Goal: Task Accomplishment & Management: Use online tool/utility

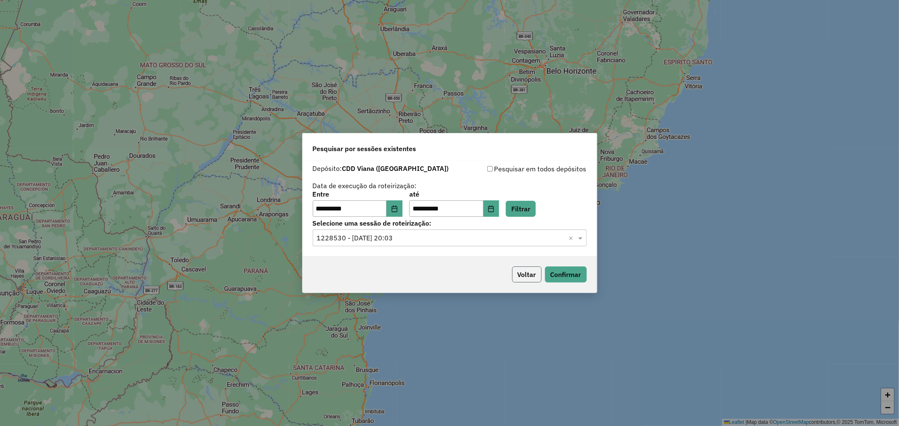
click at [532, 276] on button "Voltar" at bounding box center [526, 275] width 29 height 16
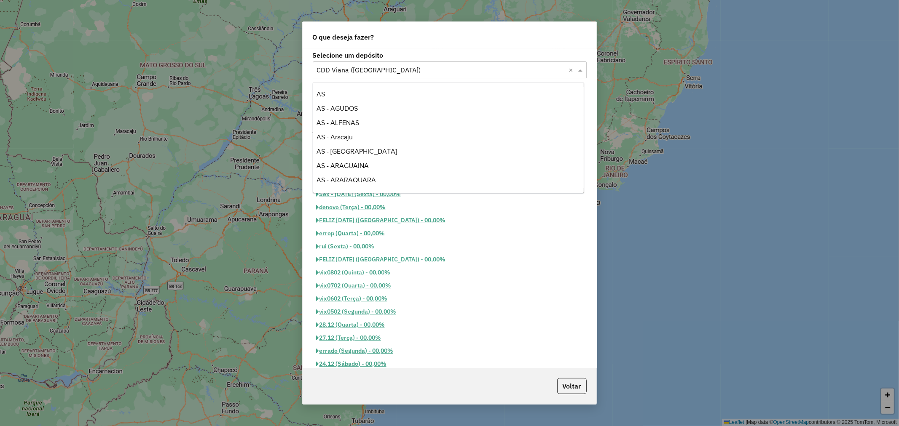
click at [388, 74] on input "text" at bounding box center [441, 70] width 249 height 10
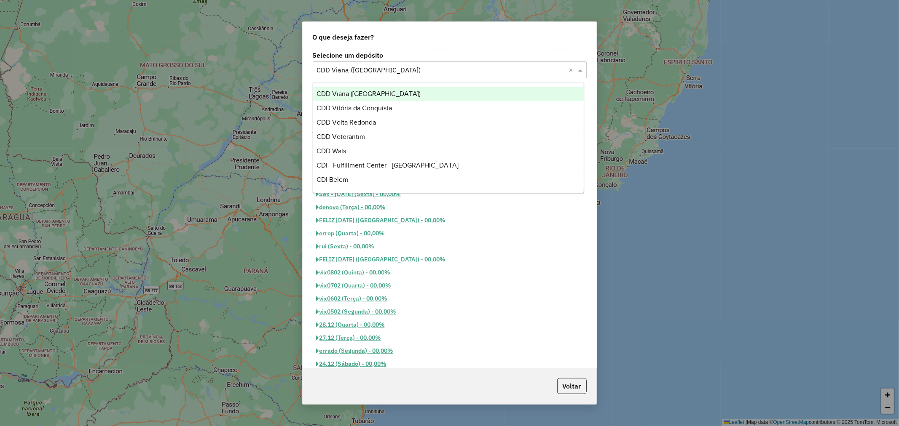
click at [358, 92] on span "CDD Viana (Vitória)" at bounding box center [368, 93] width 104 height 7
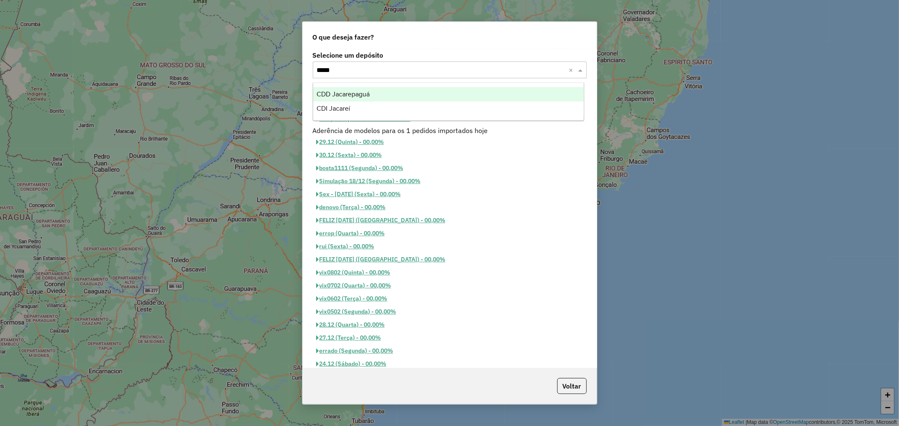
type input "******"
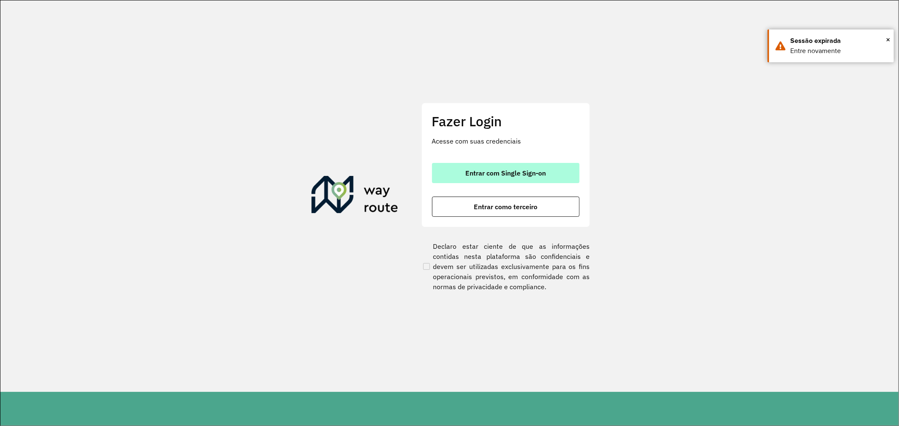
click at [516, 181] on button "Entrar com Single Sign-on" at bounding box center [505, 173] width 147 height 20
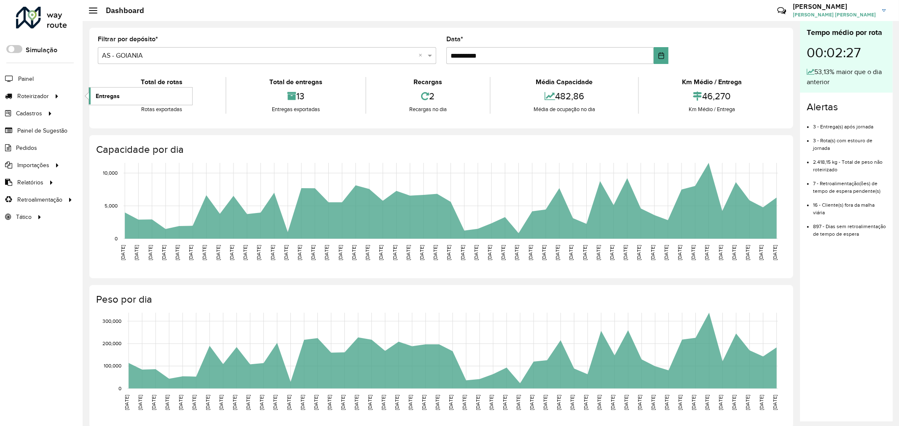
click at [98, 91] on link "Entregas" at bounding box center [140, 96] width 103 height 17
click at [123, 99] on link "Entregas" at bounding box center [140, 96] width 103 height 17
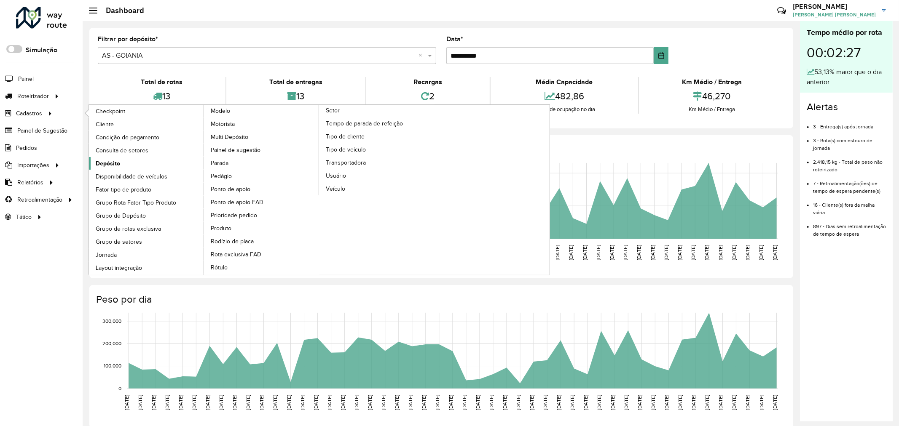
click at [125, 165] on link "Depósito" at bounding box center [146, 163] width 115 height 13
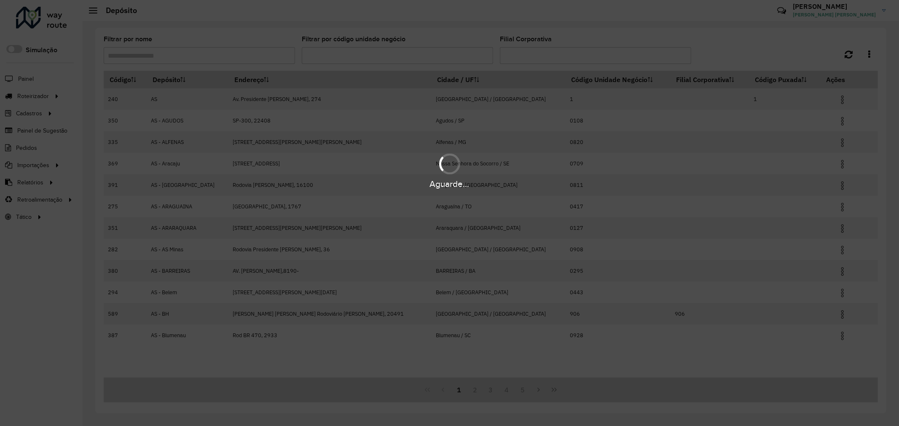
click at [229, 56] on div "Aguarde..." at bounding box center [449, 213] width 899 height 426
click at [199, 51] on hb-app "Aguarde... Pop-up bloqueado! Seu navegador bloqueou automáticamente a abertura …" at bounding box center [449, 213] width 899 height 426
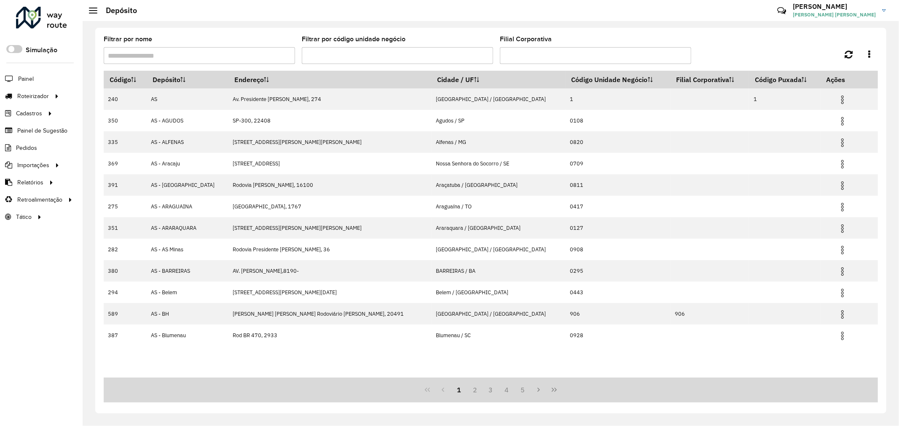
click at [199, 51] on input "Filtrar por nome" at bounding box center [199, 55] width 191 height 17
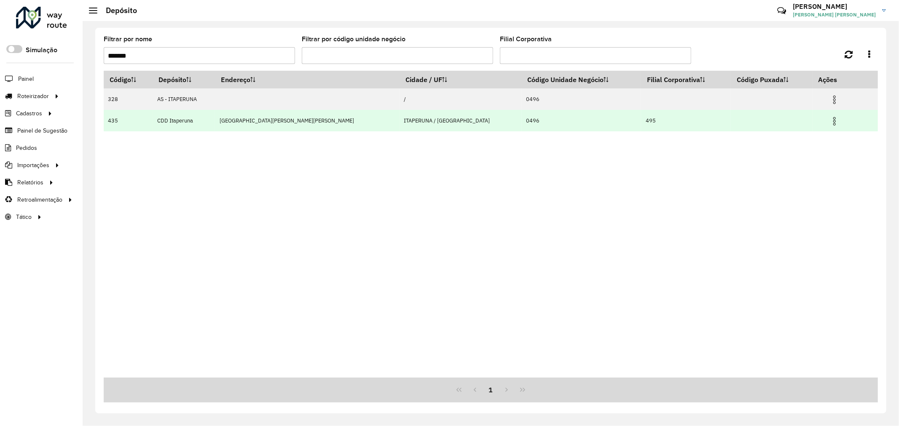
type input "*******"
click at [829, 123] on img at bounding box center [834, 121] width 10 height 10
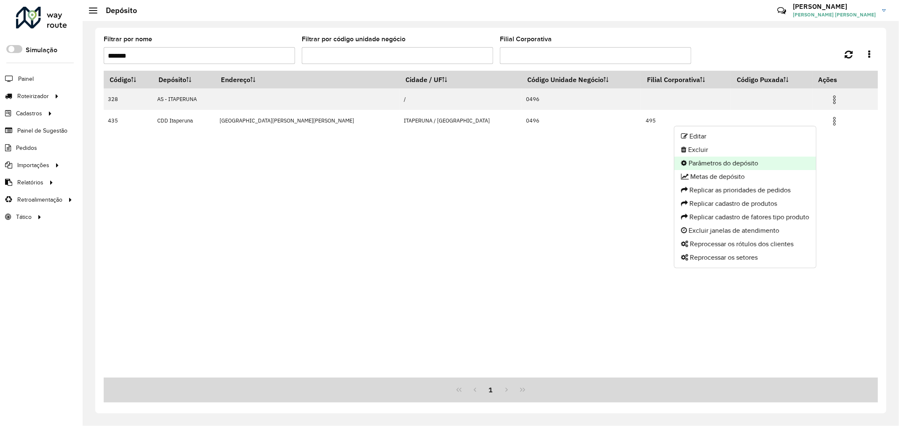
click at [762, 158] on li "Parâmetros do depósito" at bounding box center [745, 163] width 142 height 13
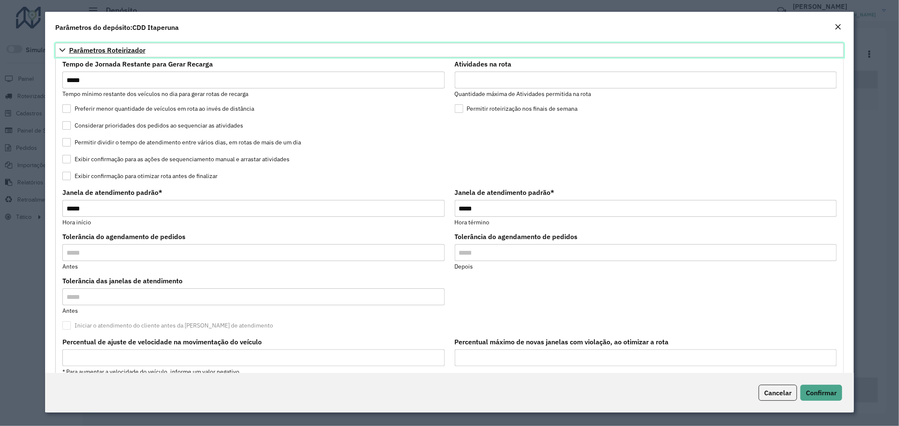
click at [126, 48] on span "Parâmetros Roteirizador" at bounding box center [107, 50] width 76 height 7
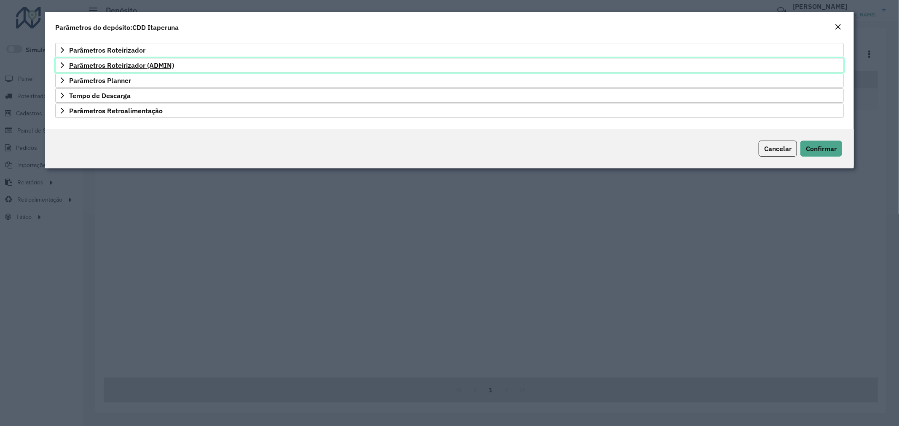
click at [135, 66] on span "Parâmetros Roteirizador (ADMIN)" at bounding box center [121, 65] width 105 height 7
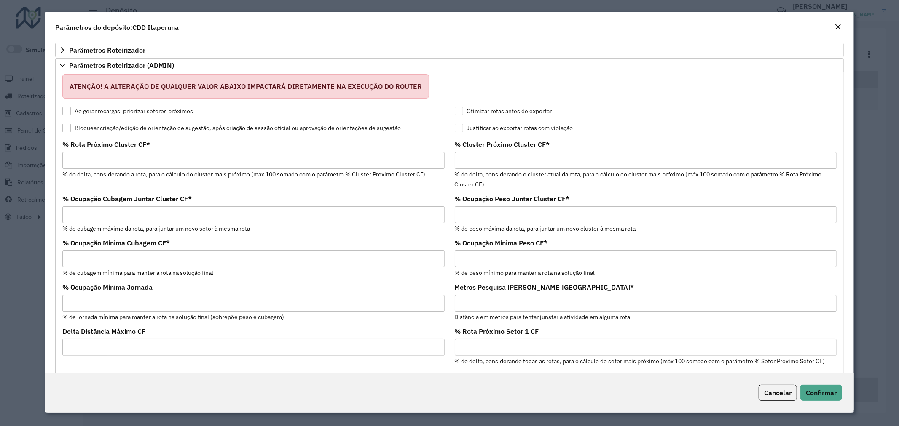
click at [137, 125] on label "Bloquear criação/edição de orientação de sugestão, após criação de sessão ofici…" at bounding box center [231, 128] width 338 height 9
click at [813, 387] on button "Confirmar" at bounding box center [821, 393] width 42 height 16
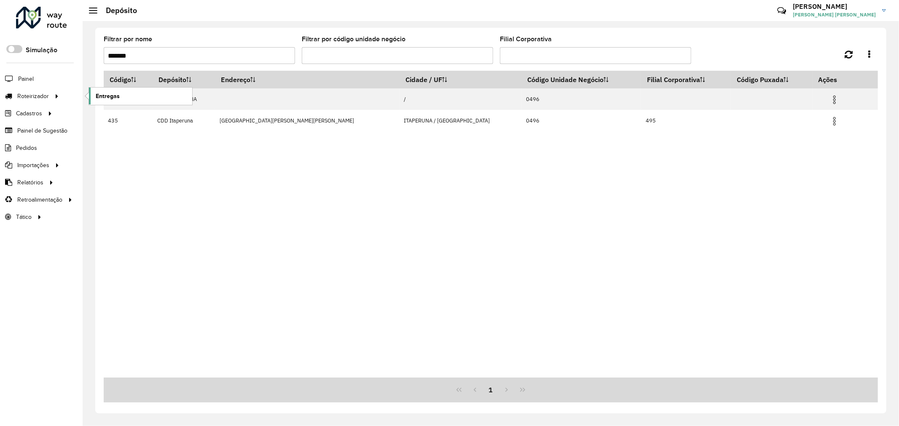
click at [106, 91] on link "Entregas" at bounding box center [140, 96] width 103 height 17
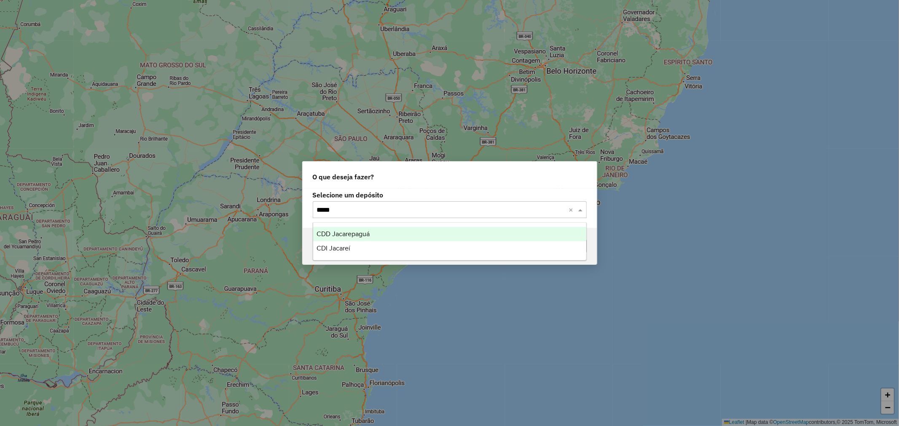
type input "******"
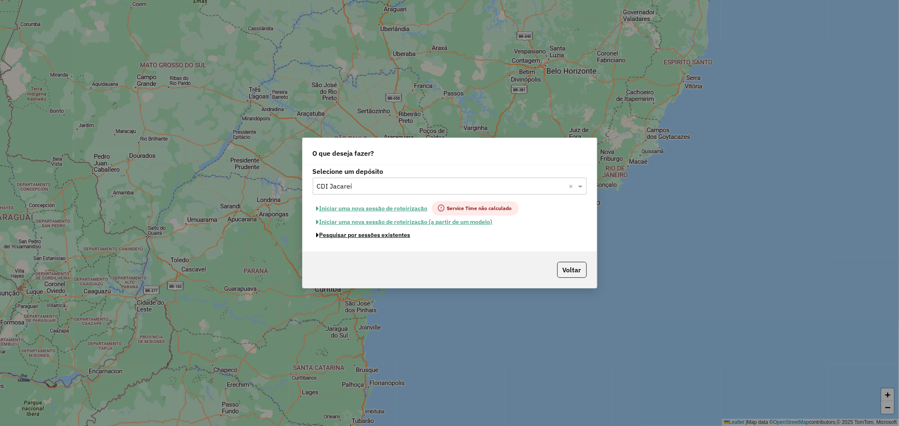
click at [402, 234] on button "Pesquisar por sessões existentes" at bounding box center [364, 235] width 102 height 13
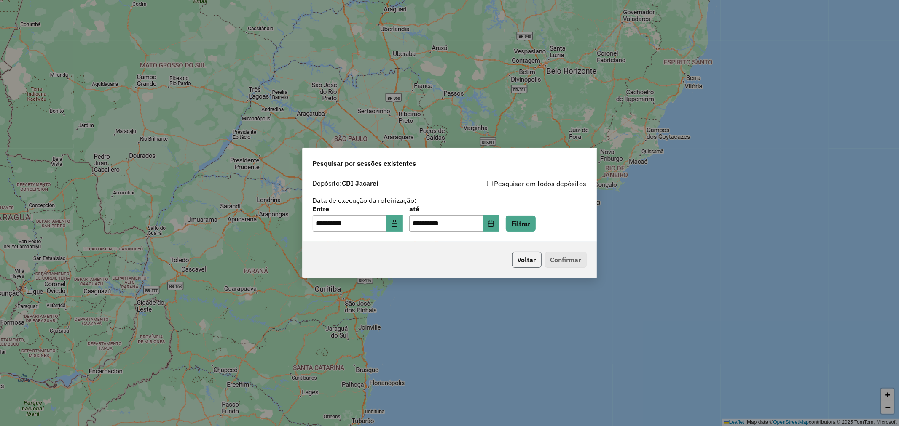
click at [521, 252] on button "Voltar" at bounding box center [526, 260] width 29 height 16
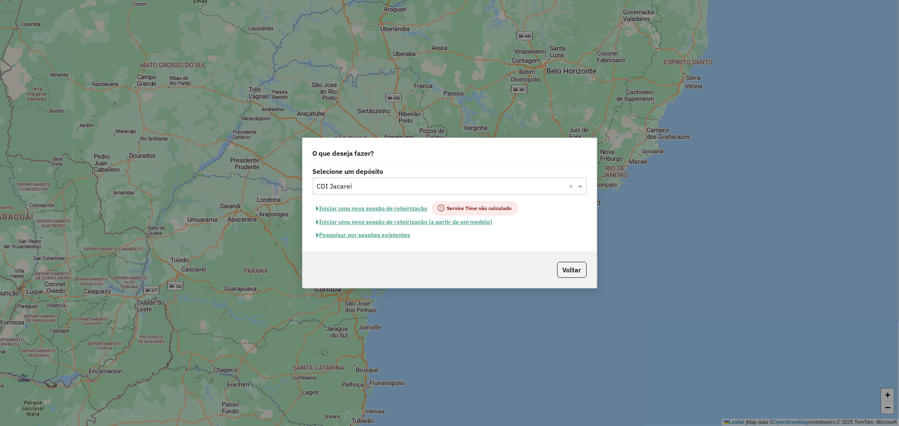
click at [391, 205] on button "Iniciar uma nova sessão de roteirização" at bounding box center [372, 208] width 119 height 14
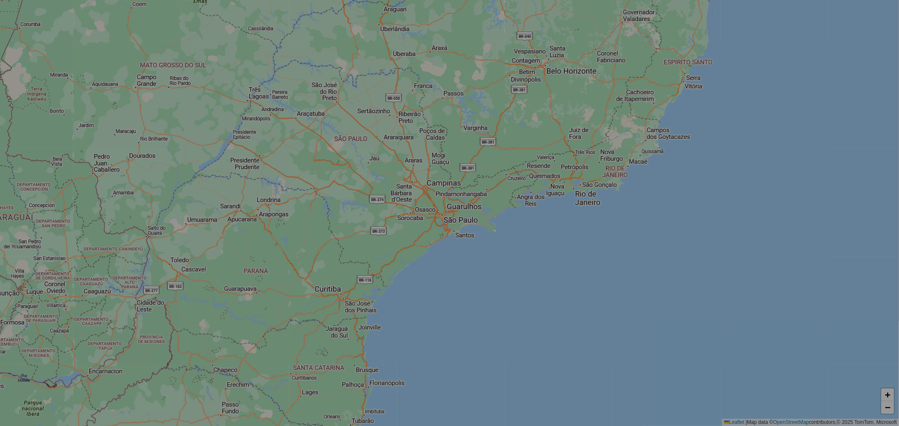
select select "*"
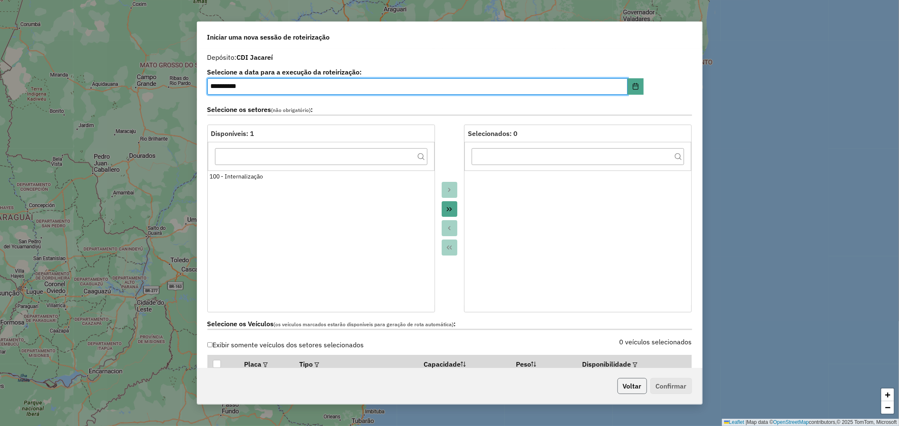
click at [635, 386] on button "Voltar" at bounding box center [631, 386] width 29 height 16
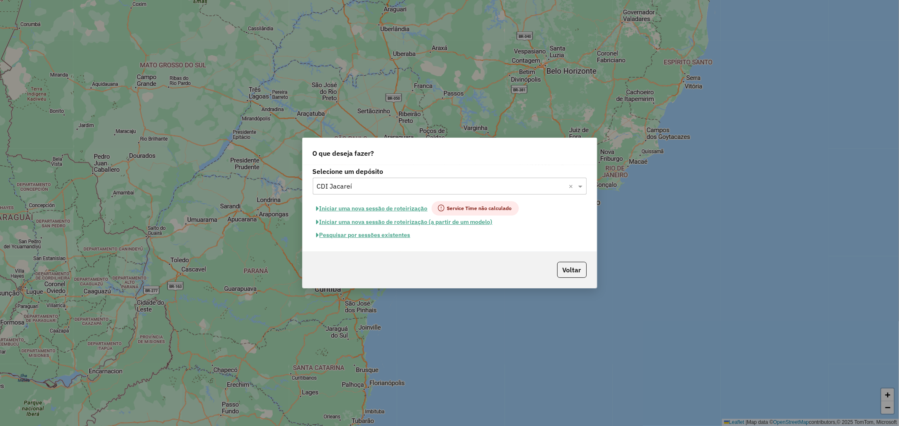
click at [490, 207] on span "Service Time não calculado" at bounding box center [474, 208] width 87 height 14
click at [401, 209] on button "Iniciar uma nova sessão de roteirização" at bounding box center [372, 208] width 119 height 14
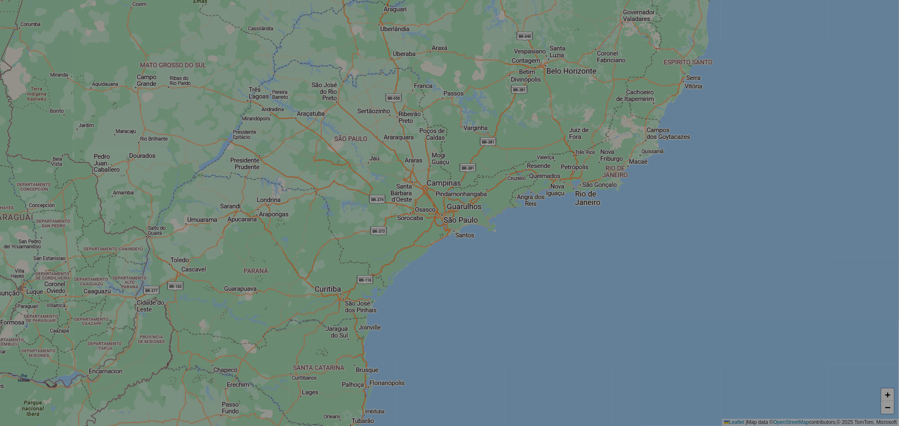
select select "*"
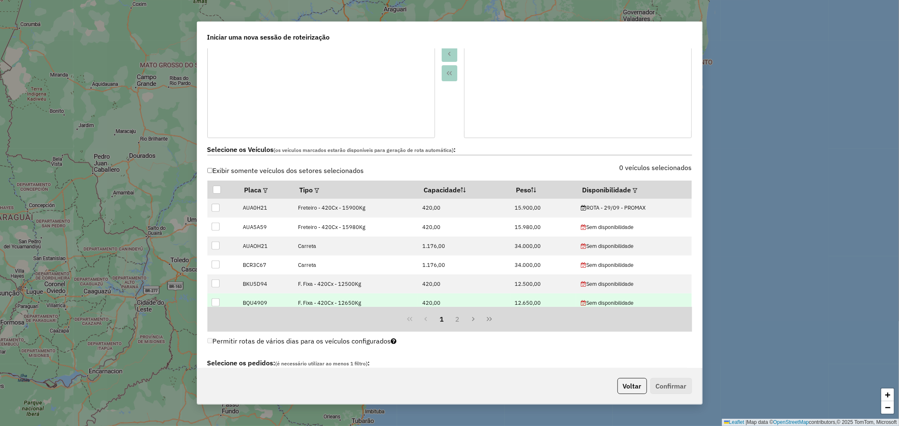
scroll to position [187, 0]
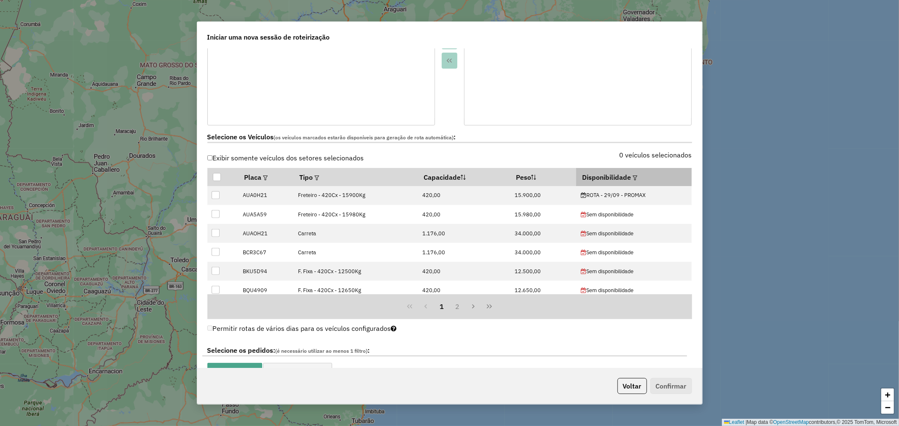
click at [632, 179] on em at bounding box center [634, 178] width 5 height 5
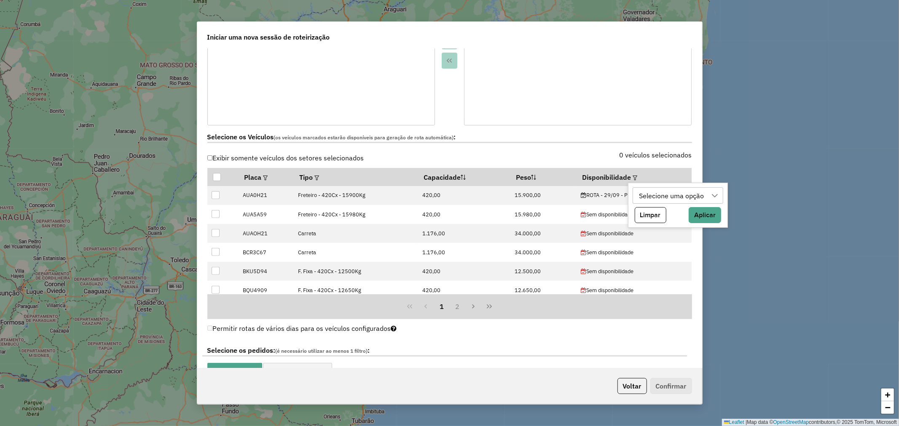
click at [676, 198] on div "Selecione uma opção" at bounding box center [671, 196] width 71 height 16
click at [685, 233] on span "ROTA - 29/09 - PROMAX" at bounding box center [691, 236] width 75 height 10
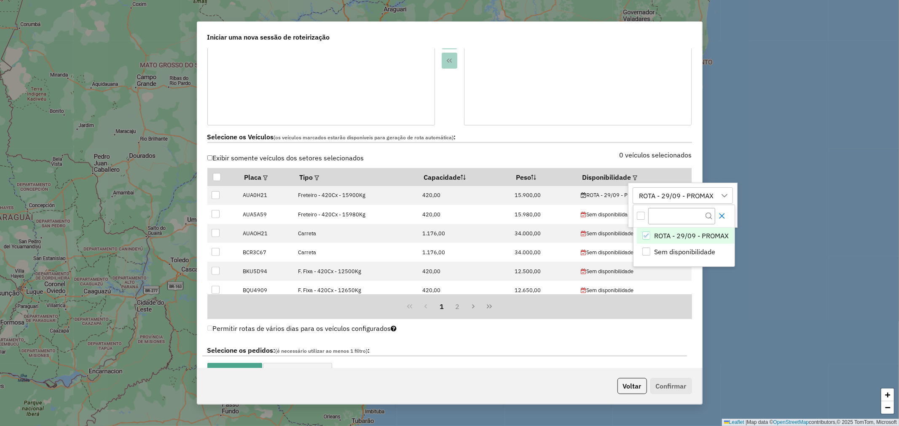
click at [717, 218] on button "Close" at bounding box center [721, 215] width 13 height 13
click at [720, 217] on button "Aplicar" at bounding box center [714, 215] width 32 height 16
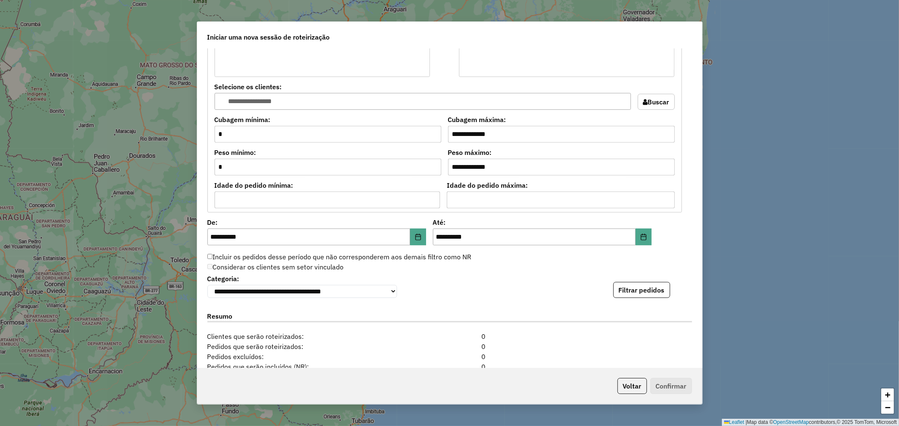
scroll to position [655, 0]
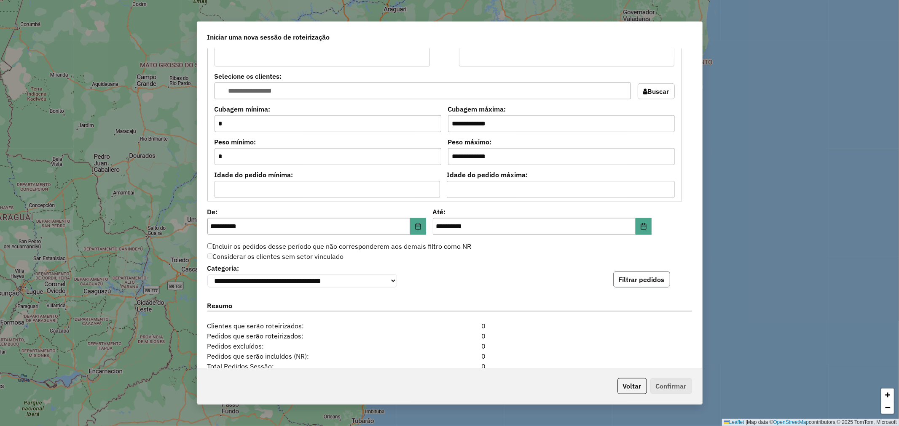
click at [630, 284] on button "Filtrar pedidos" at bounding box center [641, 280] width 57 height 16
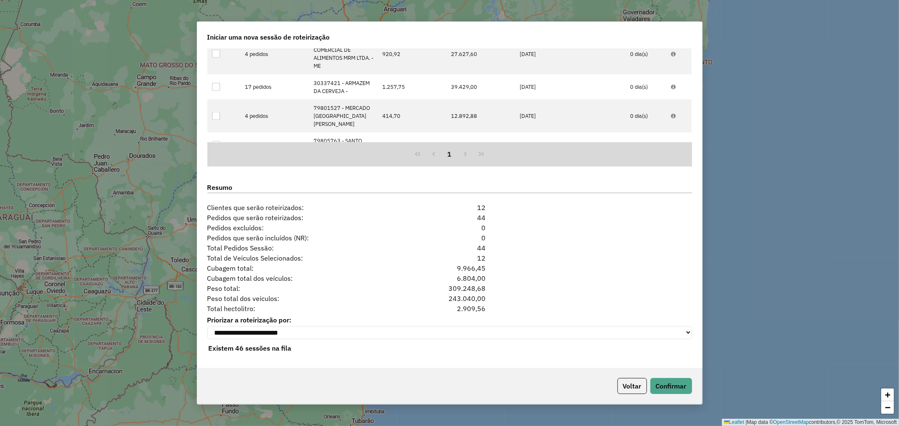
scroll to position [950, 0]
click at [677, 388] on button "Confirmar" at bounding box center [671, 386] width 42 height 16
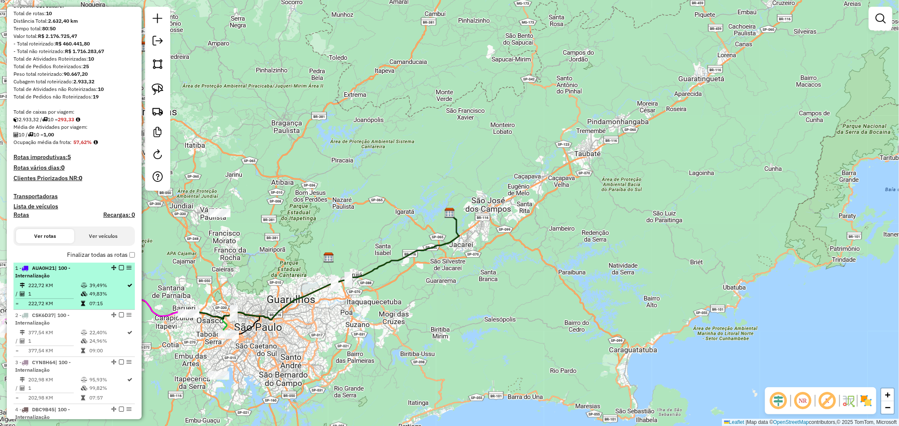
scroll to position [94, 0]
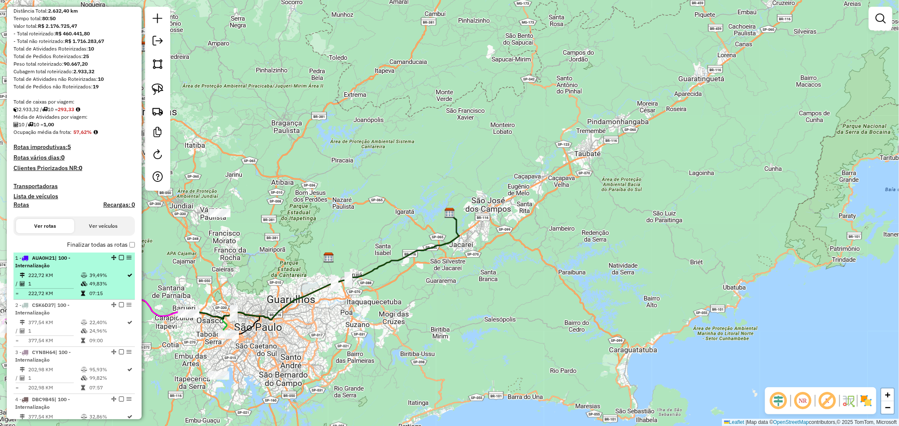
click at [85, 270] on li "1 - AUA0H21 | 100 - Internalização 222,72 KM 39,49% / 1 49,83% = 222,72 KM 07:15" at bounding box center [73, 276] width 121 height 47
select select "**********"
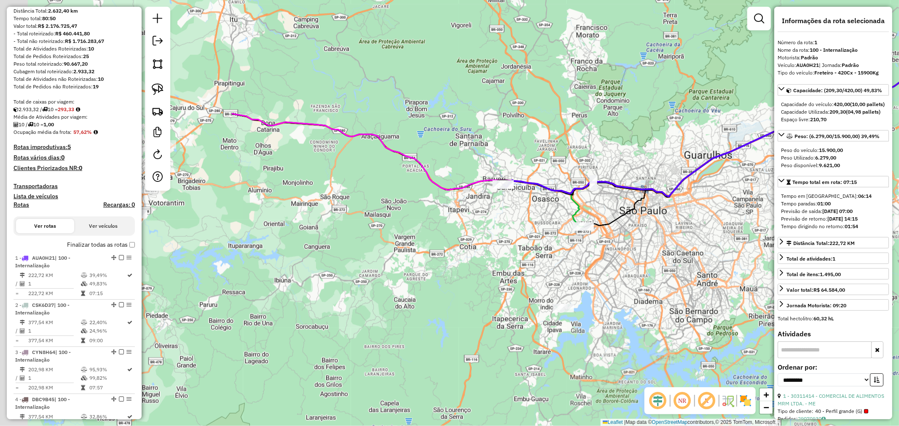
drag, startPoint x: 327, startPoint y: 243, endPoint x: 655, endPoint y: 126, distance: 348.7
click at [655, 126] on div "Janela de atendimento Grade de atendimento Capacidade Transportadoras Veículos …" at bounding box center [449, 213] width 899 height 426
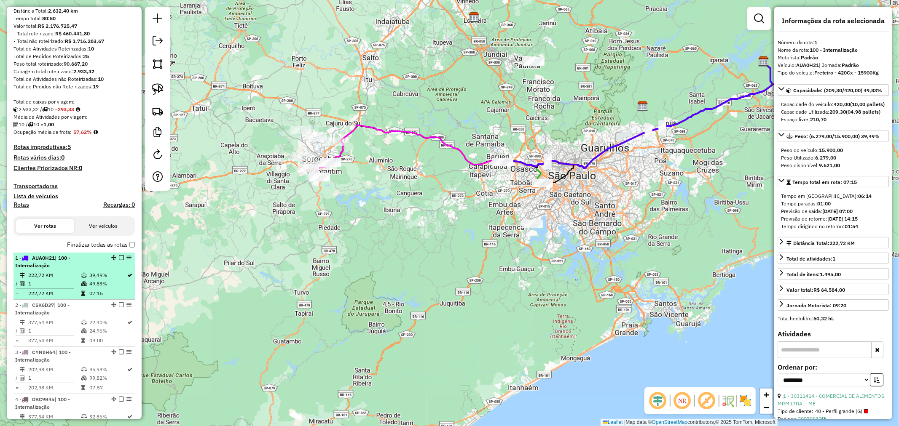
click at [66, 278] on td "222,72 KM" at bounding box center [54, 275] width 53 height 8
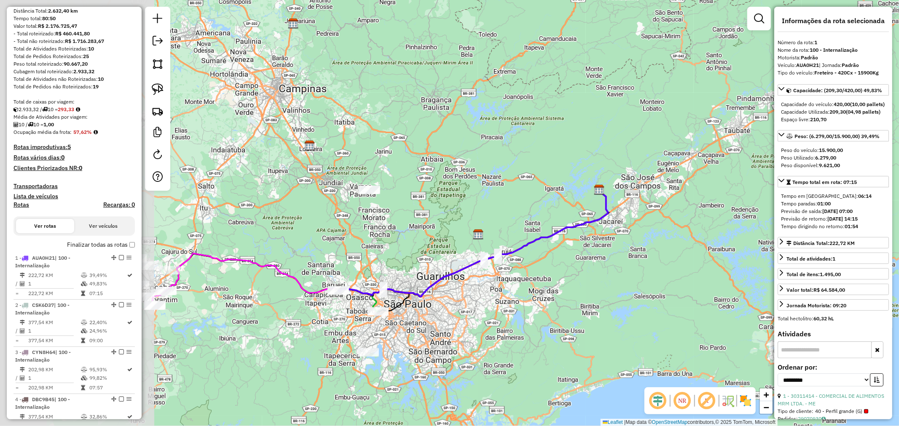
drag, startPoint x: 273, startPoint y: 285, endPoint x: 573, endPoint y: 321, distance: 302.4
click at [573, 321] on div "Janela de atendimento Grade de atendimento Capacidade Transportadoras Veículos …" at bounding box center [449, 213] width 899 height 426
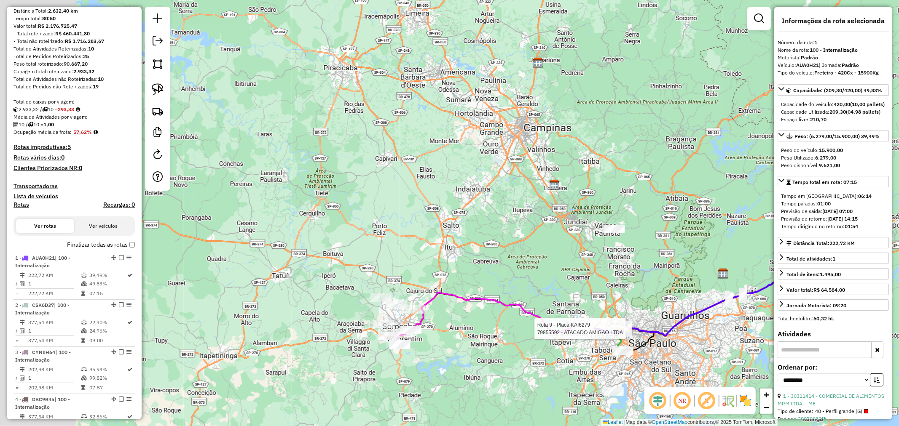
drag, startPoint x: 337, startPoint y: 285, endPoint x: 390, endPoint y: 288, distance: 52.8
click at [390, 288] on div "Rota 9 - Placa KAI6279 79855592 - ATACADO AMIGAO LTDA Janela de atendimento Gra…" at bounding box center [449, 213] width 899 height 426
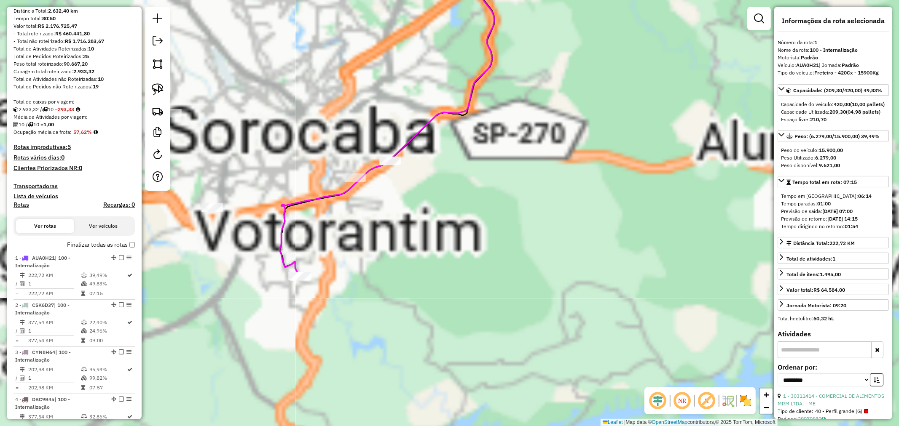
drag, startPoint x: 280, startPoint y: 239, endPoint x: 409, endPoint y: 215, distance: 130.7
click at [409, 215] on div "Rota 9 - Placa KAI6279 79855592 - ATACADO AMIGAO LTDA Janela de atendimento Gra…" at bounding box center [449, 213] width 899 height 426
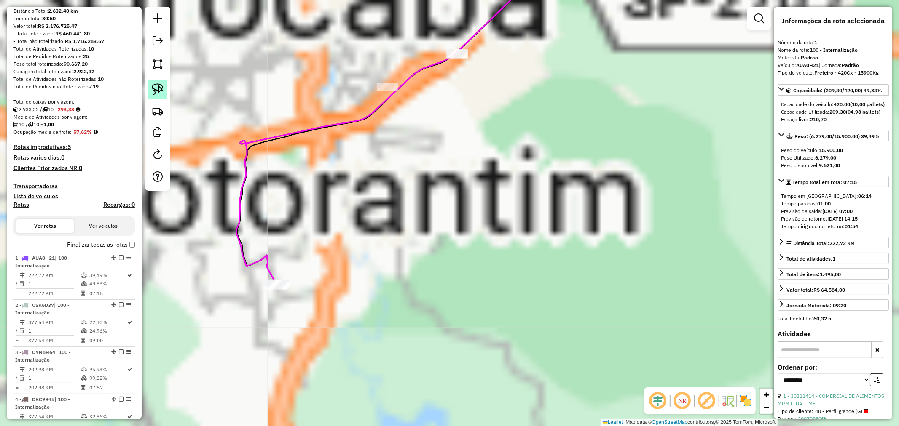
click at [162, 91] on img at bounding box center [158, 89] width 12 height 12
drag, startPoint x: 251, startPoint y: 276, endPoint x: 294, endPoint y: 242, distance: 54.3
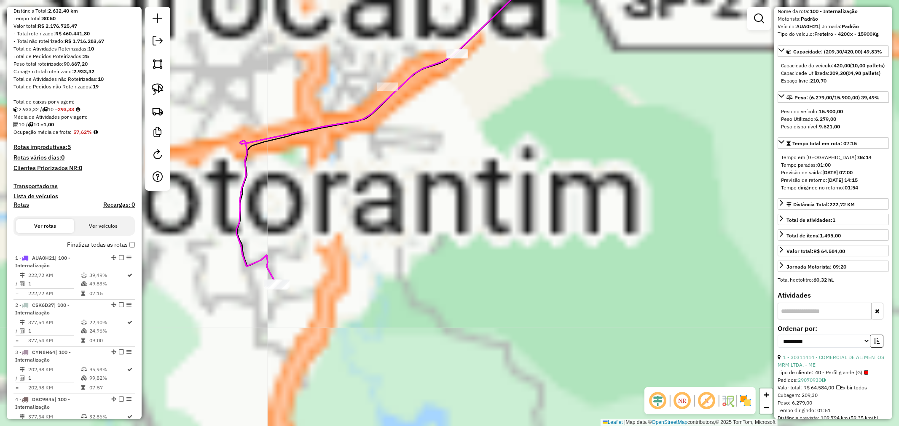
scroll to position [164, 0]
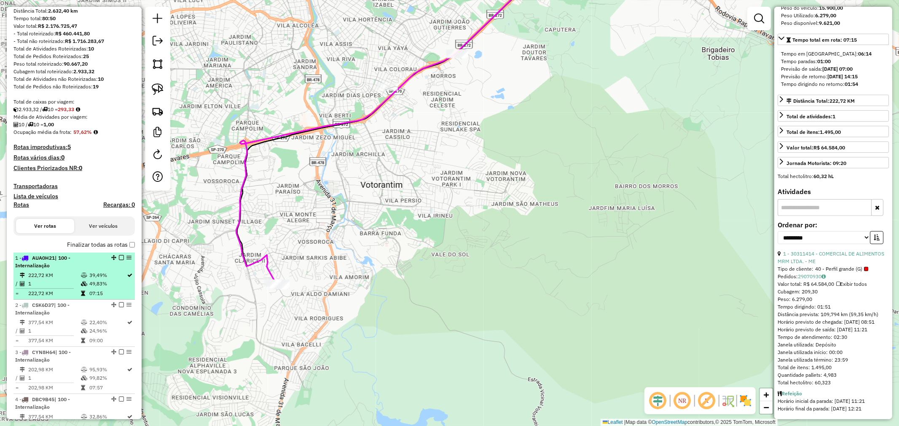
click at [76, 264] on div "1 - AUA0H21 | 100 - Internalização" at bounding box center [59, 261] width 89 height 15
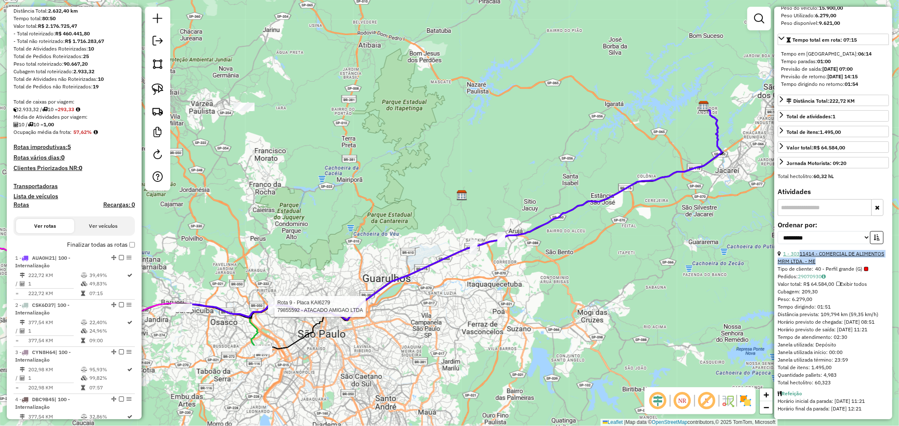
drag, startPoint x: 859, startPoint y: 254, endPoint x: 800, endPoint y: 243, distance: 60.8
click at [800, 250] on div "1 - 30311414 - COMERCIAL DE ALIMENTOS MRM LTDA. - ME" at bounding box center [832, 257] width 111 height 15
copy link "11414 - COMERCIAL DE ALIMENTOS MRM LTDA. - ME"
click at [835, 265] on span "40 - Perfil grande (G)" at bounding box center [841, 269] width 53 height 8
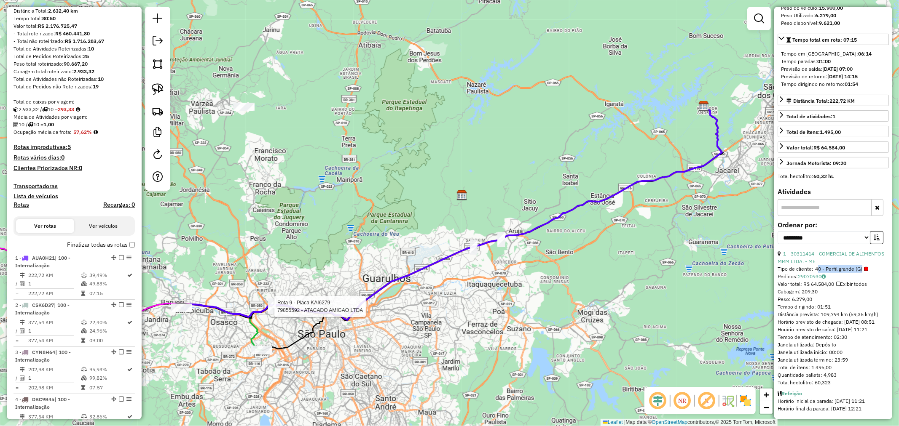
click at [835, 265] on span "40 - Perfil grande (G)" at bounding box center [841, 269] width 53 height 8
click at [821, 251] on link "1 - 30311414 - COMERCIAL DE ALIMENTOS MRM LTDA. - ME" at bounding box center [830, 258] width 107 height 14
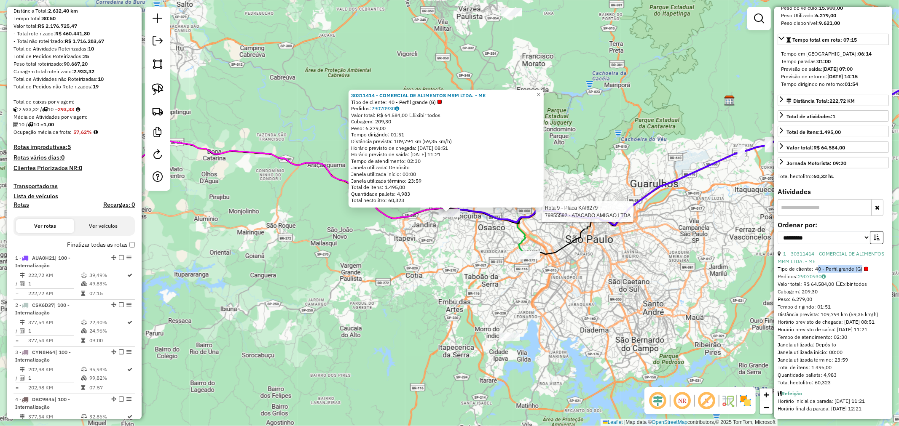
click at [435, 265] on div "Rota 9 - Placa KAI6279 79855592 - ATACADO AMIGAO LTDA 30311414 - COMERCIAL DE A…" at bounding box center [449, 213] width 899 height 426
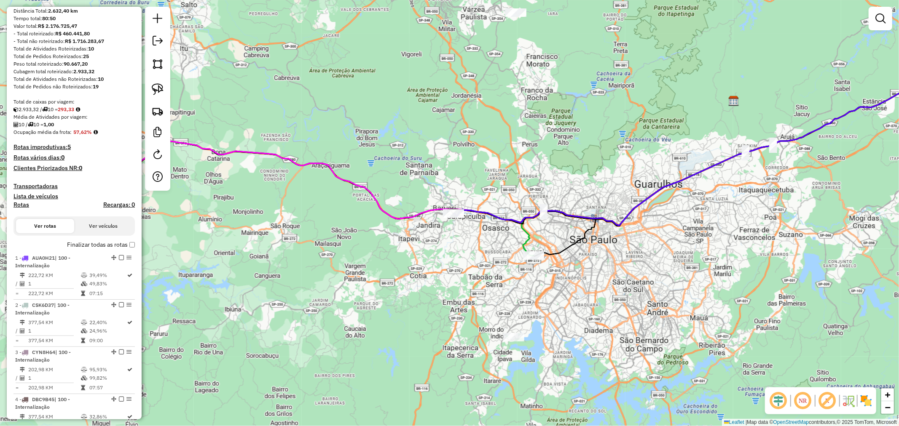
drag, startPoint x: 249, startPoint y: 240, endPoint x: 673, endPoint y: 262, distance: 424.8
click at [681, 262] on div "Janela de atendimento Grade de atendimento Capacidade Transportadoras Veículos …" at bounding box center [449, 213] width 899 height 426
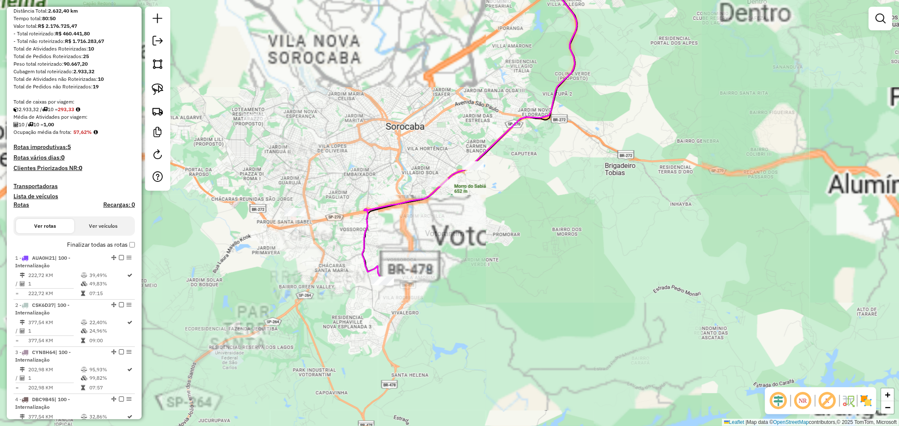
drag, startPoint x: 430, startPoint y: 308, endPoint x: 494, endPoint y: 300, distance: 64.6
click at [494, 300] on div "Janela de atendimento Grade de atendimento Capacidade Transportadoras Veículos …" at bounding box center [449, 213] width 899 height 426
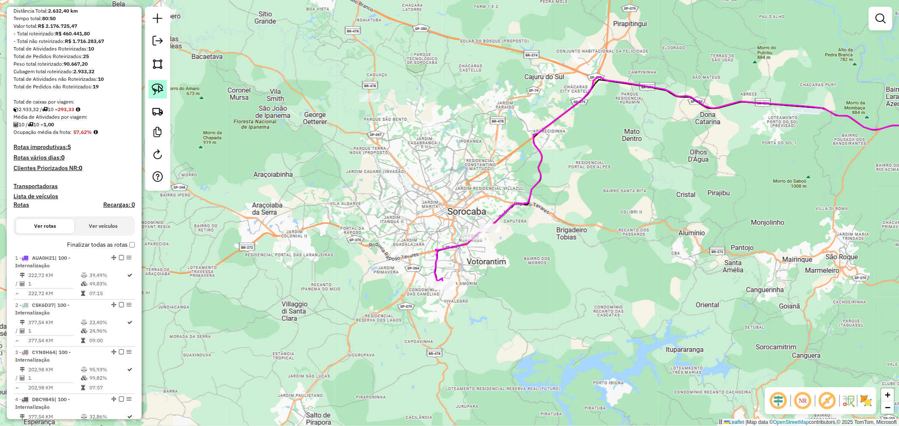
click at [157, 91] on img at bounding box center [158, 89] width 12 height 12
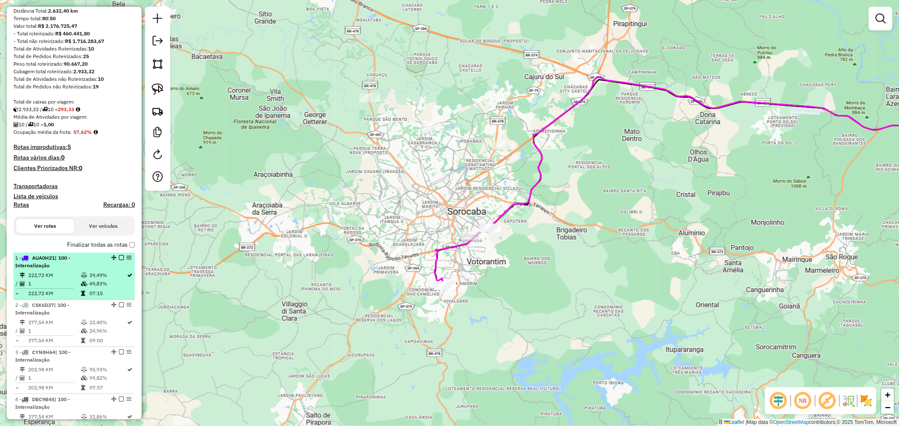
click at [93, 280] on td "49,83%" at bounding box center [108, 284] width 38 height 8
select select "**********"
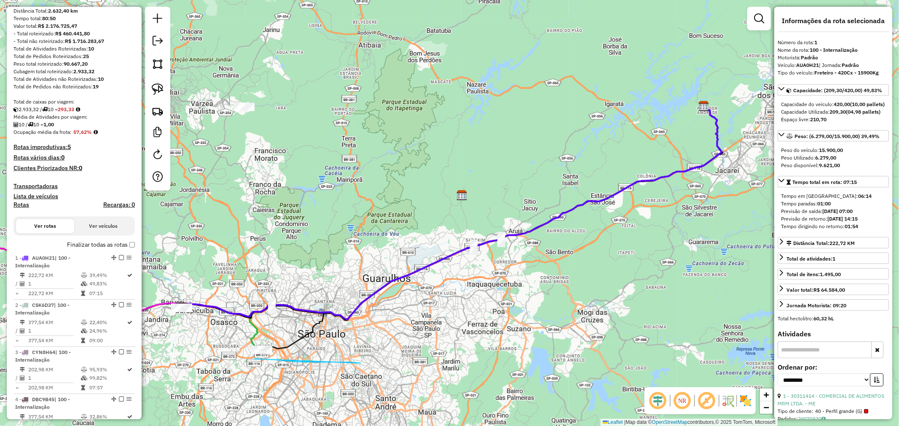
drag, startPoint x: 254, startPoint y: 359, endPoint x: 361, endPoint y: 364, distance: 106.2
click at [361, 364] on div "Janela de atendimento Grade de atendimento Capacidade Transportadoras Veículos …" at bounding box center [449, 213] width 899 height 426
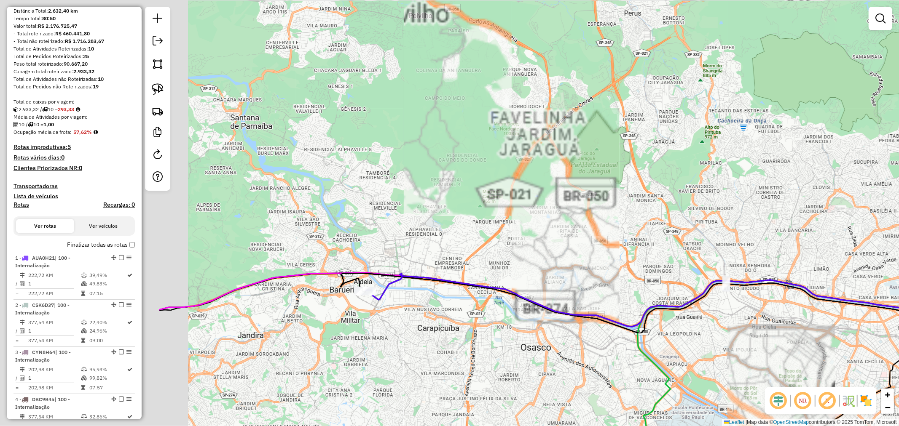
drag, startPoint x: 170, startPoint y: 284, endPoint x: 423, endPoint y: 322, distance: 255.6
click at [423, 322] on div "Janela de atendimento Grade de atendimento Capacidade Transportadoras Veículos …" at bounding box center [449, 213] width 899 height 426
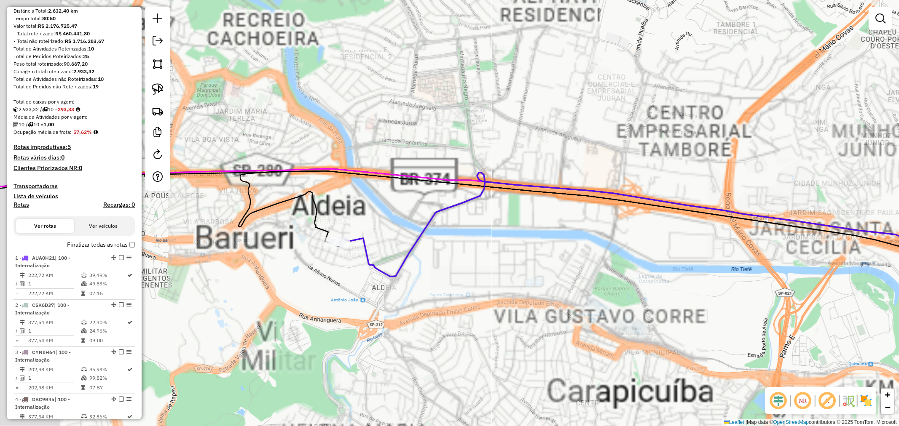
drag, startPoint x: 361, startPoint y: 328, endPoint x: 384, endPoint y: 338, distance: 25.5
click at [384, 338] on div "Janela de atendimento Grade de atendimento Capacidade Transportadoras Veículos …" at bounding box center [449, 213] width 899 height 426
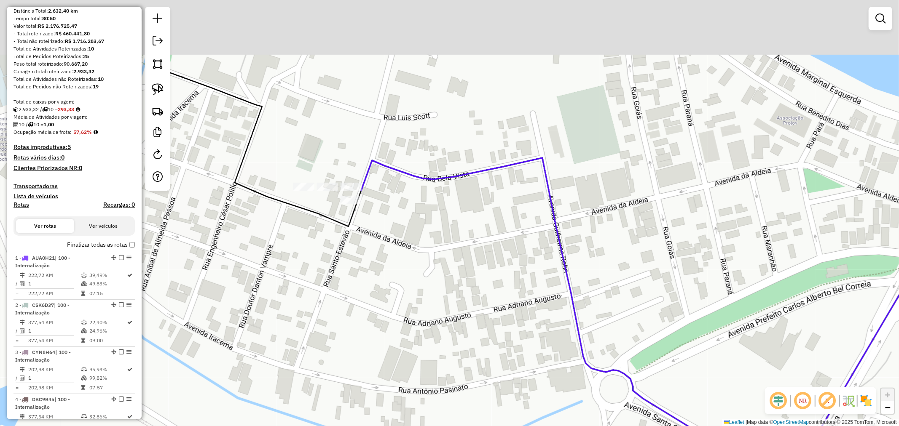
drag, startPoint x: 317, startPoint y: 142, endPoint x: 383, endPoint y: 225, distance: 106.1
click at [386, 231] on div "Janela de atendimento Grade de atendimento Capacidade Transportadoras Veículos …" at bounding box center [449, 213] width 899 height 426
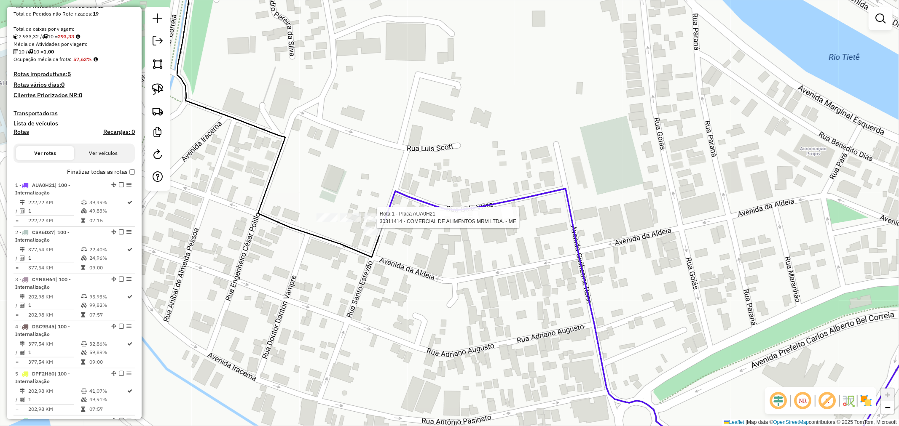
select select "**********"
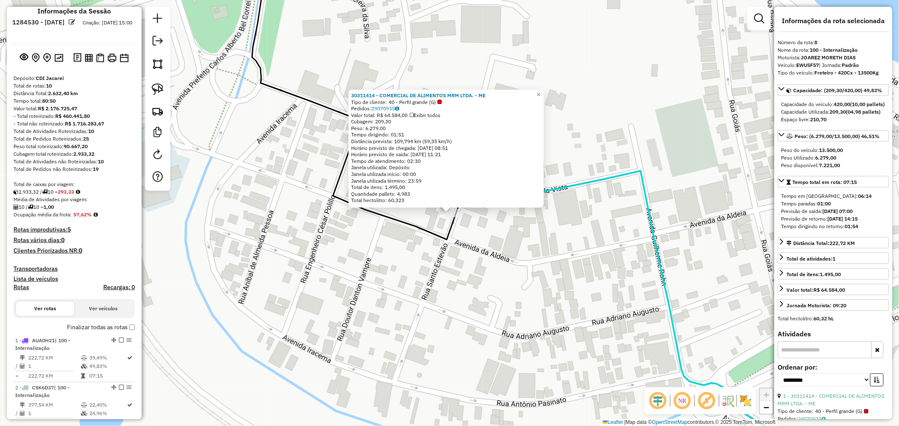
scroll to position [0, 0]
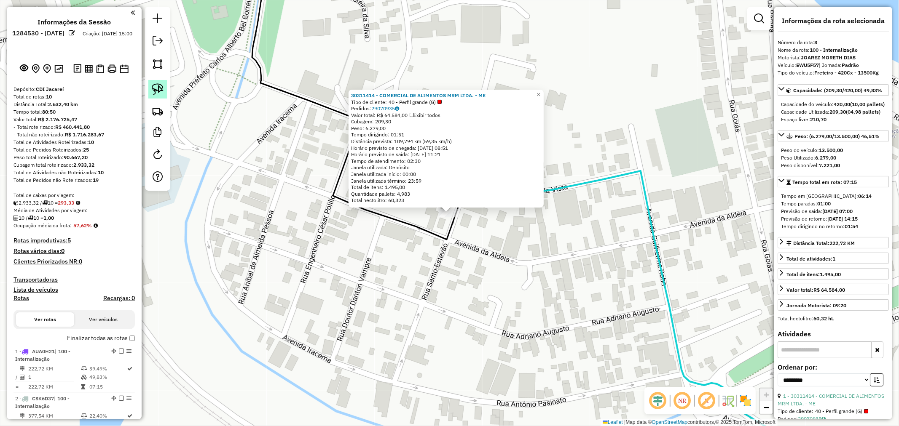
click at [163, 89] on link at bounding box center [157, 89] width 19 height 19
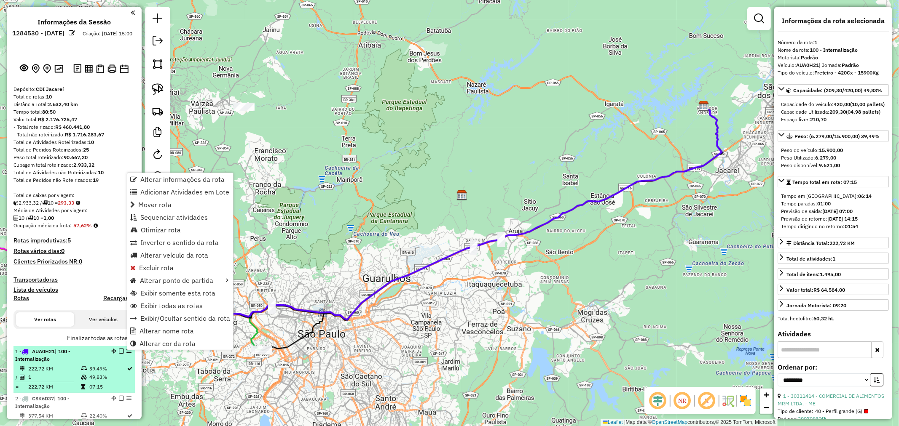
drag, startPoint x: 56, startPoint y: 350, endPoint x: 38, endPoint y: 351, distance: 18.6
click at [38, 351] on strong "AUA0H21 | 100 - Internalização" at bounding box center [42, 355] width 55 height 14
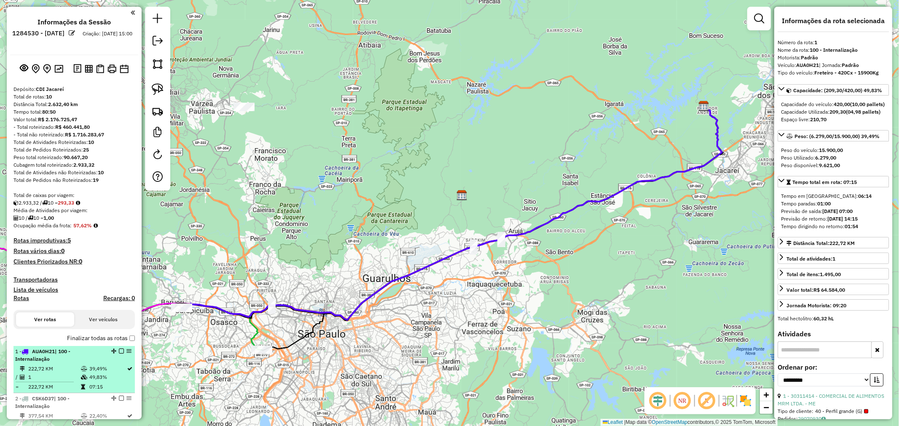
click at [37, 350] on span "AUA0H21" at bounding box center [43, 351] width 23 height 6
drag, startPoint x: 32, startPoint y: 352, endPoint x: 57, endPoint y: 350, distance: 25.0
click at [57, 350] on strong "AUA0H21 | 100 - Internalização" at bounding box center [42, 355] width 55 height 14
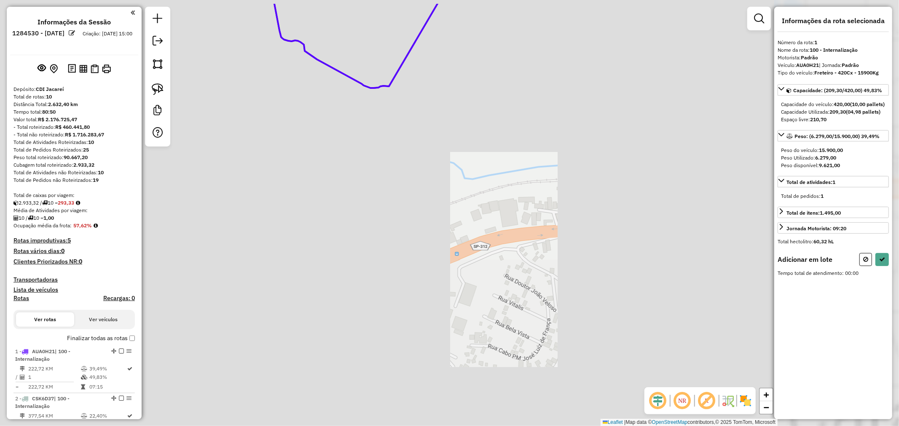
drag, startPoint x: 241, startPoint y: 118, endPoint x: 329, endPoint y: 357, distance: 254.2
click at [329, 357] on div "Janela de atendimento Grade de atendimento Capacidade Transportadoras Veículos …" at bounding box center [449, 213] width 899 height 426
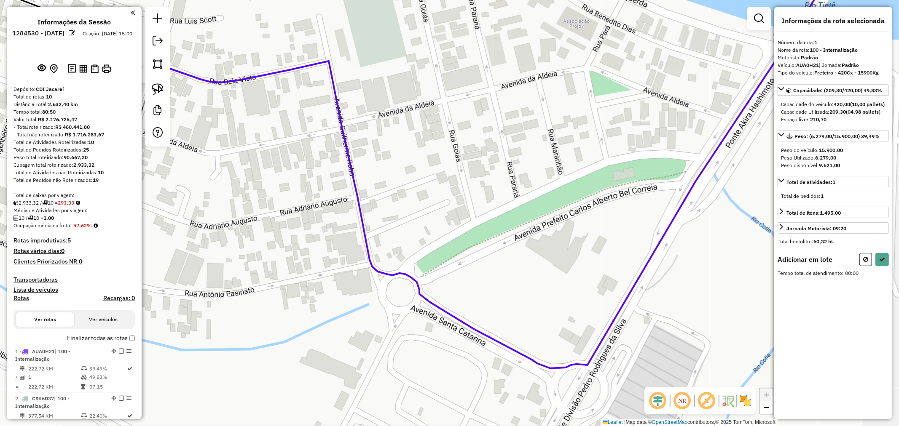
drag, startPoint x: 352, startPoint y: 241, endPoint x: 301, endPoint y: 237, distance: 51.5
click at [503, 348] on div "Janela de atendimento Grade de atendimento Capacidade Transportadoras Veículos …" at bounding box center [449, 213] width 899 height 426
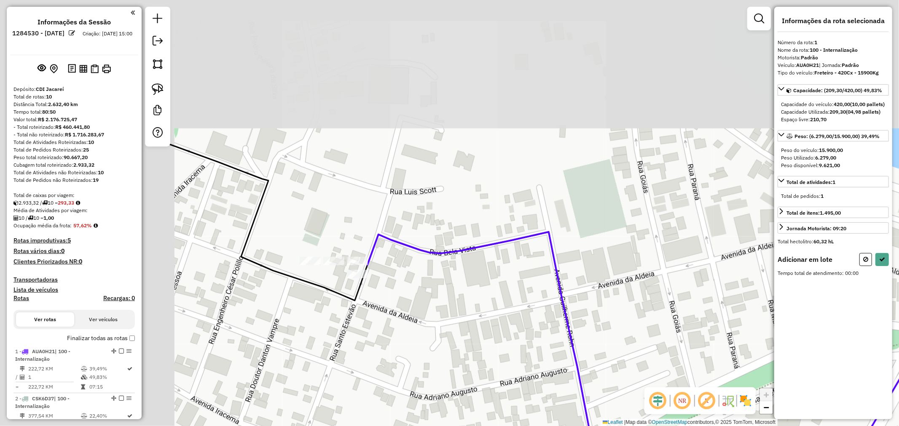
drag, startPoint x: 261, startPoint y: 177, endPoint x: 485, endPoint y: 348, distance: 281.8
click at [485, 348] on div "Janela de atendimento Grade de atendimento Capacidade Transportadoras Veículos …" at bounding box center [449, 213] width 899 height 426
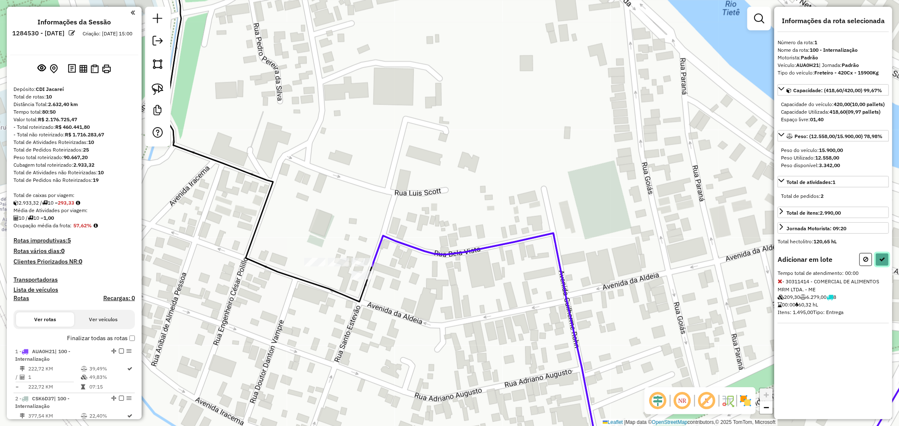
click at [878, 266] on button at bounding box center [881, 259] width 13 height 13
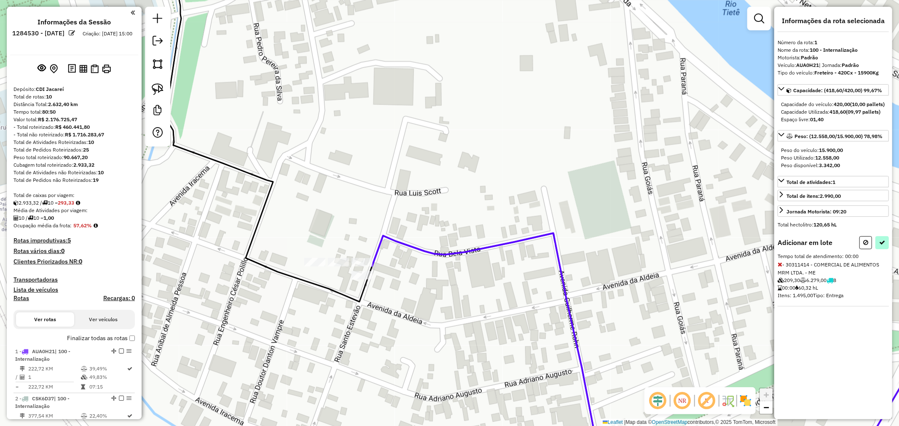
select select "**********"
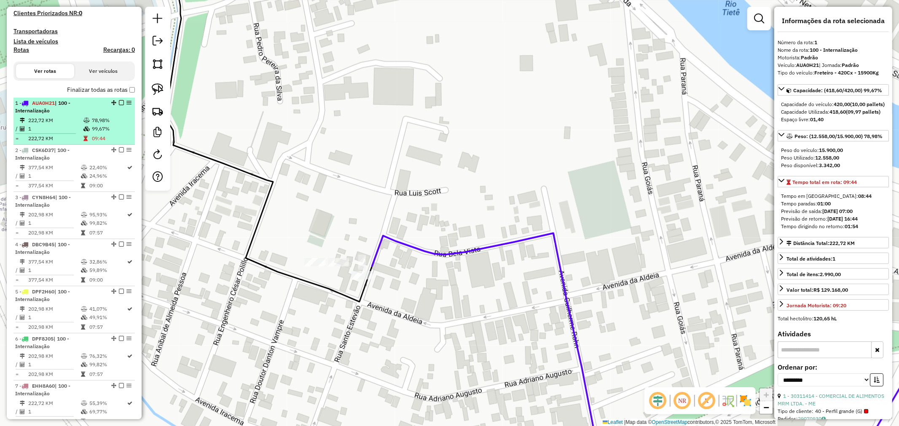
scroll to position [246, 0]
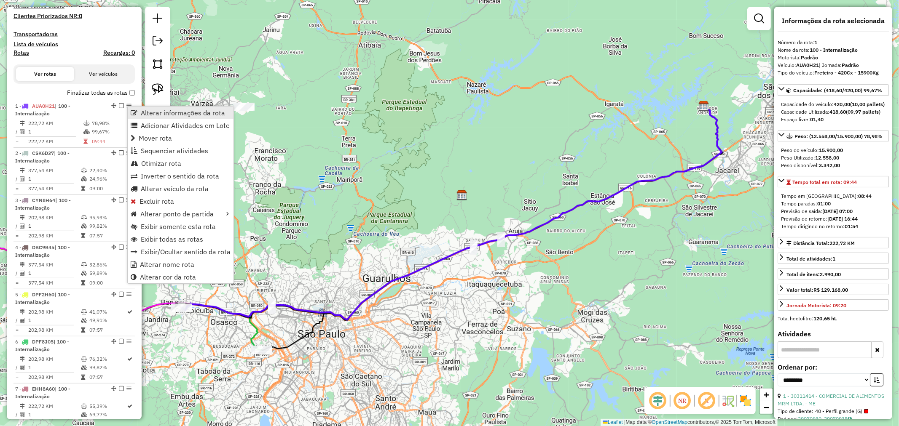
click at [148, 114] on span "Alterar informações da rota" at bounding box center [183, 113] width 84 height 7
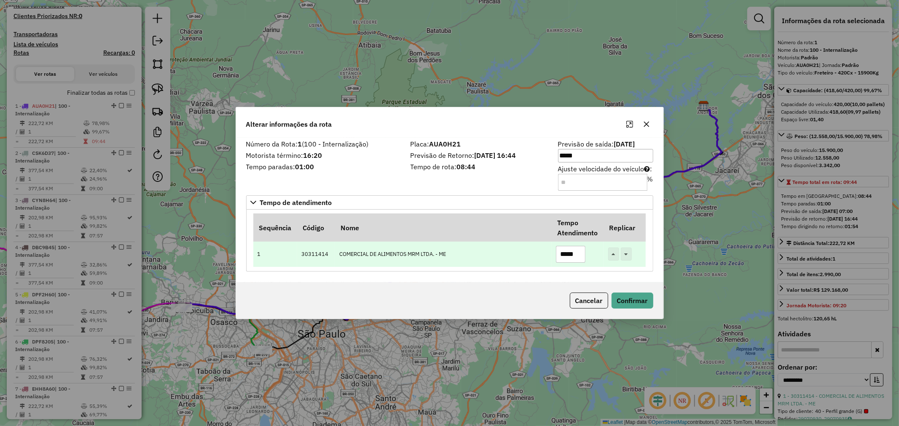
click at [566, 254] on input "*****" at bounding box center [570, 254] width 29 height 17
click at [570, 254] on input "*****" at bounding box center [570, 254] width 29 height 17
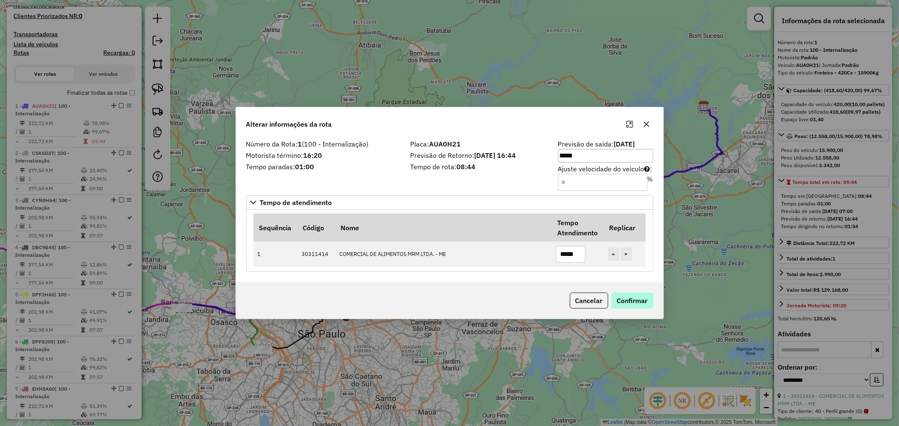
type input "*****"
click at [629, 302] on button "Confirmar" at bounding box center [632, 301] width 42 height 16
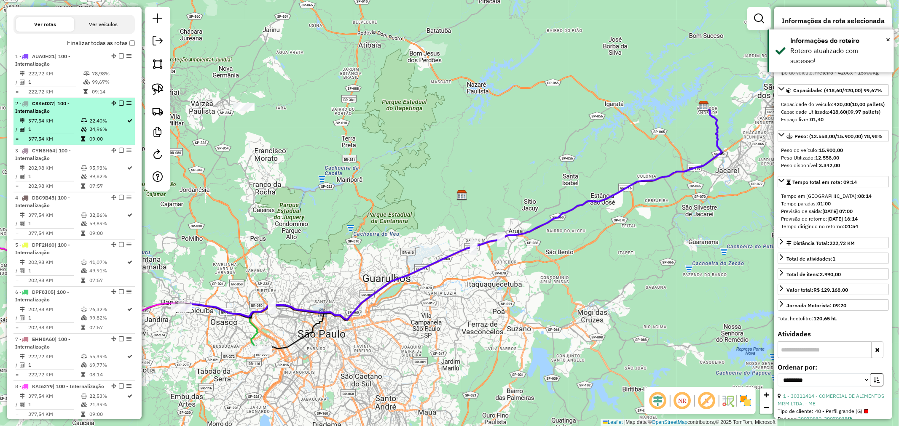
scroll to position [105, 0]
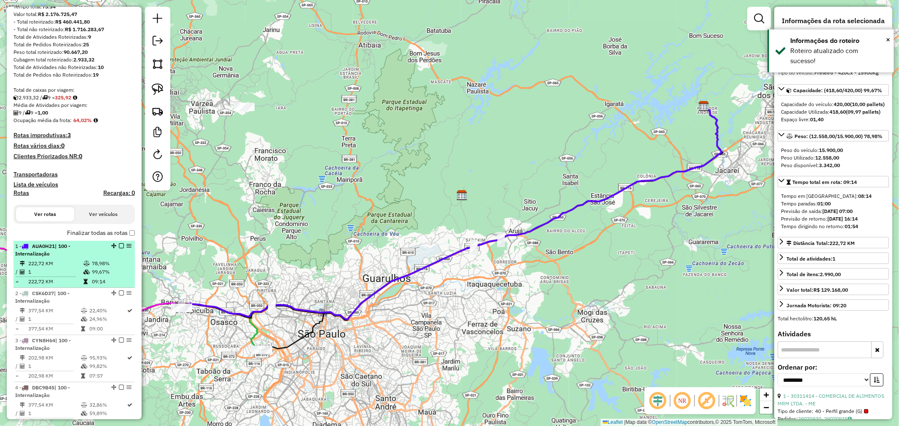
click at [119, 245] on em at bounding box center [121, 245] width 5 height 5
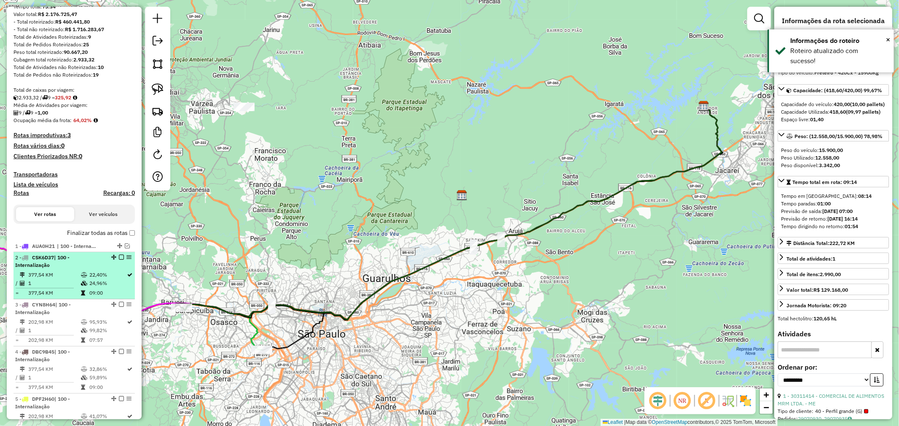
click at [87, 263] on div "2 - CSK6D37 | 100 - Internalização" at bounding box center [59, 261] width 89 height 15
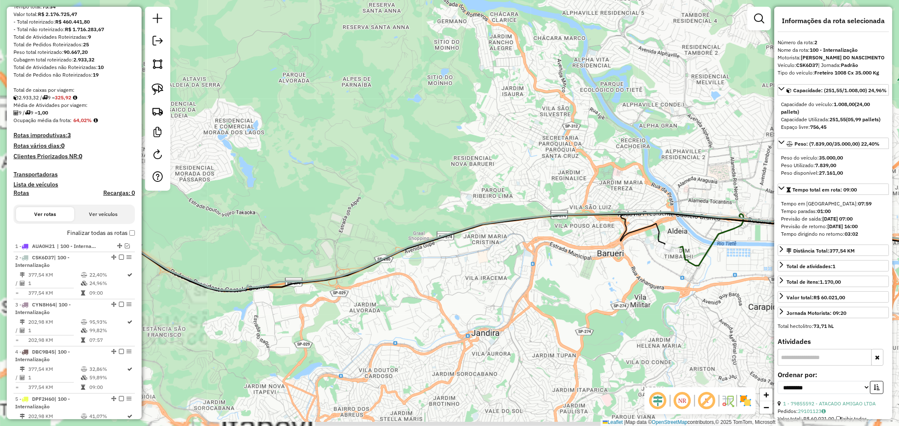
drag, startPoint x: 397, startPoint y: 293, endPoint x: 508, endPoint y: 258, distance: 116.3
click at [680, 270] on div "Janela de atendimento Grade de atendimento Capacidade Transportadoras Veículos …" at bounding box center [449, 213] width 899 height 426
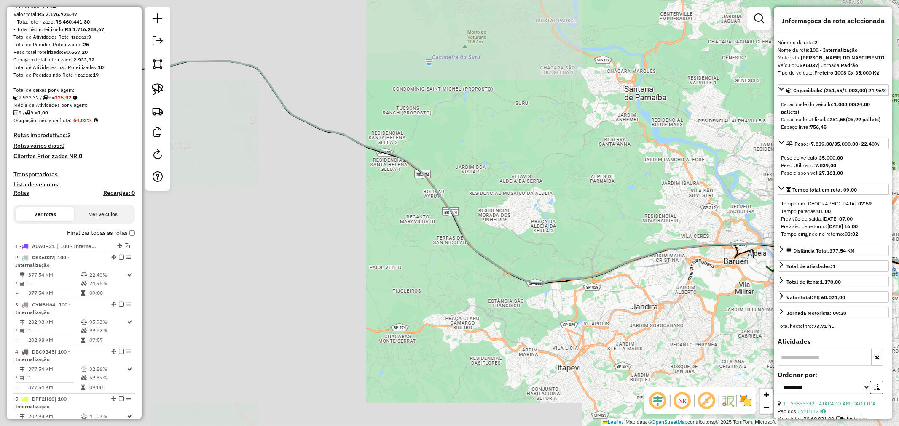
drag, startPoint x: 377, startPoint y: 268, endPoint x: 514, endPoint y: 283, distance: 137.7
click at [517, 283] on div "Janela de atendimento Grade de atendimento Capacidade Transportadoras Veículos …" at bounding box center [449, 213] width 899 height 426
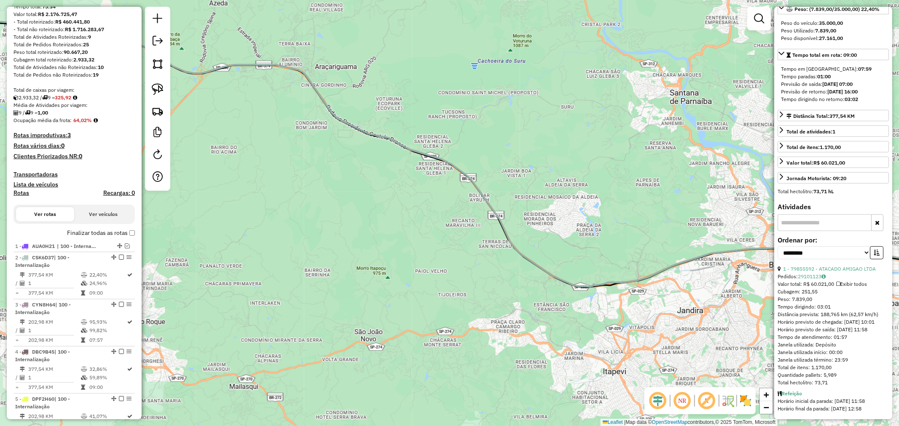
scroll to position [157, 0]
drag, startPoint x: 259, startPoint y: 256, endPoint x: 598, endPoint y: 314, distance: 344.0
click at [598, 314] on div "Janela de atendimento Grade de atendimento Capacidade Transportadoras Veículos …" at bounding box center [449, 213] width 899 height 426
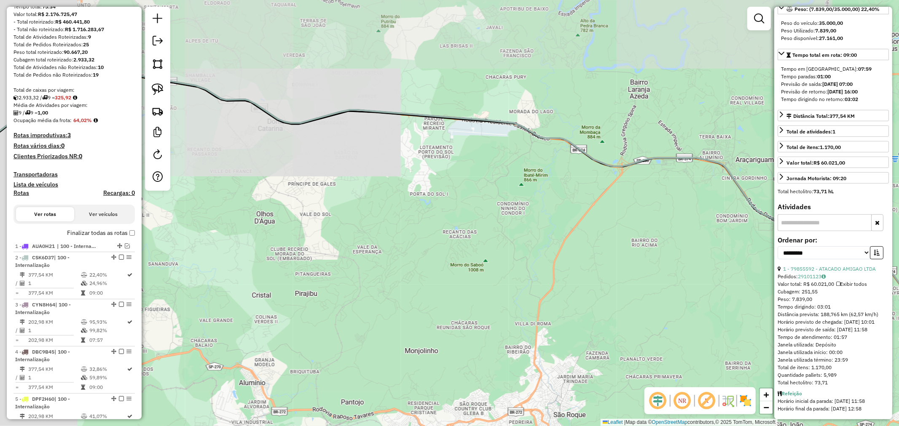
drag, startPoint x: 361, startPoint y: 145, endPoint x: 651, endPoint y: 243, distance: 306.5
click at [651, 243] on div "Janela de atendimento Grade de atendimento Capacidade Transportadoras Veículos …" at bounding box center [449, 213] width 899 height 426
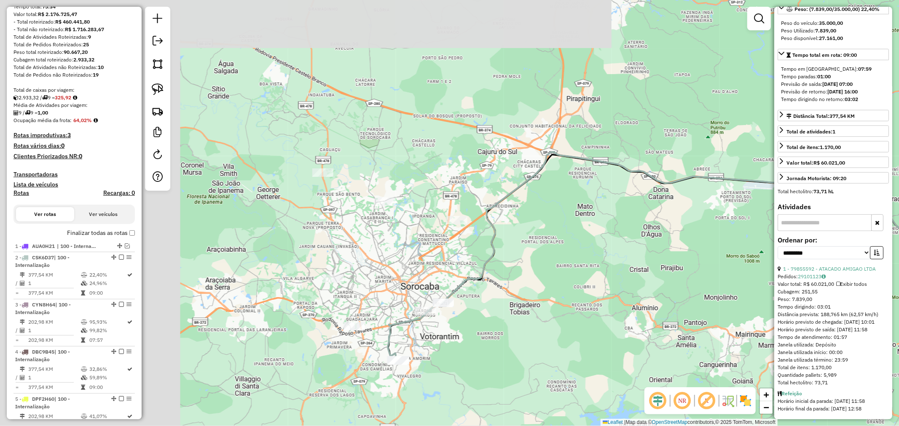
drag, startPoint x: 256, startPoint y: 296, endPoint x: 438, endPoint y: 292, distance: 182.4
click at [476, 262] on div "Janela de atendimento Grade de atendimento Capacidade Transportadoras Veículos …" at bounding box center [449, 213] width 899 height 426
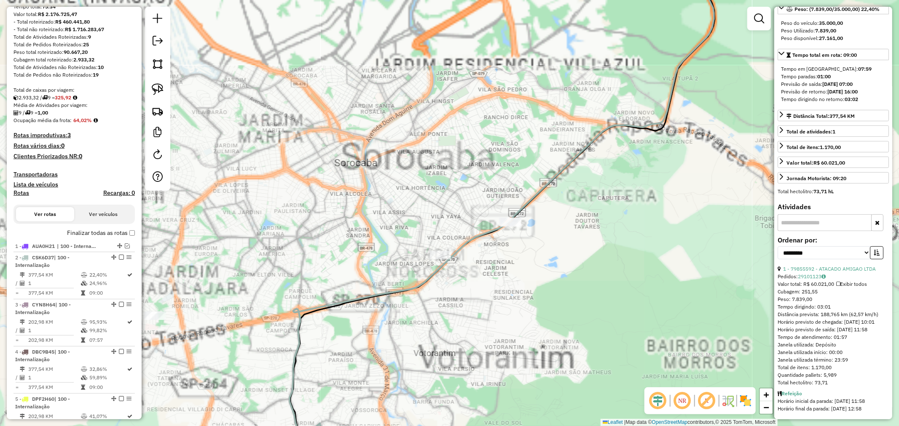
drag, startPoint x: 354, startPoint y: 334, endPoint x: 630, endPoint y: 285, distance: 280.4
click at [631, 285] on div "Janela de atendimento Grade de atendimento Capacidade Transportadoras Veículos …" at bounding box center [449, 213] width 899 height 426
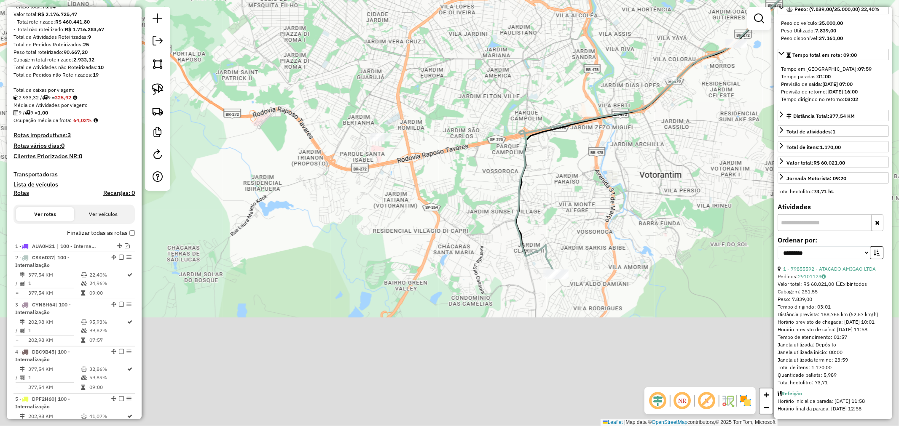
drag, startPoint x: 525, startPoint y: 350, endPoint x: 535, endPoint y: 267, distance: 83.7
click at [473, 219] on div "Janela de atendimento Grade de atendimento Capacidade Transportadoras Veículos …" at bounding box center [449, 213] width 899 height 426
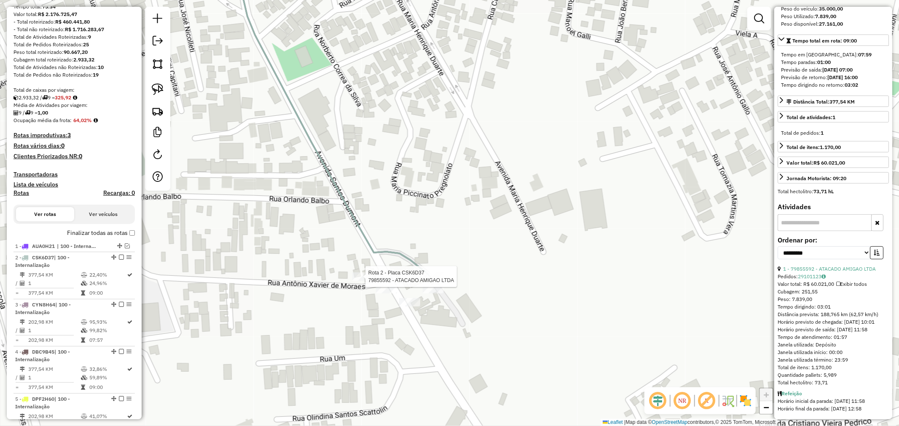
scroll to position [0, 0]
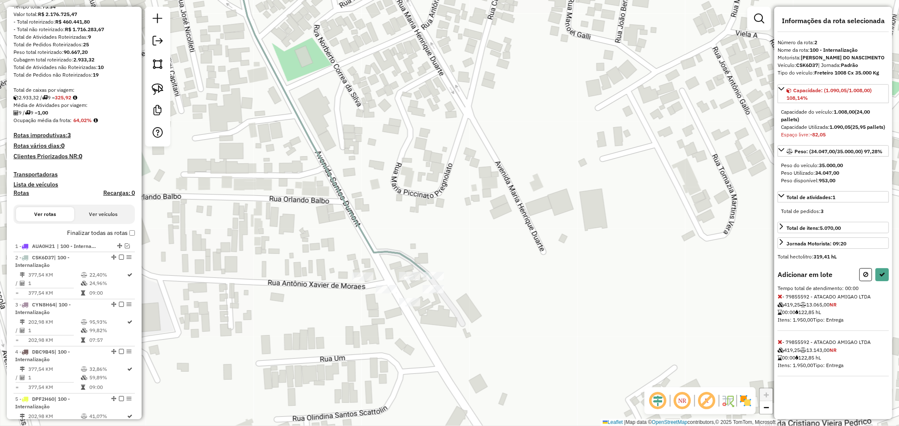
click at [778, 345] on icon at bounding box center [779, 342] width 5 height 6
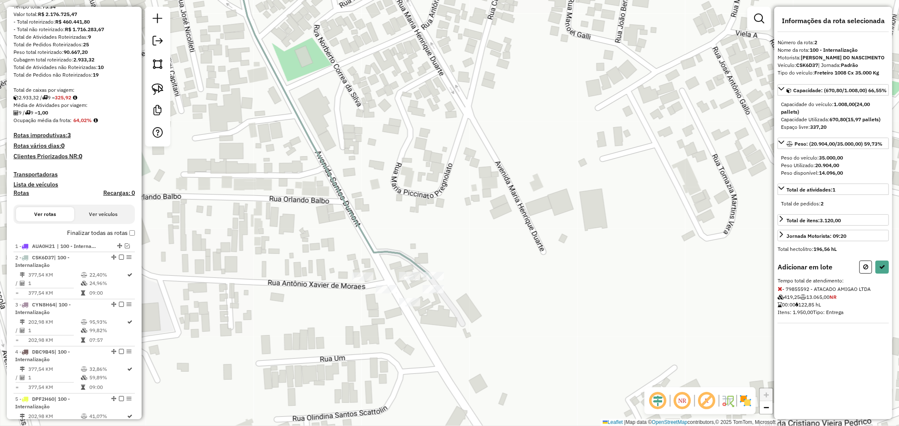
click at [780, 288] on icon at bounding box center [779, 289] width 5 height 6
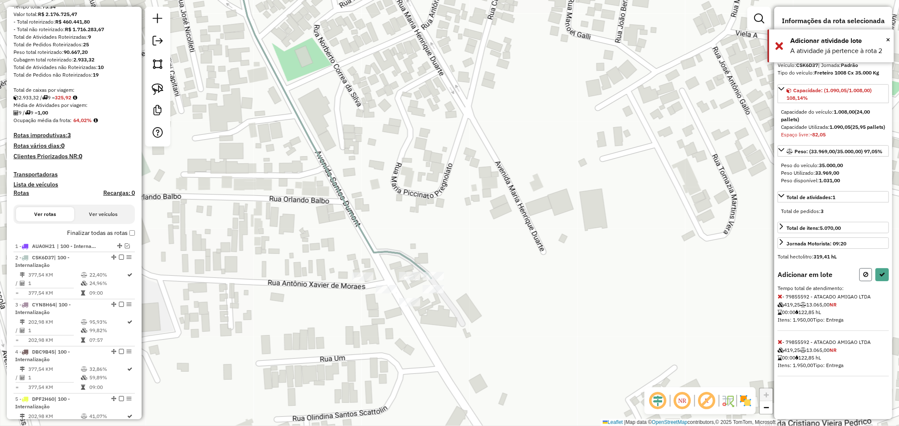
click at [864, 278] on icon at bounding box center [865, 275] width 5 height 6
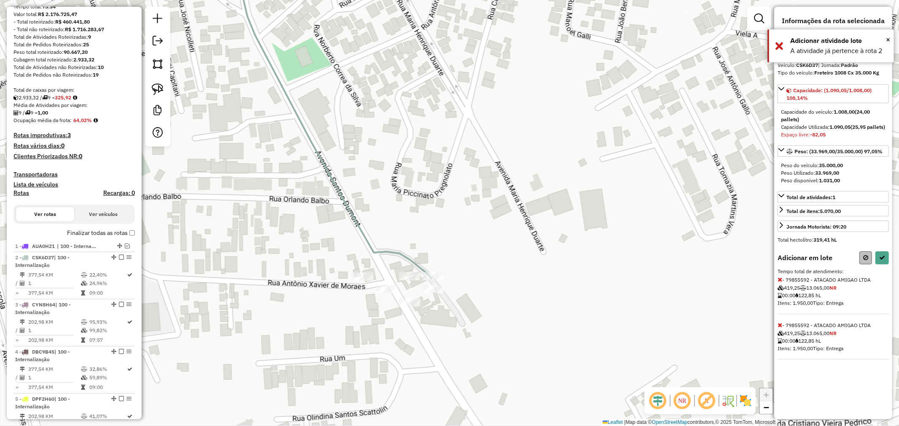
select select "**********"
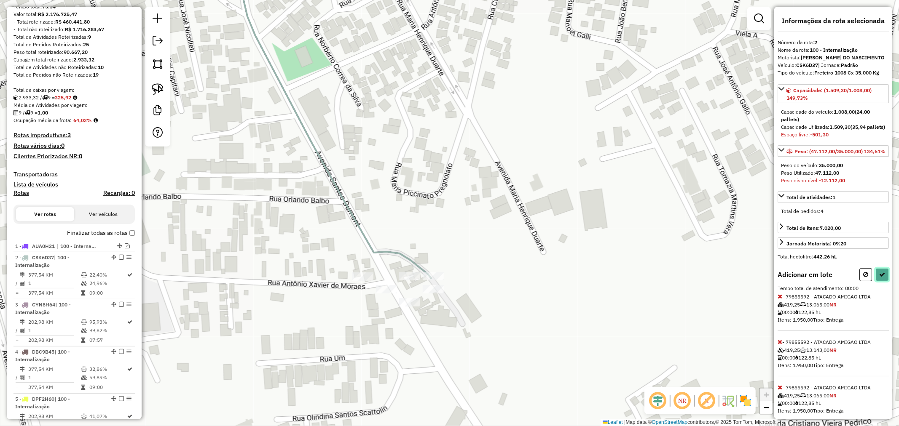
drag, startPoint x: 878, startPoint y: 289, endPoint x: 819, endPoint y: 281, distance: 59.1
click at [819, 281] on div "Informações da rota selecionada Número da rota: 2 Nome da rota: 100 - Internali…" at bounding box center [833, 213] width 118 height 413
click at [867, 281] on button at bounding box center [865, 274] width 13 height 13
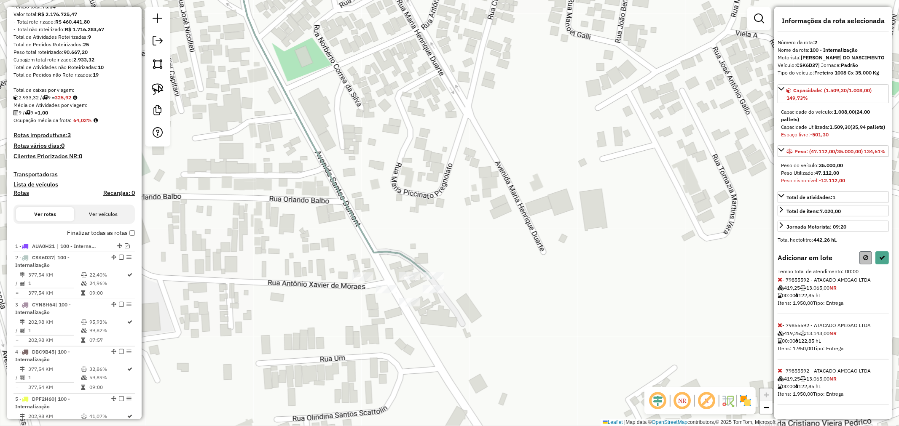
select select "**********"
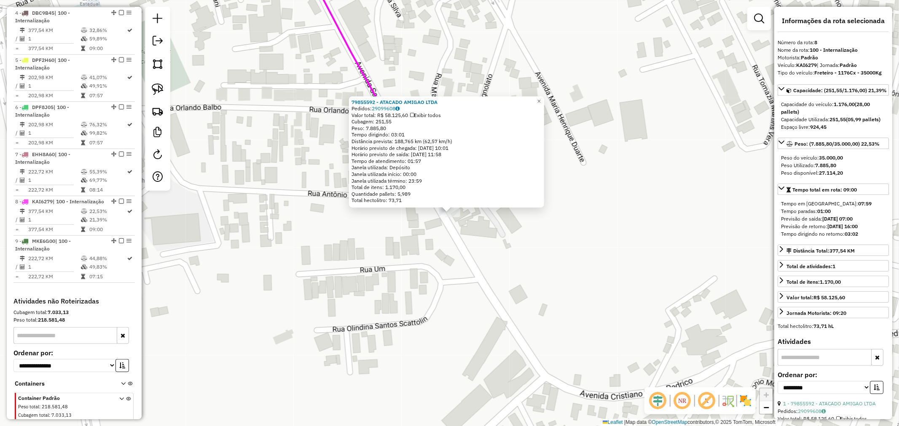
scroll to position [503, 0]
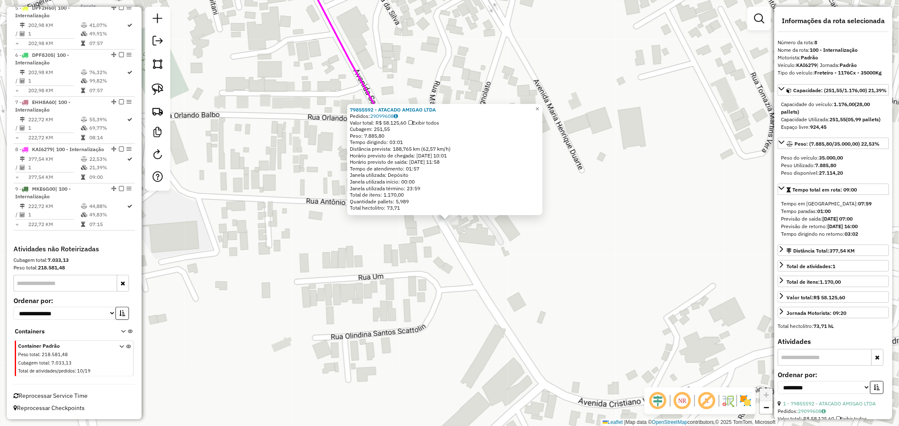
drag, startPoint x: 507, startPoint y: 238, endPoint x: 485, endPoint y: 316, distance: 81.8
click at [485, 315] on div "79855592 - ATACADO AMIGAO LTDA Pedidos: 29099608 Valor total: R$ 58.125,60 Exib…" at bounding box center [449, 213] width 899 height 426
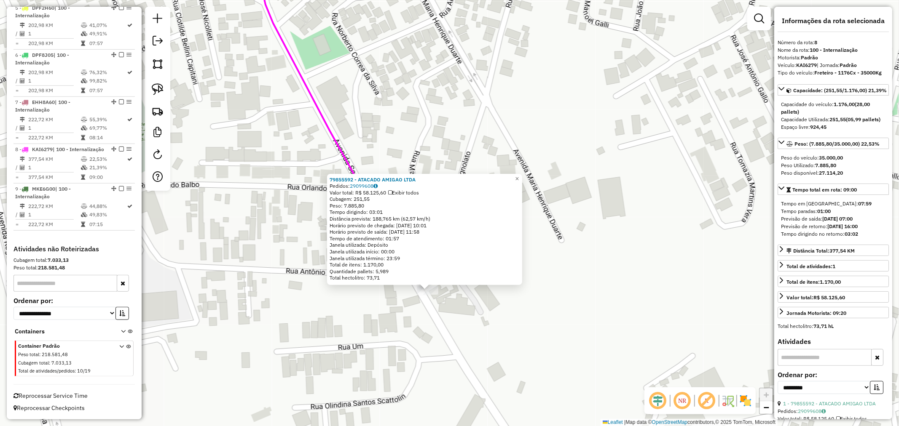
click at [489, 319] on div "79855592 - ATACADO AMIGAO LTDA Pedidos: 29099608 Valor total: R$ 58.125,60 Exib…" at bounding box center [449, 213] width 899 height 426
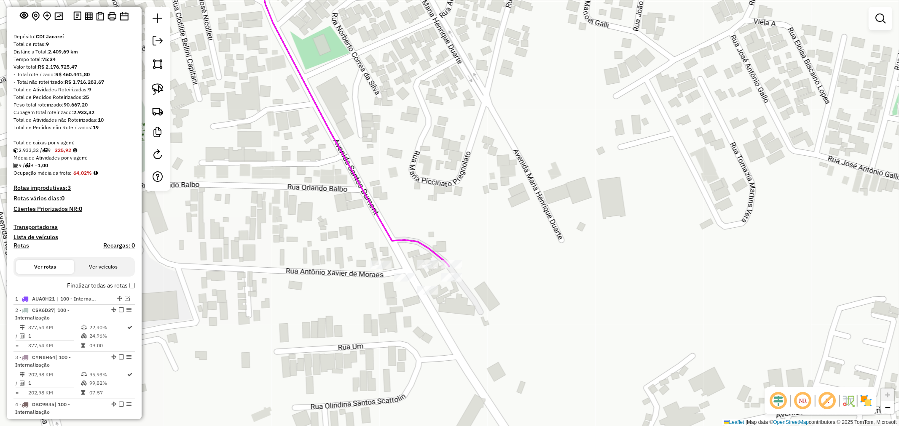
scroll to position [140, 0]
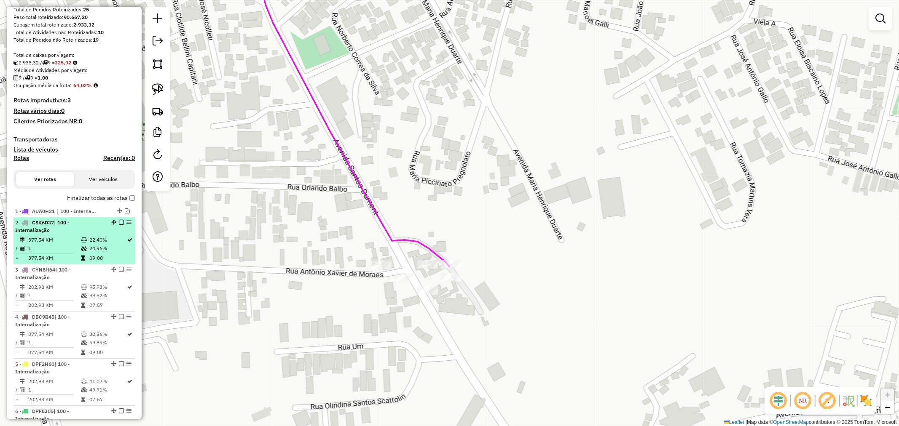
click at [67, 234] on li "2 - CSK6D37 | 100 - Internalização 377,54 KM 22,40% / 1 24,96% = 377,54 KM 09:00" at bounding box center [73, 240] width 121 height 47
select select "**********"
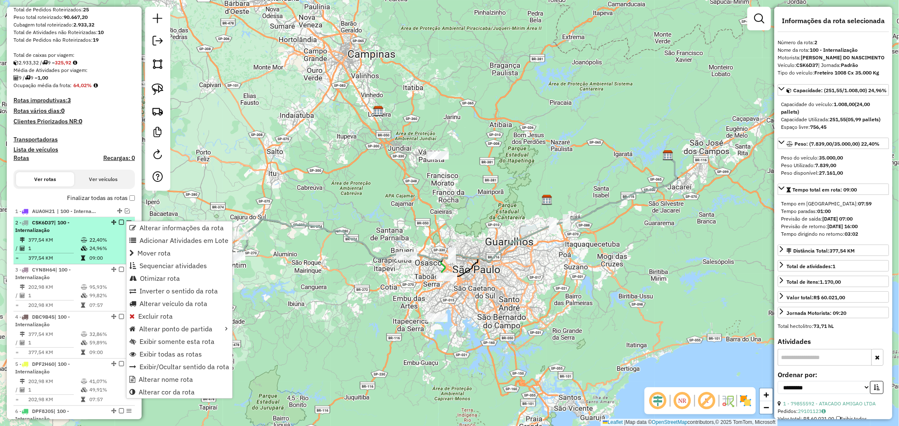
drag, startPoint x: 55, startPoint y: 224, endPoint x: 40, endPoint y: 222, distance: 15.3
click at [40, 222] on span "CSK6D37" at bounding box center [43, 222] width 22 height 6
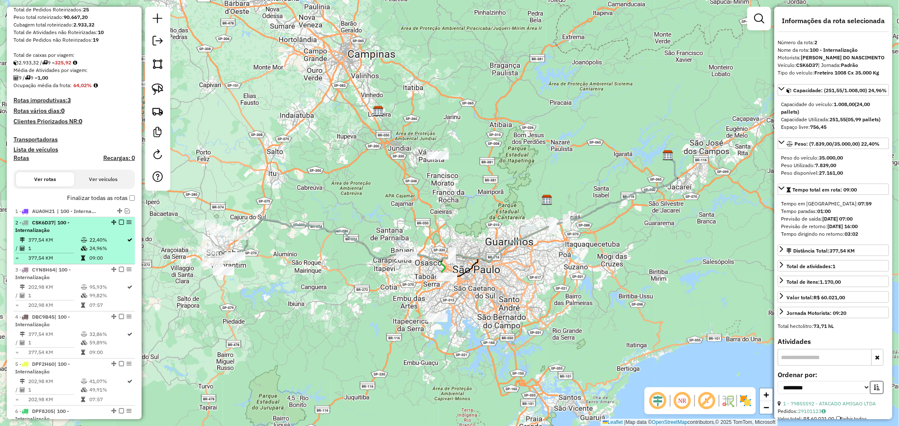
drag, startPoint x: 31, startPoint y: 222, endPoint x: 55, endPoint y: 222, distance: 24.0
click at [55, 222] on strong "CSK6D37 | 100 - Internalização" at bounding box center [42, 226] width 54 height 14
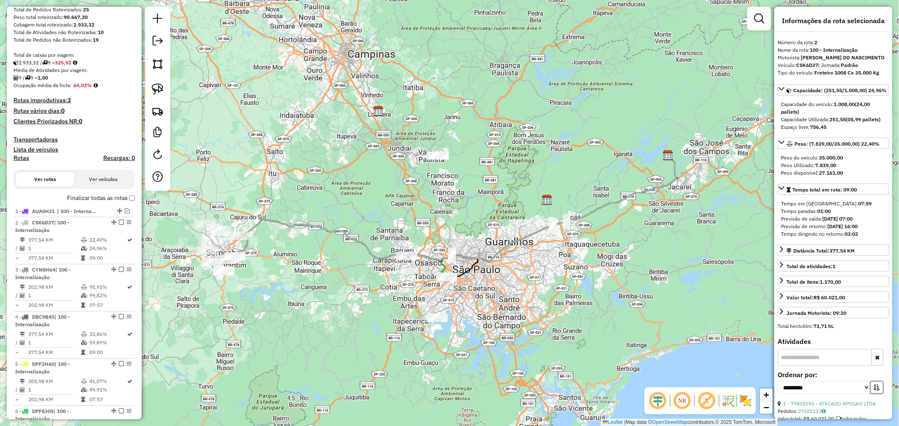
click at [809, 64] on strong "CSK6D37" at bounding box center [807, 65] width 22 height 6
copy div "CSK6D37"
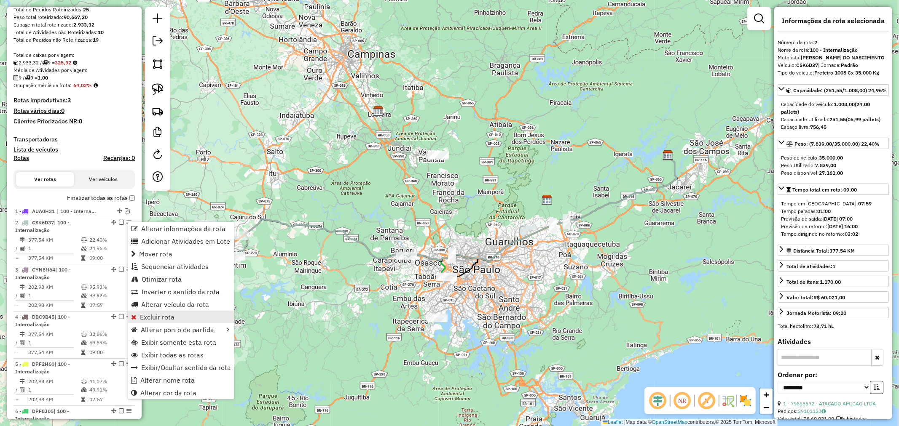
click at [165, 316] on span "Excluir rota" at bounding box center [157, 317] width 35 height 7
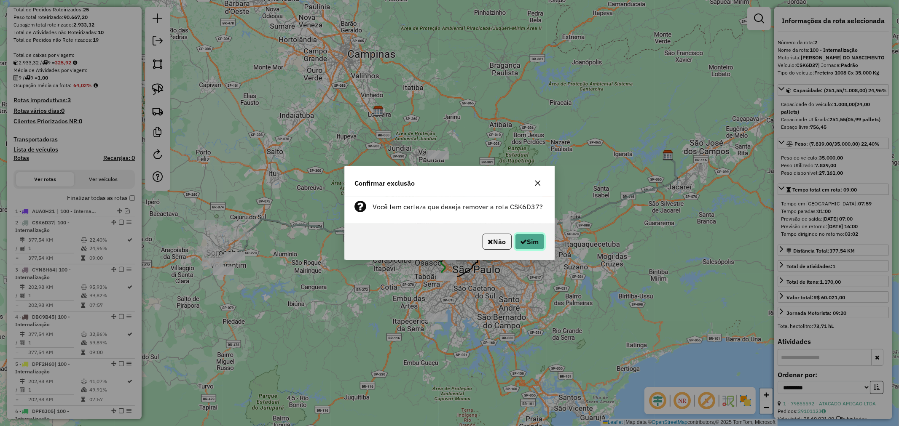
click at [528, 239] on button "Sim" at bounding box center [529, 242] width 29 height 16
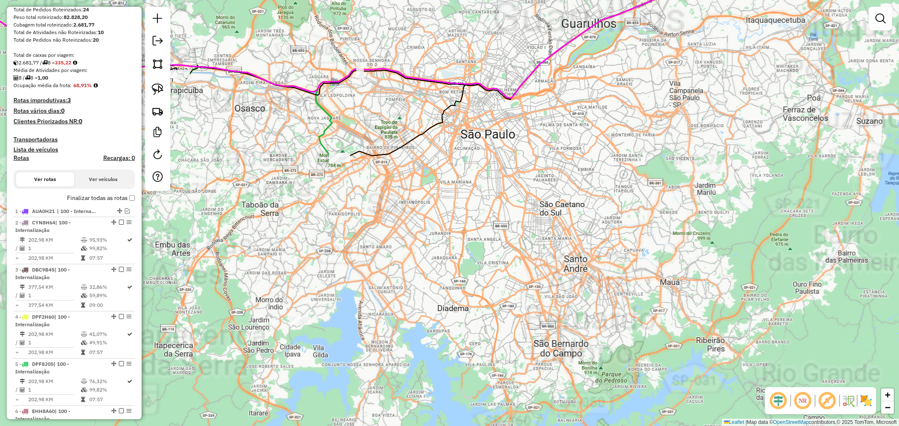
drag, startPoint x: 238, startPoint y: 317, endPoint x: 469, endPoint y: 389, distance: 242.2
click at [469, 389] on div "Janela de atendimento Grade de atendimento Capacidade Transportadoras Veículos …" at bounding box center [449, 213] width 899 height 426
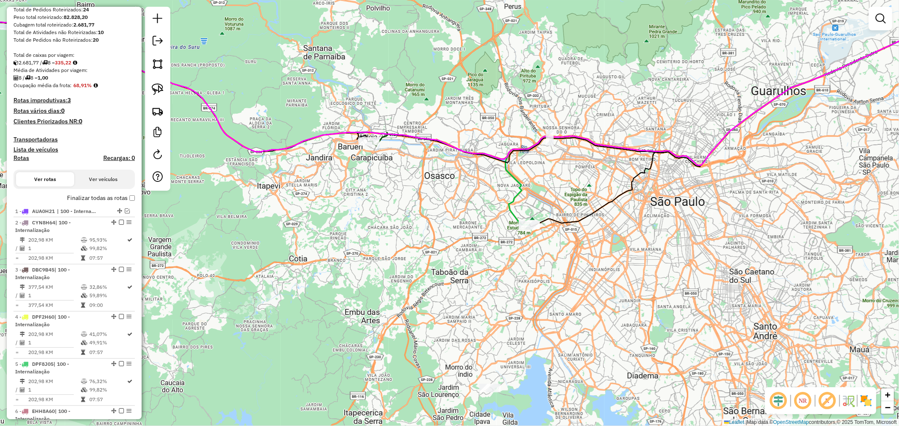
drag, startPoint x: 651, startPoint y: 325, endPoint x: 792, endPoint y: 355, distance: 144.2
click at [791, 354] on div "Janela de atendimento Grade de atendimento Capacidade Transportadoras Veículos …" at bounding box center [449, 213] width 899 height 426
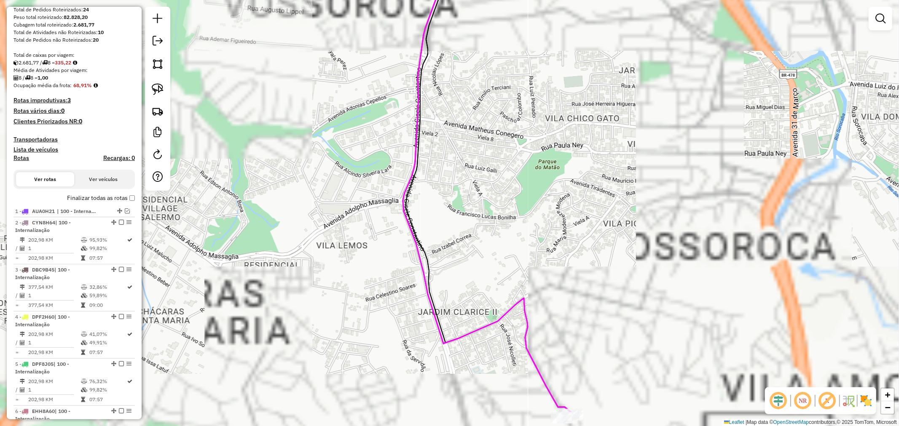
drag, startPoint x: 385, startPoint y: 364, endPoint x: 369, endPoint y: 262, distance: 103.5
click at [370, 263] on div "Janela de atendimento Grade de atendimento Capacidade Transportadoras Veículos …" at bounding box center [449, 213] width 899 height 426
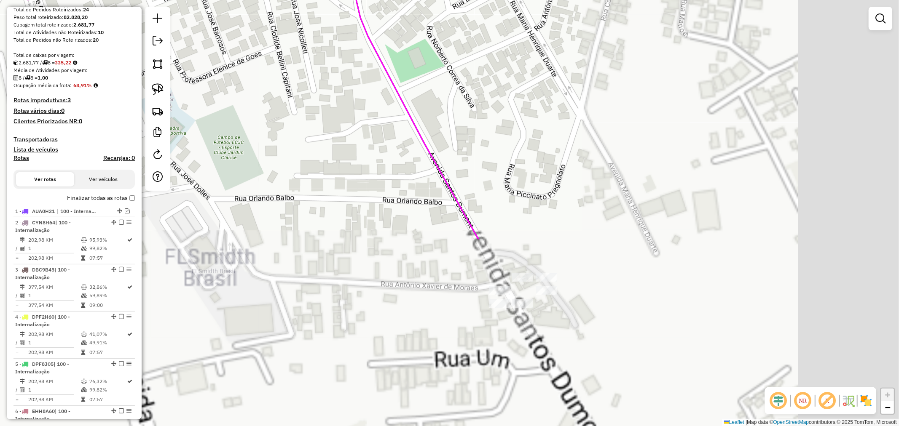
drag, startPoint x: 597, startPoint y: 326, endPoint x: 281, endPoint y: 103, distance: 387.0
click at [281, 103] on div "Janela de atendimento Grade de atendimento Capacidade Transportadoras Veículos …" at bounding box center [449, 213] width 899 height 426
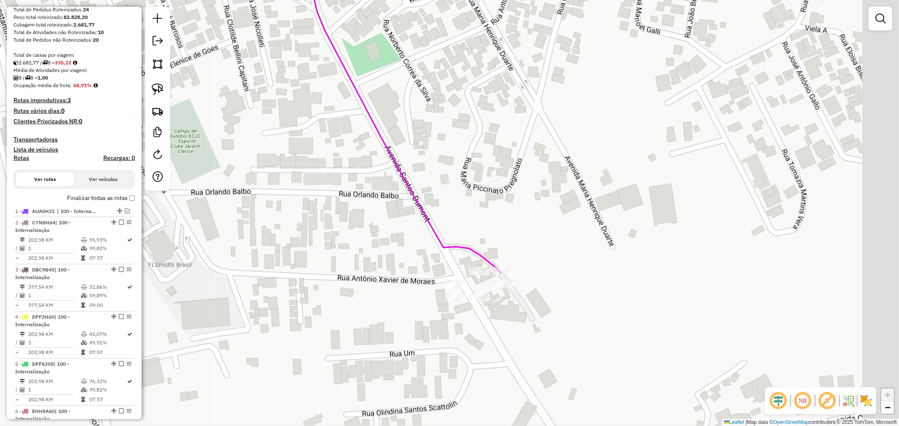
drag, startPoint x: 409, startPoint y: 277, endPoint x: 338, endPoint y: 270, distance: 71.1
click at [339, 270] on div "Janela de atendimento Grade de atendimento Capacidade Transportadoras Veículos …" at bounding box center [449, 213] width 899 height 426
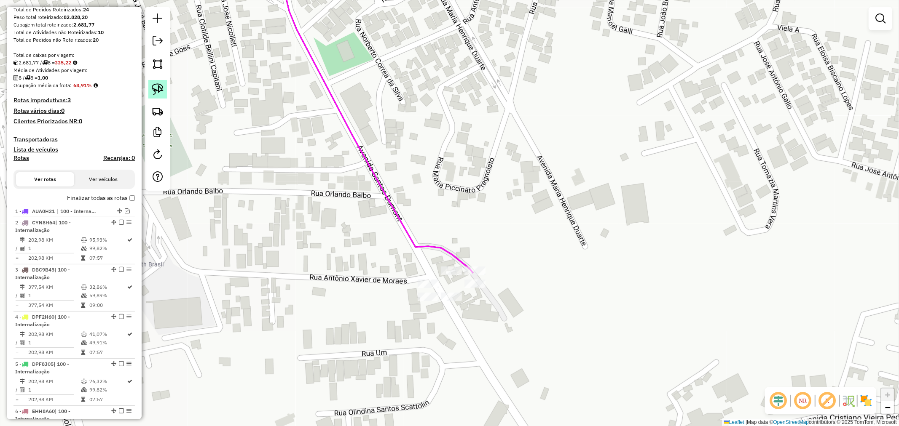
click at [162, 95] on img at bounding box center [158, 89] width 12 height 12
drag, startPoint x: 490, startPoint y: 243, endPoint x: 485, endPoint y: 279, distance: 36.9
select select "**********"
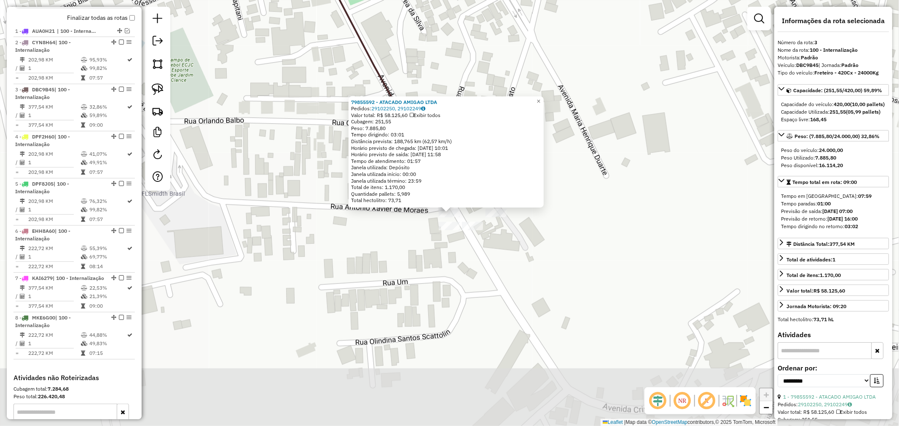
scroll to position [398, 0]
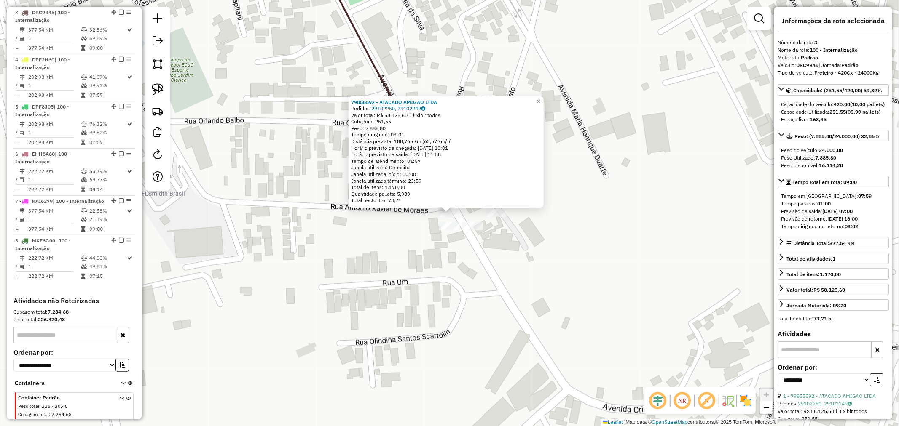
click at [445, 272] on div "79855592 - ATACADO AMIGAO LTDA Pedidos: 29102250, 29102249 Valor total: R$ 58.1…" at bounding box center [449, 213] width 899 height 426
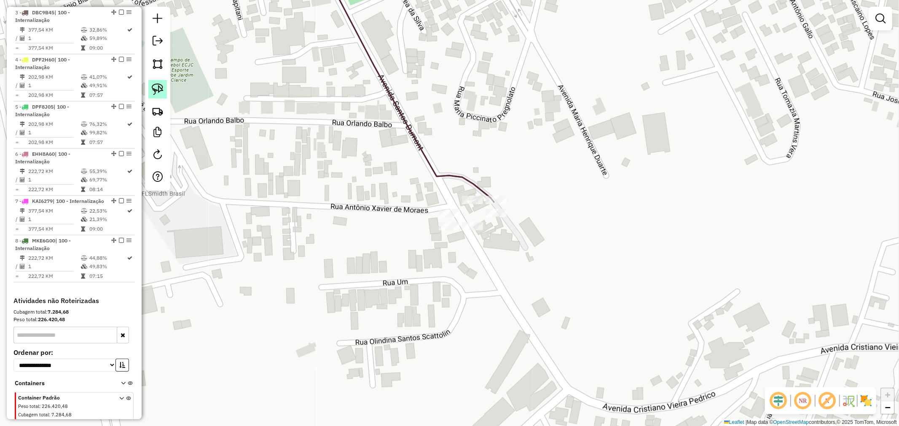
click at [150, 89] on link at bounding box center [157, 89] width 19 height 19
click at [159, 87] on img at bounding box center [158, 89] width 12 height 12
drag, startPoint x: 458, startPoint y: 193, endPoint x: 514, endPoint y: 190, distance: 56.1
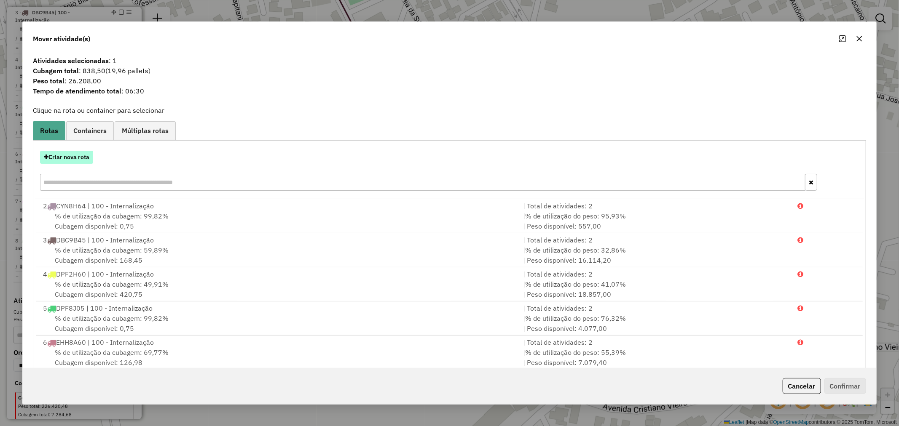
click at [81, 158] on button "Criar nova rota" at bounding box center [66, 157] width 53 height 13
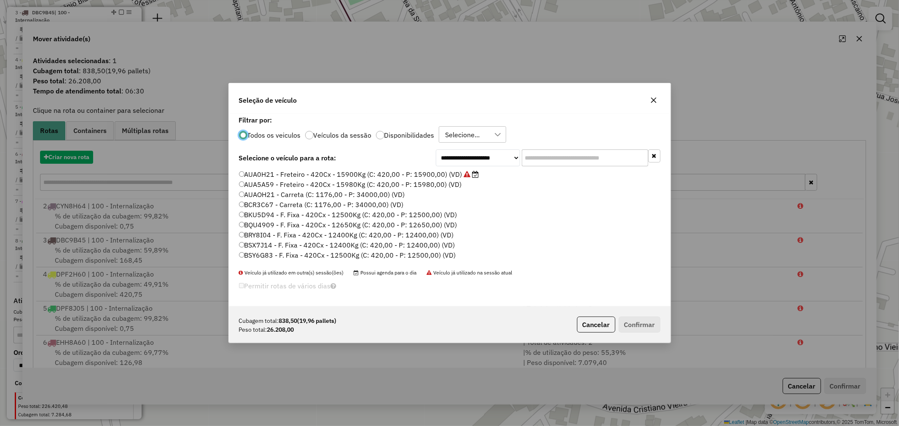
scroll to position [5, 2]
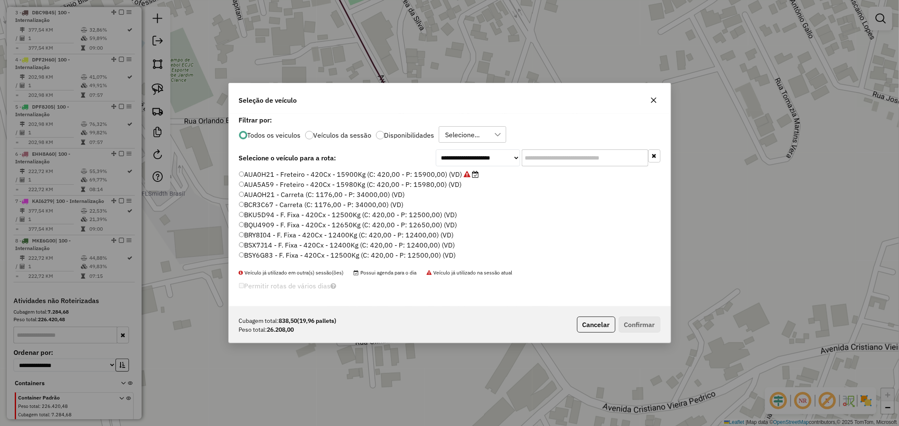
click at [538, 163] on input "text" at bounding box center [585, 158] width 126 height 17
paste input "*******"
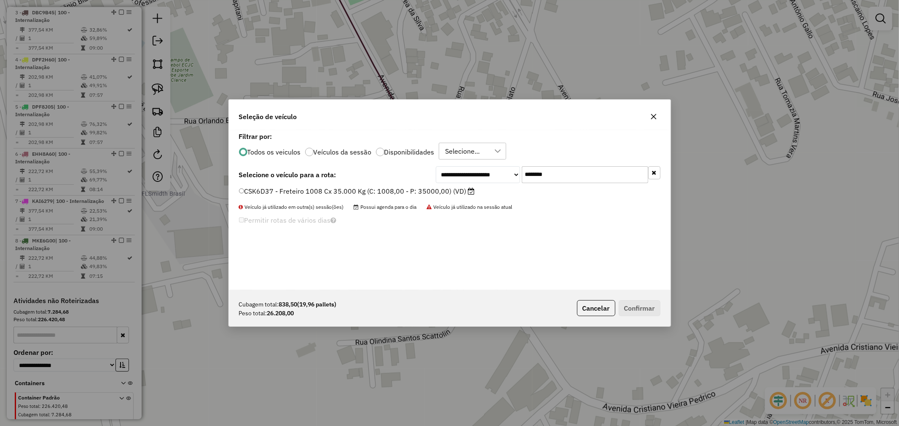
type input "*******"
drag, startPoint x: 386, startPoint y: 190, endPoint x: 418, endPoint y: 205, distance: 35.2
click at [386, 190] on label "CSK6D37 - Freteiro 1008 Cx 35.000 Kg (C: 1008,00 - P: 35000,00) (VD)" at bounding box center [357, 191] width 236 height 10
click at [346, 187] on label "CSK6D37 - Freteiro 1008 Cx 35.000 Kg (C: 1008,00 - P: 35000,00) (VD)" at bounding box center [357, 191] width 236 height 10
click at [642, 313] on button "Confirmar" at bounding box center [639, 308] width 42 height 16
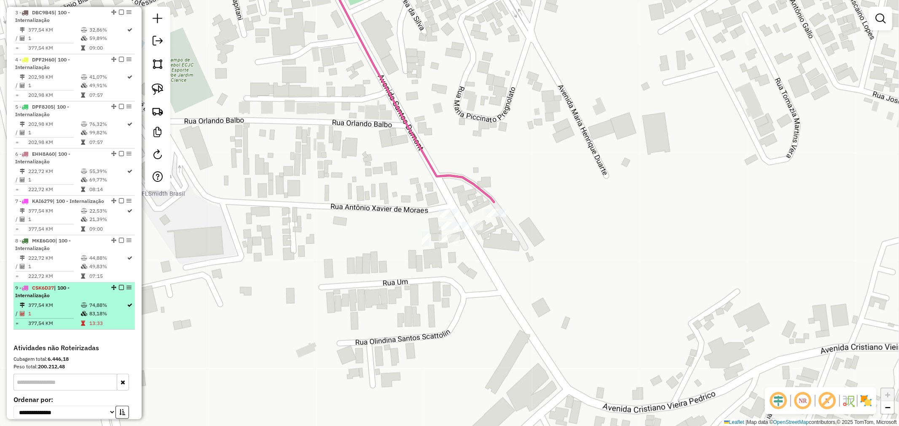
click at [119, 309] on td "74,88%" at bounding box center [108, 305] width 38 height 8
select select "**********"
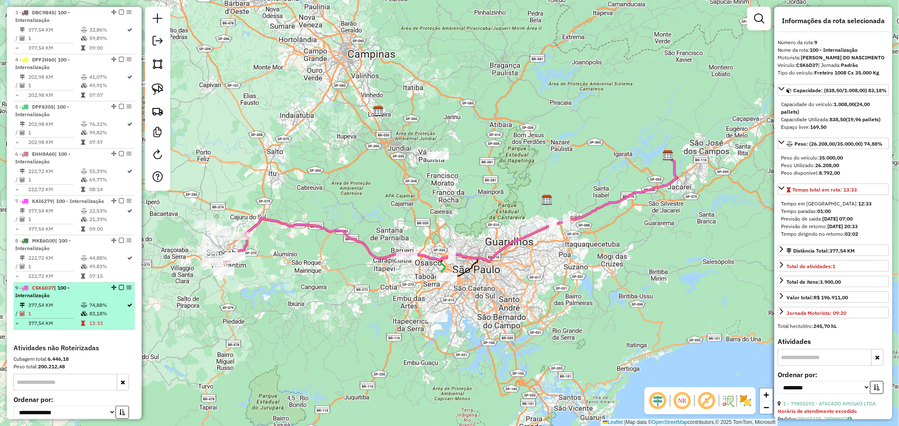
click at [119, 290] on em at bounding box center [121, 287] width 5 height 5
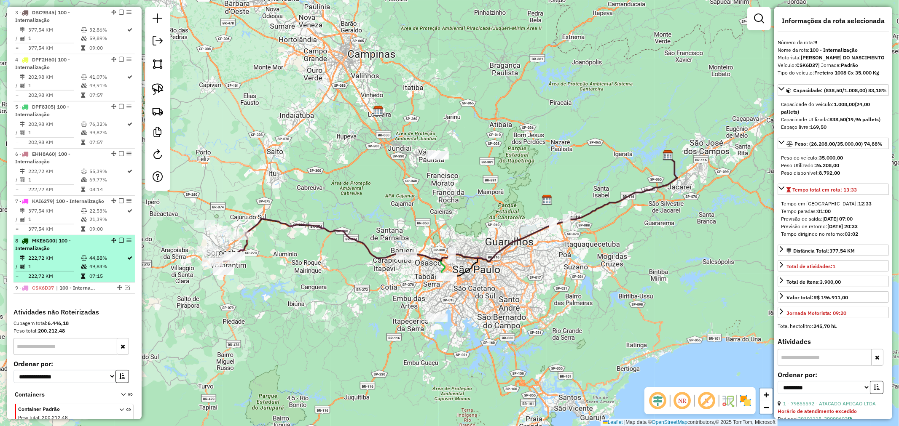
click at [89, 271] on td "49,83%" at bounding box center [108, 266] width 38 height 8
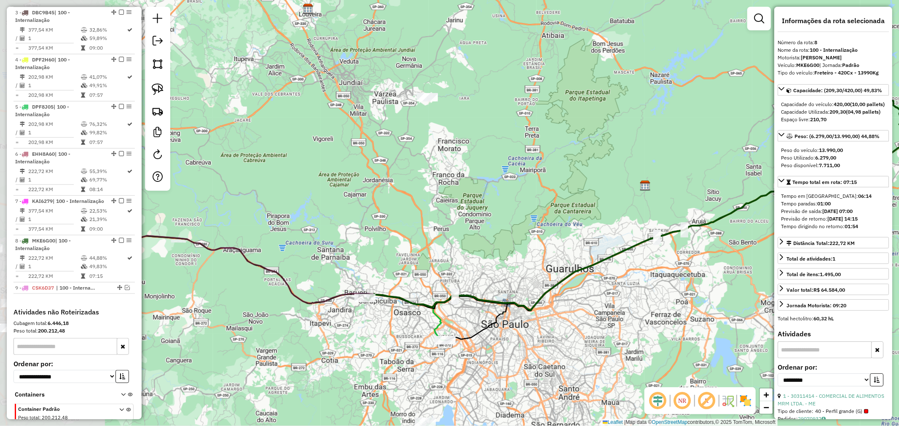
drag, startPoint x: 420, startPoint y: 367, endPoint x: 602, endPoint y: 356, distance: 183.2
click at [603, 356] on div "Janela de atendimento Grade de atendimento Capacidade Transportadoras Veículos …" at bounding box center [449, 213] width 899 height 426
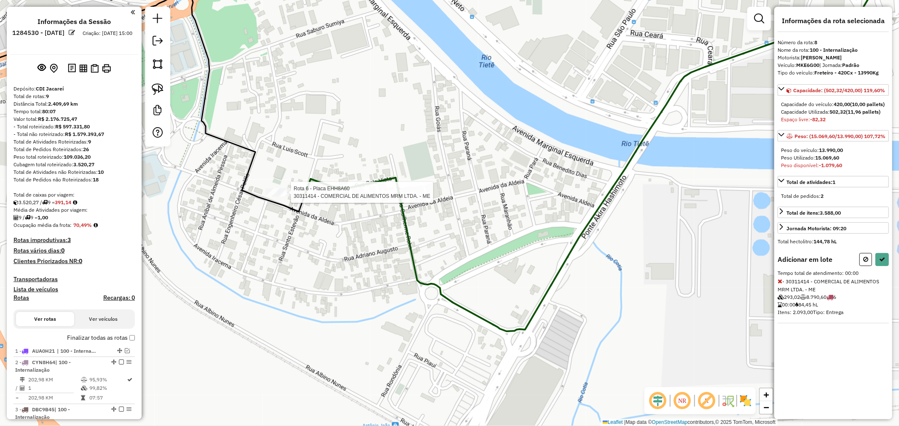
scroll to position [0, 0]
click at [256, 248] on div "Rota 6 - Placa EHH8A60 30311414 - COMERCIAL DE ALIMENTOS MRM LTDA. - ME Janela …" at bounding box center [449, 213] width 899 height 426
click at [156, 75] on div at bounding box center [157, 77] width 25 height 140
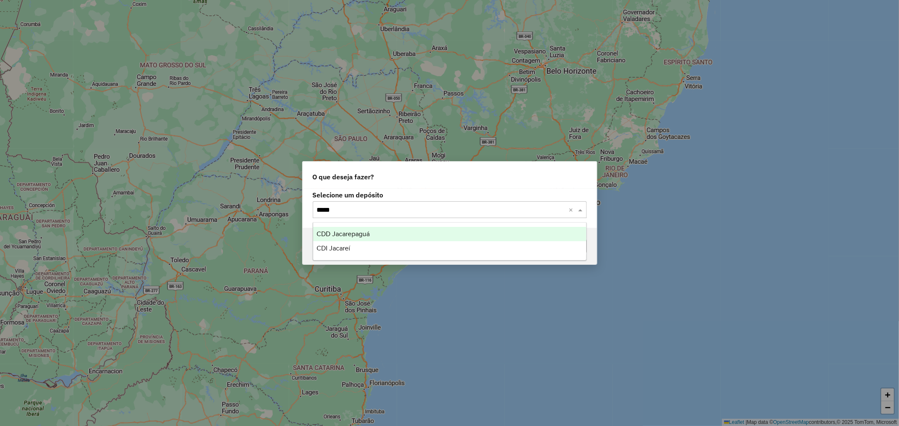
type input "******"
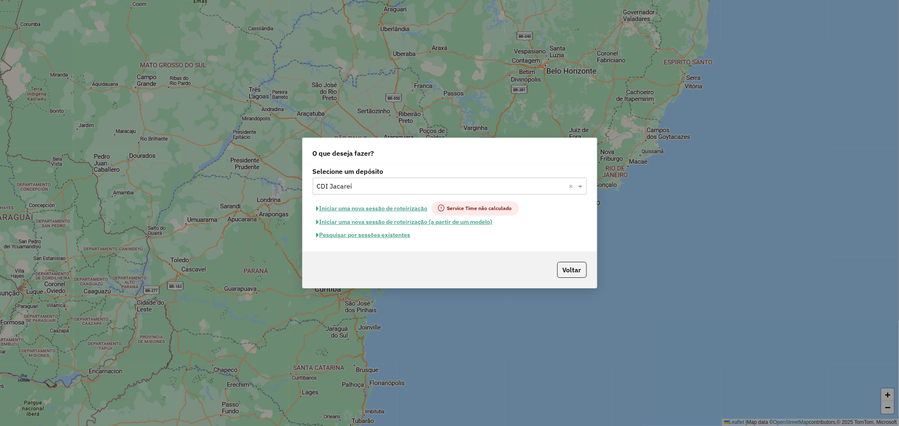
click at [404, 234] on button "Pesquisar por sessões existentes" at bounding box center [364, 235] width 102 height 13
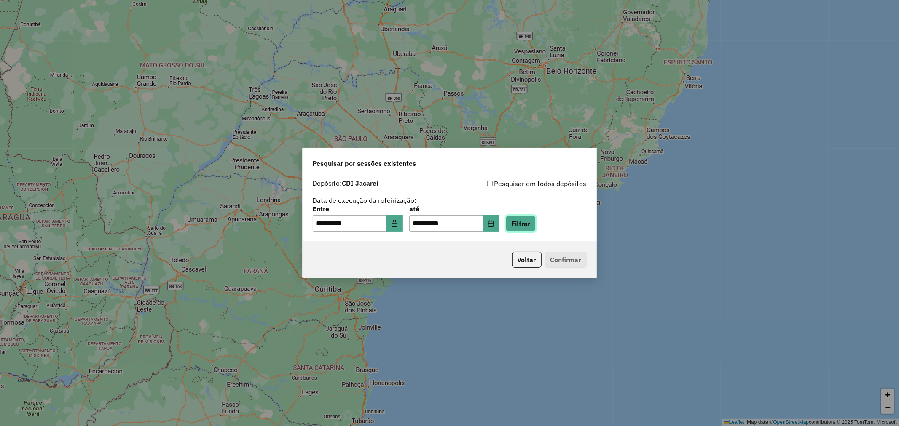
click at [535, 227] on button "Filtrar" at bounding box center [521, 224] width 30 height 16
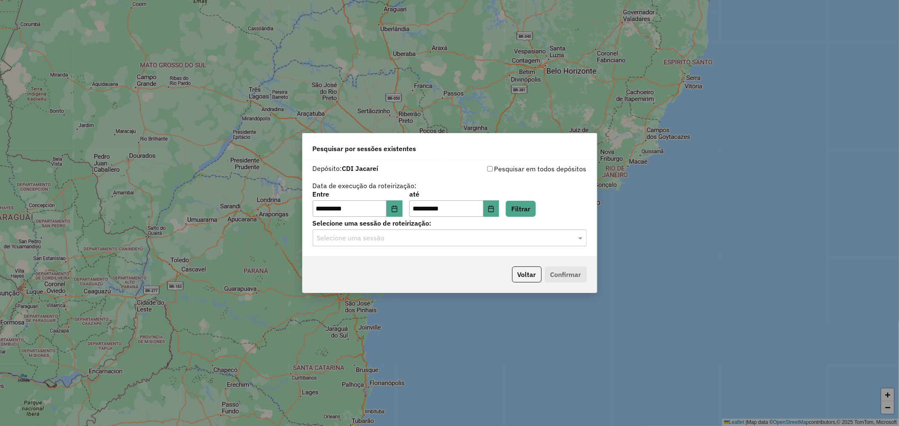
click at [462, 241] on input "text" at bounding box center [441, 238] width 249 height 10
click at [442, 256] on div "1283721 - [DATE] 17:29" at bounding box center [449, 263] width 273 height 14
click at [562, 281] on button "Confirmar" at bounding box center [566, 275] width 42 height 16
click at [526, 276] on button "Voltar" at bounding box center [526, 275] width 29 height 16
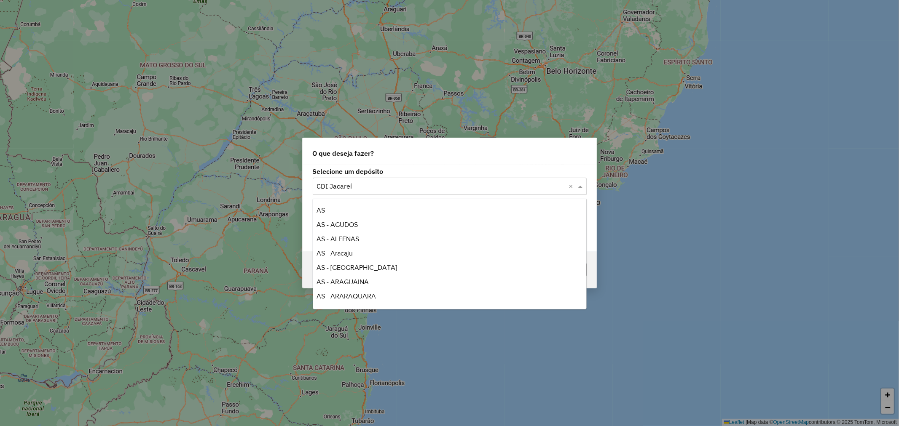
click at [421, 186] on input "text" at bounding box center [441, 187] width 249 height 10
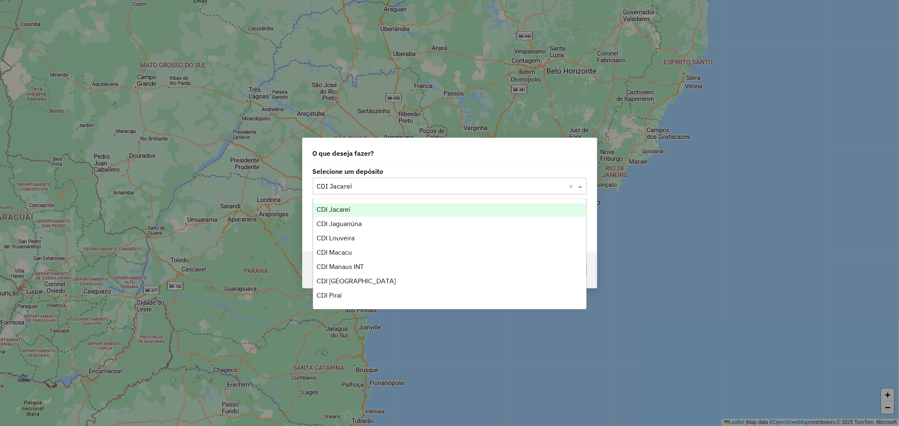
click at [447, 162] on div "O que deseja fazer?" at bounding box center [449, 151] width 294 height 27
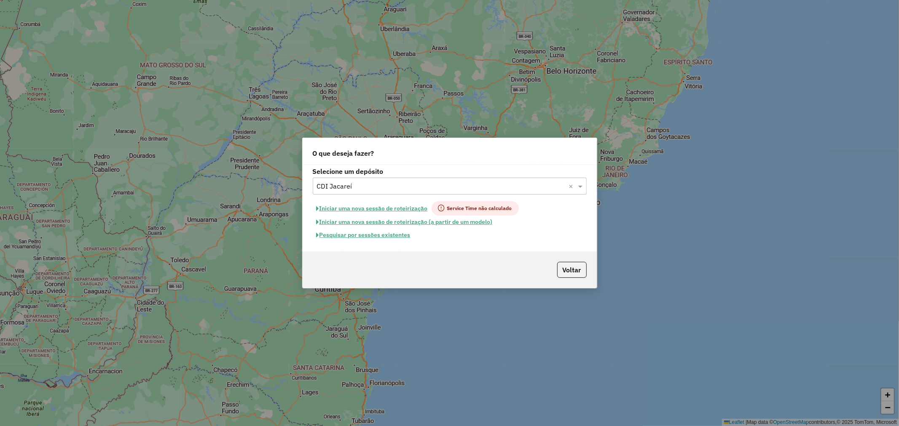
click at [418, 203] on button "Iniciar uma nova sessão de roteirização" at bounding box center [372, 208] width 119 height 14
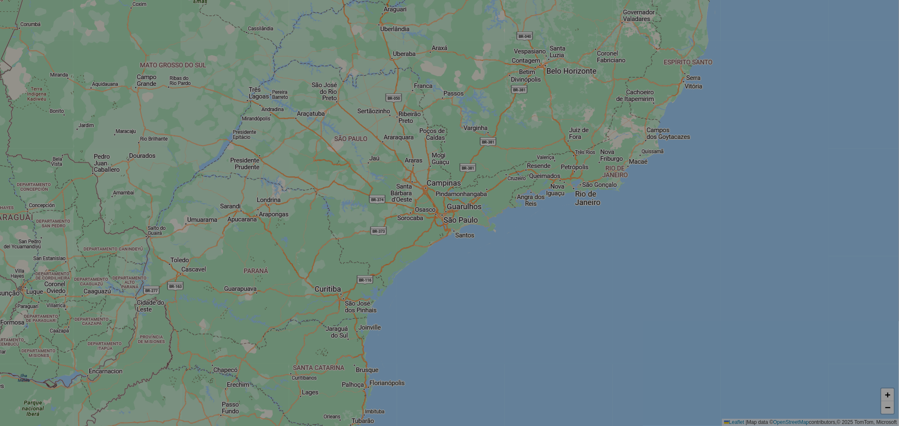
select select "*"
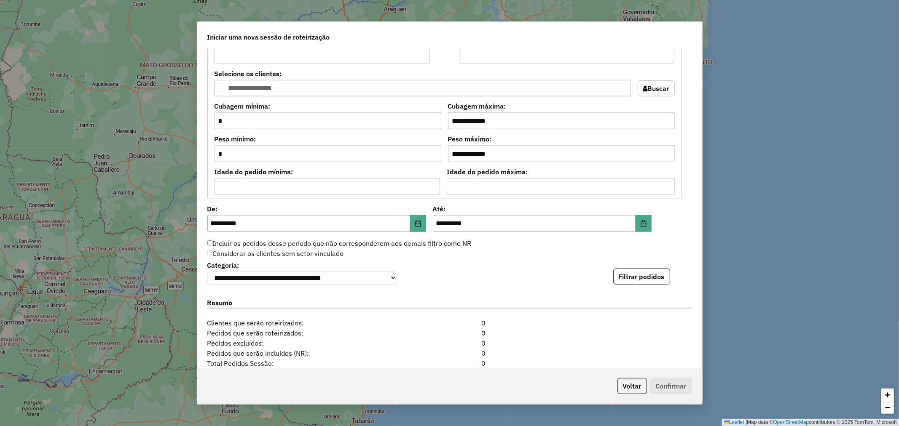
scroll to position [702, 0]
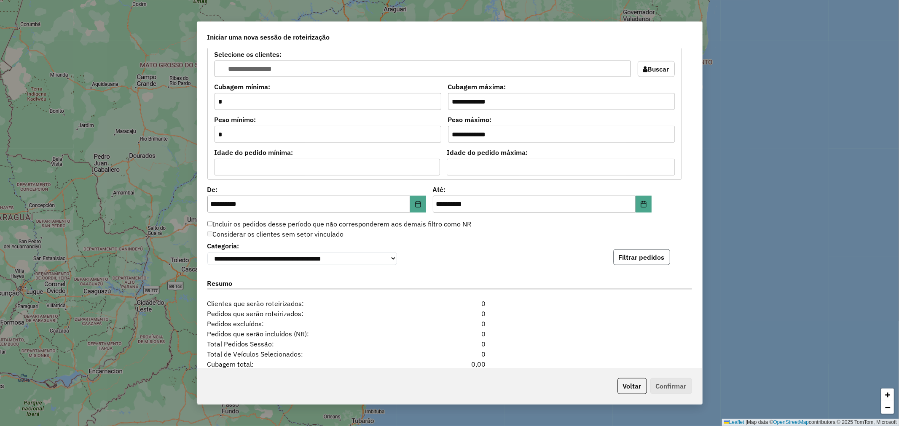
click at [642, 259] on button "Filtrar pedidos" at bounding box center [641, 257] width 57 height 16
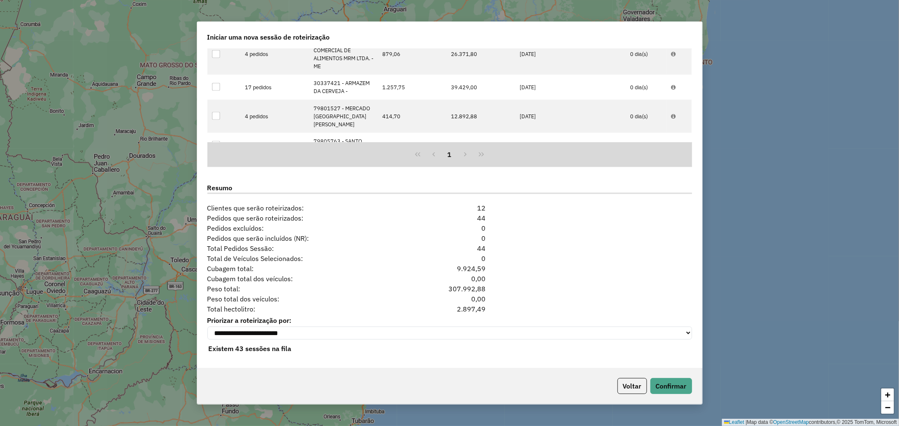
scroll to position [974, 0]
click at [681, 390] on button "Confirmar" at bounding box center [671, 386] width 42 height 16
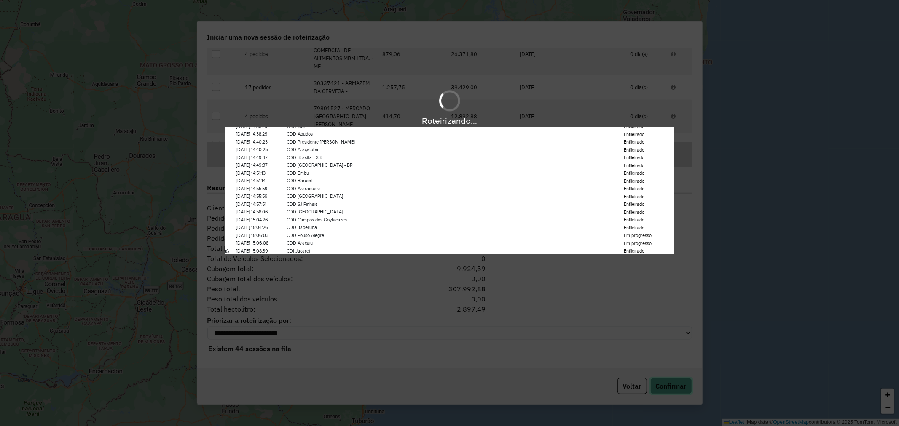
scroll to position [226, 0]
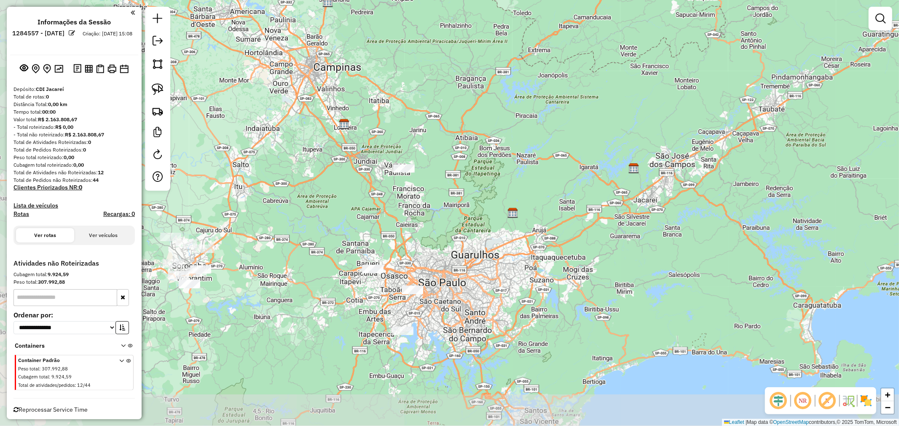
drag, startPoint x: 291, startPoint y: 262, endPoint x: 410, endPoint y: 232, distance: 123.1
click at [410, 232] on div "Janela de atendimento Grade de atendimento Capacidade Transportadoras Veículos …" at bounding box center [449, 213] width 899 height 426
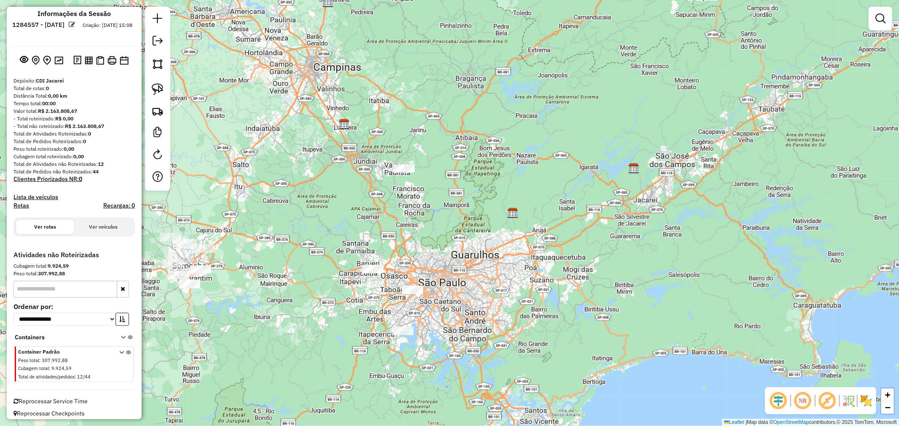
scroll to position [13, 0]
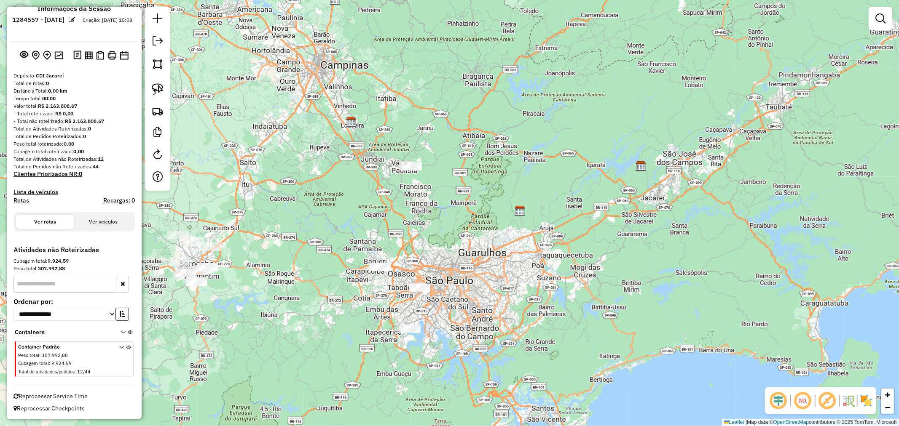
drag, startPoint x: 228, startPoint y: 331, endPoint x: 341, endPoint y: 314, distance: 114.6
click at [341, 314] on div "Janela de atendimento Grade de atendimento Capacidade Transportadoras Veículos …" at bounding box center [449, 213] width 899 height 426
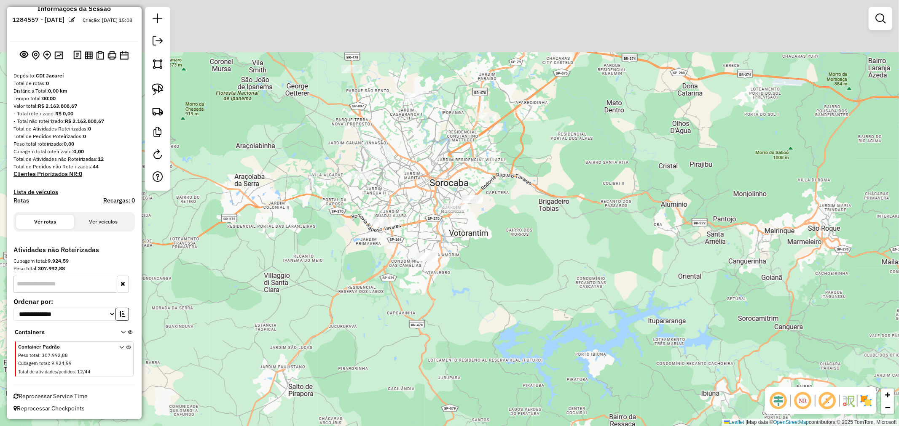
drag, startPoint x: 292, startPoint y: 185, endPoint x: 356, endPoint y: 279, distance: 114.2
click at [312, 305] on div "Janela de atendimento Grade de atendimento Capacidade Transportadoras Veículos …" at bounding box center [449, 213] width 899 height 426
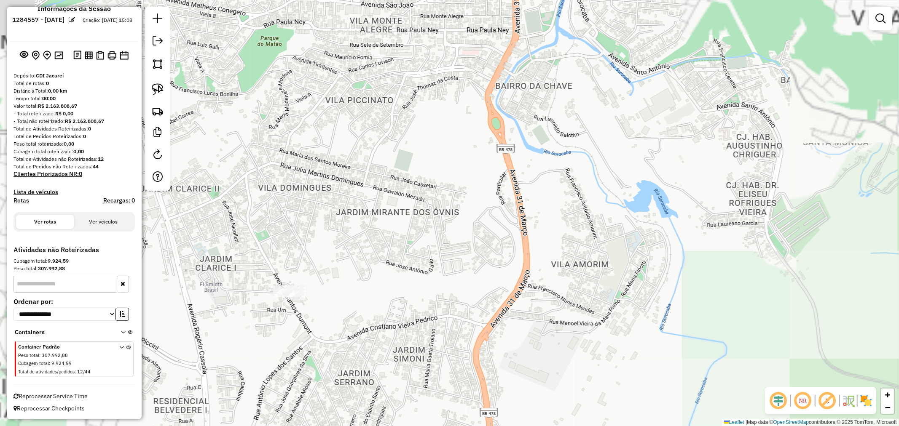
drag, startPoint x: 322, startPoint y: 366, endPoint x: 372, endPoint y: 361, distance: 50.0
click at [372, 361] on div "Janela de atendimento Grade de atendimento Capacidade Transportadoras Veículos …" at bounding box center [449, 213] width 899 height 426
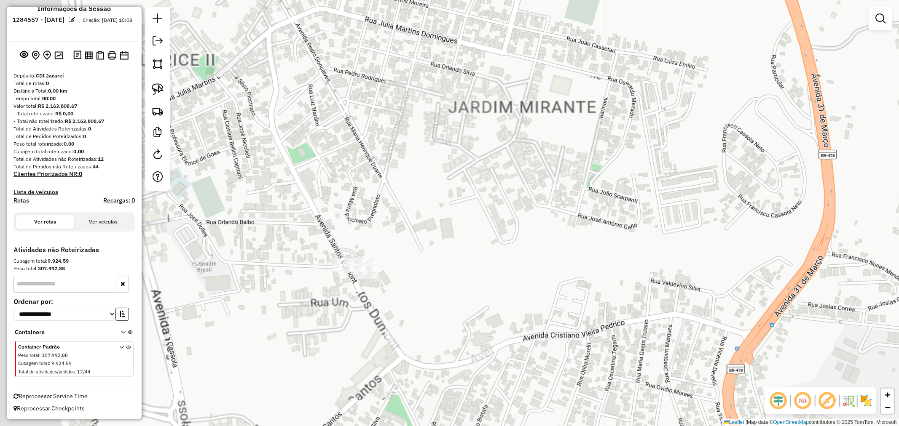
drag, startPoint x: 337, startPoint y: 320, endPoint x: 352, endPoint y: 323, distance: 15.0
click at [352, 323] on div "Janela de atendimento Grade de atendimento Capacidade Transportadoras Veículos …" at bounding box center [449, 213] width 899 height 426
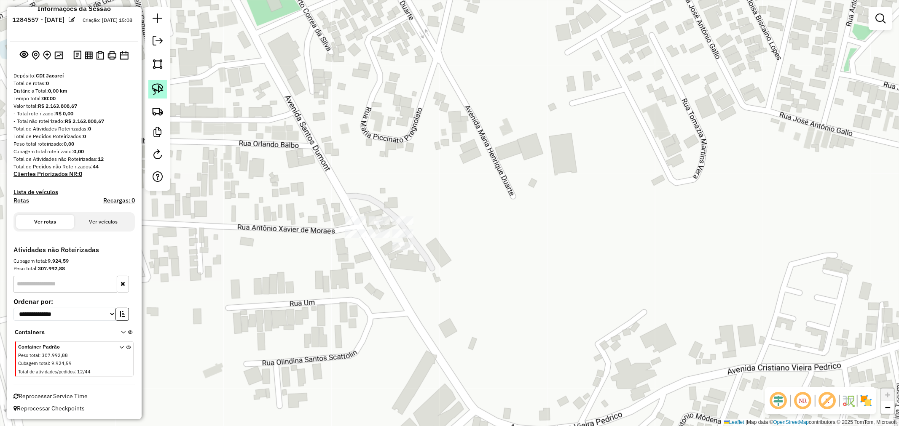
click at [148, 86] on link at bounding box center [157, 89] width 19 height 19
drag, startPoint x: 391, startPoint y: 218, endPoint x: 411, endPoint y: 208, distance: 22.4
drag, startPoint x: 152, startPoint y: 90, endPoint x: 421, endPoint y: 215, distance: 297.2
click at [152, 90] on img at bounding box center [158, 89] width 12 height 12
click at [412, 218] on div "Janela de atendimento Grade de atendimento Capacidade Transportadoras Veículos …" at bounding box center [449, 213] width 899 height 426
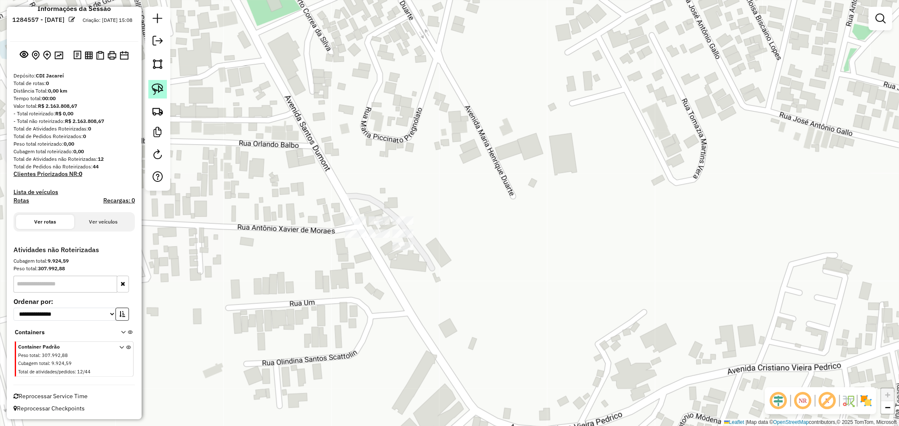
click at [162, 97] on link at bounding box center [157, 89] width 19 height 19
drag, startPoint x: 343, startPoint y: 206, endPoint x: 386, endPoint y: 211, distance: 43.6
click at [157, 86] on img at bounding box center [158, 89] width 12 height 12
drag, startPoint x: 342, startPoint y: 215, endPoint x: 355, endPoint y: 196, distance: 22.2
click at [158, 92] on img at bounding box center [158, 89] width 12 height 12
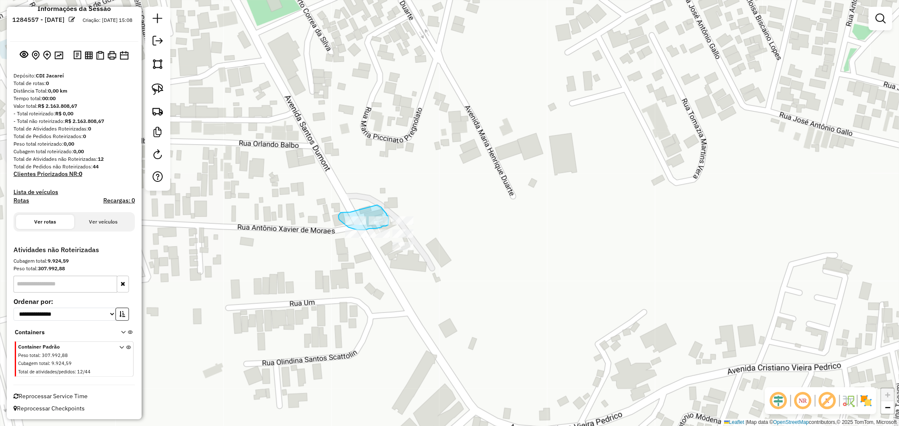
drag, startPoint x: 350, startPoint y: 212, endPoint x: 365, endPoint y: 203, distance: 18.0
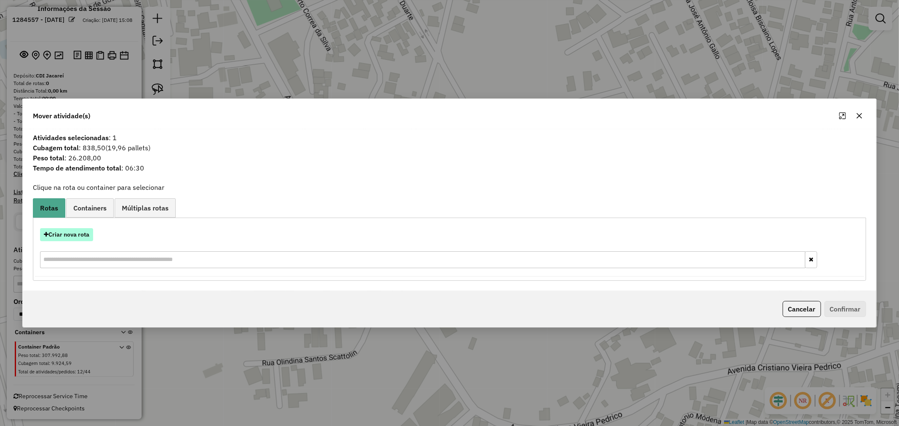
click at [86, 234] on button "Criar nova rota" at bounding box center [66, 234] width 53 height 13
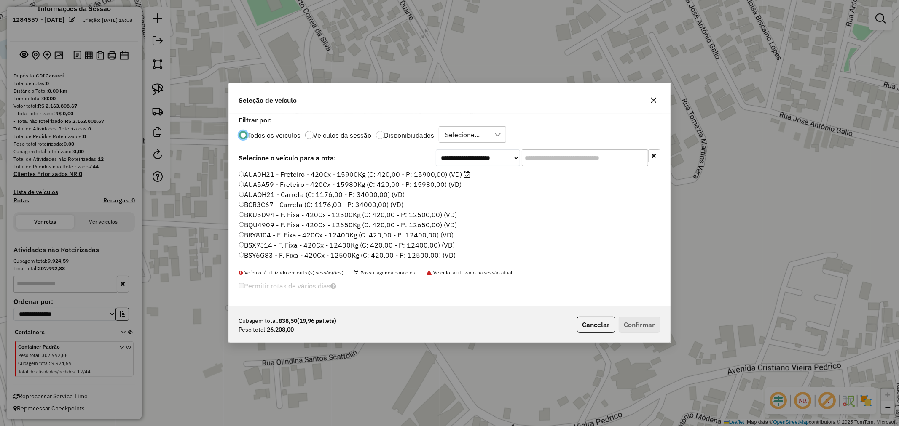
scroll to position [5, 2]
click at [566, 153] on input "text" at bounding box center [585, 158] width 126 height 17
paste input "*******"
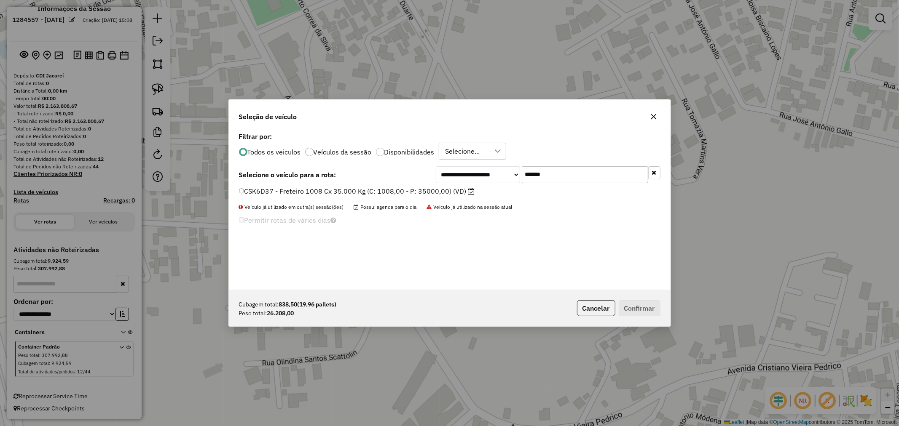
type input "*******"
click at [419, 180] on div "**********" at bounding box center [449, 174] width 421 height 17
click at [425, 190] on label "CSK6D37 - Freteiro 1008 Cx 35.000 Kg (C: 1008,00 - P: 35000,00) (VD)" at bounding box center [357, 191] width 236 height 10
click at [644, 308] on button "Confirmar" at bounding box center [639, 308] width 42 height 16
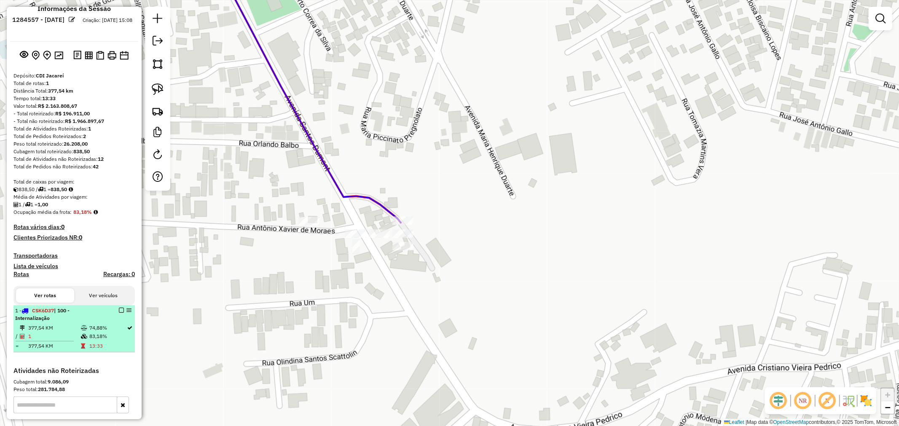
click at [120, 308] on em at bounding box center [121, 310] width 5 height 5
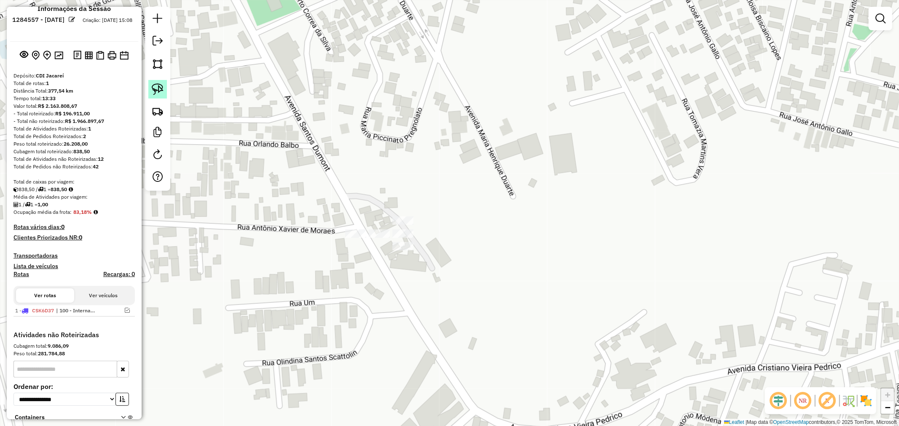
click at [161, 83] on img at bounding box center [158, 89] width 12 height 12
click at [412, 217] on div "Janela de atendimento Grade de atendimento Capacidade Transportadoras Veículos …" at bounding box center [449, 213] width 899 height 426
click at [153, 91] on img at bounding box center [158, 89] width 12 height 12
click at [392, 221] on div "Janela de atendimento Grade de atendimento Capacidade Transportadoras Veículos …" at bounding box center [449, 213] width 899 height 426
click at [161, 94] on img at bounding box center [158, 89] width 12 height 12
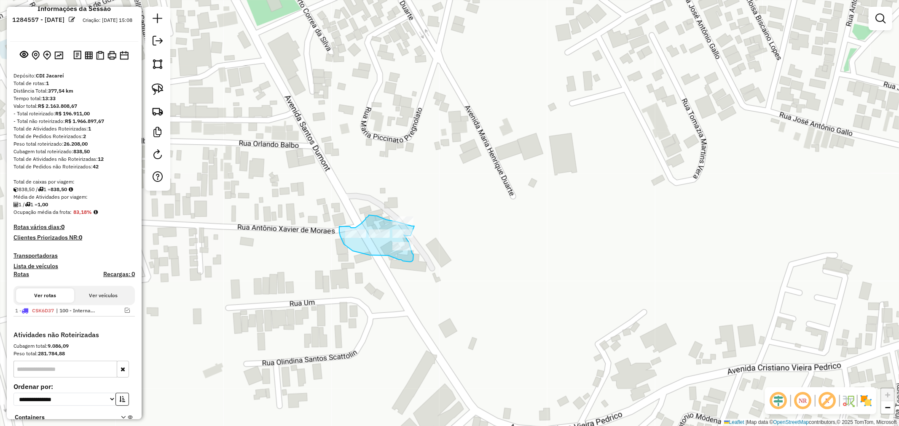
drag, startPoint x: 407, startPoint y: 225, endPoint x: 413, endPoint y: 236, distance: 12.6
click at [156, 86] on img at bounding box center [158, 89] width 12 height 12
drag, startPoint x: 413, startPoint y: 230, endPoint x: 425, endPoint y: 235, distance: 13.4
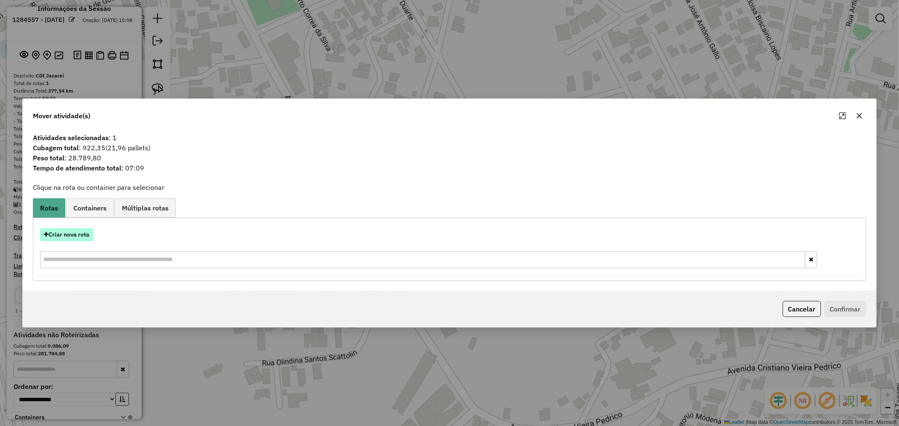
click at [77, 234] on button "Criar nova rota" at bounding box center [66, 234] width 53 height 13
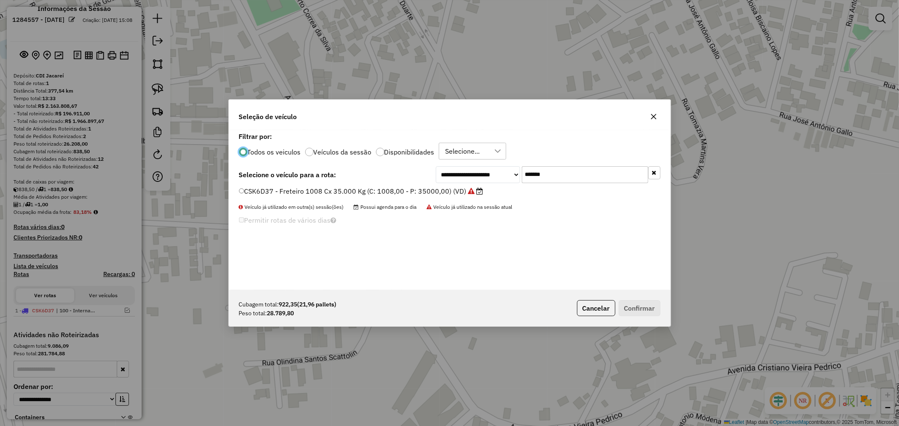
click at [551, 175] on input "*******" at bounding box center [585, 174] width 126 height 17
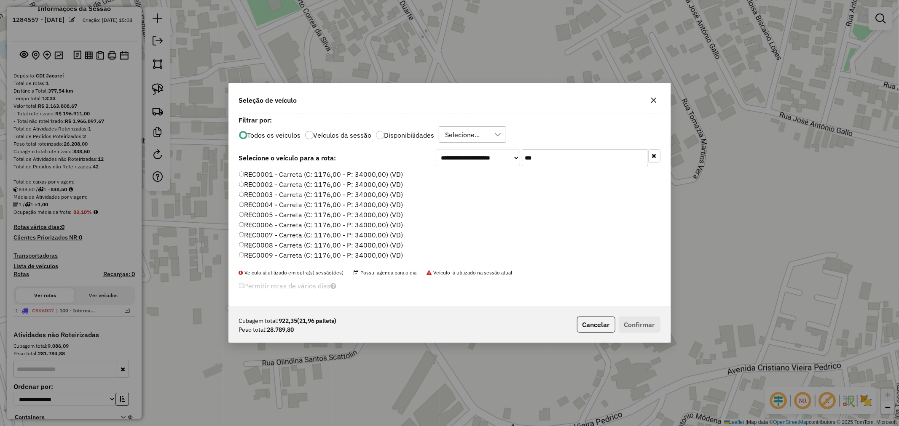
click at [541, 160] on input "***" at bounding box center [585, 158] width 126 height 17
paste input "****"
type input "*******"
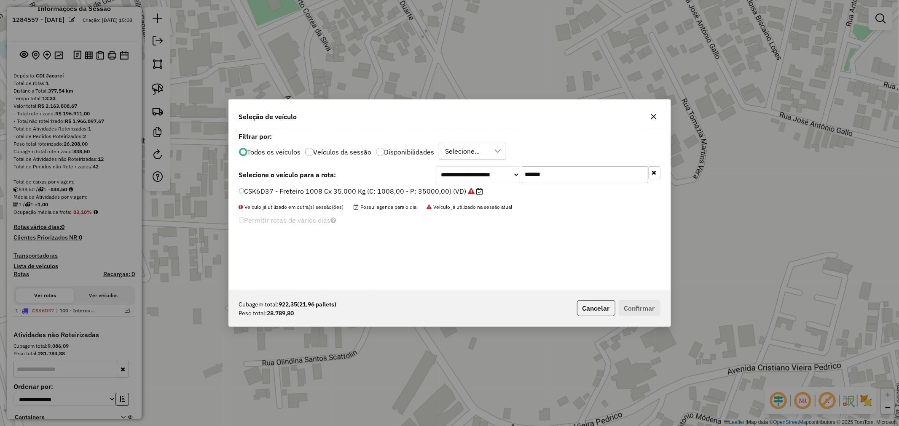
drag, startPoint x: 364, startPoint y: 190, endPoint x: 417, endPoint y: 211, distance: 57.3
click at [364, 190] on label "CSK6D37 - Freteiro 1008 Cx 35.000 Kg (C: 1008,00 - P: 35000,00) (VD)" at bounding box center [361, 191] width 244 height 10
click at [655, 312] on button "Confirmar" at bounding box center [639, 308] width 42 height 16
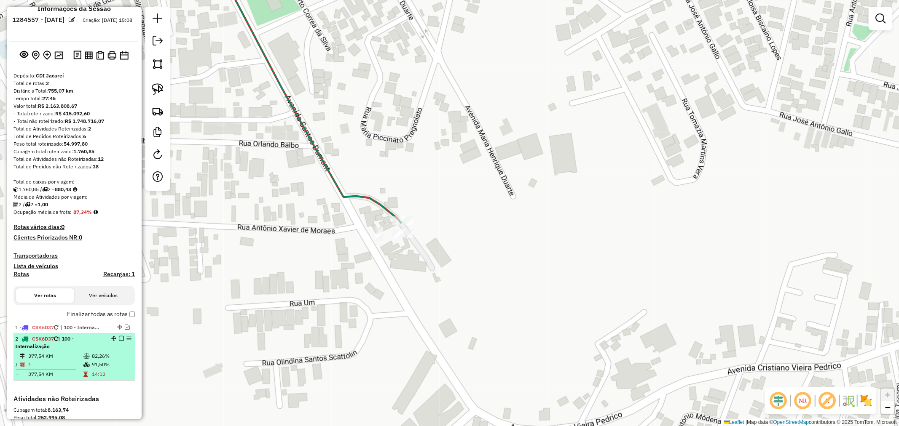
click at [107, 348] on div "2 - CSK6D37 | 100 - Internalização" at bounding box center [74, 342] width 118 height 15
select select "**********"
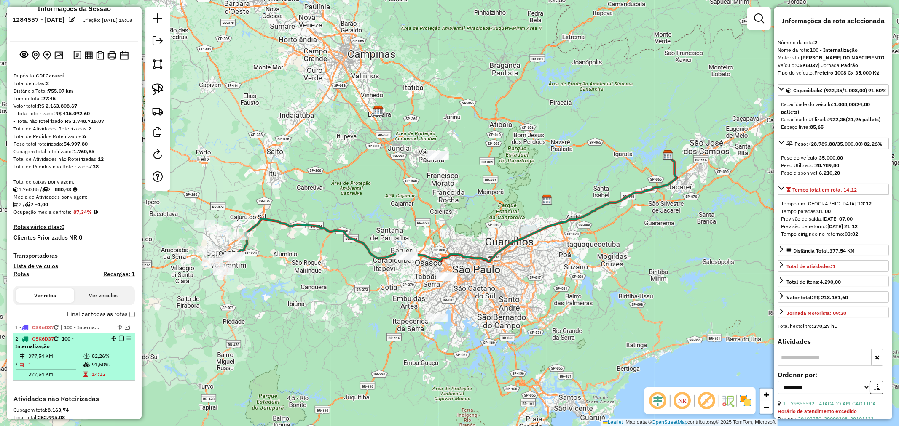
click at [119, 338] on em at bounding box center [121, 338] width 5 height 5
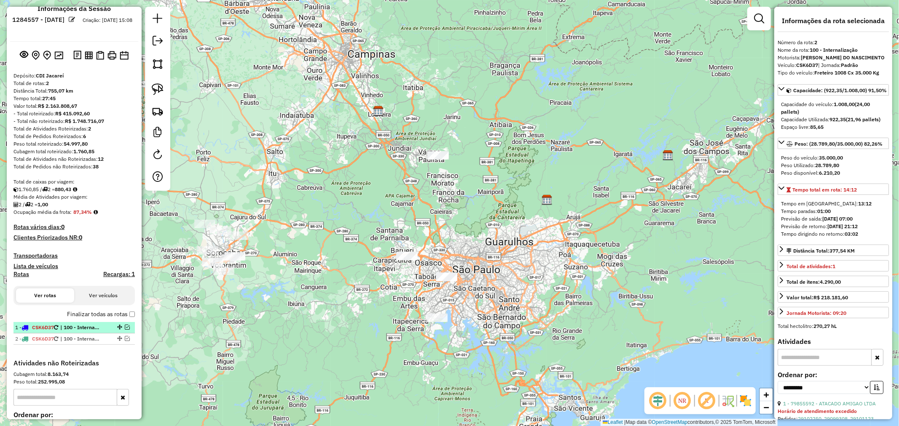
click at [110, 327] on div at bounding box center [118, 327] width 25 height 5
click at [125, 329] on em at bounding box center [127, 327] width 5 height 5
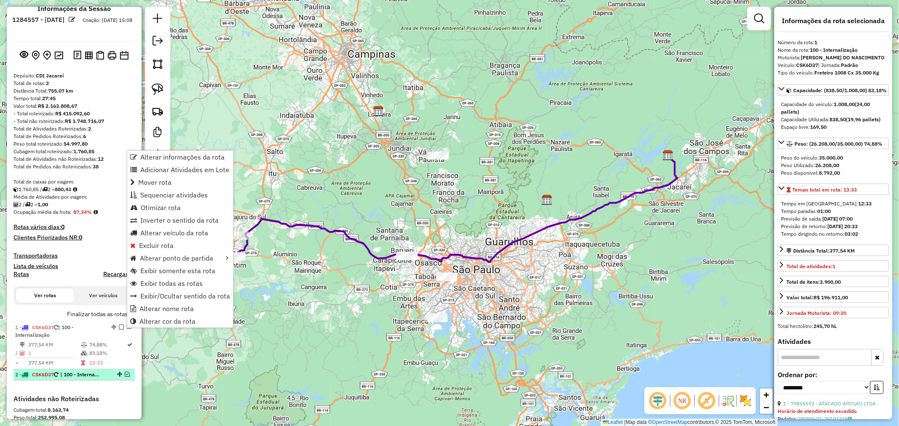
click at [97, 375] on span "| 100 - Internalização" at bounding box center [79, 375] width 39 height 8
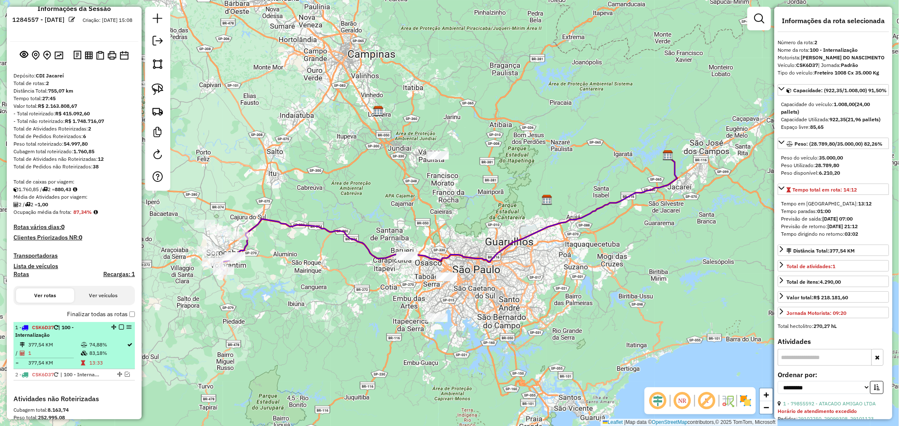
click at [106, 342] on td "74,88%" at bounding box center [108, 345] width 38 height 8
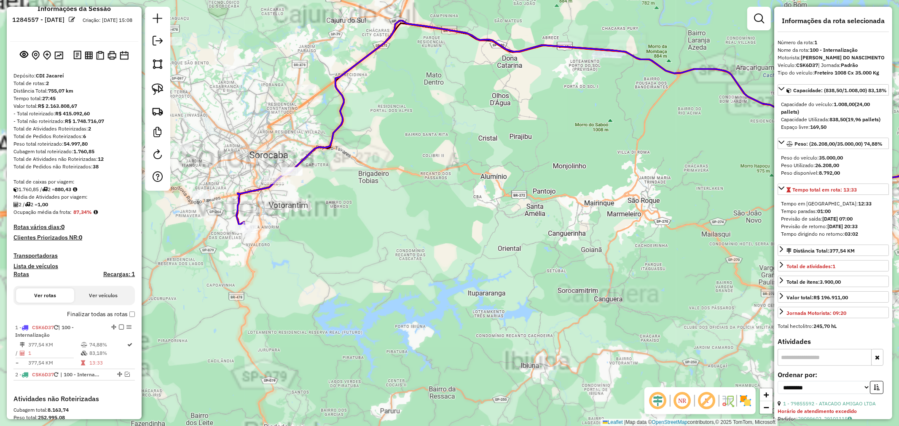
drag, startPoint x: 192, startPoint y: 257, endPoint x: 380, endPoint y: 305, distance: 193.7
click at [382, 318] on div "Janela de atendimento Grade de atendimento Capacidade Transportadoras Veículos …" at bounding box center [449, 213] width 899 height 426
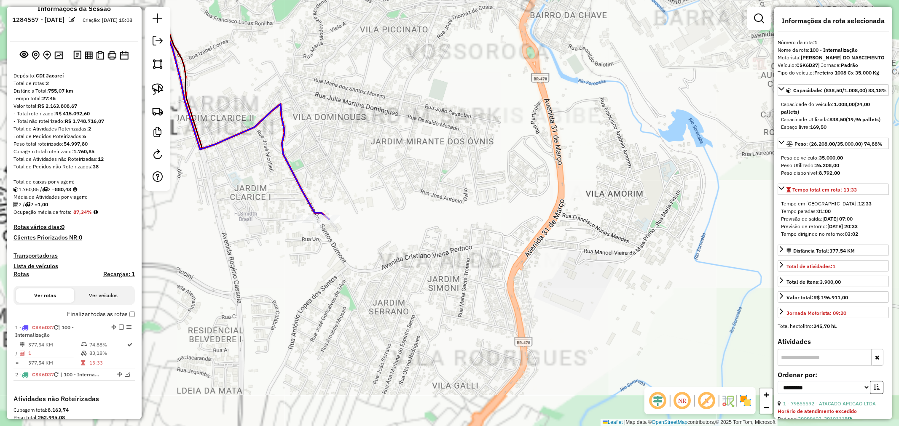
drag, startPoint x: 224, startPoint y: 243, endPoint x: 436, endPoint y: 323, distance: 226.9
click at [436, 324] on div "Janela de atendimento Grade de atendimento Capacidade Transportadoras Veículos …" at bounding box center [449, 213] width 899 height 426
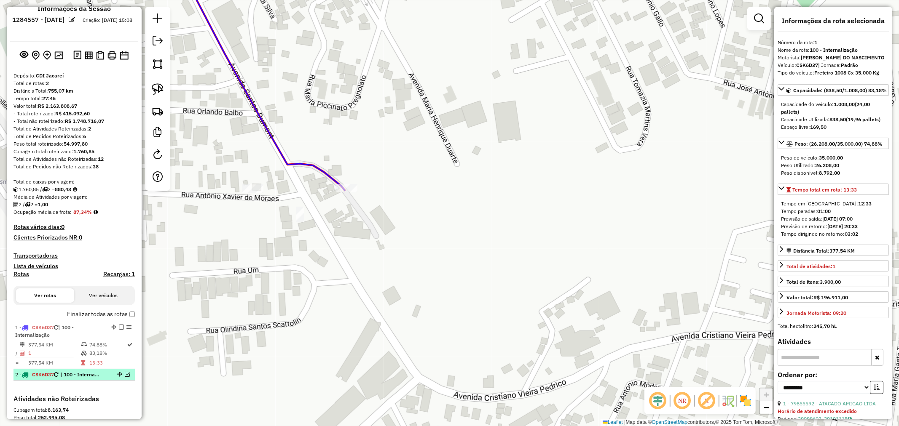
click at [125, 373] on em at bounding box center [127, 374] width 5 height 5
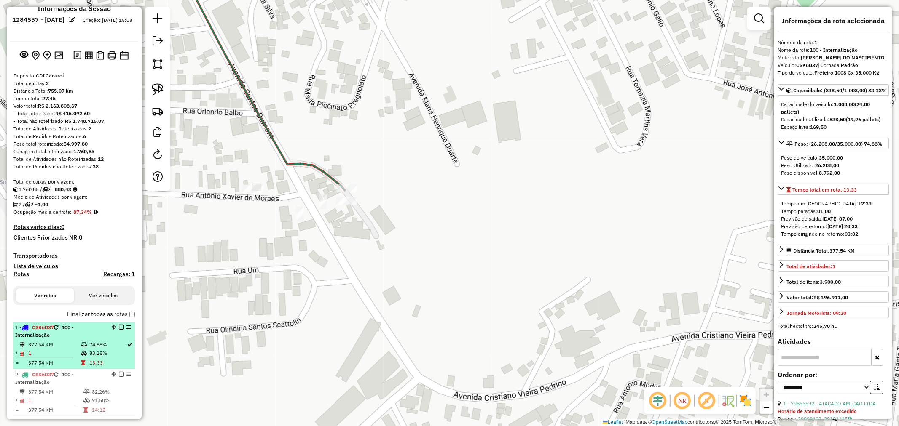
click at [100, 353] on td "83,18%" at bounding box center [108, 353] width 38 height 8
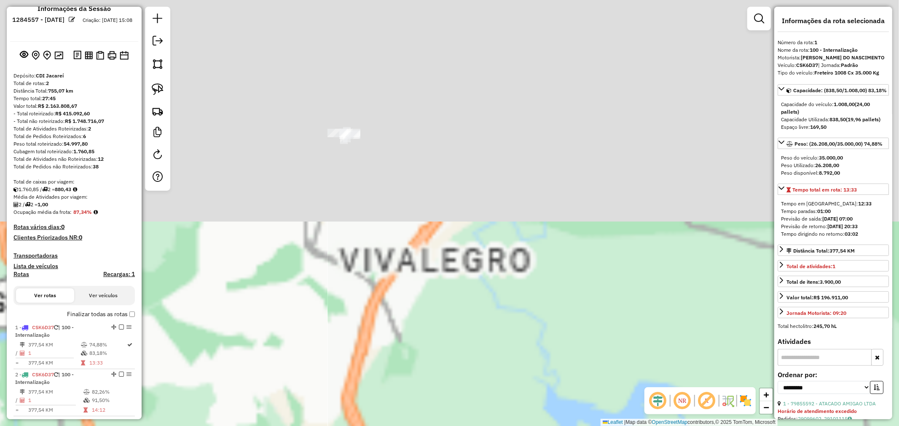
drag, startPoint x: 297, startPoint y: 94, endPoint x: 340, endPoint y: 368, distance: 277.3
click at [340, 367] on div "Janela de atendimento Grade de atendimento Capacidade Transportadoras Veículos …" at bounding box center [449, 213] width 899 height 426
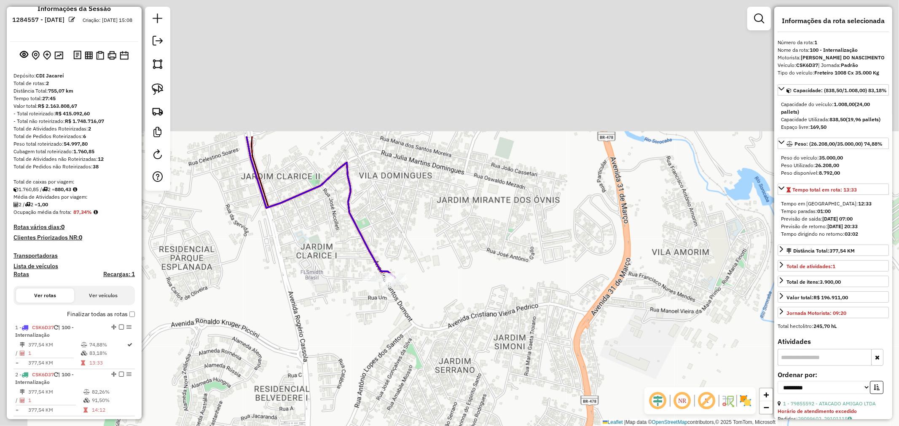
drag, startPoint x: 346, startPoint y: 246, endPoint x: 363, endPoint y: 294, distance: 50.5
click at [363, 294] on div "Janela de atendimento Grade de atendimento Capacidade Transportadoras Veículos …" at bounding box center [449, 213] width 899 height 426
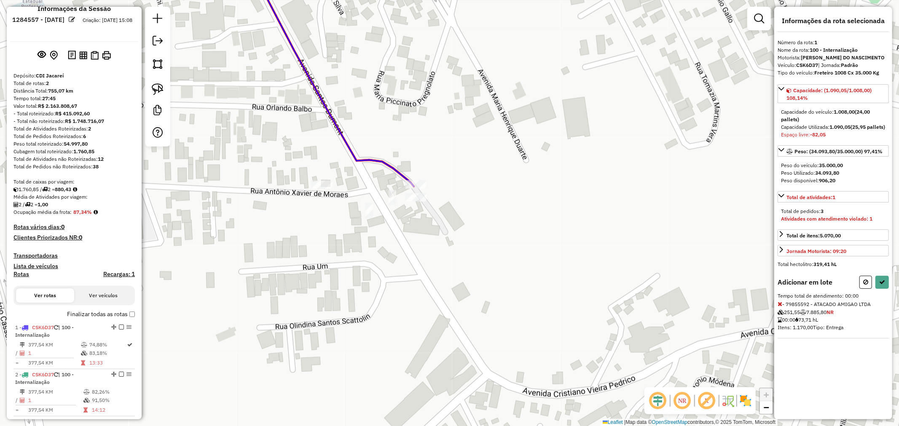
drag, startPoint x: 867, startPoint y: 289, endPoint x: 744, endPoint y: 273, distance: 123.2
click at [865, 285] on icon at bounding box center [865, 282] width 5 height 6
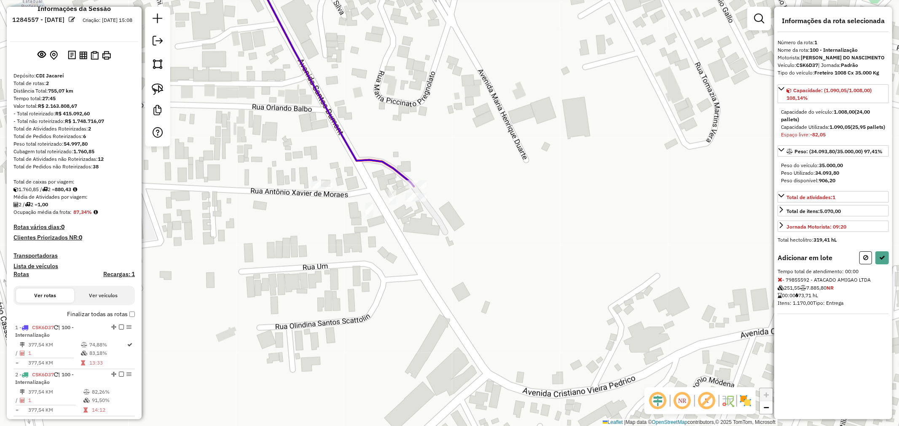
select select "**********"
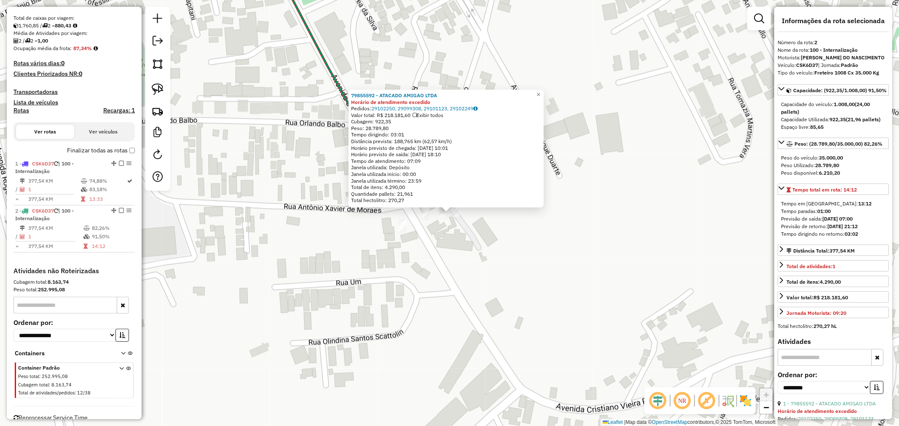
scroll to position [199, 0]
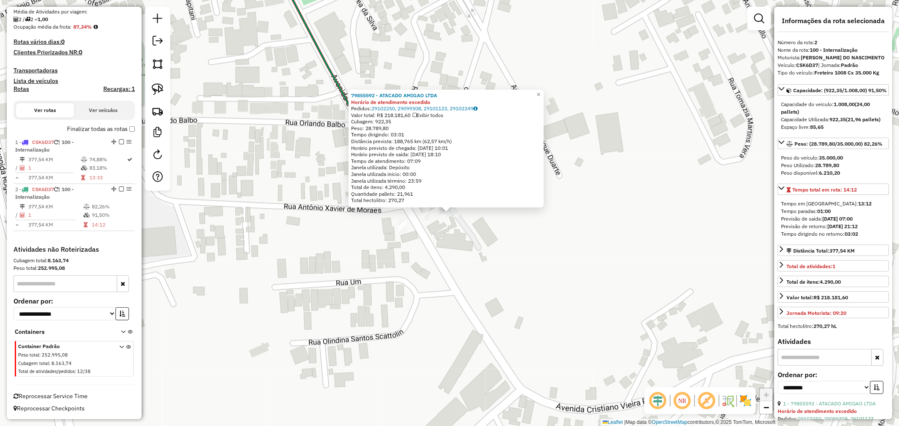
click at [465, 274] on div "79855592 - ATACADO AMIGAO LTDA Horário de atendimento excedido Pedidos: 2910225…" at bounding box center [449, 213] width 899 height 426
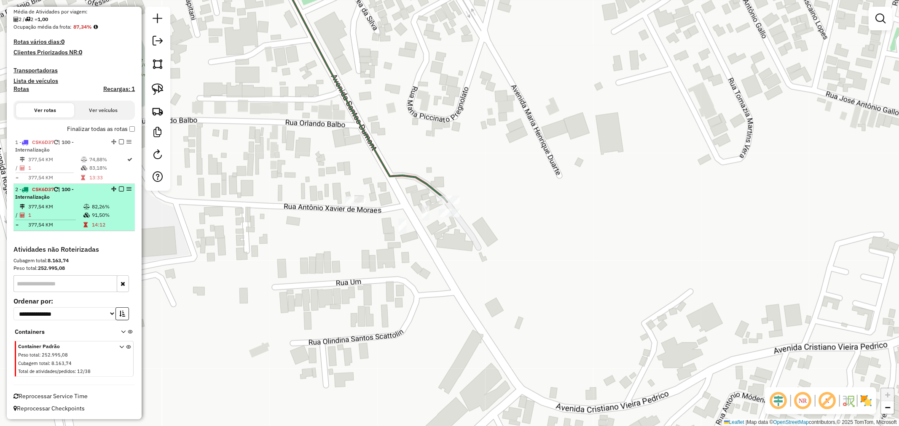
select select "**********"
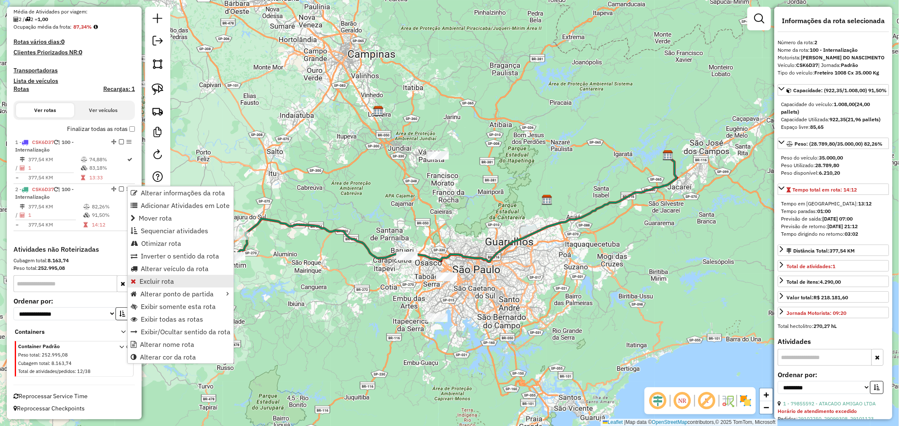
click at [162, 281] on span "Excluir rota" at bounding box center [156, 281] width 35 height 7
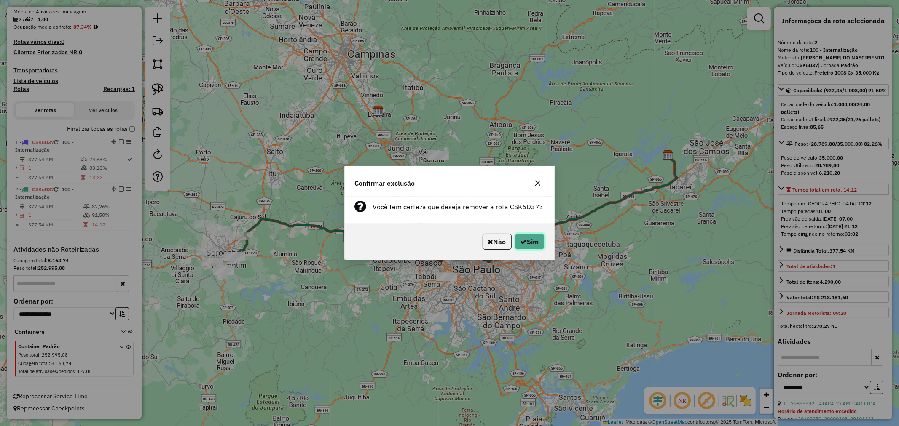
click at [520, 241] on icon "button" at bounding box center [523, 241] width 7 height 7
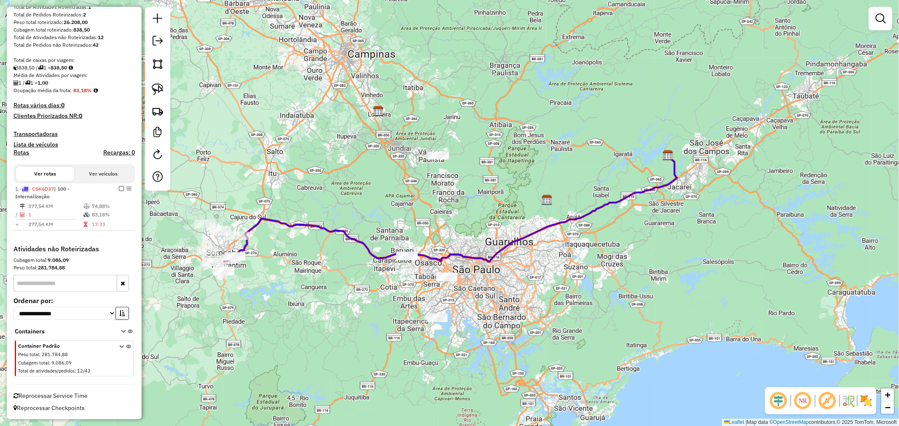
scroll to position [135, 0]
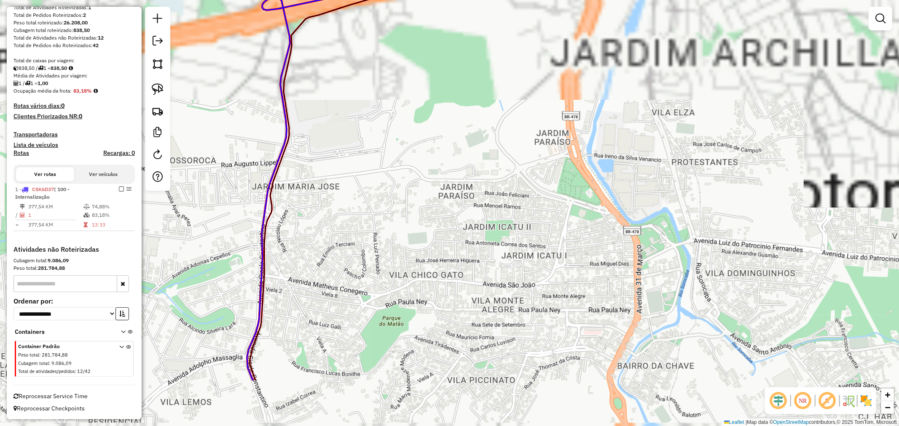
drag, startPoint x: 311, startPoint y: 325, endPoint x: 302, endPoint y: 157, distance: 168.3
click at [302, 157] on div "Janela de atendimento Grade de atendimento Capacidade Transportadoras Veículos …" at bounding box center [449, 213] width 899 height 426
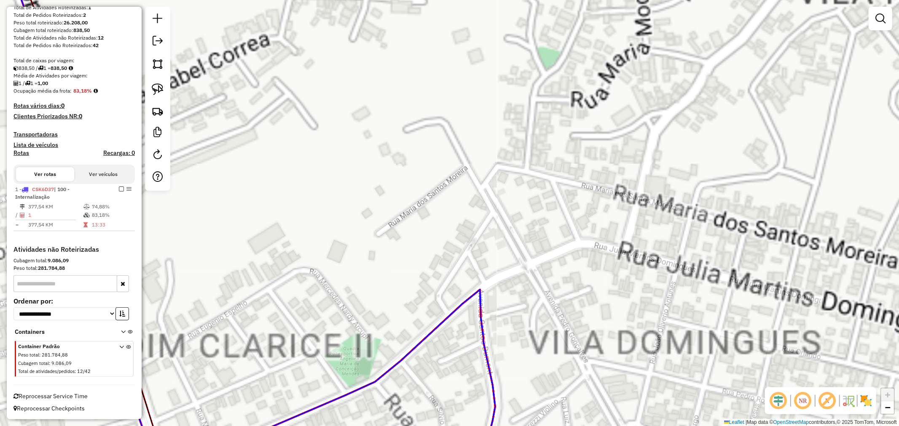
drag, startPoint x: 376, startPoint y: 357, endPoint x: 369, endPoint y: 208, distance: 148.9
click at [329, 88] on div "Janela de atendimento Grade de atendimento Capacidade Transportadoras Veículos …" at bounding box center [449, 213] width 899 height 426
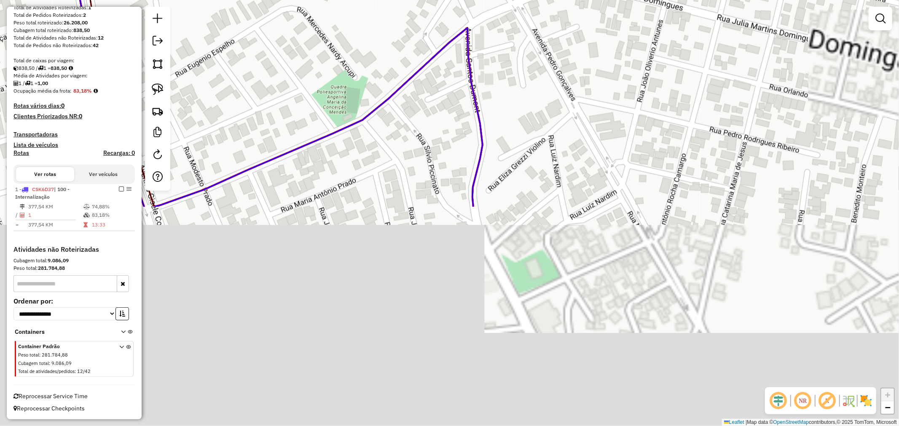
drag, startPoint x: 435, startPoint y: 397, endPoint x: 460, endPoint y: 230, distance: 169.1
click at [419, 105] on div "Janela de atendimento Grade de atendimento Capacidade Transportadoras Veículos …" at bounding box center [449, 213] width 899 height 426
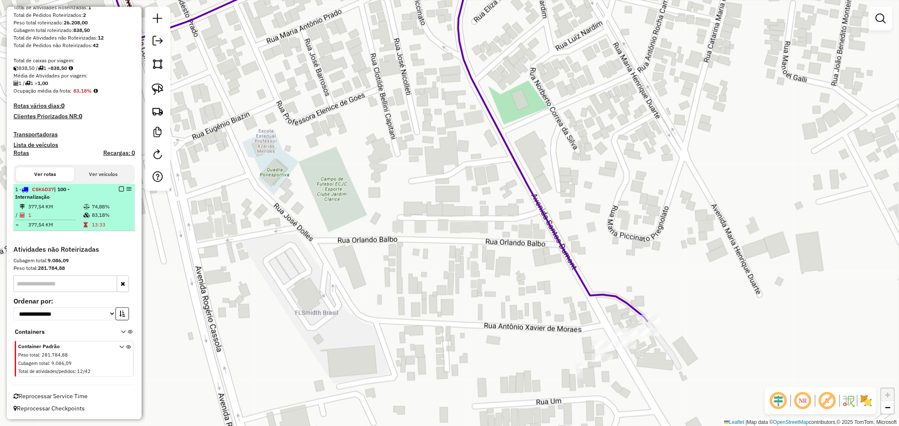
click at [78, 203] on td "377,54 KM" at bounding box center [55, 207] width 55 height 8
select select "**********"
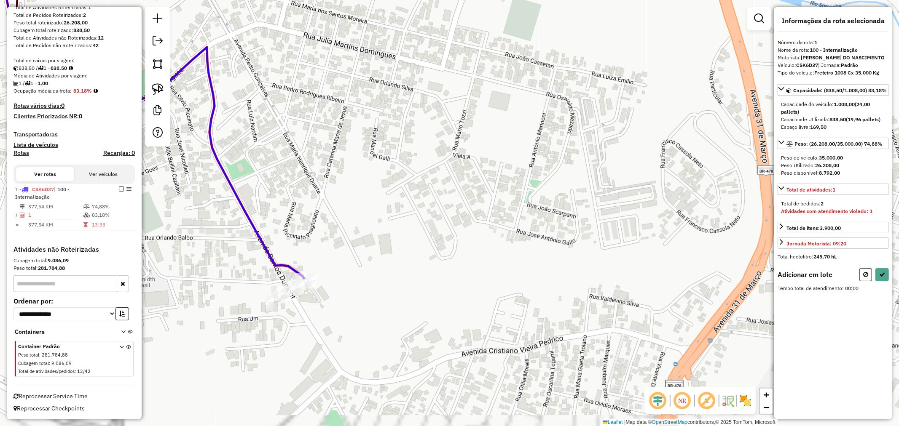
drag, startPoint x: 291, startPoint y: 361, endPoint x: 348, endPoint y: 271, distance: 106.8
click at [348, 271] on div "Janela de atendimento Grade de atendimento Capacidade Transportadoras Veículos …" at bounding box center [449, 213] width 899 height 426
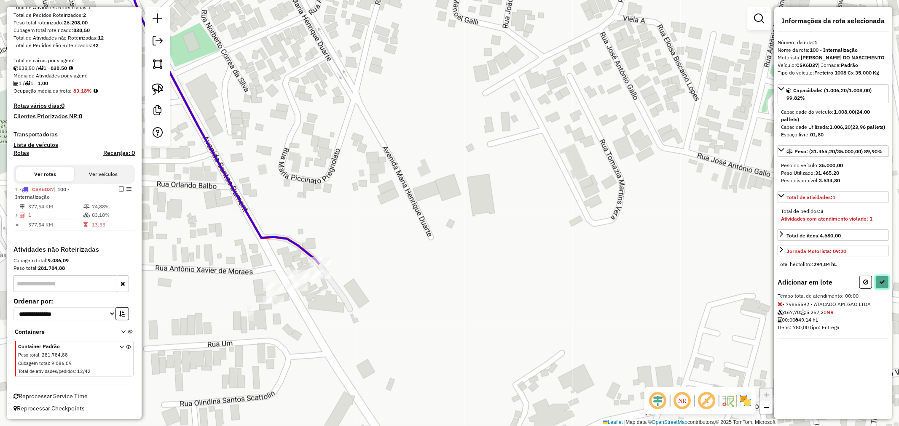
click at [879, 285] on icon at bounding box center [882, 282] width 6 height 6
select select "**********"
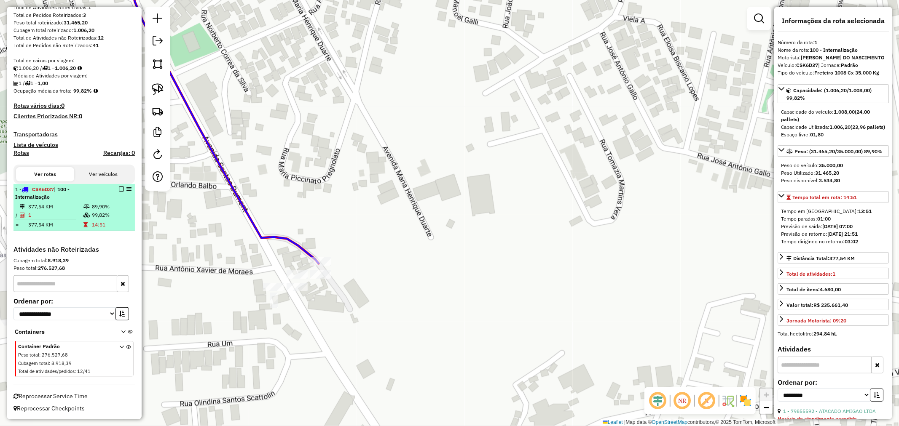
click at [120, 187] on em at bounding box center [121, 189] width 5 height 5
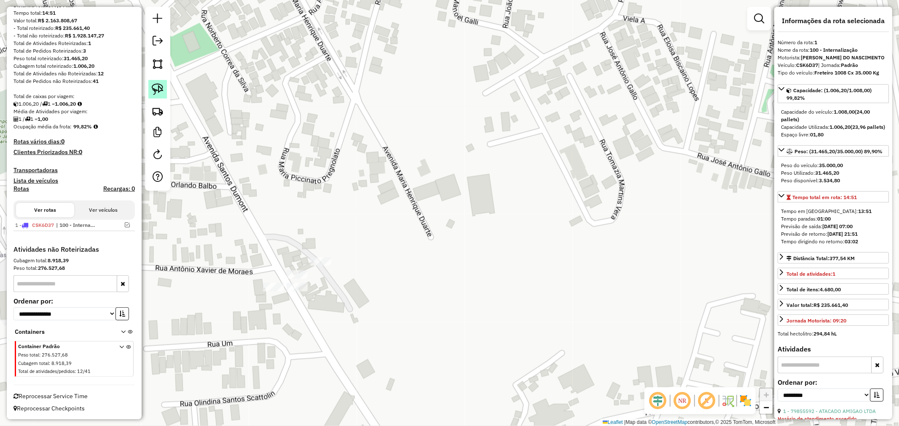
drag, startPoint x: 152, startPoint y: 86, endPoint x: 243, endPoint y: 198, distance: 144.6
click at [153, 87] on img at bounding box center [158, 89] width 12 height 12
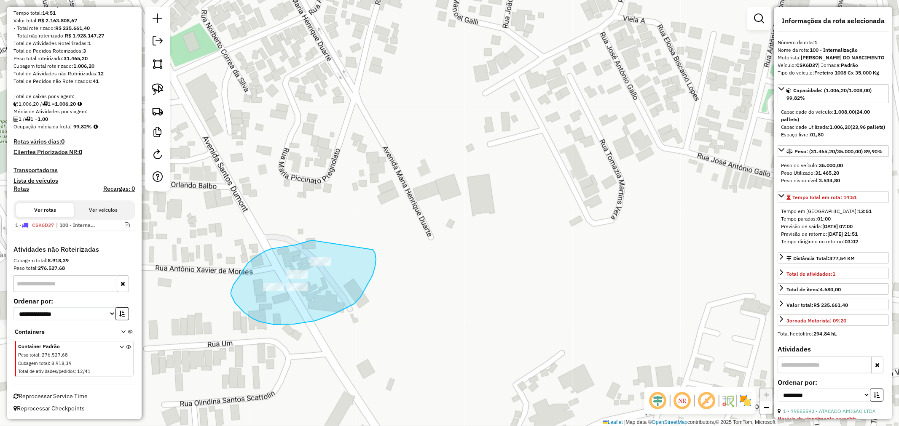
drag, startPoint x: 307, startPoint y: 242, endPoint x: 373, endPoint y: 250, distance: 66.6
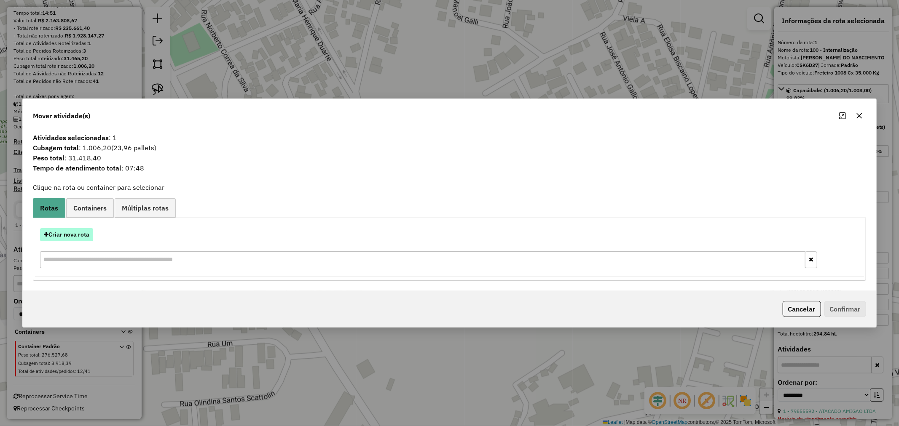
click at [75, 238] on button "Criar nova rota" at bounding box center [66, 234] width 53 height 13
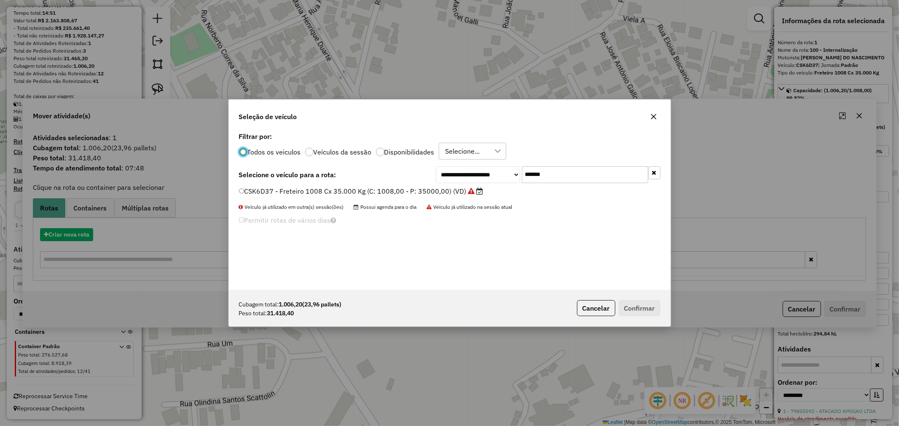
scroll to position [5, 2]
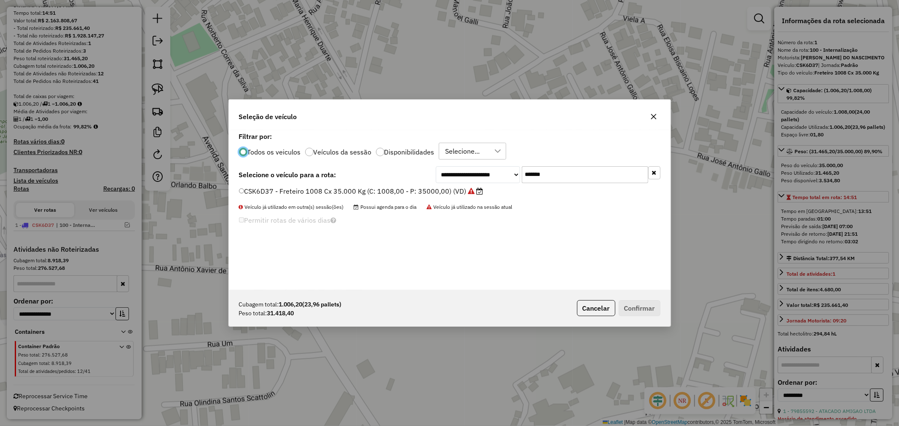
click at [554, 169] on input "*******" at bounding box center [585, 174] width 126 height 17
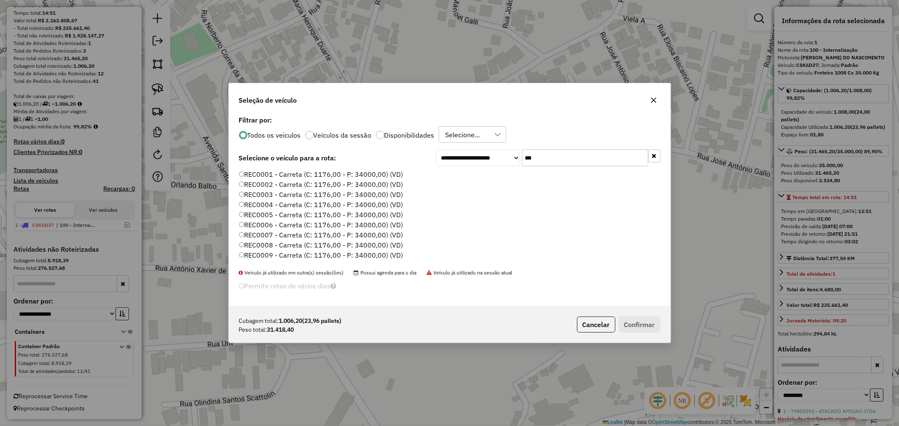
type input "***"
click at [346, 173] on label "REC0001 - Carreta (C: 1176,00 - P: 34000,00) (VD)" at bounding box center [321, 174] width 164 height 10
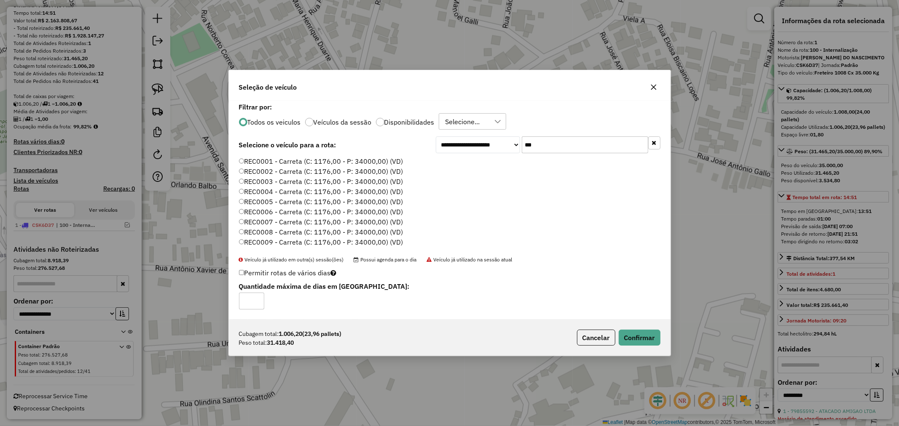
scroll to position [8, 0]
click at [642, 334] on button "Confirmar" at bounding box center [639, 338] width 42 height 16
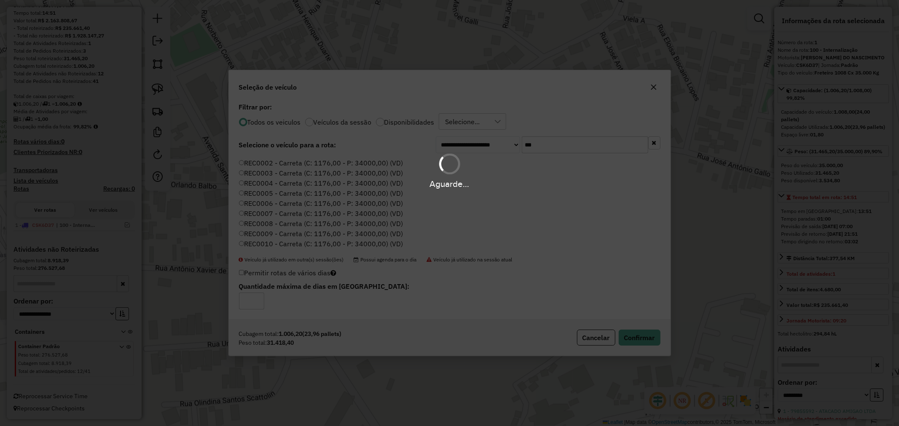
scroll to position [163, 0]
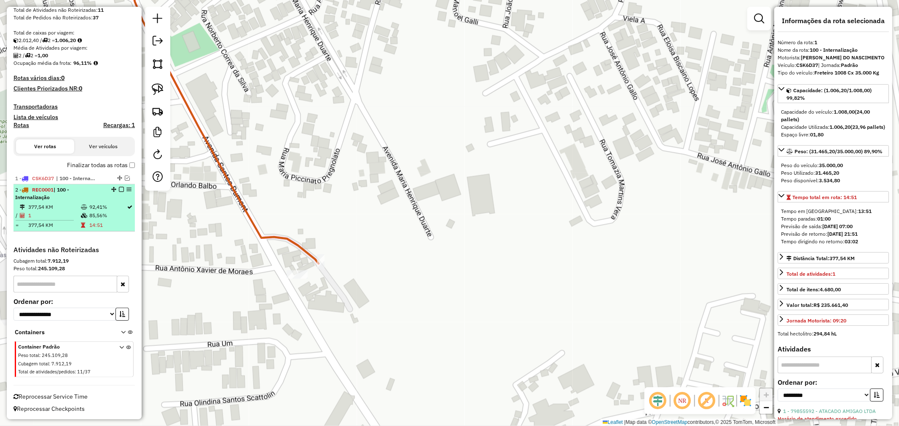
click at [119, 187] on em at bounding box center [121, 189] width 5 height 5
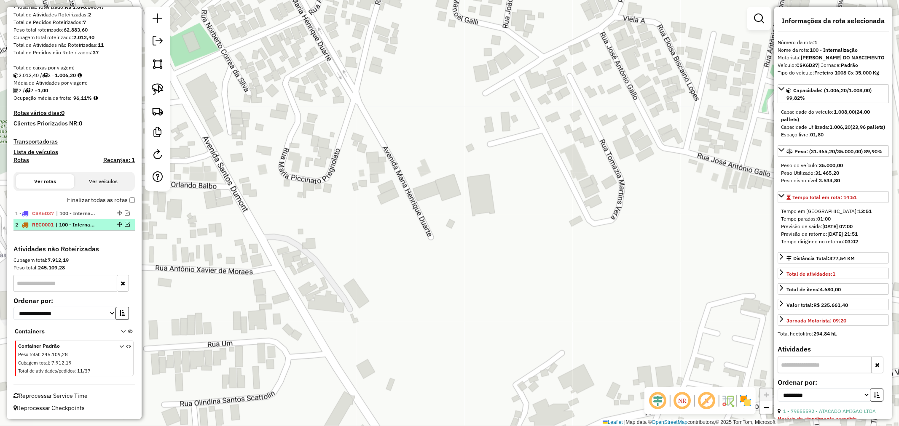
scroll to position [127, 0]
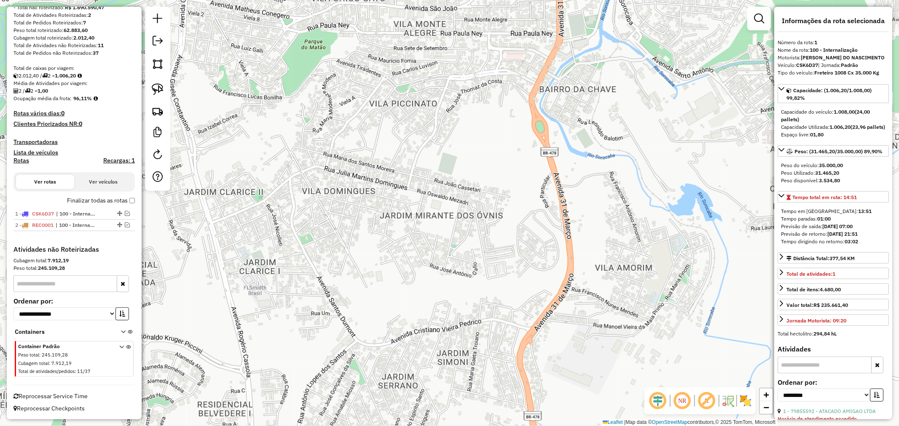
drag, startPoint x: 254, startPoint y: 256, endPoint x: 453, endPoint y: 363, distance: 226.0
click at [456, 399] on div "Janela de atendimento Grade de atendimento Capacidade Transportadoras Veículos …" at bounding box center [449, 213] width 899 height 426
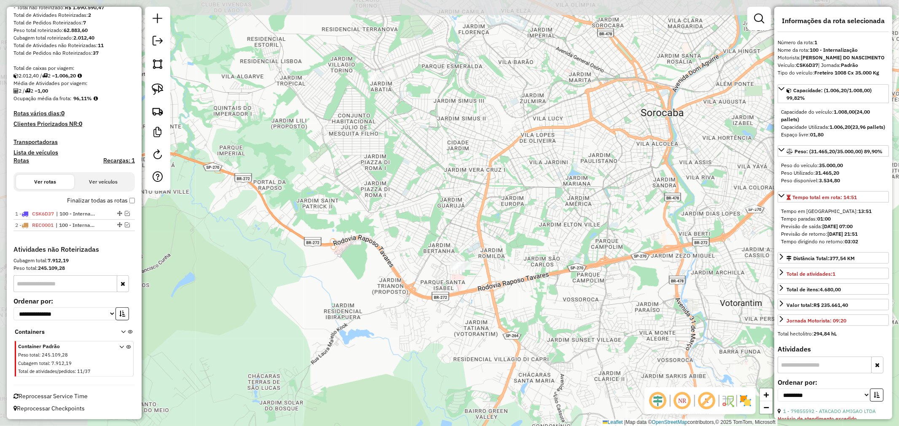
drag, startPoint x: 417, startPoint y: 336, endPoint x: 524, endPoint y: 316, distance: 108.9
click at [593, 377] on div "Janela de atendimento Grade de atendimento Capacidade Transportadoras Veículos …" at bounding box center [449, 213] width 899 height 426
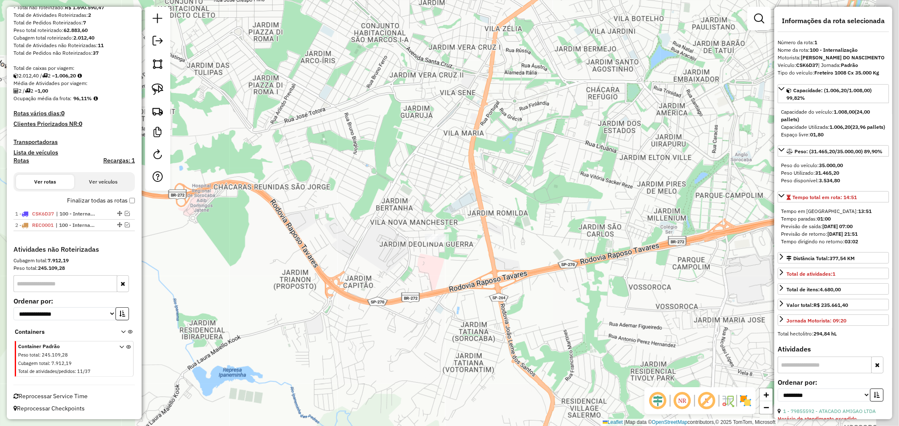
drag, startPoint x: 478, startPoint y: 212, endPoint x: 439, endPoint y: 220, distance: 40.0
click at [440, 221] on div "Janela de atendimento Grade de atendimento Capacidade Transportadoras Veículos …" at bounding box center [449, 213] width 899 height 426
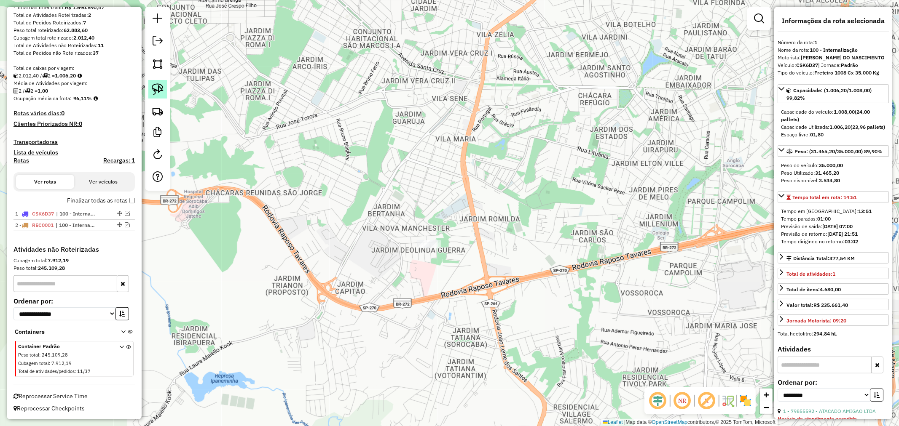
click at [152, 89] on img at bounding box center [158, 89] width 12 height 12
drag, startPoint x: 407, startPoint y: 226, endPoint x: 449, endPoint y: 222, distance: 41.9
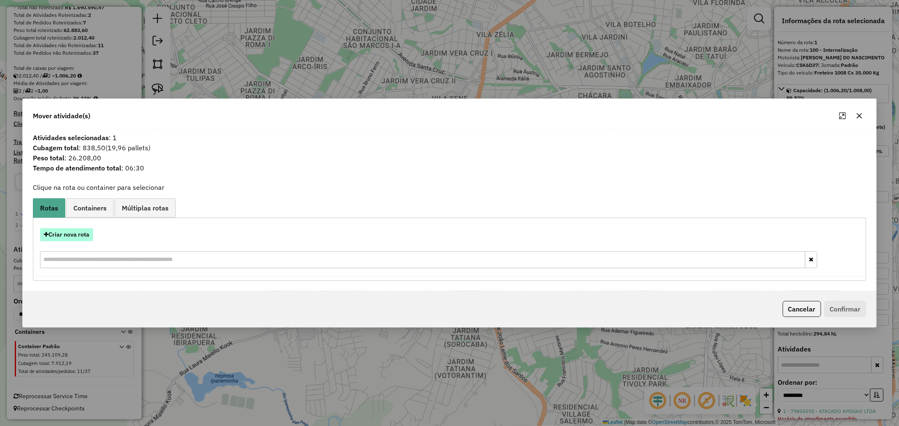
click at [76, 237] on button "Criar nova rota" at bounding box center [66, 234] width 53 height 13
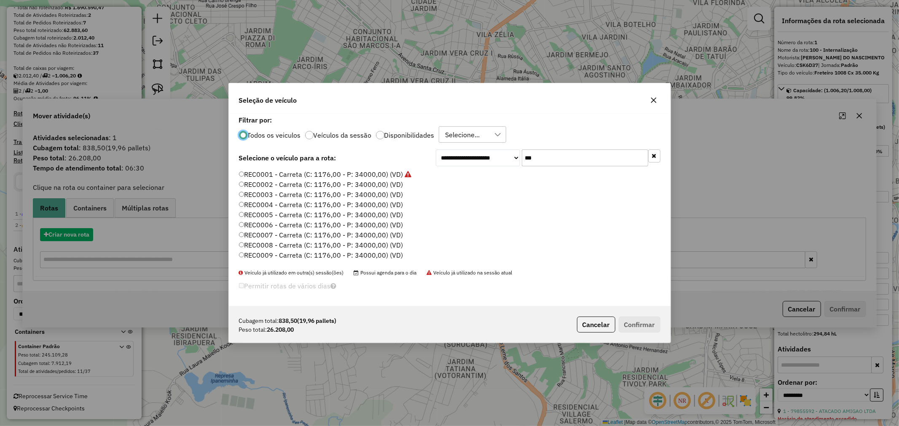
scroll to position [5, 2]
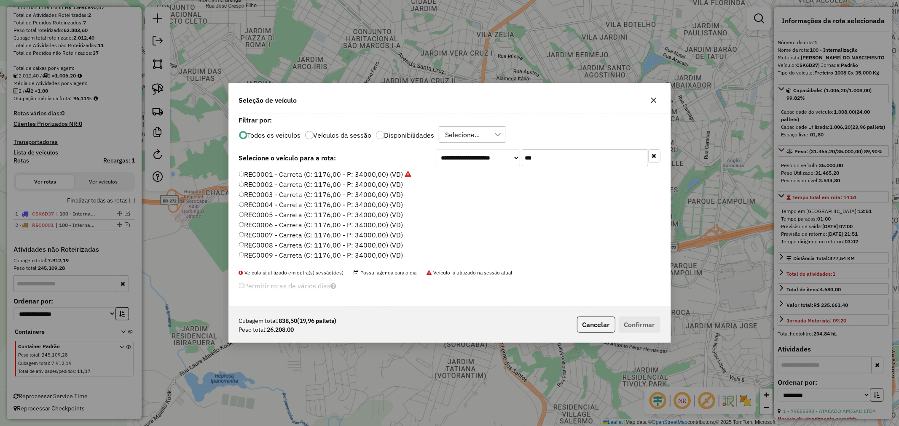
click at [575, 154] on input "***" at bounding box center [585, 158] width 126 height 17
click at [363, 185] on label "REC0002 - Carreta (C: 1176,00 - P: 34000,00) (VD)" at bounding box center [321, 184] width 164 height 10
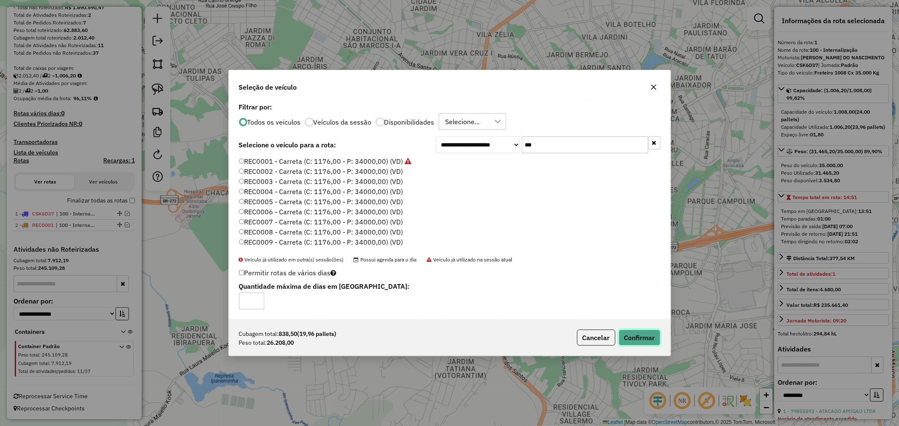
click at [634, 338] on button "Confirmar" at bounding box center [639, 338] width 42 height 16
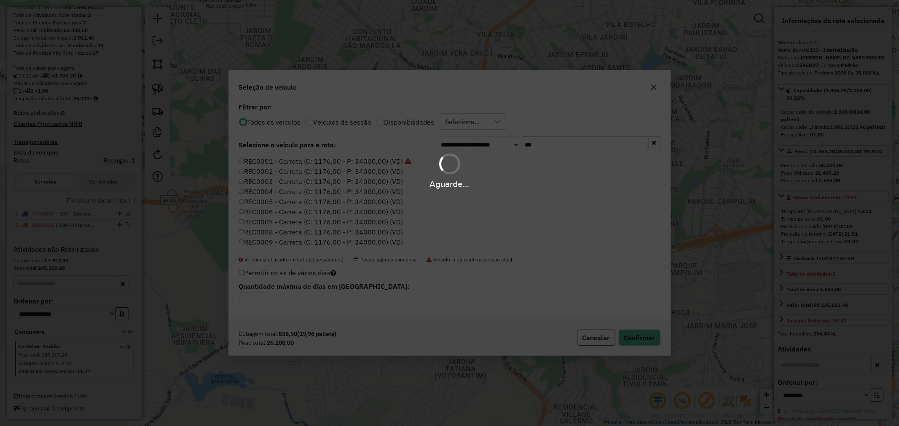
scroll to position [174, 0]
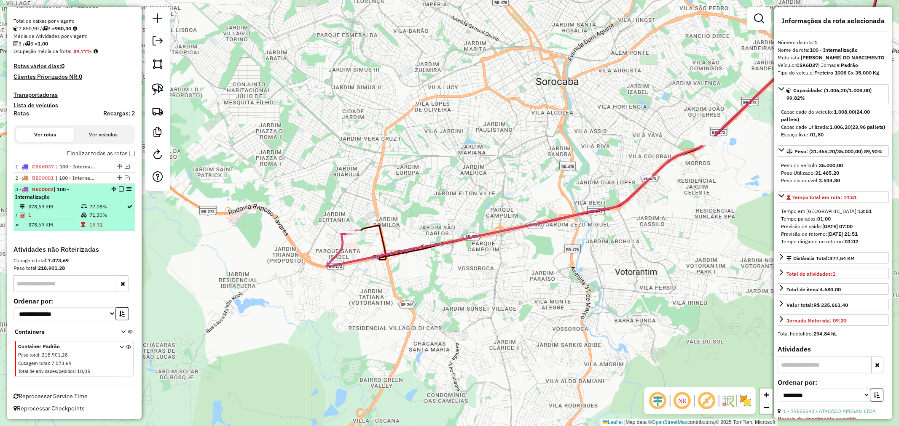
click at [119, 188] on em at bounding box center [121, 189] width 5 height 5
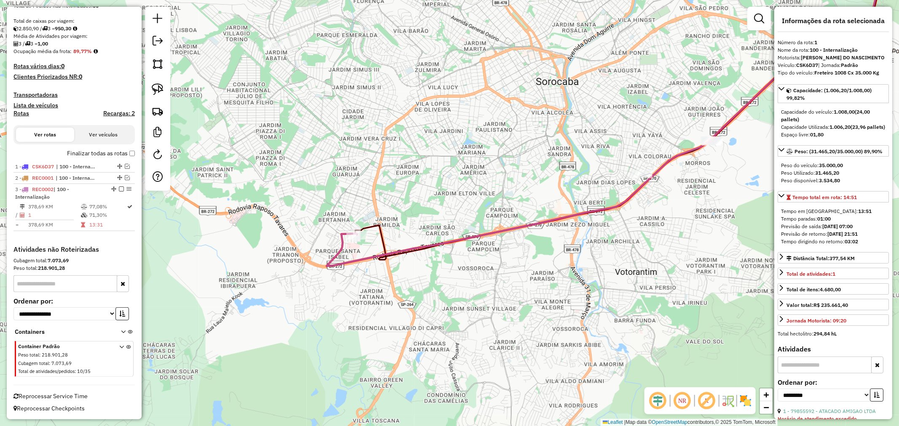
scroll to position [138, 0]
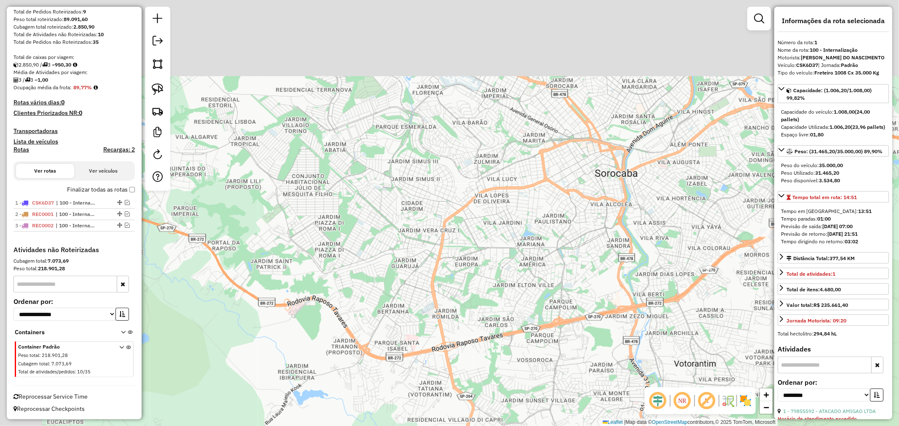
drag, startPoint x: 311, startPoint y: 163, endPoint x: 296, endPoint y: 194, distance: 34.3
click at [380, 267] on div "Janela de atendimento Grade de atendimento Capacidade Transportadoras Veículos …" at bounding box center [449, 213] width 899 height 426
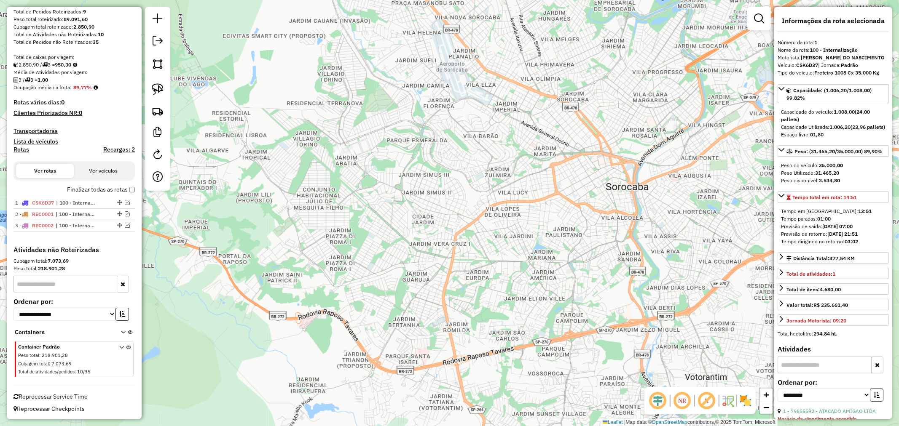
drag, startPoint x: 160, startPoint y: 83, endPoint x: 308, endPoint y: 128, distance: 154.6
click at [161, 83] on link at bounding box center [157, 89] width 19 height 19
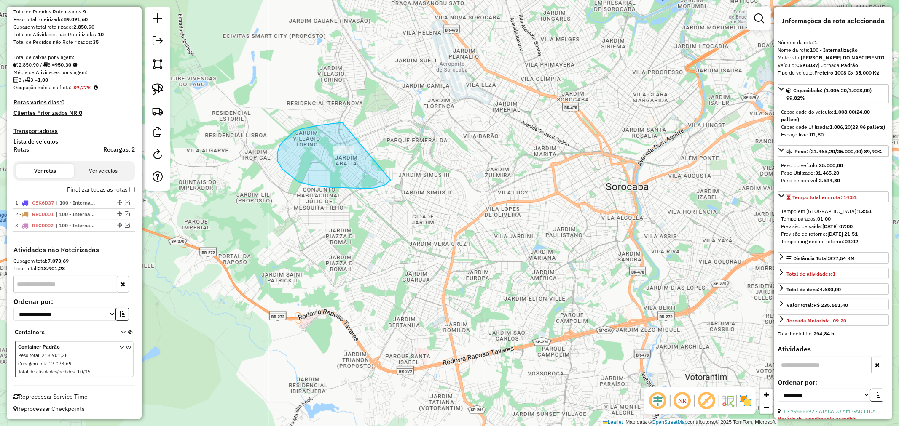
drag, startPoint x: 318, startPoint y: 126, endPoint x: 397, endPoint y: 135, distance: 79.0
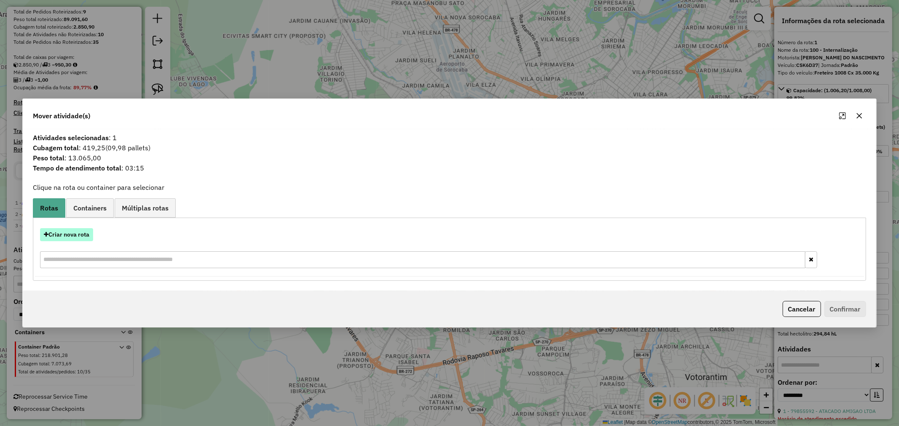
click at [83, 233] on button "Criar nova rota" at bounding box center [66, 234] width 53 height 13
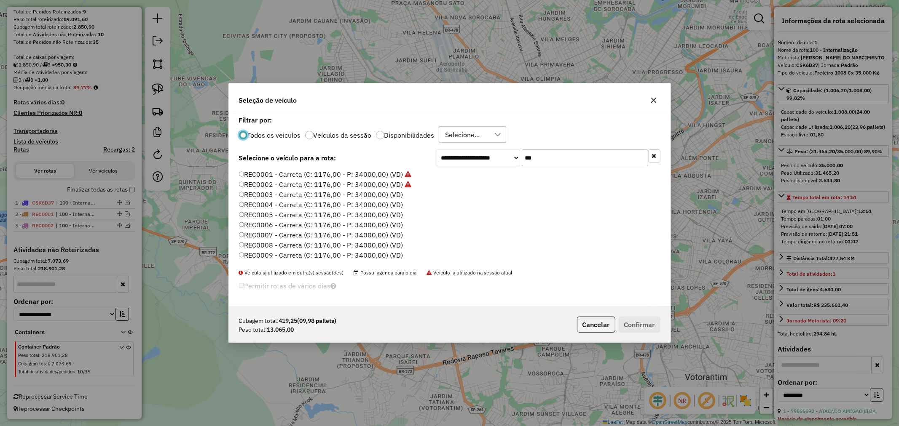
scroll to position [5, 2]
click at [557, 158] on input "***" at bounding box center [585, 158] width 126 height 17
paste input "****"
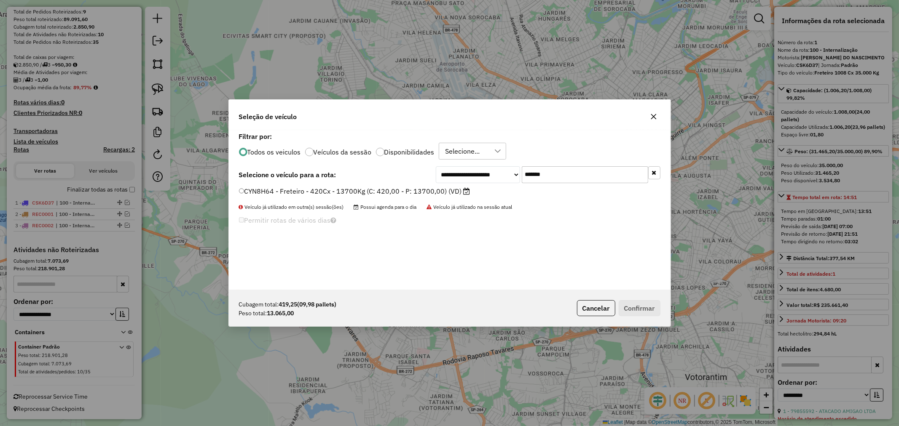
type input "*******"
click at [357, 192] on label "CYN8H64 - Freteiro - 420Cx - 13700Kg (C: 420,00 - P: 13700,00) (VD)" at bounding box center [354, 191] width 231 height 10
click at [654, 308] on button "Confirmar" at bounding box center [639, 308] width 42 height 16
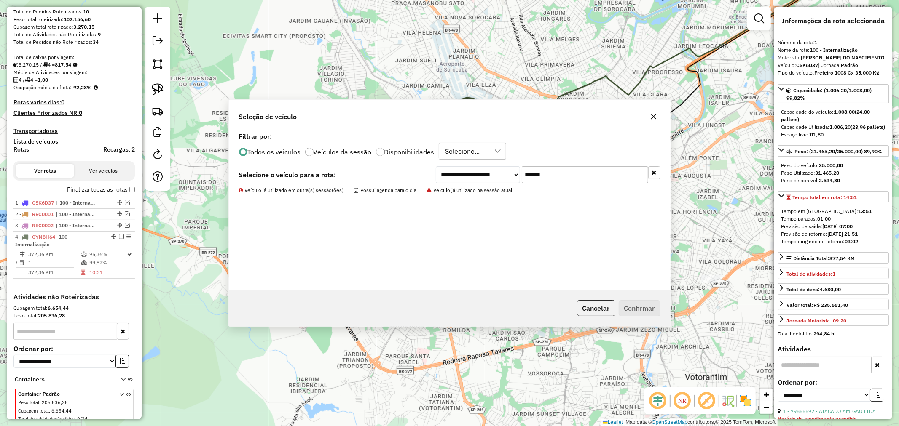
scroll to position [186, 0]
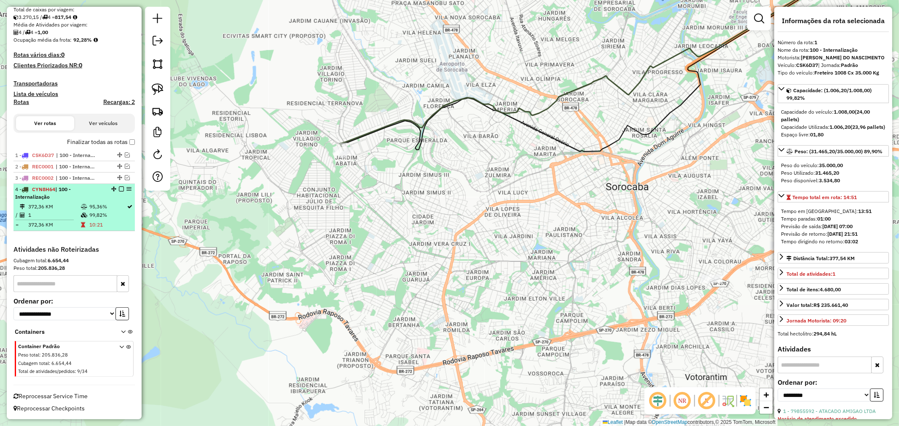
click at [120, 189] on em at bounding box center [121, 189] width 5 height 5
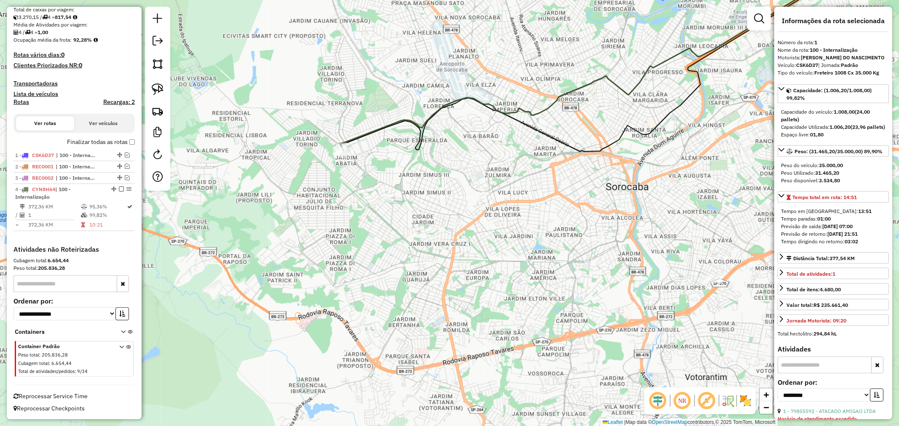
scroll to position [150, 0]
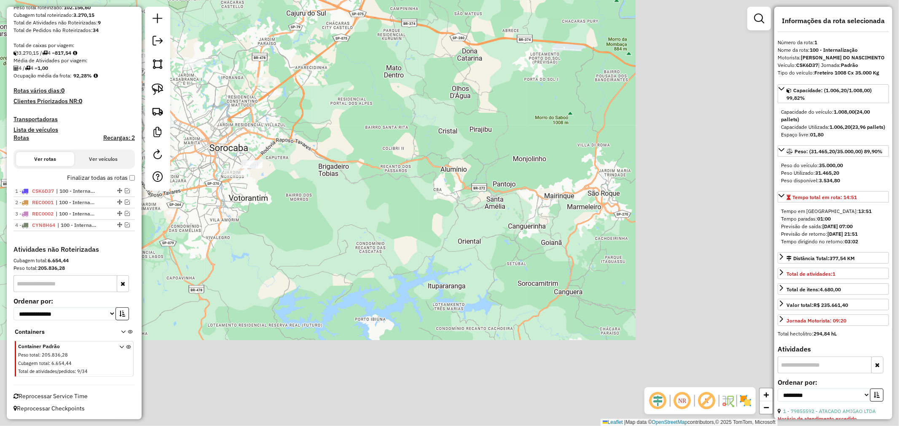
drag, startPoint x: 579, startPoint y: 310, endPoint x: 246, endPoint y: 211, distance: 347.4
click at [249, 212] on div "Janela de atendimento Grade de atendimento Capacidade Transportadoras Veículos …" at bounding box center [449, 213] width 899 height 426
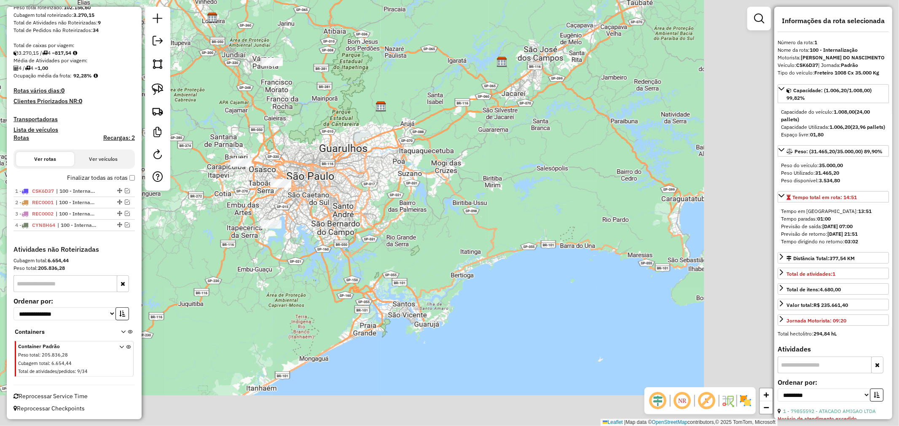
drag, startPoint x: 603, startPoint y: 292, endPoint x: 304, endPoint y: 250, distance: 301.9
click at [304, 250] on div "Janela de atendimento Grade de atendimento Capacidade Transportadoras Veículos …" at bounding box center [449, 213] width 899 height 426
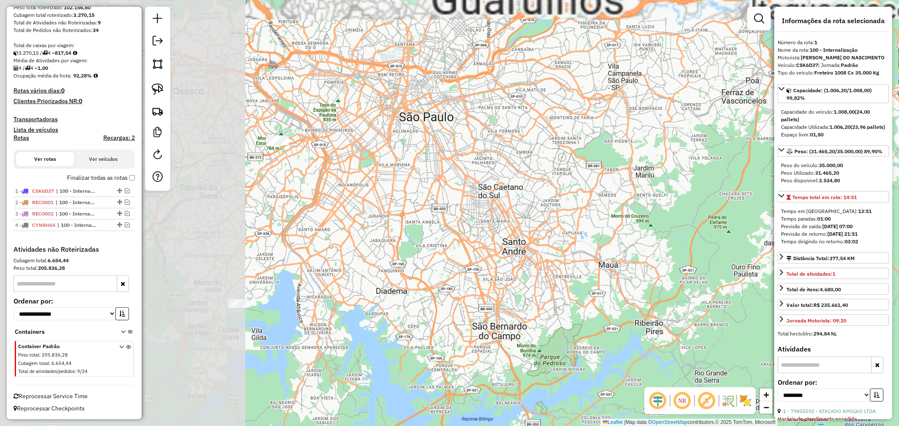
drag, startPoint x: 251, startPoint y: 201, endPoint x: 525, endPoint y: 253, distance: 278.3
click at [525, 253] on div "Janela de atendimento Grade de atendimento Capacidade Transportadoras Veículos …" at bounding box center [449, 213] width 899 height 426
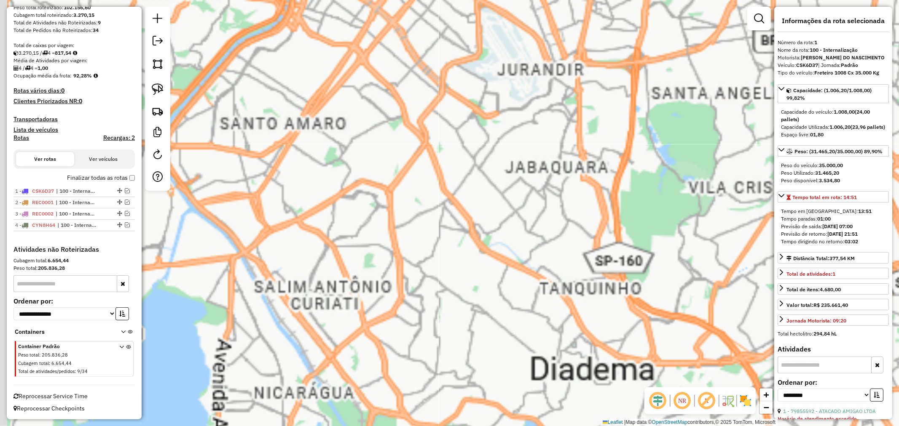
drag, startPoint x: 314, startPoint y: 277, endPoint x: 515, endPoint y: 218, distance: 209.5
click at [579, 200] on div "Janela de atendimento Grade de atendimento Capacidade Transportadoras Veículos …" at bounding box center [449, 213] width 899 height 426
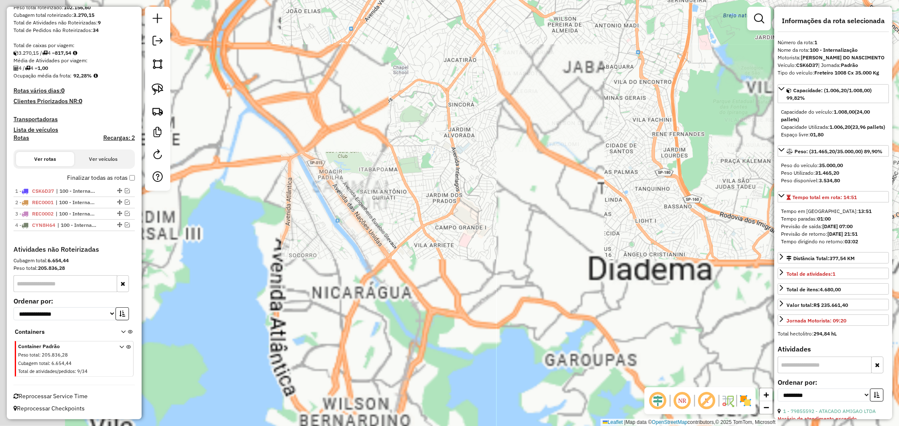
drag, startPoint x: 406, startPoint y: 171, endPoint x: 412, endPoint y: 162, distance: 10.0
click at [410, 161] on div "Janela de atendimento Grade de atendimento Capacidade Transportadoras Veículos …" at bounding box center [449, 213] width 899 height 426
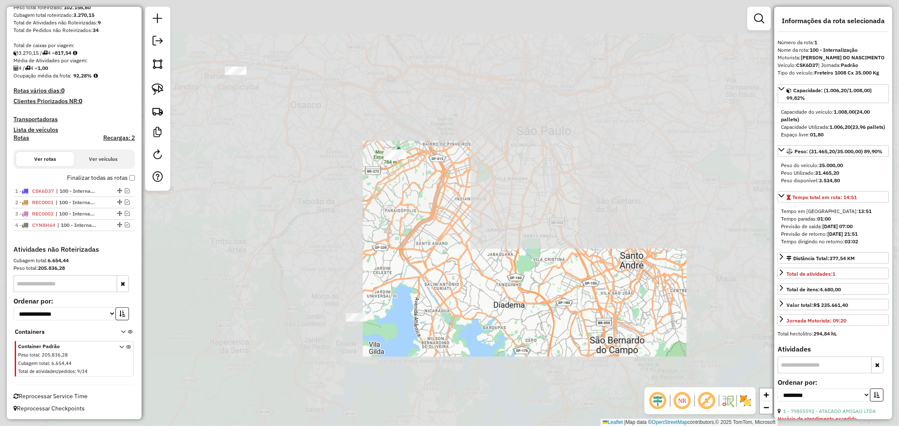
drag, startPoint x: 342, startPoint y: 120, endPoint x: 392, endPoint y: 228, distance: 119.0
click at [375, 216] on div "Janela de atendimento Grade de atendimento Capacidade Transportadoras Veículos …" at bounding box center [449, 213] width 899 height 426
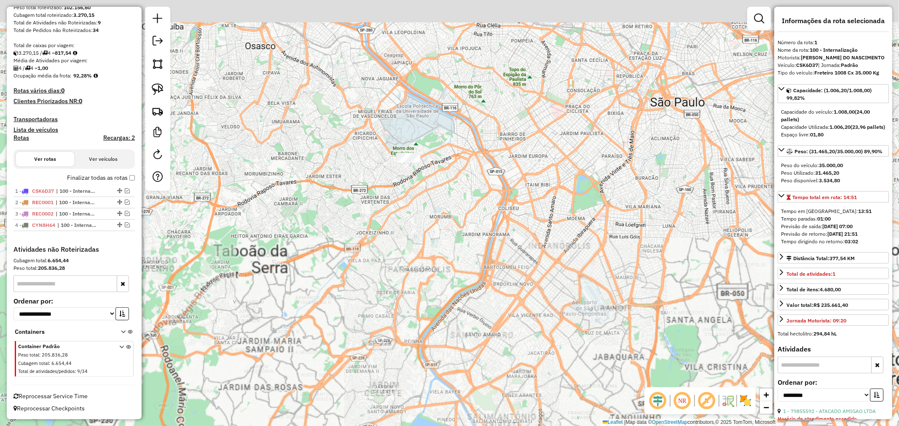
drag, startPoint x: 312, startPoint y: 161, endPoint x: 289, endPoint y: 210, distance: 54.6
click at [311, 237] on div "Janela de atendimento Grade de atendimento Capacidade Transportadoras Veículos …" at bounding box center [449, 213] width 899 height 426
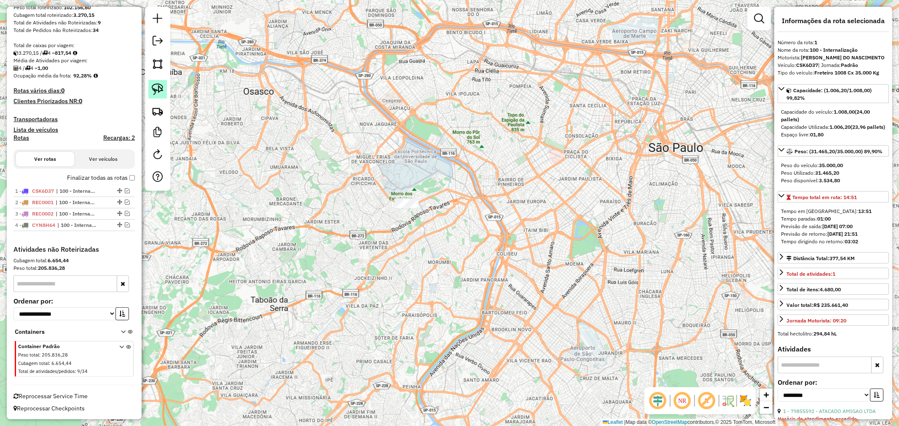
click at [154, 81] on link at bounding box center [157, 89] width 19 height 19
drag, startPoint x: 388, startPoint y: 193, endPoint x: 419, endPoint y: 195, distance: 30.9
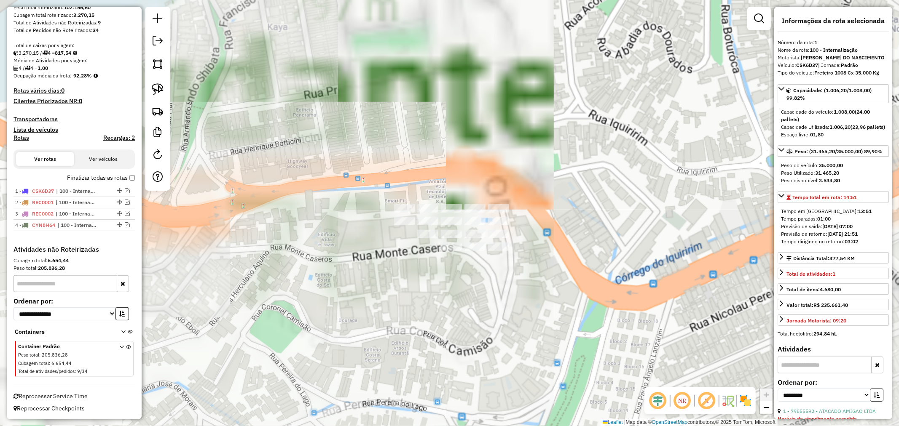
drag, startPoint x: 512, startPoint y: 206, endPoint x: 300, endPoint y: 157, distance: 218.5
click at [470, 314] on div "Janela de atendimento Grade de atendimento Capacidade Transportadoras Veículos …" at bounding box center [449, 213] width 899 height 426
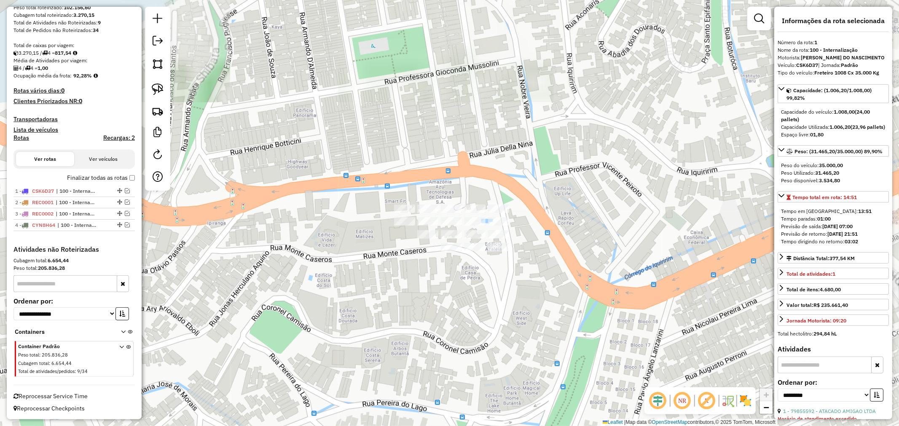
drag, startPoint x: 158, startPoint y: 94, endPoint x: 279, endPoint y: 142, distance: 130.4
click at [158, 94] on img at bounding box center [158, 89] width 12 height 12
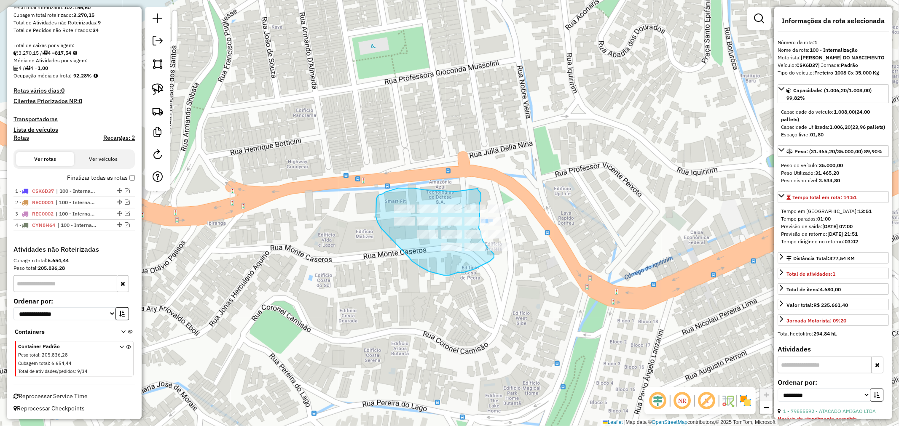
drag, startPoint x: 454, startPoint y: 191, endPoint x: 478, endPoint y: 189, distance: 23.7
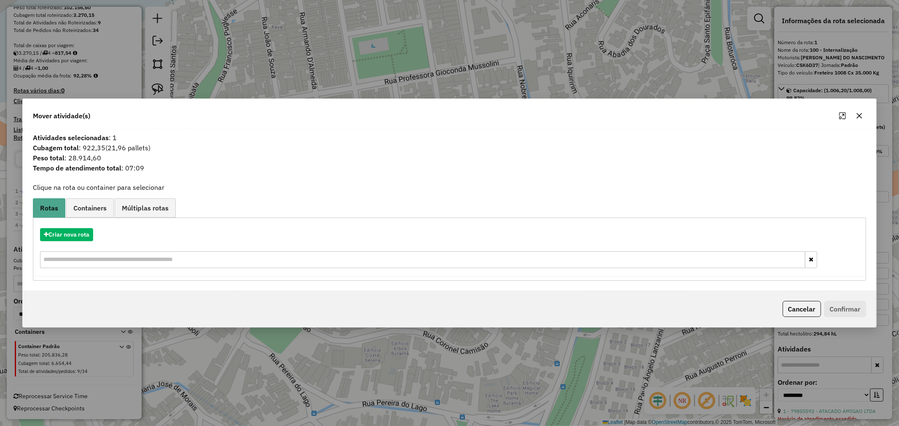
click at [66, 241] on div "Criar nova rota" at bounding box center [449, 249] width 828 height 55
click at [67, 236] on button "Criar nova rota" at bounding box center [66, 234] width 53 height 13
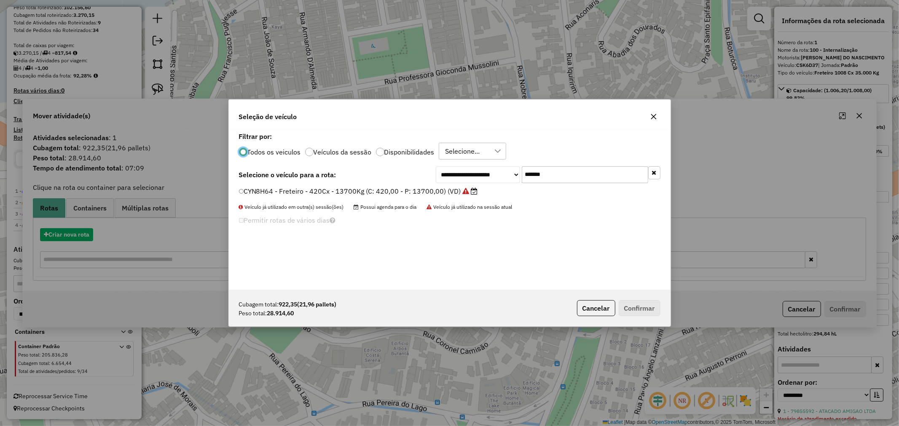
scroll to position [5, 2]
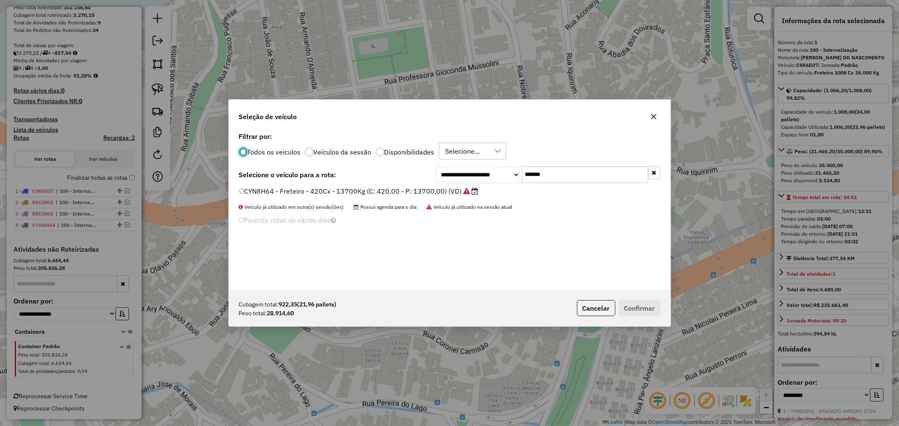
click at [580, 176] on input "*******" at bounding box center [585, 174] width 126 height 17
paste input "text"
type input "*******"
click at [447, 190] on label "KAI6279 - Freteiro - 1176Cx - 35000Kg (C: 1176,00 - P: 35000,00) (VD)" at bounding box center [358, 191] width 238 height 10
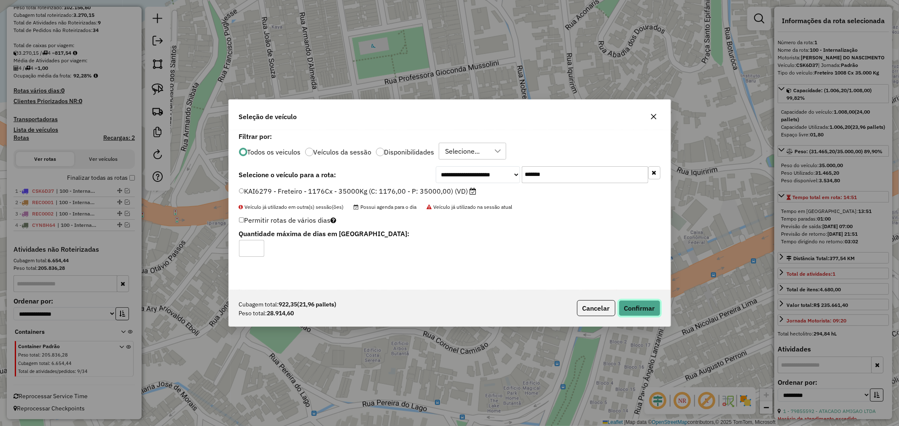
click at [639, 304] on button "Confirmar" at bounding box center [639, 308] width 42 height 16
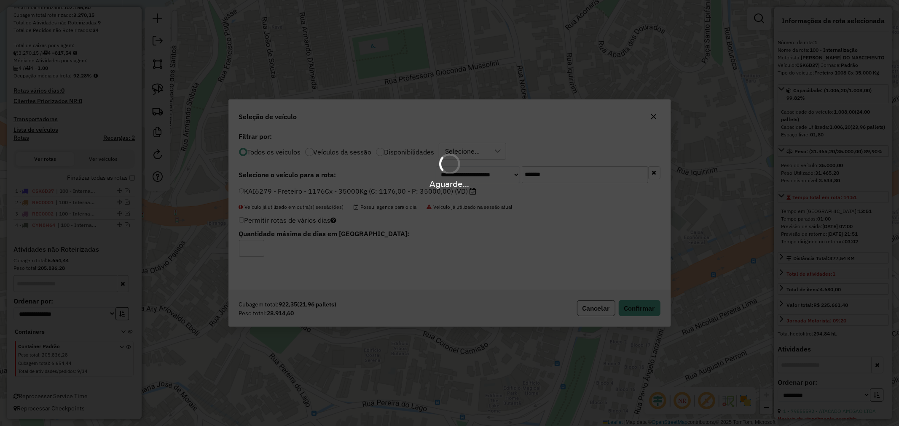
scroll to position [197, 0]
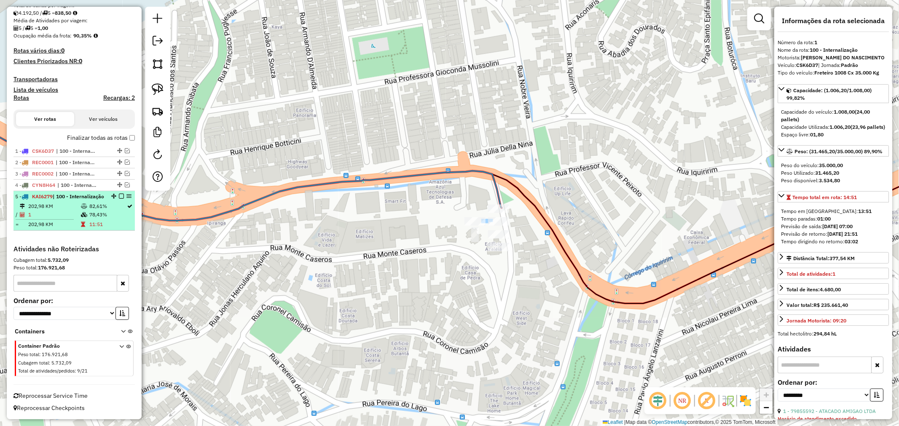
click at [89, 205] on td "82,61%" at bounding box center [108, 206] width 38 height 8
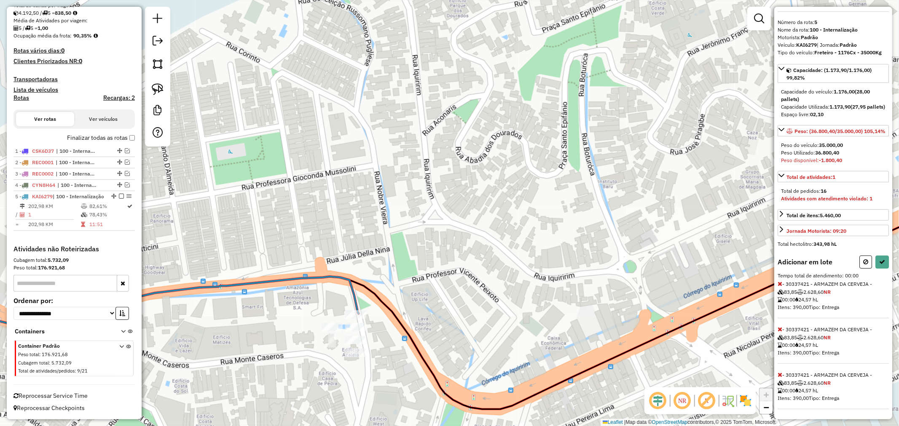
scroll to position [35, 0]
click at [781, 284] on icon at bounding box center [779, 284] width 5 height 6
click at [780, 376] on icon at bounding box center [779, 375] width 5 height 6
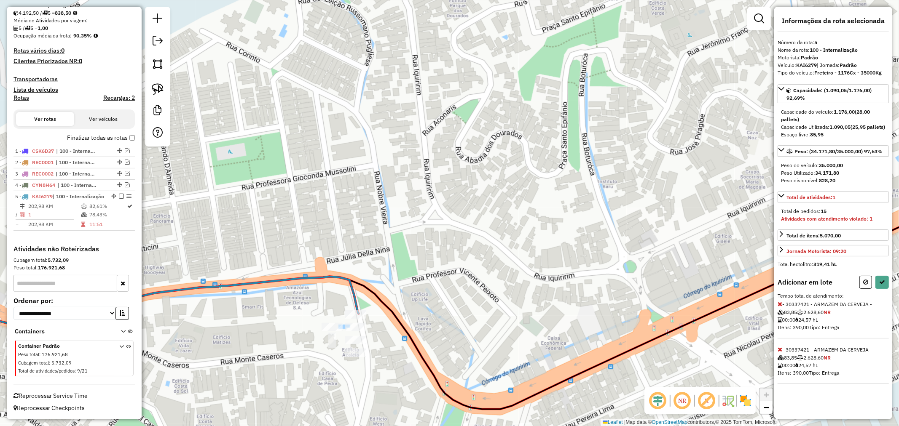
scroll to position [0, 0]
drag, startPoint x: 879, startPoint y: 289, endPoint x: 823, endPoint y: 343, distance: 77.8
click at [864, 329] on div "Adicionar em lote Tempo total de atendimento: - 30337421 - ARMAZEM DA CERVEJA -…" at bounding box center [832, 330] width 111 height 108
click at [780, 353] on icon at bounding box center [779, 350] width 5 height 6
click at [887, 289] on button at bounding box center [881, 282] width 13 height 13
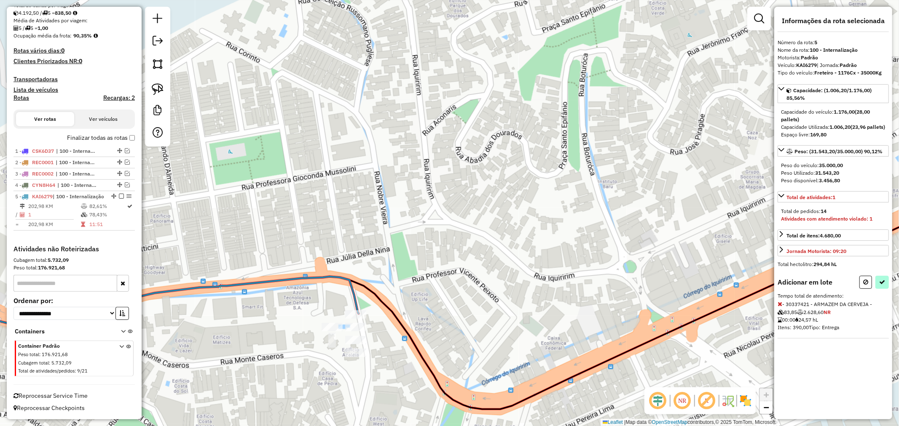
select select "**********"
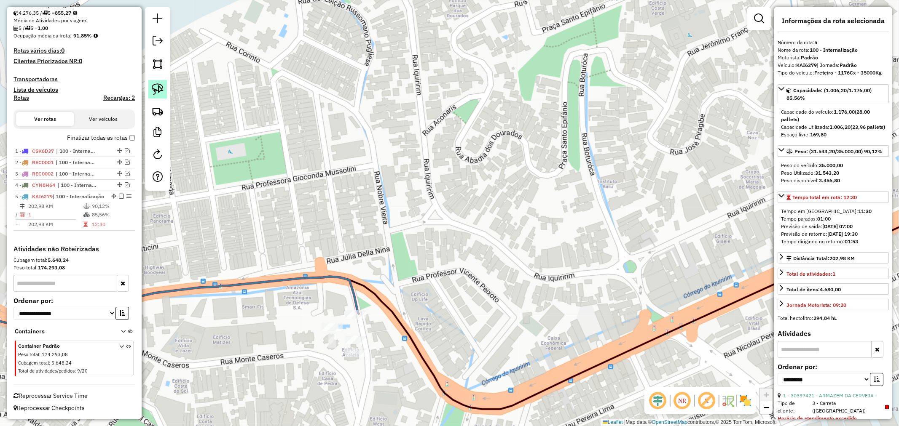
click at [148, 93] on link at bounding box center [157, 89] width 19 height 19
drag, startPoint x: 343, startPoint y: 301, endPoint x: 368, endPoint y: 297, distance: 25.2
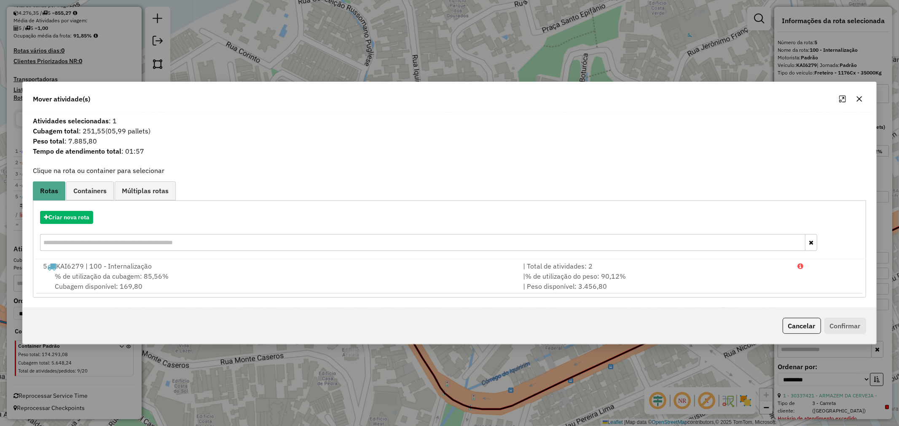
click at [116, 247] on input "text" at bounding box center [422, 242] width 765 height 17
paste input "*******"
type input "*******"
click at [74, 221] on button "Criar nova rota" at bounding box center [66, 217] width 53 height 13
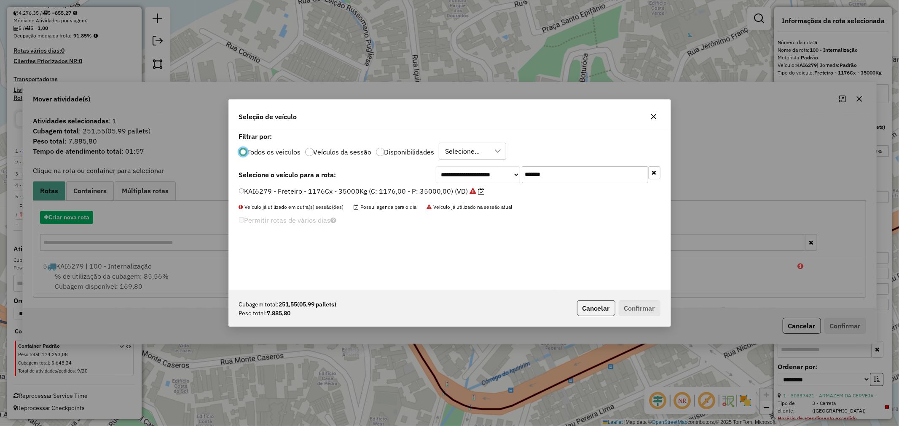
scroll to position [5, 2]
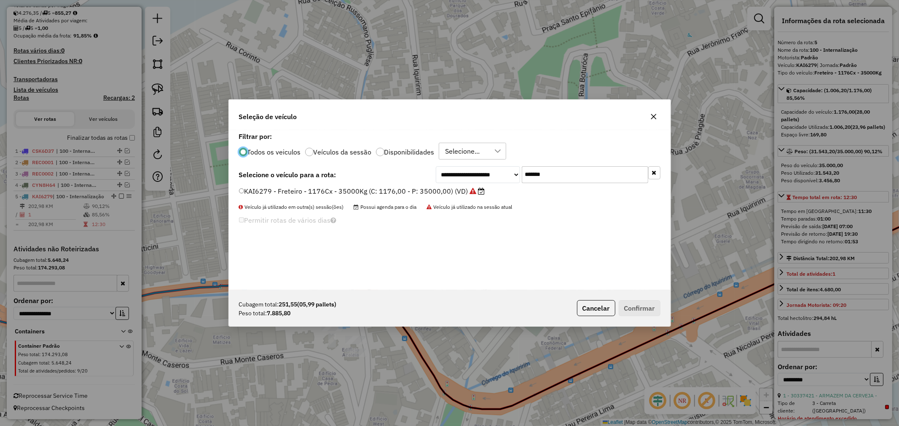
click at [551, 177] on input "*******" at bounding box center [585, 174] width 126 height 17
paste input "text"
type input "*******"
click at [415, 184] on div "**********" at bounding box center [449, 210] width 441 height 160
click at [416, 185] on div "**********" at bounding box center [449, 210] width 441 height 160
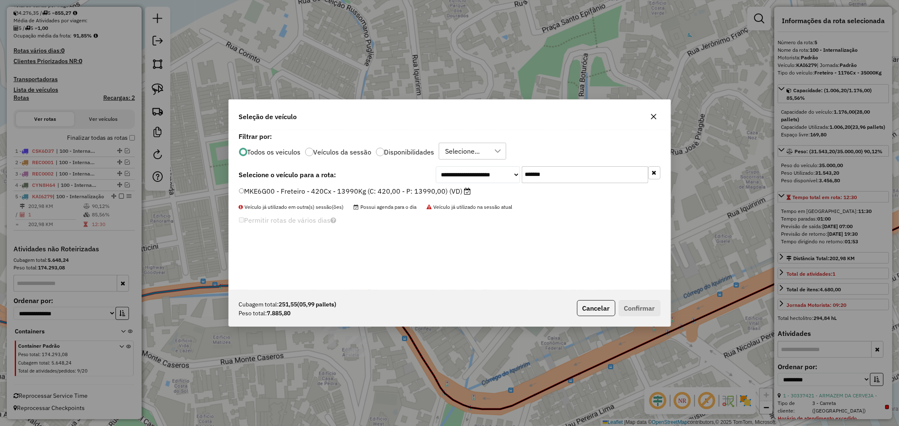
click at [336, 192] on label "MKE6G00 - Freteiro - 420Cx - 13990Kg (C: 420,00 - P: 13990,00) (VD)" at bounding box center [355, 191] width 232 height 10
click at [636, 308] on button "Confirmar" at bounding box center [639, 308] width 42 height 16
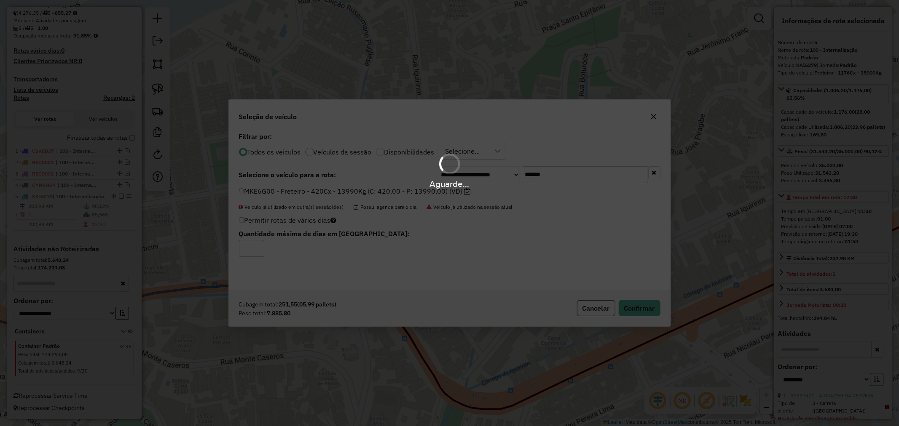
scroll to position [254, 0]
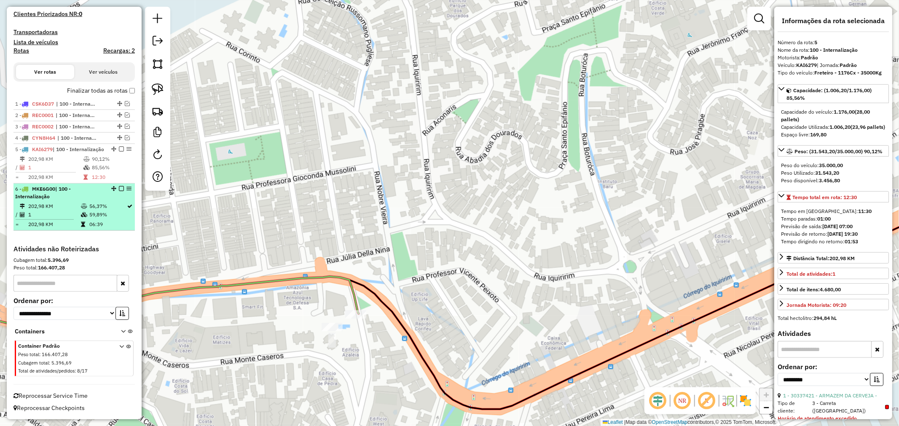
click at [109, 211] on td "59,89%" at bounding box center [108, 215] width 38 height 8
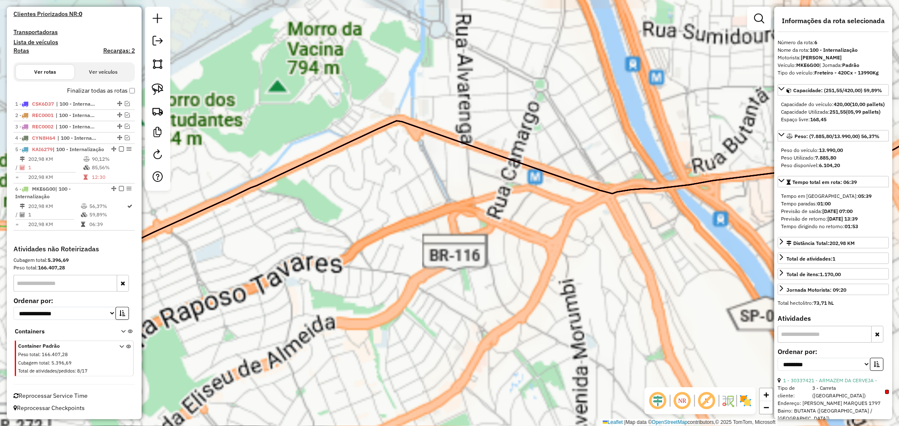
drag, startPoint x: 187, startPoint y: 322, endPoint x: 430, endPoint y: 345, distance: 243.4
click at [434, 350] on div "Janela de atendimento Grade de atendimento Capacidade Transportadoras Veículos …" at bounding box center [449, 213] width 899 height 426
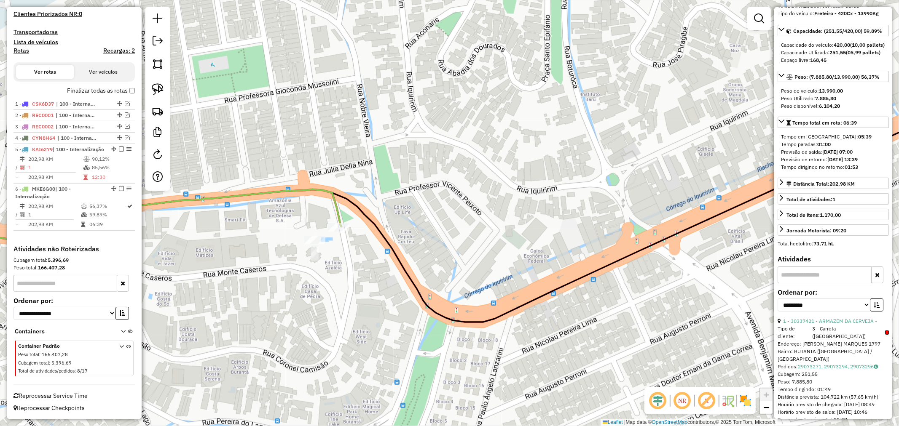
scroll to position [182, 0]
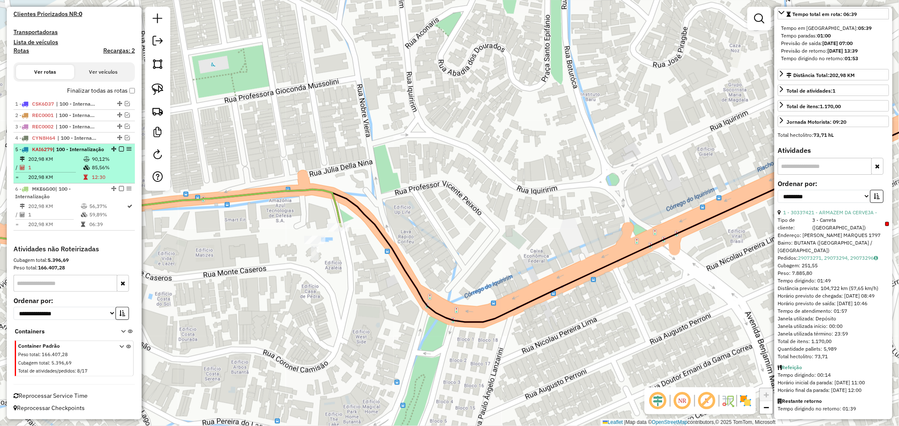
click at [111, 167] on td "85,56%" at bounding box center [111, 167] width 40 height 8
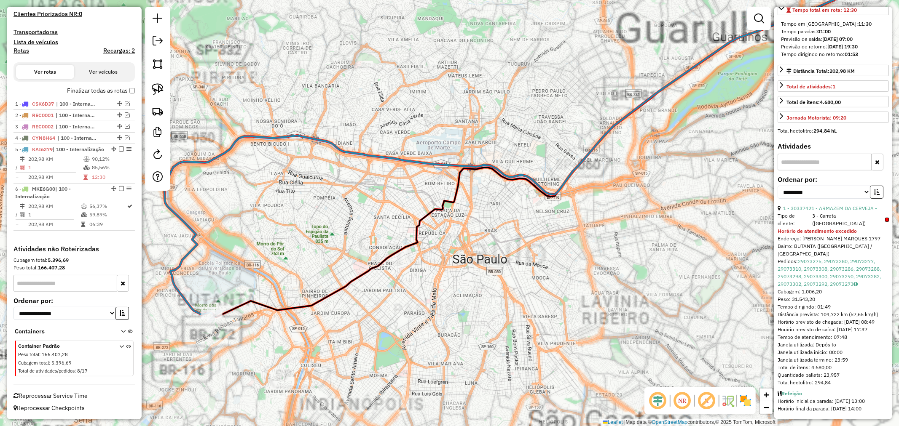
drag, startPoint x: 230, startPoint y: 368, endPoint x: 289, endPoint y: 351, distance: 61.7
click at [286, 353] on div "Janela de atendimento Grade de atendimento Capacidade Transportadoras Veículos …" at bounding box center [449, 213] width 899 height 426
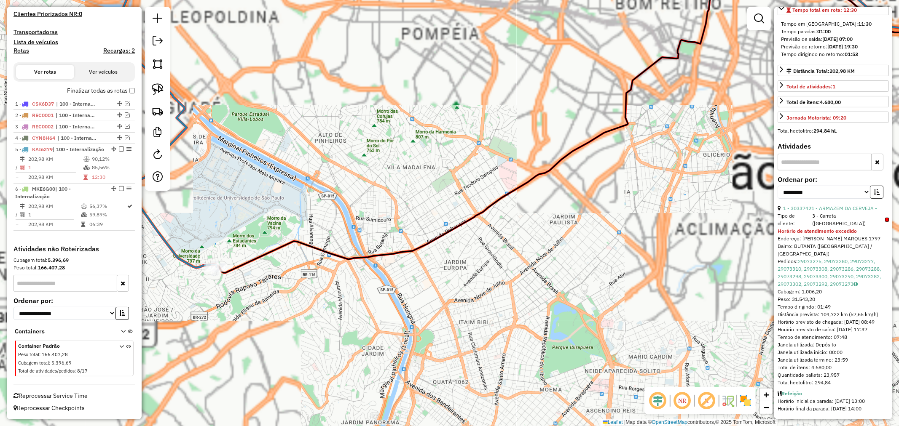
drag, startPoint x: 222, startPoint y: 317, endPoint x: 280, endPoint y: 322, distance: 58.4
click at [280, 322] on div "Janela de atendimento Grade de atendimento Capacidade Transportadoras Veículos …" at bounding box center [449, 213] width 899 height 426
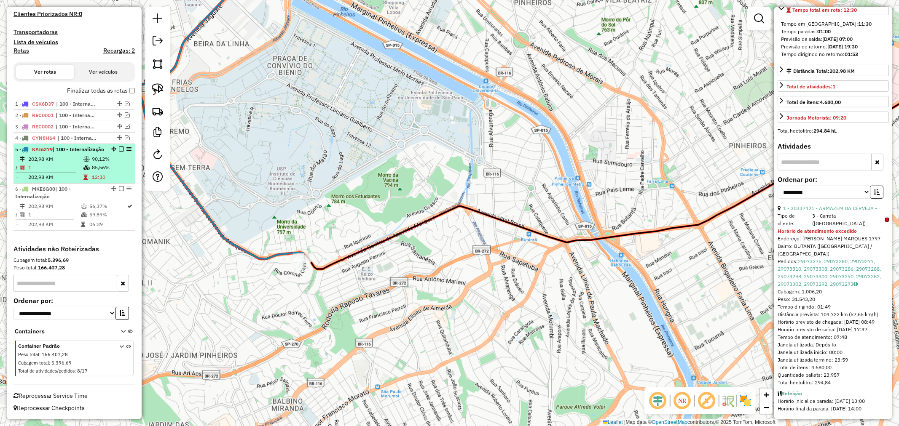
click at [106, 169] on td "85,56%" at bounding box center [111, 167] width 40 height 8
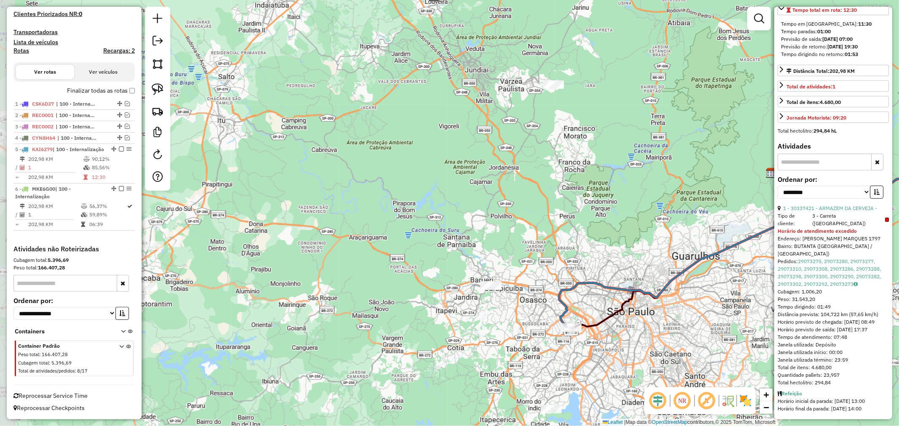
drag, startPoint x: 257, startPoint y: 358, endPoint x: 614, endPoint y: 348, distance: 357.0
click at [604, 350] on div "Janela de atendimento Grade de atendimento Capacidade Transportadoras Veículos …" at bounding box center [449, 213] width 899 height 426
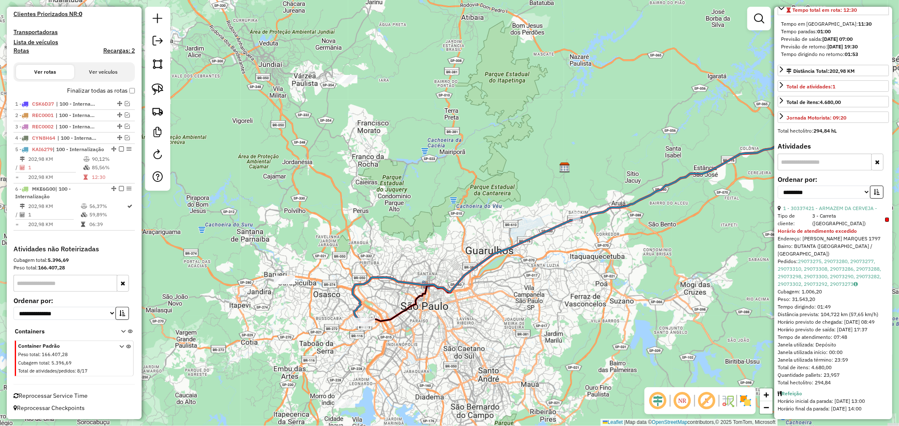
drag, startPoint x: 495, startPoint y: 313, endPoint x: 269, endPoint y: 319, distance: 225.9
click at [270, 319] on div "Janela de atendimento Grade de atendimento Capacidade Transportadoras Veículos …" at bounding box center [449, 213] width 899 height 426
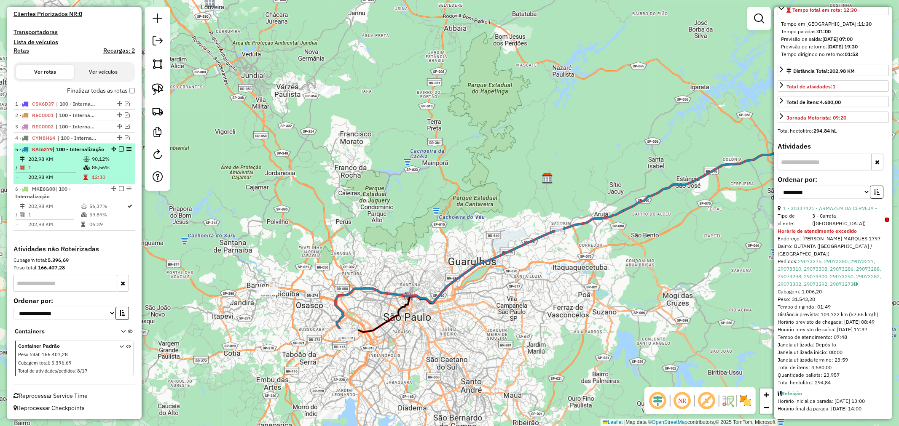
click at [115, 154] on li "5 - KAI6279 | 100 - Internalização 202,98 KM 90,12% / 1 85,56% = 202,98 KM 12:30" at bounding box center [73, 164] width 121 height 40
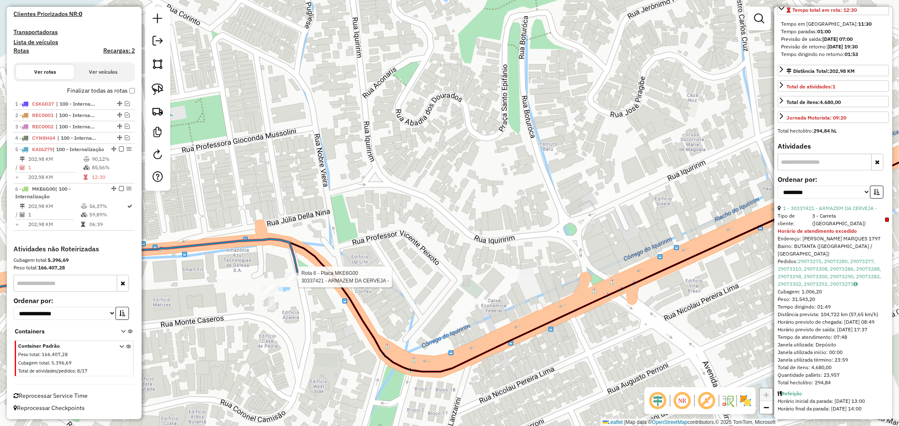
scroll to position [182, 0]
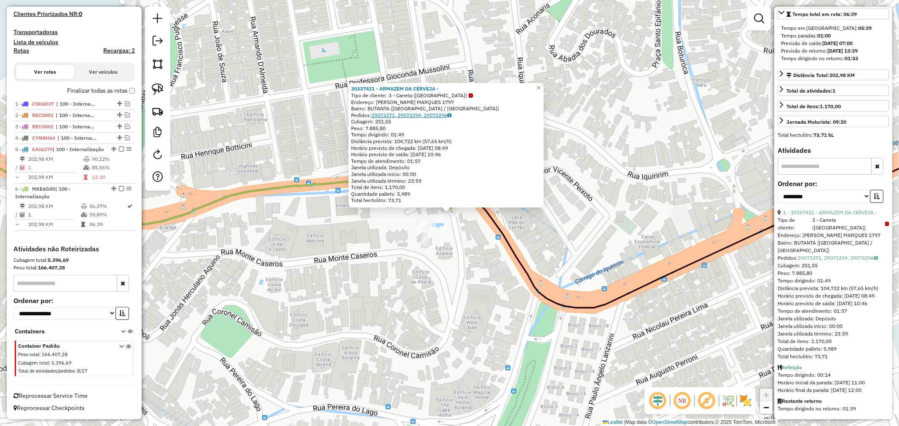
click at [394, 112] on link "29073271, 29073294, 29073296" at bounding box center [411, 115] width 80 height 6
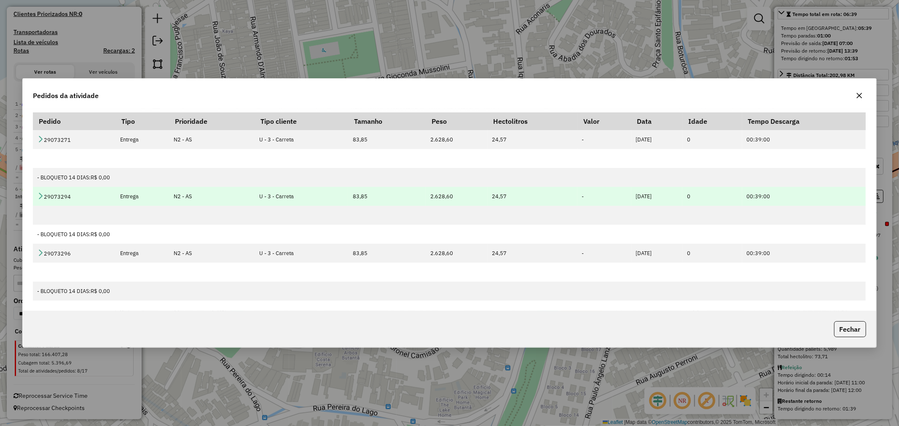
click at [57, 197] on td "29073294" at bounding box center [74, 196] width 83 height 19
click at [40, 195] on icon at bounding box center [40, 196] width 7 height 7
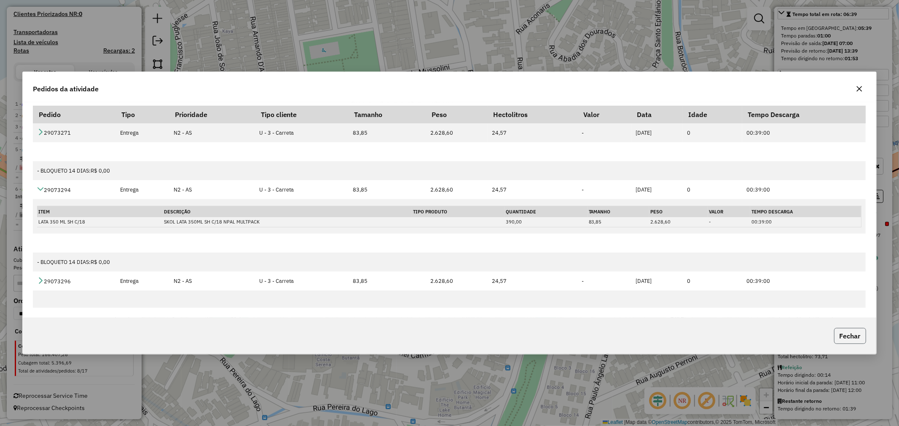
click at [854, 343] on button "Fechar" at bounding box center [850, 336] width 32 height 16
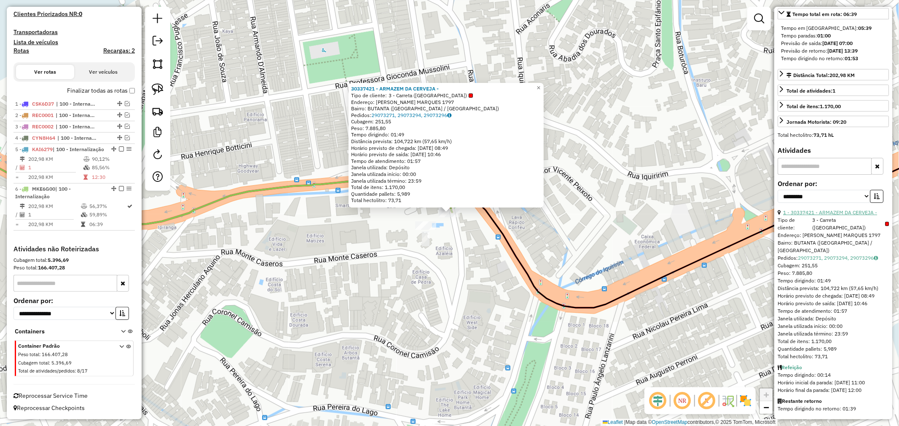
click at [829, 215] on link "1 - 30337421 - ARMAZEM DA CERVEJA -" at bounding box center [830, 212] width 94 height 6
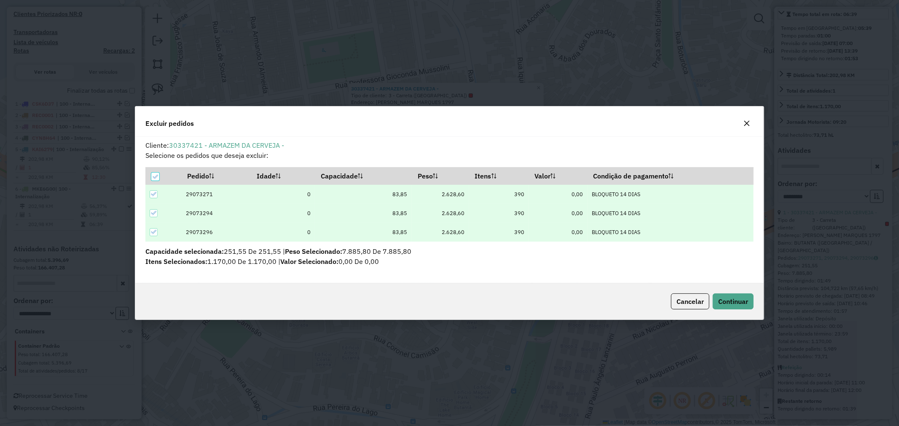
scroll to position [0, 0]
click at [154, 232] on icon at bounding box center [153, 232] width 6 height 6
click at [731, 305] on span "Continuar" at bounding box center [733, 301] width 30 height 8
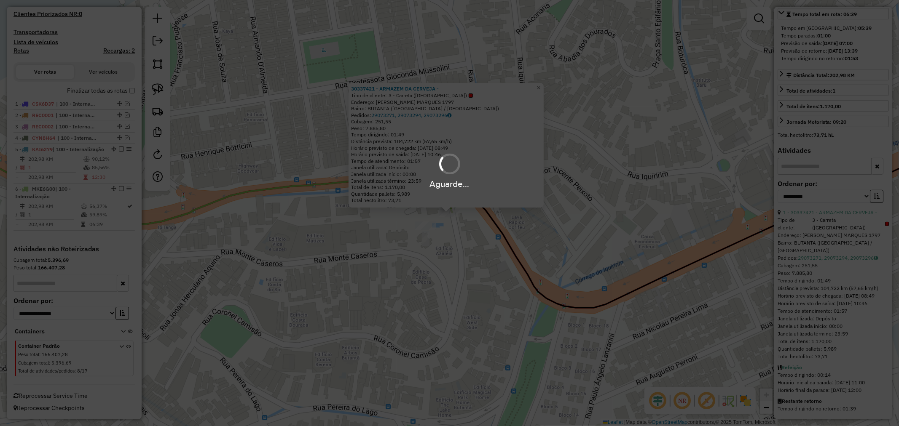
scroll to position [175, 0]
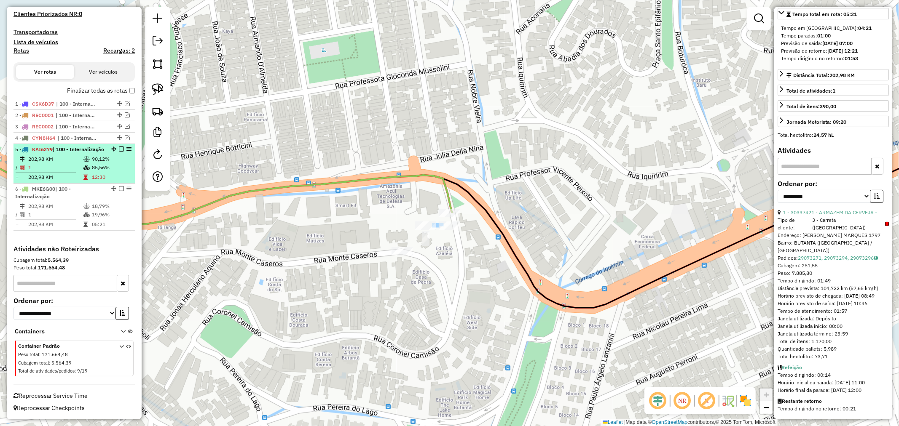
click at [114, 163] on td "90,12%" at bounding box center [111, 159] width 40 height 8
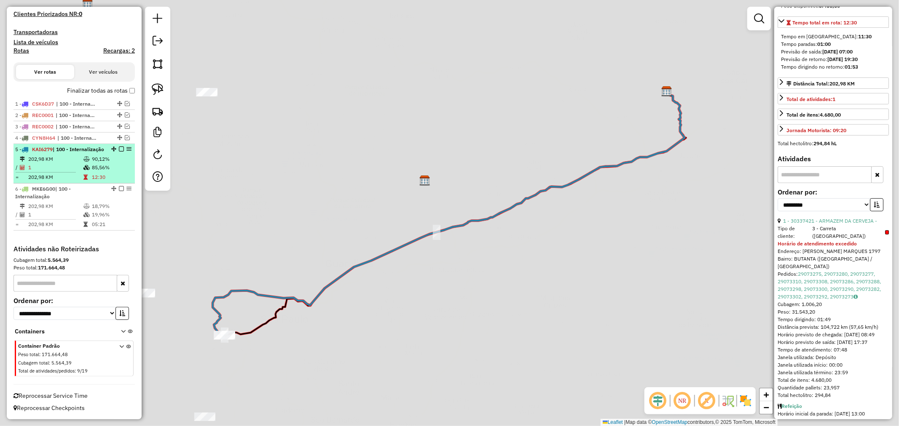
scroll to position [190, 0]
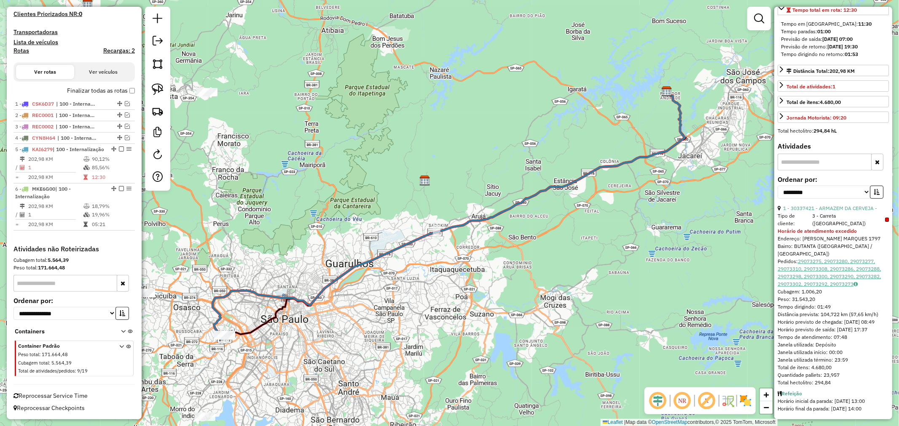
click at [830, 271] on link "29073275, 29073280, 29073277, 29073310, 29073308, 29073286, 29073288, 29073298,…" at bounding box center [828, 272] width 103 height 29
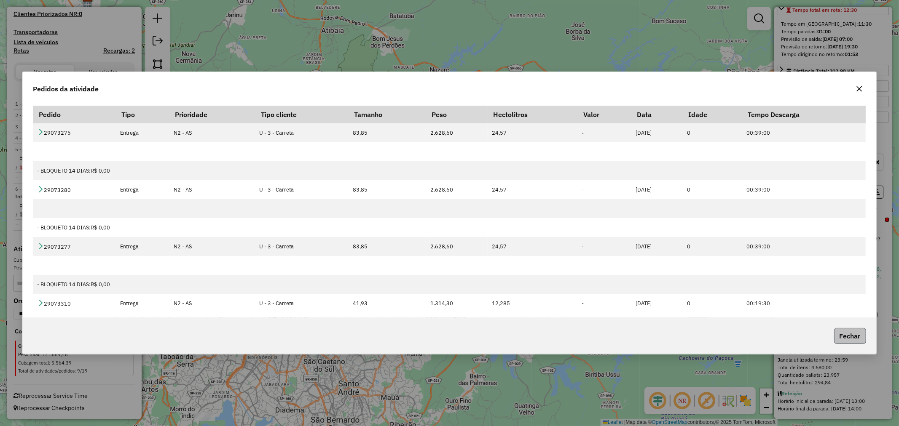
click at [860, 335] on button "Fechar" at bounding box center [850, 336] width 32 height 16
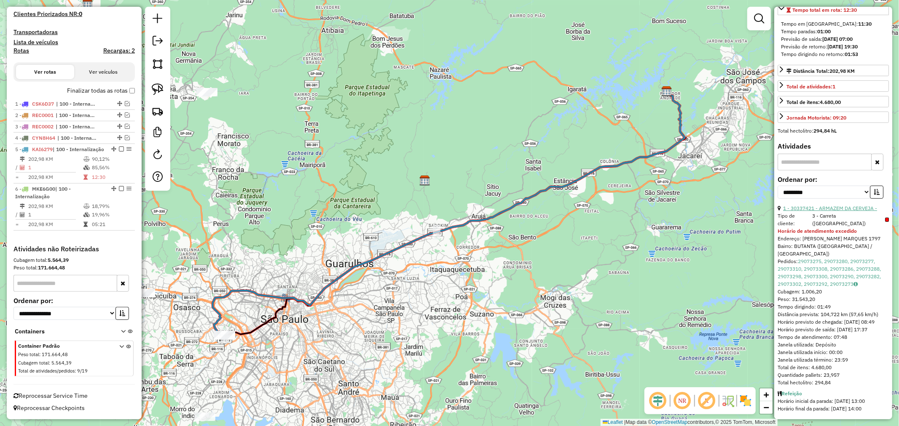
click at [819, 211] on link "1 - 30337421 - ARMAZEM DA CERVEJA -" at bounding box center [830, 208] width 94 height 6
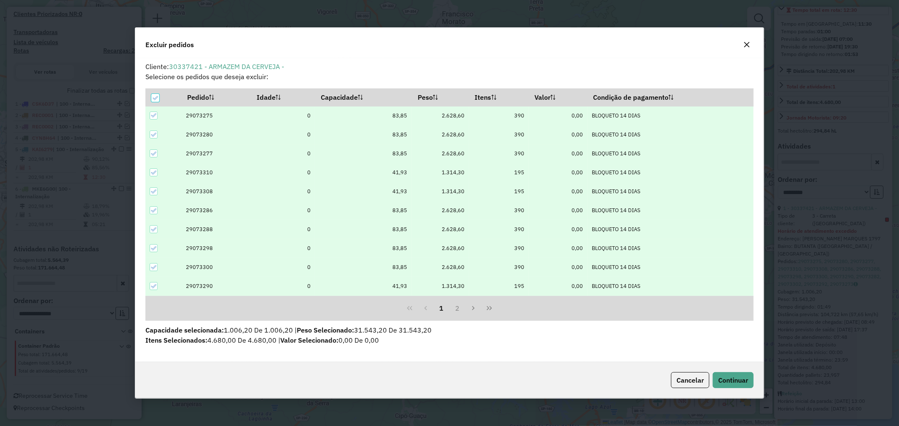
scroll to position [5, 2]
click at [153, 284] on icon at bounding box center [153, 287] width 6 height 6
click at [151, 192] on icon at bounding box center [153, 192] width 6 height 6
click at [746, 384] on span "Continuar" at bounding box center [733, 380] width 30 height 8
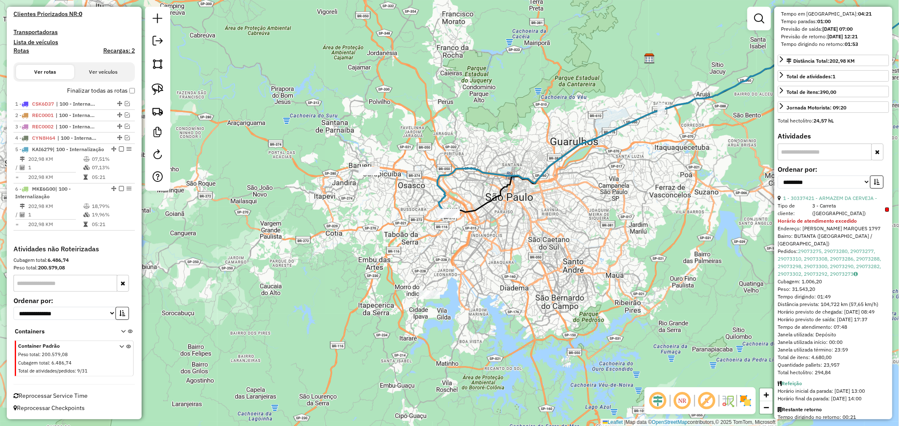
scroll to position [175, 0]
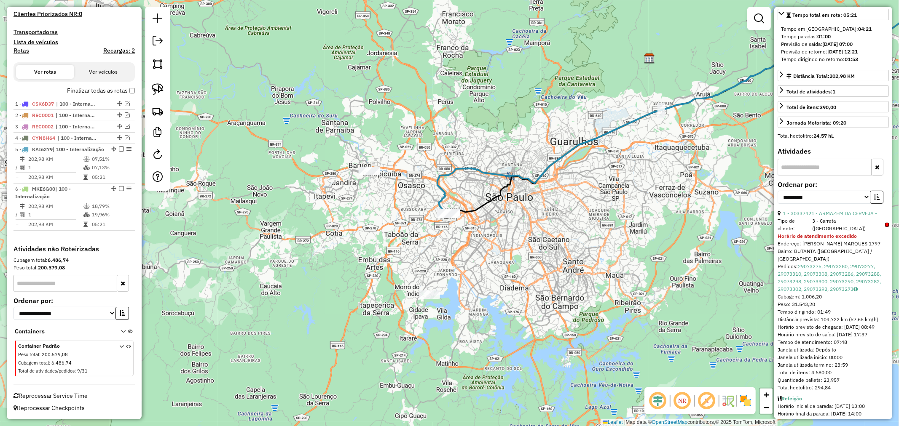
drag, startPoint x: 480, startPoint y: 232, endPoint x: 457, endPoint y: 227, distance: 23.1
click at [479, 232] on div "Janela de atendimento Grade de atendimento Capacidade Transportadoras Veículos …" at bounding box center [449, 213] width 899 height 426
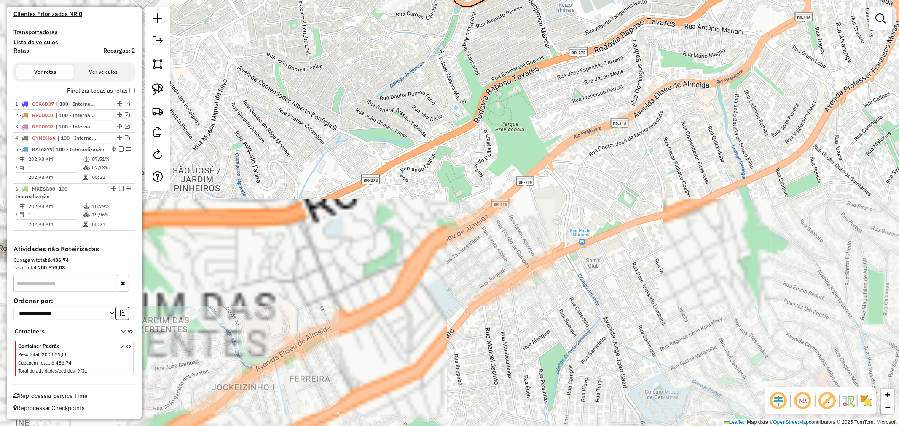
drag, startPoint x: 472, startPoint y: 201, endPoint x: 461, endPoint y: 254, distance: 54.2
click at [469, 254] on div "Janela de atendimento Grade de atendimento Capacidade Transportadoras Veículos …" at bounding box center [449, 213] width 899 height 426
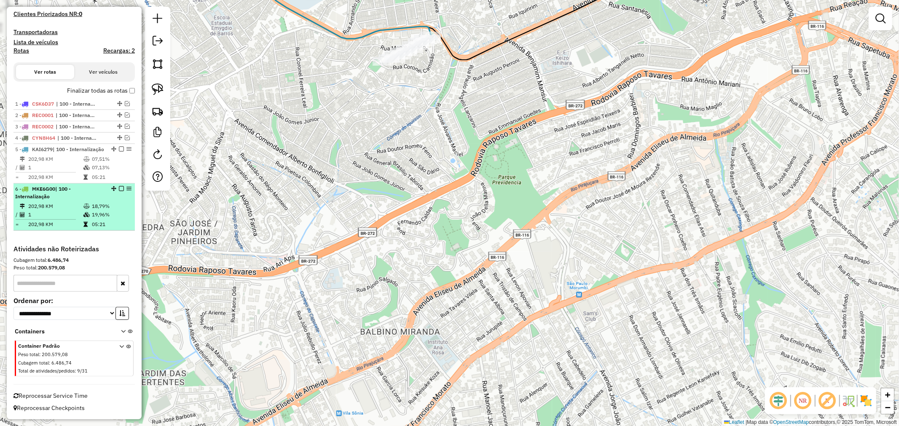
click at [56, 203] on td "202,98 KM" at bounding box center [55, 206] width 55 height 8
select select "**********"
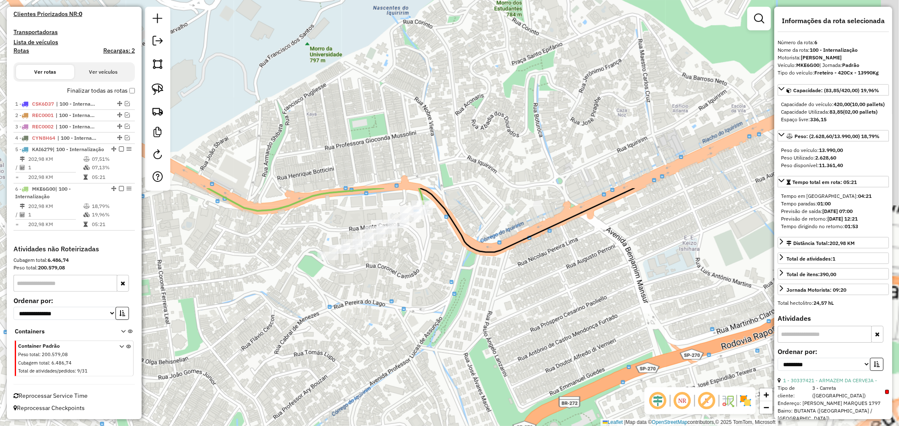
drag, startPoint x: 477, startPoint y: 107, endPoint x: 142, endPoint y: 292, distance: 382.2
click at [289, 348] on div "Janela de atendimento Grade de atendimento Capacidade Transportadoras Veículos …" at bounding box center [449, 213] width 899 height 426
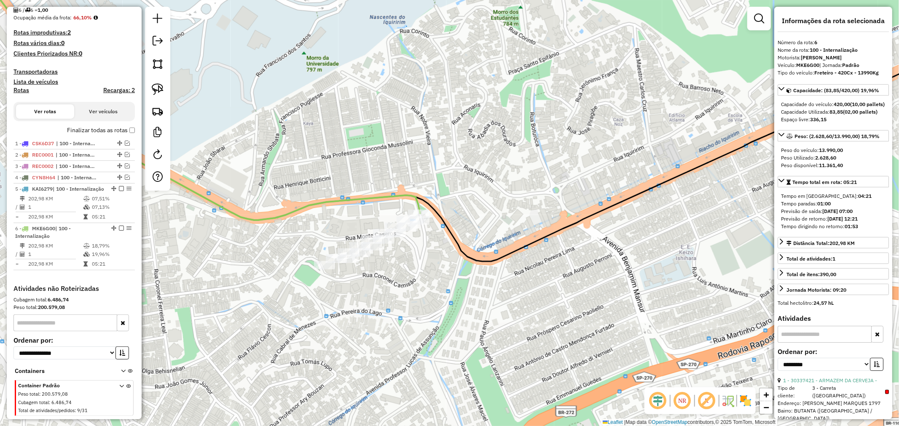
scroll to position [208, 0]
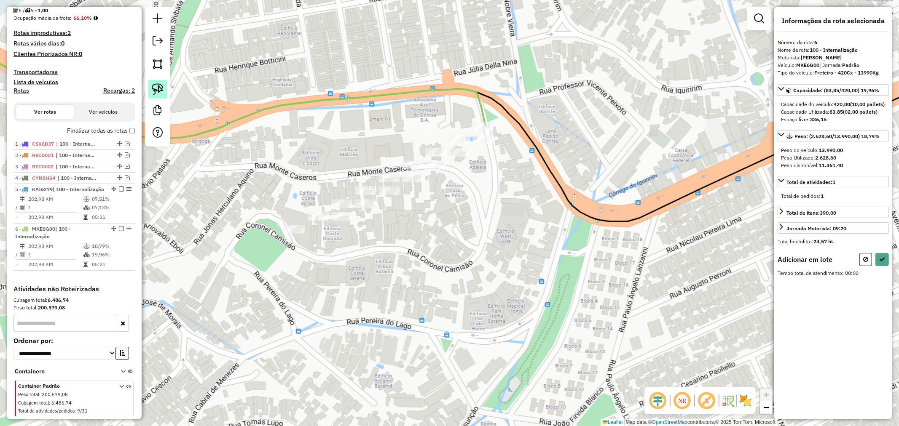
click at [162, 83] on img at bounding box center [158, 89] width 12 height 12
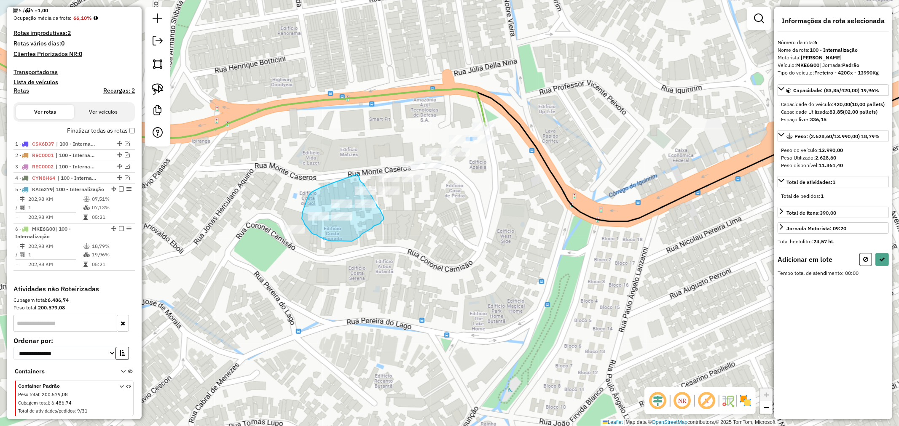
drag, startPoint x: 334, startPoint y: 182, endPoint x: 357, endPoint y: 170, distance: 26.0
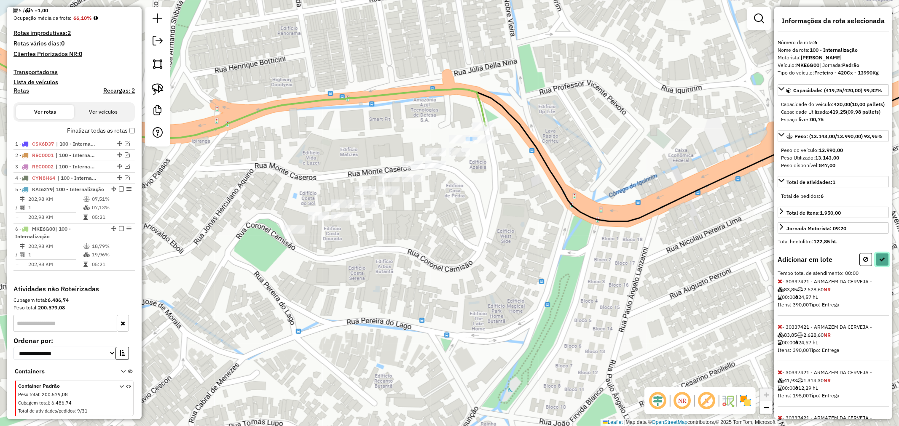
click at [880, 262] on icon at bounding box center [882, 260] width 6 height 6
select select "**********"
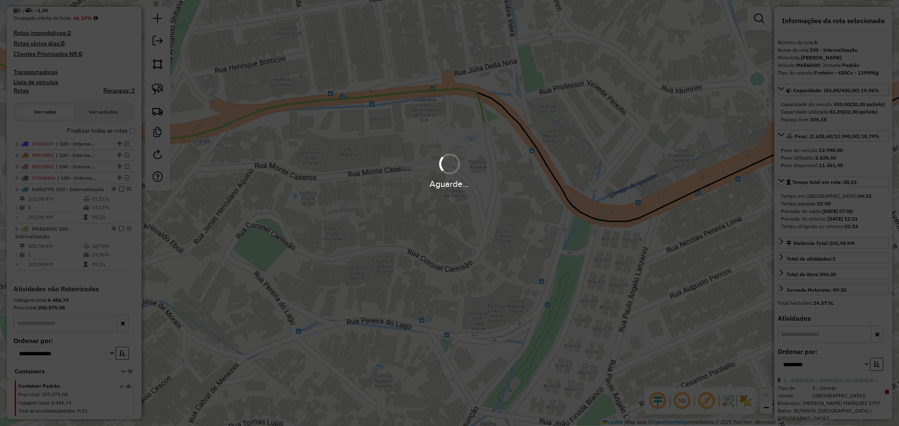
scroll to position [254, 0]
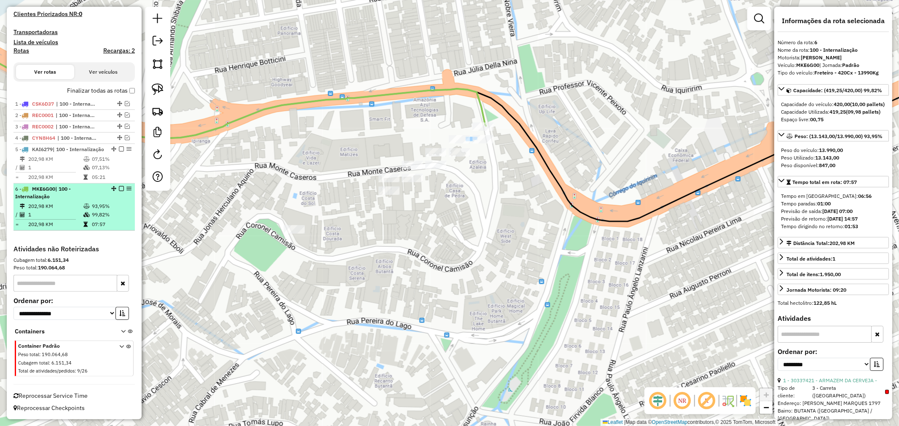
click at [119, 190] on em at bounding box center [121, 188] width 5 height 5
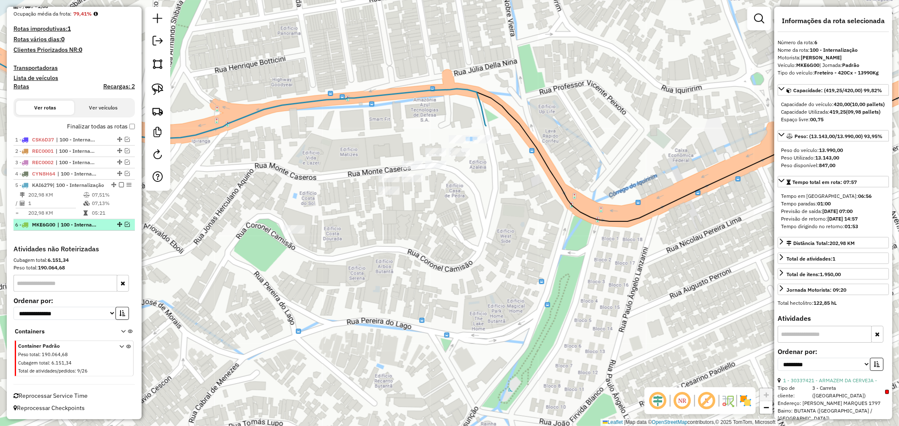
scroll to position [219, 0]
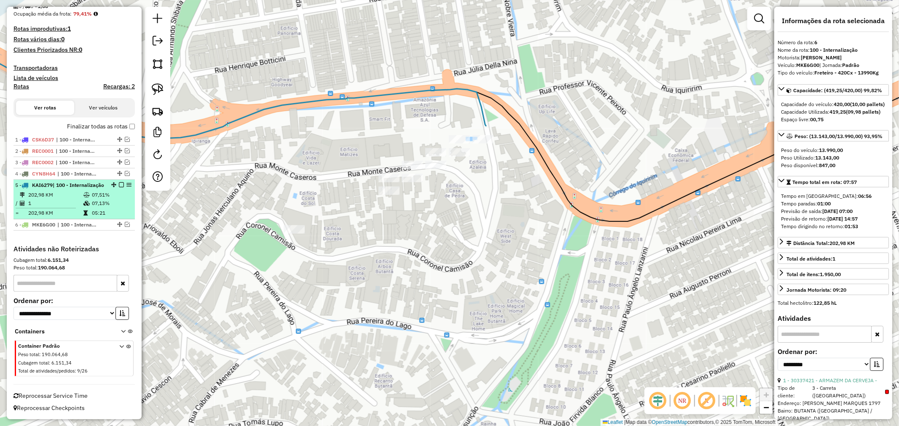
click at [114, 191] on td "07,51%" at bounding box center [111, 195] width 40 height 8
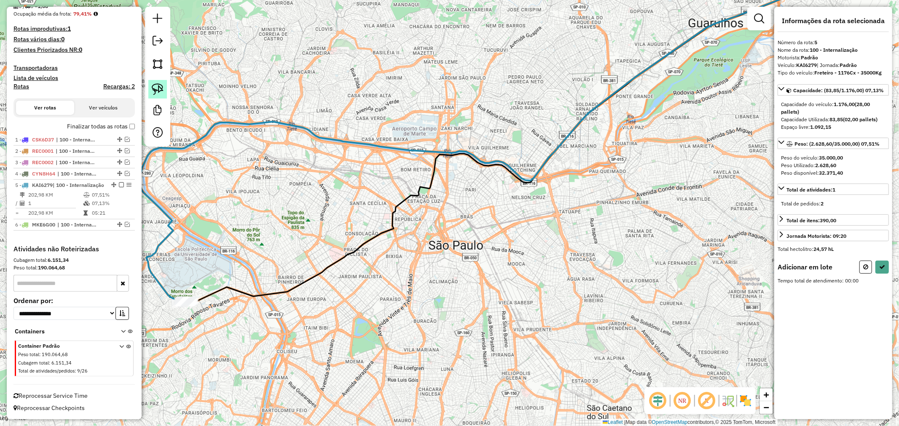
click at [155, 92] on img at bounding box center [158, 89] width 12 height 12
drag, startPoint x: 181, startPoint y: 329, endPoint x: 164, endPoint y: 300, distance: 33.2
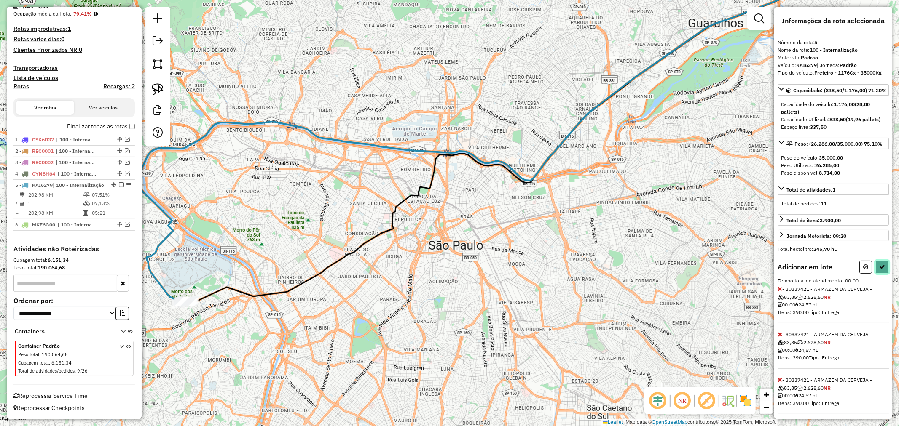
click at [882, 270] on icon at bounding box center [882, 267] width 6 height 6
select select "**********"
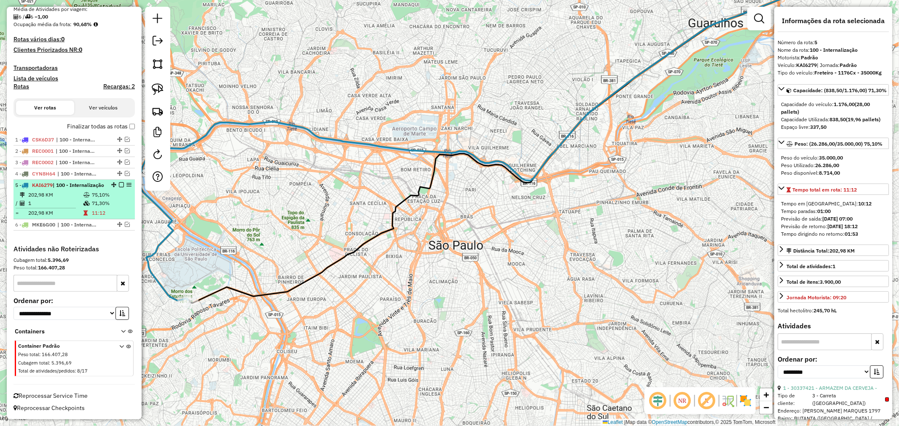
scroll to position [209, 0]
click at [119, 182] on em at bounding box center [121, 184] width 5 height 5
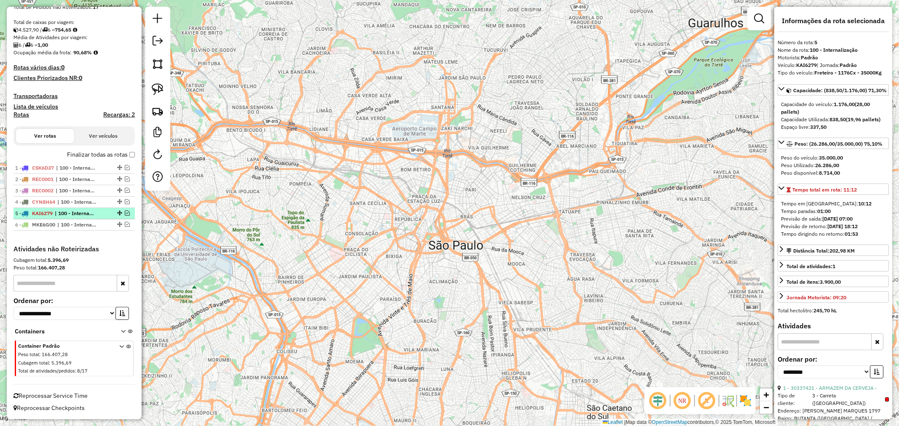
scroll to position [173, 0]
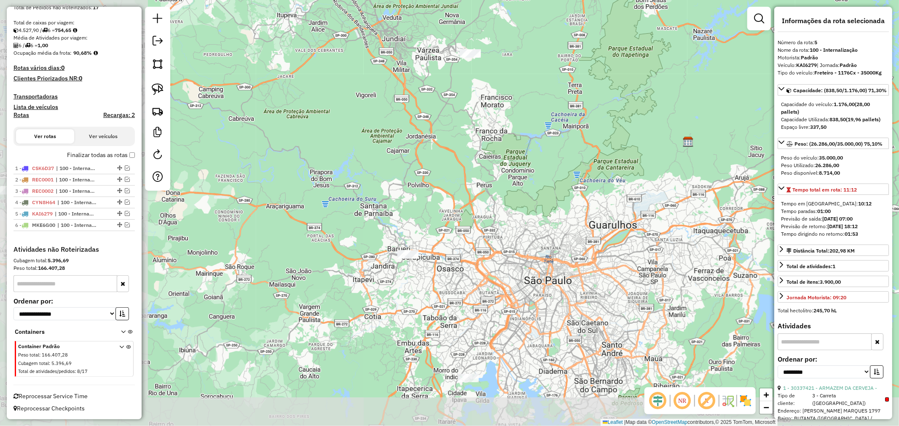
drag, startPoint x: 280, startPoint y: 321, endPoint x: 494, endPoint y: 246, distance: 227.0
click at [495, 248] on div "Janela de atendimento Grade de atendimento Capacidade Transportadoras Veículos …" at bounding box center [449, 213] width 899 height 426
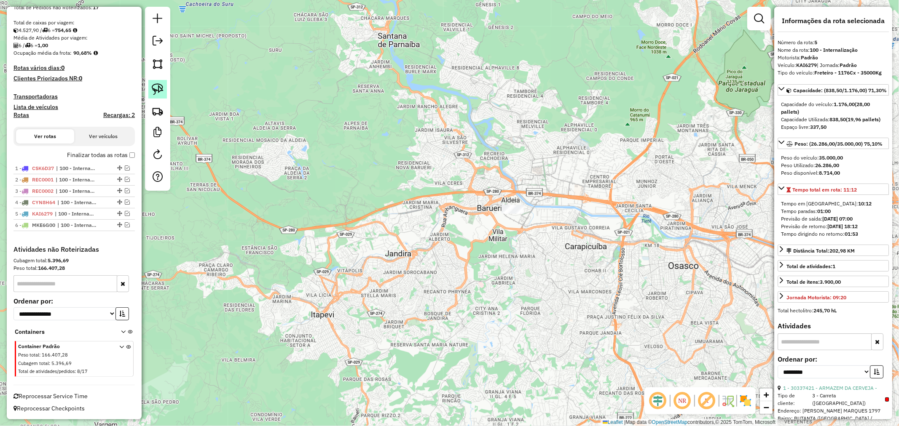
drag, startPoint x: 156, startPoint y: 87, endPoint x: 173, endPoint y: 94, distance: 18.7
click at [156, 87] on img at bounding box center [158, 89] width 12 height 12
drag, startPoint x: 495, startPoint y: 194, endPoint x: 519, endPoint y: 186, distance: 24.8
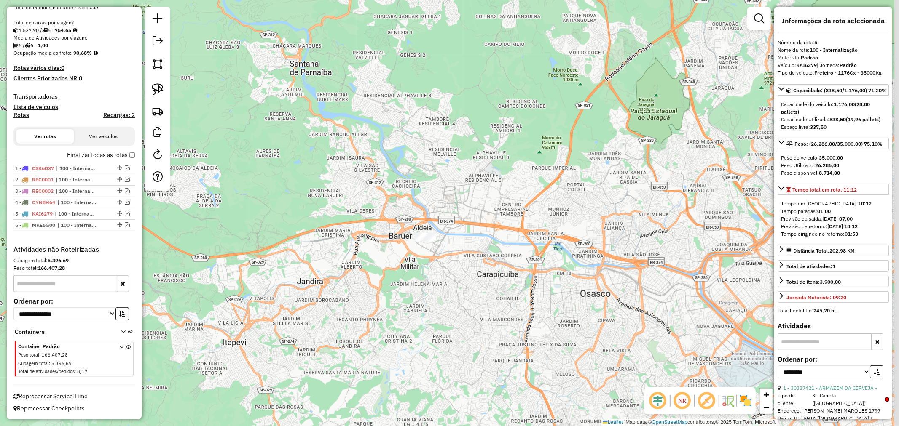
drag, startPoint x: 653, startPoint y: 238, endPoint x: 556, endPoint y: 270, distance: 101.8
click at [564, 267] on div "Janela de atendimento Grade de atendimento Capacidade Transportadoras Veículos …" at bounding box center [449, 213] width 899 height 426
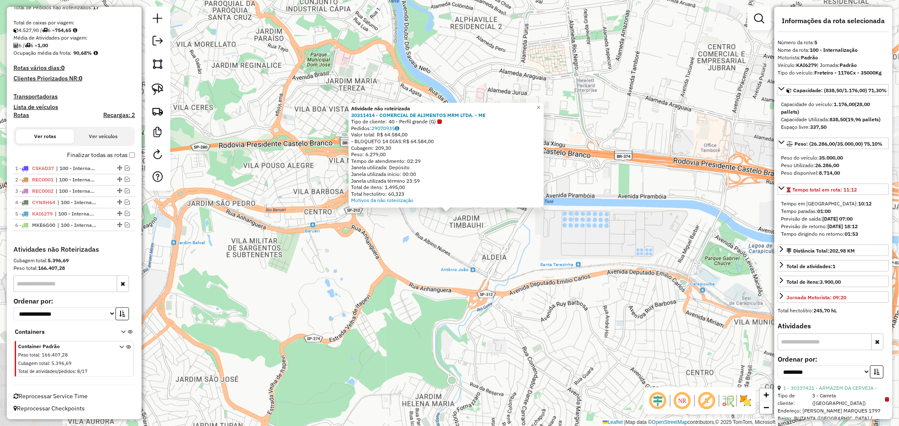
click at [415, 245] on div "Atividade não roteirizada 30311414 - COMERCIAL DE ALIMENTOS MRM LTDA. - ME Tipo…" at bounding box center [449, 213] width 899 height 426
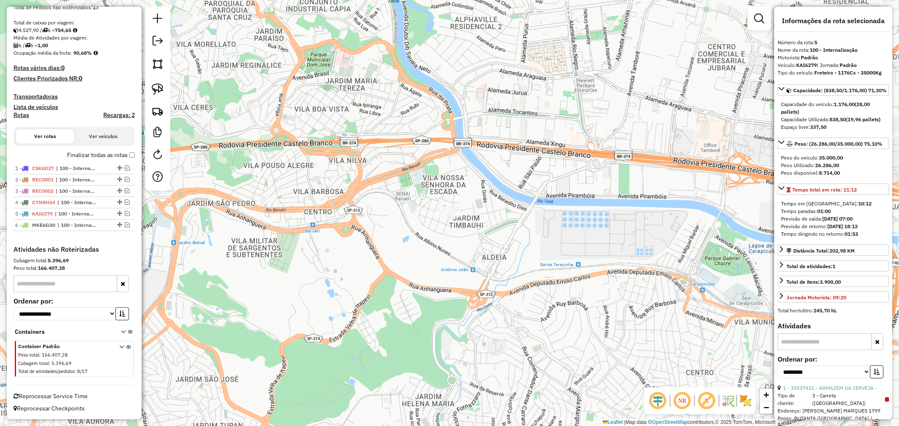
drag, startPoint x: 159, startPoint y: 90, endPoint x: 192, endPoint y: 104, distance: 35.3
click at [159, 89] on img at bounding box center [158, 89] width 12 height 12
drag, startPoint x: 410, startPoint y: 198, endPoint x: 433, endPoint y: 192, distance: 23.1
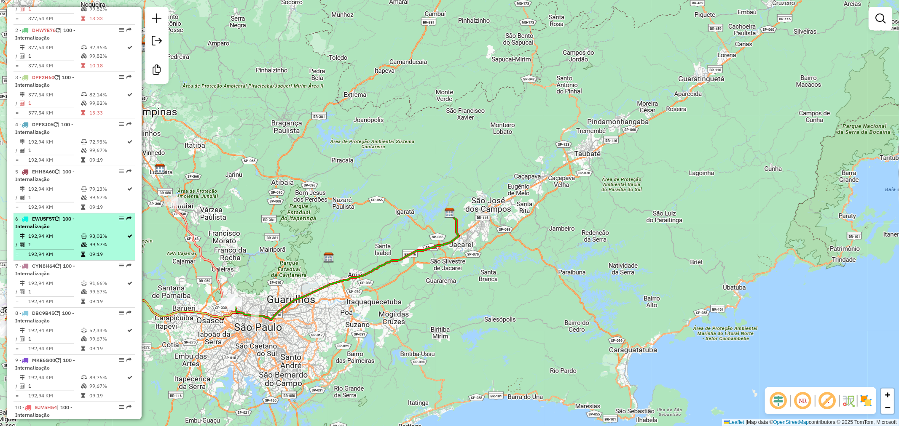
scroll to position [135, 0]
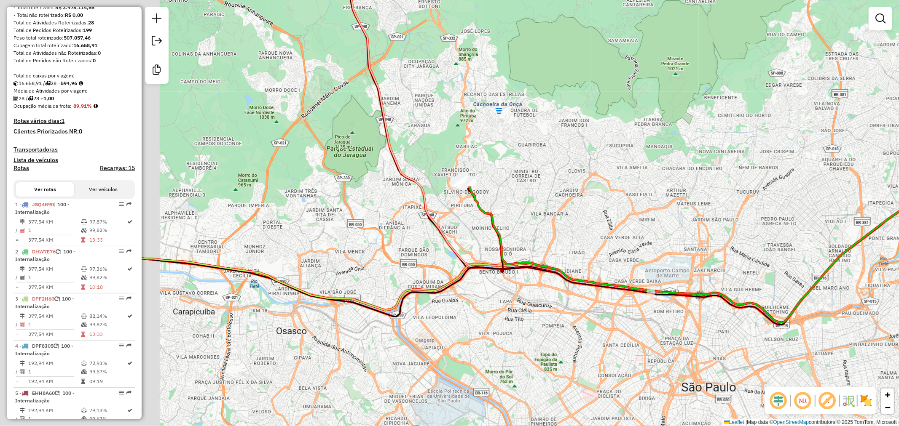
drag, startPoint x: 330, startPoint y: 327, endPoint x: 606, endPoint y: 300, distance: 277.3
click at [604, 301] on div "Janela de atendimento Grade de atendimento Capacidade Transportadoras Veículos …" at bounding box center [449, 213] width 899 height 426
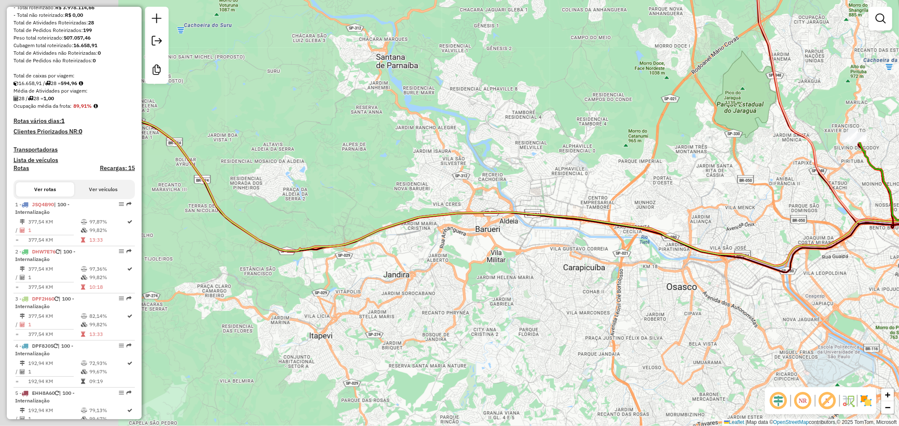
drag, startPoint x: 357, startPoint y: 285, endPoint x: 587, endPoint y: 254, distance: 231.6
click at [587, 254] on div "Janela de atendimento Grade de atendimento Capacidade Transportadoras Veículos …" at bounding box center [449, 213] width 899 height 426
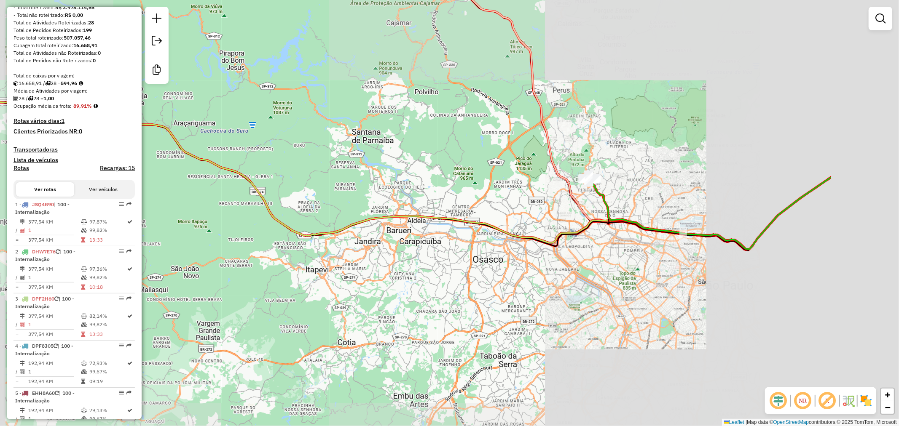
drag, startPoint x: 669, startPoint y: 291, endPoint x: 433, endPoint y: 282, distance: 236.5
click at [473, 280] on div "Janela de atendimento Grade de atendimento Capacidade Transportadoras Veículos …" at bounding box center [449, 213] width 899 height 426
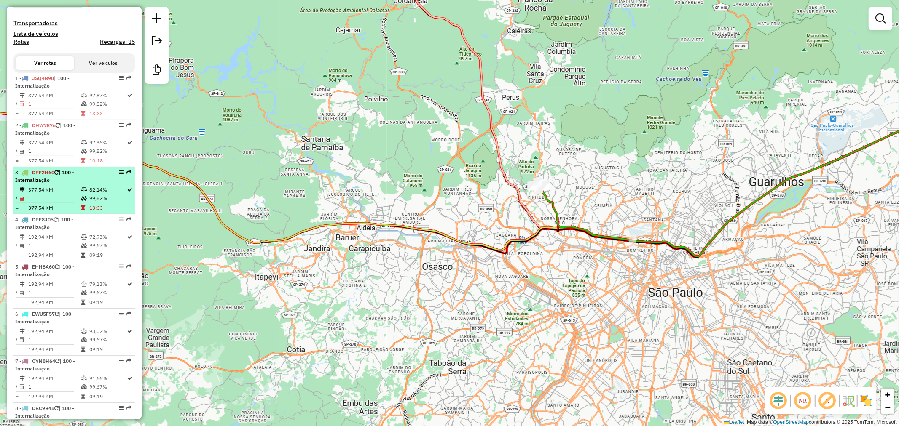
scroll to position [281, 0]
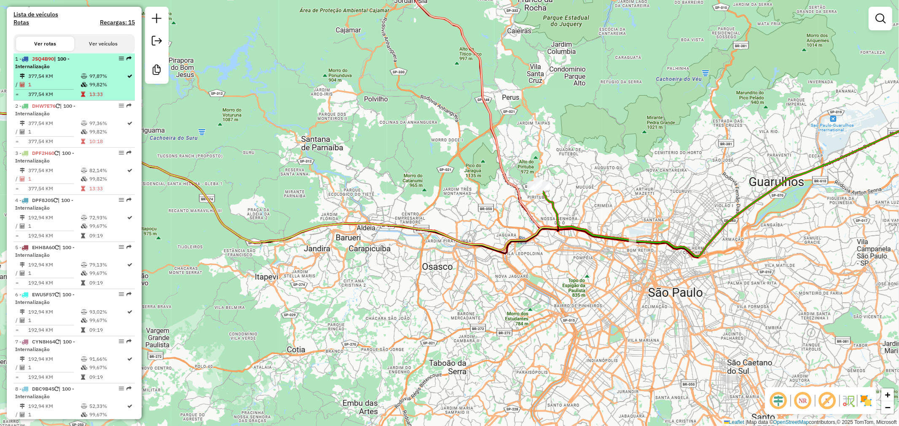
click at [81, 79] on icon at bounding box center [84, 76] width 6 height 5
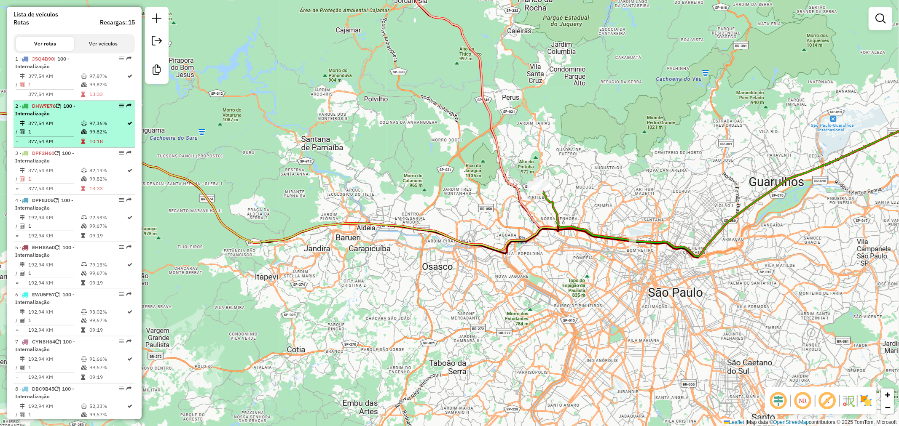
select select "**********"
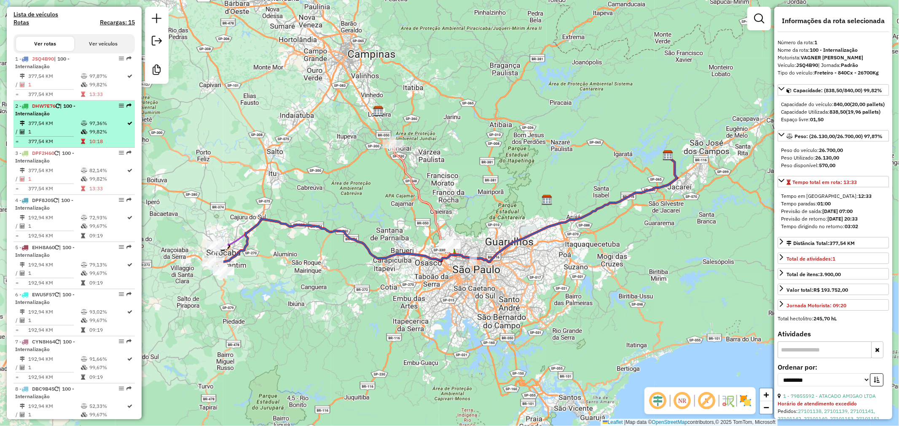
click at [90, 128] on td "97,36%" at bounding box center [108, 123] width 38 height 8
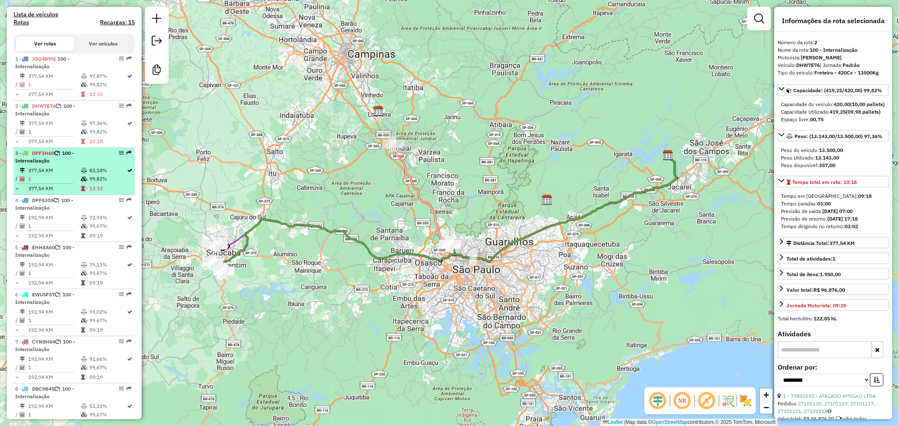
click at [90, 173] on li "3 - DPF2H60 | 100 - Internalização 377,54 KM 82,14% / 1 99,82% = 377,54 KM 13:33" at bounding box center [73, 171] width 121 height 47
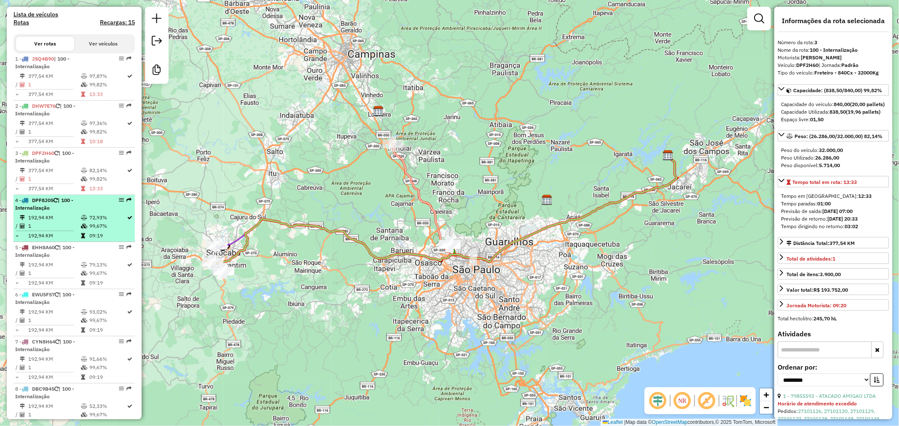
click at [99, 222] on td "72,93%" at bounding box center [108, 218] width 38 height 8
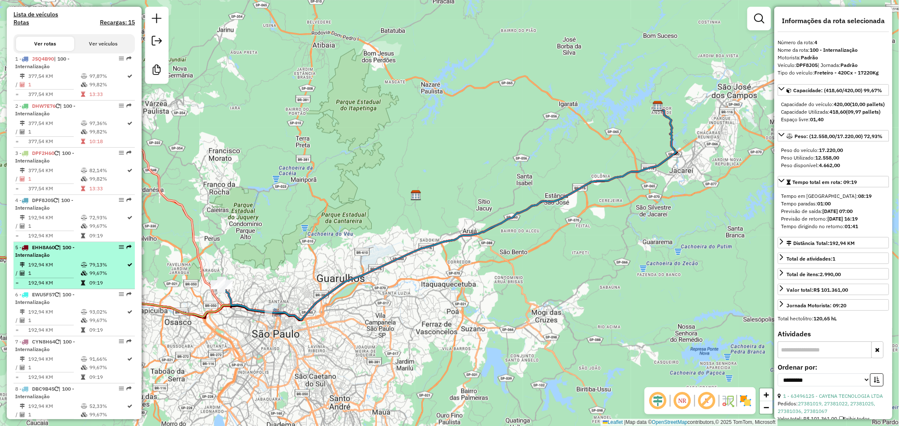
click at [104, 269] on td "79,13%" at bounding box center [108, 265] width 38 height 8
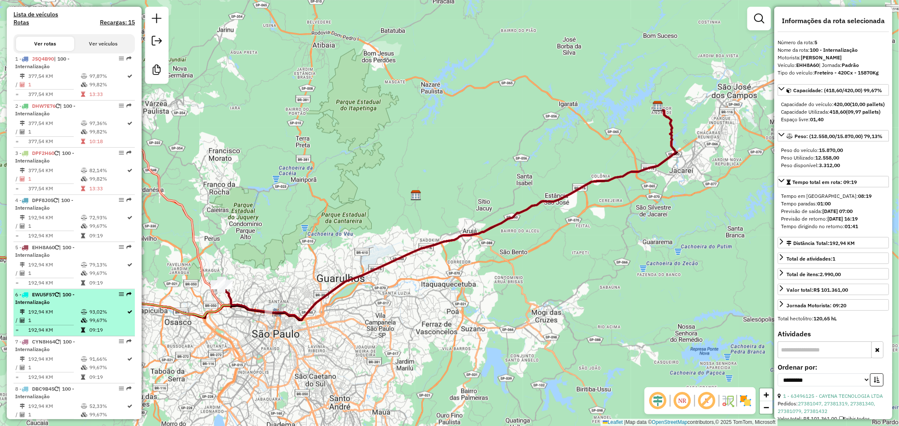
click at [97, 303] on div "6 - EWU5F57 | 100 - Internalização" at bounding box center [59, 298] width 89 height 15
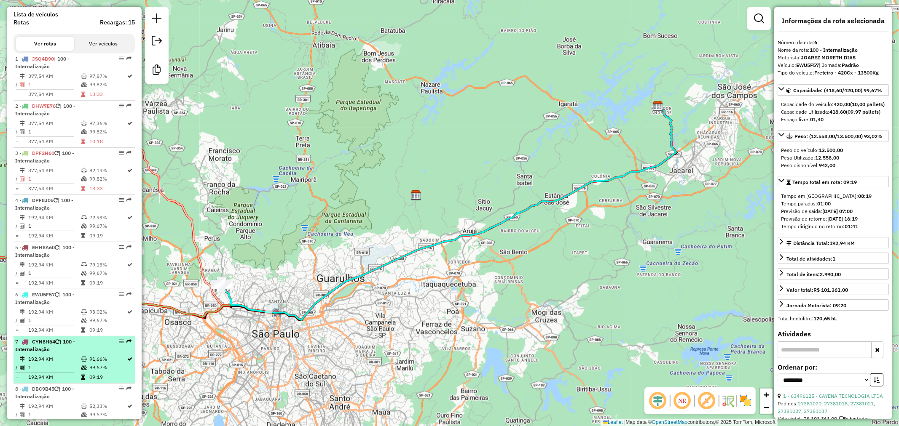
click at [81, 344] on li "7 - CYN8H64 | 100 - Internalização 192,94 KM 91,66% / 1 99,67% = 192,94 KM 09:19" at bounding box center [73, 360] width 121 height 47
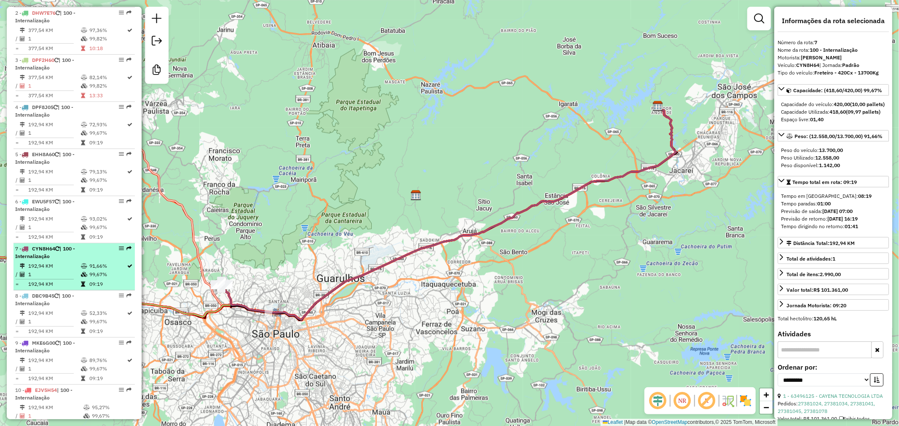
scroll to position [374, 0]
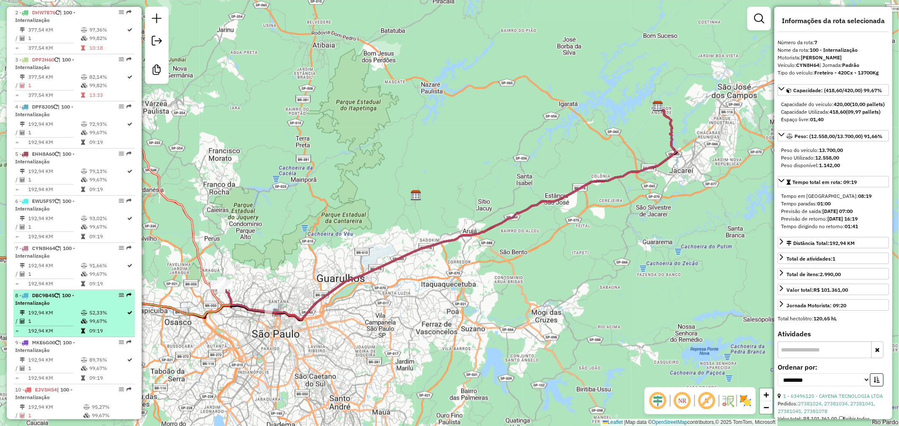
click at [77, 298] on div "8 - DBC9B45 | 100 - Internalização" at bounding box center [59, 299] width 89 height 15
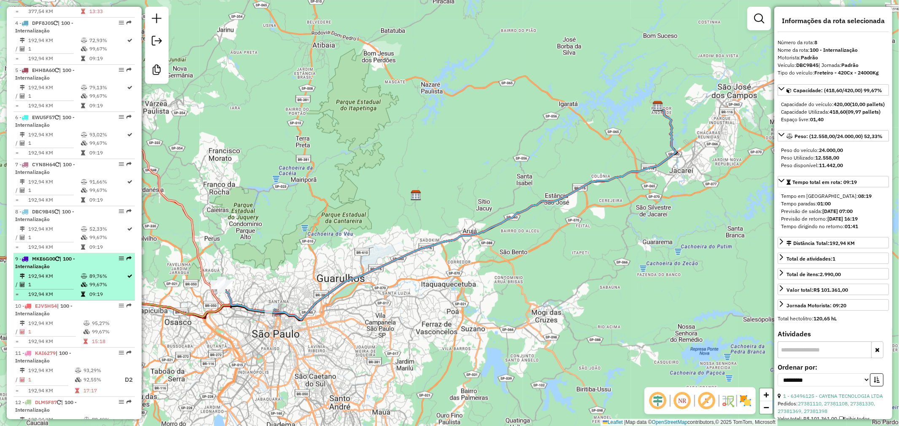
scroll to position [468, 0]
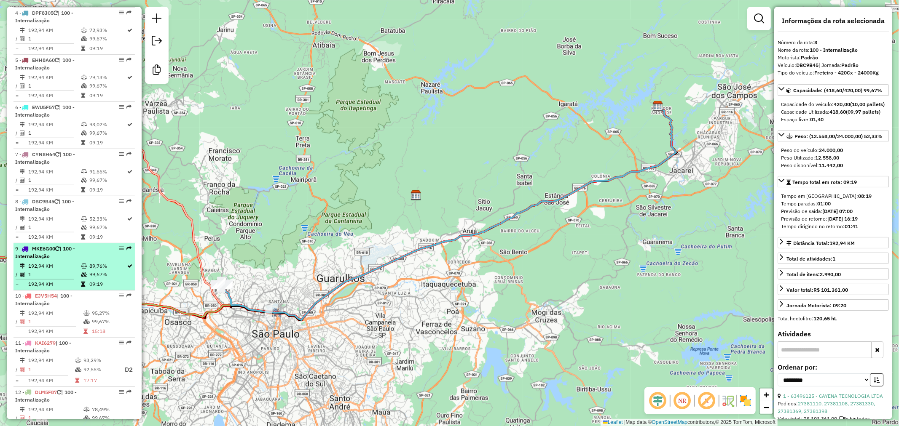
click at [81, 269] on icon at bounding box center [84, 266] width 6 height 5
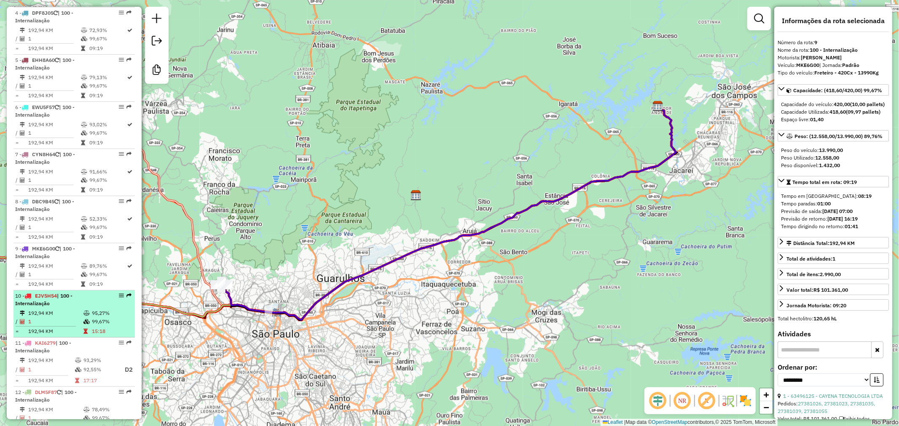
click at [87, 316] on icon at bounding box center [86, 313] width 6 height 5
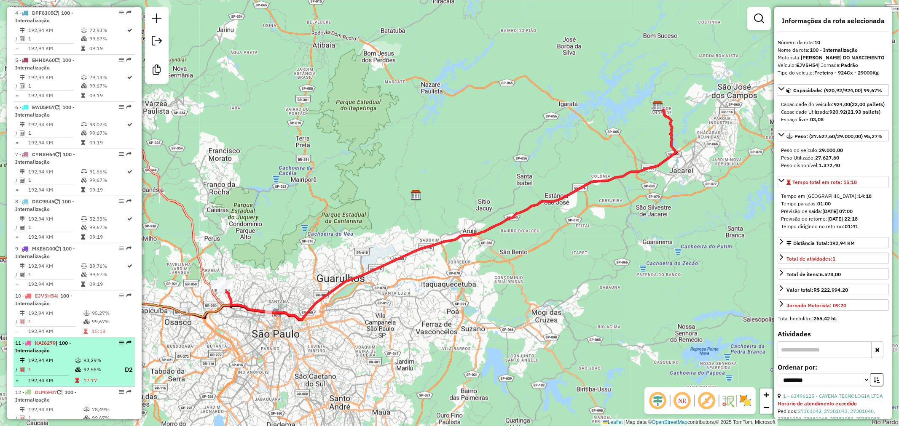
click at [87, 365] on td "93,29%" at bounding box center [100, 360] width 34 height 8
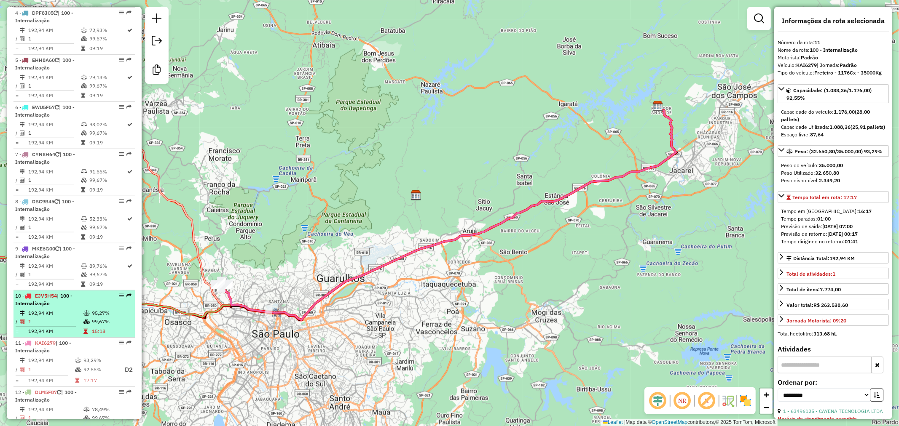
click at [91, 318] on td "95,27%" at bounding box center [111, 313] width 40 height 8
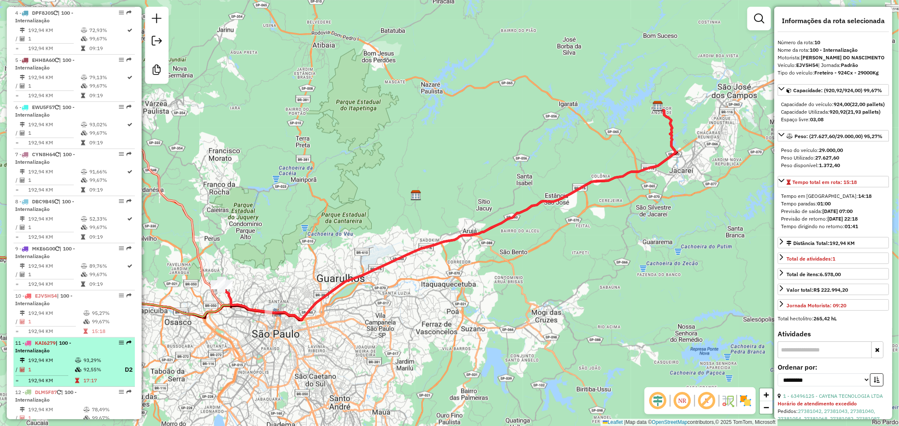
click at [100, 352] on div "11 - KAI6279 | 100 - Internalização" at bounding box center [59, 347] width 89 height 15
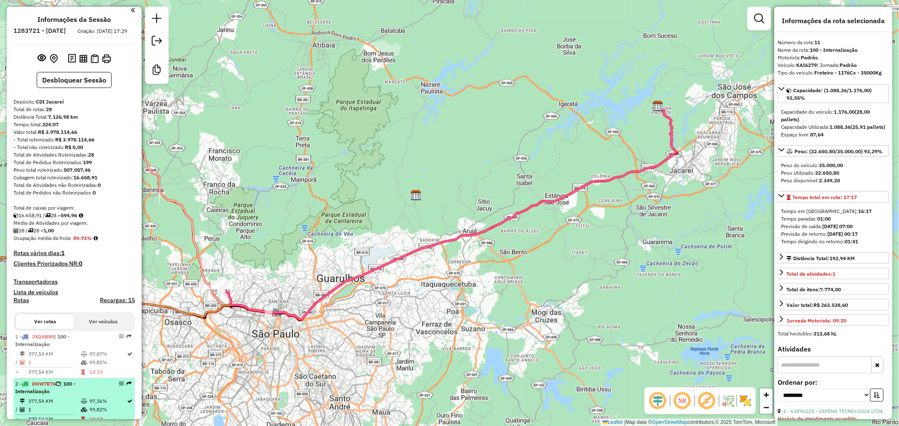
scroll to position [0, 0]
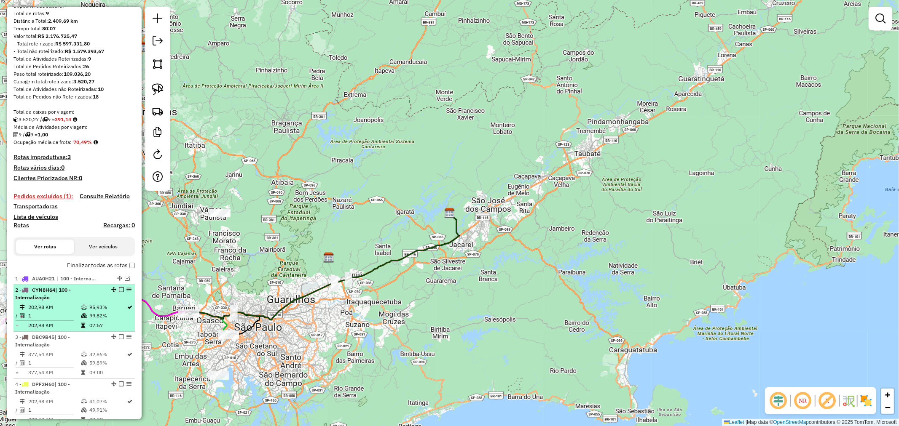
scroll to position [94, 0]
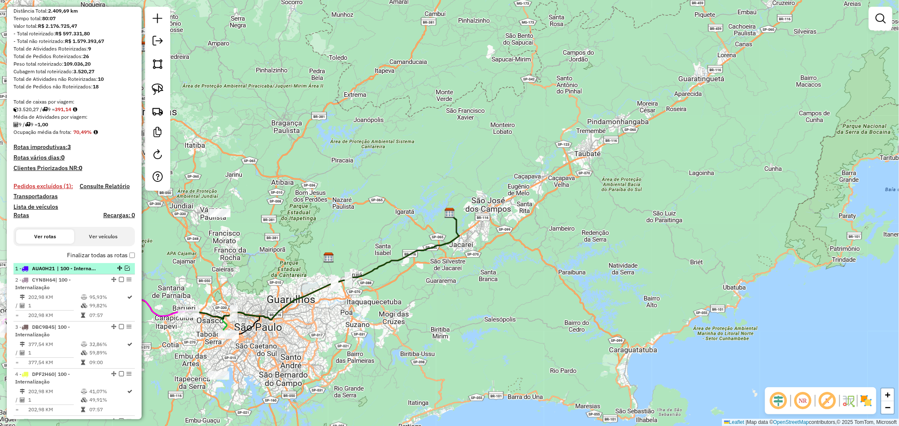
click at [48, 268] on span "AUA0H21" at bounding box center [43, 268] width 23 height 6
select select "**********"
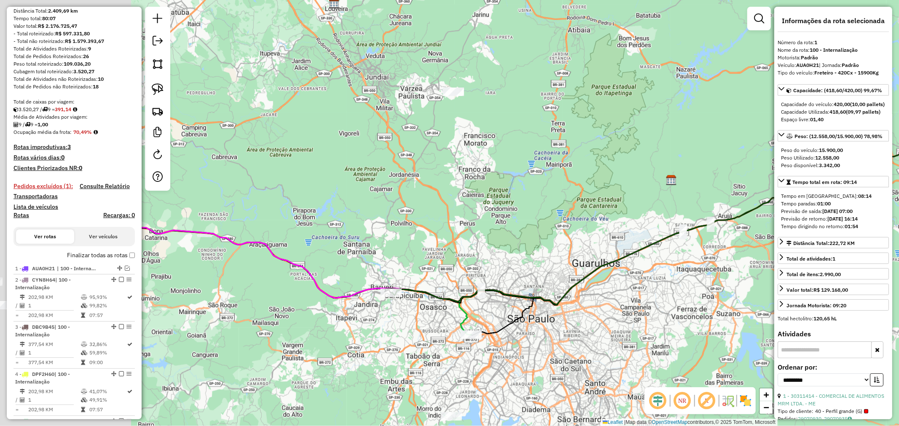
drag, startPoint x: 228, startPoint y: 371, endPoint x: 537, endPoint y: 339, distance: 310.0
click at [537, 340] on div "Janela de atendimento Grade de atendimento Capacidade Transportadoras Veículos …" at bounding box center [449, 213] width 899 height 426
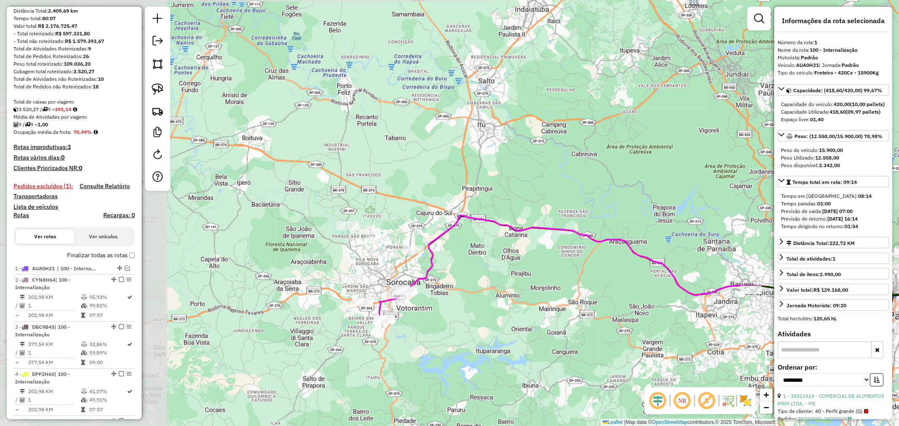
drag, startPoint x: 397, startPoint y: 272, endPoint x: 470, endPoint y: 276, distance: 73.0
click at [470, 276] on div "Janela de atendimento Grade de atendimento Capacidade Transportadoras Veículos …" at bounding box center [449, 213] width 899 height 426
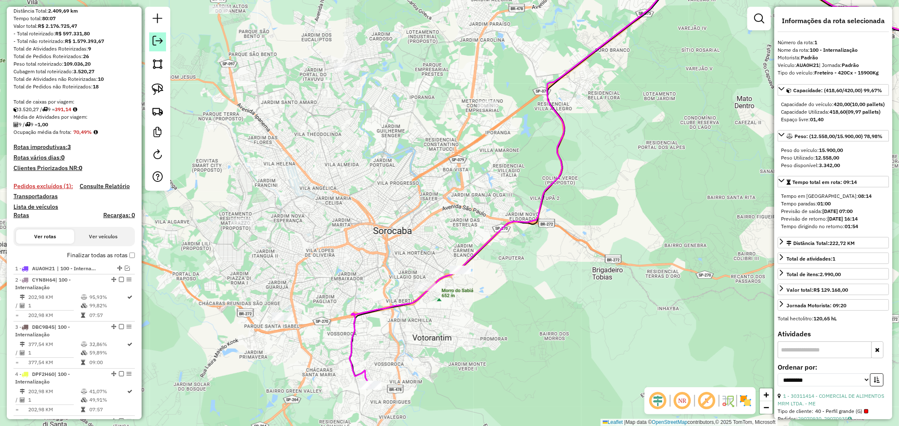
click at [153, 49] on link at bounding box center [157, 41] width 17 height 19
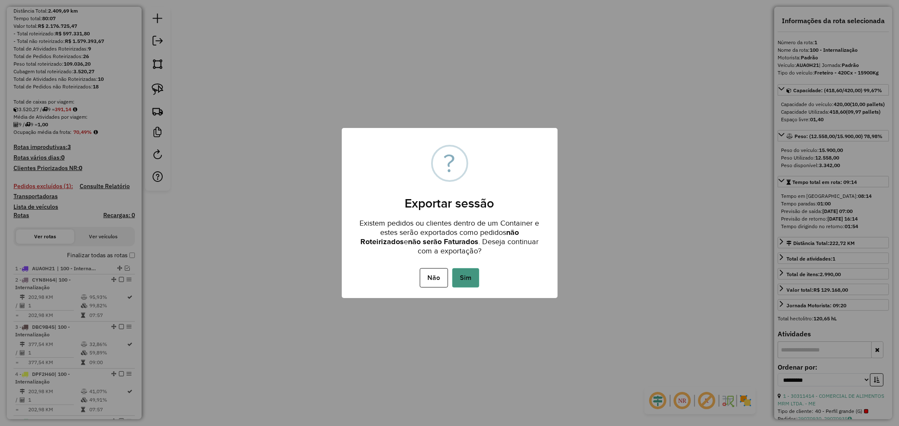
click at [468, 273] on button "Sim" at bounding box center [465, 277] width 27 height 19
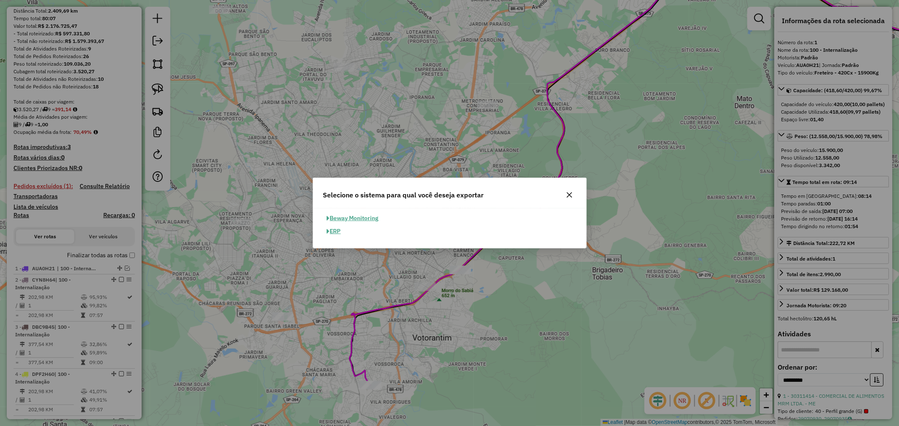
click at [337, 228] on button "ERP" at bounding box center [333, 231] width 21 height 13
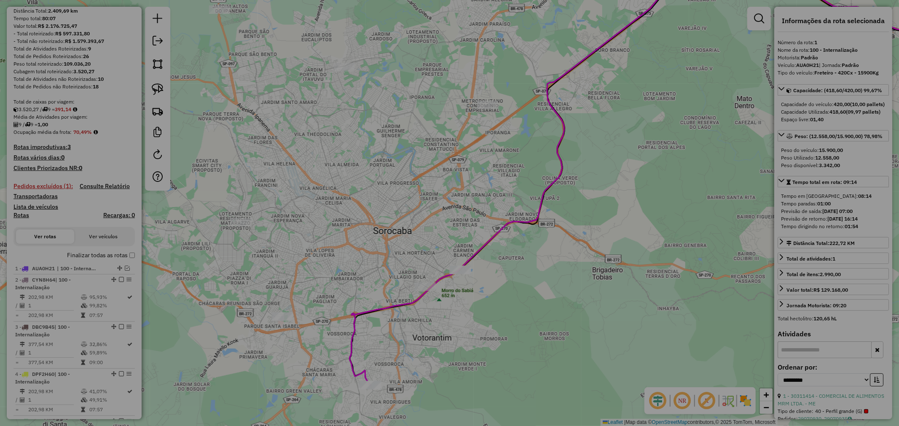
select select "**"
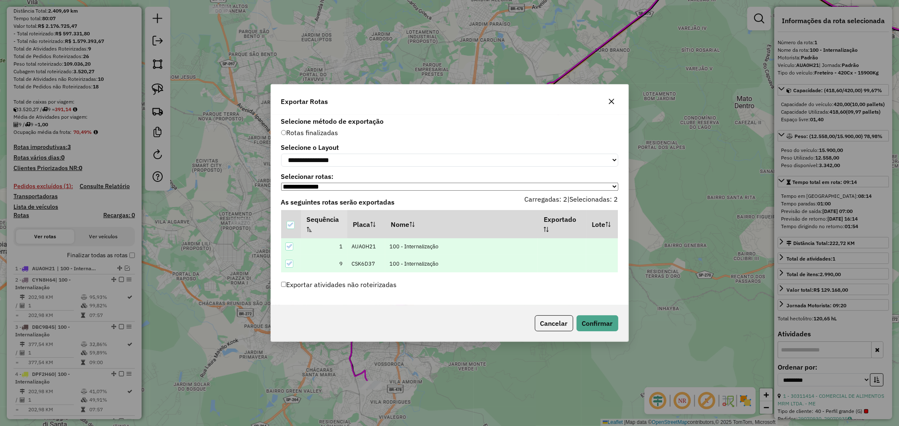
click at [397, 185] on select "**********" at bounding box center [449, 187] width 337 height 8
click at [372, 156] on select "**********" at bounding box center [449, 160] width 337 height 13
select select "*********"
click at [281, 154] on select "**********" at bounding box center [449, 160] width 337 height 13
drag, startPoint x: 601, startPoint y: 325, endPoint x: 389, endPoint y: 291, distance: 214.1
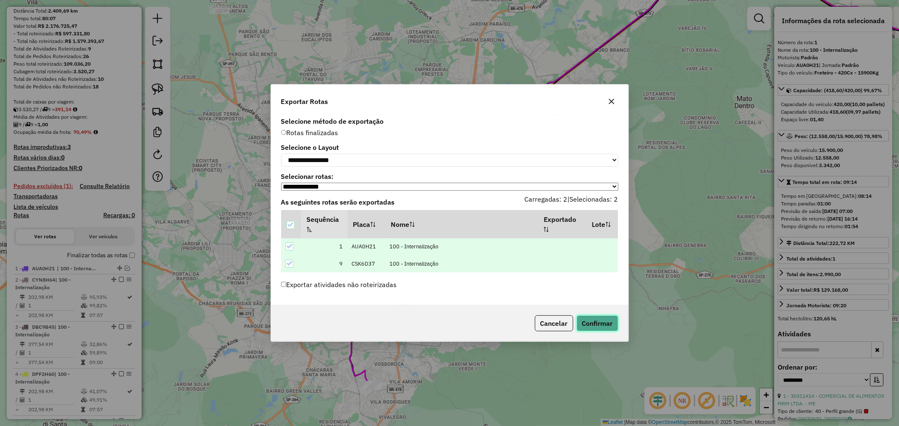
click at [389, 291] on div "**********" at bounding box center [449, 212] width 358 height 257
click at [385, 286] on label "Exportar atividades não roteirizadas" at bounding box center [339, 285] width 116 height 16
drag, startPoint x: 596, startPoint y: 323, endPoint x: 544, endPoint y: 78, distance: 250.1
click at [527, 93] on div "**********" at bounding box center [449, 212] width 358 height 257
click at [610, 104] on button "button" at bounding box center [611, 101] width 13 height 13
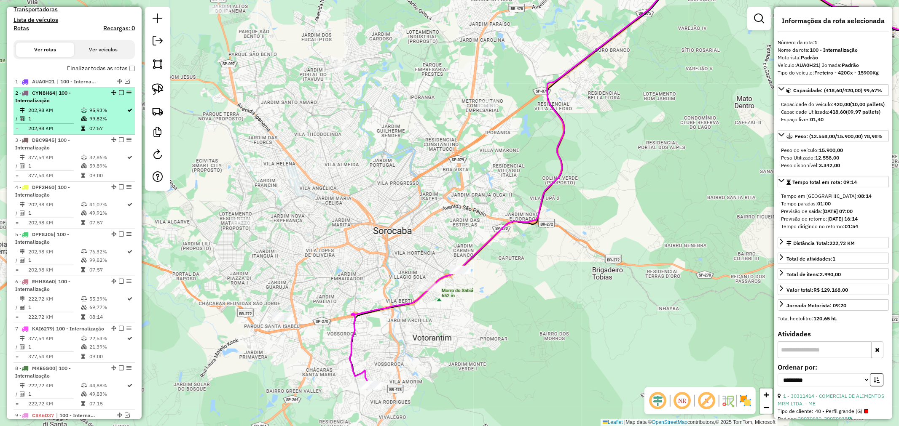
scroll to position [291, 0]
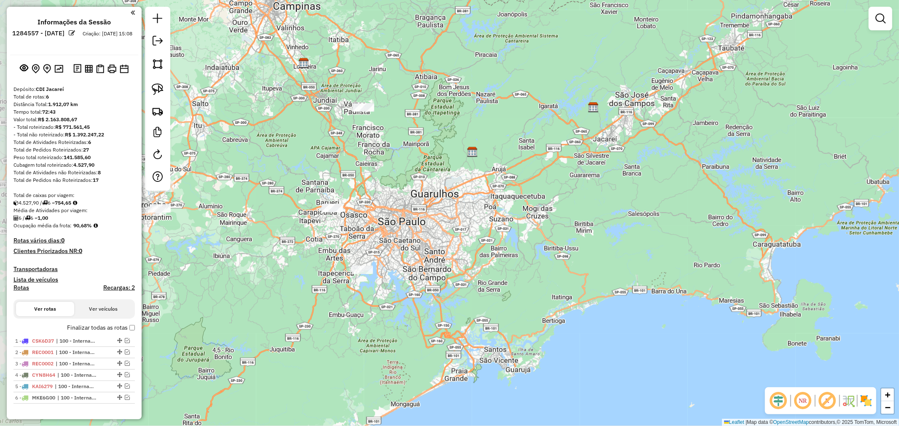
drag, startPoint x: 225, startPoint y: 297, endPoint x: 368, endPoint y: 192, distance: 177.2
click at [368, 192] on div "Janela de atendimento Grade de atendimento Capacidade Transportadoras Veículos …" at bounding box center [449, 213] width 899 height 426
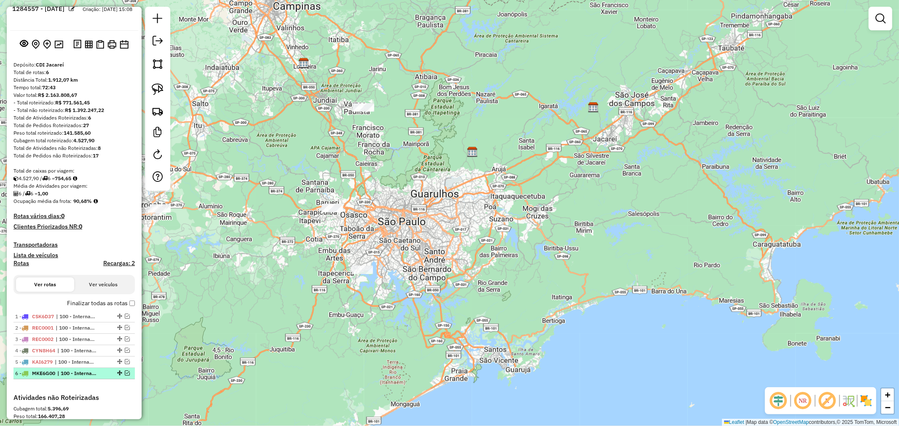
scroll to position [47, 0]
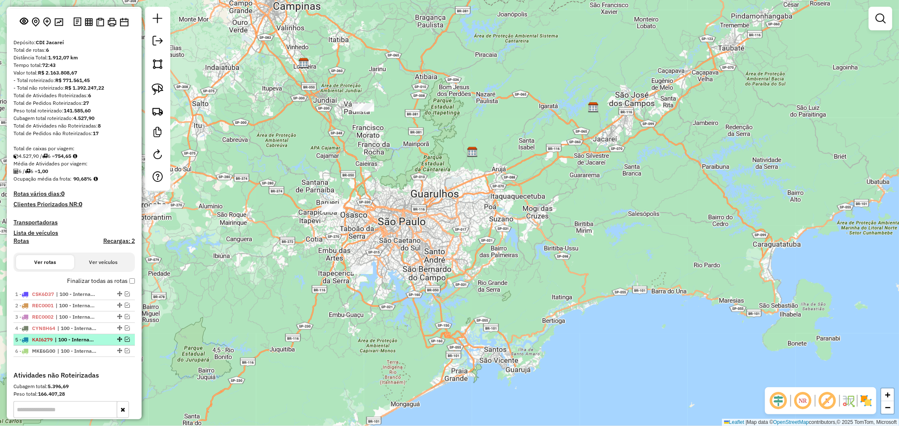
click at [125, 340] on em at bounding box center [127, 339] width 5 height 5
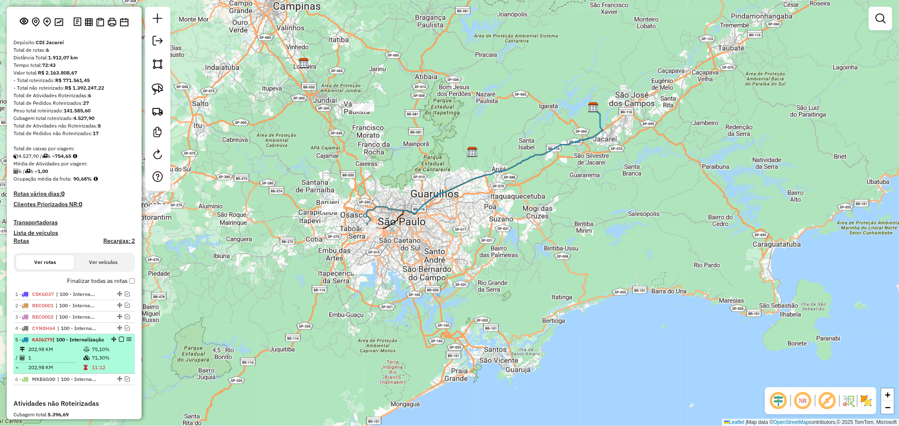
click at [95, 344] on div "5 - KAI6279 | 100 - Internalização" at bounding box center [59, 340] width 89 height 8
select select "**********"
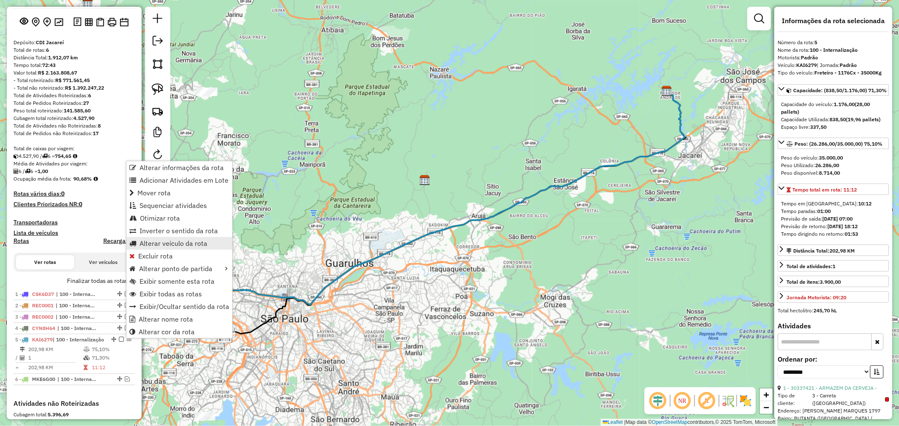
click at [178, 243] on span "Alterar veículo da rota" at bounding box center [173, 243] width 68 height 7
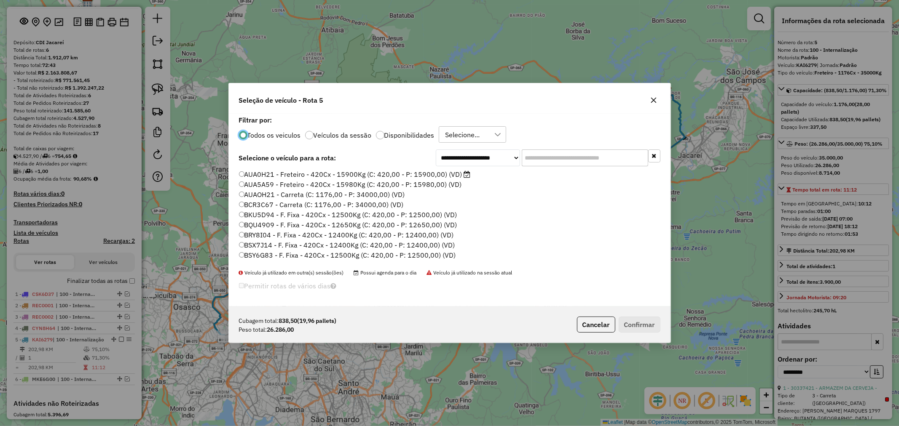
scroll to position [5, 2]
drag, startPoint x: 601, startPoint y: 162, endPoint x: 480, endPoint y: 167, distance: 120.6
click at [601, 162] on input "text" at bounding box center [585, 158] width 126 height 17
paste input "*******"
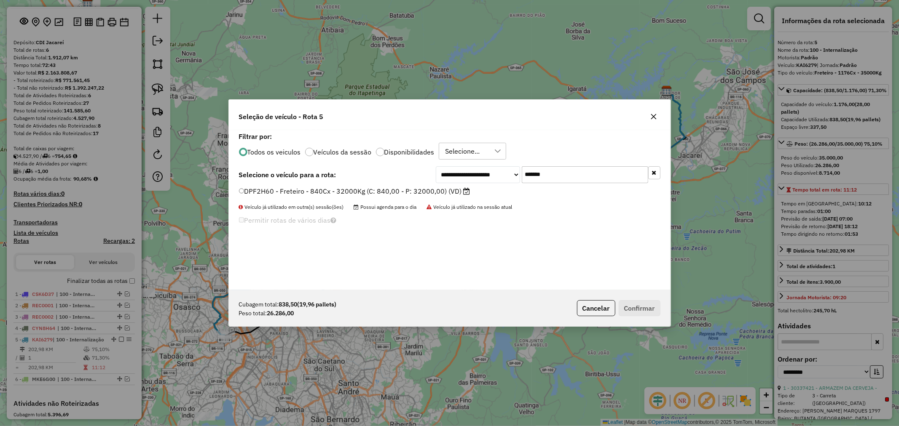
type input "*******"
click at [365, 190] on label "DPF2H60 - Freteiro - 840Cx - 32000Kg (C: 840,00 - P: 32000,00) (VD)" at bounding box center [354, 191] width 231 height 10
click at [642, 304] on button "Confirmar" at bounding box center [639, 308] width 42 height 16
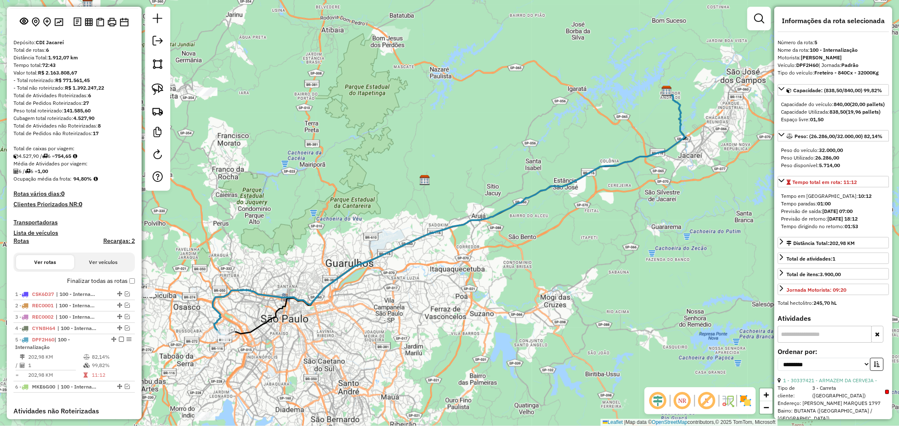
scroll to position [209, 0]
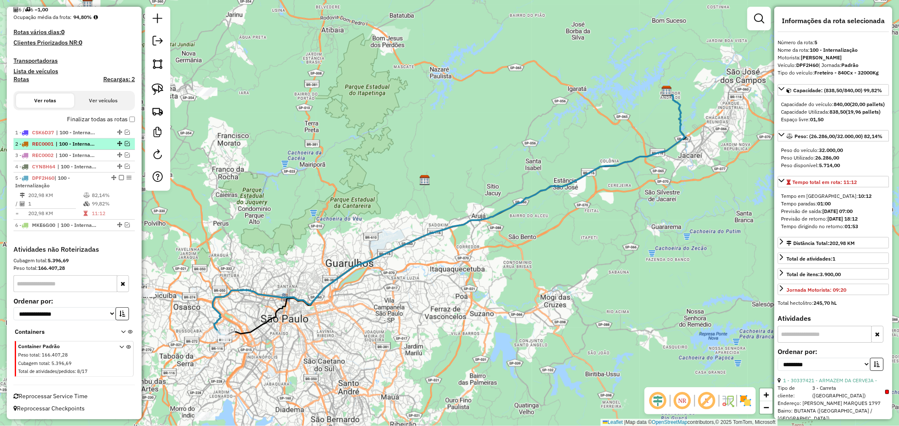
click at [119, 176] on em at bounding box center [121, 177] width 5 height 5
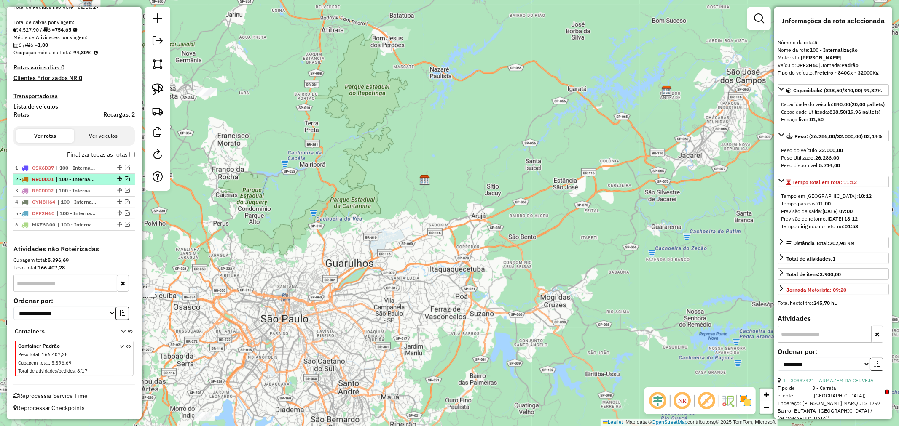
scroll to position [173, 0]
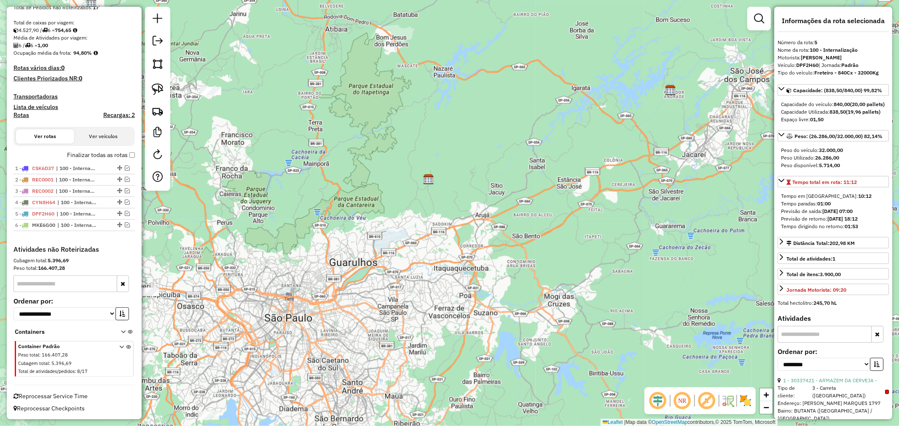
drag, startPoint x: 209, startPoint y: 297, endPoint x: 405, endPoint y: 275, distance: 197.2
click at [405, 275] on div "Janela de atendimento Grade de atendimento Capacidade Transportadoras Veículos …" at bounding box center [449, 213] width 899 height 426
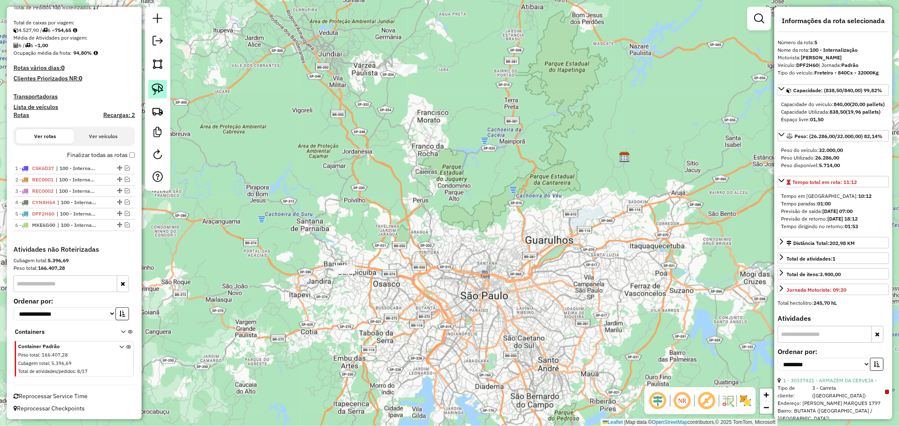
click at [163, 89] on link at bounding box center [157, 89] width 19 height 19
drag, startPoint x: 323, startPoint y: 265, endPoint x: 310, endPoint y: 246, distance: 23.1
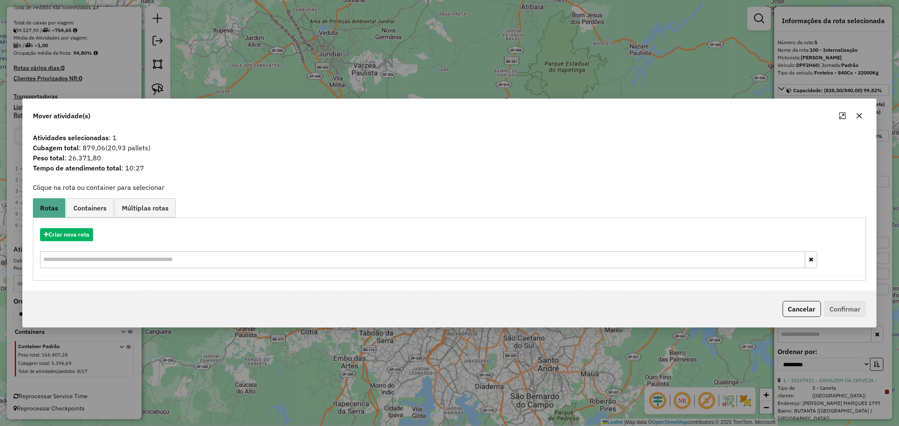
click at [267, 59] on div "Mover atividade(s) Atividades selecionadas : 1 Cubagem total : 879,06 (20,93 pa…" at bounding box center [449, 213] width 899 height 426
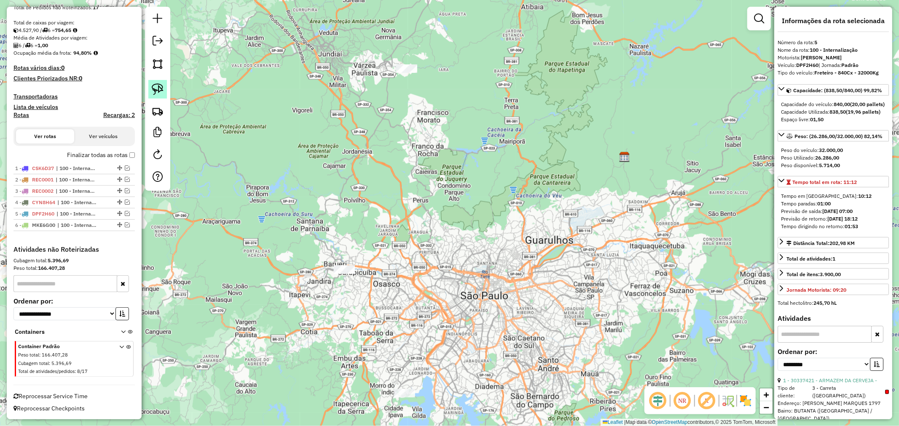
click at [161, 90] on img at bounding box center [158, 89] width 12 height 12
drag, startPoint x: 388, startPoint y: 56, endPoint x: 418, endPoint y: 45, distance: 32.0
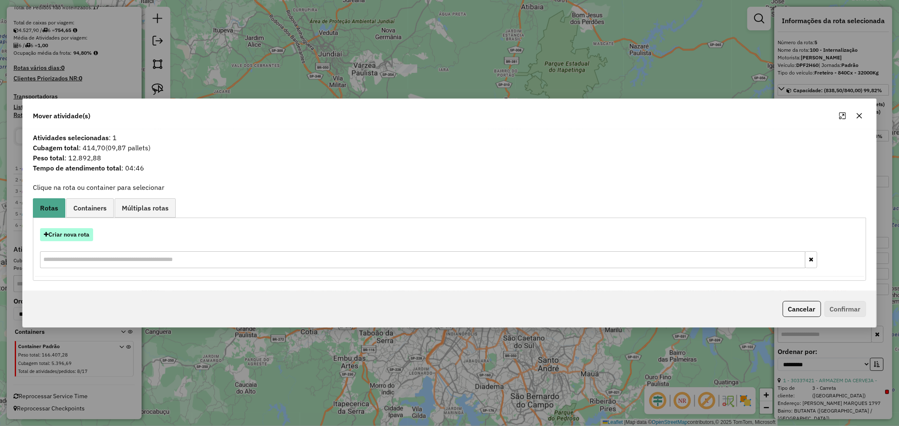
click at [67, 238] on button "Criar nova rota" at bounding box center [66, 234] width 53 height 13
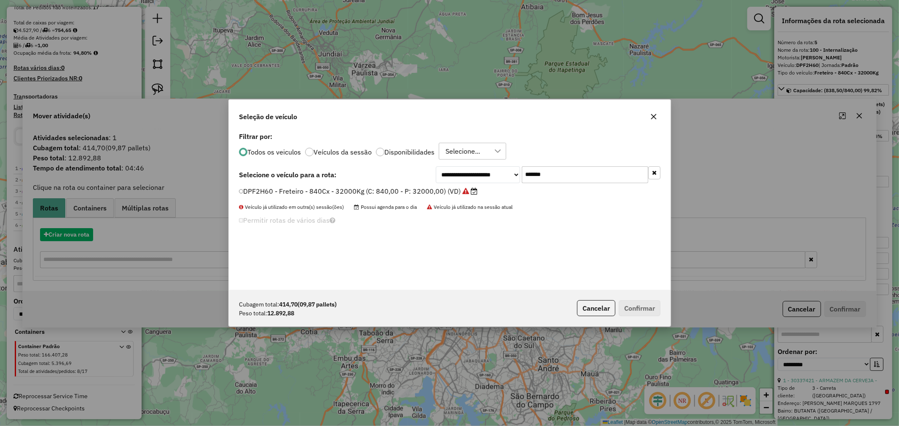
scroll to position [5, 2]
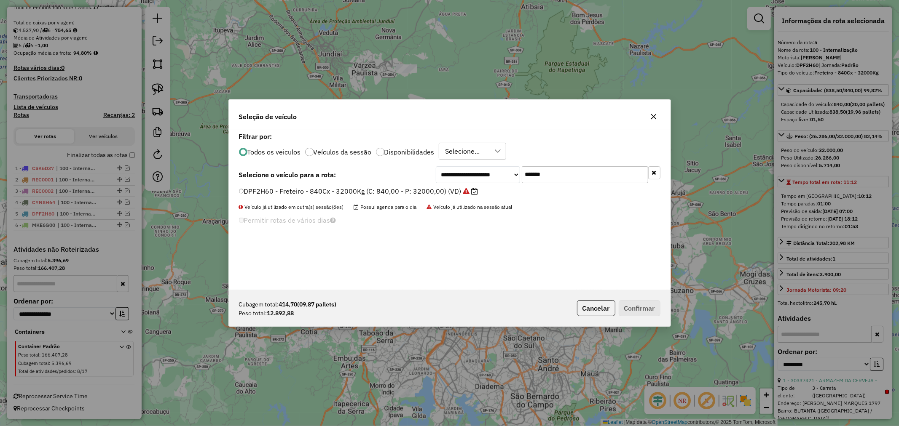
click at [589, 171] on input "*******" at bounding box center [585, 174] width 126 height 17
paste input "text"
type input "*******"
drag, startPoint x: 332, startPoint y: 180, endPoint x: 348, endPoint y: 195, distance: 21.5
click at [333, 180] on div "**********" at bounding box center [449, 174] width 421 height 17
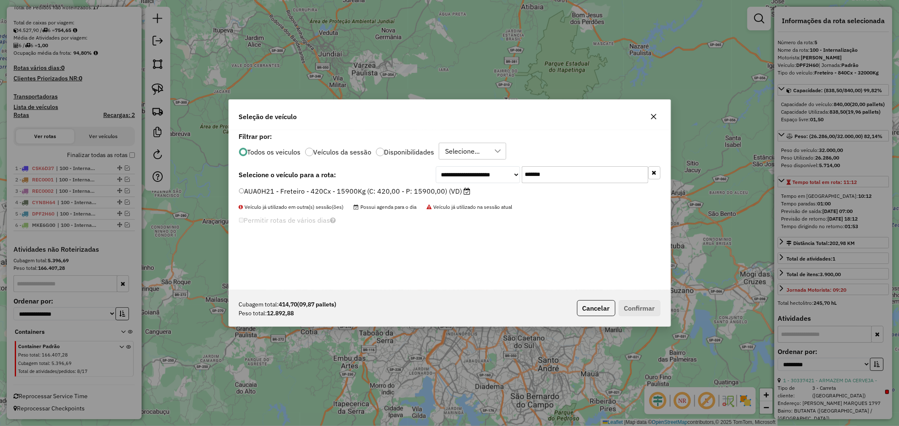
click at [352, 195] on label "AUA0H21 - Freteiro - 420Cx - 15900Kg (C: 420,00 - P: 15900,00) (VD)" at bounding box center [355, 191] width 232 height 10
click at [654, 304] on button "Confirmar" at bounding box center [639, 308] width 42 height 16
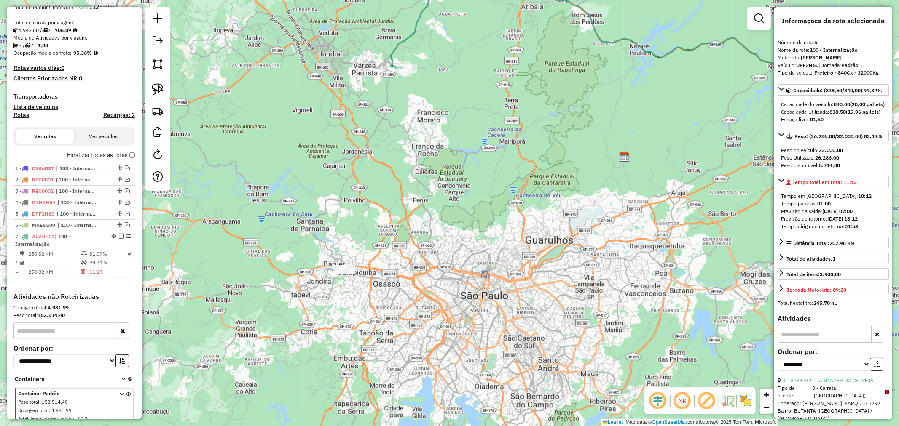
scroll to position [220, 0]
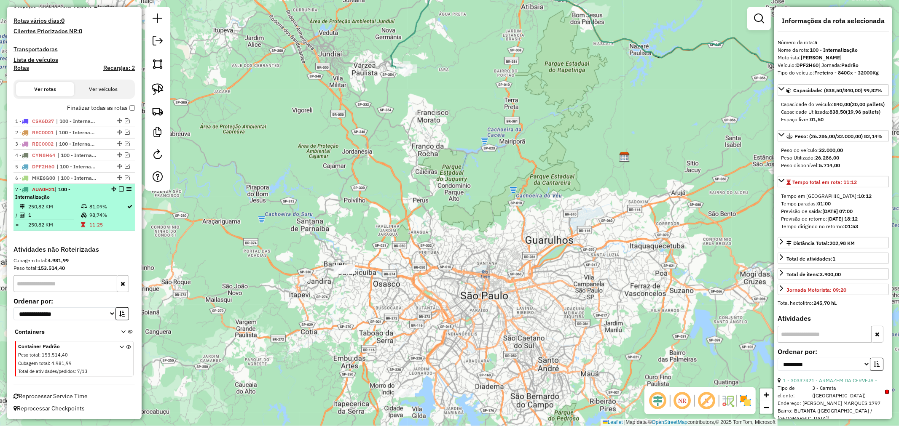
click at [119, 187] on em at bounding box center [121, 189] width 5 height 5
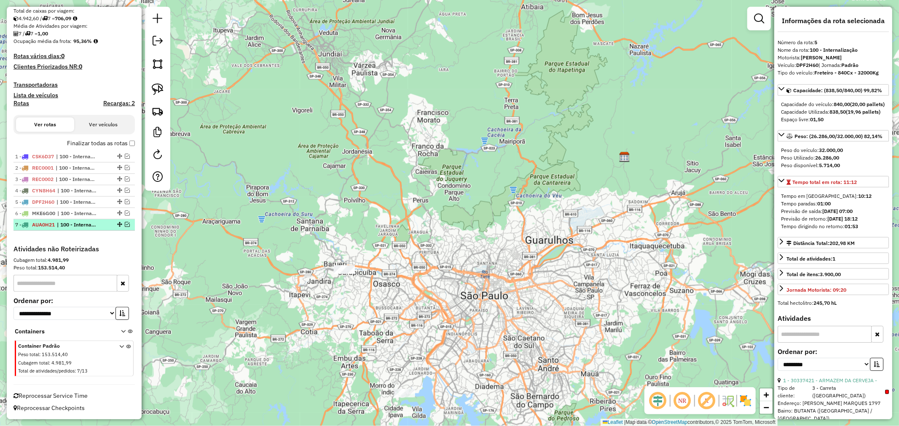
scroll to position [184, 0]
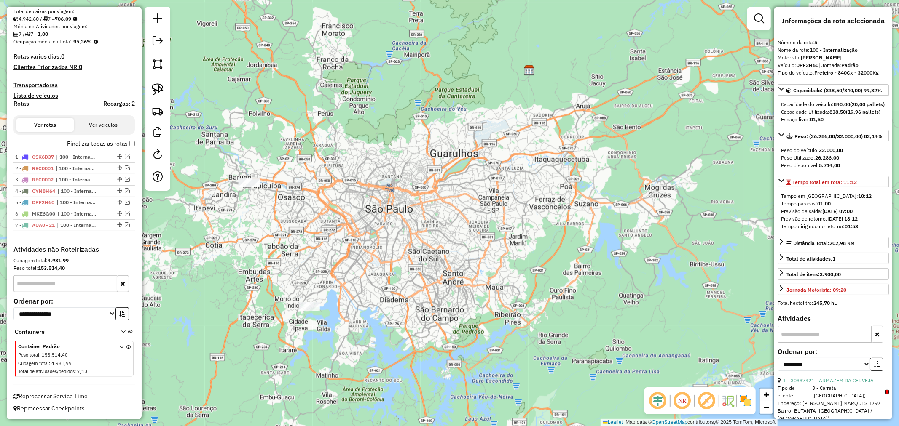
drag, startPoint x: 389, startPoint y: 312, endPoint x: 372, endPoint y: 241, distance: 73.4
click at [372, 241] on div "Janela de atendimento Grade de atendimento Capacidade Transportadoras Veículos …" at bounding box center [449, 213] width 899 height 426
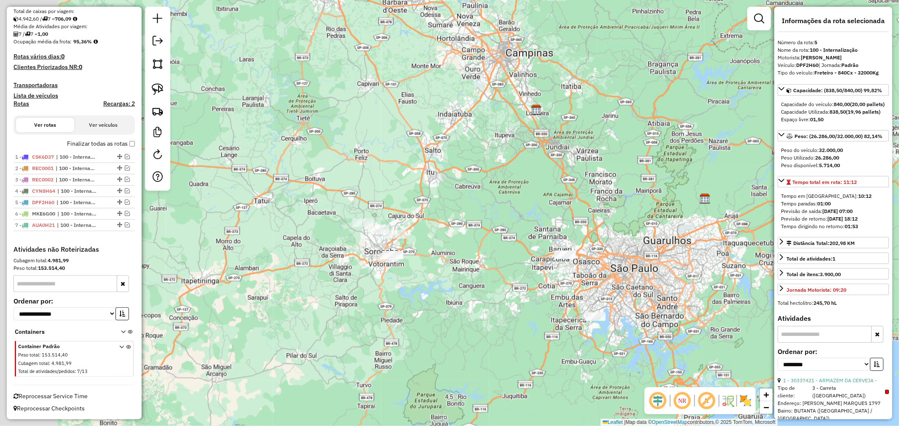
drag, startPoint x: 232, startPoint y: 231, endPoint x: 423, endPoint y: 281, distance: 198.2
click at [383, 278] on div "Janela de atendimento Grade de atendimento Capacidade Transportadoras Veículos …" at bounding box center [449, 213] width 899 height 426
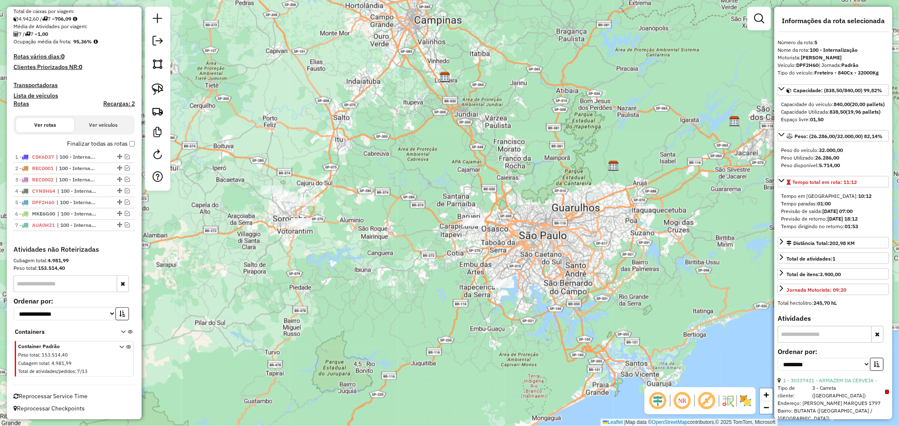
drag, startPoint x: 599, startPoint y: 298, endPoint x: 499, endPoint y: 262, distance: 106.2
click at [499, 262] on div "Janela de atendimento Grade de atendimento Capacidade Transportadoras Veículos …" at bounding box center [449, 213] width 899 height 426
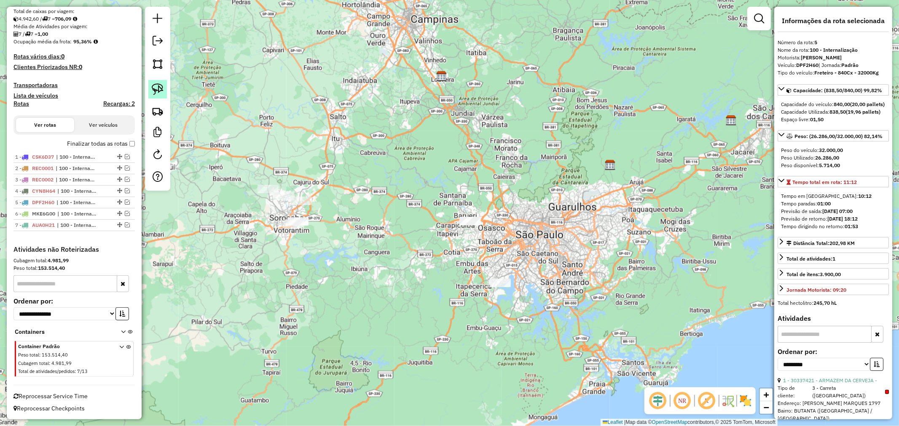
click at [162, 81] on link at bounding box center [157, 89] width 19 height 19
drag, startPoint x: 489, startPoint y: 271, endPoint x: 514, endPoint y: 275, distance: 26.0
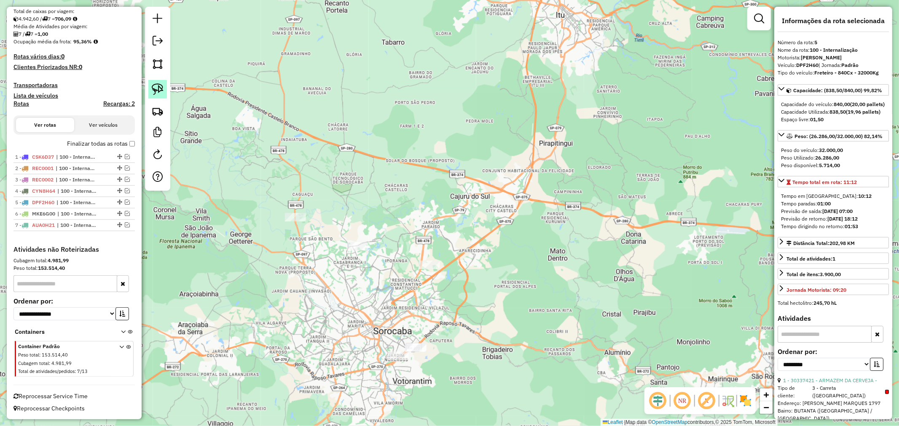
click at [156, 86] on img at bounding box center [158, 89] width 12 height 12
drag, startPoint x: 268, startPoint y: 215, endPoint x: 281, endPoint y: 195, distance: 22.9
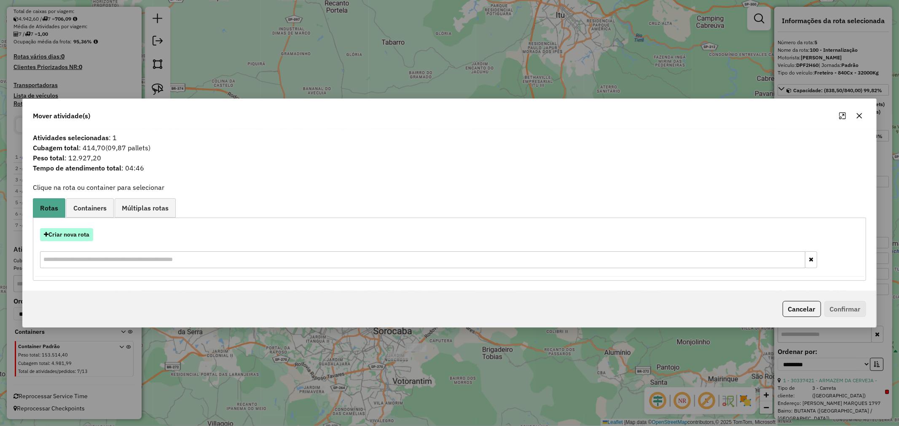
drag, startPoint x: 76, startPoint y: 241, endPoint x: 72, endPoint y: 238, distance: 5.7
click at [72, 238] on div "Criar nova rota" at bounding box center [449, 249] width 828 height 55
click at [81, 238] on button "Criar nova rota" at bounding box center [66, 234] width 53 height 13
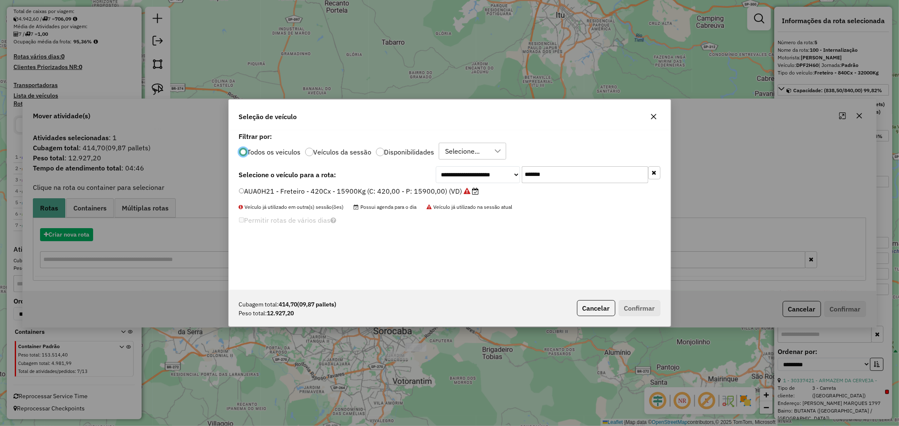
scroll to position [5, 2]
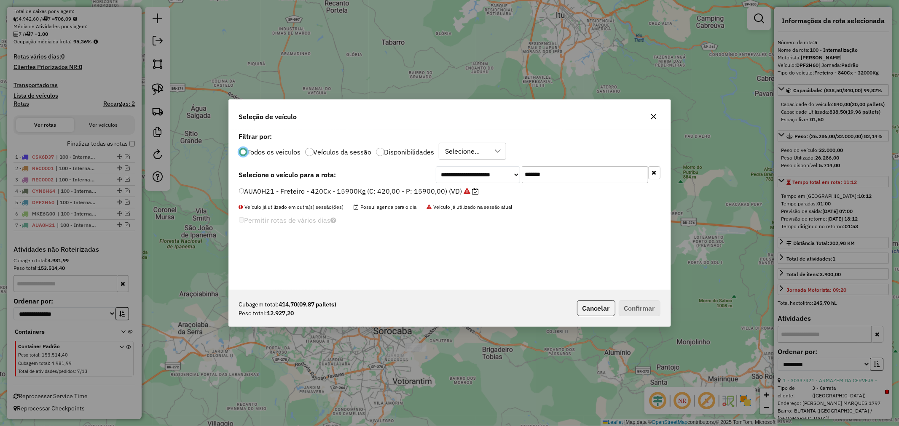
click at [582, 179] on input "*******" at bounding box center [585, 174] width 126 height 17
paste input "text"
type input "*******"
click at [357, 187] on label "DBC9B45 - Freteiro - 420Cx - 24000Kg (C: 420,00 - P: 24000,00) (VD)" at bounding box center [354, 191] width 231 height 10
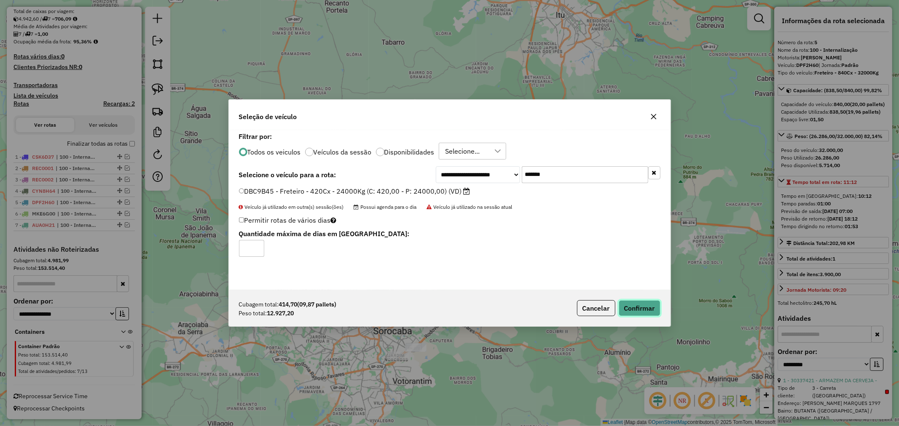
click at [642, 312] on button "Confirmar" at bounding box center [639, 308] width 42 height 16
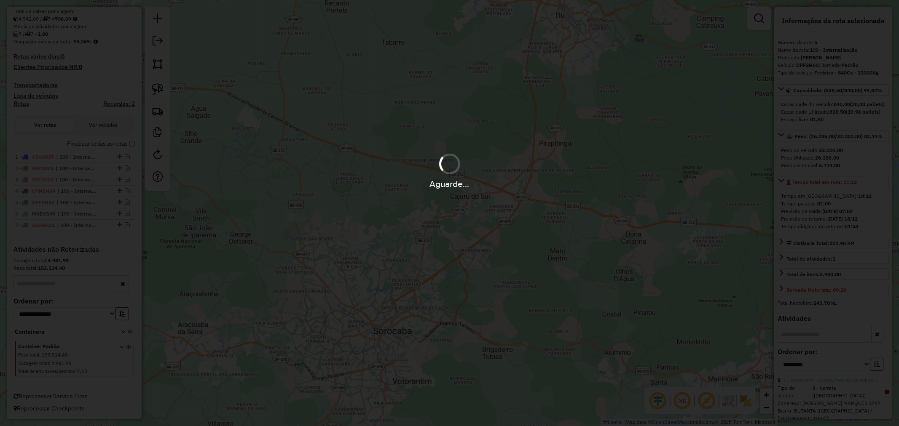
scroll to position [232, 0]
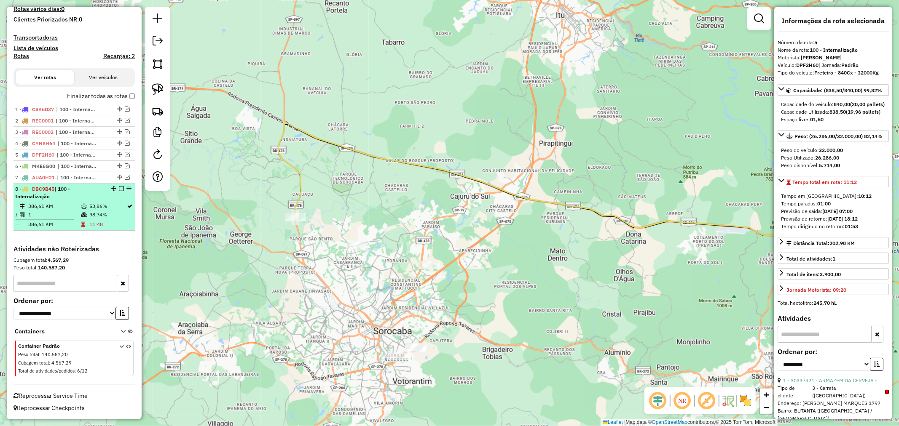
click at [120, 190] on em at bounding box center [121, 188] width 5 height 5
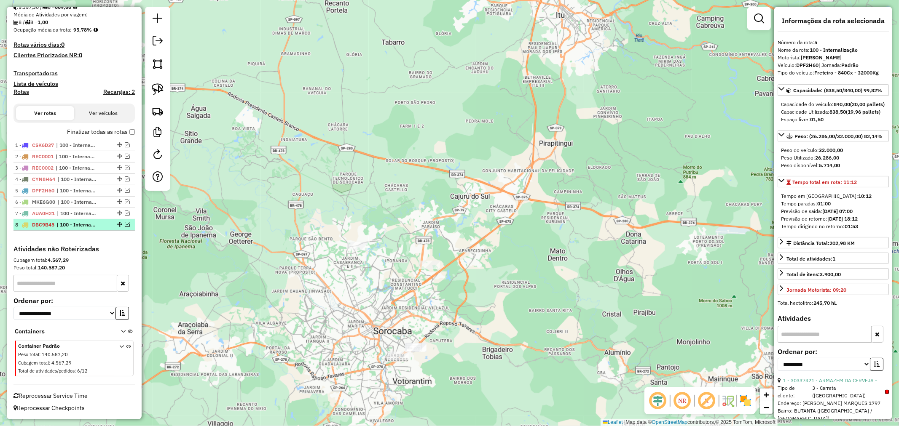
scroll to position [195, 0]
click at [153, 94] on img at bounding box center [158, 89] width 12 height 12
drag, startPoint x: 338, startPoint y: 248, endPoint x: 358, endPoint y: 232, distance: 25.5
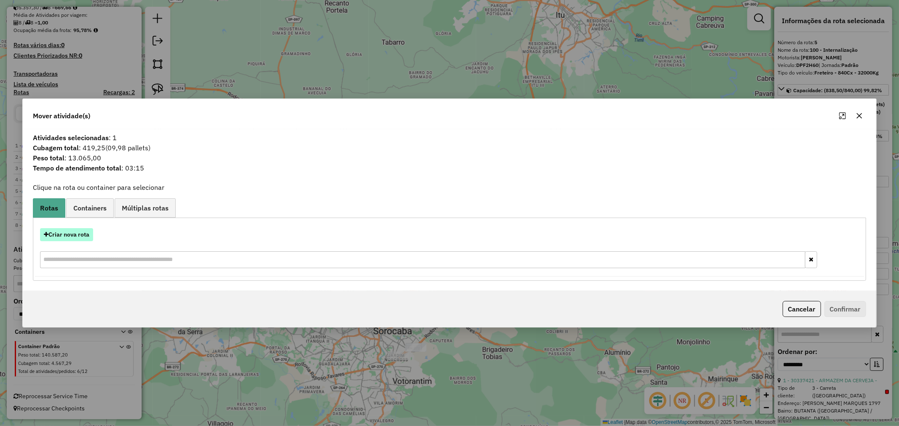
click at [82, 234] on button "Criar nova rota" at bounding box center [66, 234] width 53 height 13
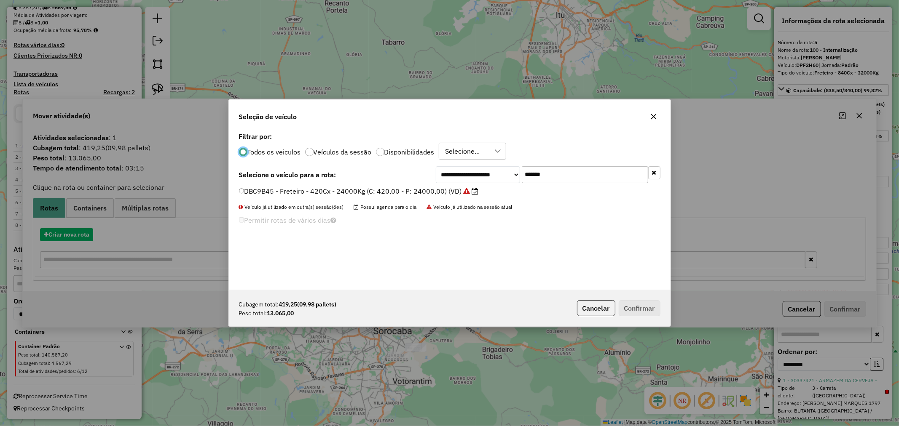
scroll to position [5, 2]
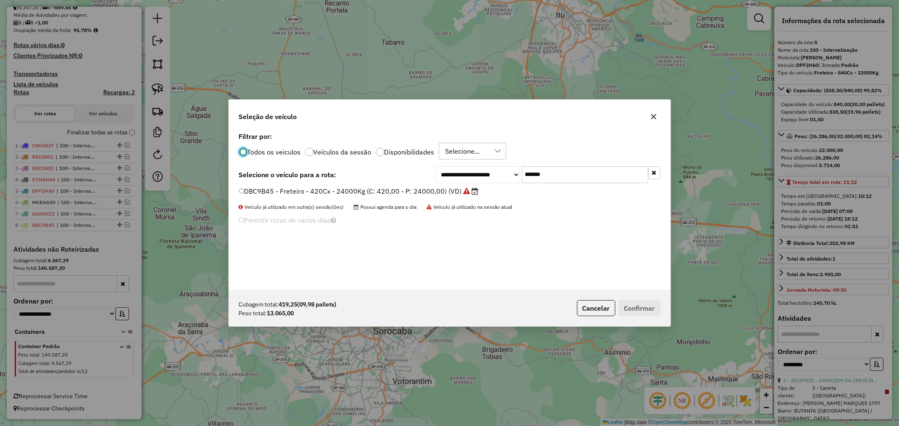
click at [559, 171] on input "*******" at bounding box center [585, 174] width 126 height 17
paste input "text"
type input "*******"
click at [372, 192] on label "DMA5I06 - Freteiro - 420Cx - 13500Kg (C: 420,00 - P: 13500,00) (VD)" at bounding box center [354, 191] width 231 height 10
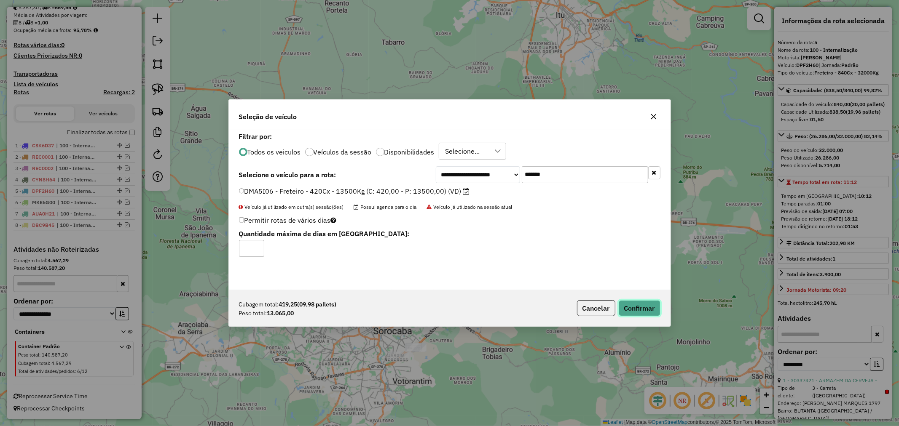
click at [651, 306] on button "Confirmar" at bounding box center [639, 308] width 42 height 16
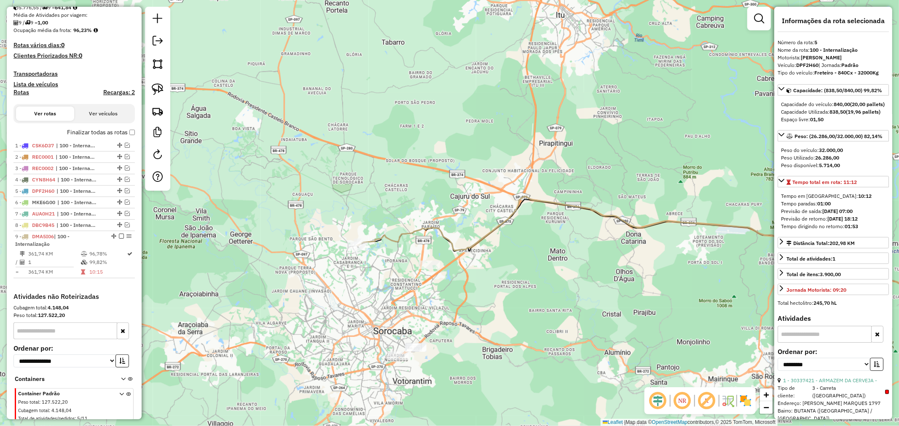
scroll to position [243, 0]
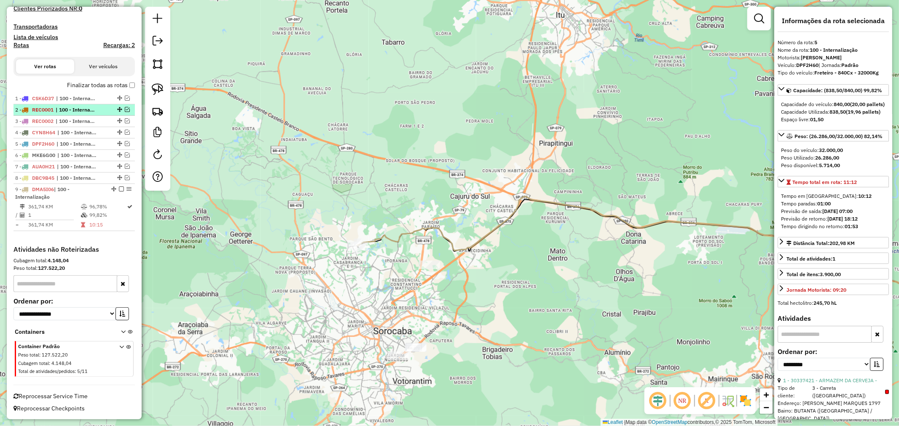
click at [52, 108] on span "REC0001" at bounding box center [42, 110] width 21 height 6
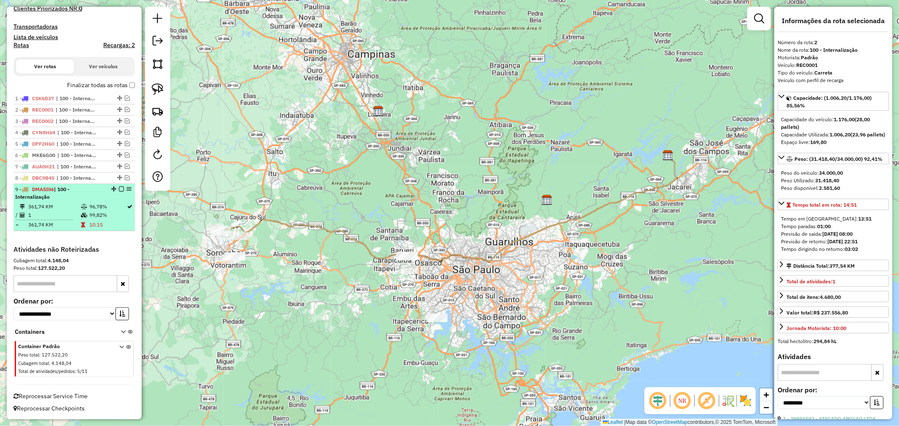
click at [121, 189] on em at bounding box center [121, 189] width 5 height 5
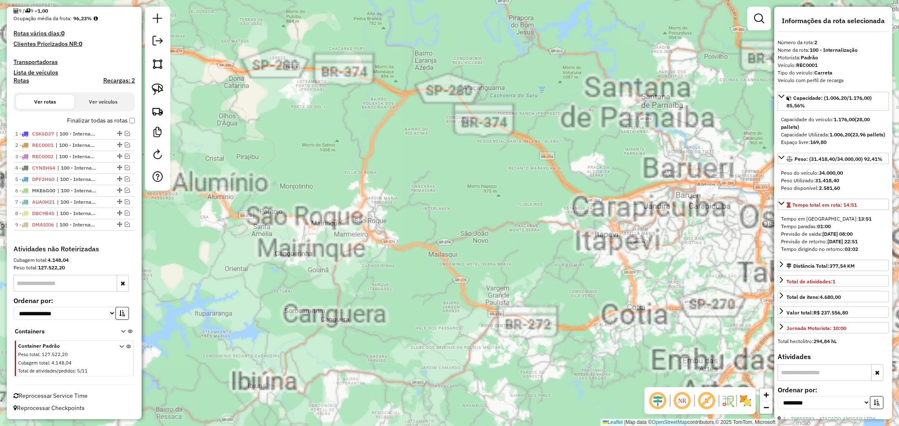
drag, startPoint x: 325, startPoint y: 273, endPoint x: 349, endPoint y: 275, distance: 24.1
click at [345, 275] on div "Janela de atendimento Grade de atendimento Capacidade Transportadoras Veículos …" at bounding box center [449, 213] width 899 height 426
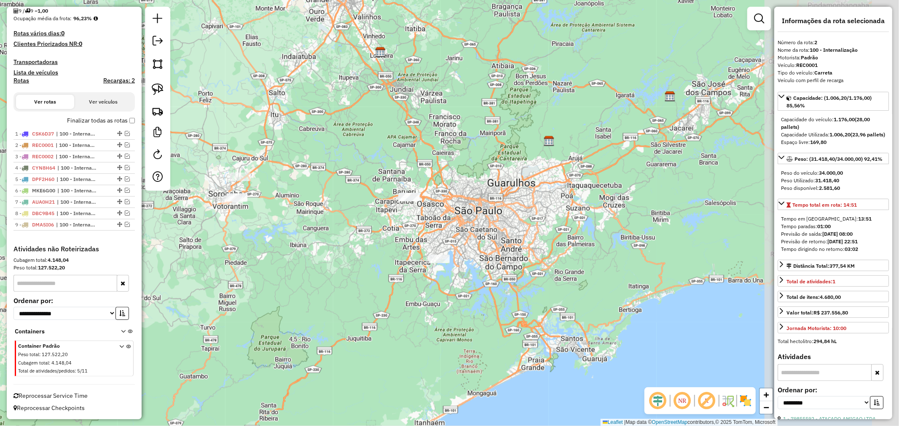
drag, startPoint x: 601, startPoint y: 329, endPoint x: 375, endPoint y: 241, distance: 242.0
click at [375, 241] on div "Janela de atendimento Grade de atendimento Capacidade Transportadoras Veículos …" at bounding box center [449, 213] width 899 height 426
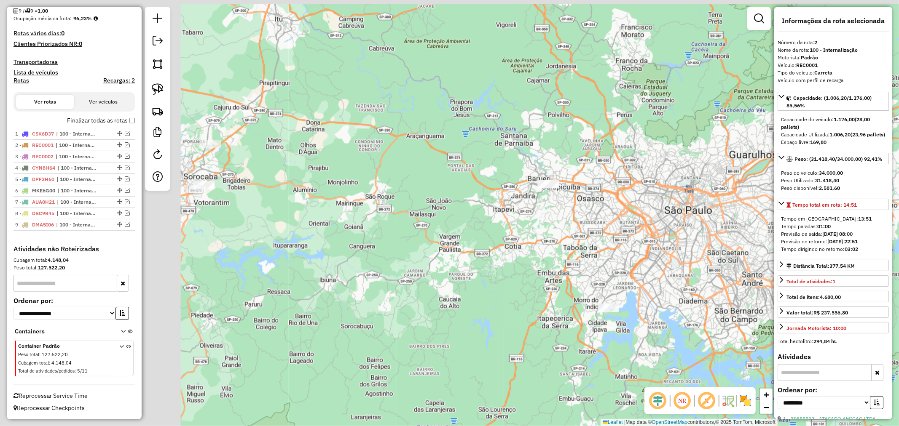
drag, startPoint x: 221, startPoint y: 178, endPoint x: 463, endPoint y: 236, distance: 249.6
click at [463, 236] on div "Janela de atendimento Grade de atendimento Capacidade Transportadoras Veículos …" at bounding box center [449, 213] width 899 height 426
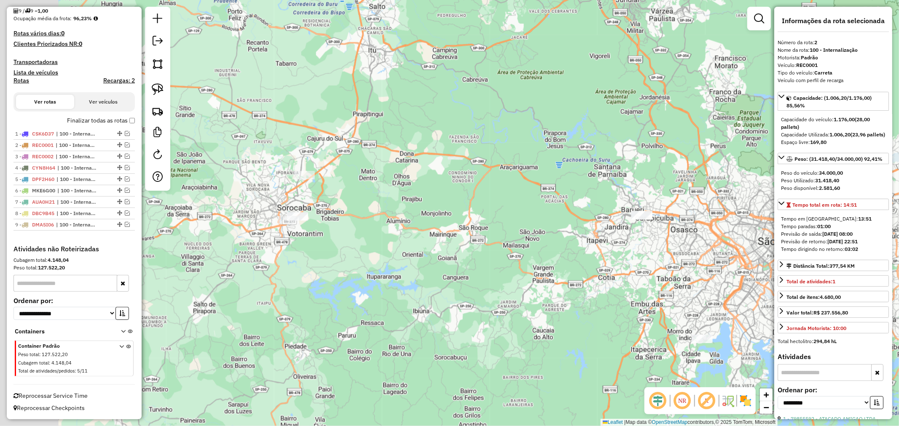
drag, startPoint x: 225, startPoint y: 163, endPoint x: 316, endPoint y: 194, distance: 95.8
click at [316, 194] on div "Janela de atendimento Grade de atendimento Capacidade Transportadoras Veículos …" at bounding box center [449, 213] width 899 height 426
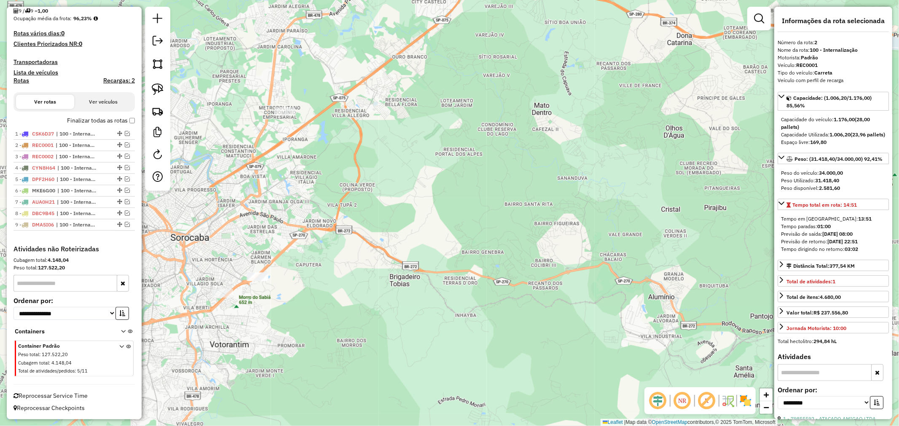
drag, startPoint x: 154, startPoint y: 93, endPoint x: 169, endPoint y: 95, distance: 14.4
click at [154, 93] on img at bounding box center [158, 89] width 12 height 12
drag, startPoint x: 269, startPoint y: 104, endPoint x: 264, endPoint y: 94, distance: 11.3
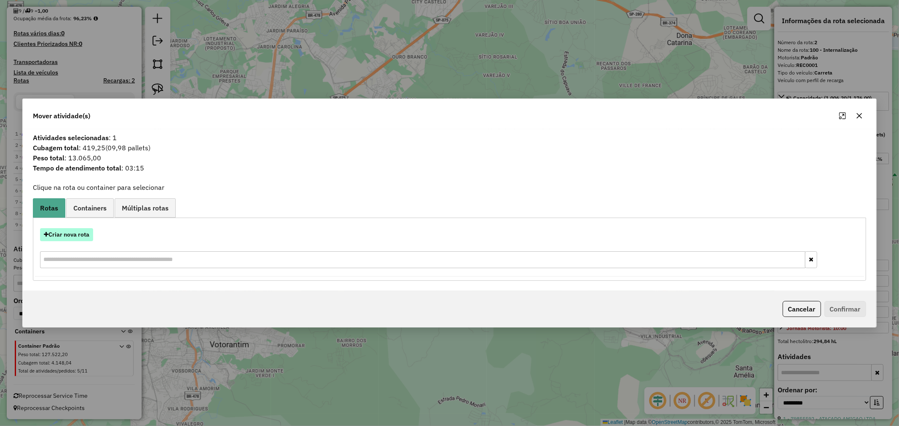
click at [65, 230] on button "Criar nova rota" at bounding box center [66, 234] width 53 height 13
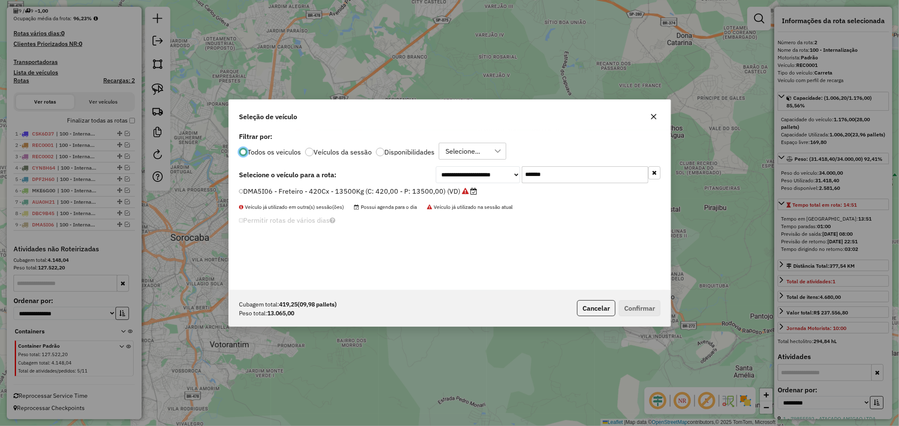
scroll to position [5, 2]
click at [574, 180] on input "*******" at bounding box center [585, 174] width 126 height 17
paste input "text"
type input "*******"
click at [346, 190] on label "DPF8J05 - Freteiro - 420Cx - 17220Kg (C: 420,00 - P: 17220,00) (VD)" at bounding box center [354, 191] width 230 height 10
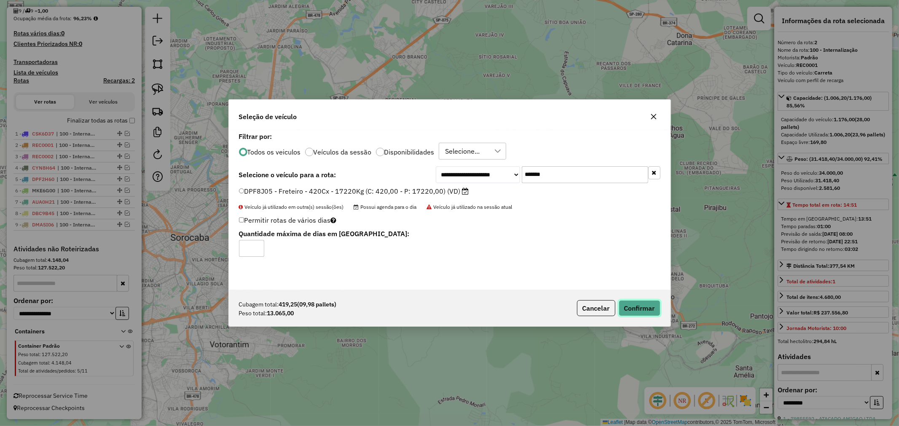
click at [633, 308] on button "Confirmar" at bounding box center [639, 308] width 42 height 16
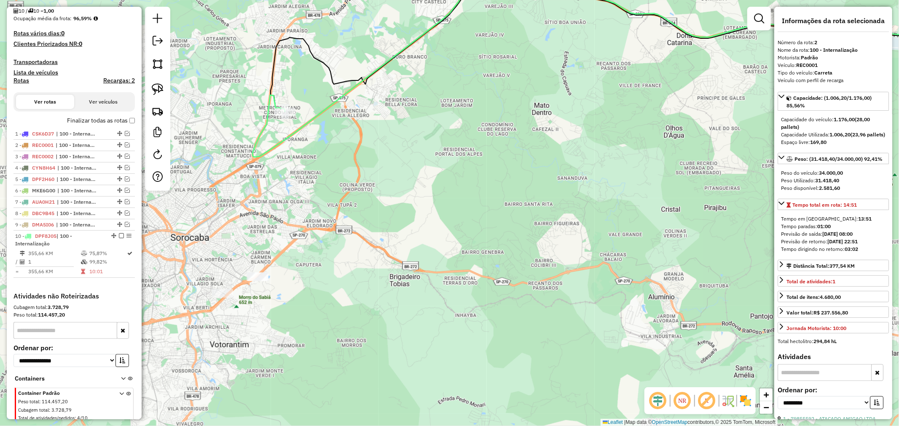
scroll to position [254, 0]
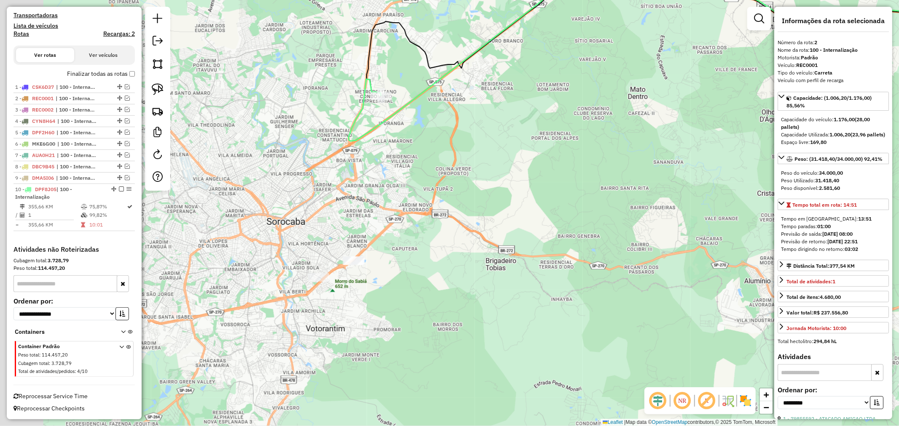
drag, startPoint x: 248, startPoint y: 259, endPoint x: 318, endPoint y: 266, distance: 70.7
click at [343, 243] on div "Janela de atendimento Grade de atendimento Capacidade Transportadoras Veículos …" at bounding box center [449, 213] width 899 height 426
drag, startPoint x: 155, startPoint y: 82, endPoint x: 316, endPoint y: 272, distance: 248.9
click at [155, 83] on link at bounding box center [157, 89] width 19 height 19
drag, startPoint x: 308, startPoint y: 262, endPoint x: 327, endPoint y: 268, distance: 20.0
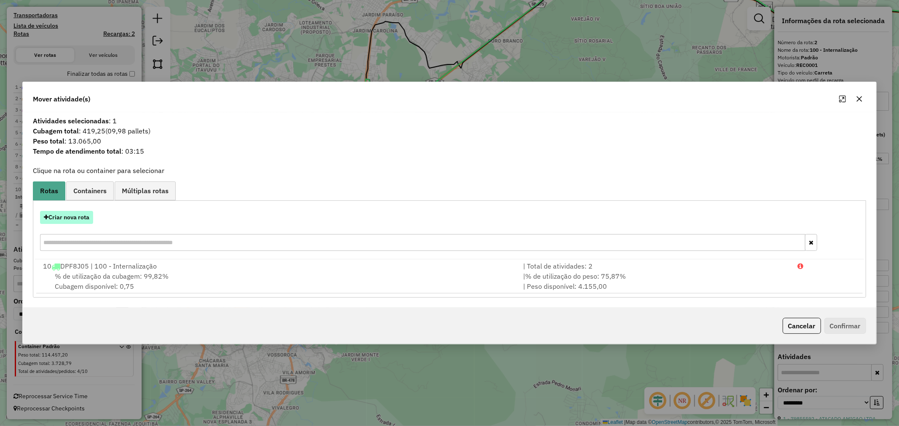
click at [73, 219] on button "Criar nova rota" at bounding box center [66, 217] width 53 height 13
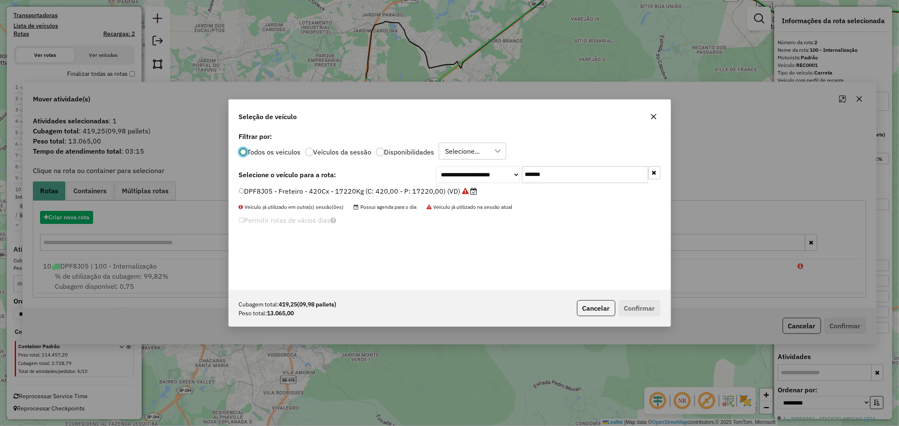
scroll to position [5, 2]
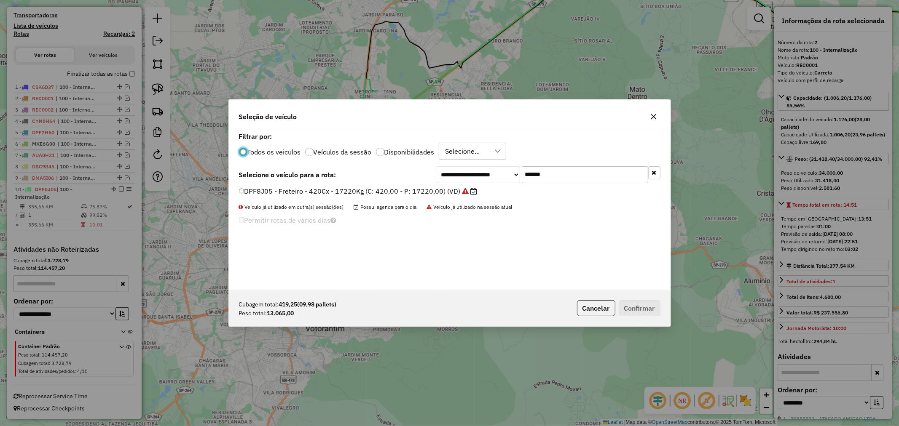
click at [573, 170] on input "*******" at bounding box center [585, 174] width 126 height 17
paste input "text"
type input "*******"
click at [354, 189] on label "EHH8A60 - Freteiro - 420Cx - 15870Kg (C: 420,00 - P: 15870,00) (VD)" at bounding box center [354, 191] width 231 height 10
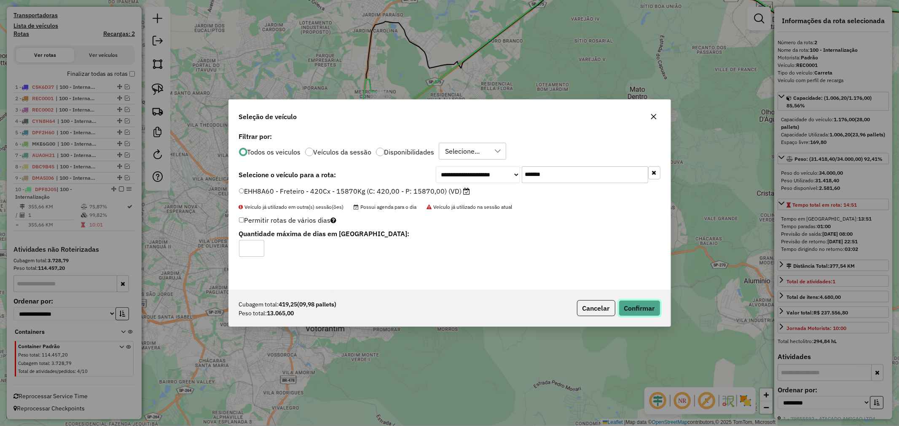
click at [647, 305] on button "Confirmar" at bounding box center [639, 308] width 42 height 16
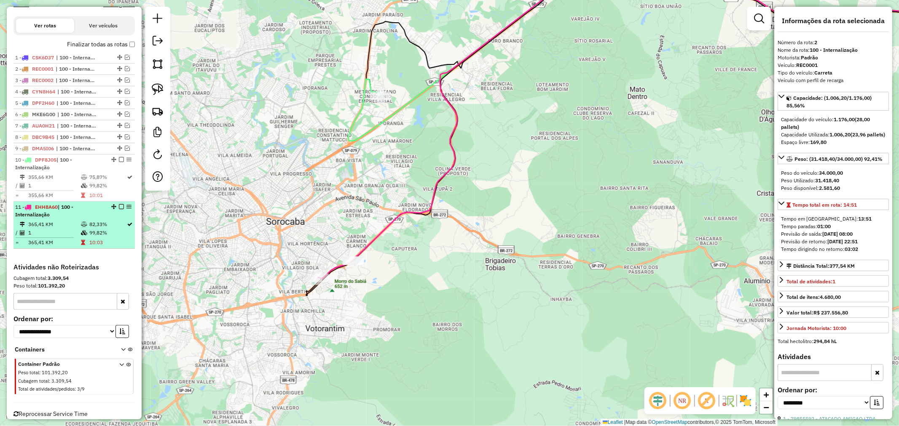
scroll to position [301, 0]
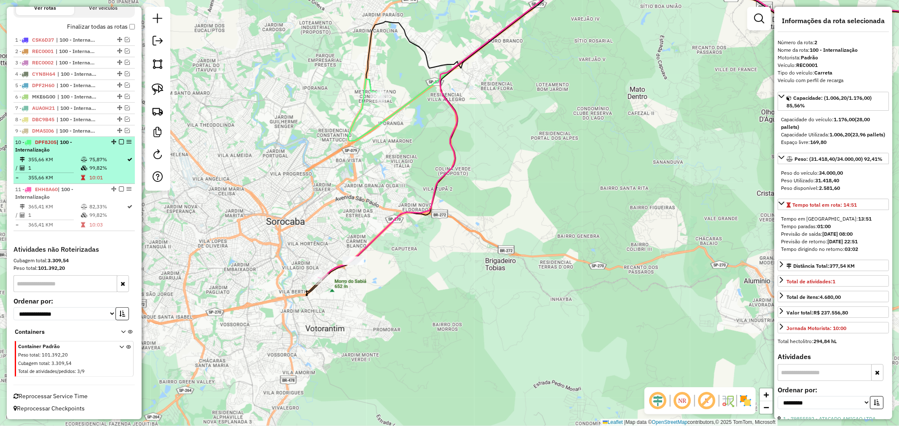
click at [119, 142] on em at bounding box center [121, 141] width 5 height 5
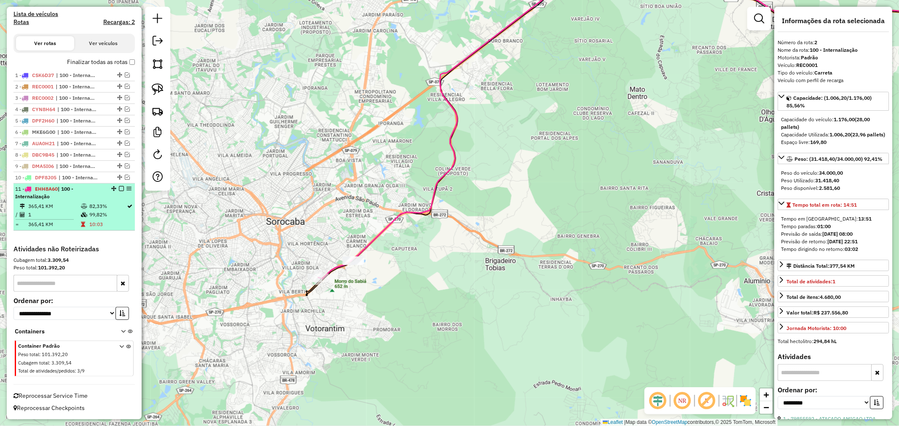
click at [120, 187] on em at bounding box center [121, 188] width 5 height 5
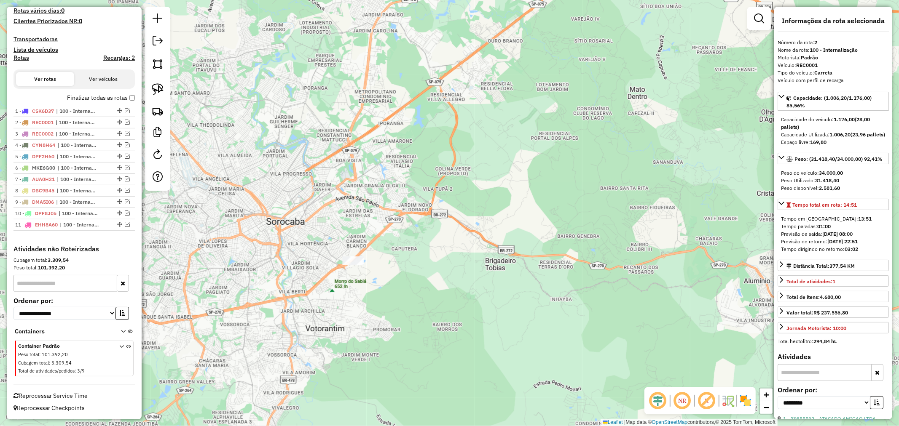
scroll to position [230, 0]
click at [161, 87] on img at bounding box center [158, 89] width 12 height 12
drag, startPoint x: 345, startPoint y: 241, endPoint x: 369, endPoint y: 246, distance: 25.5
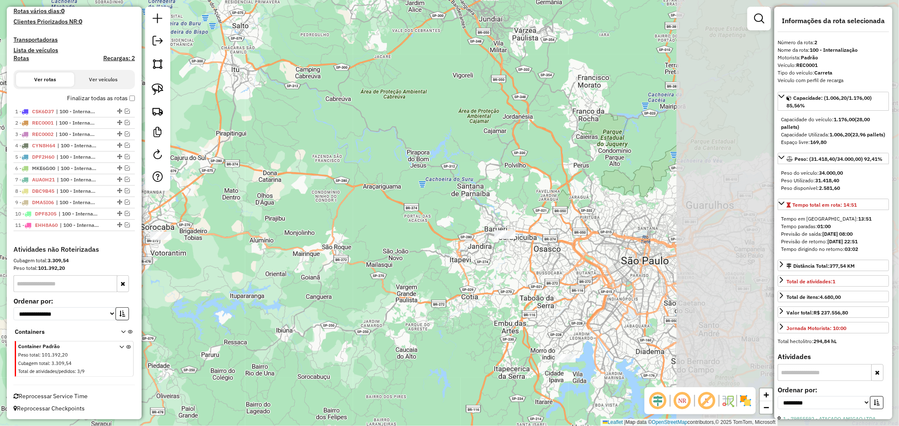
drag, startPoint x: 507, startPoint y: 272, endPoint x: 440, endPoint y: 268, distance: 67.5
click at [274, 254] on div "Janela de atendimento Grade de atendimento Capacidade Transportadoras Veículos …" at bounding box center [449, 213] width 899 height 426
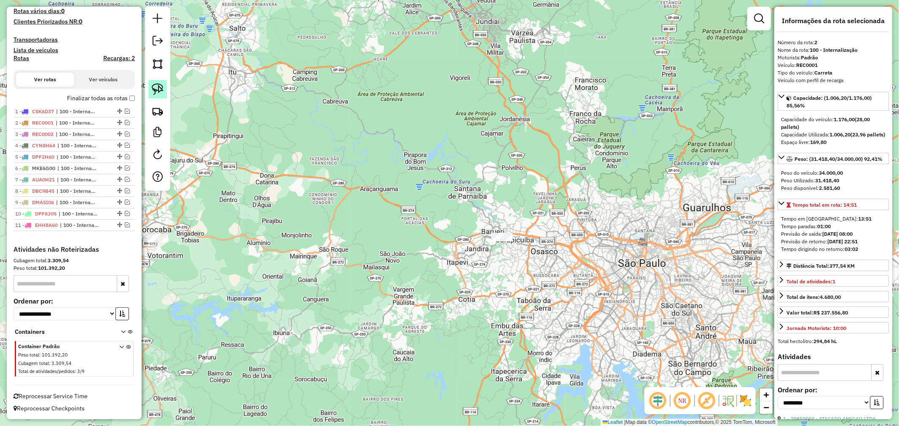
click at [158, 89] on img at bounding box center [158, 89] width 12 height 12
drag, startPoint x: 492, startPoint y: 224, endPoint x: 529, endPoint y: 219, distance: 37.4
click at [159, 83] on link at bounding box center [157, 89] width 19 height 19
drag, startPoint x: 546, startPoint y: 346, endPoint x: 587, endPoint y: 350, distance: 41.1
click at [163, 94] on img at bounding box center [158, 89] width 12 height 12
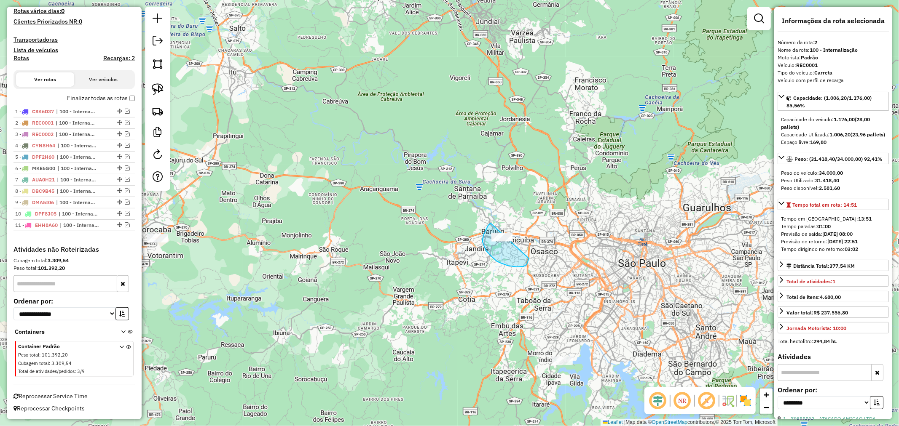
drag, startPoint x: 491, startPoint y: 256, endPoint x: 516, endPoint y: 222, distance: 42.7
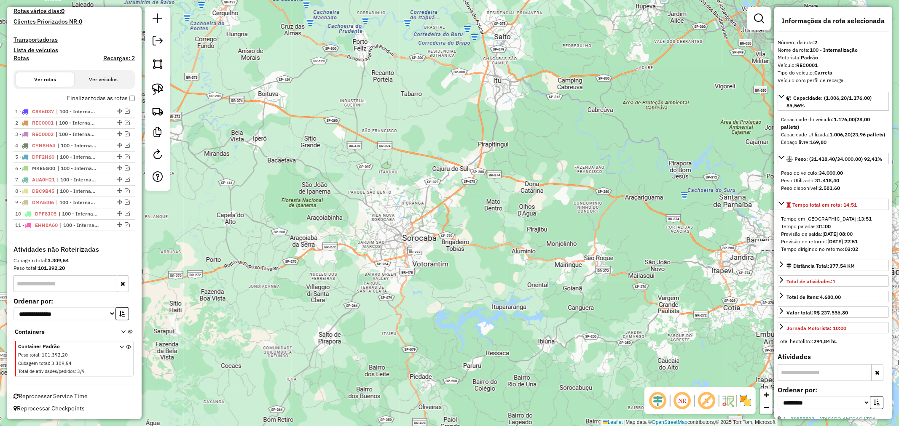
drag, startPoint x: 266, startPoint y: 307, endPoint x: 529, endPoint y: 315, distance: 263.0
click at [529, 315] on div "Janela de atendimento Grade de atendimento Capacidade Transportadoras Veículos …" at bounding box center [449, 213] width 899 height 426
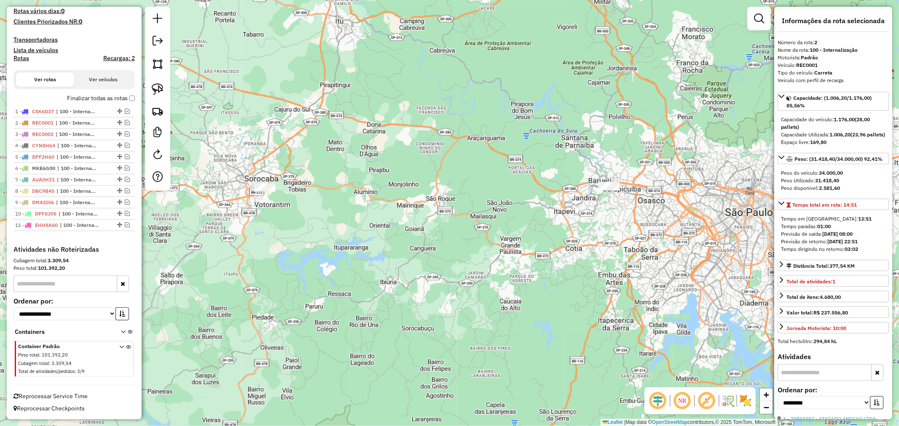
drag, startPoint x: 681, startPoint y: 377, endPoint x: 524, endPoint y: 319, distance: 167.7
click at [524, 319] on div "Janela de atendimento Grade de atendimento Capacidade Transportadoras Veículos …" at bounding box center [449, 213] width 899 height 426
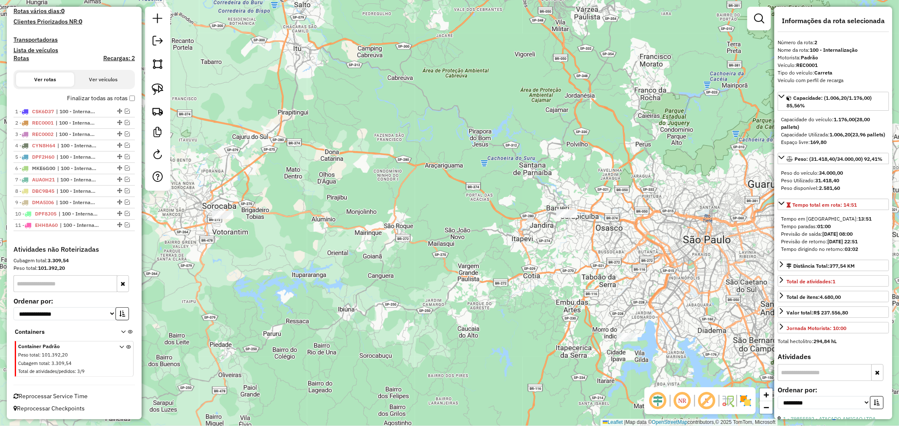
drag, startPoint x: 608, startPoint y: 249, endPoint x: 572, endPoint y: 274, distance: 43.8
click at [572, 274] on div "Janela de atendimento Grade de atendimento Capacidade Transportadoras Veículos …" at bounding box center [449, 213] width 899 height 426
drag, startPoint x: 161, startPoint y: 91, endPoint x: 436, endPoint y: 169, distance: 285.6
click at [161, 91] on img at bounding box center [158, 89] width 12 height 12
drag, startPoint x: 563, startPoint y: 238, endPoint x: 590, endPoint y: 192, distance: 53.4
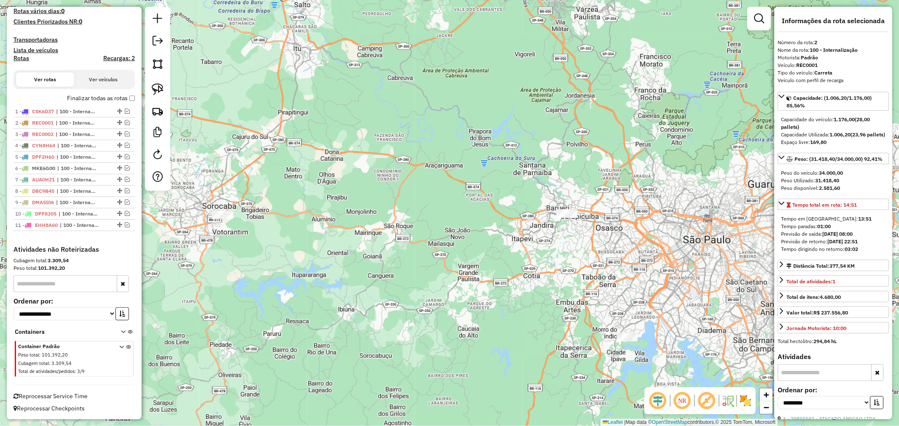
drag, startPoint x: 155, startPoint y: 88, endPoint x: 182, endPoint y: 137, distance: 57.0
click at [155, 87] on img at bounding box center [158, 89] width 12 height 12
drag, startPoint x: 203, startPoint y: 203, endPoint x: 222, endPoint y: 200, distance: 18.7
drag, startPoint x: 159, startPoint y: 94, endPoint x: 173, endPoint y: 104, distance: 17.5
click at [159, 93] on img at bounding box center [158, 89] width 12 height 12
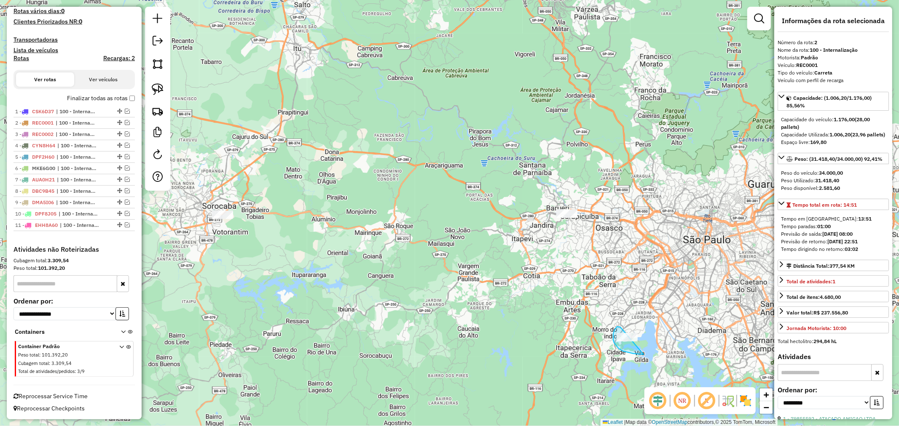
drag, startPoint x: 613, startPoint y: 338, endPoint x: 651, endPoint y: 321, distance: 41.7
click at [154, 90] on img at bounding box center [158, 89] width 12 height 12
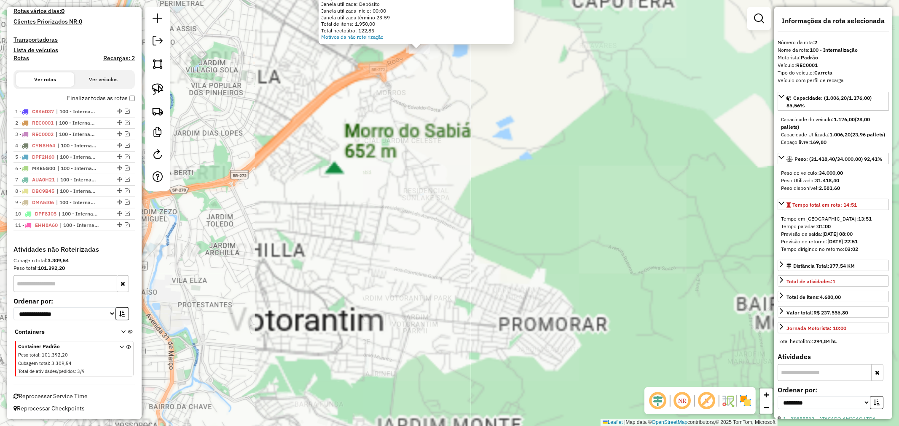
drag, startPoint x: 411, startPoint y: 123, endPoint x: 432, endPoint y: 263, distance: 141.4
click at [431, 264] on div "Atividade não roteirizada 79853608 - THIAGO JOSEPHER DE OLIVEIRA LTDA Pedidos: …" at bounding box center [449, 213] width 899 height 426
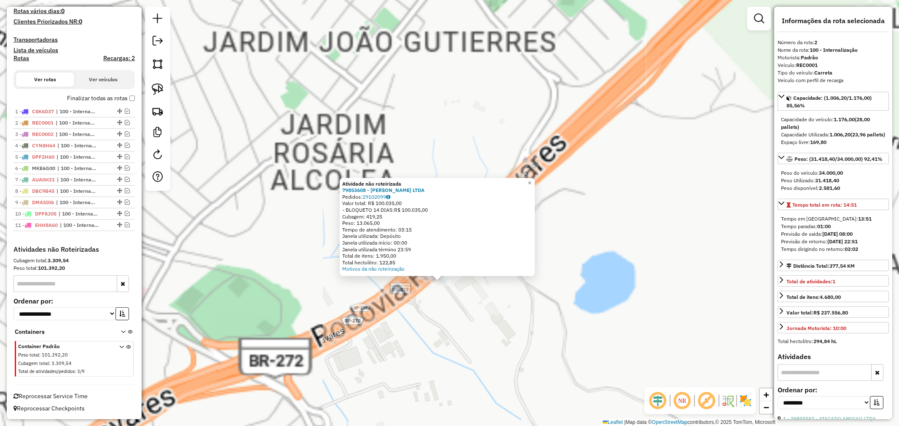
drag, startPoint x: 442, startPoint y: 198, endPoint x: 456, endPoint y: 349, distance: 151.0
click at [456, 349] on div "Atividade não roteirizada 79853608 - THIAGO JOSEPHER DE OLIVEIRA LTDA Pedidos: …" at bounding box center [449, 213] width 899 height 426
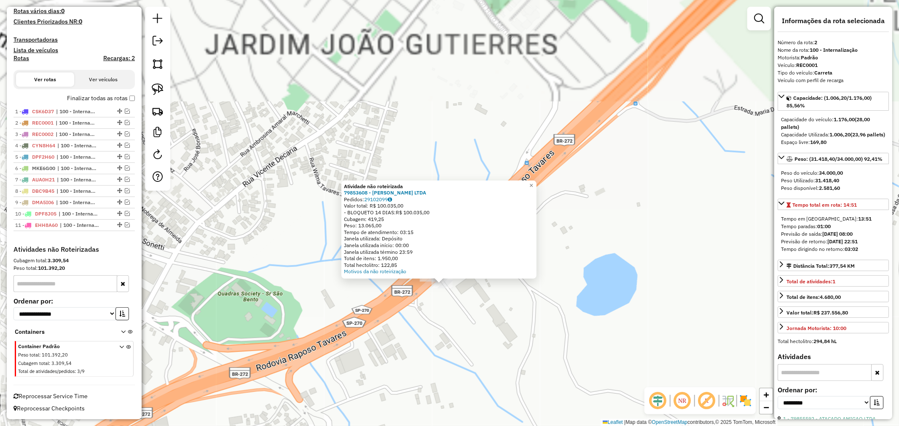
drag, startPoint x: 460, startPoint y: 330, endPoint x: 466, endPoint y: 319, distance: 12.9
click at [460, 330] on div "Atividade não roteirizada 79853608 - THIAGO JOSEPHER DE OLIVEIRA LTDA Pedidos: …" at bounding box center [449, 213] width 899 height 426
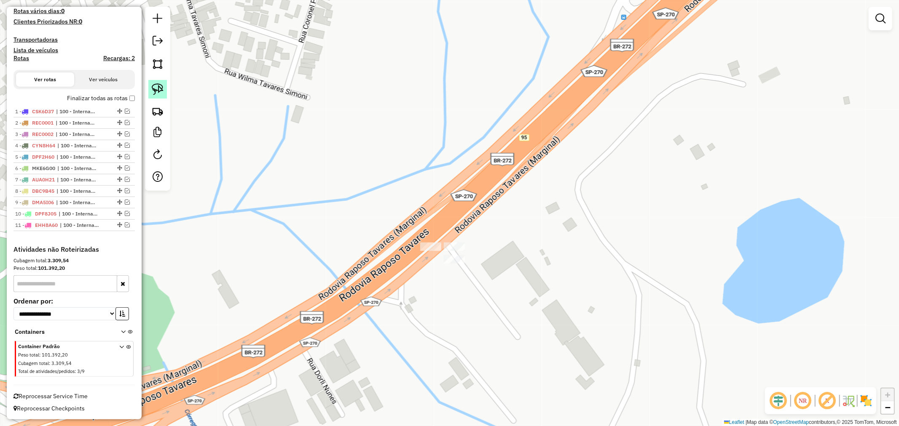
click at [158, 86] on img at bounding box center [158, 89] width 12 height 12
drag, startPoint x: 440, startPoint y: 236, endPoint x: 468, endPoint y: 227, distance: 29.2
click at [150, 90] on link at bounding box center [157, 89] width 19 height 19
drag, startPoint x: 458, startPoint y: 232, endPoint x: 468, endPoint y: 246, distance: 17.2
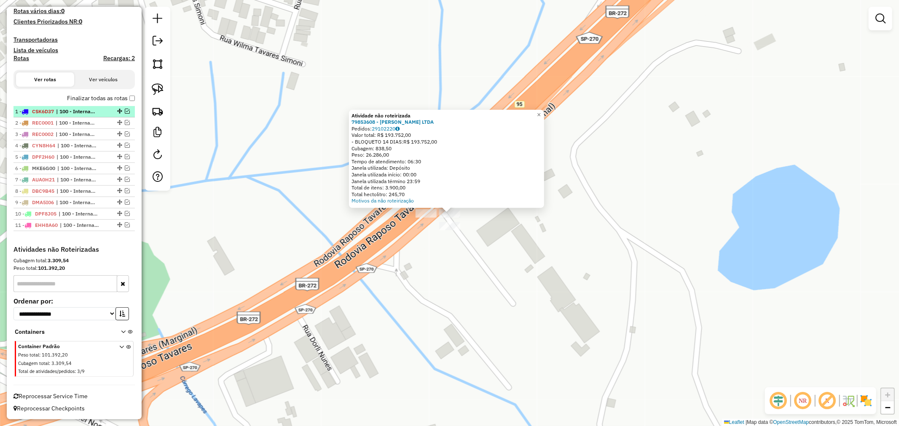
click at [104, 114] on div "1 - CSK6D37 | 100 - Internalização" at bounding box center [74, 112] width 118 height 8
select select "**********"
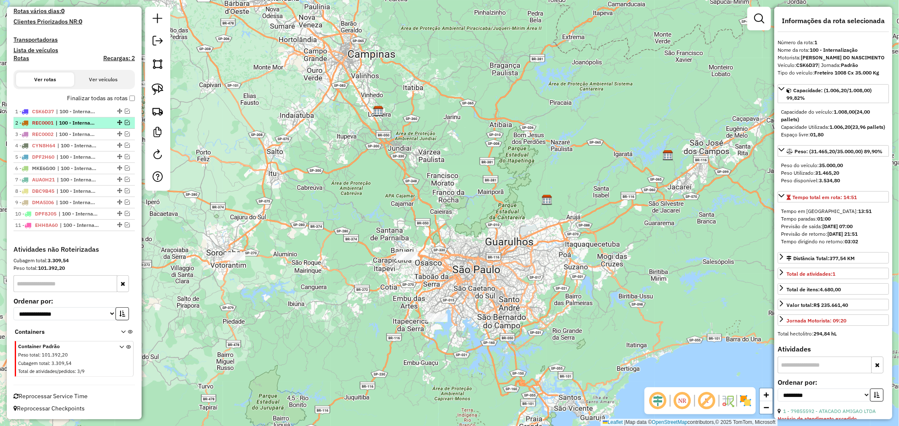
click at [126, 121] on em at bounding box center [127, 122] width 5 height 5
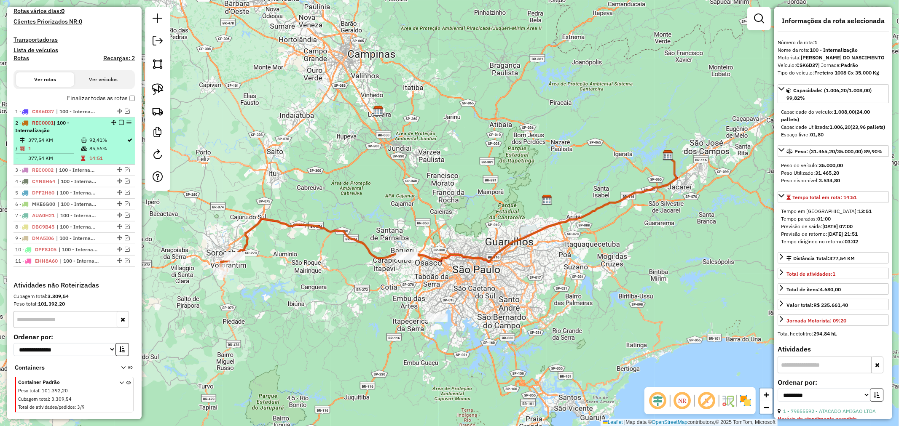
scroll to position [266, 0]
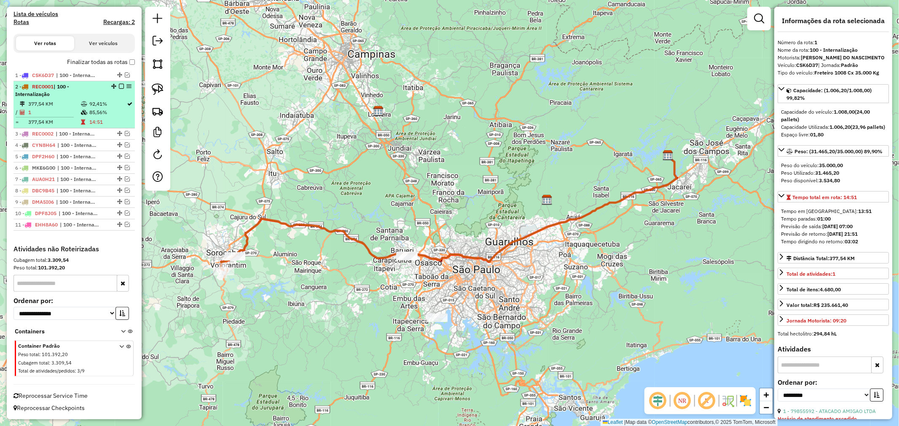
click at [110, 113] on td "85,56%" at bounding box center [108, 112] width 38 height 8
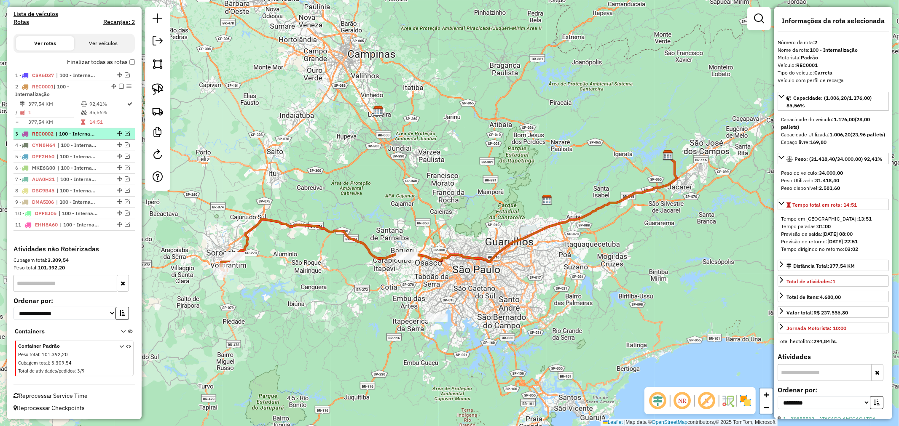
click at [126, 131] on em at bounding box center [127, 133] width 5 height 5
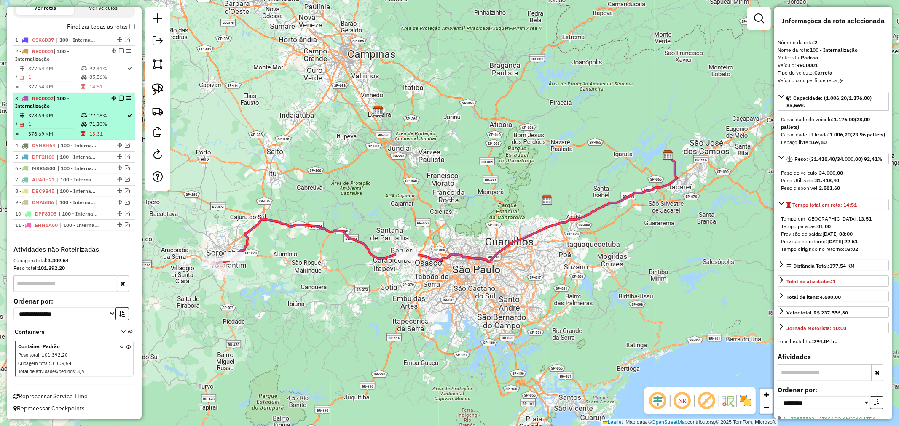
click at [109, 112] on td "77,08%" at bounding box center [108, 116] width 38 height 8
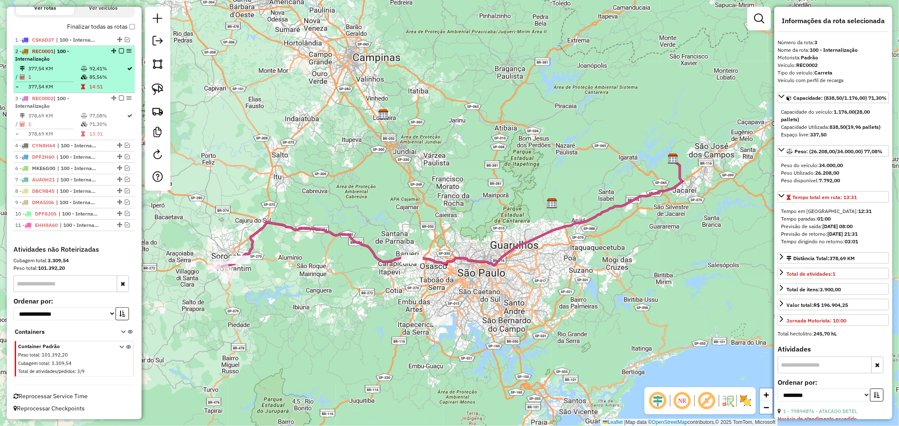
click at [76, 70] on td "377,54 KM" at bounding box center [54, 68] width 53 height 8
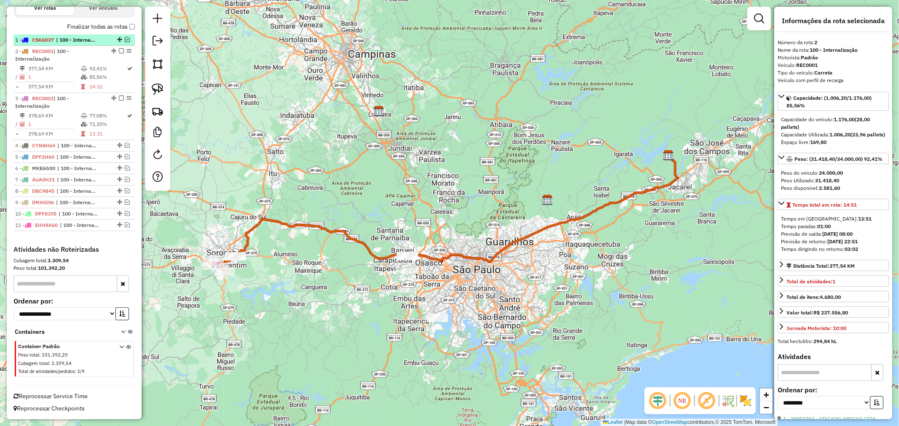
click at [83, 41] on span "| 100 - Internalização" at bounding box center [75, 40] width 39 height 8
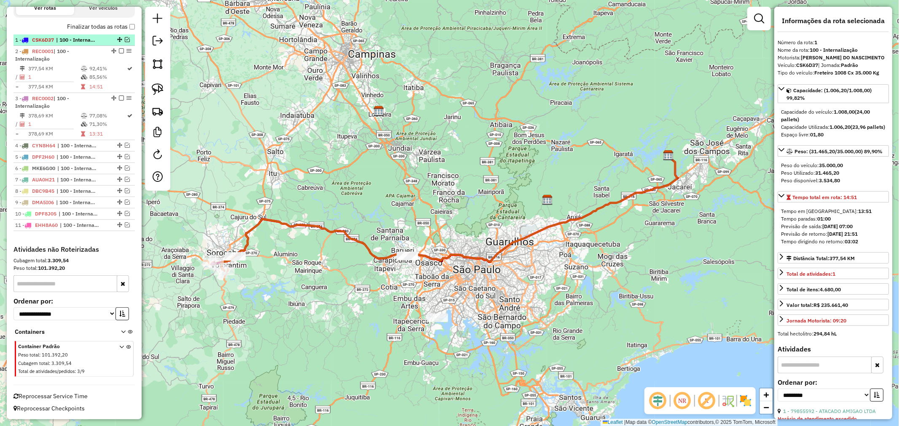
click at [83, 41] on span "| 100 - Internalização" at bounding box center [75, 40] width 39 height 8
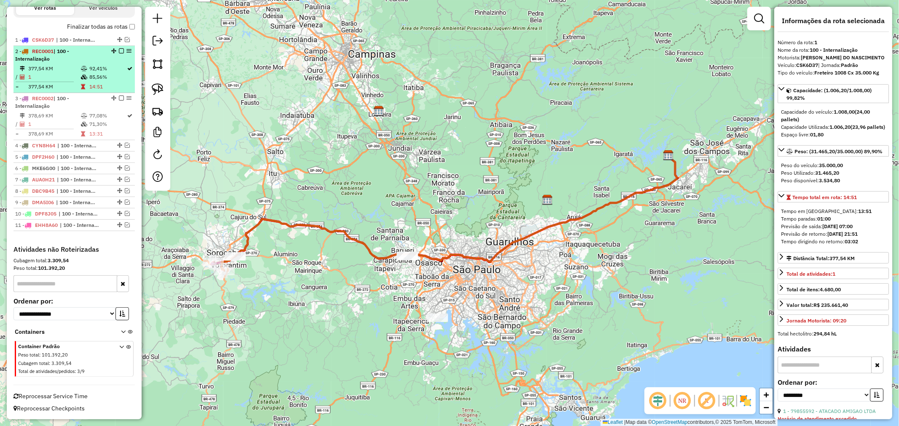
click at [119, 48] on em at bounding box center [121, 50] width 5 height 5
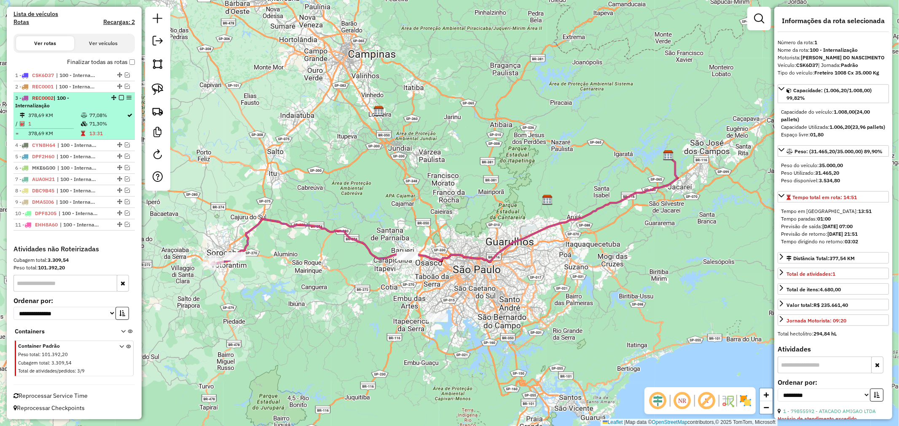
click at [119, 97] on em at bounding box center [121, 97] width 5 height 5
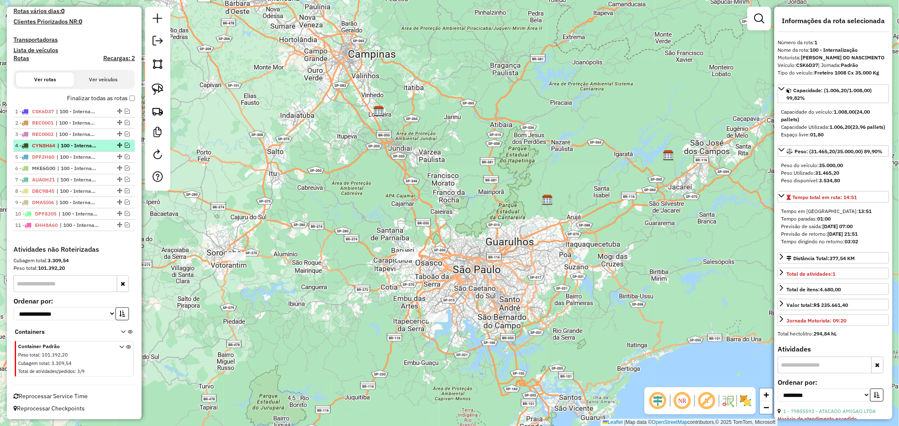
click at [95, 146] on span "| 100 - Internalização" at bounding box center [76, 146] width 39 height 8
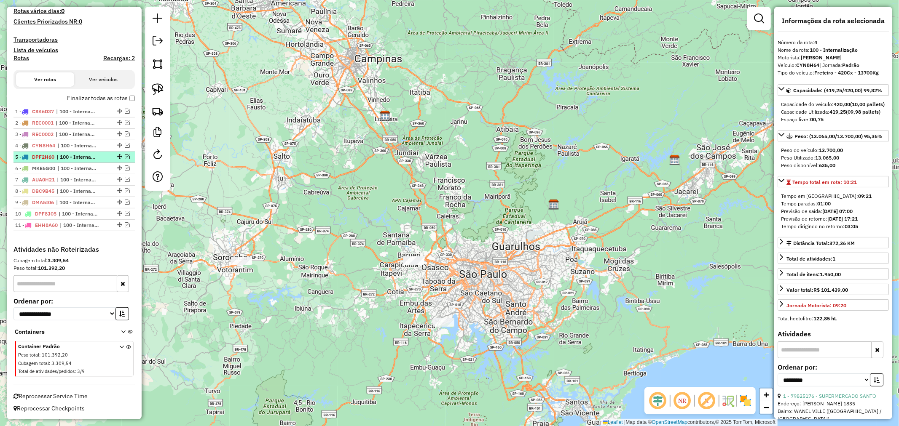
click at [94, 157] on span "| 100 - Internalização" at bounding box center [75, 157] width 39 height 8
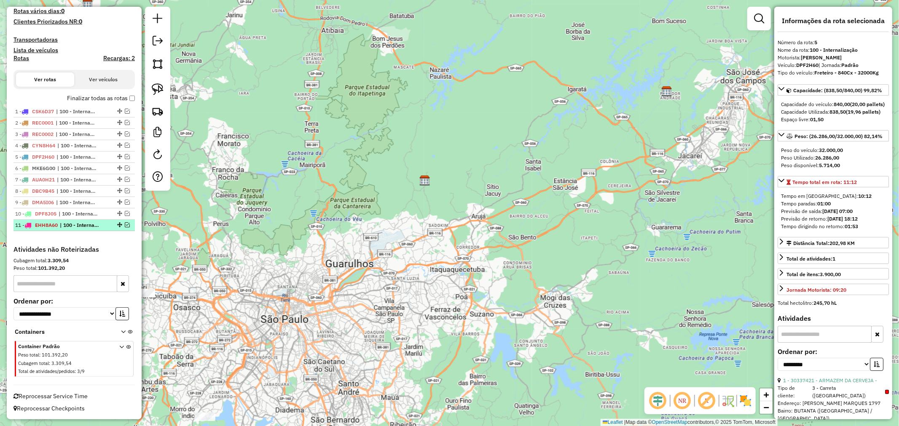
click at [86, 220] on li "11 - EHH8A60 | 100 - Internalização" at bounding box center [73, 225] width 121 height 11
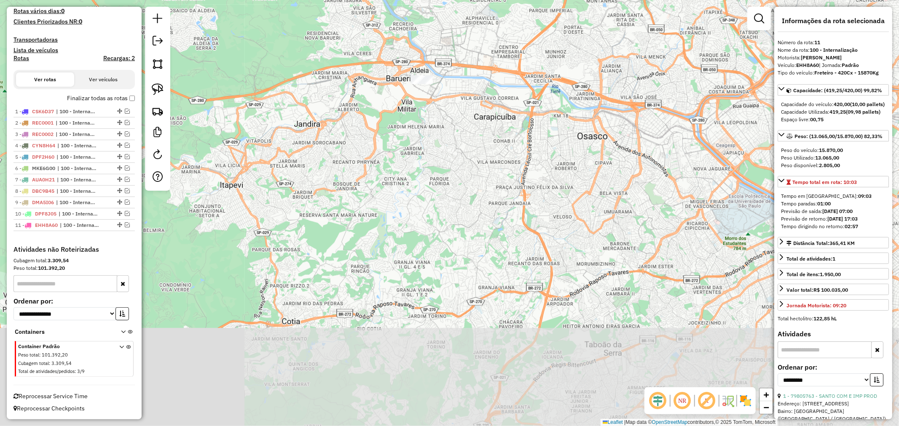
drag, startPoint x: 363, startPoint y: 351, endPoint x: 388, endPoint y: 226, distance: 127.5
click at [388, 226] on div "Janela de atendimento Grade de atendimento Capacidade Transportadoras Veículos …" at bounding box center [449, 213] width 899 height 426
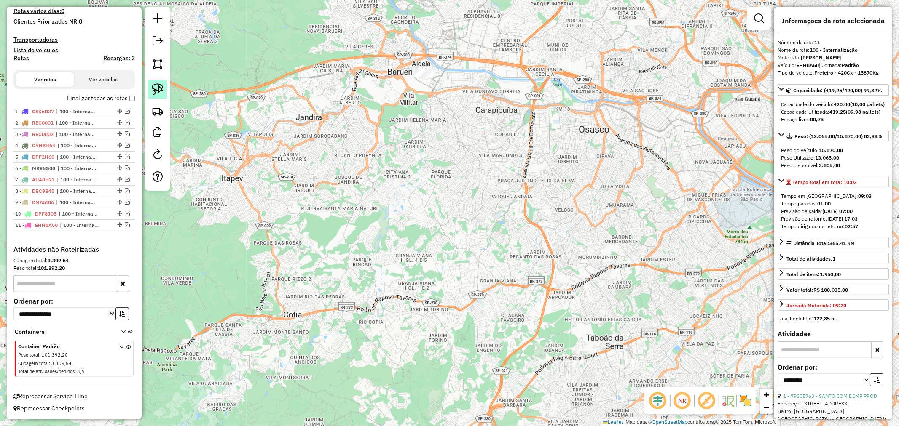
click at [161, 87] on img at bounding box center [158, 89] width 12 height 12
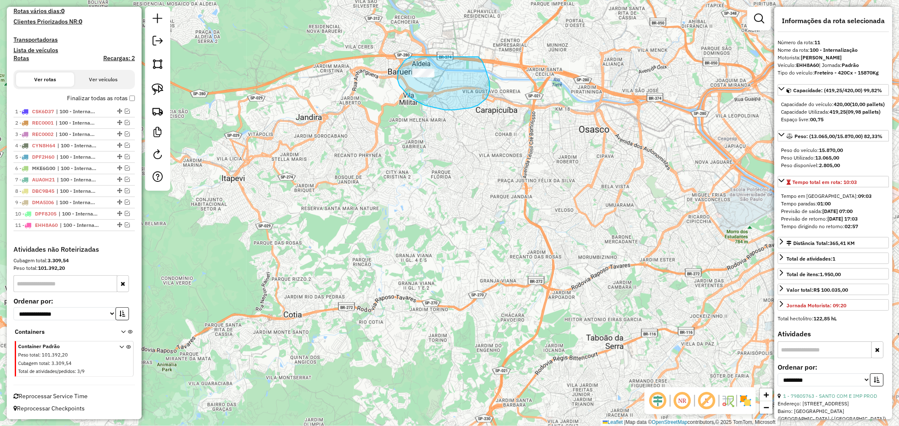
drag, startPoint x: 398, startPoint y: 82, endPoint x: 478, endPoint y: 57, distance: 83.9
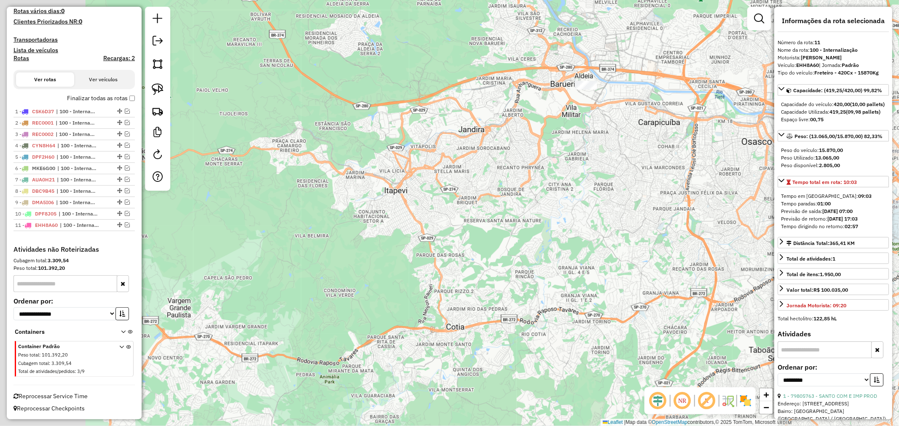
drag, startPoint x: 251, startPoint y: 171, endPoint x: 536, endPoint y: 184, distance: 284.6
click at [618, 174] on div "Janela de atendimento Grade de atendimento Capacidade Transportadoras Veículos …" at bounding box center [449, 213] width 899 height 426
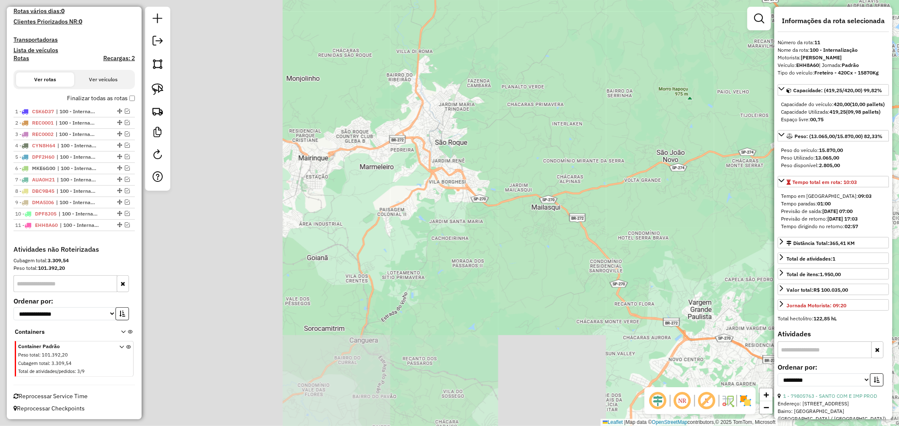
drag, startPoint x: 380, startPoint y: 213, endPoint x: 689, endPoint y: 225, distance: 309.5
click at [688, 225] on div "Janela de atendimento Grade de atendimento Capacidade Transportadoras Veículos …" at bounding box center [449, 213] width 899 height 426
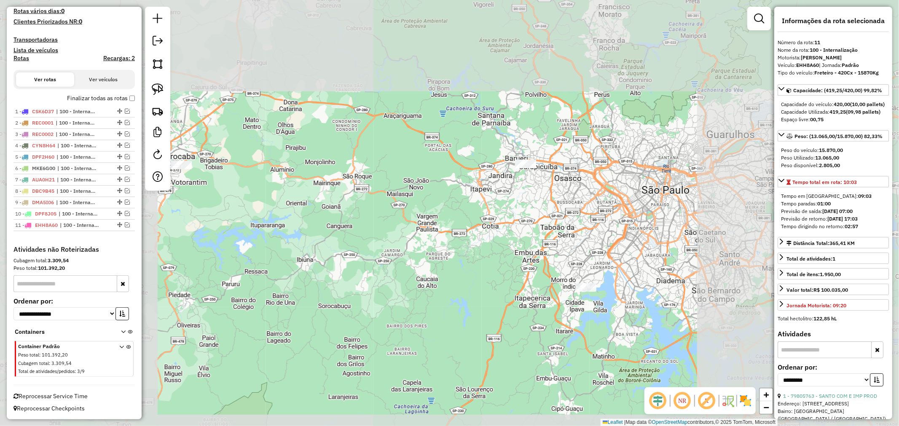
drag, startPoint x: 450, startPoint y: 222, endPoint x: 560, endPoint y: 238, distance: 111.5
click at [561, 238] on div "Janela de atendimento Grade de atendimento Capacidade Transportadoras Veículos …" at bounding box center [449, 213] width 899 height 426
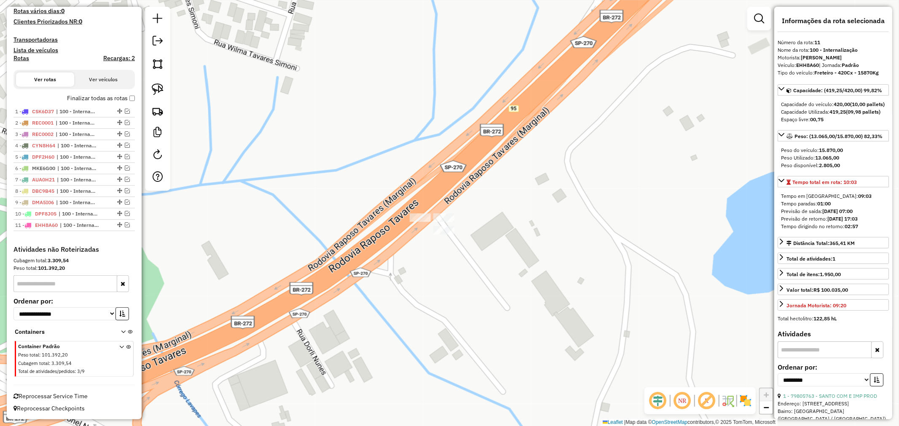
drag, startPoint x: 161, startPoint y: 88, endPoint x: 252, endPoint y: 139, distance: 104.9
click at [161, 87] on img at bounding box center [158, 89] width 12 height 12
drag, startPoint x: 430, startPoint y: 209, endPoint x: 460, endPoint y: 197, distance: 32.9
drag, startPoint x: 160, startPoint y: 87, endPoint x: 409, endPoint y: 179, distance: 265.9
click at [161, 87] on img at bounding box center [158, 89] width 12 height 12
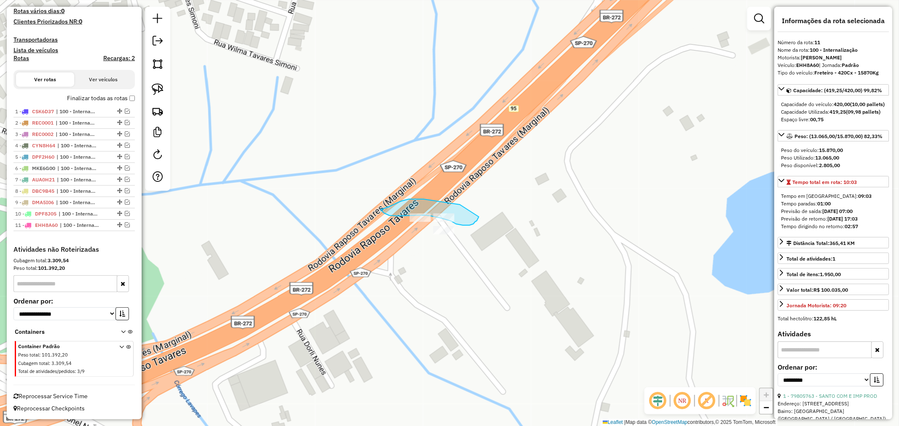
drag, startPoint x: 412, startPoint y: 199, endPoint x: 477, endPoint y: 211, distance: 66.7
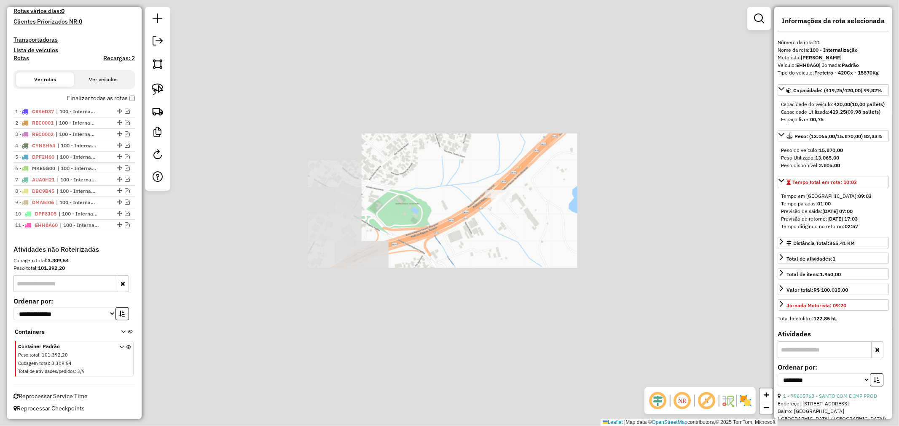
drag, startPoint x: 593, startPoint y: 273, endPoint x: 350, endPoint y: 188, distance: 257.0
click at [256, 162] on div "Janela de atendimento Grade de atendimento Capacidade Transportadoras Veículos …" at bounding box center [449, 213] width 899 height 426
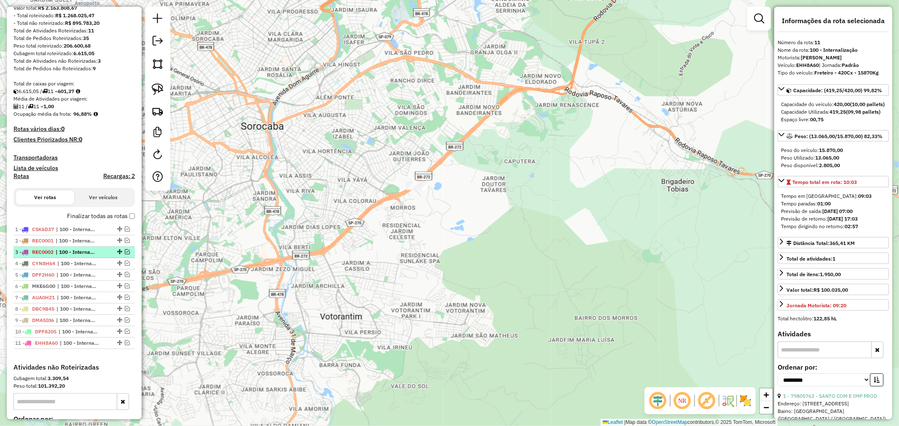
scroll to position [89, 0]
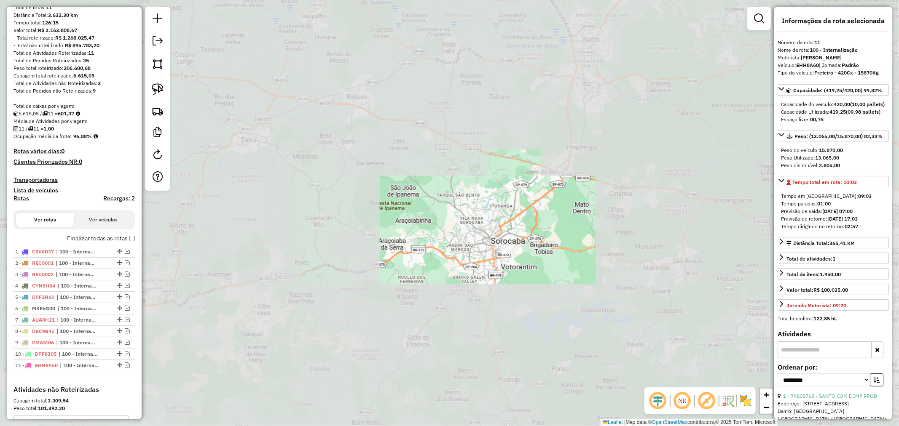
drag, startPoint x: 634, startPoint y: 295, endPoint x: 358, endPoint y: 259, distance: 277.9
click at [352, 259] on div "Janela de atendimento Grade de atendimento Capacidade Transportadoras Veículos …" at bounding box center [449, 213] width 899 height 426
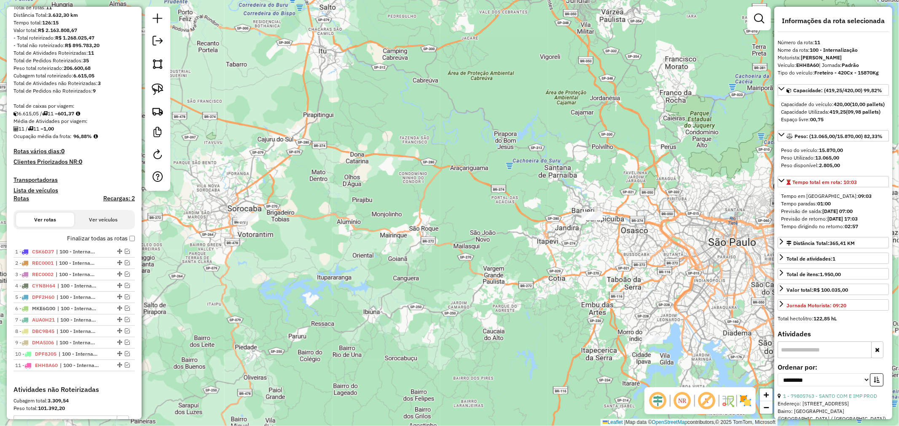
drag, startPoint x: 389, startPoint y: 262, endPoint x: 382, endPoint y: 259, distance: 7.9
click at [382, 259] on div "Janela de atendimento Grade de atendimento Capacidade Transportadoras Veículos …" at bounding box center [449, 213] width 899 height 426
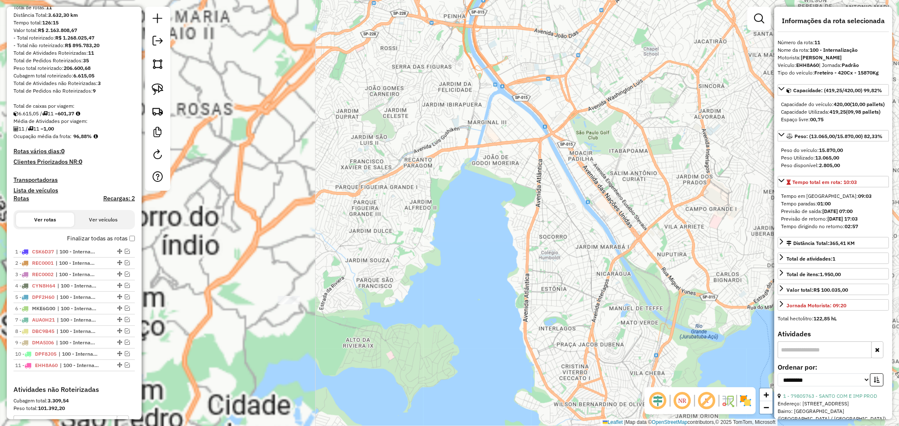
drag, startPoint x: 327, startPoint y: 301, endPoint x: 365, endPoint y: 235, distance: 76.4
click at [363, 248] on div "Janela de atendimento Grade de atendimento Capacidade Transportadoras Veículos …" at bounding box center [449, 213] width 899 height 426
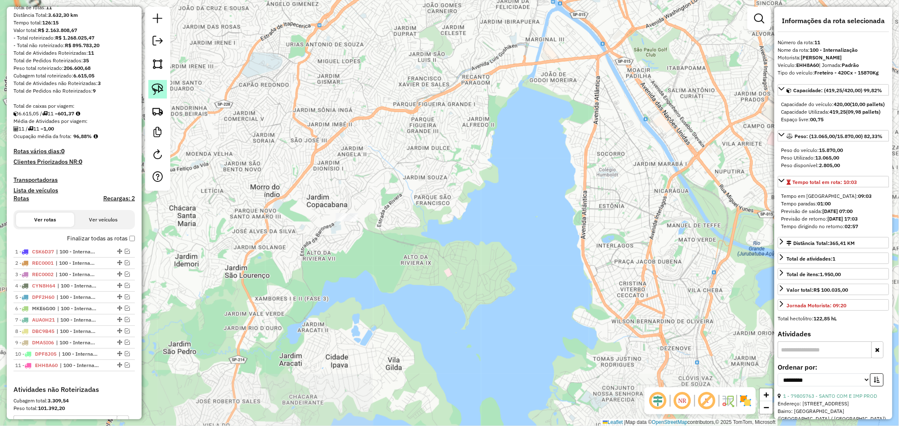
click at [155, 82] on link at bounding box center [157, 89] width 19 height 19
drag, startPoint x: 329, startPoint y: 201, endPoint x: 374, endPoint y: 191, distance: 45.8
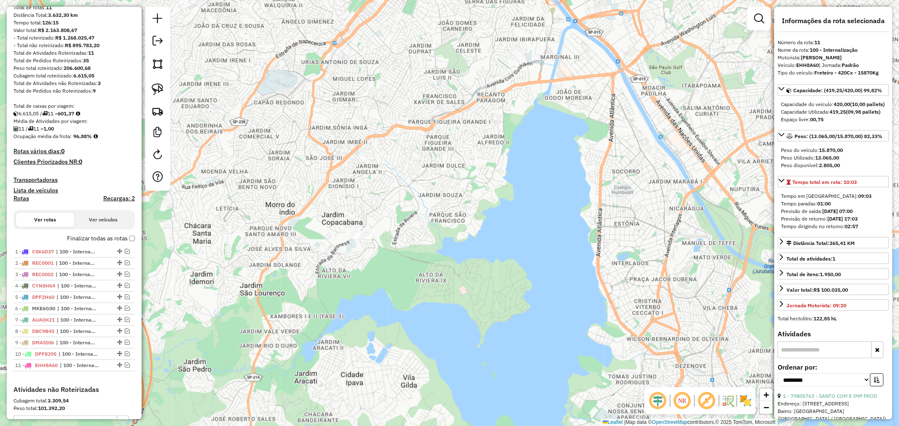
drag, startPoint x: 247, startPoint y: 112, endPoint x: 392, endPoint y: 288, distance: 228.1
click at [391, 288] on div "Janela de atendimento Grade de atendimento Capacidade Transportadoras Veículos …" at bounding box center [449, 213] width 899 height 426
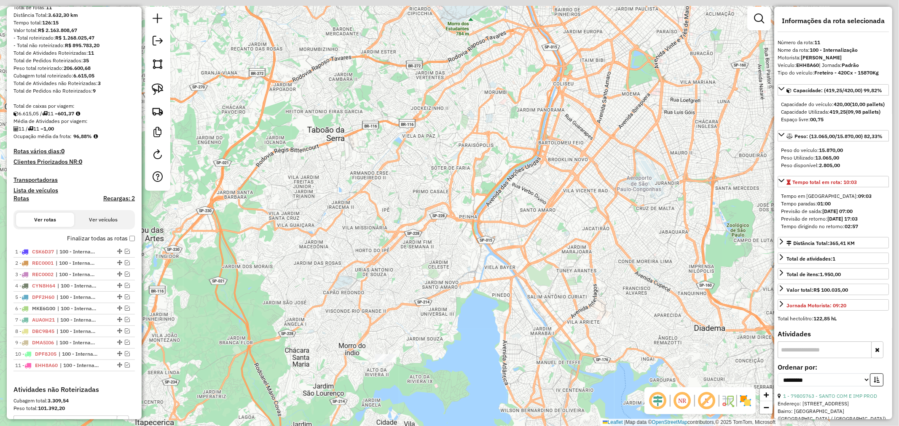
drag, startPoint x: 450, startPoint y: 292, endPoint x: 224, endPoint y: 200, distance: 244.1
click at [383, 325] on div "Janela de atendimento Grade de atendimento Capacidade Transportadoras Veículos …" at bounding box center [449, 213] width 899 height 426
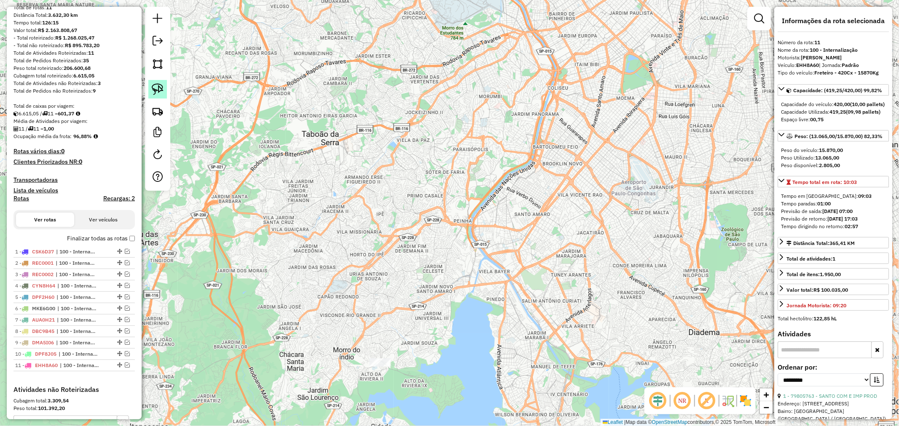
click at [152, 86] on img at bounding box center [158, 89] width 12 height 12
drag, startPoint x: 360, startPoint y: 348, endPoint x: 369, endPoint y: 333, distance: 17.6
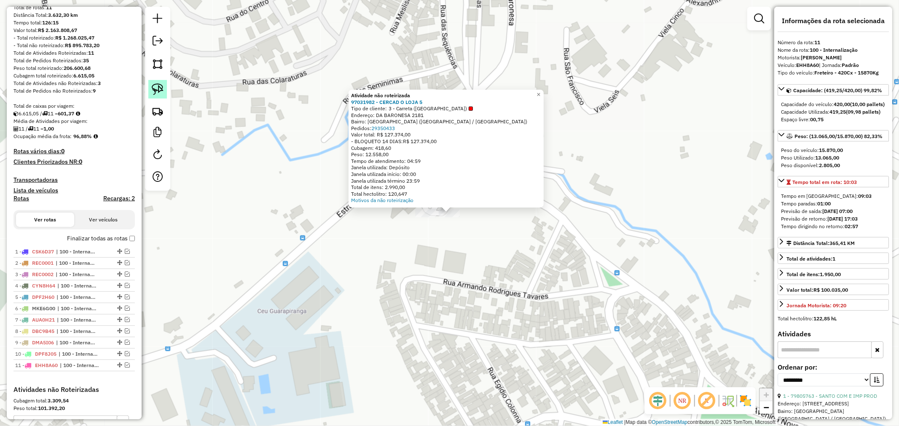
click at [157, 94] on img at bounding box center [158, 89] width 12 height 12
drag, startPoint x: 436, startPoint y: 232, endPoint x: 441, endPoint y: 224, distance: 9.0
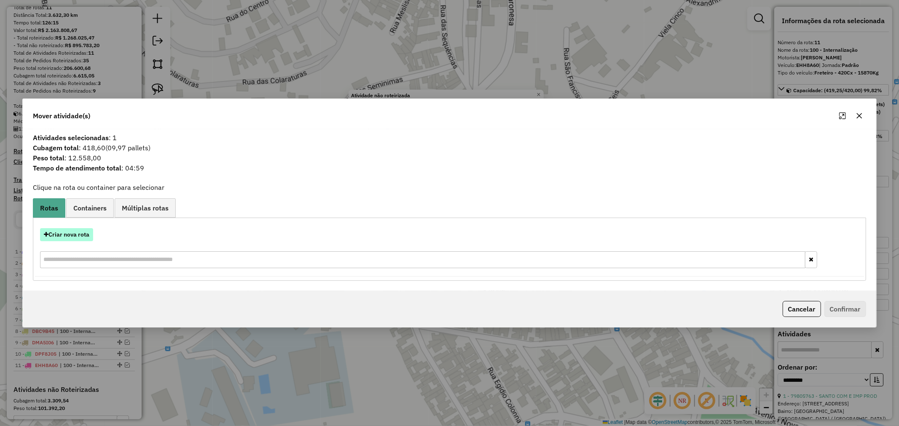
click at [78, 236] on button "Criar nova rota" at bounding box center [66, 234] width 53 height 13
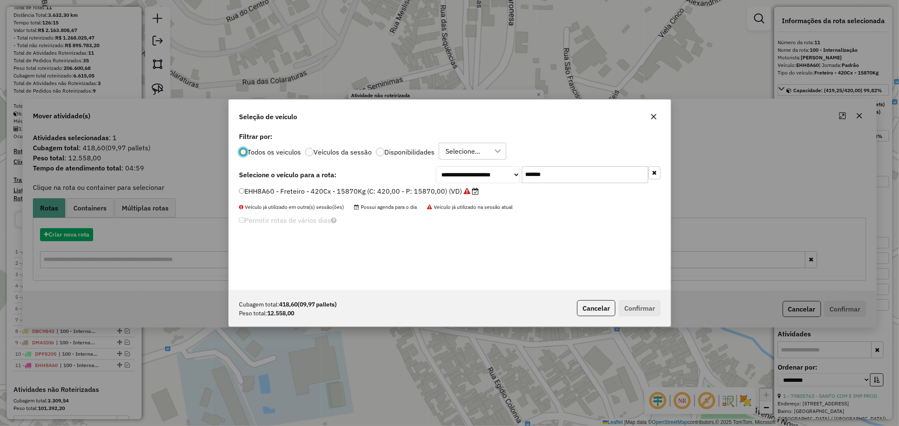
scroll to position [5, 2]
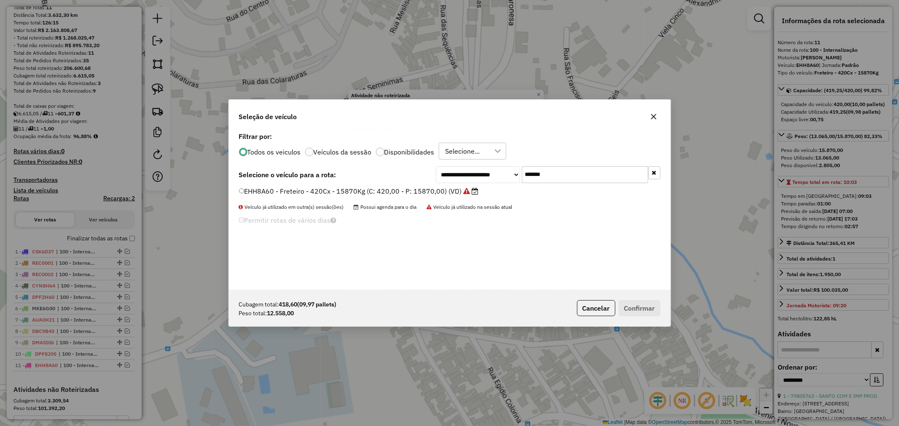
click at [545, 167] on input "*******" at bounding box center [585, 174] width 126 height 17
drag, startPoint x: 538, startPoint y: 190, endPoint x: 548, endPoint y: 182, distance: 12.3
click at [540, 188] on li "EHH8A60 - Freteiro - 420Cx - 15870Kg (C: 420,00 - P: 15870,00) (VD)" at bounding box center [449, 192] width 421 height 10
click at [548, 182] on input "*******" at bounding box center [585, 174] width 126 height 17
paste input "text"
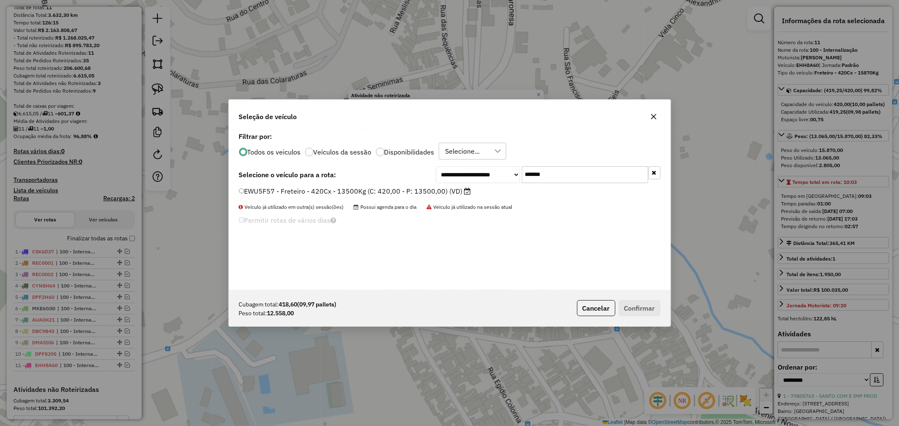
type input "*******"
click at [417, 187] on label "EWU5F57 - Freteiro - 420Cx - 13500Kg (C: 420,00 - P: 13500,00) (VD)" at bounding box center [355, 191] width 232 height 10
click at [644, 309] on button "Confirmar" at bounding box center [639, 308] width 42 height 16
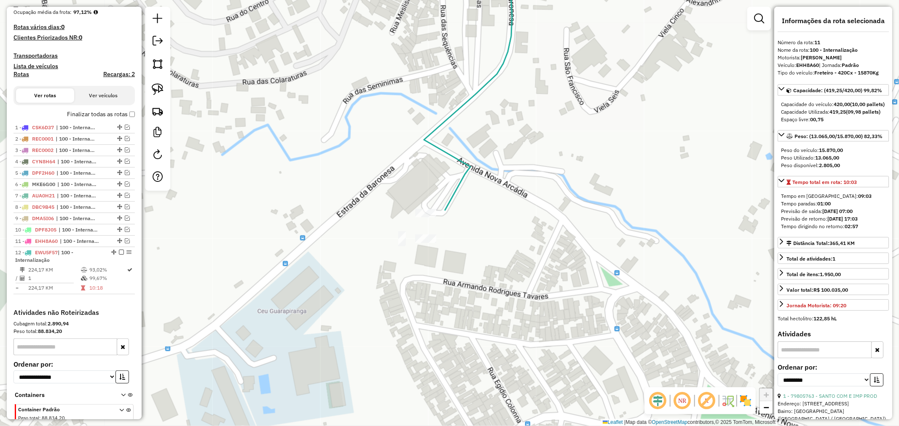
scroll to position [277, 0]
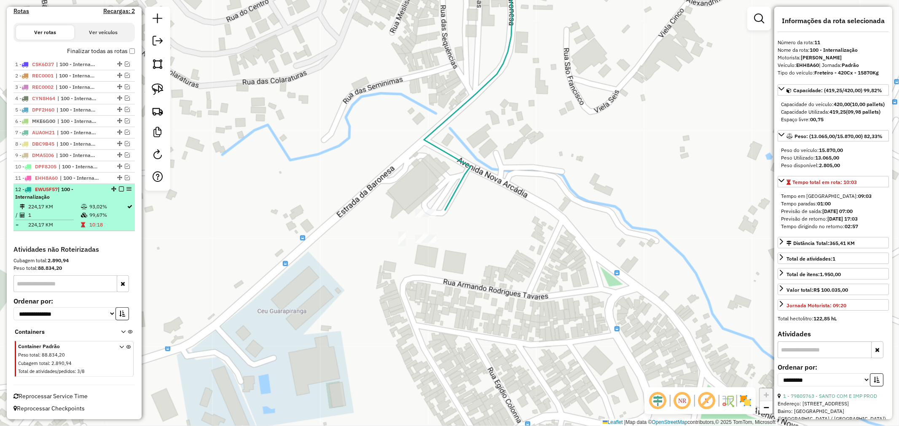
click at [119, 190] on em at bounding box center [121, 189] width 5 height 5
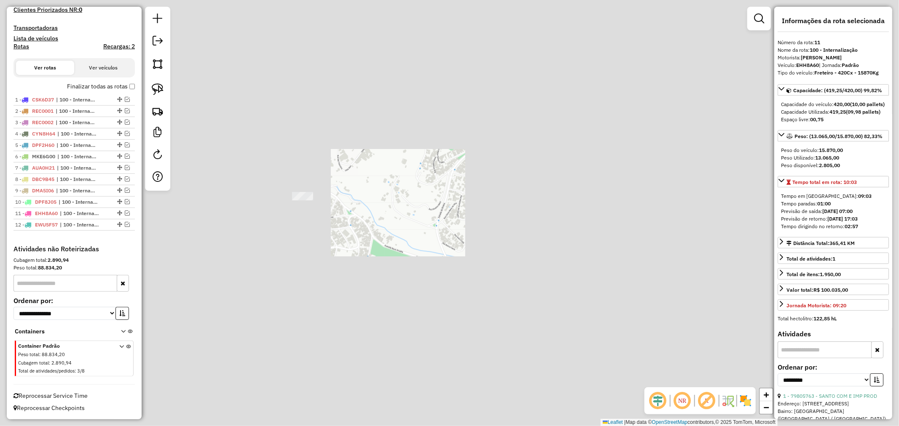
drag, startPoint x: 275, startPoint y: 178, endPoint x: 439, endPoint y: 304, distance: 206.7
click at [439, 310] on div "Janela de atendimento Grade de atendimento Capacidade Transportadoras Veículos …" at bounding box center [449, 213] width 899 height 426
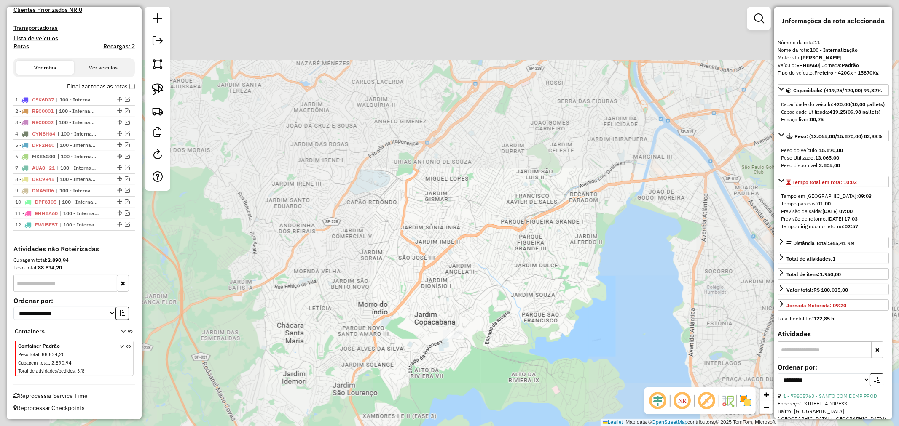
drag, startPoint x: 396, startPoint y: 285, endPoint x: 413, endPoint y: 300, distance: 22.1
click at [416, 308] on div "Janela de atendimento Grade de atendimento Capacidade Transportadoras Veículos …" at bounding box center [449, 213] width 899 height 426
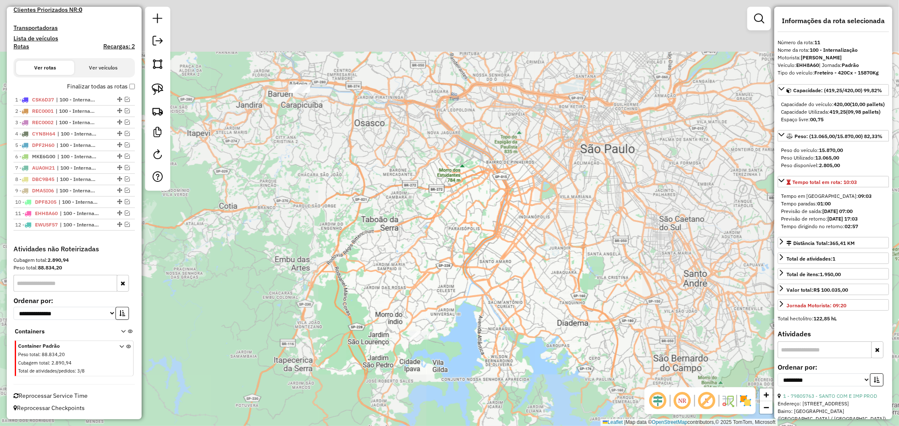
drag, startPoint x: 364, startPoint y: 205, endPoint x: 399, endPoint y: 327, distance: 127.6
click at [404, 340] on div "Janela de atendimento Grade de atendimento Capacidade Transportadoras Veículos …" at bounding box center [449, 213] width 899 height 426
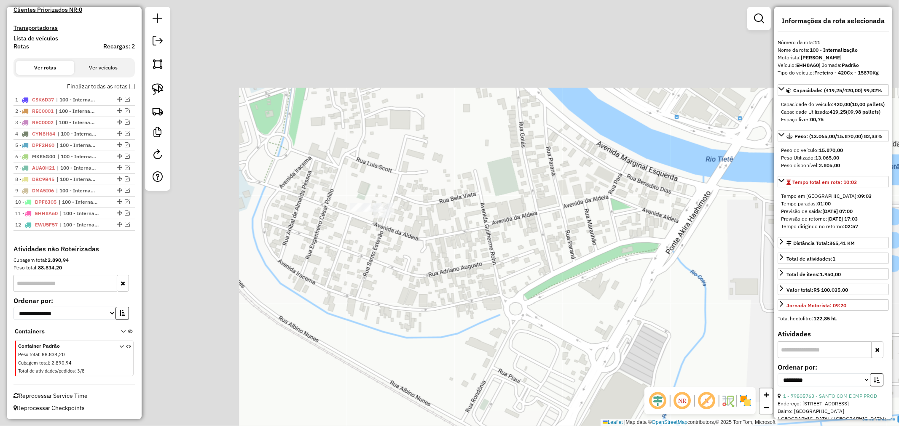
drag, startPoint x: 245, startPoint y: 157, endPoint x: 493, endPoint y: 257, distance: 267.8
click at [495, 264] on div "Janela de atendimento Grade de atendimento Capacidade Transportadoras Veículos …" at bounding box center [449, 213] width 899 height 426
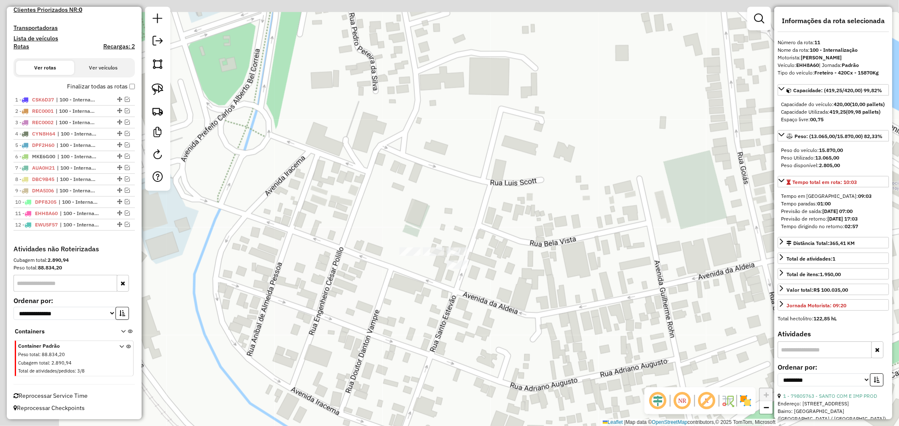
drag, startPoint x: 407, startPoint y: 275, endPoint x: 455, endPoint y: 270, distance: 47.8
click at [467, 296] on div "Janela de atendimento Grade de atendimento Capacidade Transportadoras Veículos …" at bounding box center [449, 213] width 899 height 426
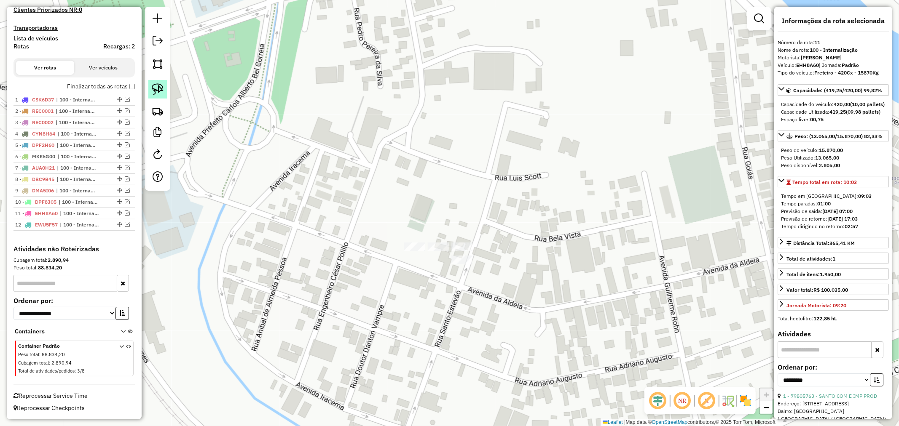
click at [160, 86] on img at bounding box center [158, 89] width 12 height 12
drag, startPoint x: 448, startPoint y: 240, endPoint x: 470, endPoint y: 227, distance: 25.7
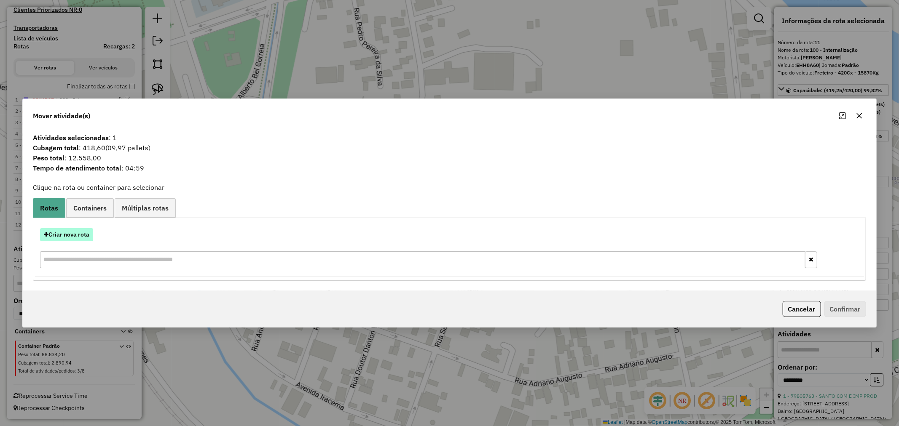
click at [82, 230] on button "Criar nova rota" at bounding box center [66, 234] width 53 height 13
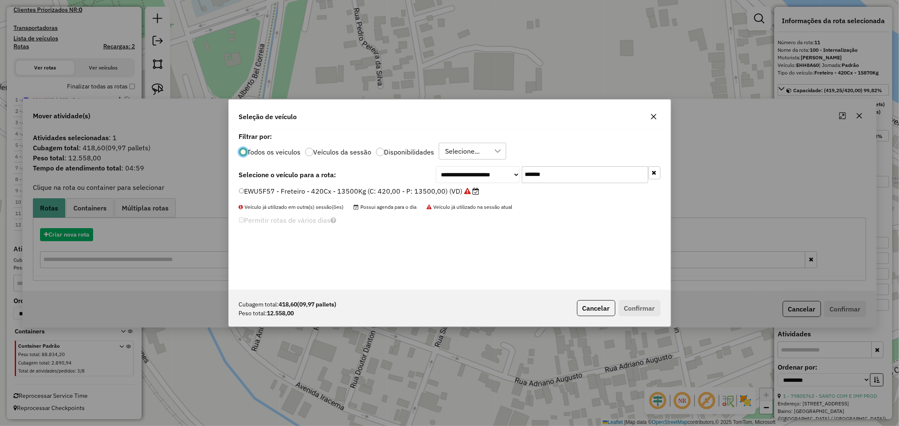
scroll to position [5, 2]
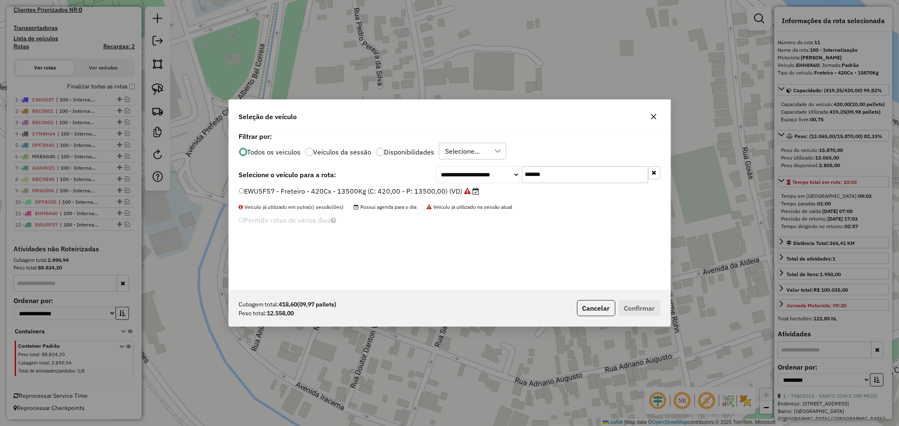
drag, startPoint x: 550, startPoint y: 185, endPoint x: 552, endPoint y: 179, distance: 6.3
click at [552, 179] on div "**********" at bounding box center [449, 210] width 441 height 160
click at [555, 171] on input "*******" at bounding box center [585, 174] width 126 height 17
paste input "text"
type input "*******"
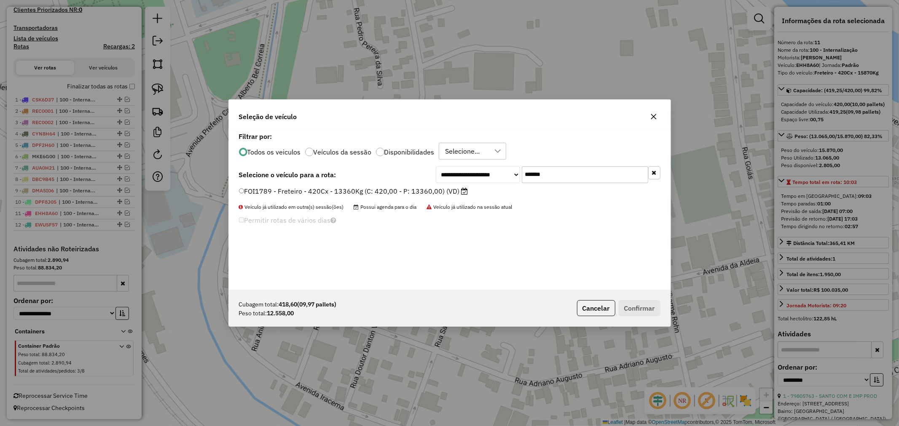
click at [390, 191] on label "FOI1789 - Freteiro - 420Cx - 13360Kg (C: 420,00 - P: 13360,00) (VD)" at bounding box center [353, 191] width 229 height 10
click at [633, 305] on button "Confirmar" at bounding box center [639, 308] width 42 height 16
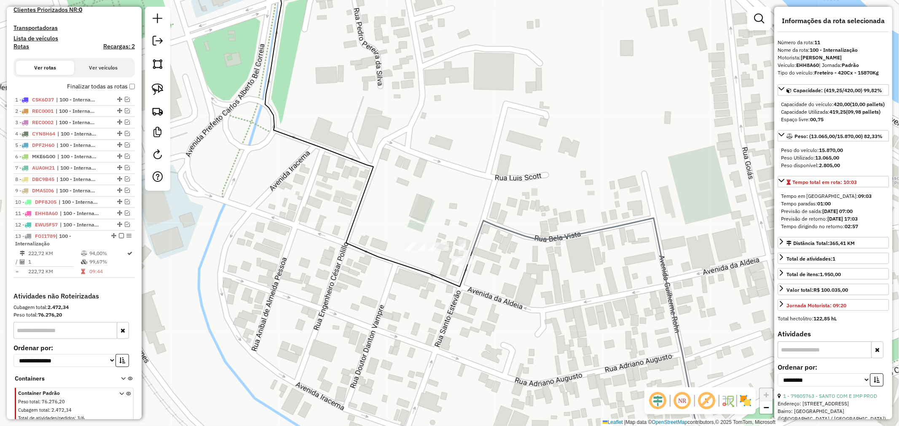
scroll to position [288, 0]
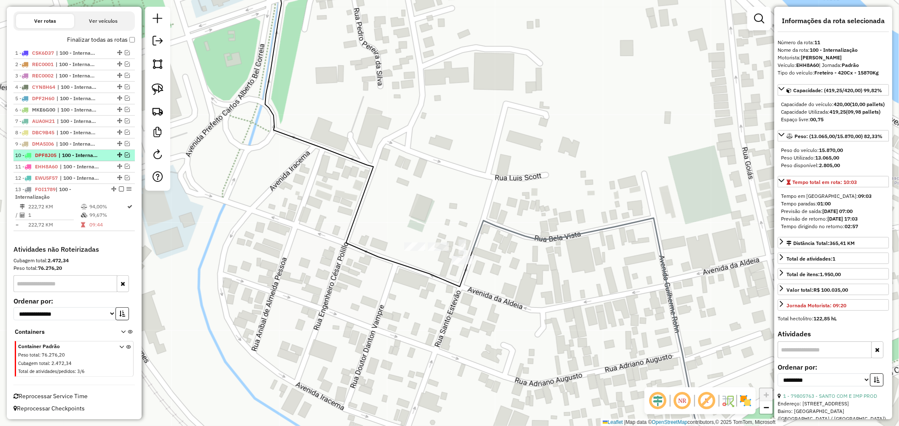
click at [119, 187] on em at bounding box center [121, 189] width 5 height 5
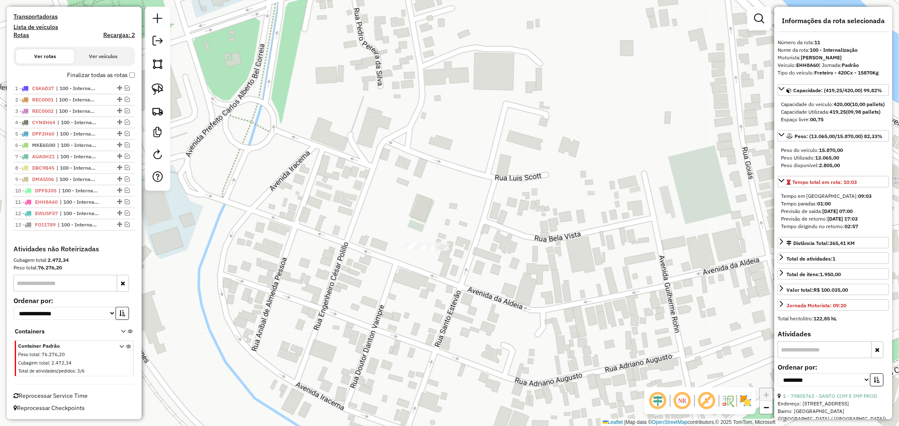
scroll to position [253, 0]
drag, startPoint x: 156, startPoint y: 87, endPoint x: 301, endPoint y: 179, distance: 172.1
click at [156, 86] on img at bounding box center [158, 89] width 12 height 12
drag, startPoint x: 401, startPoint y: 232, endPoint x: 424, endPoint y: 239, distance: 23.8
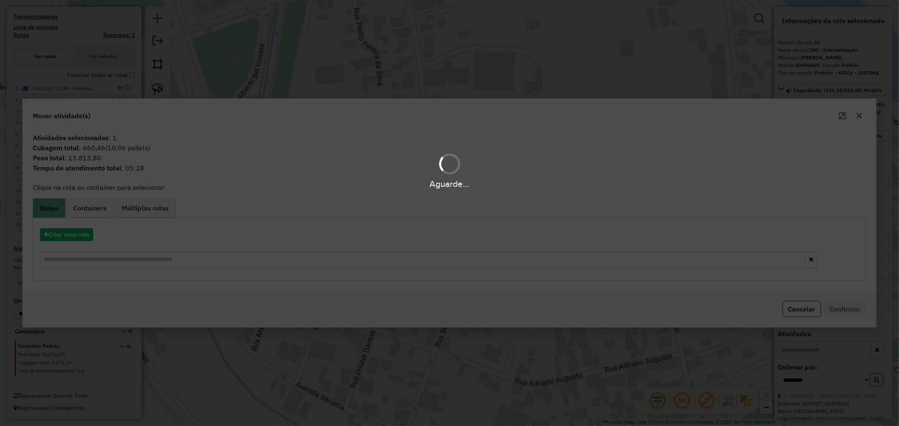
click at [88, 234] on div "Aguarde..." at bounding box center [449, 213] width 899 height 426
click at [64, 236] on hb-app "Aguarde... Pop-up bloqueado! Seu navegador bloqueou automáticamente a abertura …" at bounding box center [449, 213] width 899 height 426
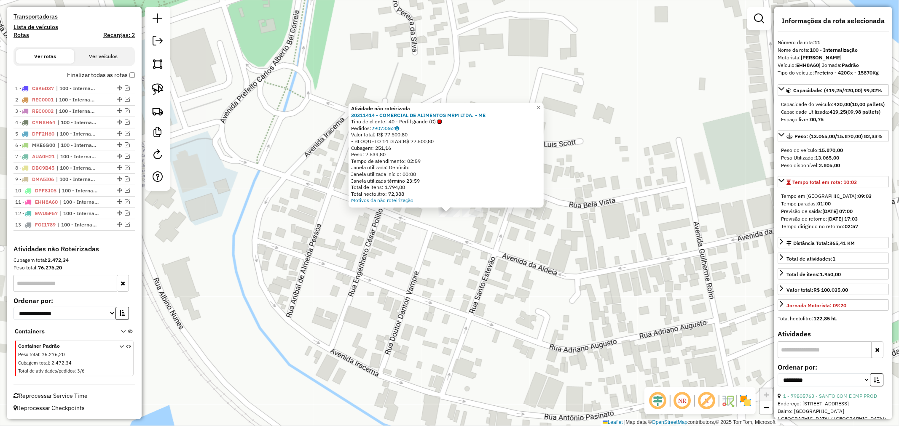
click at [493, 239] on div "Atividade não roteirizada 30311414 - COMERCIAL DE ALIMENTOS MRM LTDA. - ME Tipo…" at bounding box center [449, 213] width 899 height 426
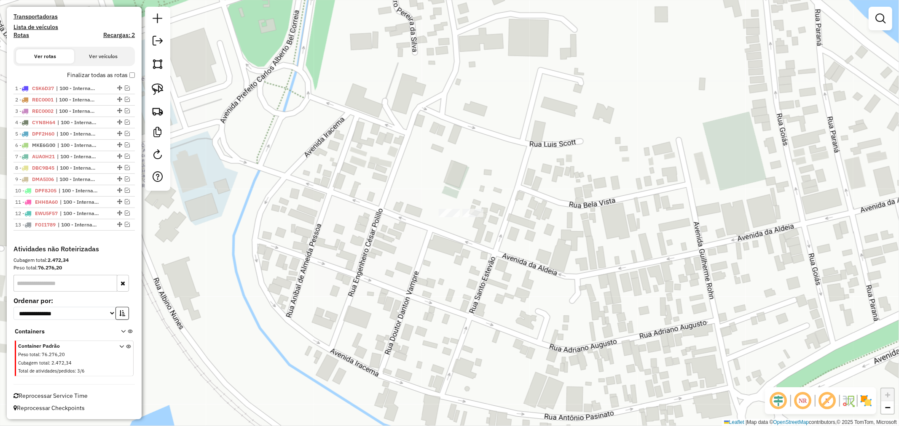
click at [472, 217] on div at bounding box center [472, 213] width 21 height 8
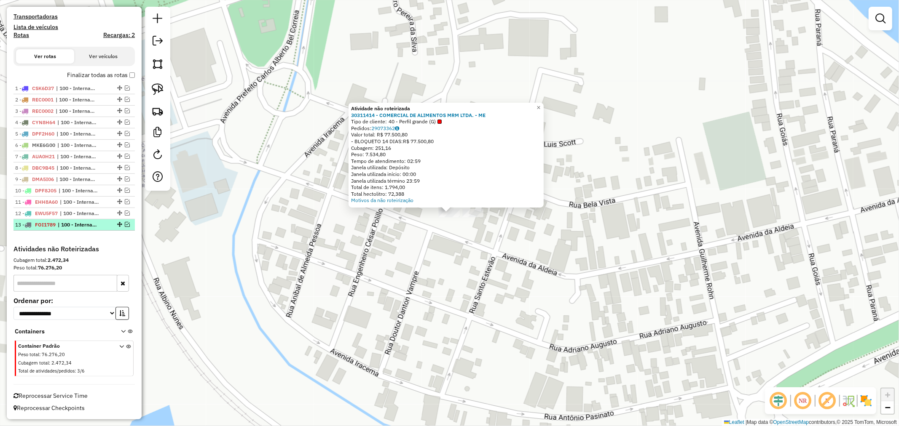
click at [82, 223] on span "| 100 - Internalização" at bounding box center [77, 225] width 39 height 8
select select "**********"
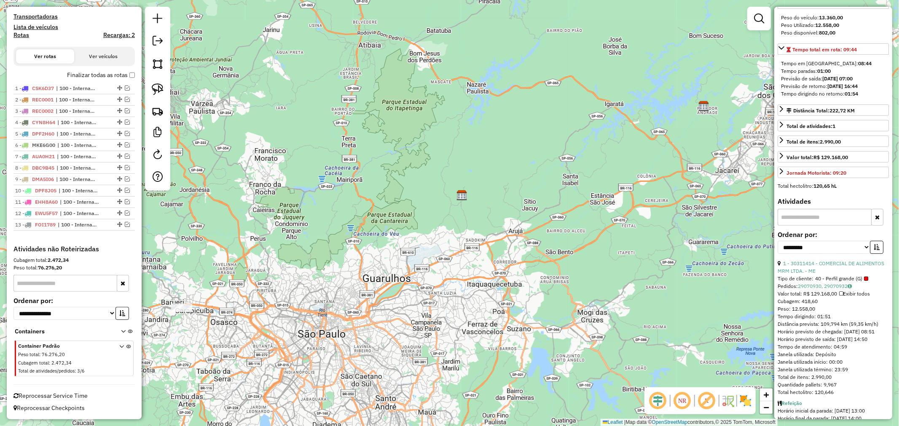
scroll to position [164, 0]
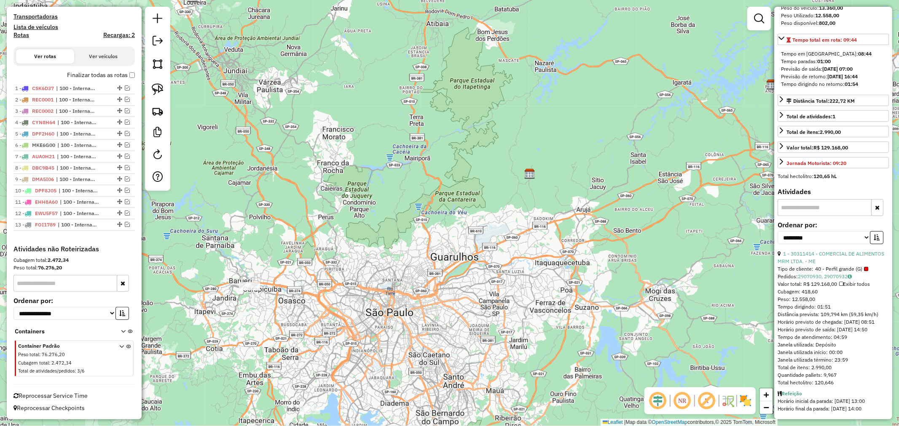
drag, startPoint x: 286, startPoint y: 324, endPoint x: 493, endPoint y: 252, distance: 220.0
click at [513, 256] on div "Janela de atendimento Grade de atendimento Capacidade Transportadoras Veículos …" at bounding box center [449, 213] width 899 height 426
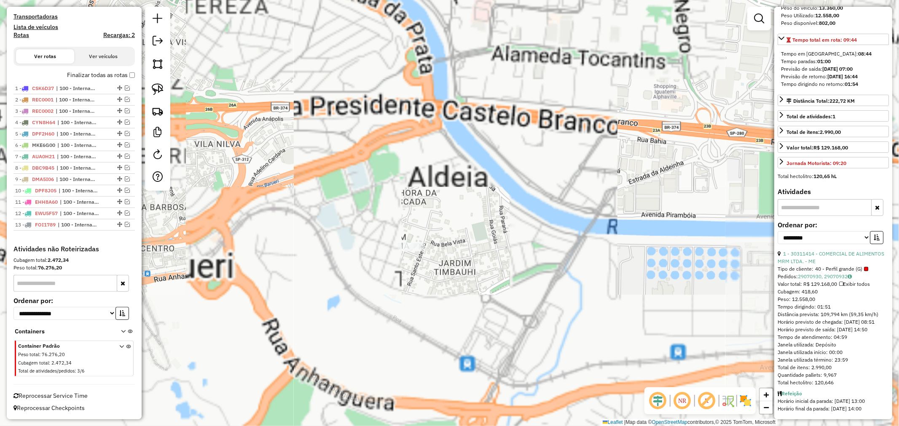
drag, startPoint x: 388, startPoint y: 185, endPoint x: 383, endPoint y: 86, distance: 99.1
click at [383, 86] on div "Janela de atendimento Grade de atendimento Capacidade Transportadoras Veículos …" at bounding box center [449, 213] width 899 height 426
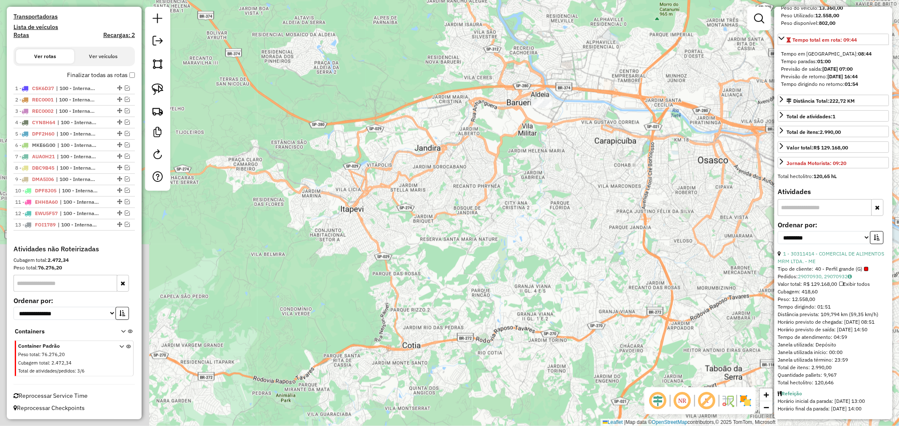
drag, startPoint x: 503, startPoint y: 364, endPoint x: 677, endPoint y: 179, distance: 253.9
click at [692, 144] on div "Janela de atendimento Grade de atendimento Capacidade Transportadoras Veículos …" at bounding box center [449, 213] width 899 height 426
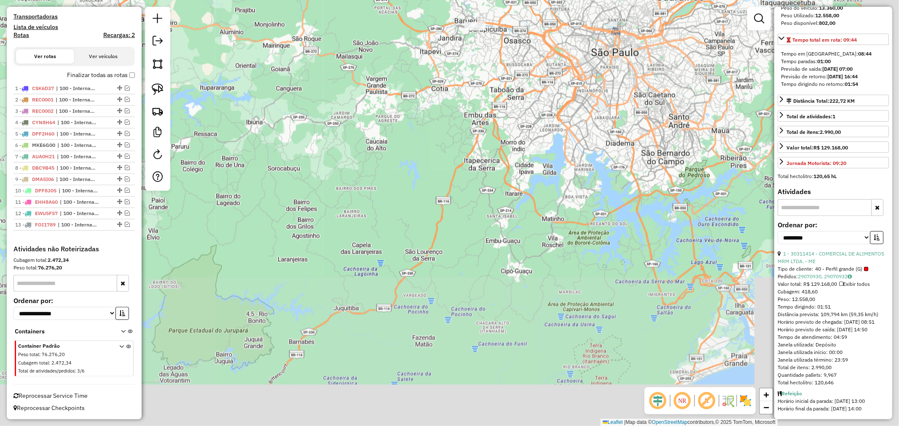
drag, startPoint x: 394, startPoint y: 259, endPoint x: 208, endPoint y: 150, distance: 216.2
click at [214, 151] on div "Janela de atendimento Grade de atendimento Capacidade Transportadoras Veículos …" at bounding box center [449, 213] width 899 height 426
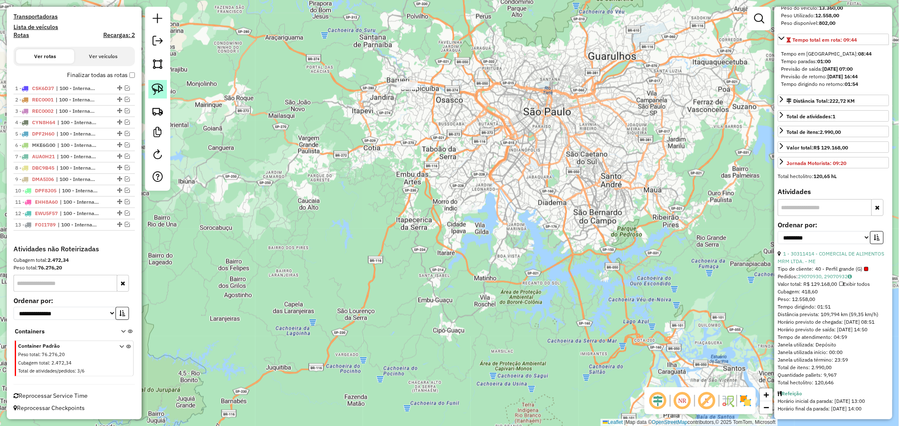
click at [157, 83] on link at bounding box center [157, 89] width 19 height 19
drag, startPoint x: 441, startPoint y: 219, endPoint x: 507, endPoint y: 191, distance: 71.5
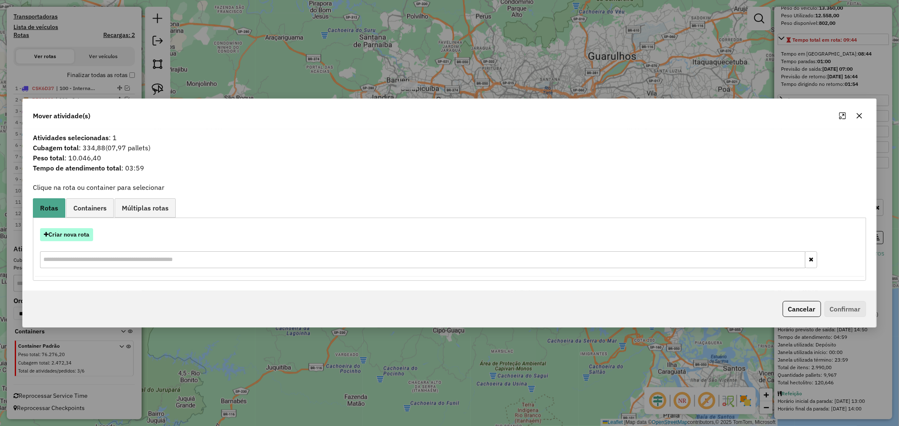
click at [75, 234] on button "Criar nova rota" at bounding box center [66, 234] width 53 height 13
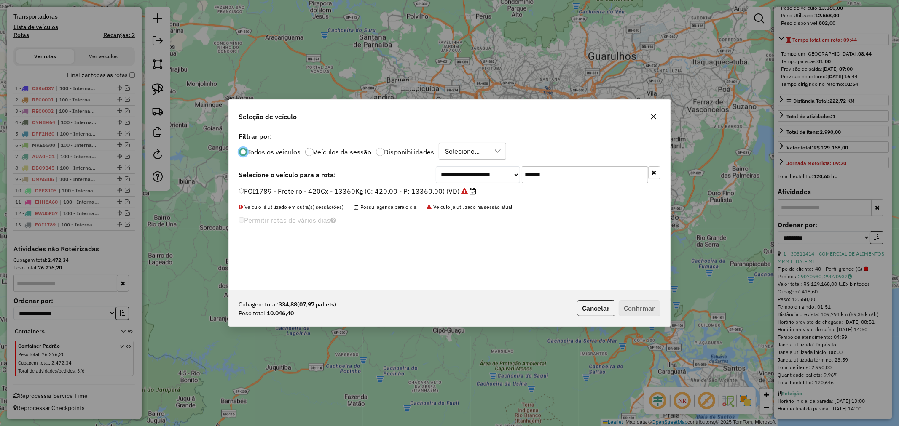
scroll to position [5, 2]
click at [554, 174] on input "*******" at bounding box center [585, 174] width 126 height 17
click at [554, 174] on div "**********" at bounding box center [449, 210] width 441 height 160
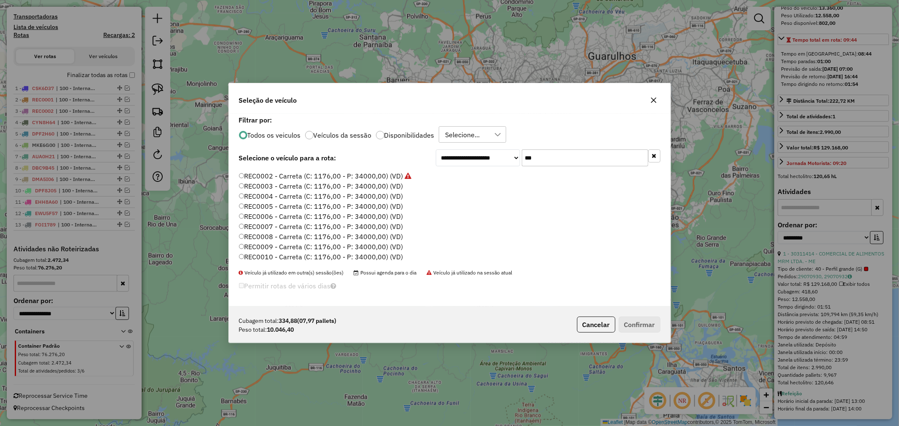
scroll to position [0, 0]
type input "***"
click at [380, 195] on label "REC0003 - Carreta (C: 1176,00 - P: 34000,00) (VD)" at bounding box center [321, 195] width 164 height 10
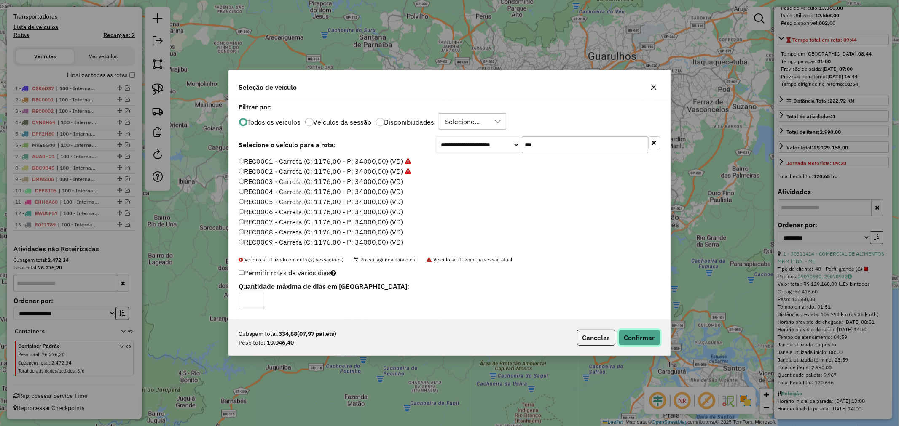
click at [623, 334] on button "Confirmar" at bounding box center [639, 338] width 42 height 16
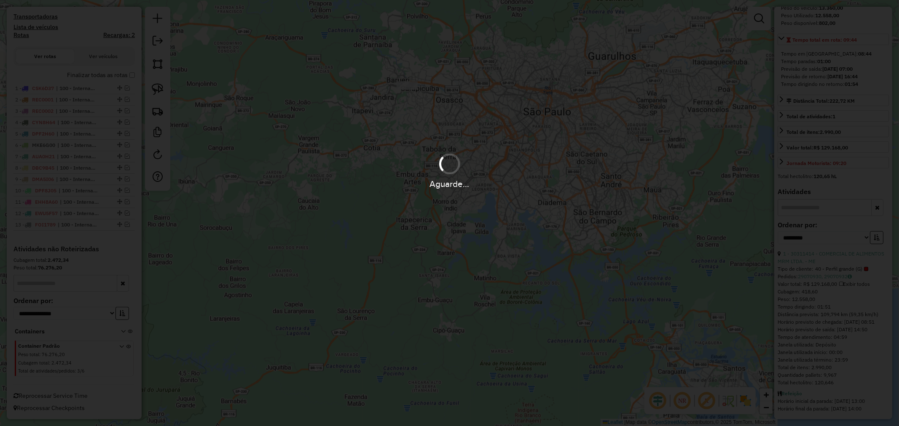
scroll to position [300, 0]
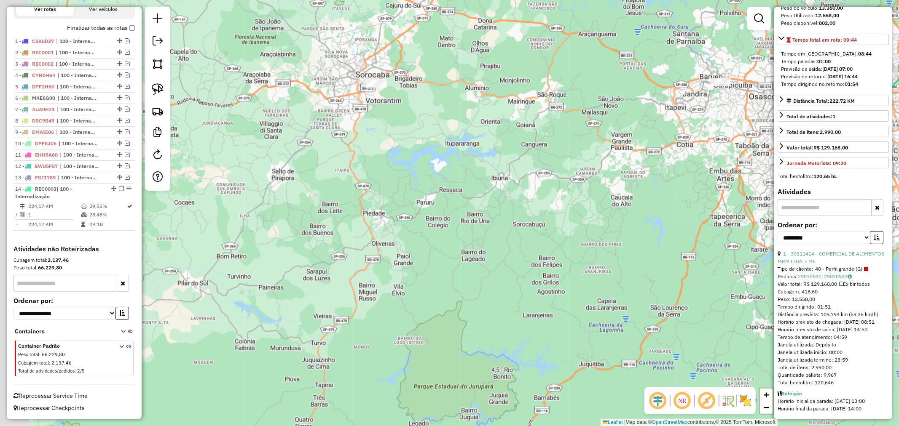
drag, startPoint x: 531, startPoint y: 208, endPoint x: 554, endPoint y: 213, distance: 23.3
click at [554, 213] on div "Janela de atendimento Grade de atendimento Capacidade Transportadoras Veículos …" at bounding box center [449, 213] width 899 height 426
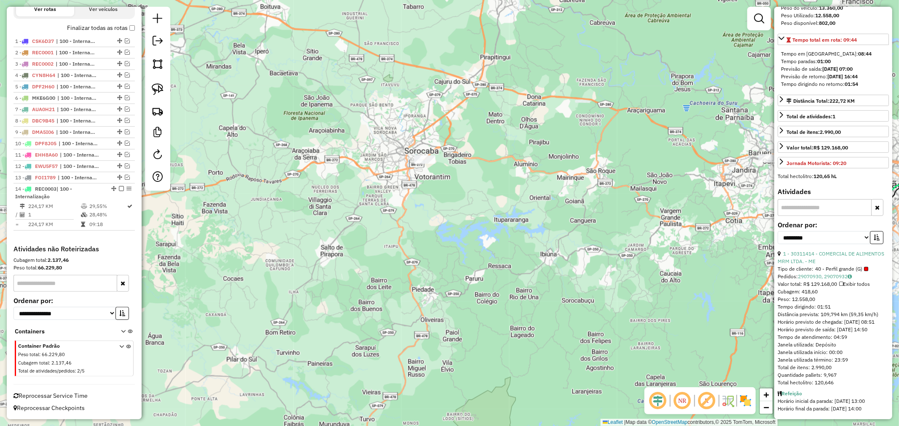
drag, startPoint x: 367, startPoint y: 135, endPoint x: 427, endPoint y: 174, distance: 71.3
click at [402, 186] on div "Janela de atendimento Grade de atendimento Capacidade Transportadoras Veículos …" at bounding box center [449, 213] width 899 height 426
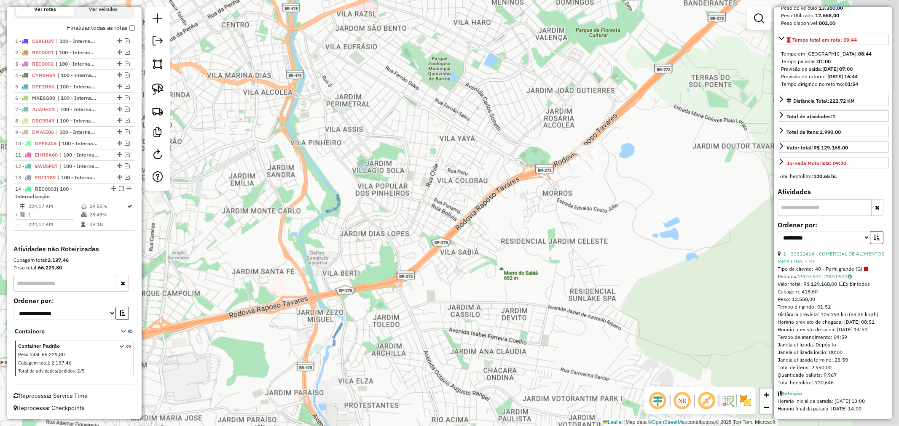
drag, startPoint x: 497, startPoint y: 204, endPoint x: 462, endPoint y: 243, distance: 52.8
click at [448, 251] on div "Janela de atendimento Grade de atendimento Capacidade Transportadoras Veículos …" at bounding box center [449, 213] width 899 height 426
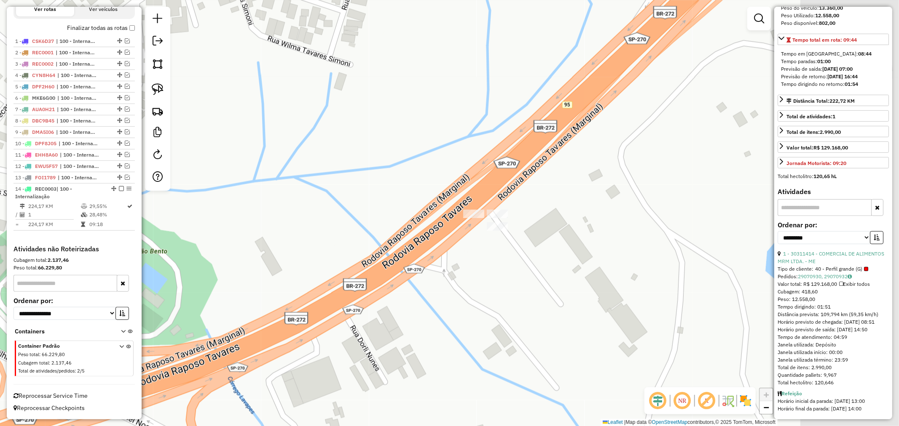
drag, startPoint x: 622, startPoint y: 223, endPoint x: 394, endPoint y: 254, distance: 229.9
click at [451, 277] on div "Janela de atendimento Grade de atendimento Capacidade Transportadoras Veículos …" at bounding box center [449, 213] width 899 height 426
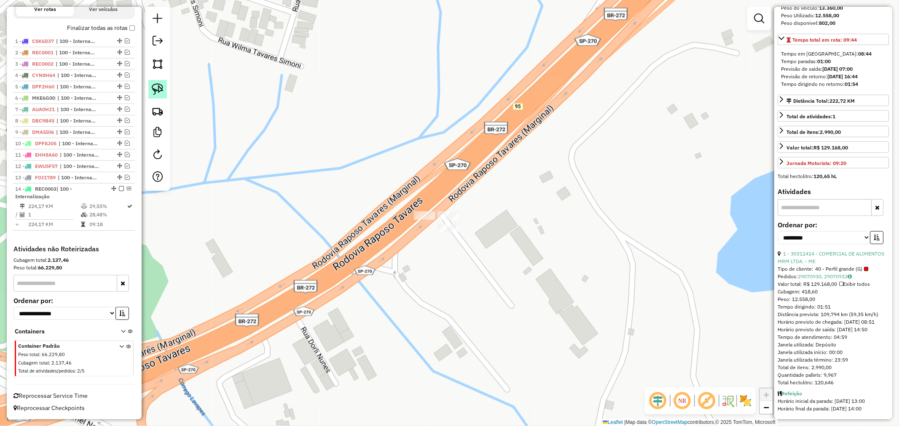
click at [160, 90] on img at bounding box center [158, 89] width 12 height 12
drag, startPoint x: 430, startPoint y: 202, endPoint x: 475, endPoint y: 209, distance: 45.6
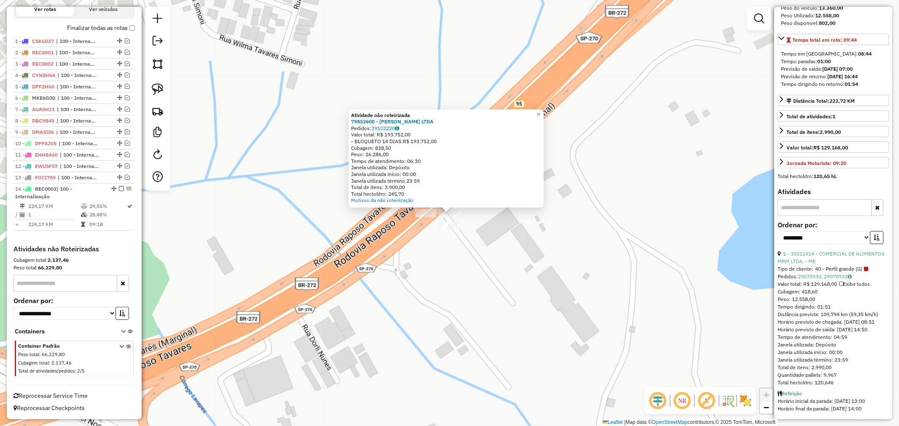
click at [404, 258] on div "Atividade não roteirizada 79853608 - THIAGO JOSEPHER DE OLIVEIRA LTDA Pedidos: …" at bounding box center [449, 213] width 899 height 426
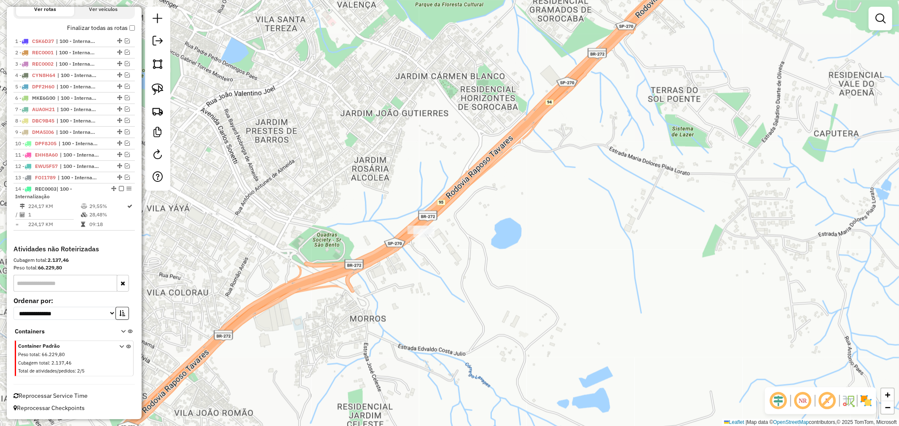
drag, startPoint x: 508, startPoint y: 260, endPoint x: 584, endPoint y: 276, distance: 77.9
click at [584, 276] on div "Janela de atendimento Grade de atendimento Capacidade Transportadoras Veículos …" at bounding box center [449, 213] width 899 height 426
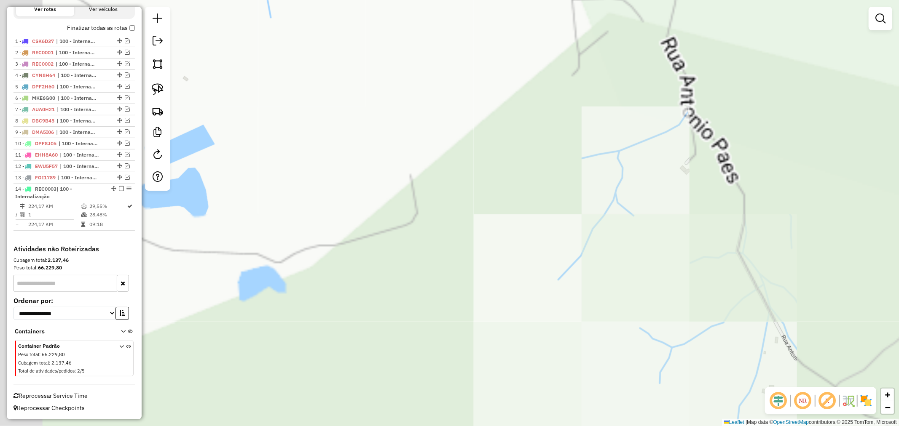
drag, startPoint x: 466, startPoint y: 251, endPoint x: 671, endPoint y: 308, distance: 212.7
click at [671, 308] on div "Janela de atendimento Grade de atendimento Capacidade Transportadoras Veículos …" at bounding box center [449, 213] width 899 height 426
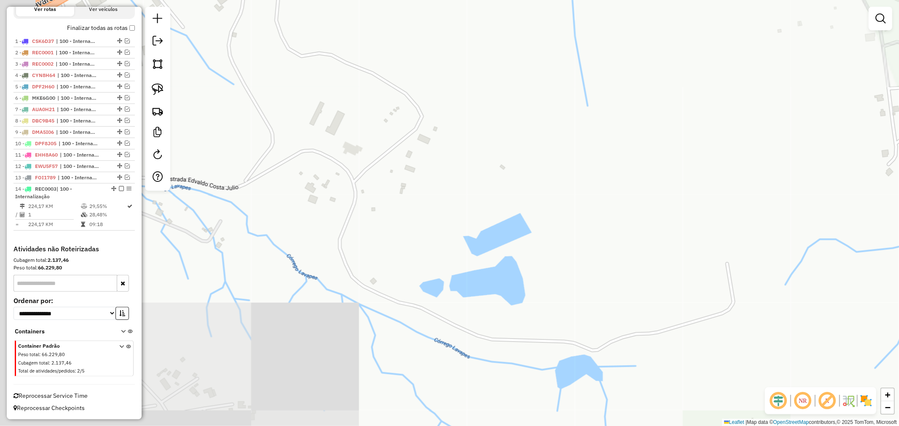
drag, startPoint x: 508, startPoint y: 272, endPoint x: 711, endPoint y: 308, distance: 205.4
click at [711, 308] on div "Janela de atendimento Grade de atendimento Capacidade Transportadoras Veículos …" at bounding box center [449, 213] width 899 height 426
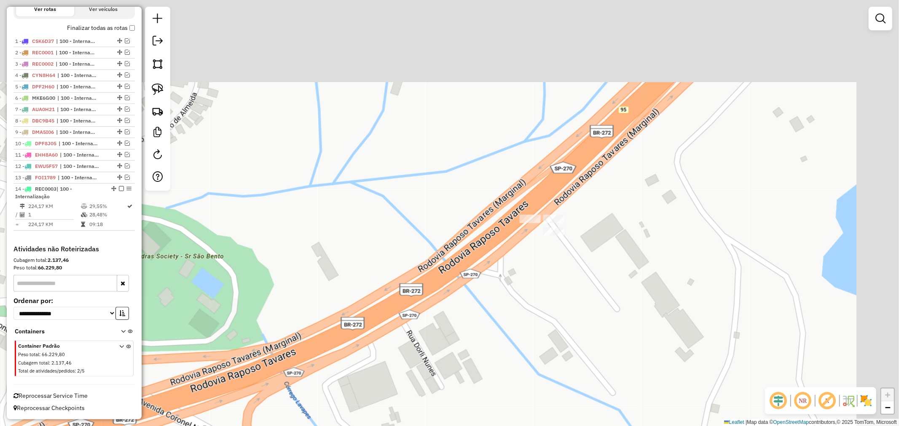
drag, startPoint x: 604, startPoint y: 246, endPoint x: 515, endPoint y: 340, distance: 129.3
click at [515, 340] on div "Janela de atendimento Grade de atendimento Capacidade Transportadoras Veículos …" at bounding box center [449, 213] width 899 height 426
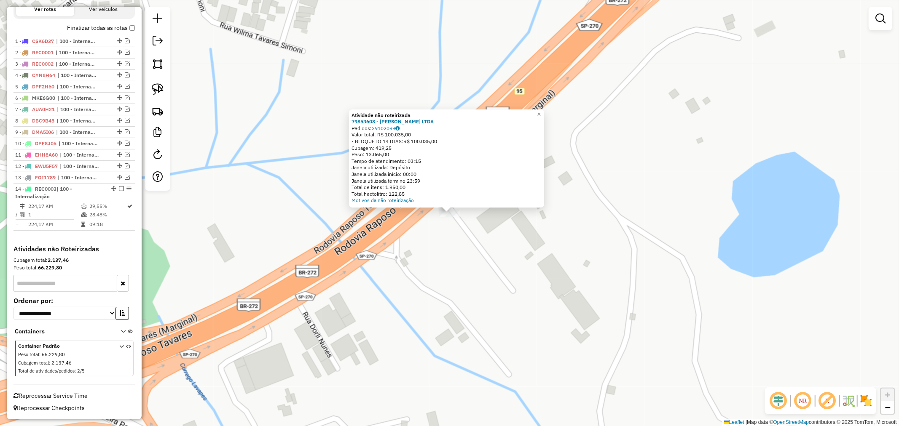
click at [453, 233] on div "Atividade não roteirizada 79853608 - THIAGO JOSEPHER DE OLIVEIRA LTDA Pedidos: …" at bounding box center [449, 213] width 899 height 426
drag, startPoint x: 425, startPoint y: 236, endPoint x: 417, endPoint y: 209, distance: 28.6
click at [424, 235] on div "Atividade não roteirizada 79853608 - THIAGO JOSEPHER DE OLIVEIRA LTDA Pedidos: …" at bounding box center [449, 213] width 899 height 426
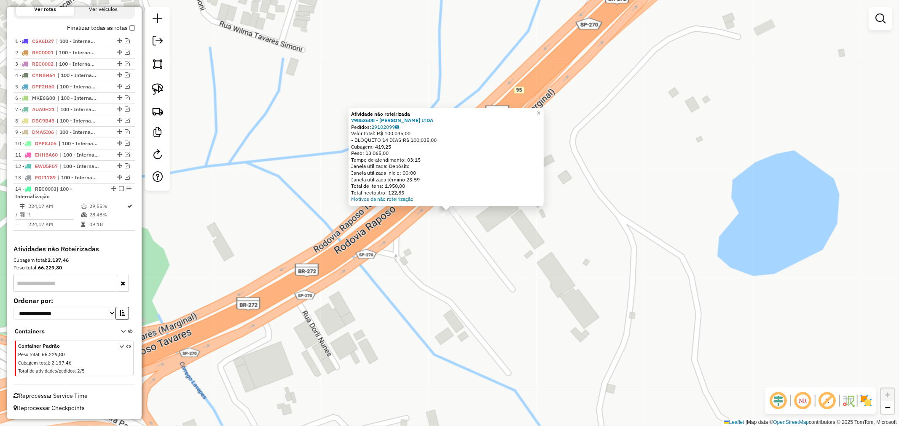
click at [398, 242] on div "Atividade não roteirizada 79853608 - THIAGO JOSEPHER DE OLIVEIRA LTDA Pedidos: …" at bounding box center [449, 213] width 899 height 426
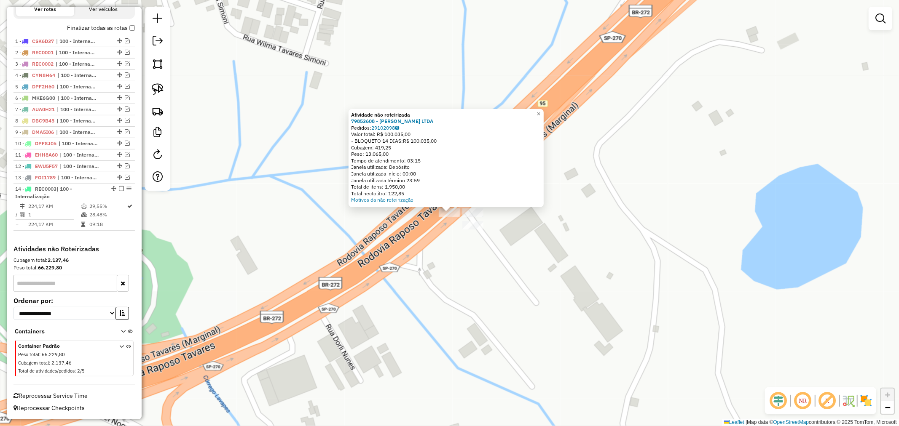
click at [459, 270] on div "Atividade não roteirizada 79853608 - THIAGO JOSEPHER DE OLIVEIRA LTDA Pedidos: …" at bounding box center [449, 213] width 899 height 426
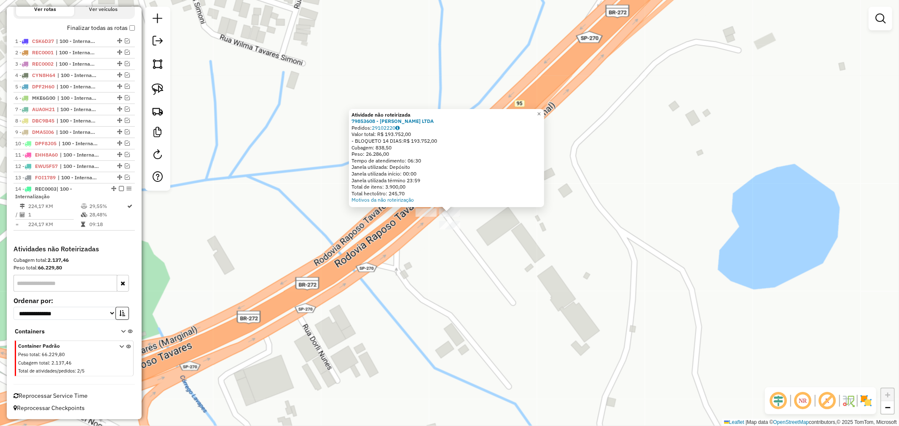
click at [535, 242] on div "Atividade não roteirizada 79853608 - THIAGO JOSEPHER DE OLIVEIRA LTDA Pedidos: …" at bounding box center [449, 213] width 899 height 426
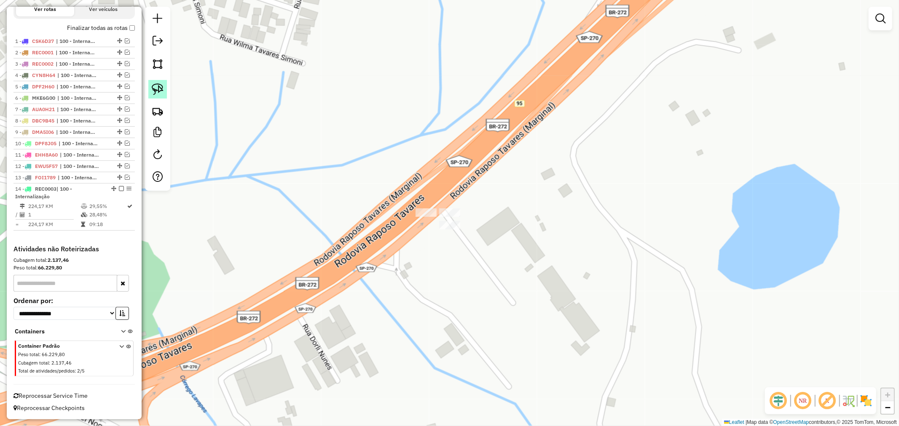
click at [158, 91] on img at bounding box center [158, 89] width 12 height 12
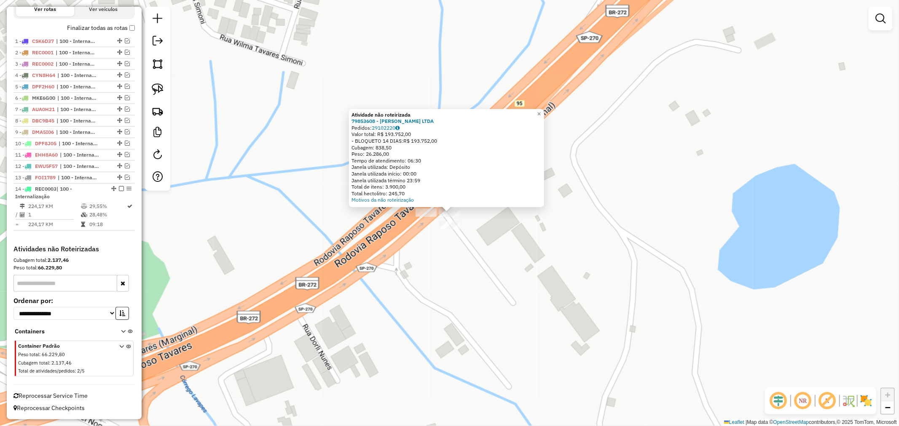
click at [407, 234] on div "Atividade não roteirizada 79853608 - THIAGO JOSEPHER DE OLIVEIRA LTDA Pedidos: …" at bounding box center [449, 213] width 899 height 426
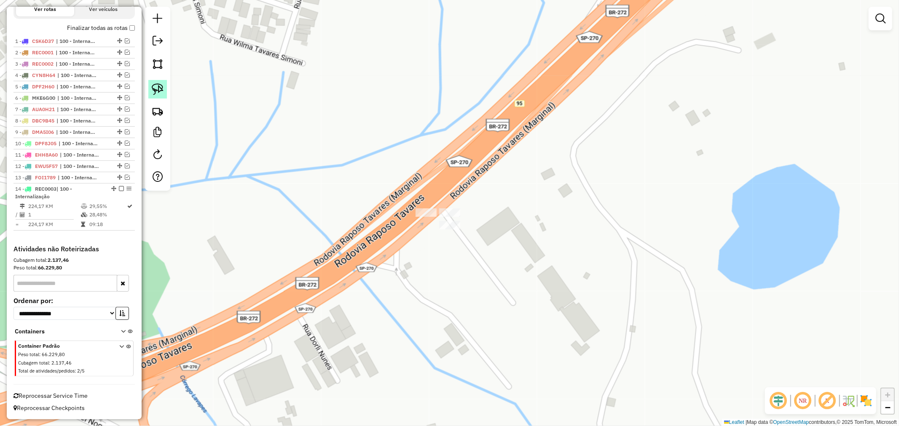
click at [158, 86] on img at bounding box center [158, 89] width 12 height 12
drag, startPoint x: 437, startPoint y: 202, endPoint x: 457, endPoint y: 203, distance: 20.7
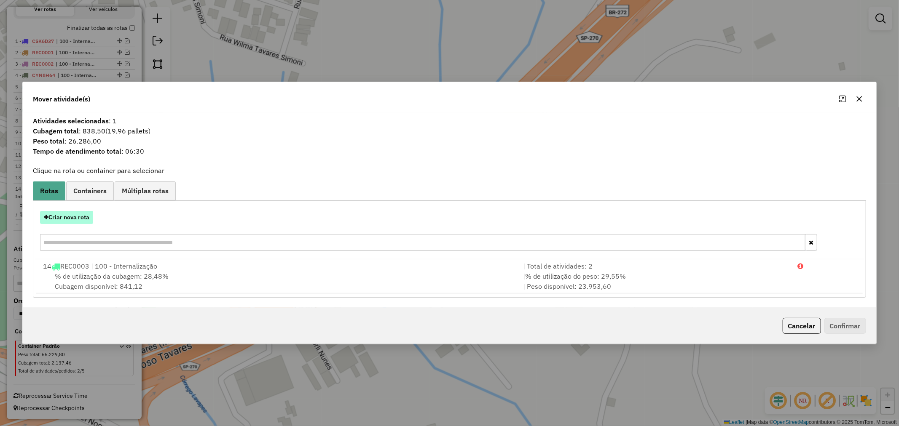
click at [82, 217] on button "Criar nova rota" at bounding box center [66, 217] width 53 height 13
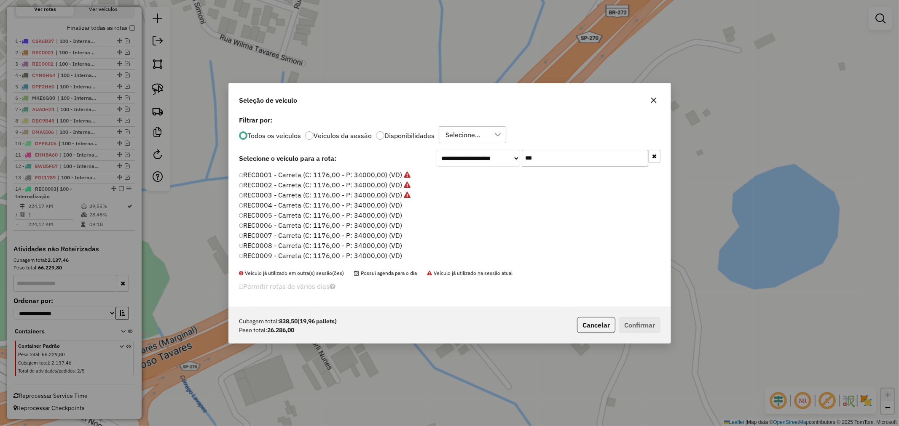
scroll to position [5, 2]
click at [536, 156] on input "***" at bounding box center [585, 158] width 126 height 17
paste input "****"
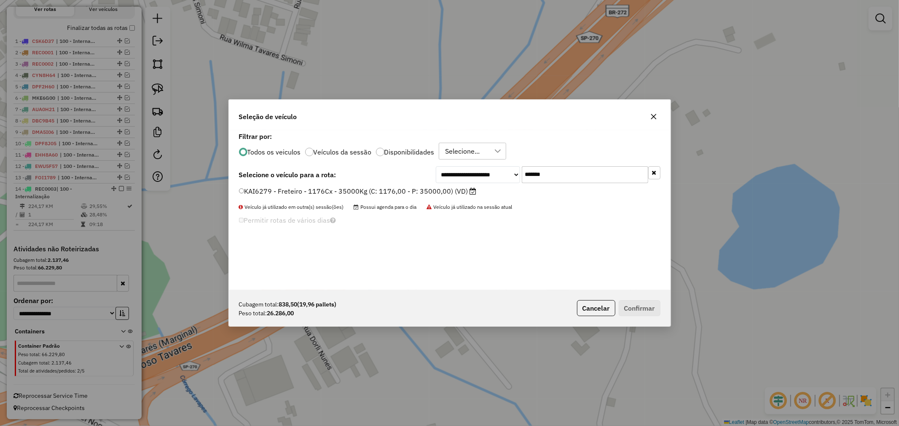
type input "*******"
click at [372, 194] on label "KAI6279 - Freteiro - 1176Cx - 35000Kg (C: 1176,00 - P: 35000,00) (VD)" at bounding box center [358, 191] width 238 height 10
click at [632, 305] on button "Confirmar" at bounding box center [639, 308] width 42 height 16
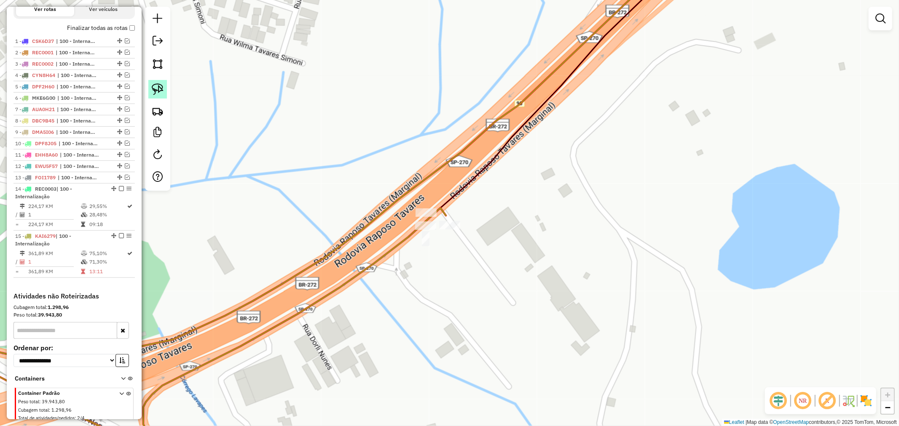
click at [159, 89] on img at bounding box center [158, 89] width 12 height 12
drag, startPoint x: 433, startPoint y: 199, endPoint x: 461, endPoint y: 221, distance: 35.7
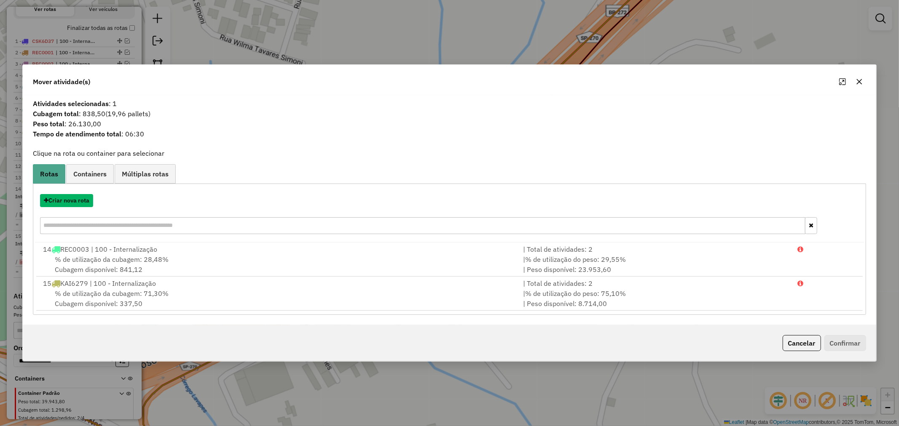
click at [72, 201] on button "Criar nova rota" at bounding box center [66, 200] width 53 height 13
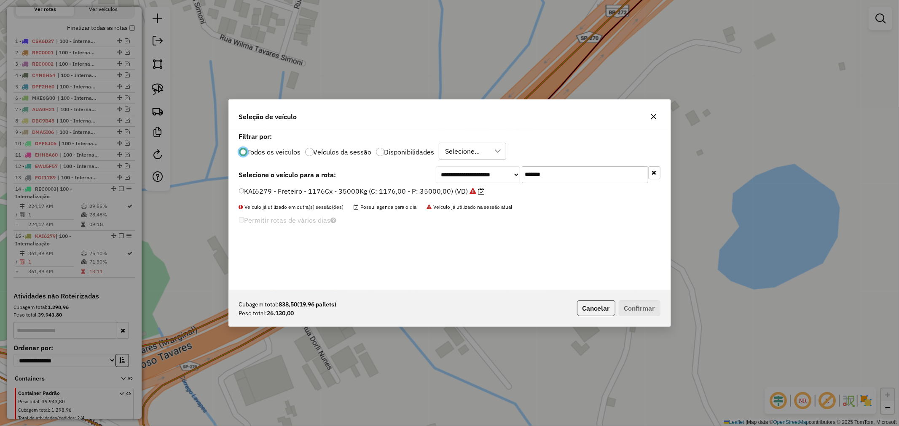
click at [593, 174] on input "*******" at bounding box center [585, 174] width 126 height 17
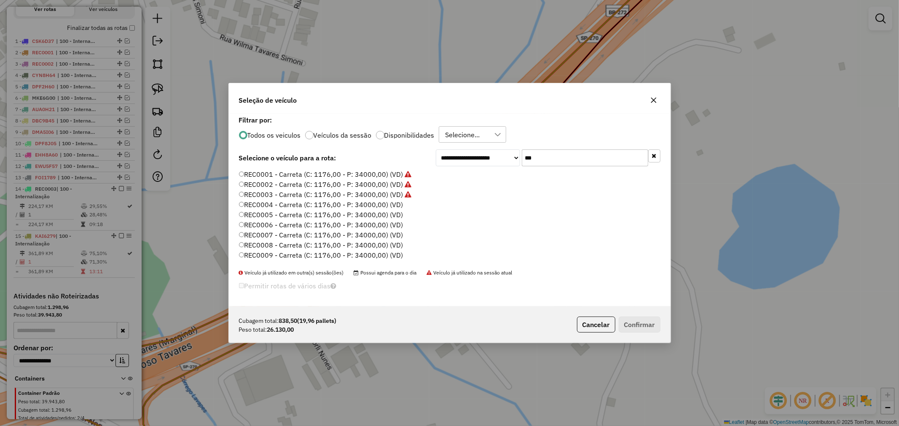
type input "***"
click at [340, 206] on label "REC0004 - Carreta (C: 1176,00 - P: 34000,00) (VD)" at bounding box center [321, 205] width 164 height 10
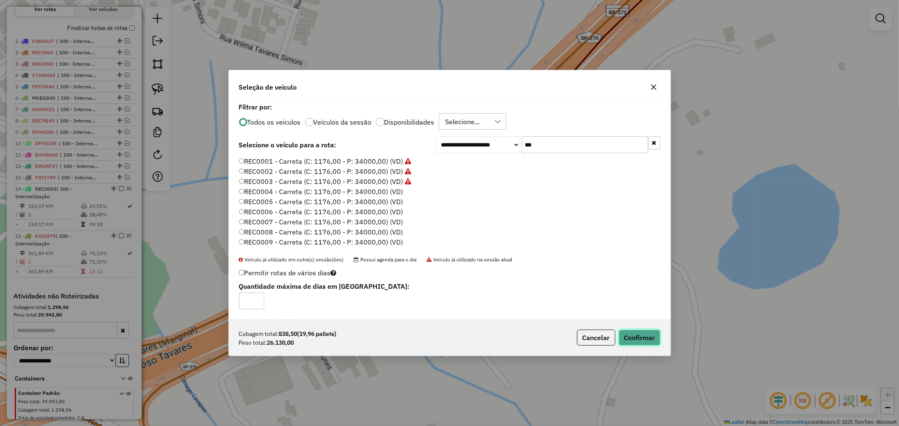
click at [642, 336] on button "Confirmar" at bounding box center [639, 338] width 42 height 16
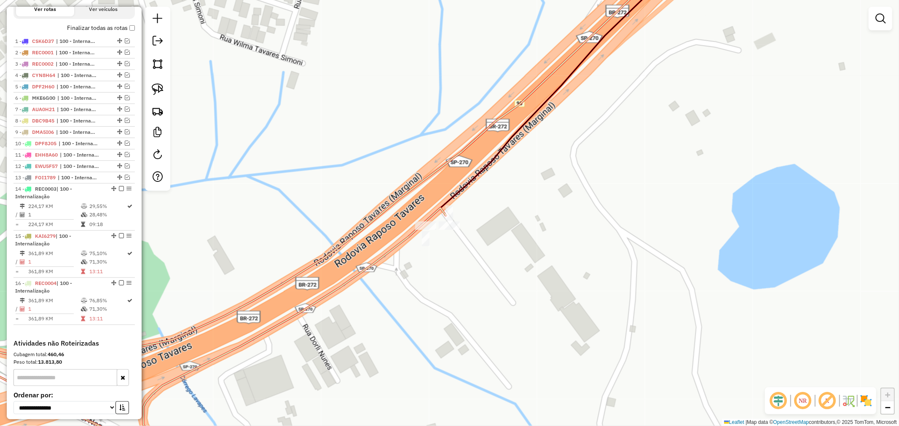
click at [120, 188] on em at bounding box center [121, 188] width 5 height 5
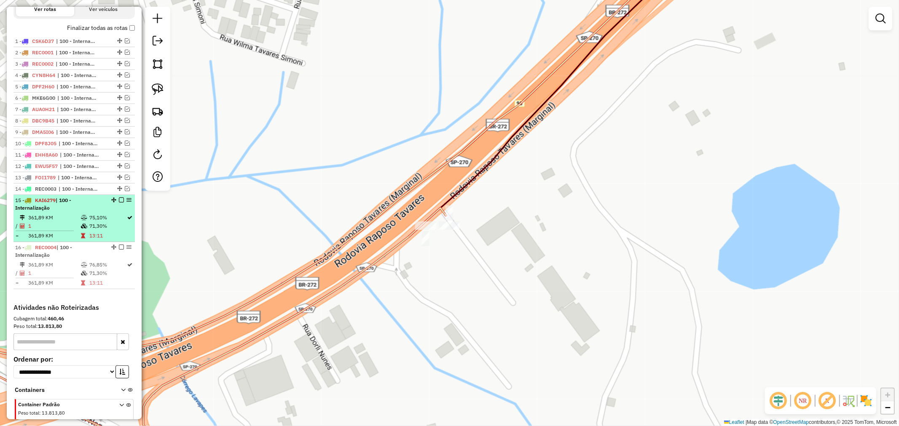
click at [119, 199] on em at bounding box center [121, 200] width 5 height 5
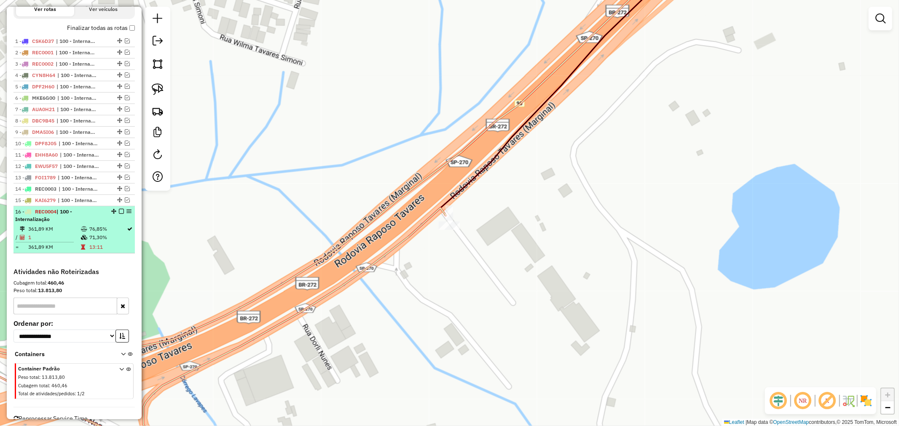
click at [119, 213] on em at bounding box center [121, 211] width 5 height 5
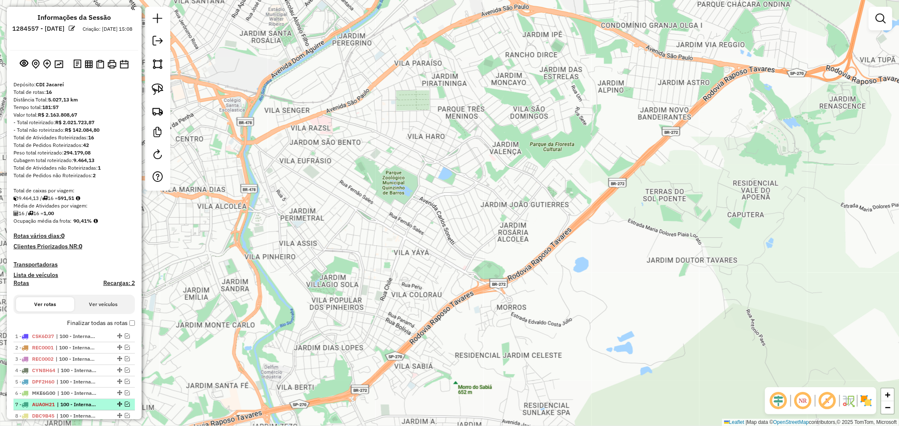
scroll to position [0, 0]
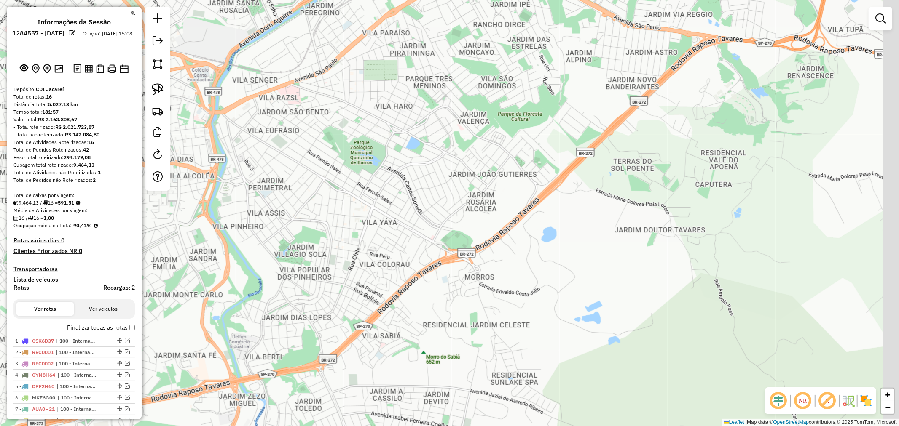
drag, startPoint x: 552, startPoint y: 241, endPoint x: 426, endPoint y: 151, distance: 154.9
click at [425, 150] on div "Janela de atendimento Grade de atendimento Capacidade Transportadoras Veículos …" at bounding box center [449, 213] width 899 height 426
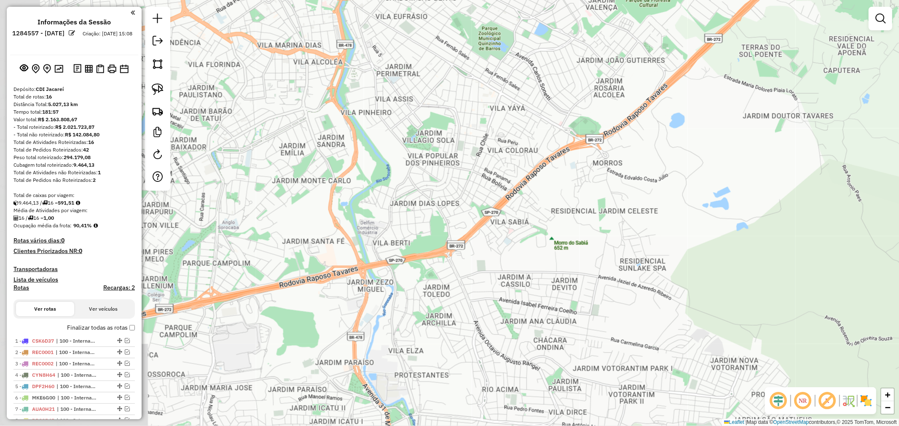
drag, startPoint x: 333, startPoint y: 258, endPoint x: 380, endPoint y: 271, distance: 48.5
click at [571, 235] on div "Janela de atendimento Grade de atendimento Capacidade Transportadoras Veículos …" at bounding box center [449, 213] width 899 height 426
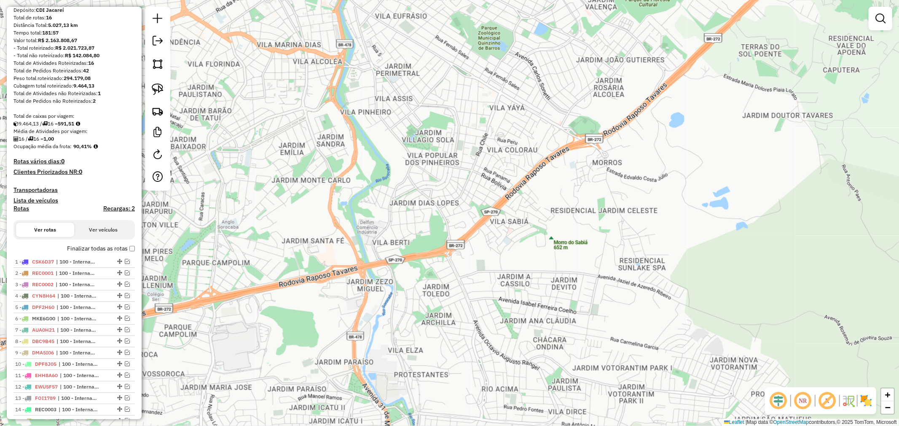
scroll to position [287, 0]
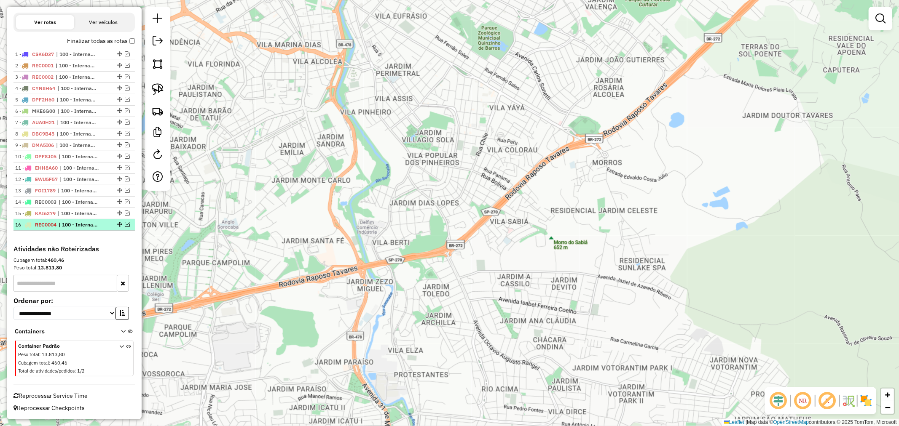
click at [125, 225] on em at bounding box center [127, 224] width 5 height 5
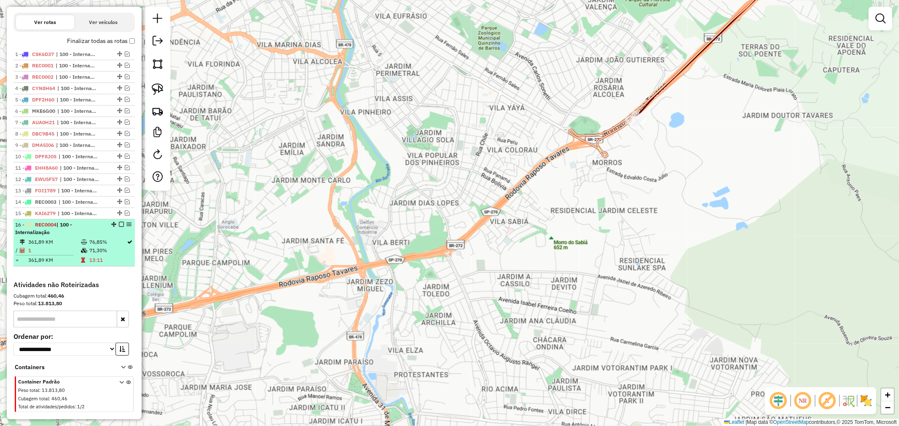
click at [77, 258] on td "361,89 KM" at bounding box center [54, 260] width 53 height 8
select select "**********"
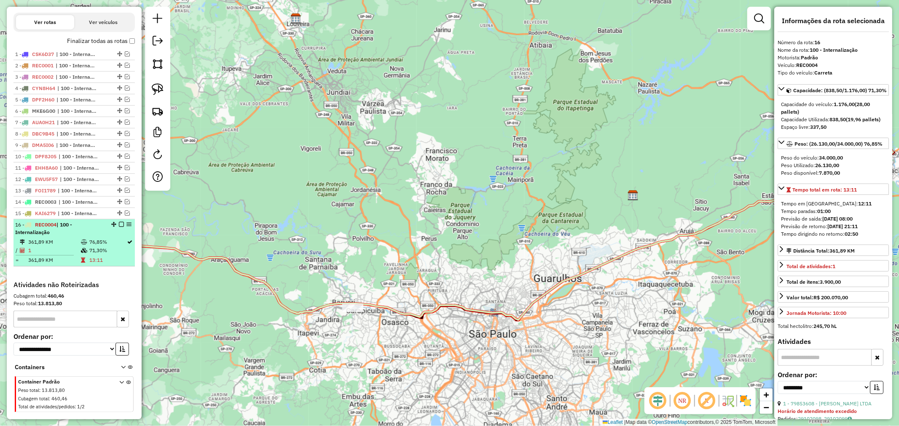
click at [119, 222] on em at bounding box center [121, 224] width 5 height 5
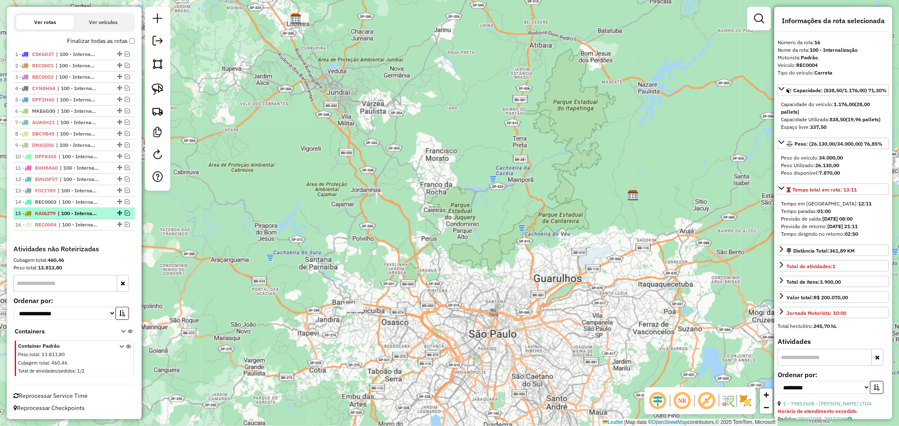
click at [126, 211] on em at bounding box center [127, 213] width 5 height 5
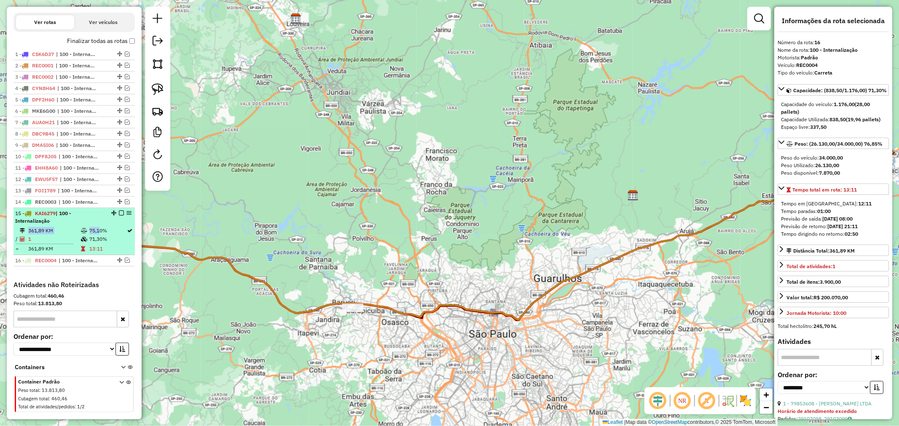
click at [94, 226] on li "15 - KAI6279 | 100 - Internalização 361,89 KM 75,10% / 1 71,30% = 361,89 KM 13:…" at bounding box center [73, 231] width 121 height 47
click at [120, 211] on em at bounding box center [121, 213] width 5 height 5
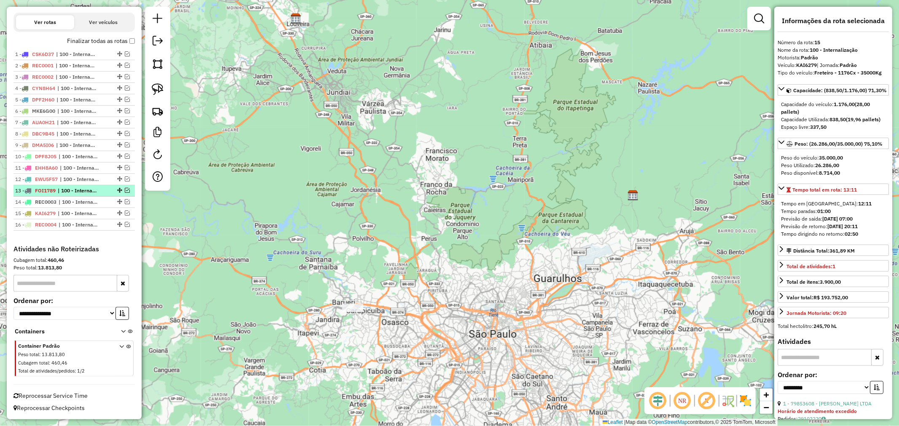
click at [106, 190] on div at bounding box center [118, 190] width 25 height 5
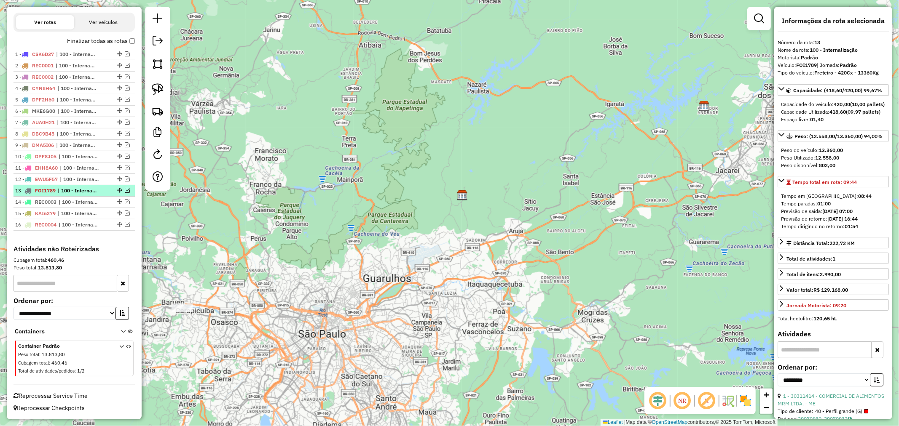
click at [126, 192] on em at bounding box center [127, 190] width 5 height 5
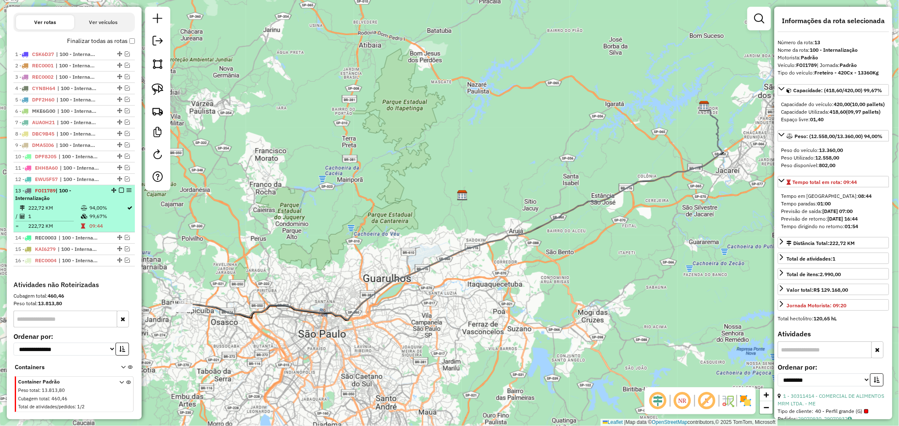
click at [95, 198] on div "13 - FOI1789 | 100 - Internalização" at bounding box center [59, 194] width 89 height 15
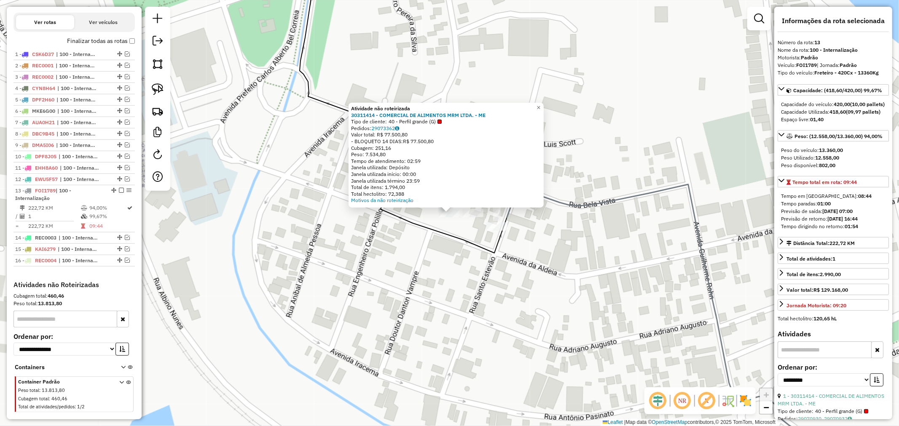
click at [463, 267] on div "Atividade não roteirizada 30311414 - COMERCIAL DE ALIMENTOS MRM LTDA. - ME Tipo…" at bounding box center [449, 213] width 899 height 426
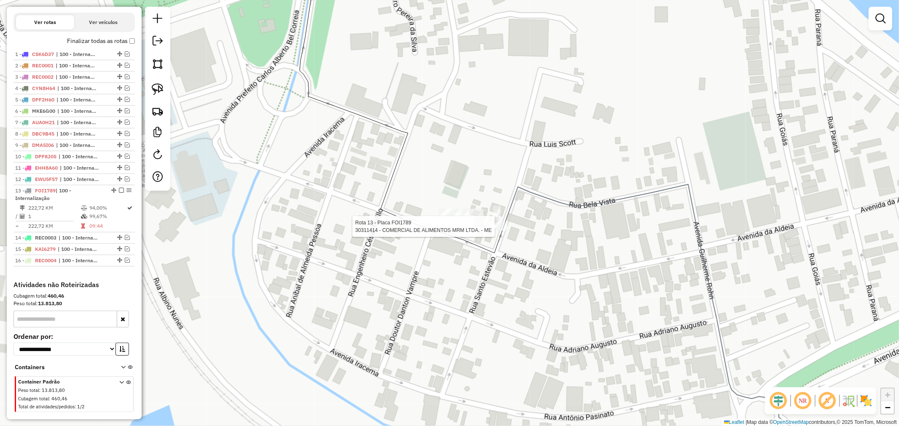
select select "**********"
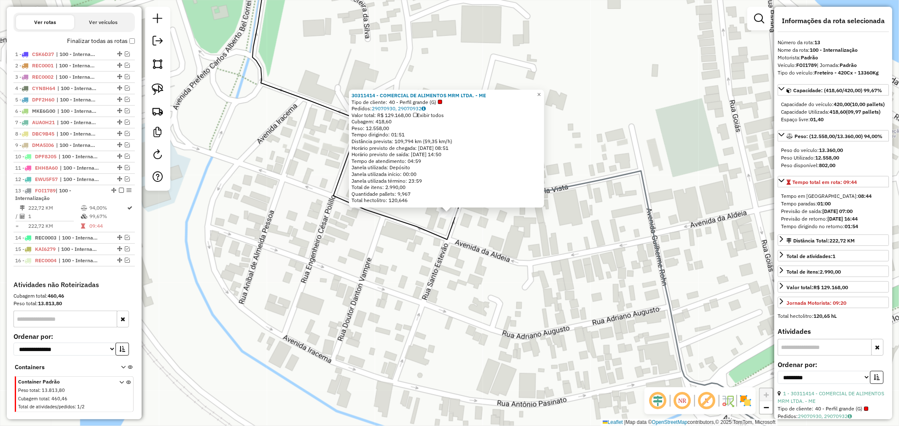
scroll to position [323, 0]
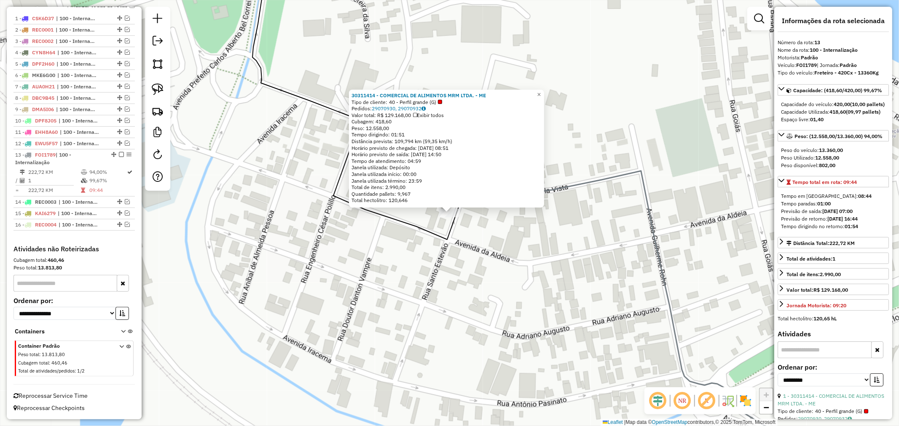
click at [505, 275] on div "30311414 - COMERCIAL DE ALIMENTOS MRM LTDA. - ME Tipo de cliente: 40 - Perfil g…" at bounding box center [449, 213] width 899 height 426
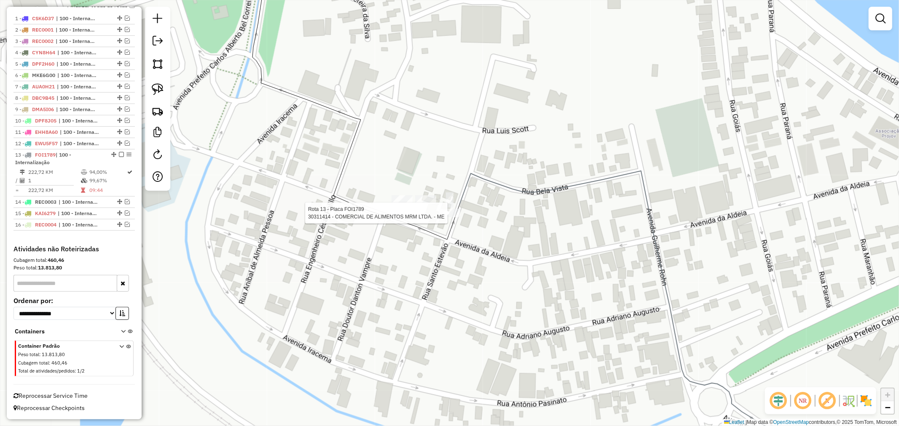
select select "**********"
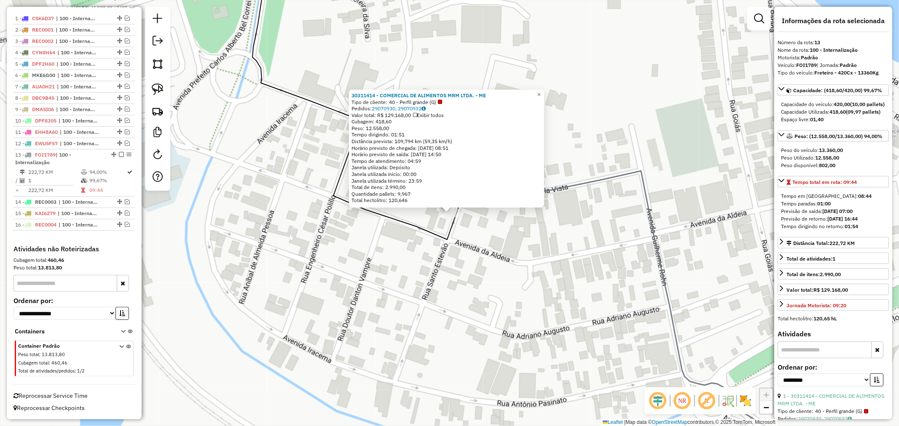
click at [402, 267] on div "30311414 - COMERCIAL DE ALIMENTOS MRM LTDA. - ME Tipo de cliente: 40 - Perfil g…" at bounding box center [449, 213] width 899 height 426
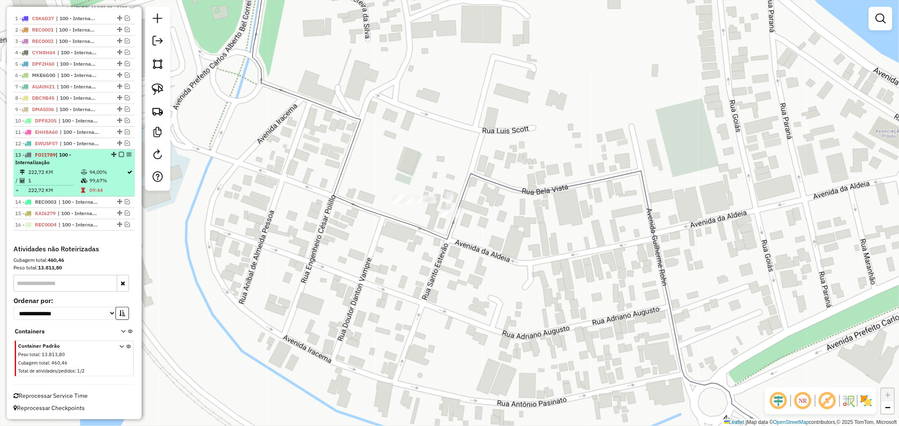
click at [121, 154] on em at bounding box center [121, 154] width 5 height 5
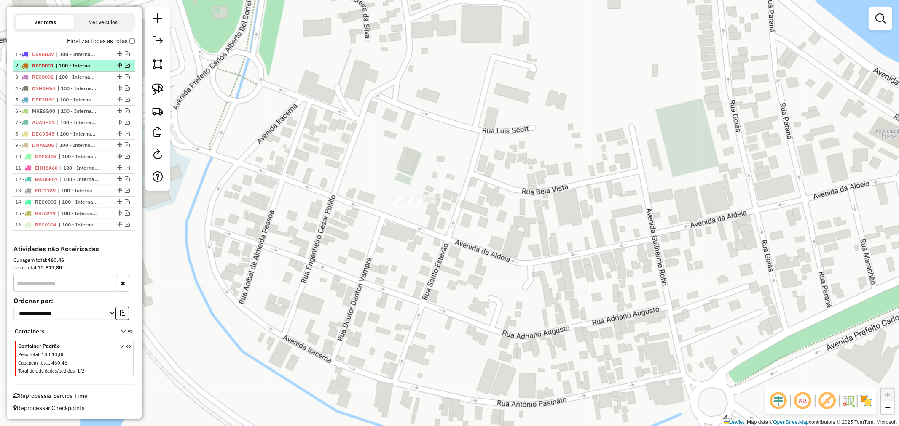
click at [78, 67] on span "| 100 - Internalização" at bounding box center [75, 66] width 39 height 8
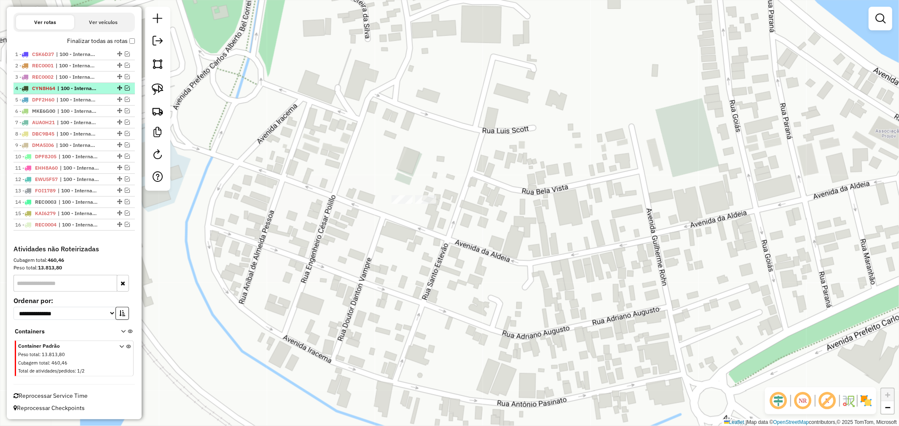
select select "**********"
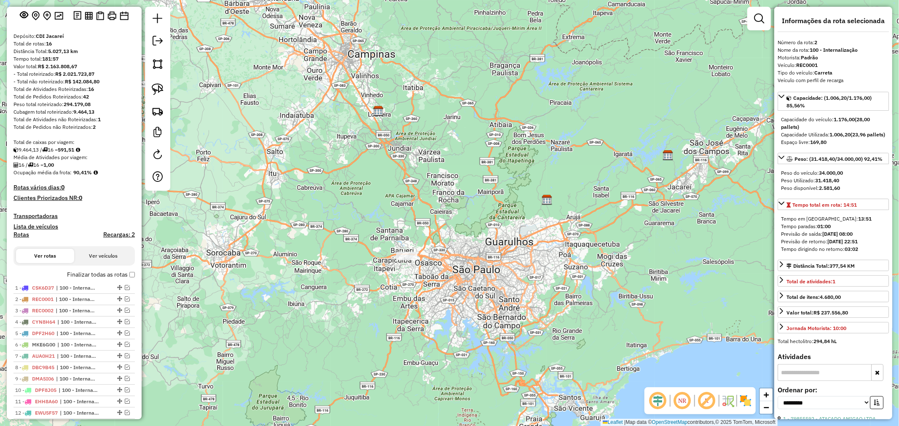
scroll to position [53, 0]
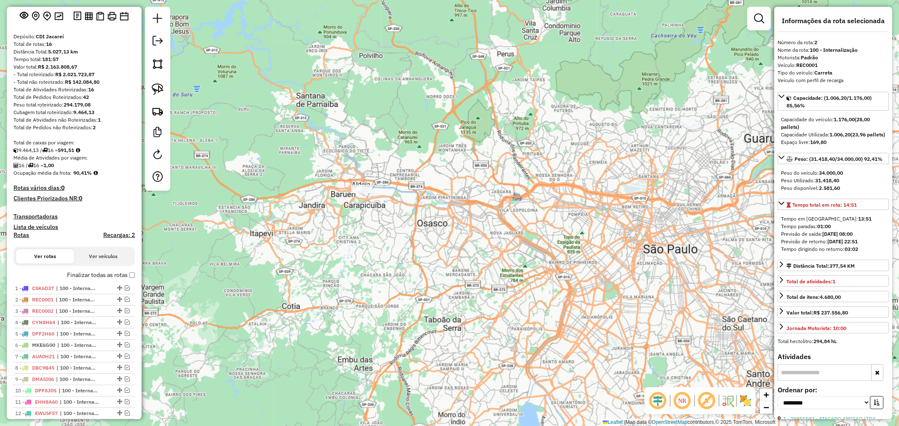
drag, startPoint x: 343, startPoint y: 179, endPoint x: 187, endPoint y: 123, distance: 166.3
click at [376, 230] on div "Janela de atendimento Grade de atendimento Capacidade Transportadoras Veículos …" at bounding box center [449, 213] width 899 height 426
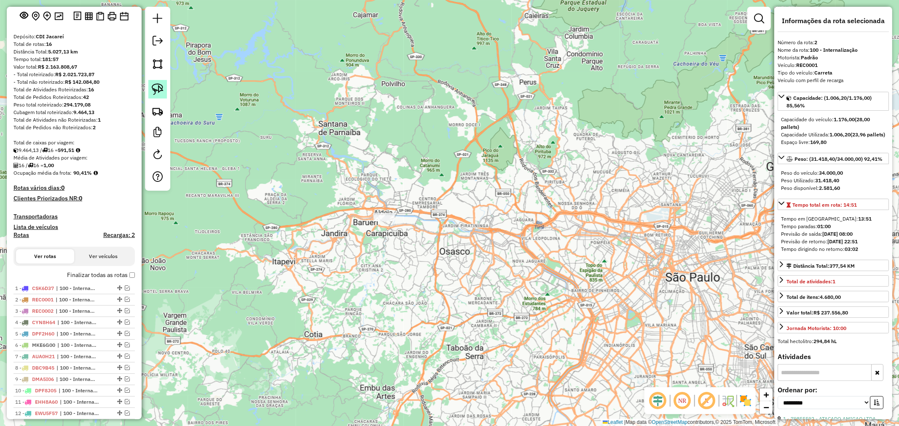
click at [166, 86] on link at bounding box center [157, 89] width 19 height 19
drag, startPoint x: 369, startPoint y: 212, endPoint x: 364, endPoint y: 199, distance: 14.2
click at [89, 390] on span "| 100 - Internalização" at bounding box center [78, 391] width 39 height 8
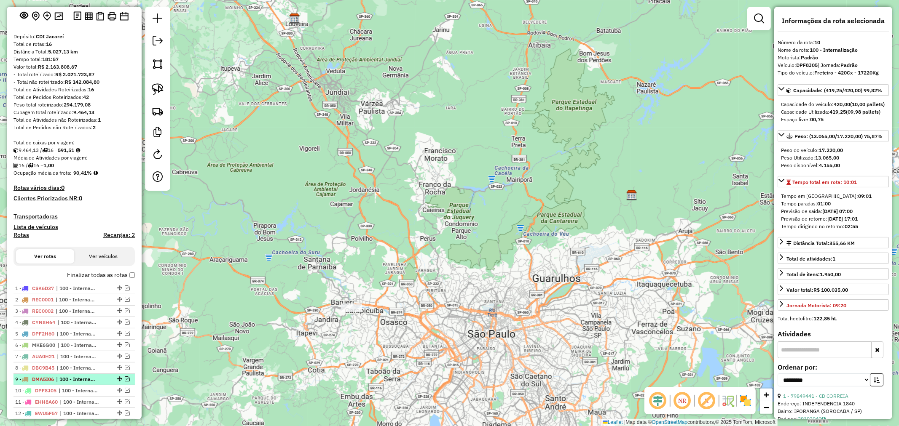
scroll to position [99, 0]
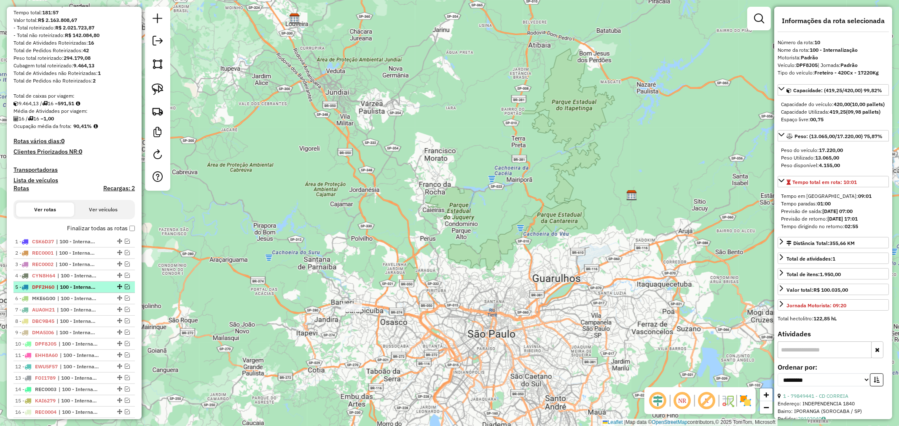
click at [72, 289] on span "| 100 - Internalização" at bounding box center [75, 288] width 39 height 8
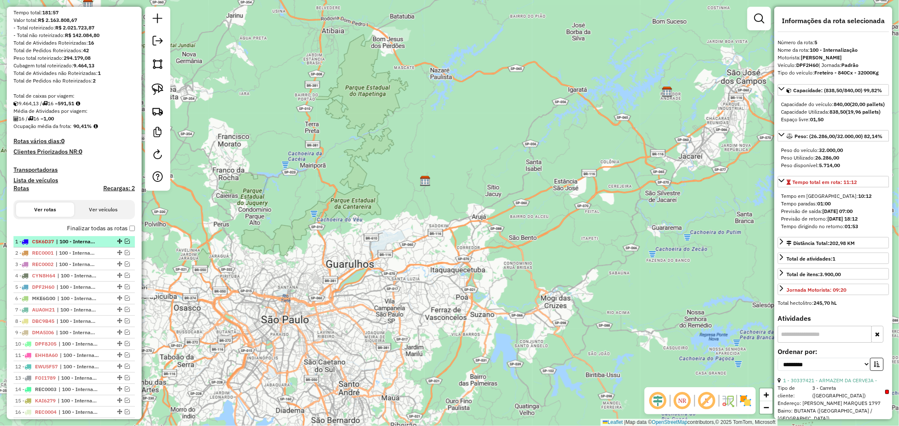
click at [95, 241] on span "| 100 - Internalização" at bounding box center [75, 242] width 39 height 8
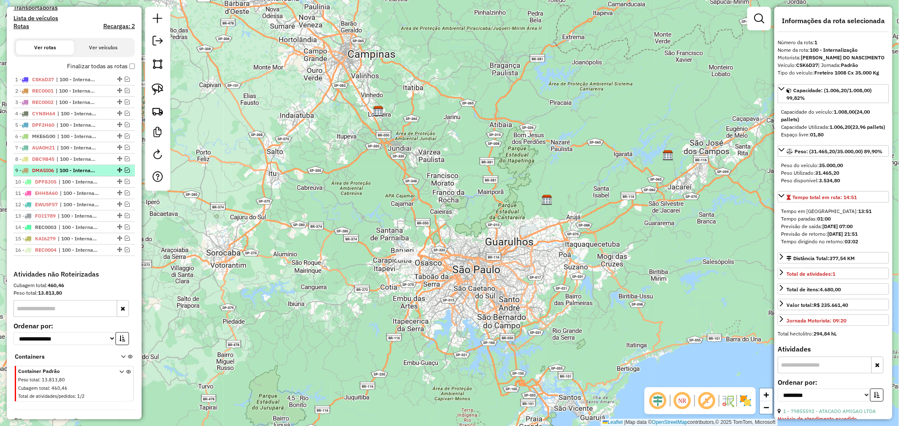
scroll to position [287, 0]
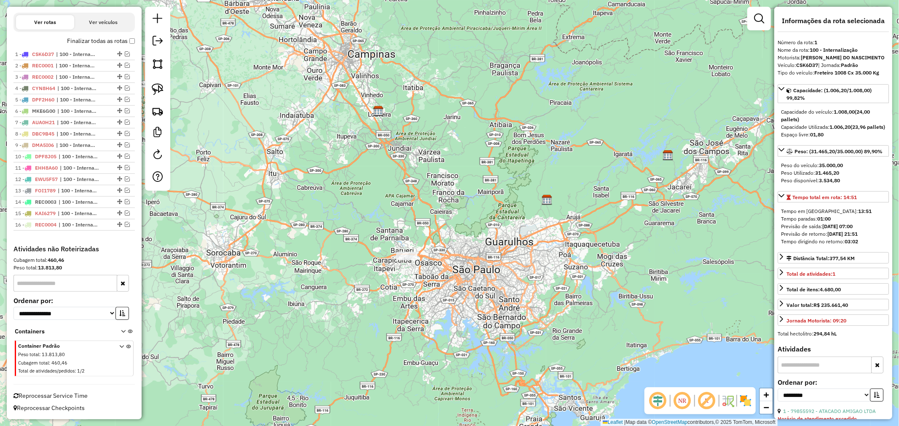
drag, startPoint x: 308, startPoint y: 266, endPoint x: 342, endPoint y: 252, distance: 36.8
click at [342, 252] on div "Janela de atendimento Grade de atendimento Capacidade Transportadoras Veículos …" at bounding box center [449, 213] width 899 height 426
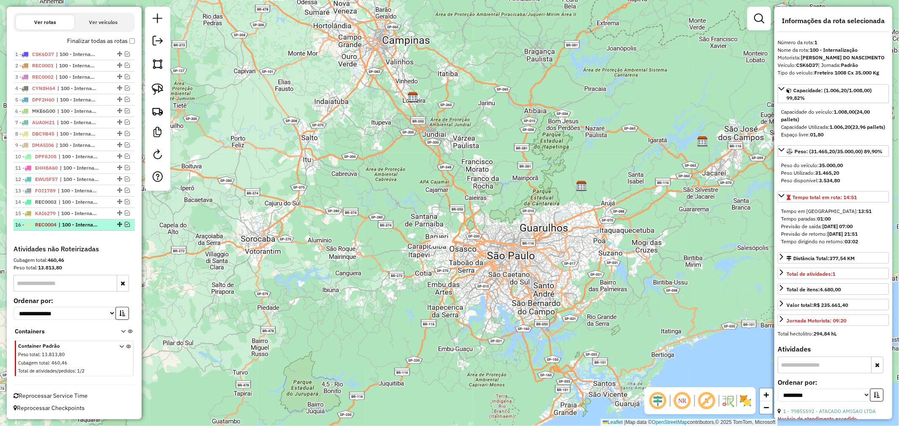
click at [82, 220] on li "16 - REC0004 | 100 - Internalização" at bounding box center [73, 224] width 121 height 11
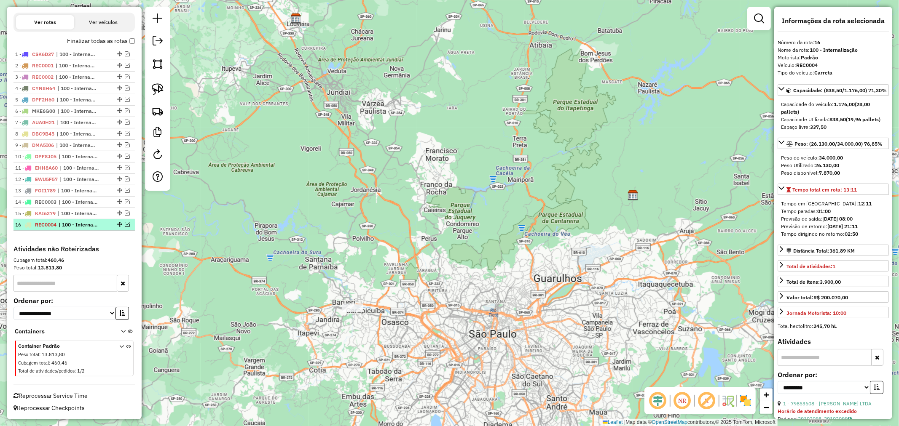
click at [125, 222] on em at bounding box center [127, 224] width 5 height 5
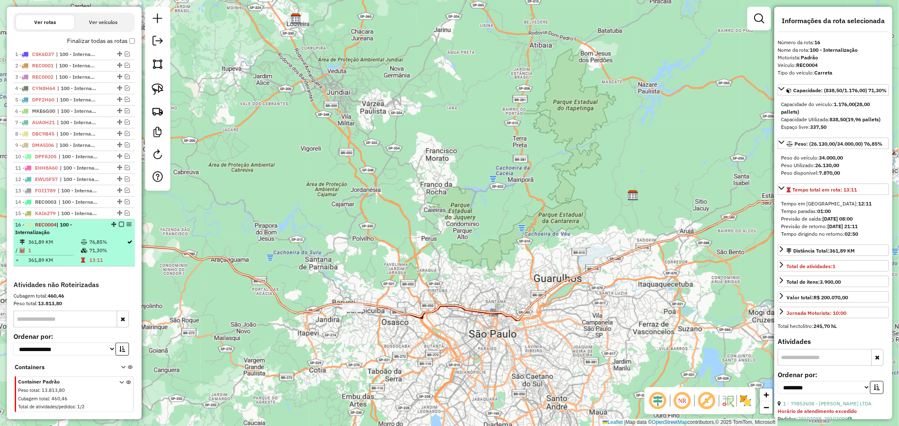
click at [119, 223] on em at bounding box center [121, 224] width 5 height 5
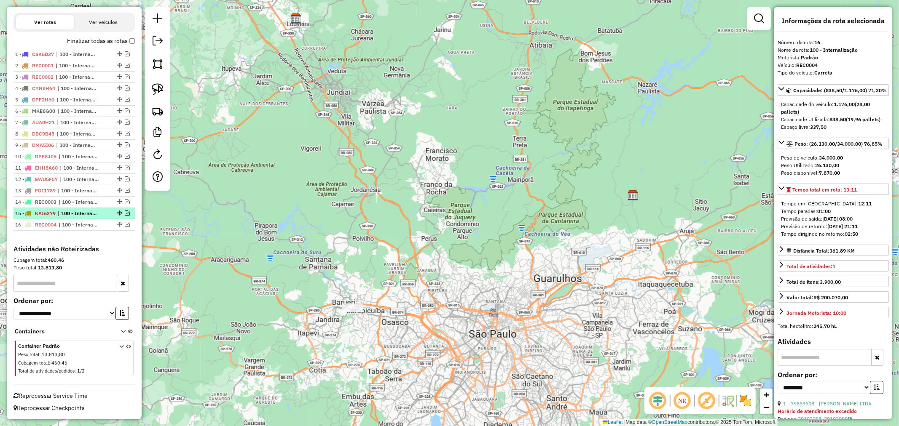
drag, startPoint x: 110, startPoint y: 212, endPoint x: 95, endPoint y: 211, distance: 15.6
click at [110, 212] on div at bounding box center [118, 213] width 25 height 5
click at [125, 212] on em at bounding box center [127, 213] width 5 height 5
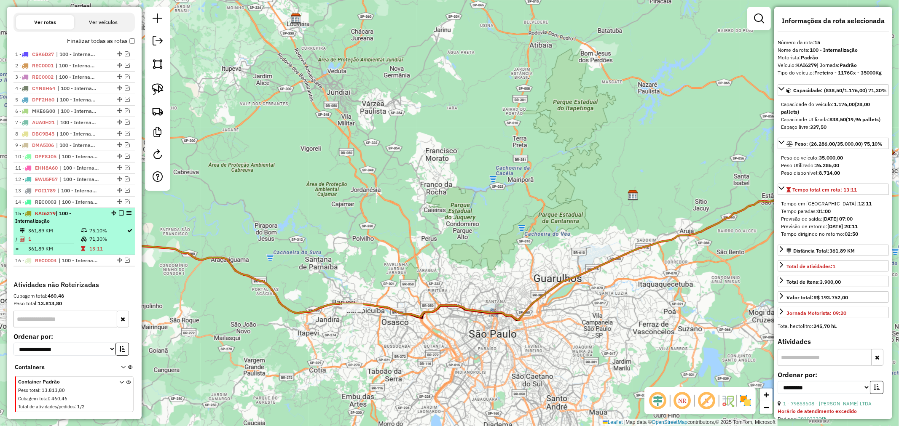
click at [120, 211] on em at bounding box center [121, 213] width 5 height 5
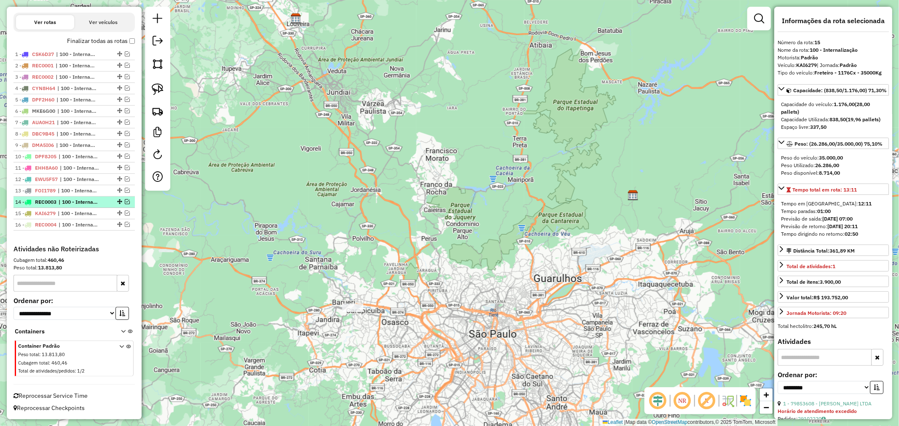
click at [125, 203] on em at bounding box center [127, 201] width 5 height 5
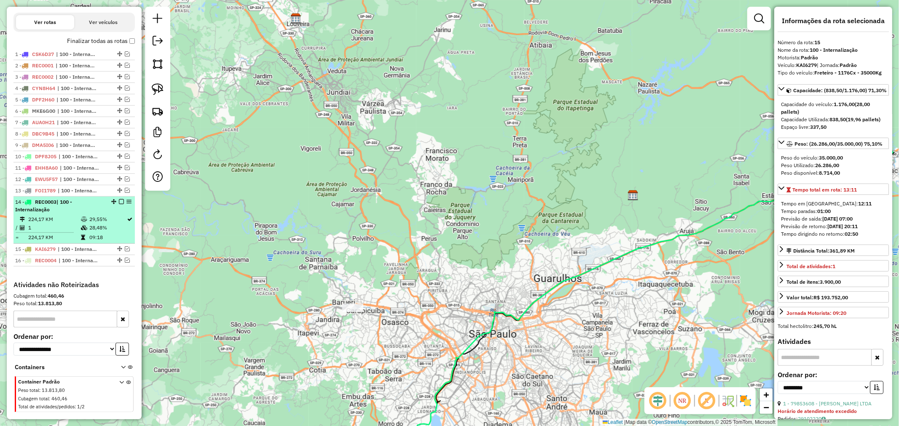
click at [115, 200] on div at bounding box center [118, 201] width 25 height 5
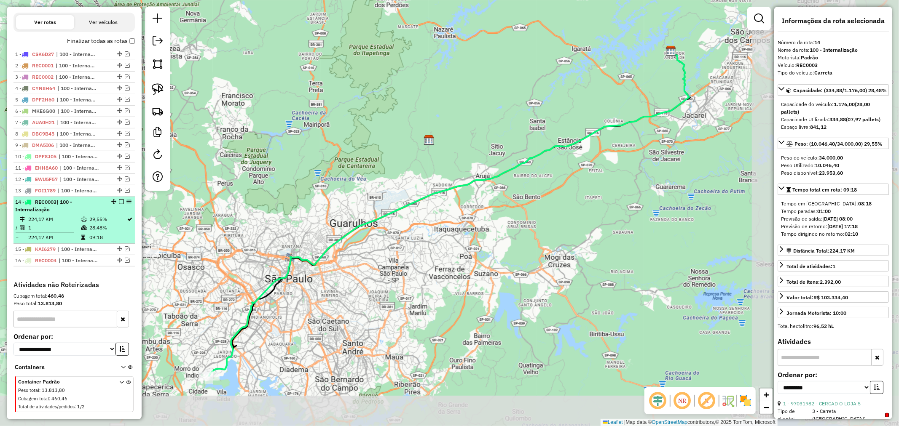
click at [119, 200] on em at bounding box center [121, 201] width 5 height 5
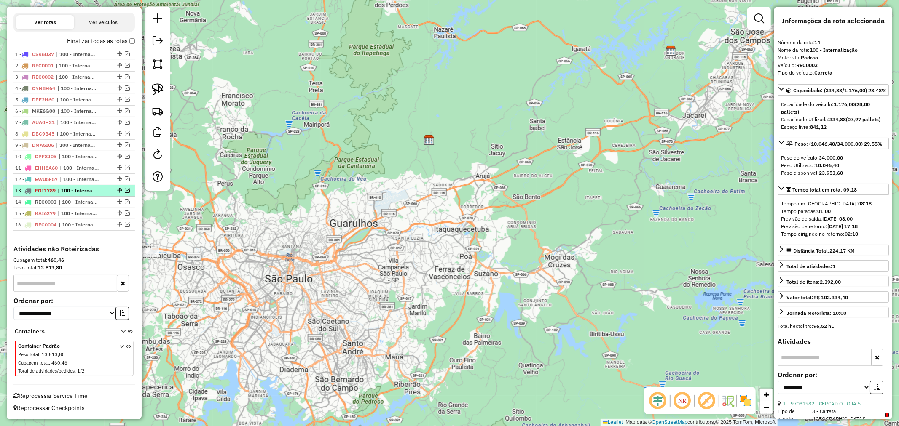
click at [125, 188] on em at bounding box center [127, 190] width 5 height 5
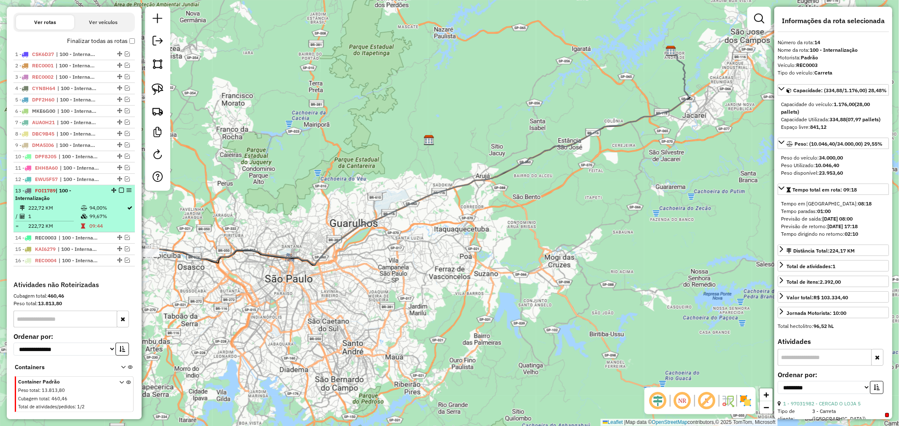
click at [77, 215] on td "1" at bounding box center [54, 216] width 53 height 8
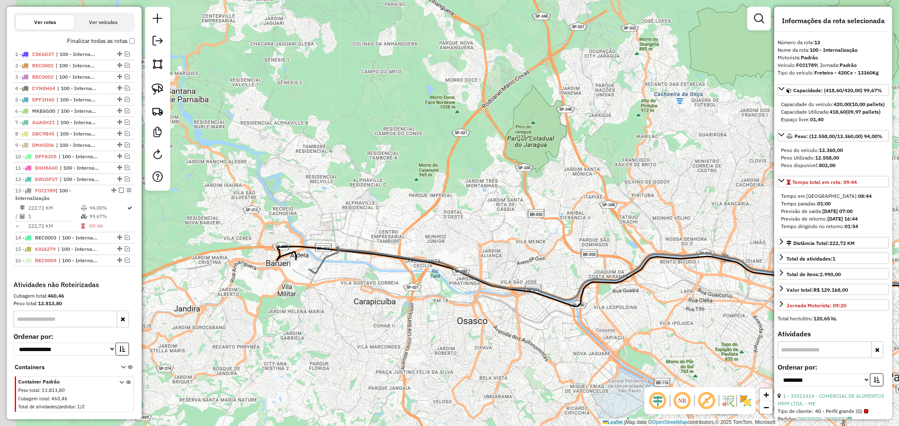
drag, startPoint x: 260, startPoint y: 285, endPoint x: 302, endPoint y: 294, distance: 43.0
click at [302, 294] on div "Janela de atendimento Grade de atendimento Capacidade Transportadoras Veículos …" at bounding box center [449, 213] width 899 height 426
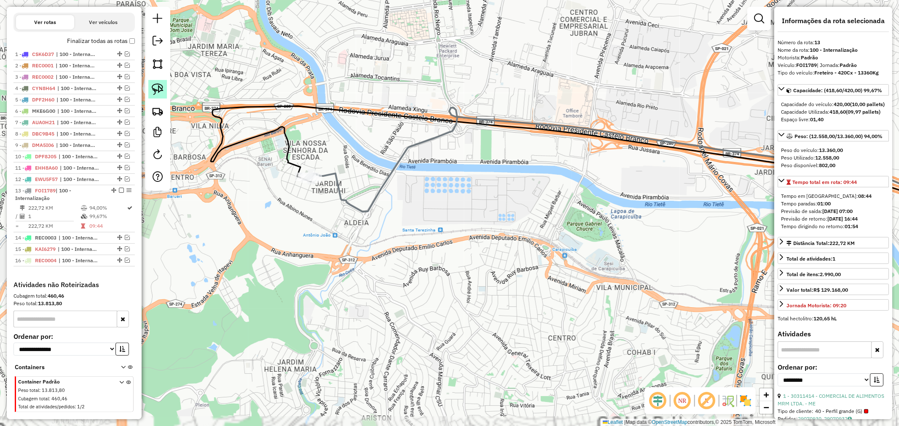
click at [159, 87] on img at bounding box center [158, 89] width 12 height 12
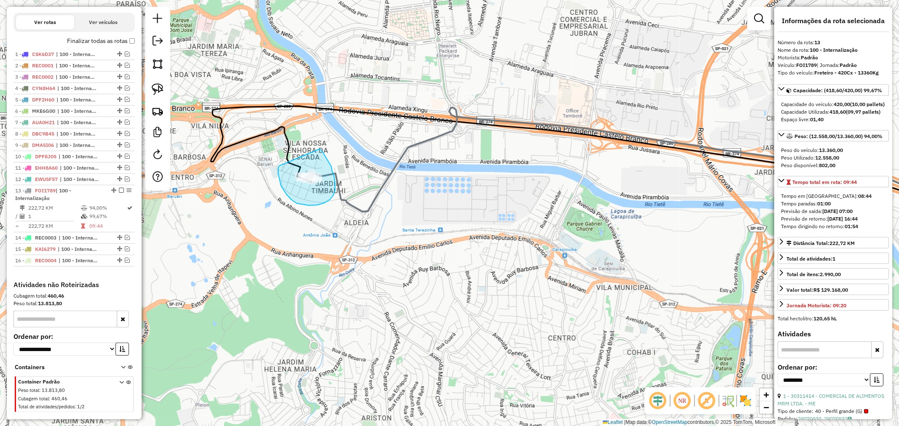
drag, startPoint x: 279, startPoint y: 166, endPoint x: 313, endPoint y: 149, distance: 38.2
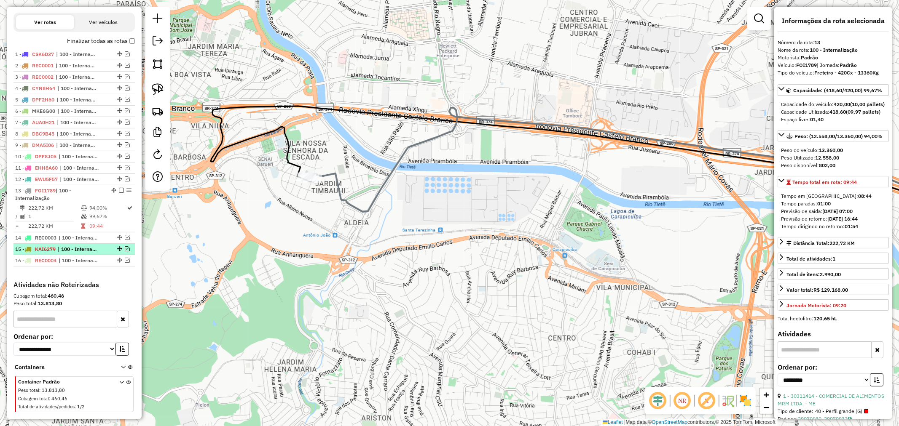
click at [81, 249] on span "| 100 - Internalização" at bounding box center [77, 250] width 39 height 8
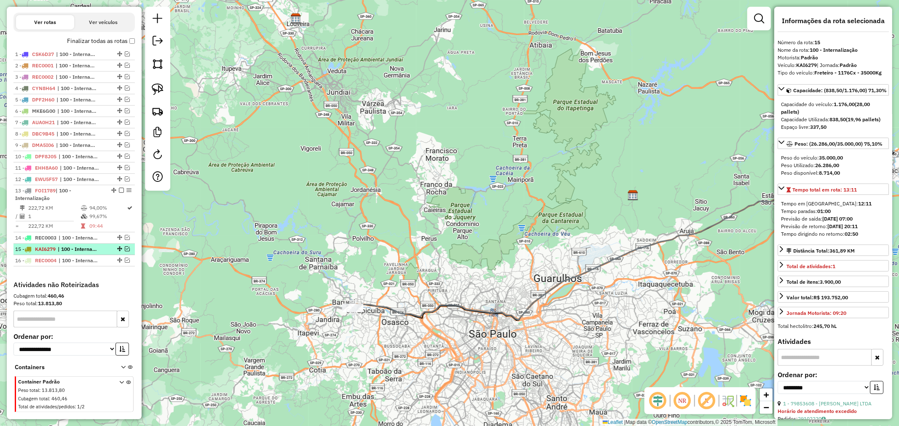
click at [125, 248] on em at bounding box center [127, 248] width 5 height 5
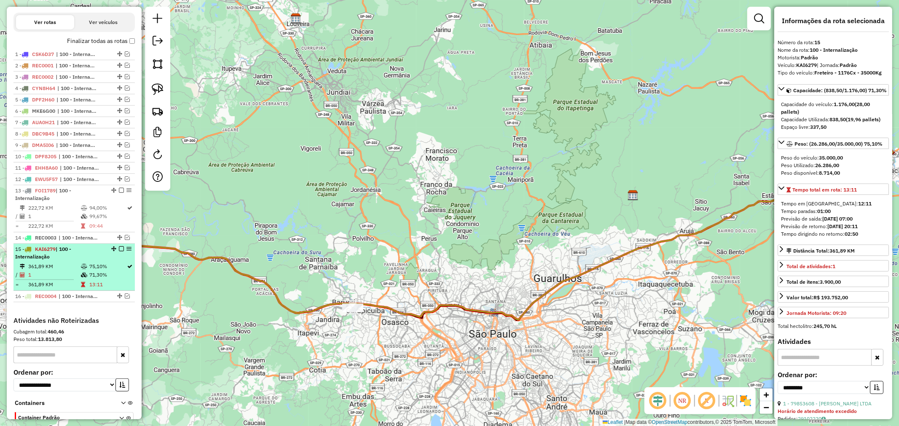
click at [119, 247] on em at bounding box center [121, 248] width 5 height 5
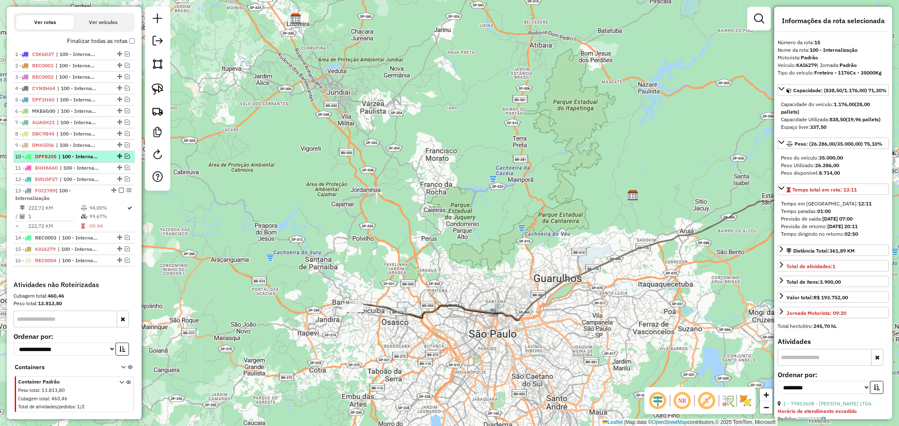
click at [61, 158] on span "| 100 - Internalização" at bounding box center [78, 157] width 39 height 8
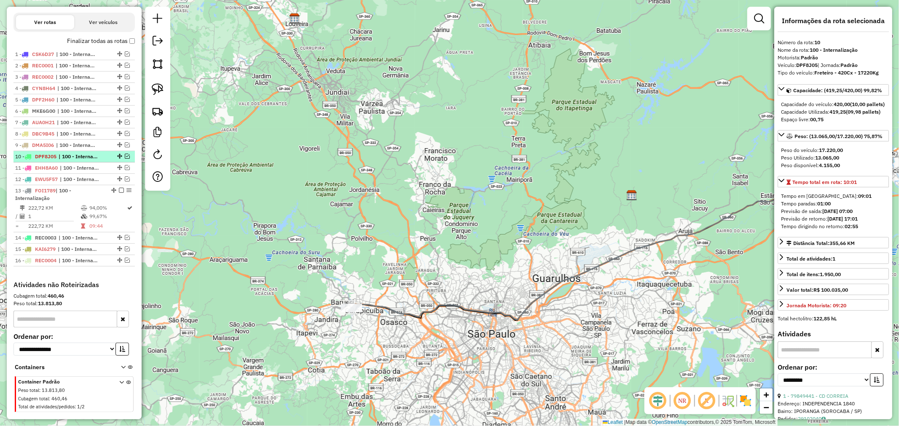
click at [127, 154] on em at bounding box center [127, 156] width 5 height 5
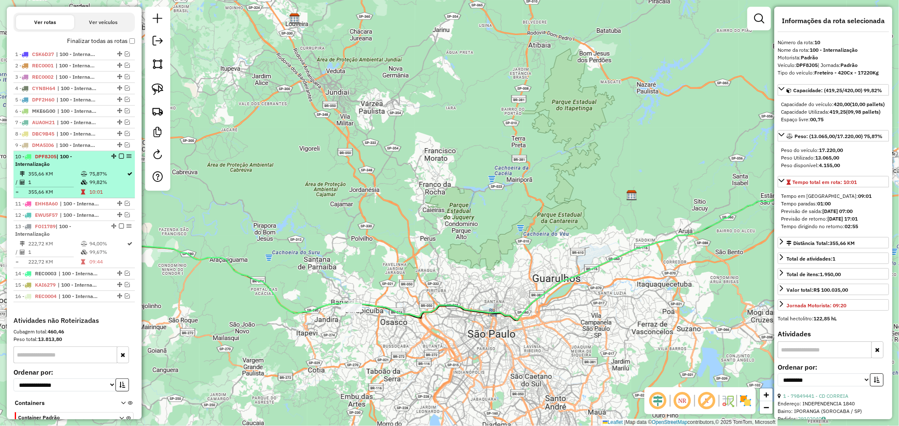
click at [99, 167] on div "10 - DPF8J05 | 100 - Internalização" at bounding box center [59, 160] width 89 height 15
click at [83, 173] on icon at bounding box center [84, 173] width 6 height 5
click at [73, 177] on td "355,66 KM" at bounding box center [54, 174] width 53 height 8
click at [76, 167] on div "10 - DPF8J05 | 100 - Internalização" at bounding box center [59, 160] width 89 height 15
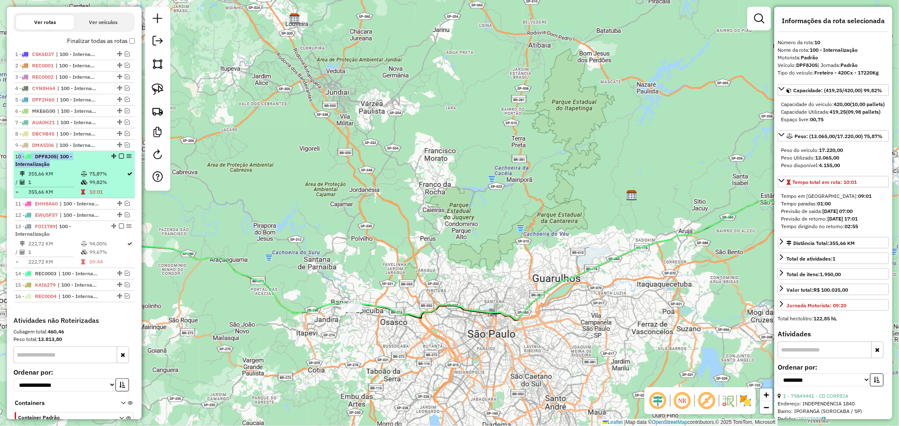
click at [76, 167] on div "10 - DPF8J05 | 100 - Internalização" at bounding box center [59, 160] width 89 height 15
click at [87, 159] on div "10 - DPF8J05 | 100 - Internalização" at bounding box center [59, 160] width 89 height 15
click at [119, 155] on em at bounding box center [121, 156] width 5 height 5
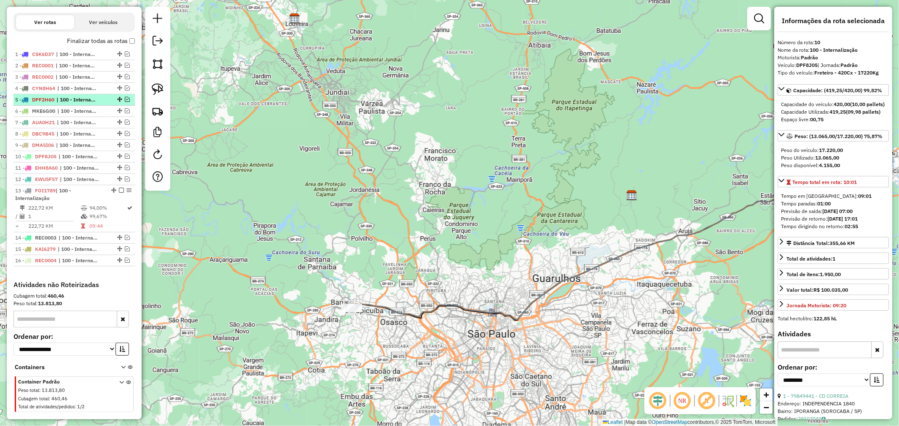
click at [75, 99] on span "| 100 - Internalização" at bounding box center [75, 100] width 39 height 8
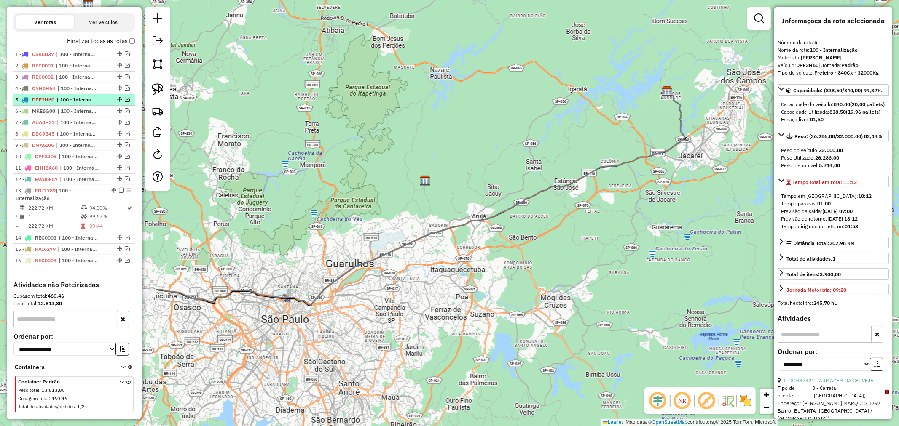
click at [125, 98] on em at bounding box center [127, 99] width 5 height 5
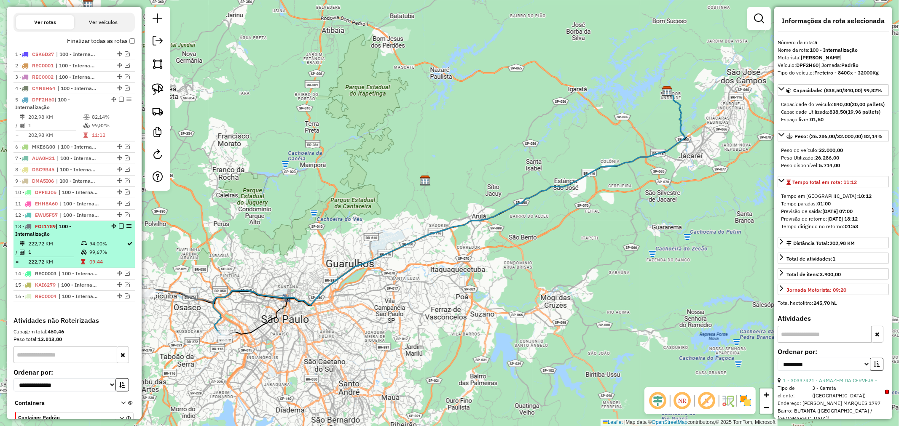
click at [110, 248] on td "99,67%" at bounding box center [108, 252] width 38 height 8
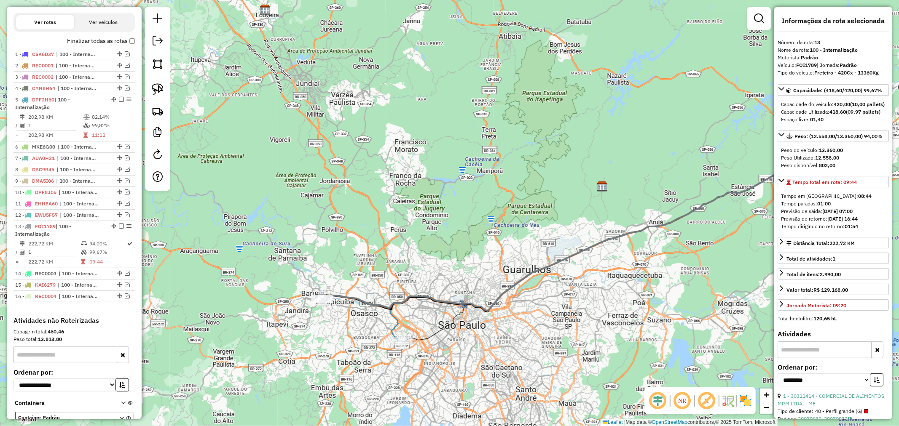
drag, startPoint x: 221, startPoint y: 327, endPoint x: 340, endPoint y: 297, distance: 122.5
click at [383, 312] on div "Janela de atendimento Grade de atendimento Capacidade Transportadoras Veículos …" at bounding box center [449, 213] width 899 height 426
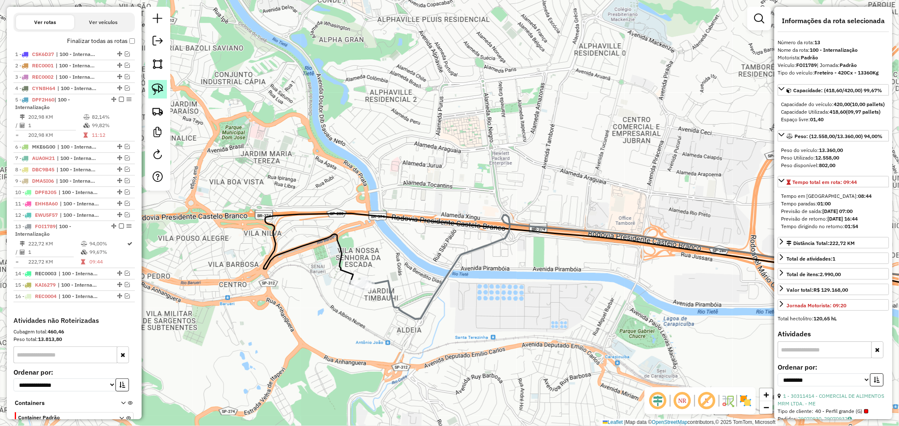
click at [158, 86] on img at bounding box center [158, 89] width 12 height 12
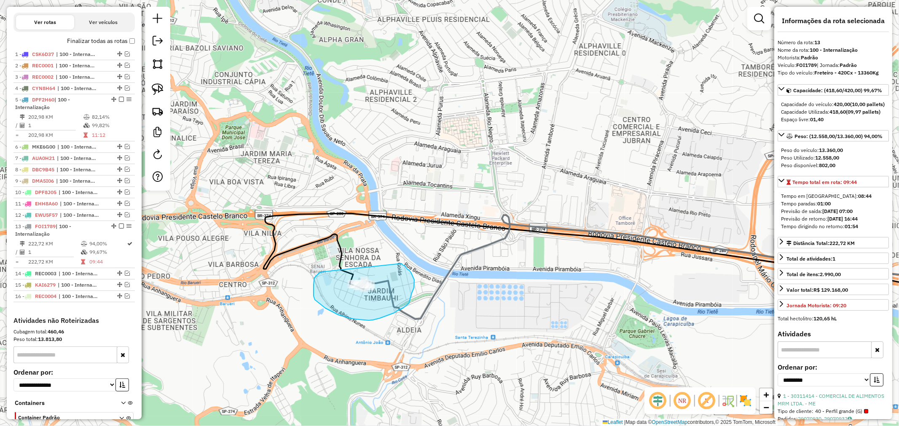
drag, startPoint x: 318, startPoint y: 274, endPoint x: 400, endPoint y: 263, distance: 82.4
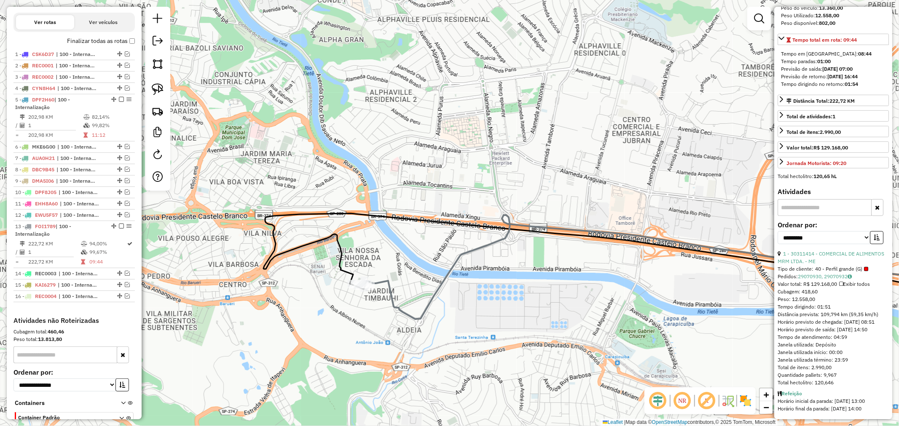
scroll to position [164, 0]
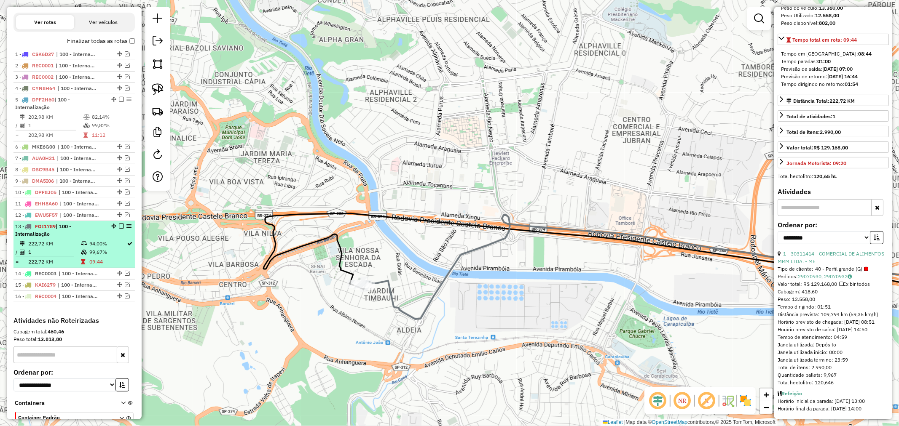
click at [108, 232] on div "13 - FOI1789 | 100 - Internalização" at bounding box center [74, 230] width 118 height 15
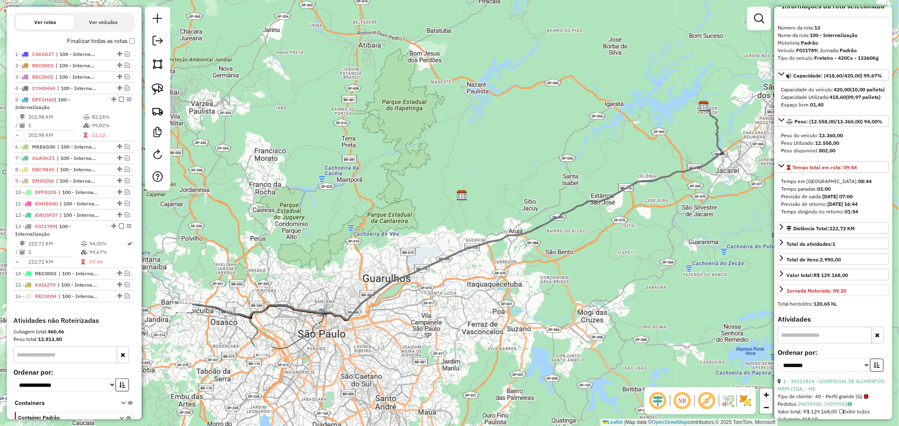
scroll to position [0, 0]
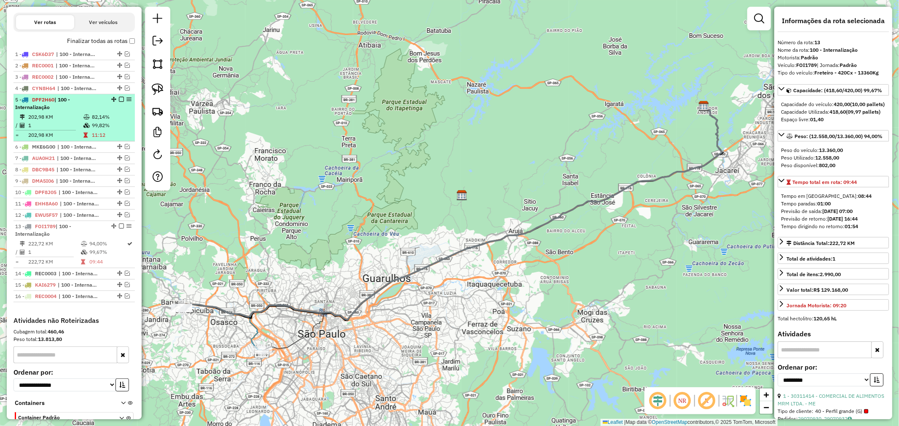
click at [100, 111] on li "5 - DPF2H60 | 100 - Internalização 202,98 KM 82,14% / 1 99,82% = 202,98 KM 11:12" at bounding box center [73, 117] width 121 height 47
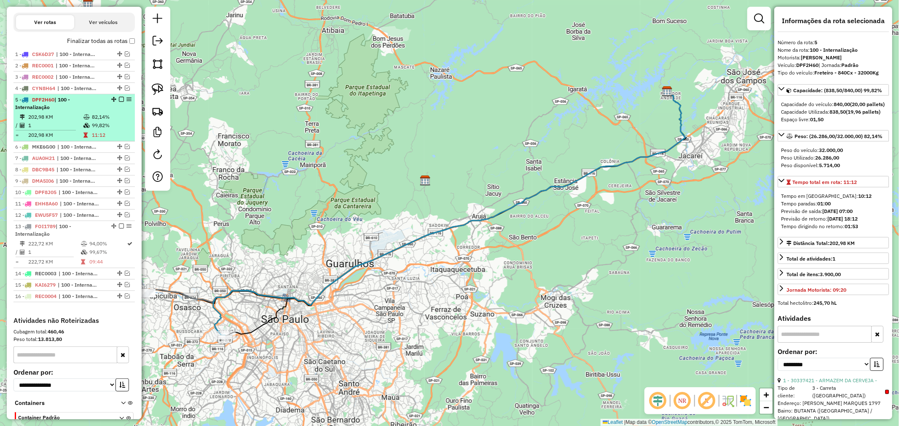
click at [76, 110] on div "5 - DPF2H60 | 100 - Internalização" at bounding box center [59, 103] width 89 height 15
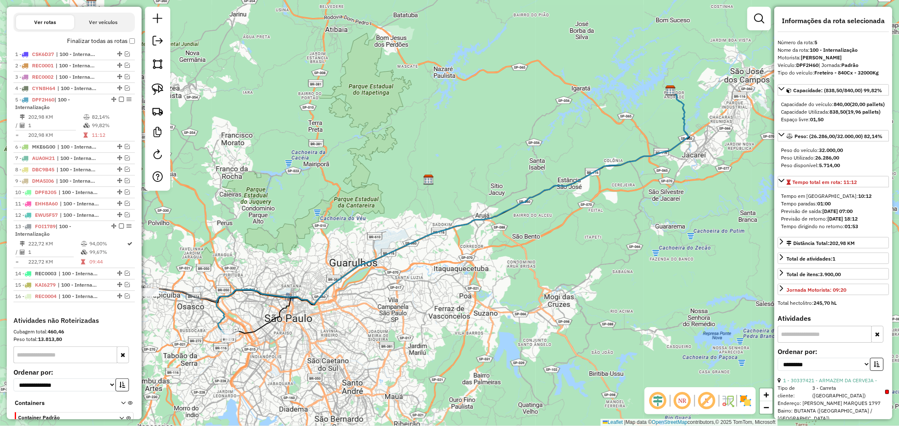
drag, startPoint x: 205, startPoint y: 284, endPoint x: 403, endPoint y: 251, distance: 200.7
click at [403, 251] on div "Janela de atendimento Grade de atendimento Capacidade Transportadoras Veículos …" at bounding box center [449, 213] width 899 height 426
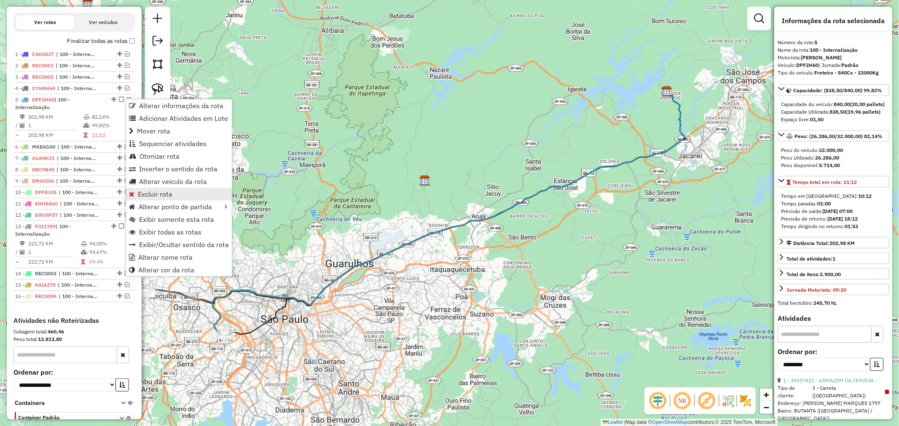
click at [157, 192] on span "Excluir rota" at bounding box center [155, 194] width 35 height 7
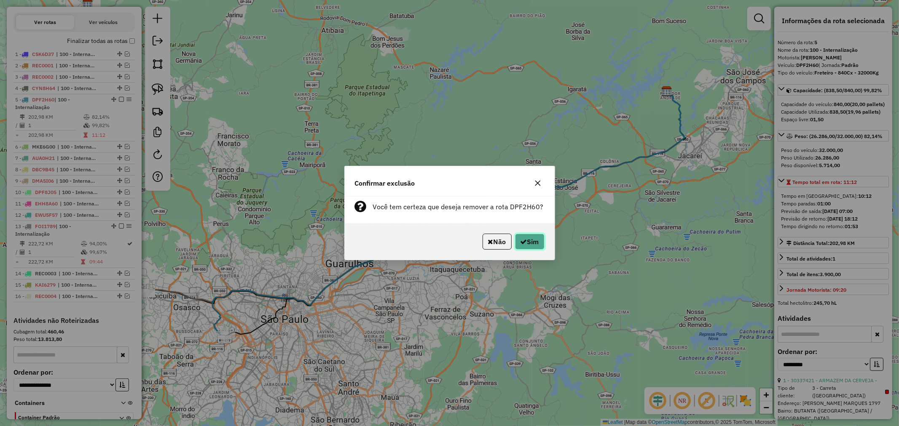
click at [527, 242] on button "Sim" at bounding box center [529, 242] width 29 height 16
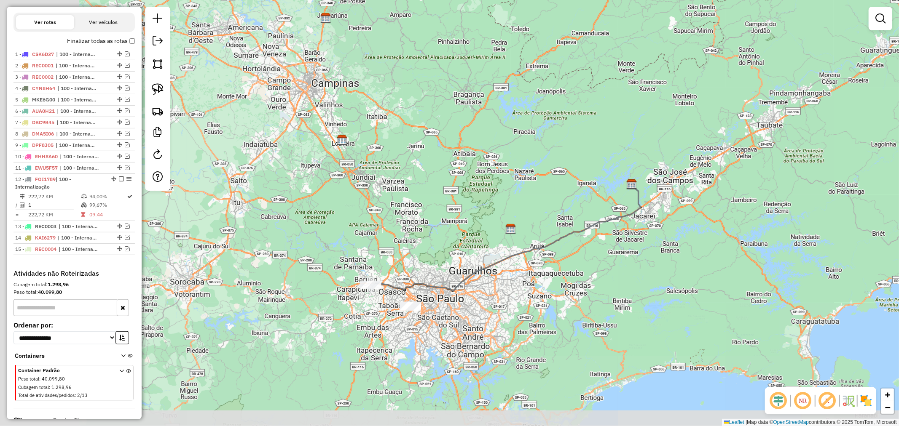
drag, startPoint x: 175, startPoint y: 314, endPoint x: 410, endPoint y: 275, distance: 237.9
click at [410, 275] on div "Janela de atendimento Grade de atendimento Capacidade Transportadoras Veículos …" at bounding box center [449, 213] width 899 height 426
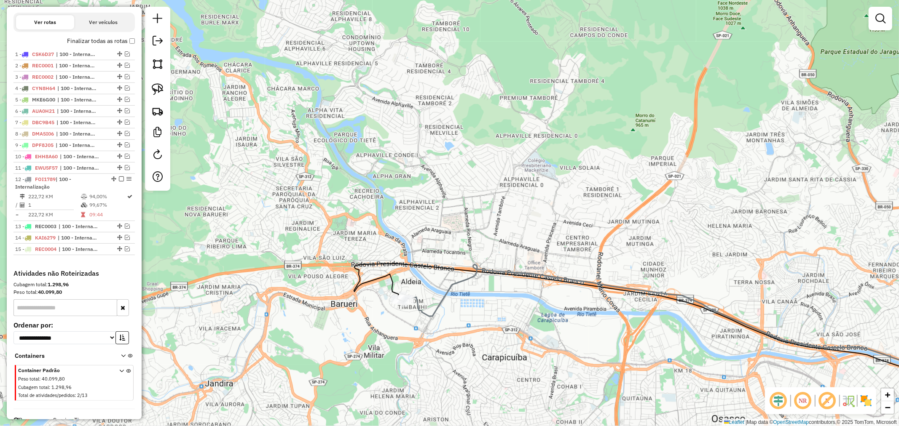
drag, startPoint x: 447, startPoint y: 362, endPoint x: 452, endPoint y: 318, distance: 44.1
click at [452, 318] on div "Janela de atendimento Grade de atendimento Capacidade Transportadoras Veículos …" at bounding box center [449, 213] width 899 height 426
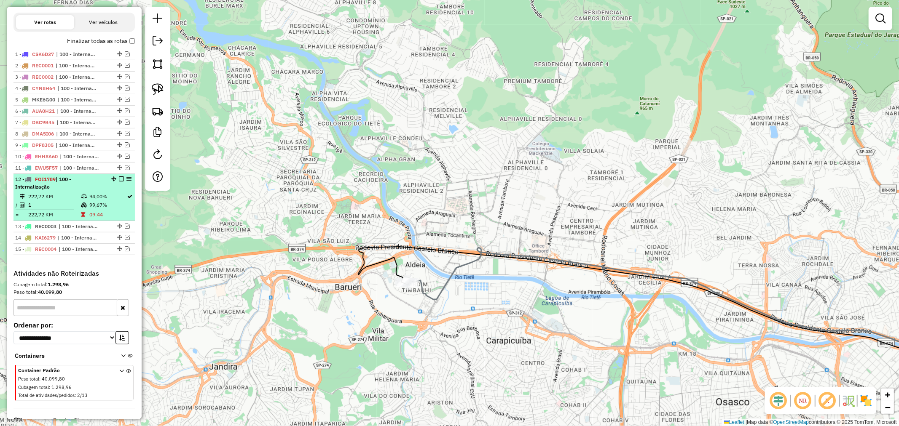
click at [99, 180] on div "12 - FOI1789 | 100 - Internalização" at bounding box center [59, 183] width 89 height 15
select select "**********"
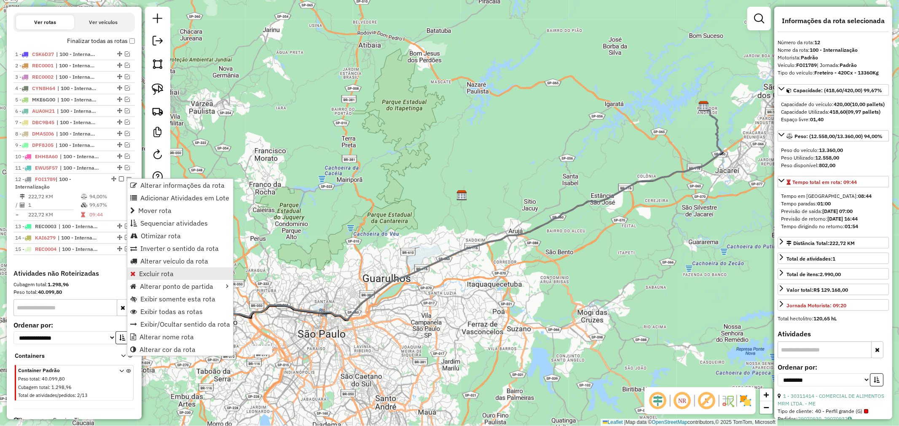
click at [174, 273] on link "Excluir rota" at bounding box center [180, 274] width 106 height 13
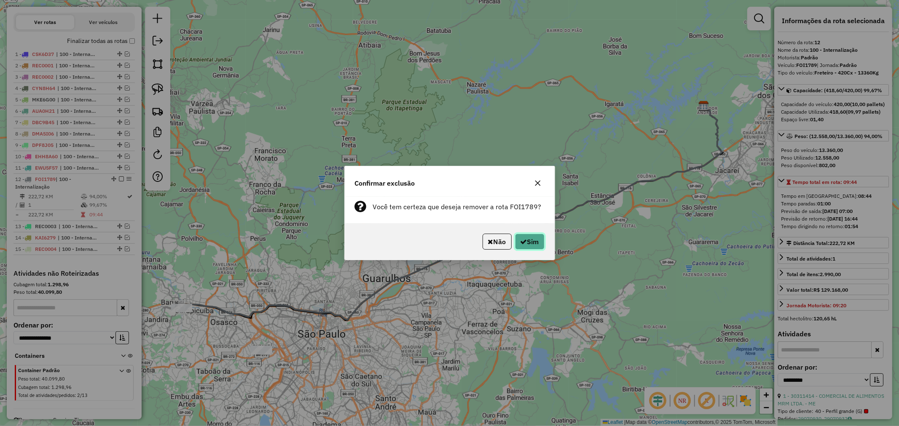
click at [540, 243] on button "Sim" at bounding box center [529, 242] width 29 height 16
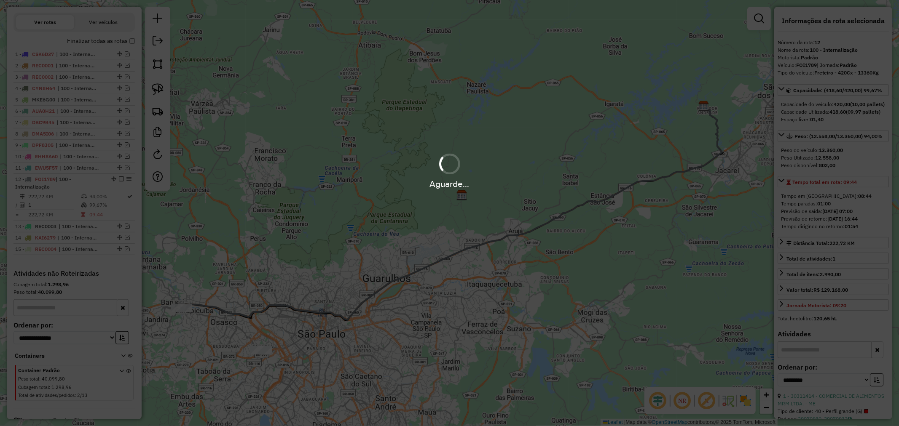
scroll to position [264, 0]
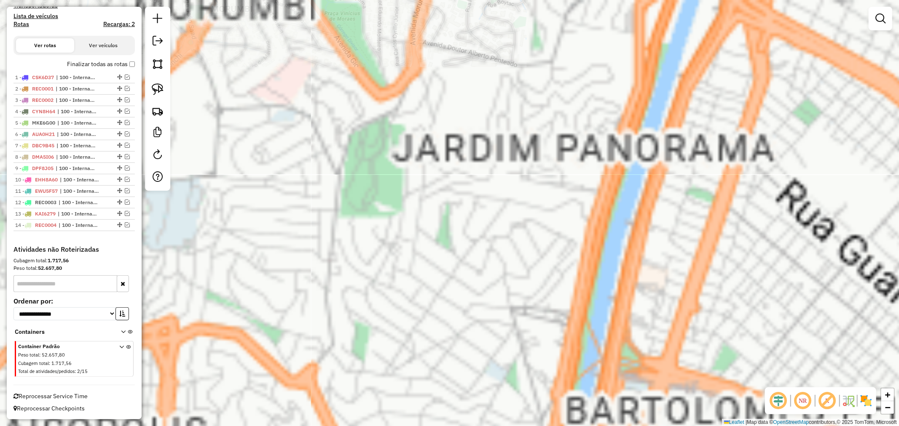
drag, startPoint x: 243, startPoint y: 246, endPoint x: 469, endPoint y: 299, distance: 231.9
click at [504, 359] on div "Janela de atendimento Grade de atendimento Capacidade Transportadoras Veículos …" at bounding box center [449, 213] width 899 height 426
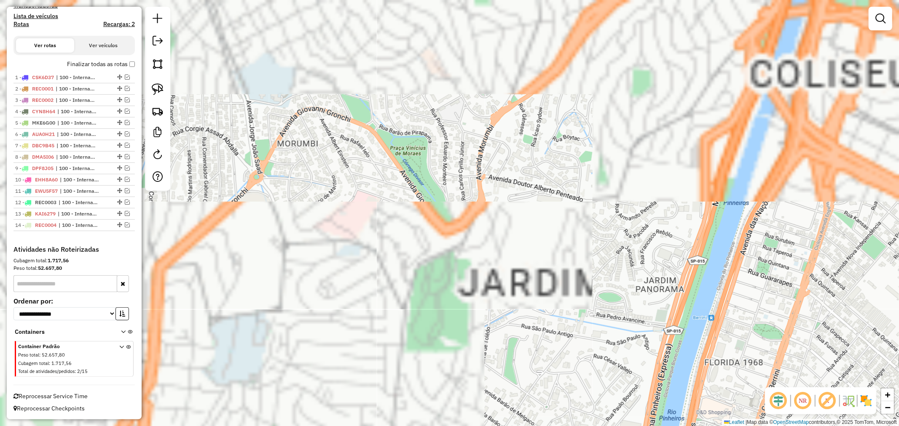
drag, startPoint x: 457, startPoint y: 343, endPoint x: 479, endPoint y: 329, distance: 25.4
click at [514, 374] on div "Janela de atendimento Grade de atendimento Capacidade Transportadoras Veículos …" at bounding box center [449, 213] width 899 height 426
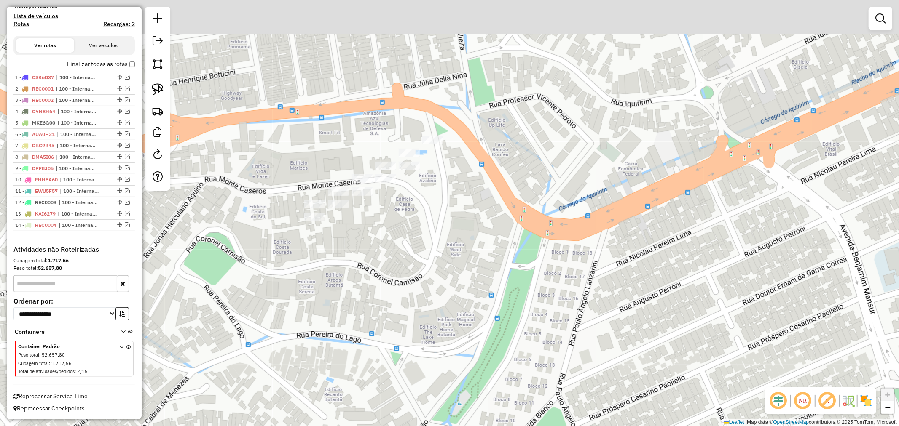
drag, startPoint x: 384, startPoint y: 96, endPoint x: 373, endPoint y: 181, distance: 86.2
click at [403, 213] on div "Janela de atendimento Grade de atendimento Capacidade Transportadoras Veículos …" at bounding box center [449, 213] width 899 height 426
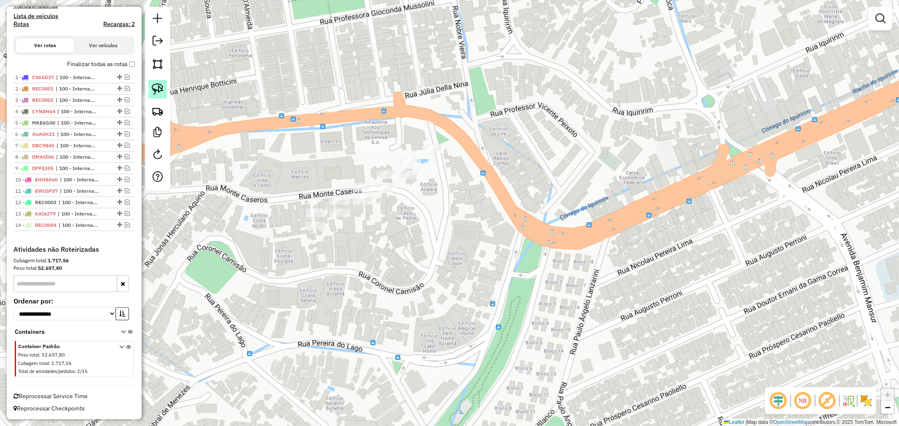
click at [163, 89] on img at bounding box center [158, 89] width 12 height 12
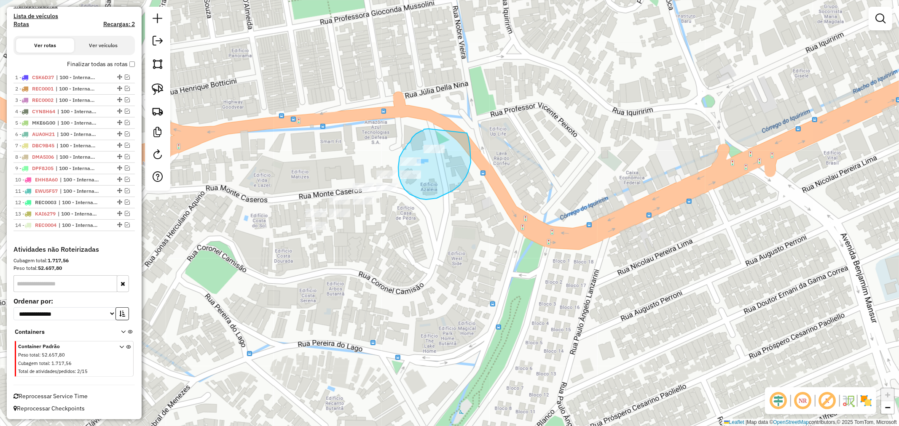
drag, startPoint x: 415, startPoint y: 135, endPoint x: 465, endPoint y: 123, distance: 50.8
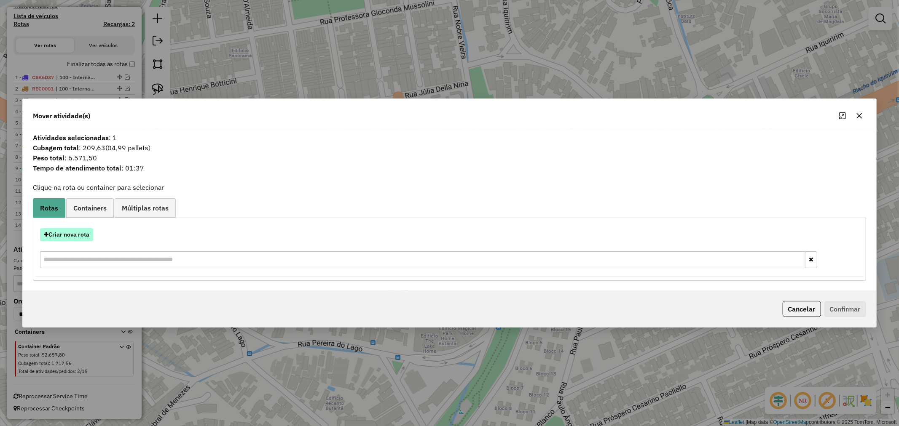
click at [76, 236] on button "Criar nova rota" at bounding box center [66, 234] width 53 height 13
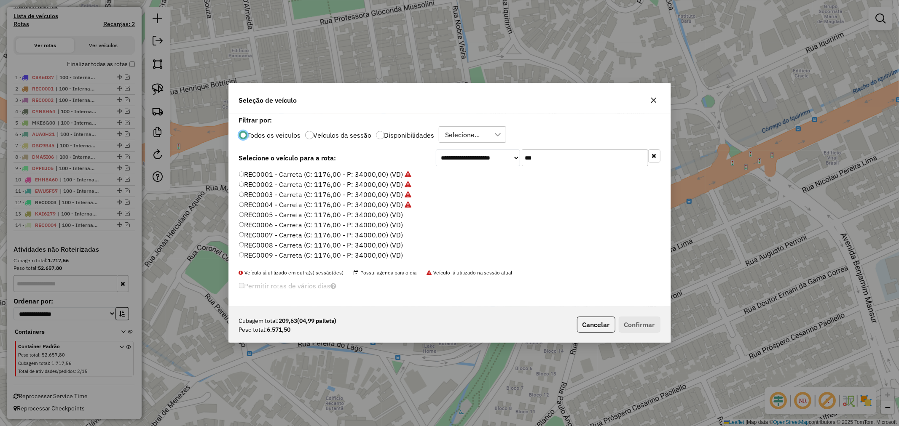
scroll to position [5, 2]
click at [555, 161] on input "***" at bounding box center [585, 158] width 126 height 17
paste input "****"
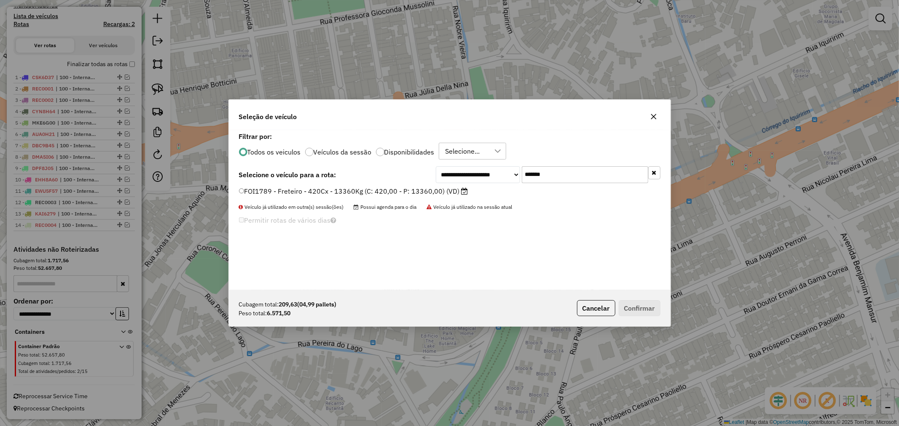
type input "*******"
click at [382, 192] on label "FOI1789 - Freteiro - 420Cx - 13360Kg (C: 420,00 - P: 13360,00) (VD)" at bounding box center [353, 191] width 229 height 10
click at [634, 307] on button "Confirmar" at bounding box center [639, 308] width 42 height 16
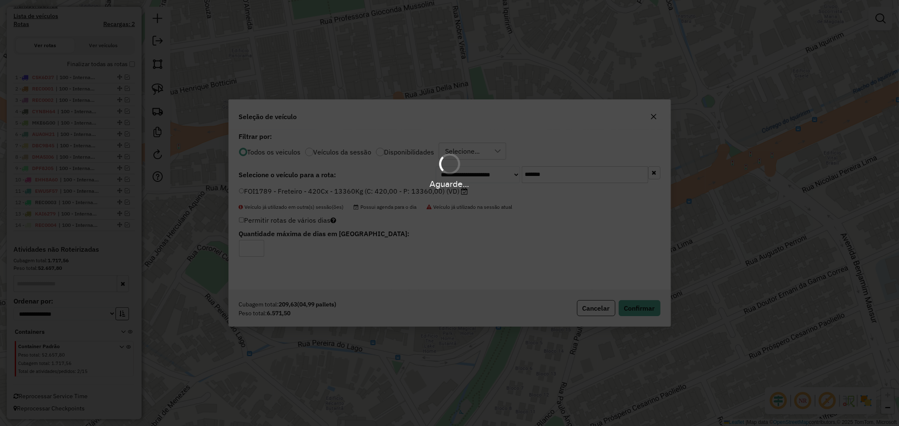
scroll to position [297, 0]
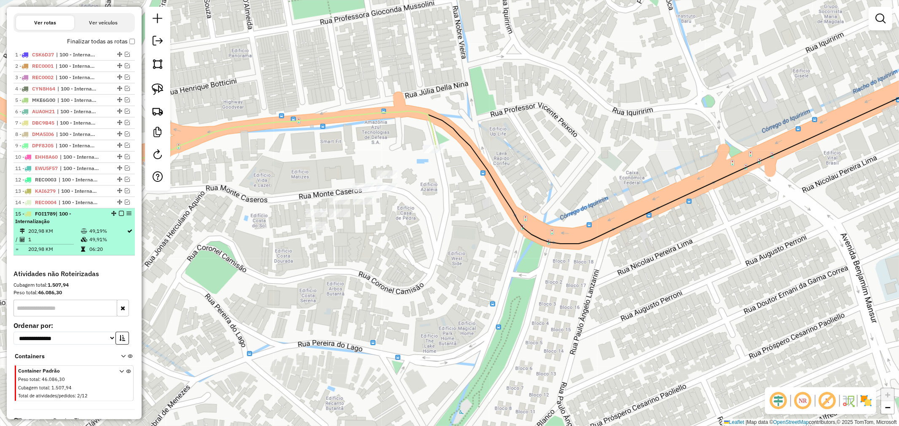
click at [94, 217] on div "15 - FOI1789 | 100 - Internalização" at bounding box center [59, 217] width 89 height 15
select select "**********"
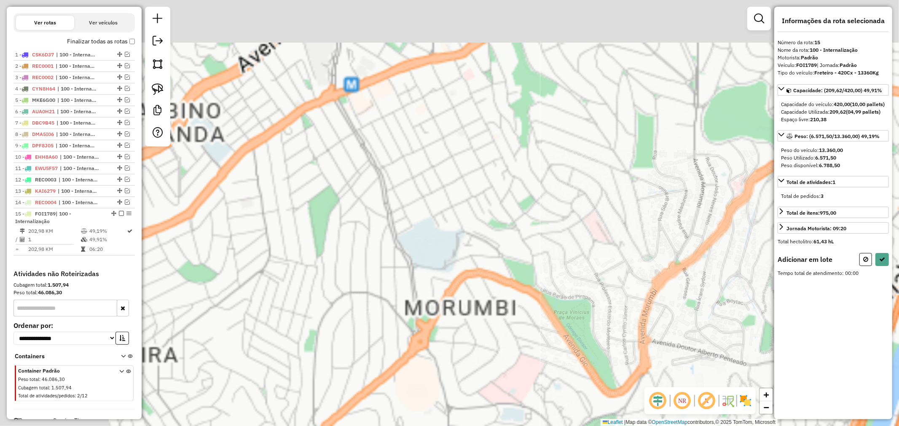
drag, startPoint x: 288, startPoint y: 240, endPoint x: 571, endPoint y: 343, distance: 300.8
click at [571, 343] on div "Janela de atendimento Grade de atendimento Capacidade Transportadoras Veículos …" at bounding box center [449, 213] width 899 height 426
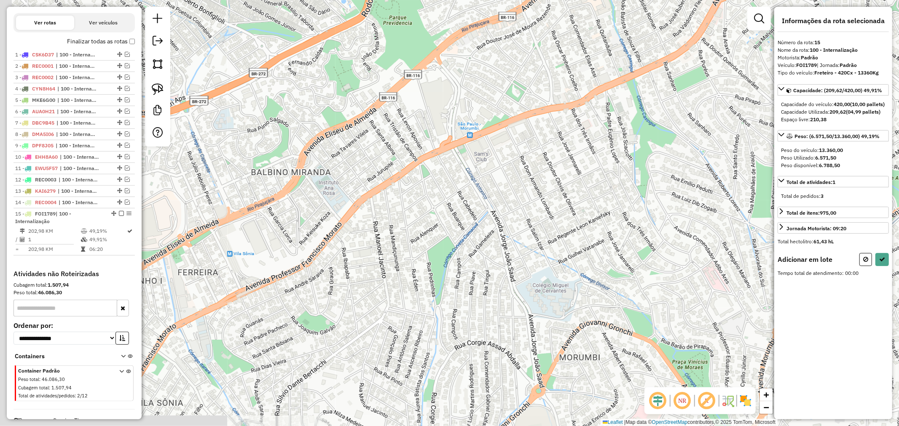
drag, startPoint x: 403, startPoint y: 254, endPoint x: 636, endPoint y: 321, distance: 242.4
click at [680, 319] on div "Janela de atendimento Grade de atendimento Capacidade Transportadoras Veículos …" at bounding box center [449, 213] width 899 height 426
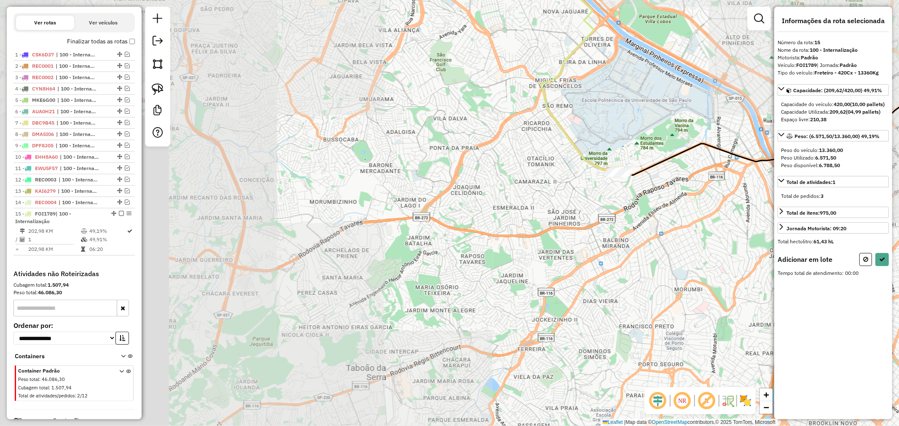
drag, startPoint x: 506, startPoint y: 313, endPoint x: 537, endPoint y: 292, distance: 37.4
click at [536, 293] on div "Janela de atendimento Grade de atendimento Capacidade Transportadoras Veículos …" at bounding box center [449, 213] width 899 height 426
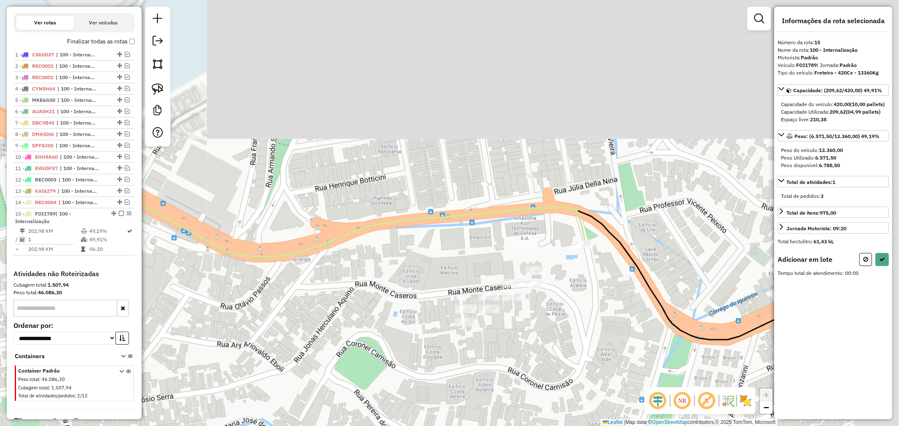
drag, startPoint x: 613, startPoint y: 137, endPoint x: 481, endPoint y: 350, distance: 251.0
click at [481, 350] on div "Janela de atendimento Grade de atendimento Capacidade Transportadoras Veículos …" at bounding box center [449, 213] width 899 height 426
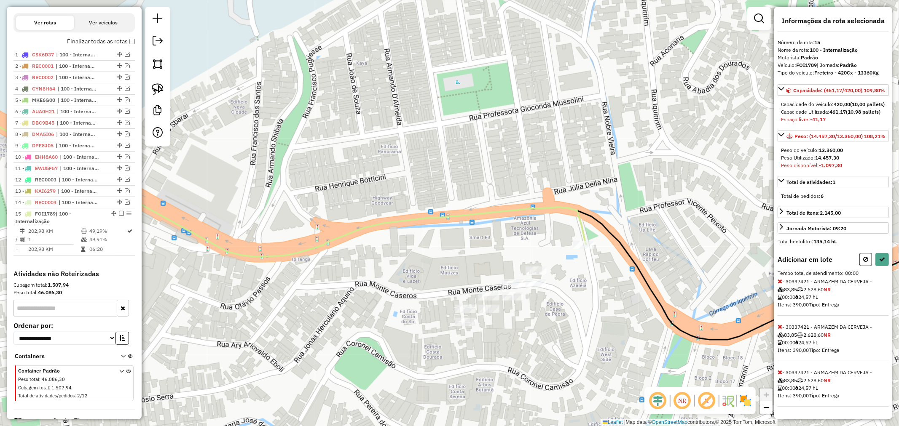
scroll to position [27, 0]
drag, startPoint x: 778, startPoint y: 373, endPoint x: 773, endPoint y: 371, distance: 5.3
click at [778, 372] on icon at bounding box center [779, 372] width 5 height 6
click at [780, 375] on icon at bounding box center [779, 372] width 5 height 6
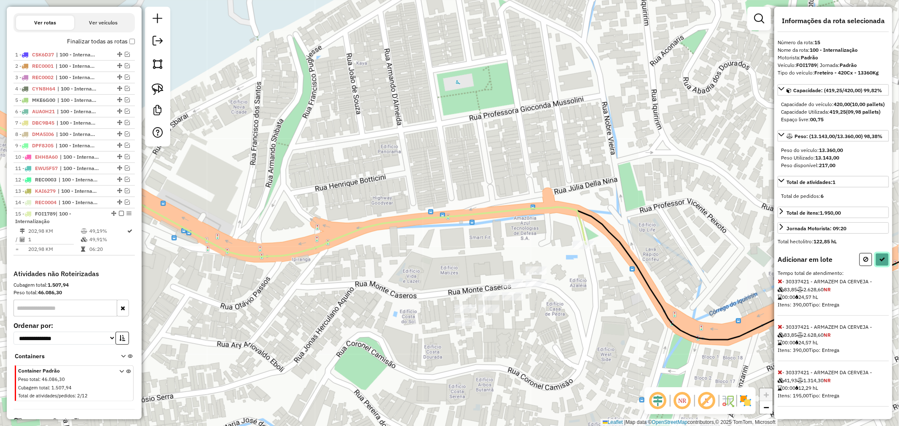
click at [879, 262] on icon at bounding box center [882, 260] width 6 height 6
select select "**********"
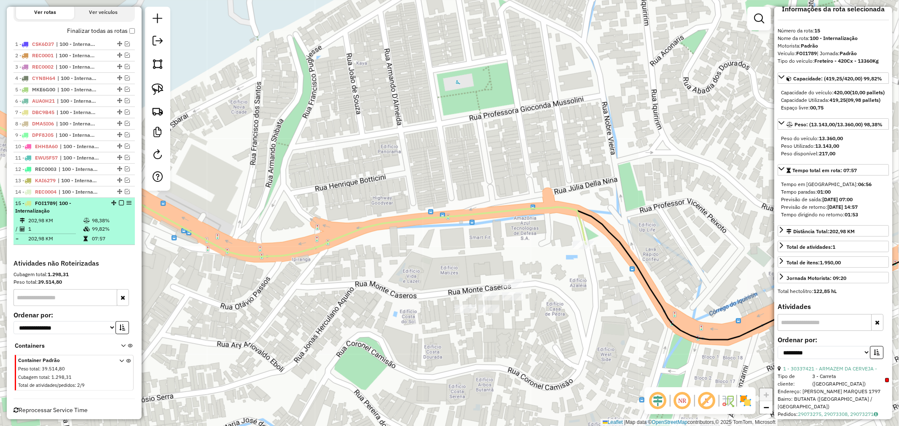
scroll to position [311, 0]
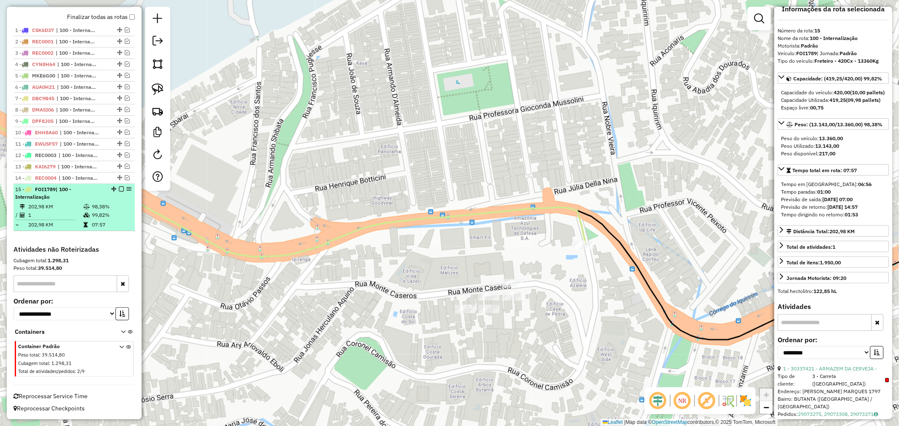
click at [120, 188] on em at bounding box center [121, 189] width 5 height 5
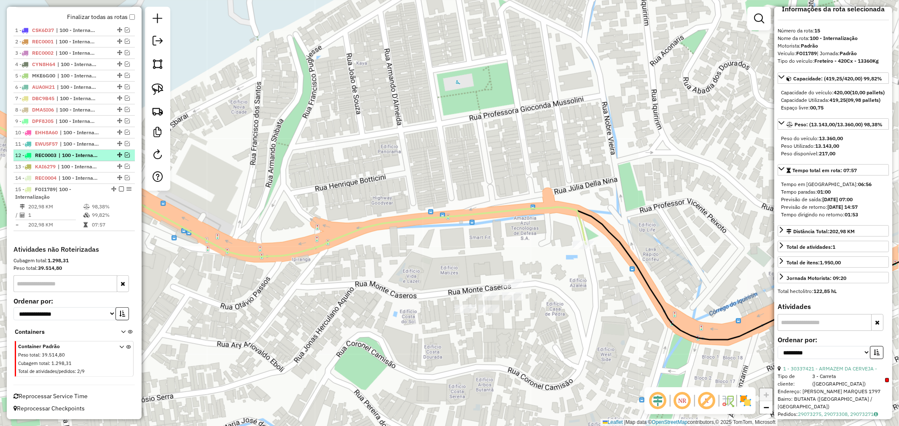
scroll to position [276, 0]
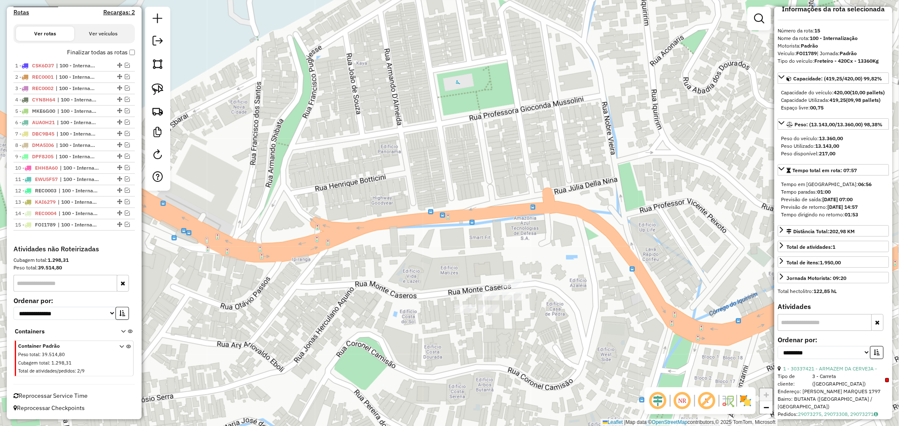
drag, startPoint x: 153, startPoint y: 91, endPoint x: 421, endPoint y: 237, distance: 304.8
click at [154, 91] on img at bounding box center [158, 89] width 12 height 12
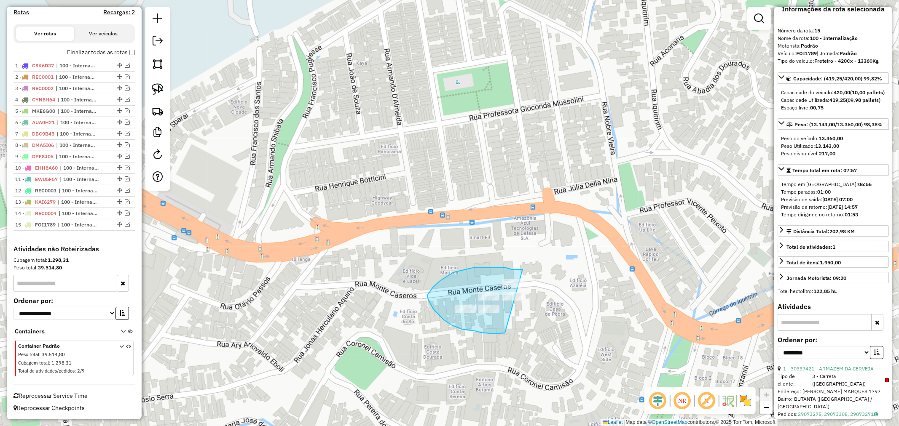
drag, startPoint x: 522, startPoint y: 270, endPoint x: 527, endPoint y: 266, distance: 6.3
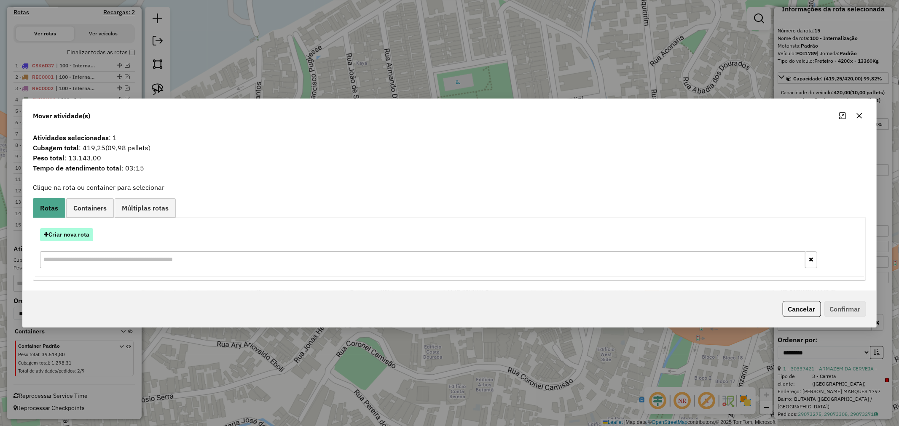
click at [78, 233] on button "Criar nova rota" at bounding box center [66, 234] width 53 height 13
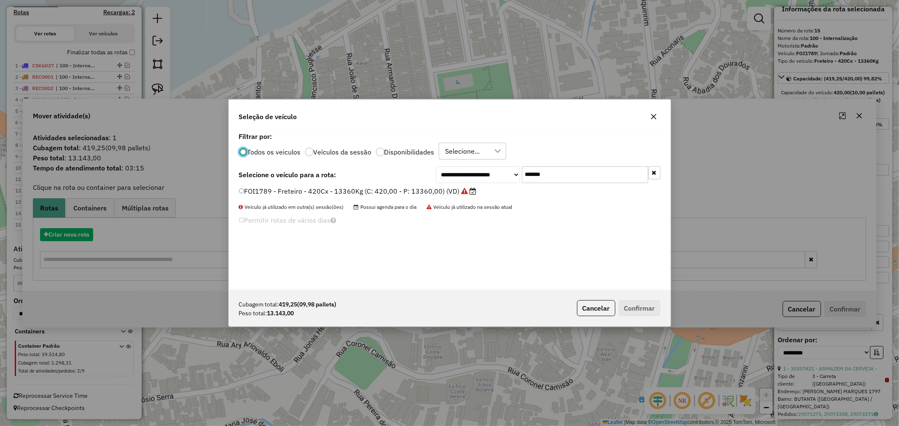
scroll to position [5, 2]
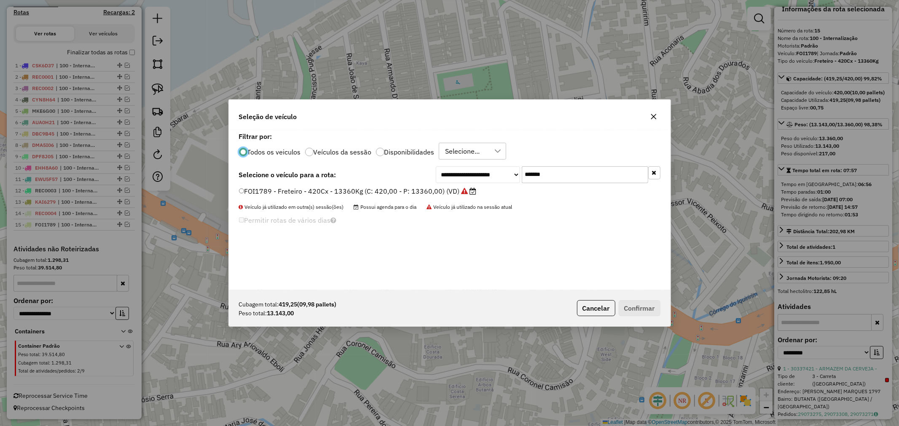
click at [589, 178] on input "*******" at bounding box center [585, 174] width 126 height 17
click at [589, 178] on div "**********" at bounding box center [449, 210] width 441 height 160
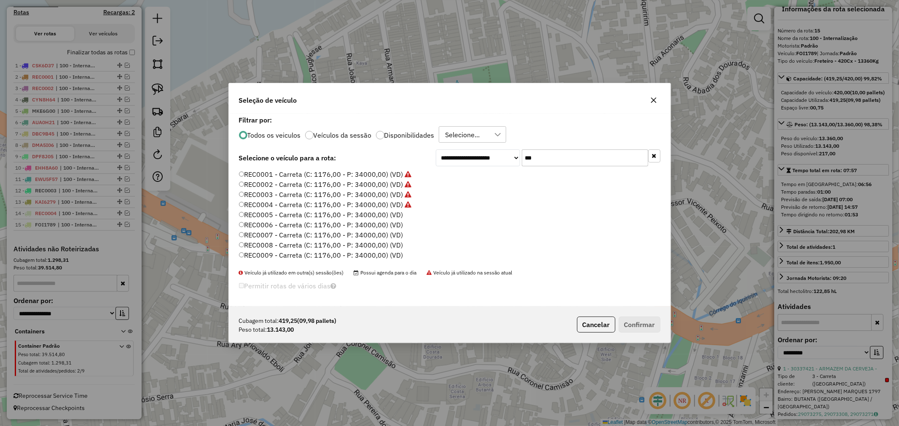
type input "***"
click at [366, 216] on label "REC0005 - Carreta (C: 1176,00 - P: 34000,00) (VD)" at bounding box center [321, 215] width 164 height 10
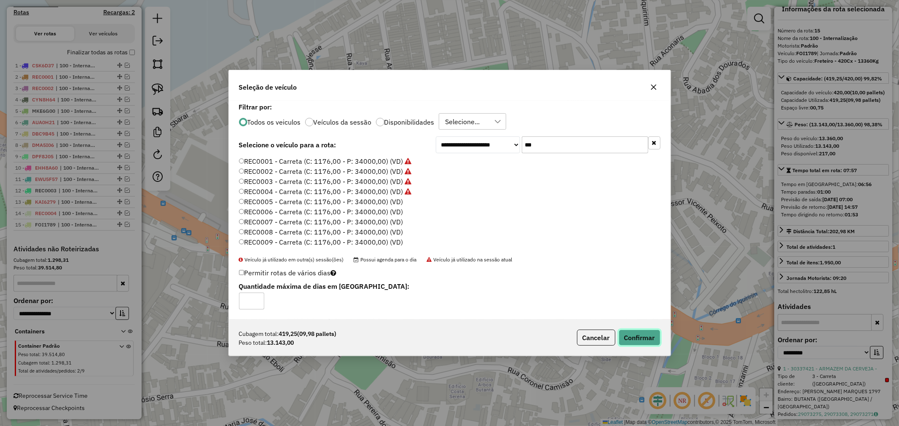
click at [637, 335] on button "Confirmar" at bounding box center [639, 338] width 42 height 16
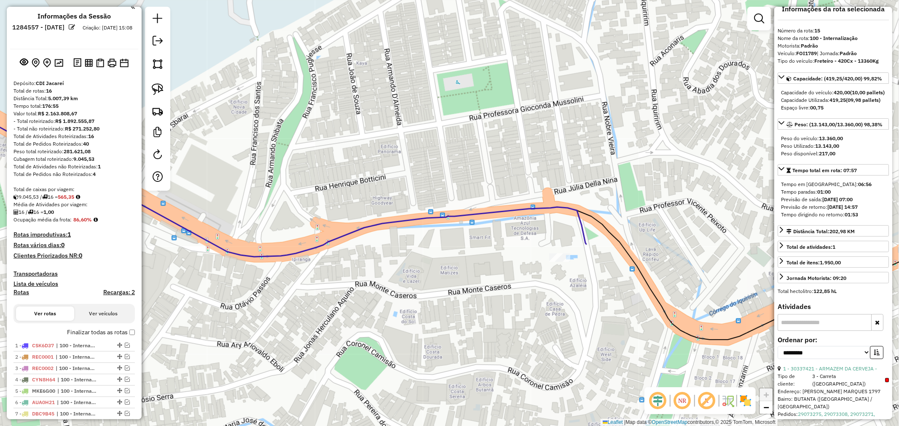
scroll to position [5, 0]
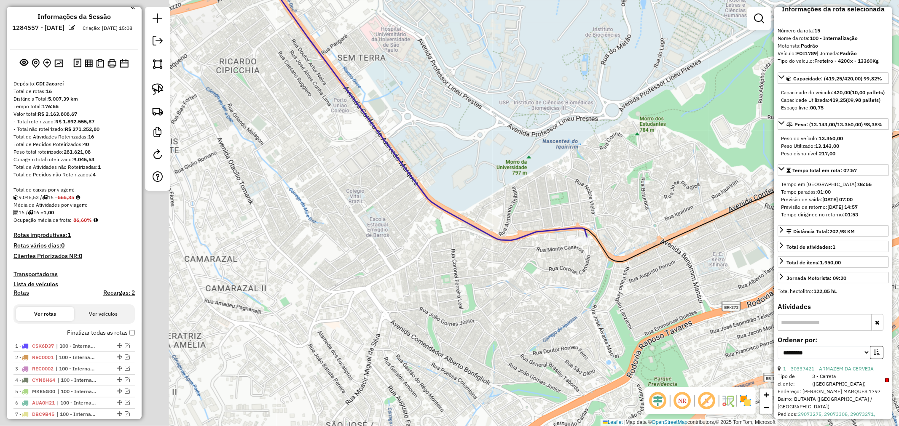
drag, startPoint x: 280, startPoint y: 269, endPoint x: 488, endPoint y: 238, distance: 210.0
click at [557, 268] on div "Janela de atendimento Grade de atendimento Capacidade Transportadoras Veículos …" at bounding box center [449, 213] width 899 height 426
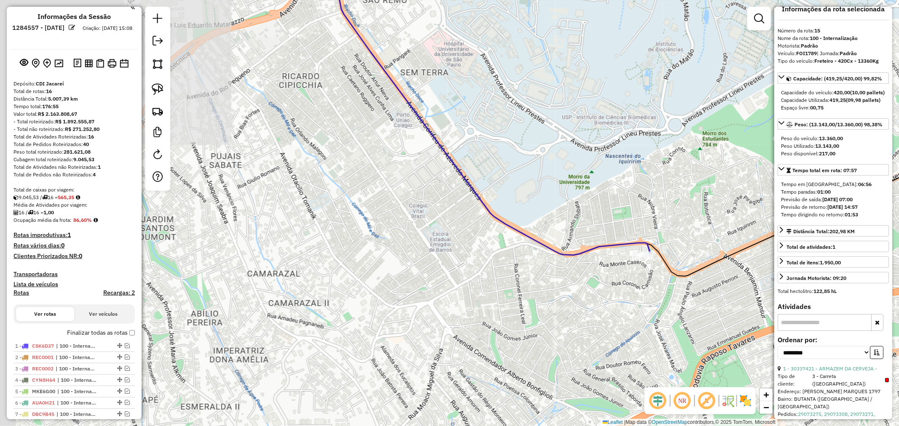
drag, startPoint x: 348, startPoint y: 187, endPoint x: 553, endPoint y: 241, distance: 211.7
click at [554, 246] on div "Janela de atendimento Grade de atendimento Capacidade Transportadoras Veículos …" at bounding box center [449, 213] width 899 height 426
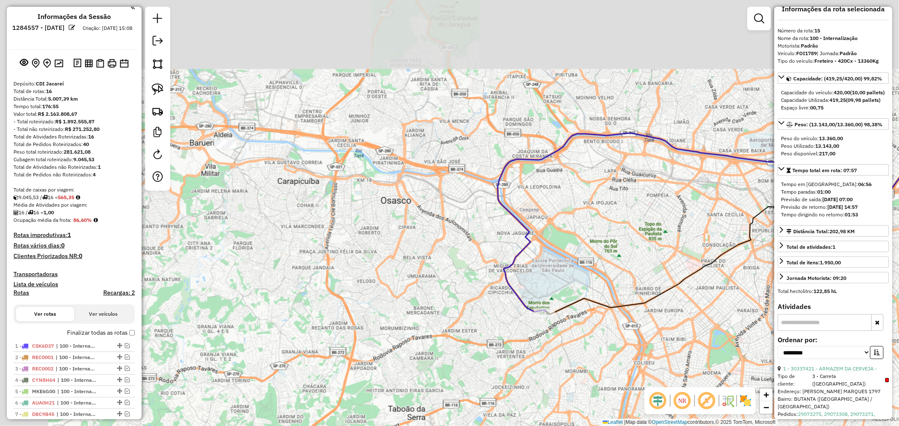
drag, startPoint x: 404, startPoint y: 190, endPoint x: 348, endPoint y: 236, distance: 73.4
click at [468, 289] on div "Janela de atendimento Grade de atendimento Capacidade Transportadoras Veículos …" at bounding box center [449, 213] width 899 height 426
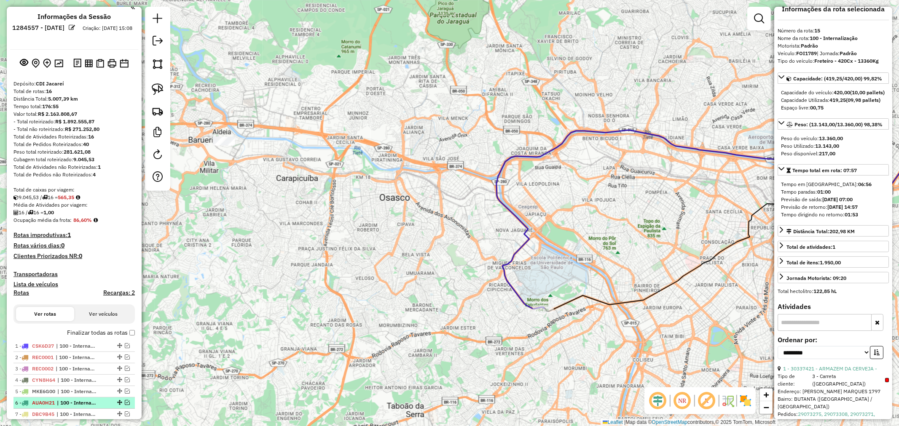
scroll to position [333, 0]
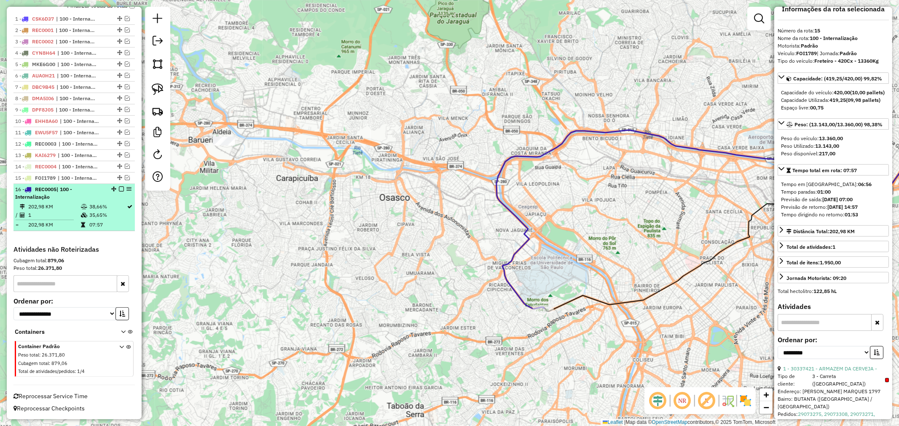
click at [121, 189] on div at bounding box center [118, 189] width 25 height 5
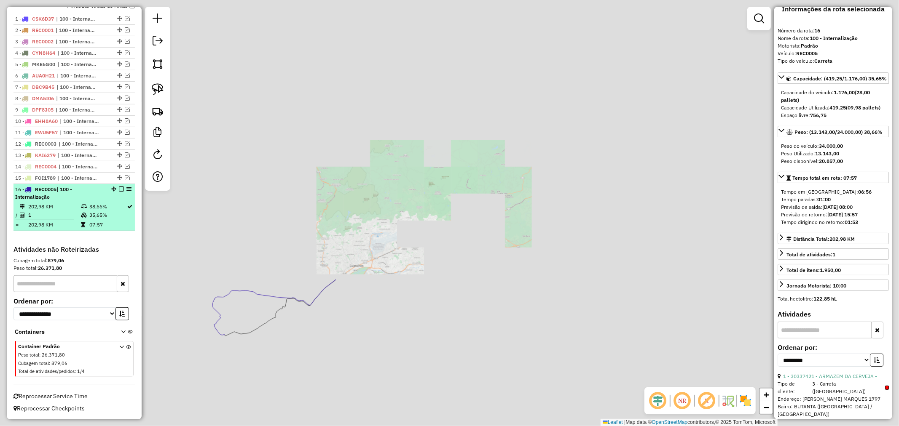
click at [115, 188] on div at bounding box center [118, 189] width 25 height 5
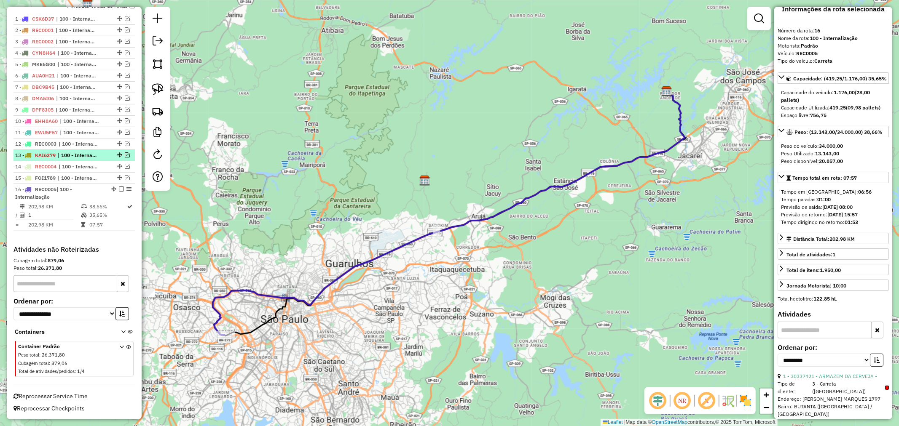
click at [119, 188] on em at bounding box center [121, 189] width 5 height 5
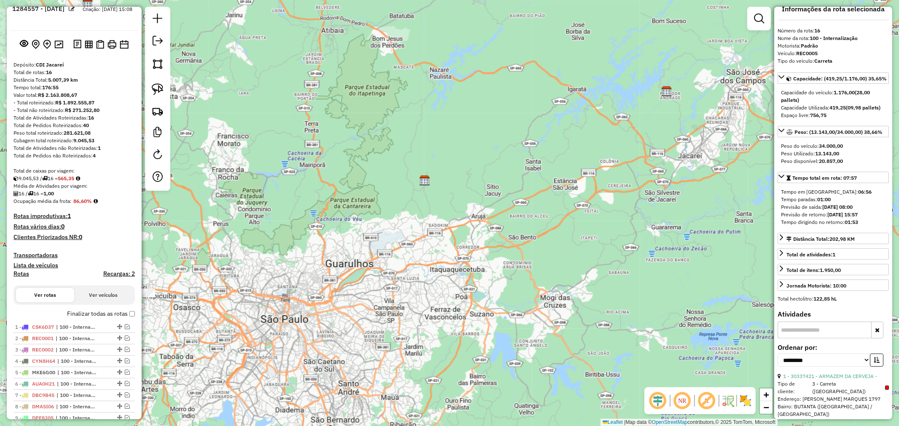
scroll to position [16, 0]
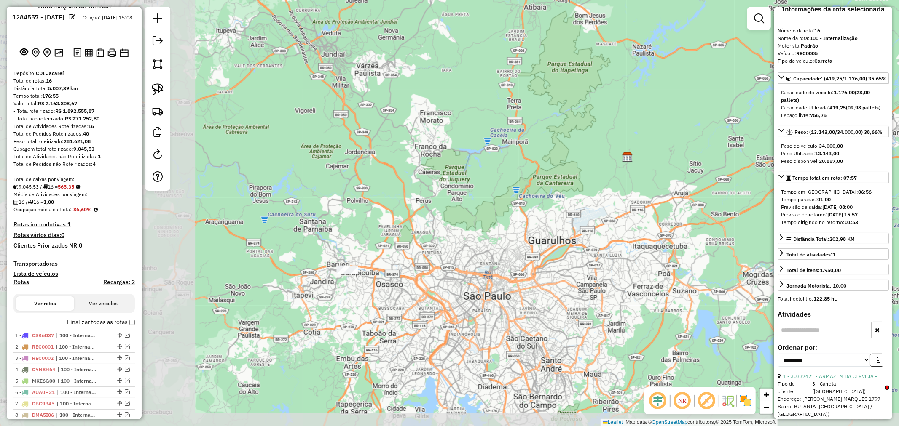
drag, startPoint x: 211, startPoint y: 299, endPoint x: 410, endPoint y: 275, distance: 200.3
click at [410, 275] on div "Janela de atendimento Grade de atendimento Capacidade Transportadoras Veículos …" at bounding box center [449, 213] width 899 height 426
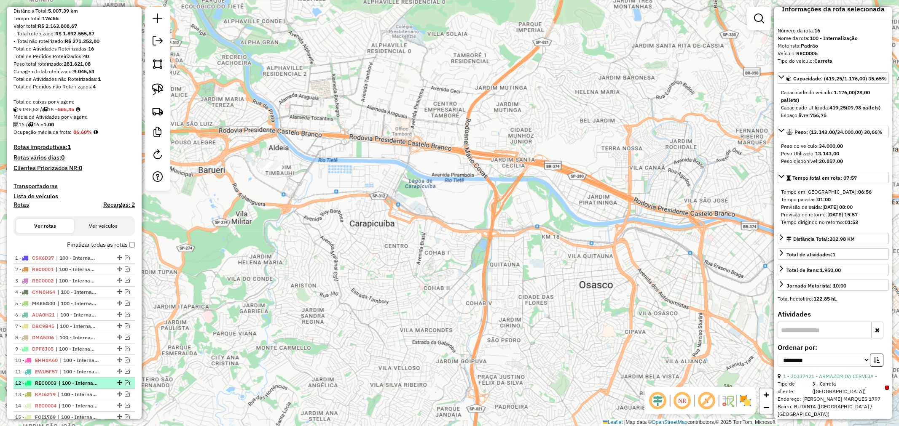
scroll to position [110, 0]
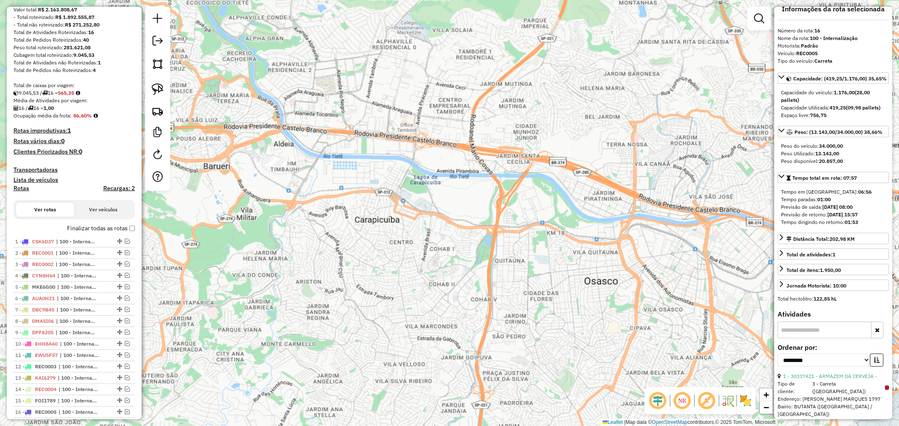
drag, startPoint x: 250, startPoint y: 183, endPoint x: 271, endPoint y: 175, distance: 22.4
click at [271, 176] on div "Janela de atendimento Grade de atendimento Capacidade Transportadoras Veículos …" at bounding box center [449, 213] width 899 height 426
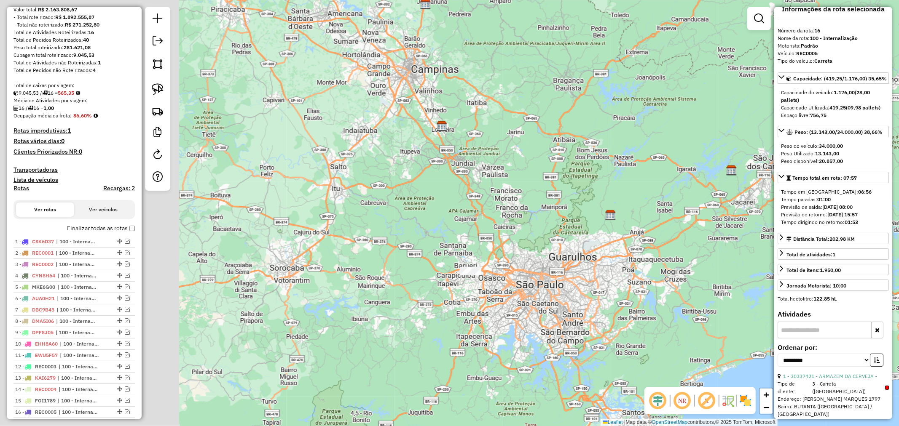
drag, startPoint x: 267, startPoint y: 313, endPoint x: 488, endPoint y: 294, distance: 221.6
click at [495, 295] on div "Janela de atendimento Grade de atendimento Capacidade Transportadoras Veículos …" at bounding box center [449, 213] width 899 height 426
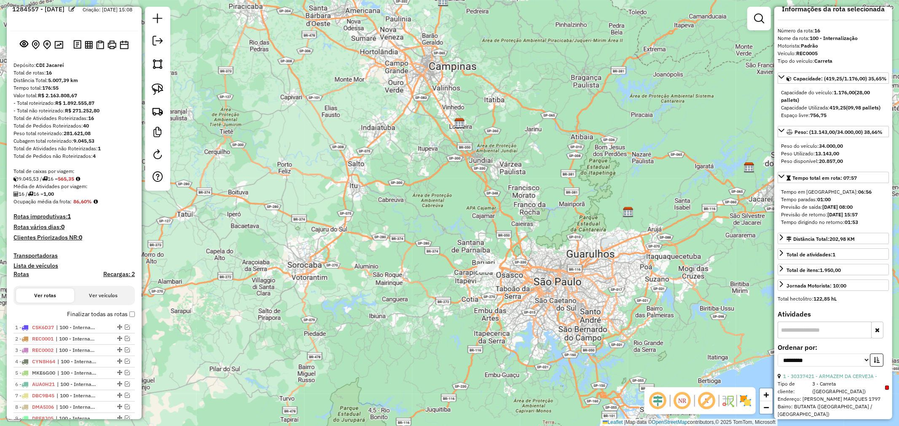
scroll to position [16, 0]
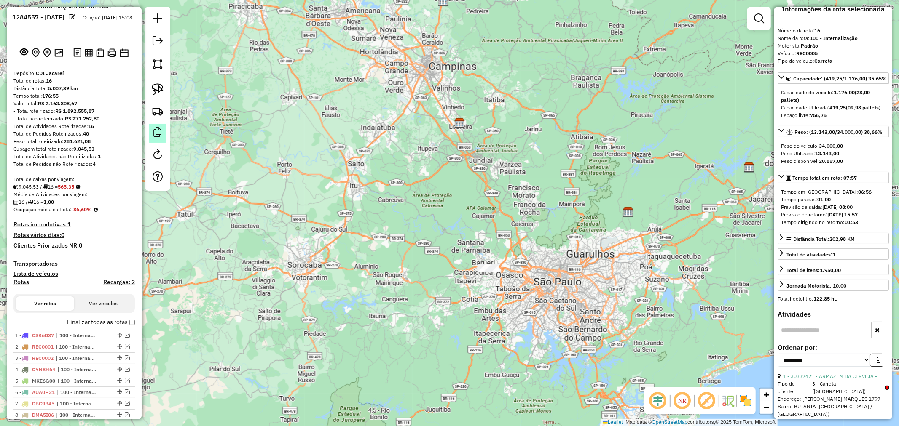
click at [154, 134] on em at bounding box center [157, 132] width 10 height 10
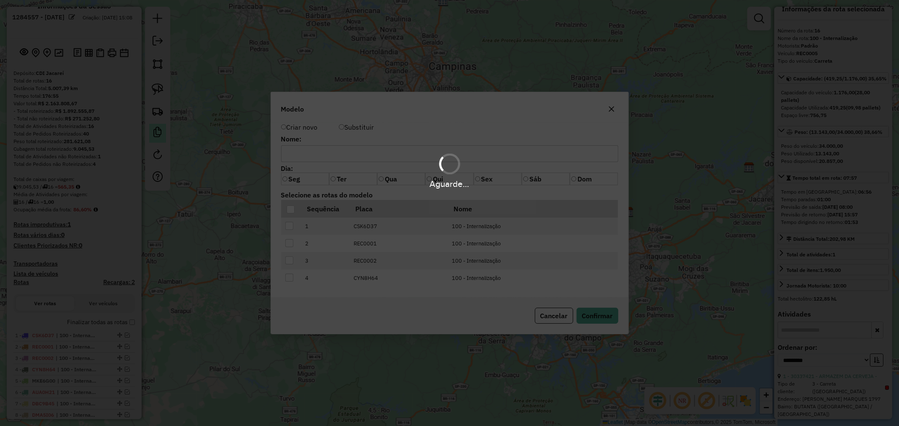
click at [154, 134] on hb-app "Aguarde... Pop-up bloqueado! Seu navegador bloqueou automáticamente a abertura …" at bounding box center [449, 213] width 899 height 426
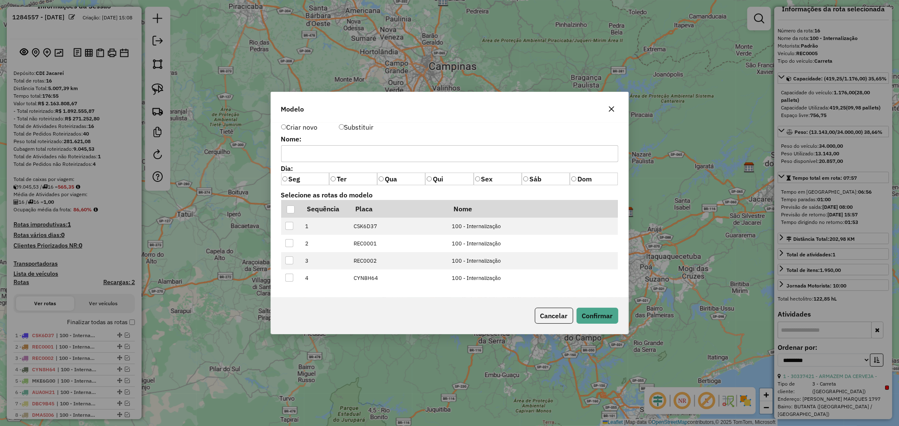
click at [333, 148] on input "text" at bounding box center [449, 153] width 337 height 17
click at [286, 209] on th at bounding box center [291, 209] width 20 height 18
click at [289, 209] on div at bounding box center [290, 210] width 8 height 8
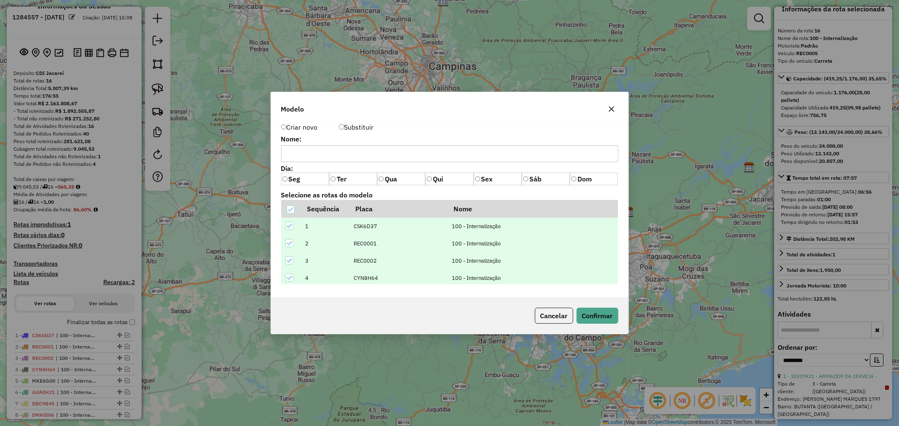
click at [375, 155] on input "text" at bounding box center [449, 153] width 337 height 17
type input "**********"
click at [597, 317] on button "Confirmar" at bounding box center [597, 316] width 42 height 16
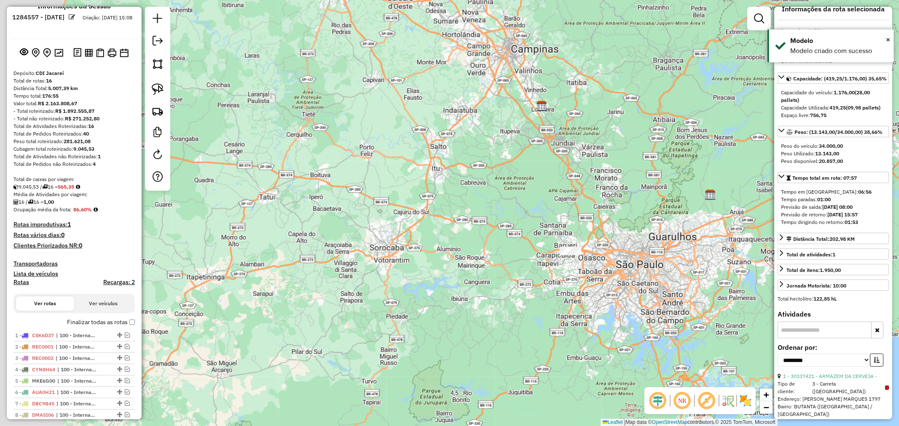
drag, startPoint x: 388, startPoint y: 265, endPoint x: 498, endPoint y: 243, distance: 111.9
click at [411, 254] on div "Janela de atendimento Grade de atendimento Capacidade Transportadoras Veículos …" at bounding box center [449, 213] width 899 height 426
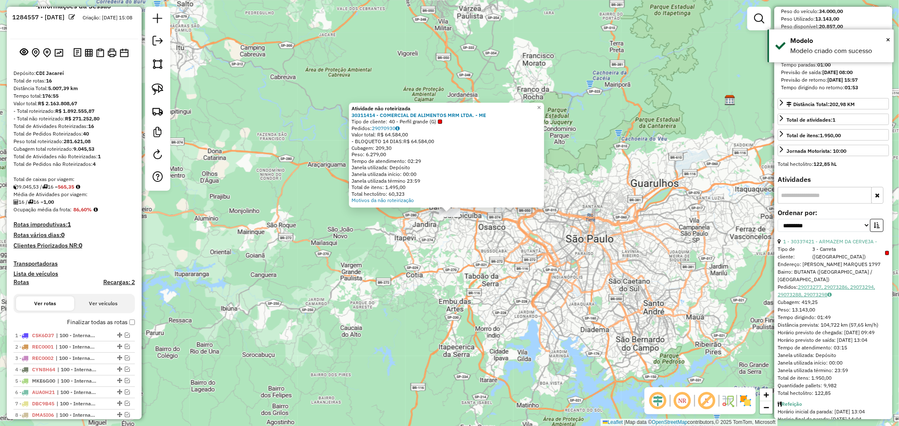
scroll to position [171, 0]
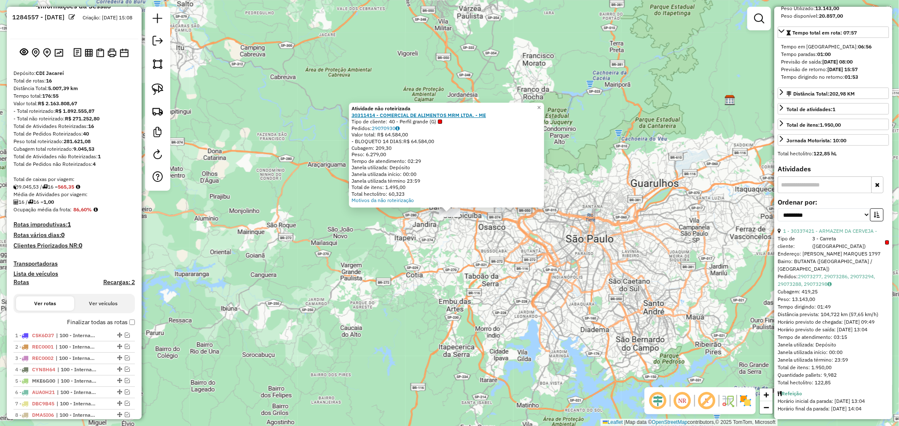
click at [429, 114] on strong "30311414 - COMERCIAL DE ALIMENTOS MRM LTDA. - ME" at bounding box center [418, 115] width 134 height 6
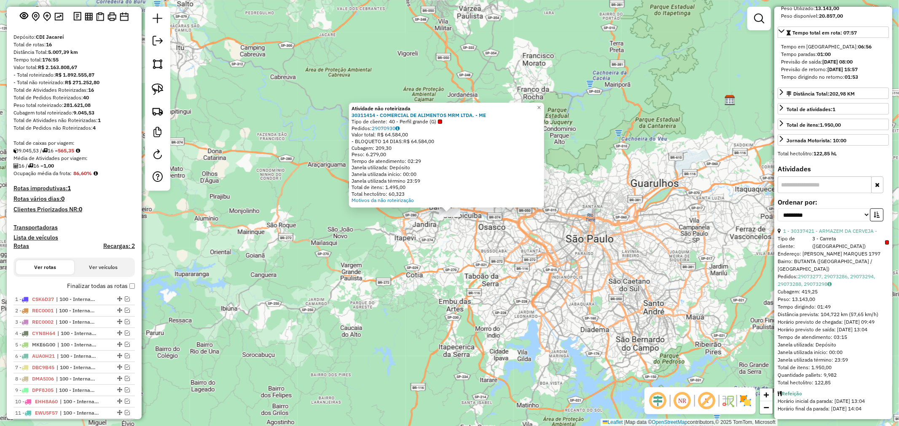
scroll to position [203, 0]
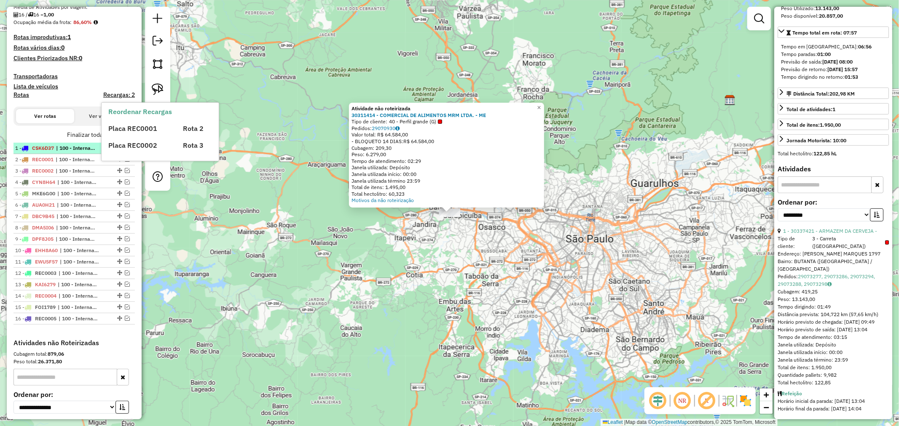
click at [77, 148] on span "| 100 - Internalização" at bounding box center [75, 148] width 39 height 8
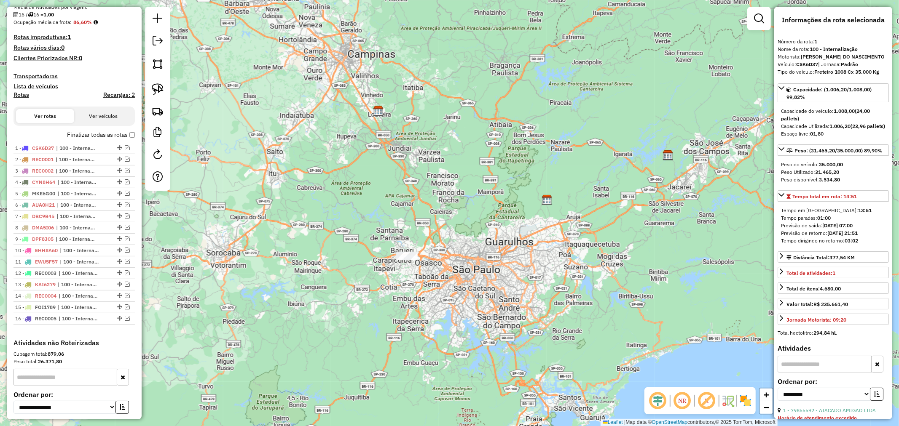
scroll to position [0, 0]
click at [94, 158] on span "| 100 - Internalização" at bounding box center [75, 160] width 39 height 8
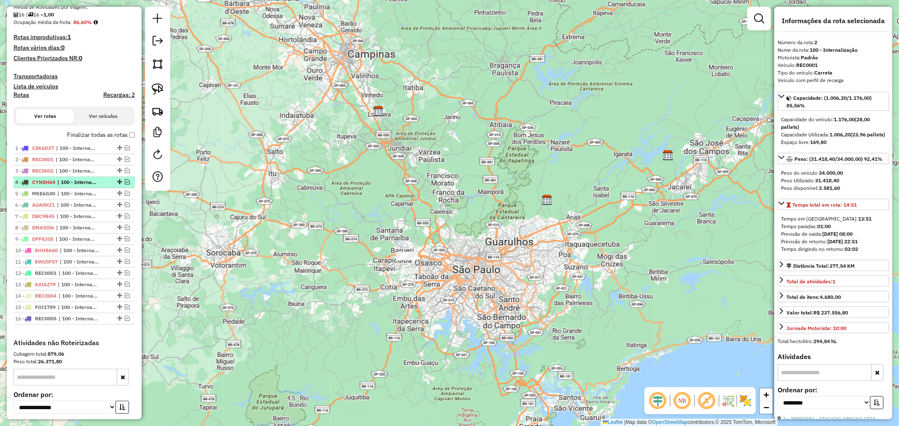
click at [73, 183] on span "| 100 - Internalização" at bounding box center [76, 183] width 39 height 8
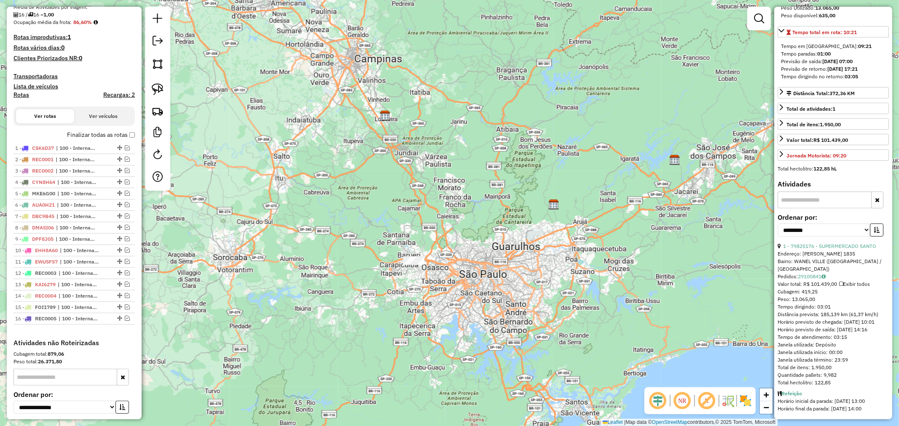
scroll to position [171, 0]
click at [72, 195] on span "| 100 - Internalização" at bounding box center [76, 194] width 39 height 8
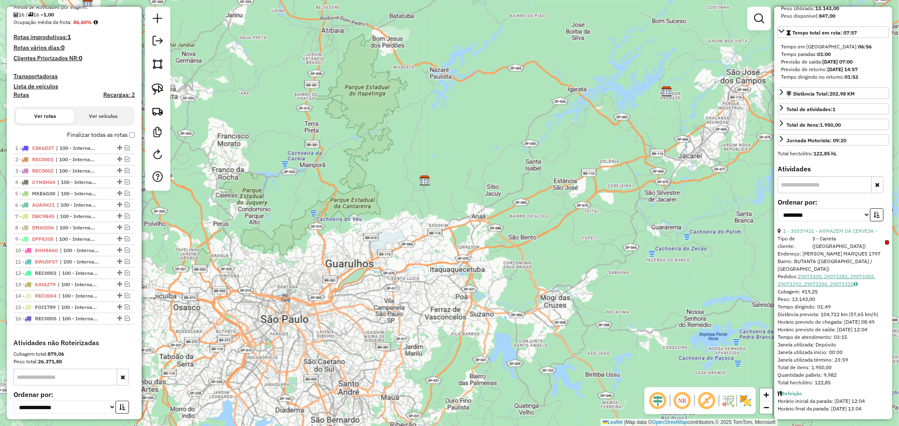
scroll to position [0, 0]
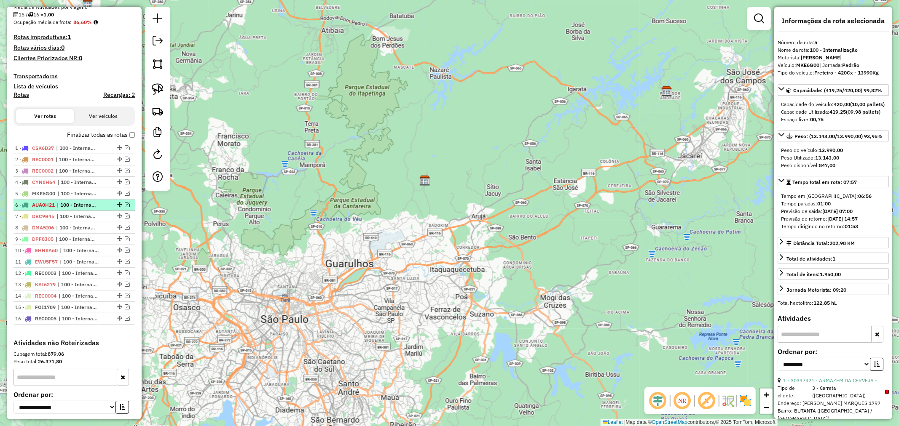
click at [86, 206] on span "| 100 - Internalização" at bounding box center [76, 205] width 39 height 8
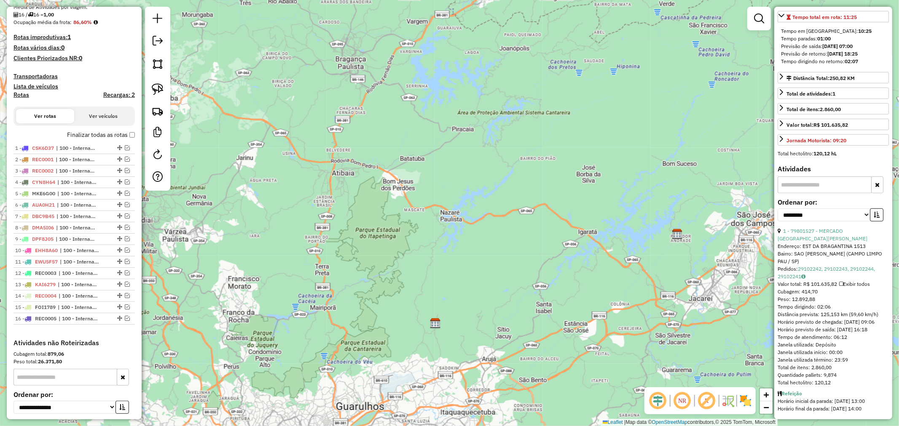
scroll to position [171, 0]
click at [83, 215] on span "| 100 - Internalização" at bounding box center [75, 217] width 39 height 8
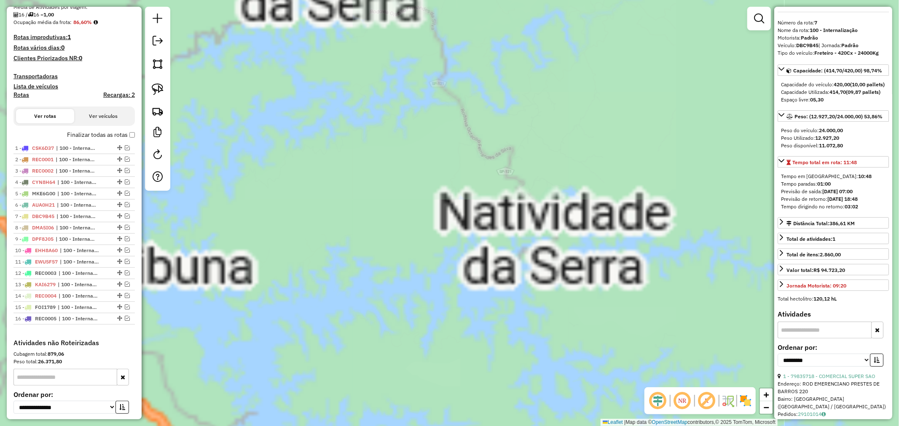
scroll to position [0, 0]
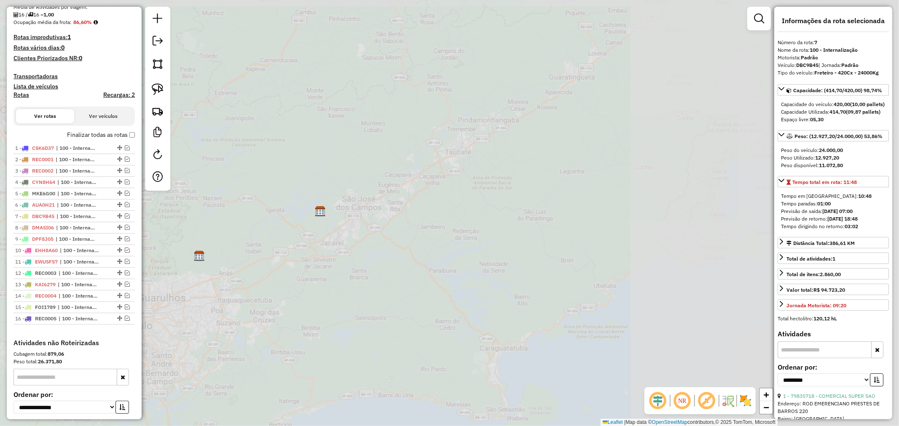
drag, startPoint x: 378, startPoint y: 307, endPoint x: 695, endPoint y: 227, distance: 326.5
click at [696, 227] on div "Janela de atendimento Grade de atendimento Capacidade Transportadoras Veículos …" at bounding box center [449, 213] width 899 height 426
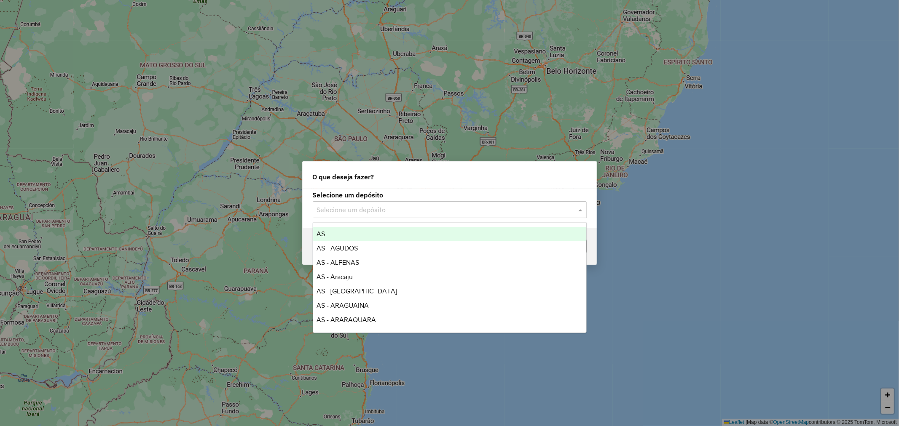
click at [394, 210] on input "text" at bounding box center [441, 210] width 249 height 10
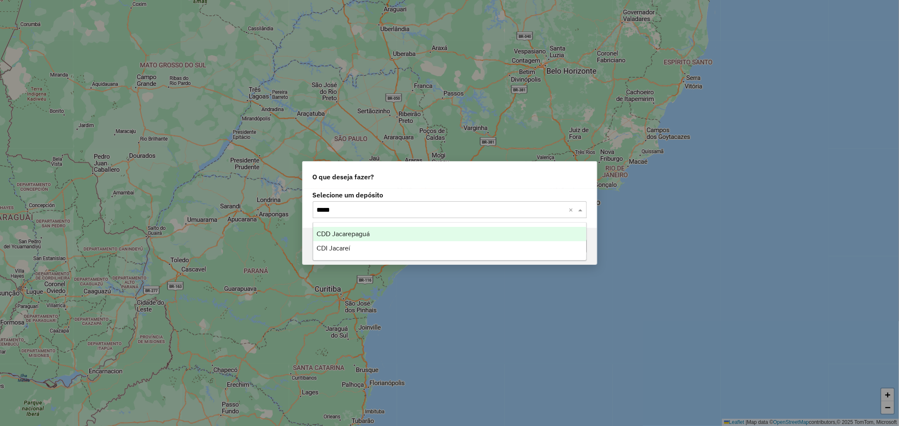
type input "******"
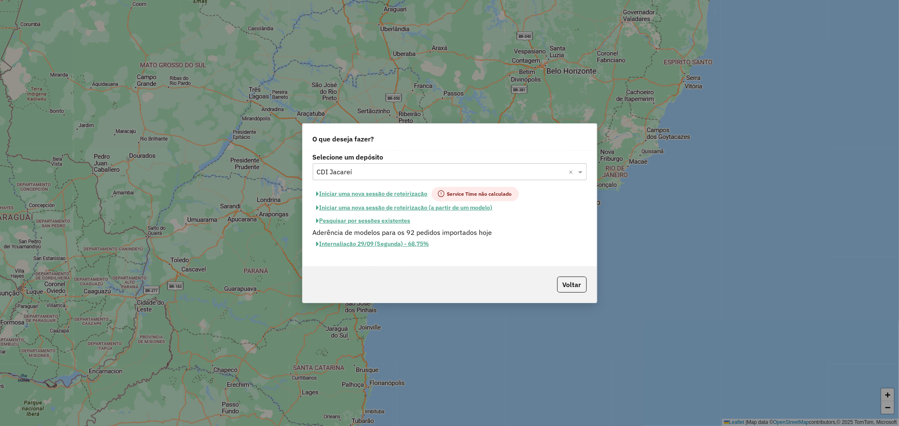
click at [417, 205] on button "Iniciar uma nova sessão de roteirização (a partir de um modelo)" at bounding box center [405, 207] width 184 height 13
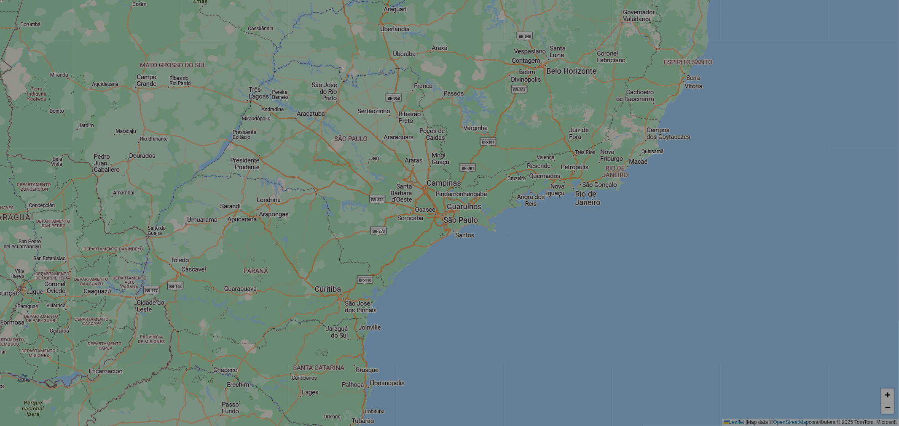
select select "*"
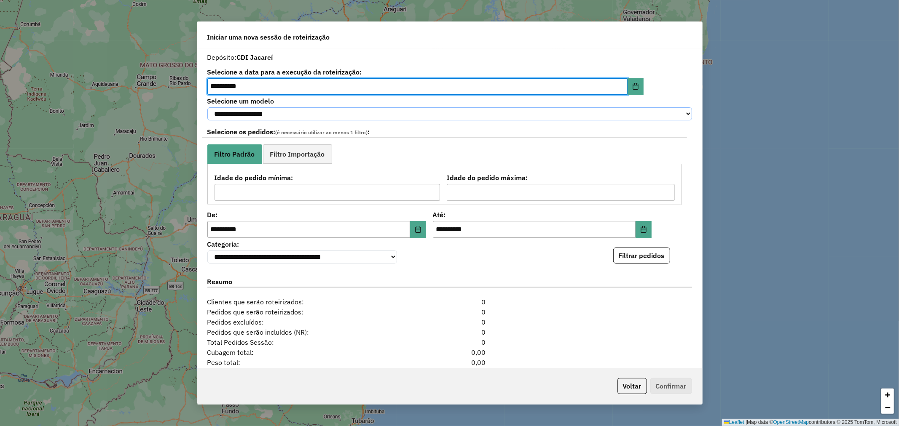
click at [359, 115] on select "**********" at bounding box center [449, 113] width 484 height 13
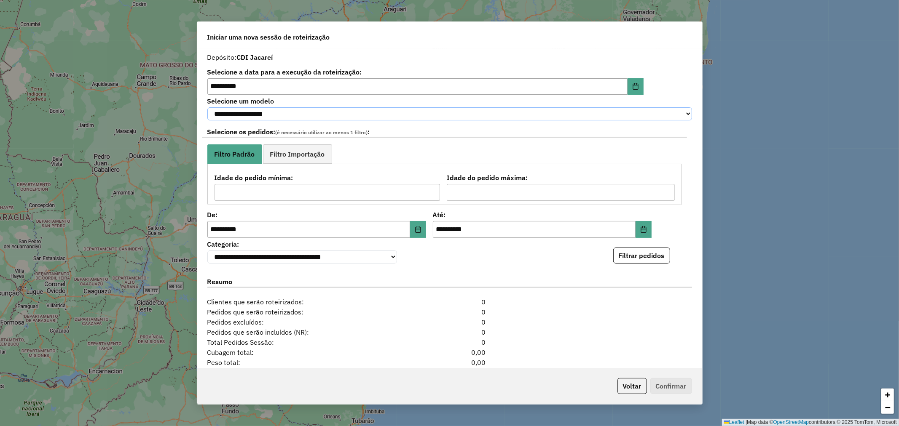
select select "*******"
click at [207, 107] on select "**********" at bounding box center [449, 113] width 484 height 13
click at [653, 259] on button "Filtrar pedidos" at bounding box center [641, 256] width 57 height 16
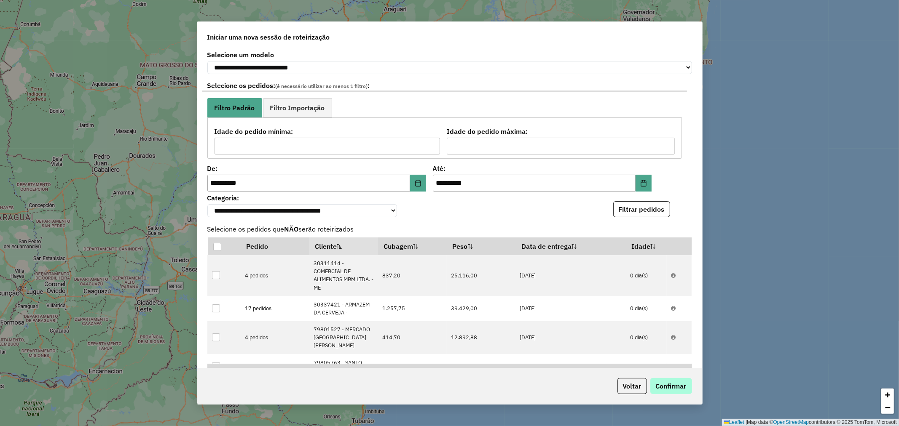
scroll to position [242, 0]
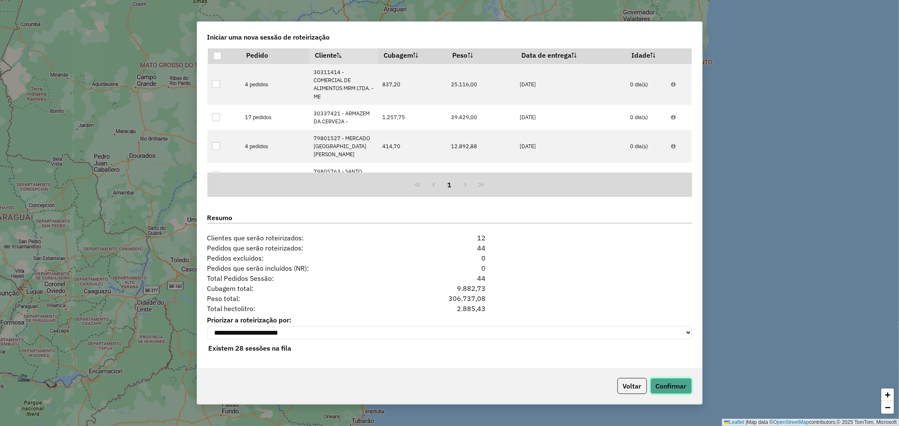
click at [666, 384] on button "Confirmar" at bounding box center [671, 386] width 42 height 16
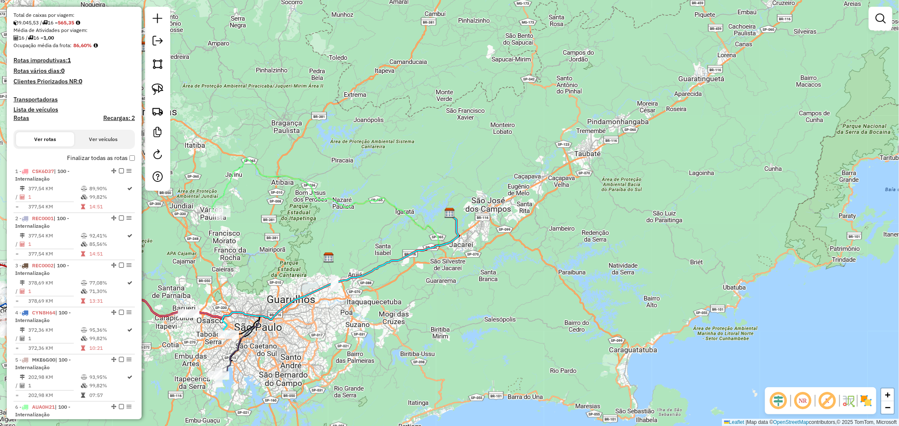
scroll to position [167, 0]
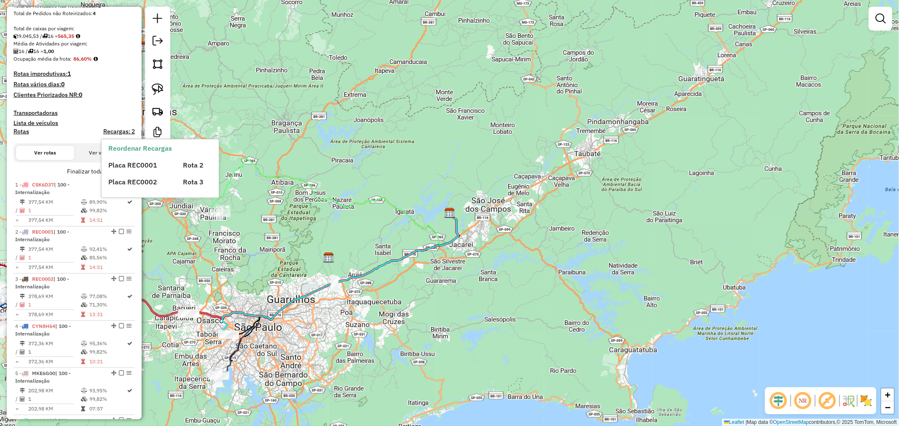
click at [128, 170] on div "Placa REC0001 Rota 2 Placa REC0002 Rota 3" at bounding box center [167, 170] width 118 height 34
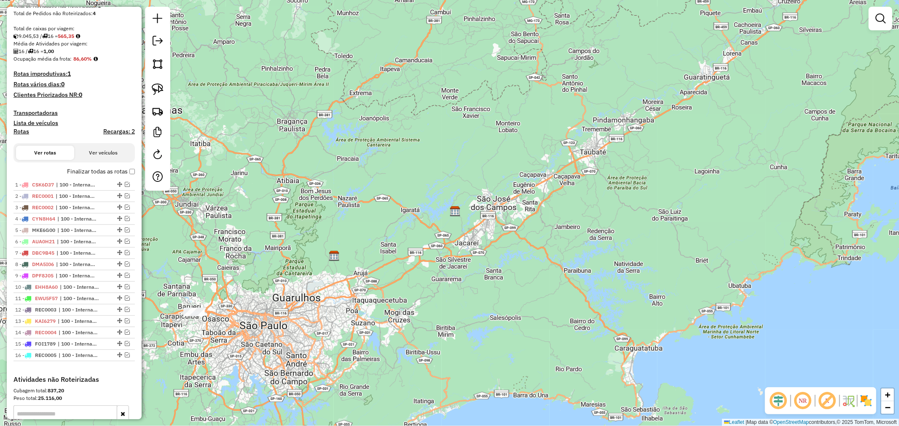
drag, startPoint x: 188, startPoint y: 299, endPoint x: 348, endPoint y: 239, distance: 170.6
click at [346, 238] on div "Janela de atendimento Grade de atendimento Capacidade Transportadoras Veículos …" at bounding box center [449, 213] width 899 height 426
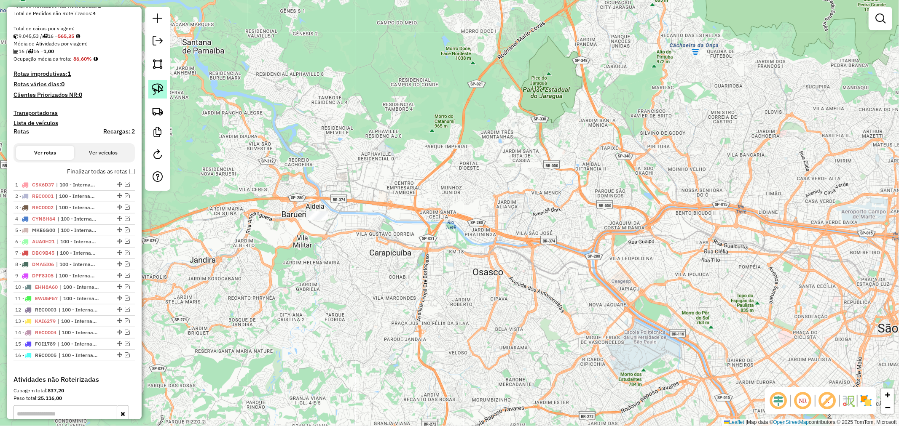
click at [153, 84] on img at bounding box center [158, 89] width 12 height 12
drag, startPoint x: 283, startPoint y: 215, endPoint x: 351, endPoint y: 175, distance: 79.1
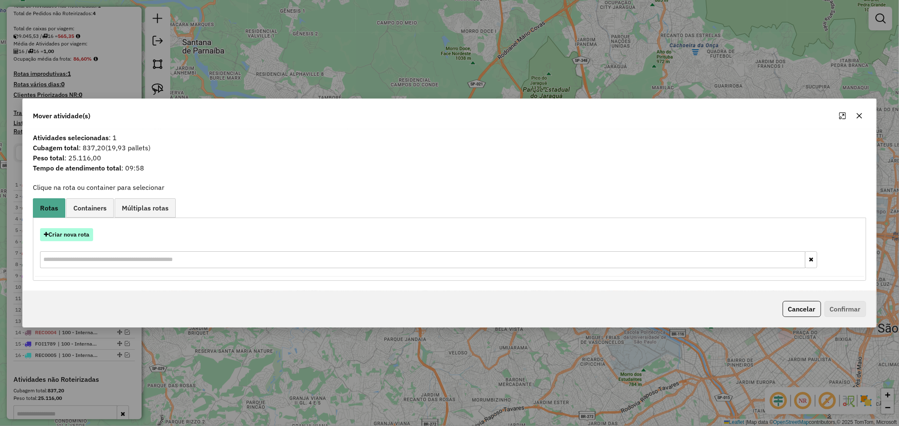
click at [67, 234] on button "Criar nova rota" at bounding box center [66, 234] width 53 height 13
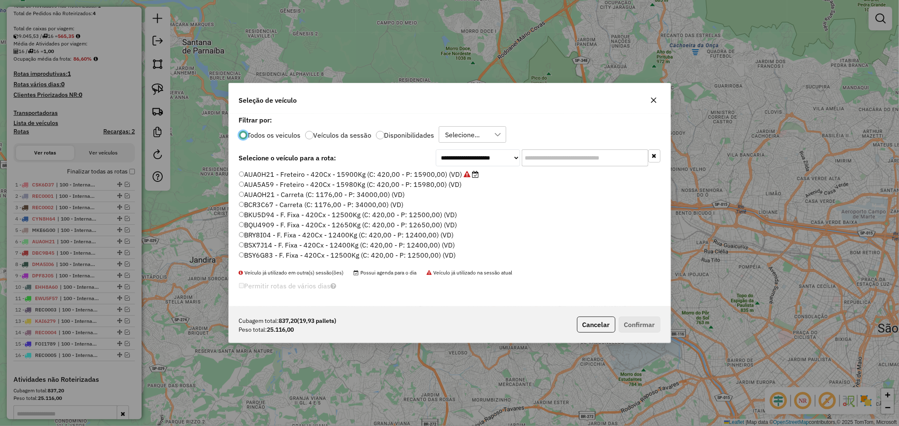
scroll to position [5, 2]
click at [596, 160] on input "text" at bounding box center [585, 158] width 126 height 17
paste input "*******"
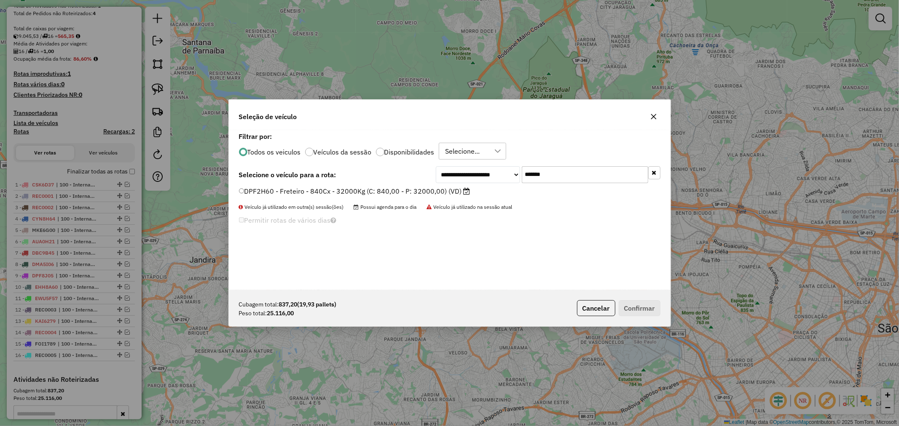
type input "*******"
click at [428, 192] on label "DPF2H60 - Freteiro - 840Cx - 32000Kg (C: 840,00 - P: 32000,00) (VD)" at bounding box center [354, 191] width 231 height 10
click at [641, 306] on button "Confirmar" at bounding box center [639, 308] width 42 height 16
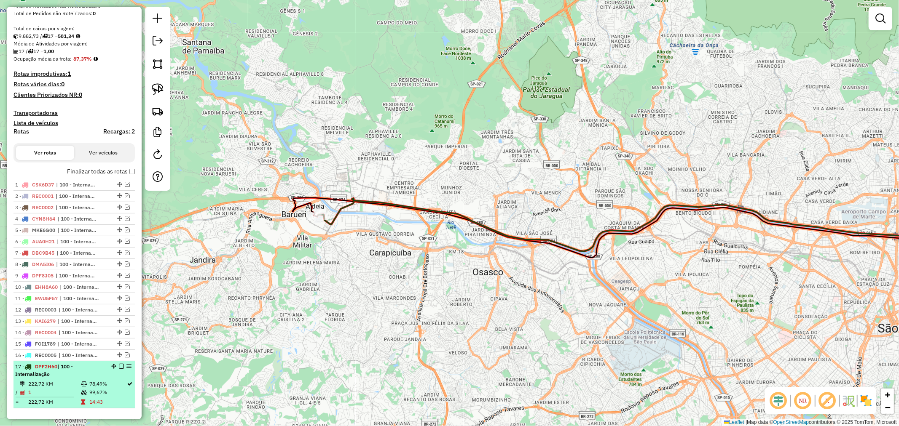
click at [120, 364] on em at bounding box center [121, 366] width 5 height 5
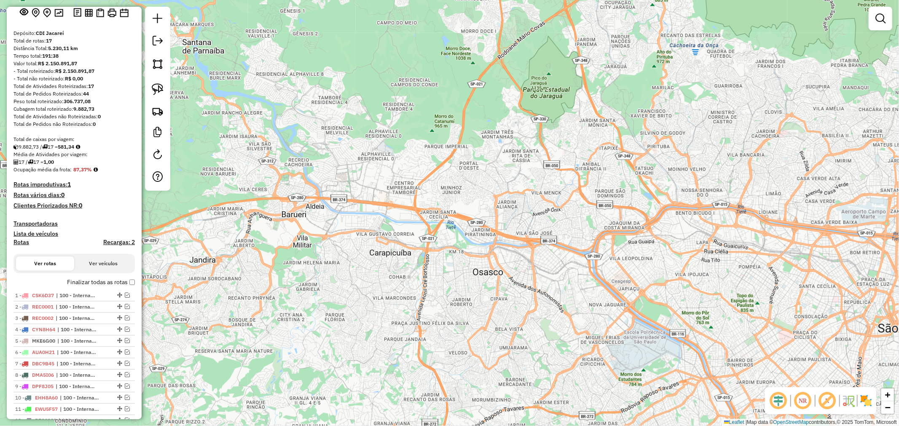
scroll to position [0, 0]
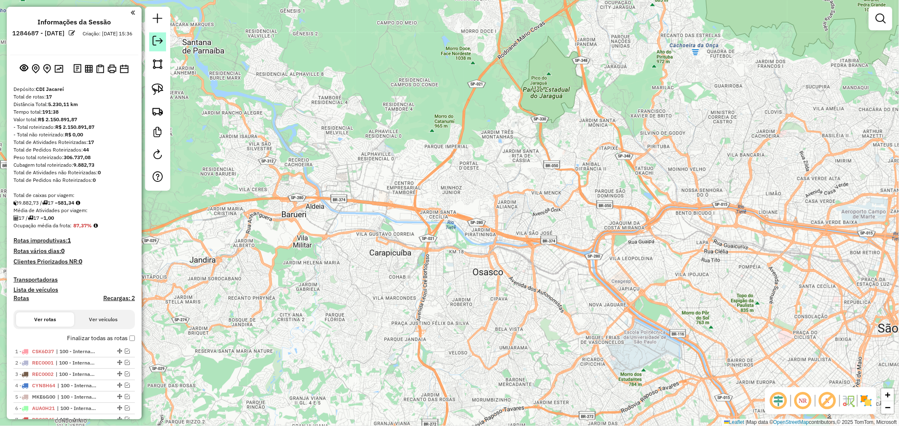
click at [158, 45] on em at bounding box center [157, 41] width 10 height 10
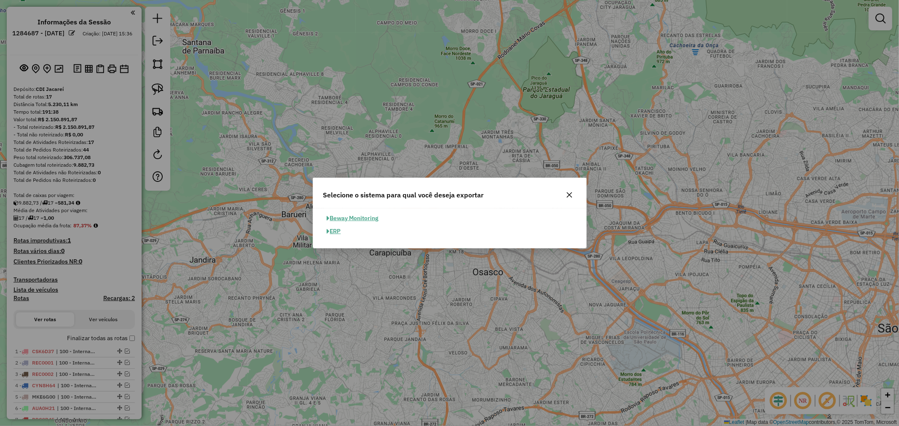
click at [337, 233] on button "ERP" at bounding box center [333, 231] width 21 height 13
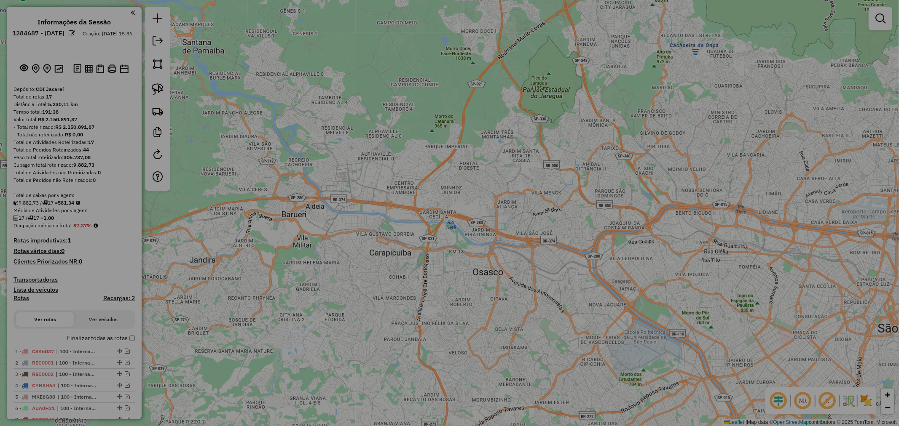
select select "**"
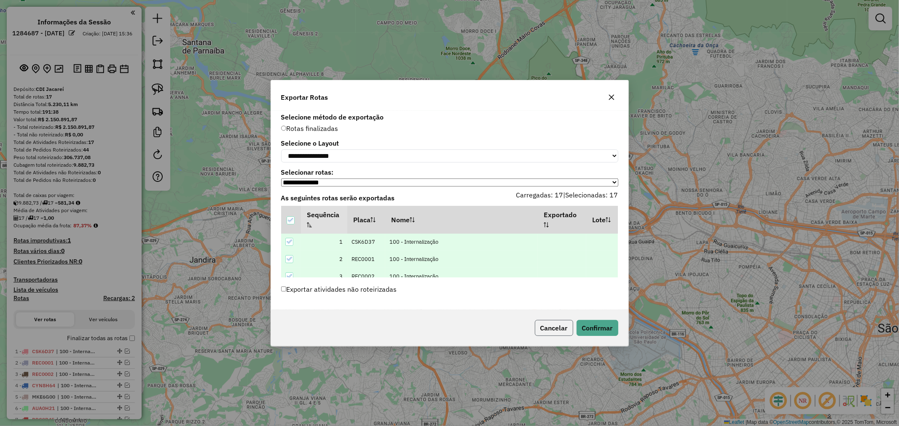
click at [562, 333] on button "Cancelar" at bounding box center [554, 328] width 38 height 16
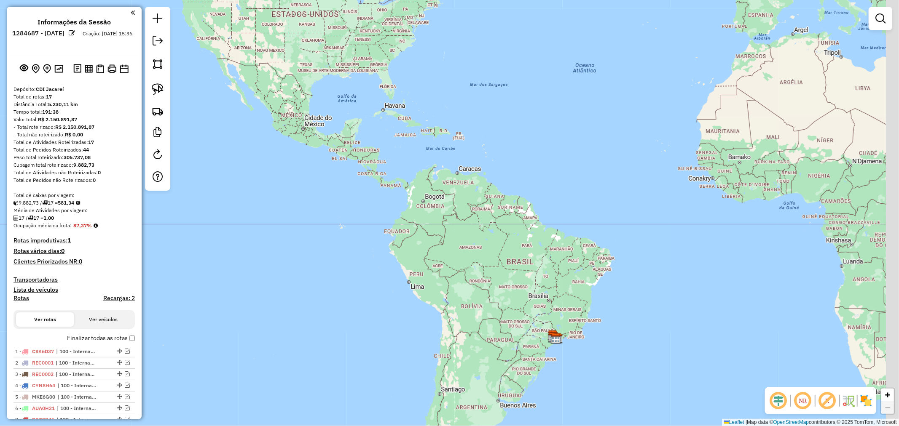
drag, startPoint x: 602, startPoint y: 348, endPoint x: 343, endPoint y: 264, distance: 271.5
click at [368, 265] on div "Janela de atendimento Grade de atendimento Capacidade Transportadoras Veículos …" at bounding box center [449, 213] width 899 height 426
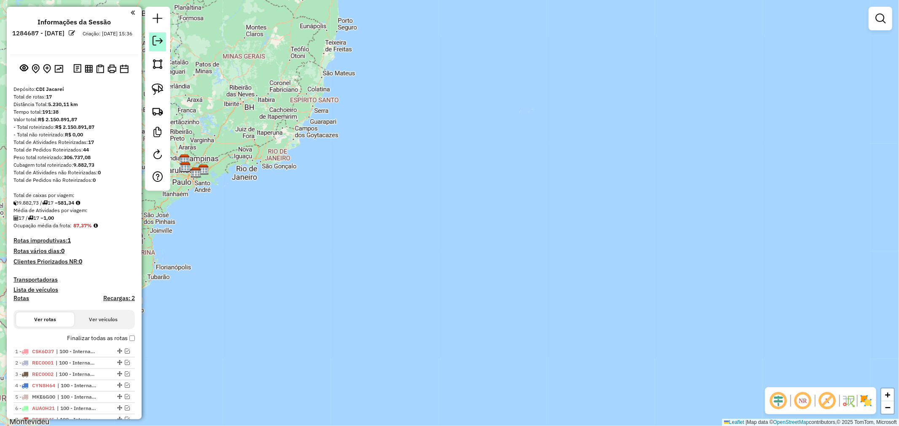
click at [158, 48] on link at bounding box center [157, 41] width 17 height 19
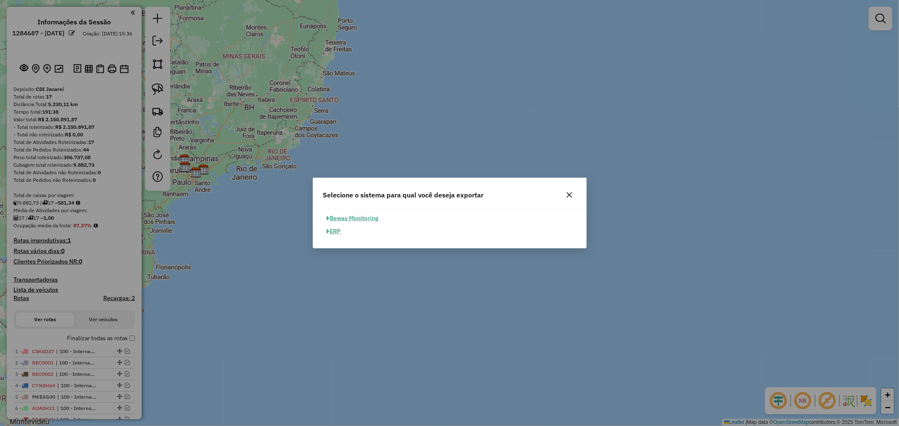
click at [339, 230] on button "ERP" at bounding box center [333, 231] width 21 height 13
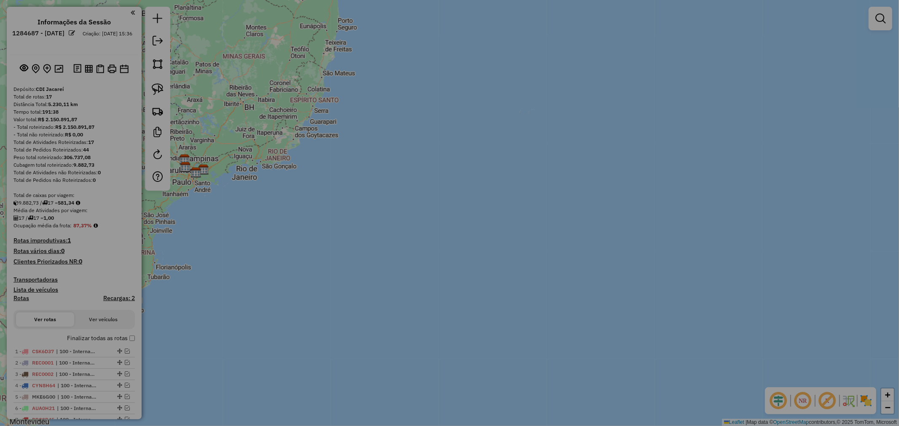
select select "**"
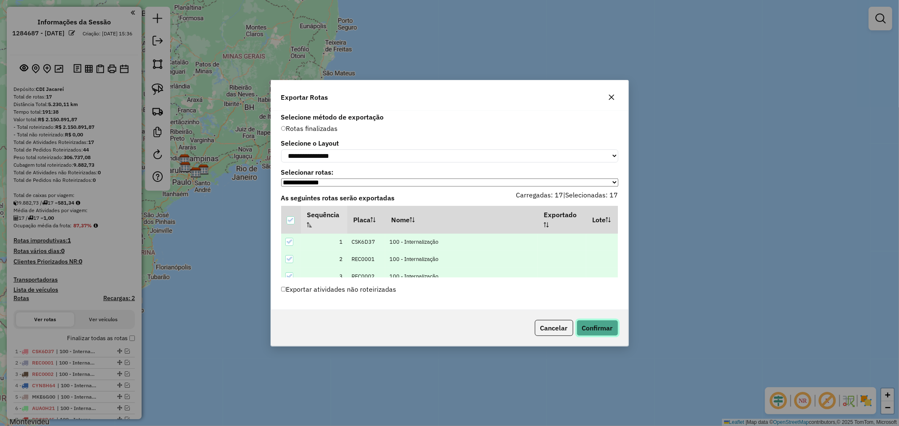
click at [610, 335] on button "Confirmar" at bounding box center [597, 328] width 42 height 16
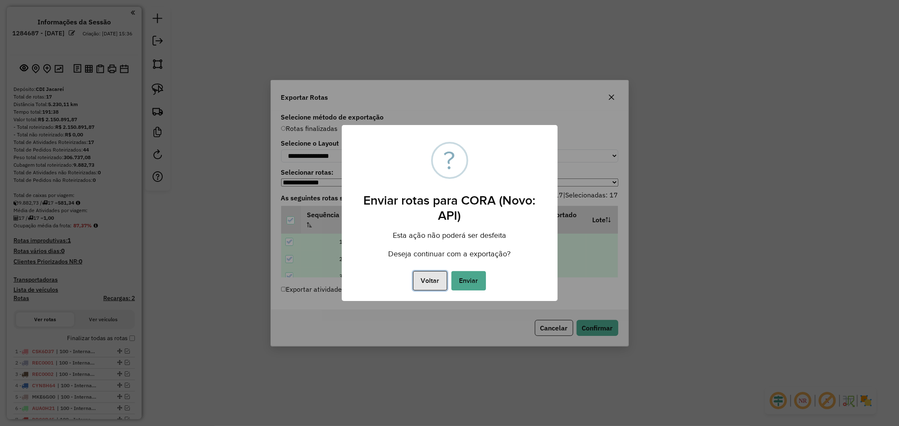
click at [440, 284] on button "Voltar" at bounding box center [430, 280] width 34 height 19
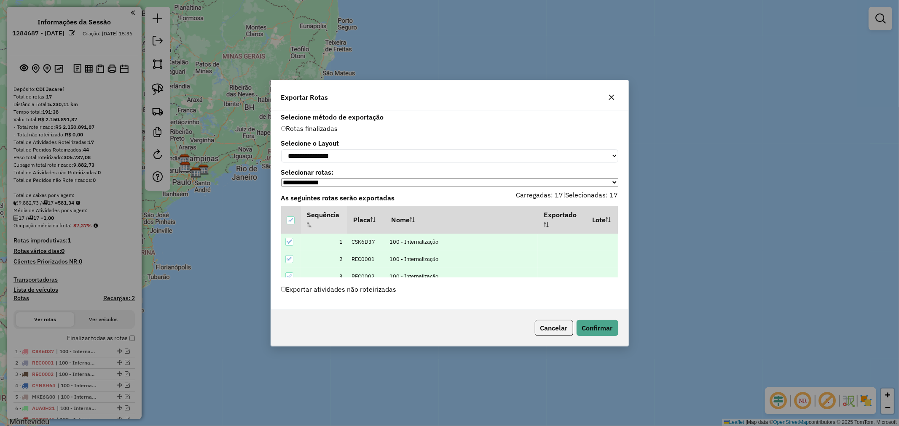
click at [346, 292] on label "Exportar atividades não roteirizadas" at bounding box center [338, 289] width 115 height 16
click at [584, 328] on button "Confirmar" at bounding box center [597, 328] width 42 height 16
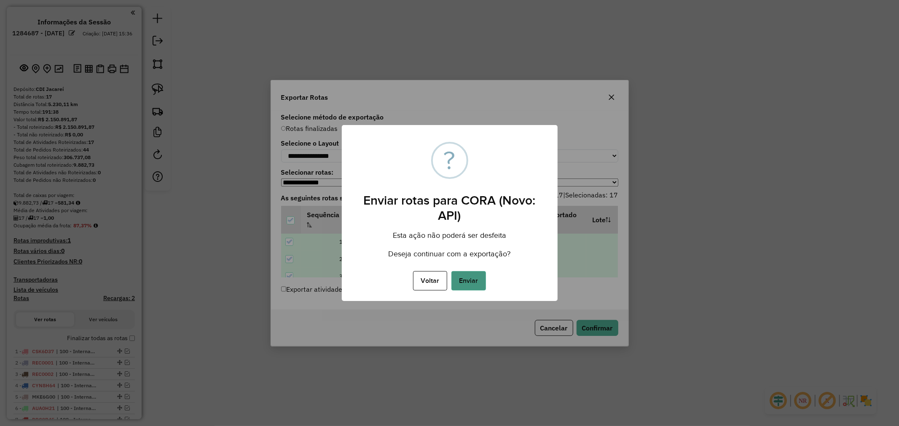
click at [476, 281] on button "Enviar" at bounding box center [468, 280] width 35 height 19
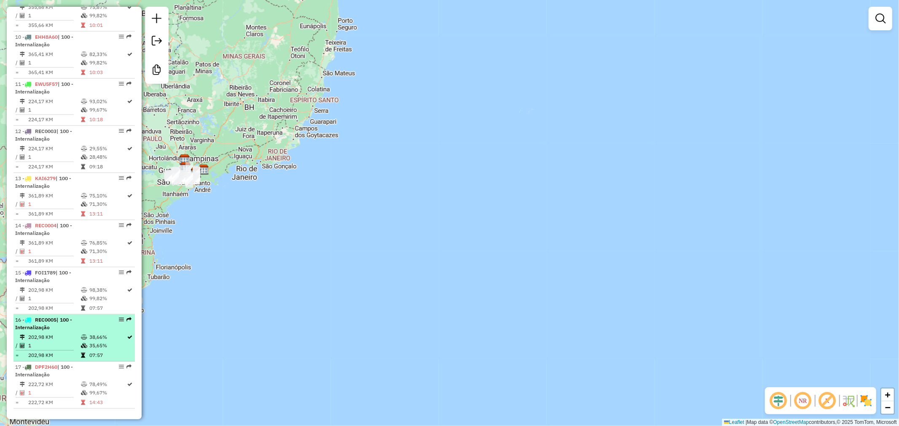
scroll to position [748, 0]
click at [91, 341] on td "35,65%" at bounding box center [108, 342] width 38 height 8
select select "**********"
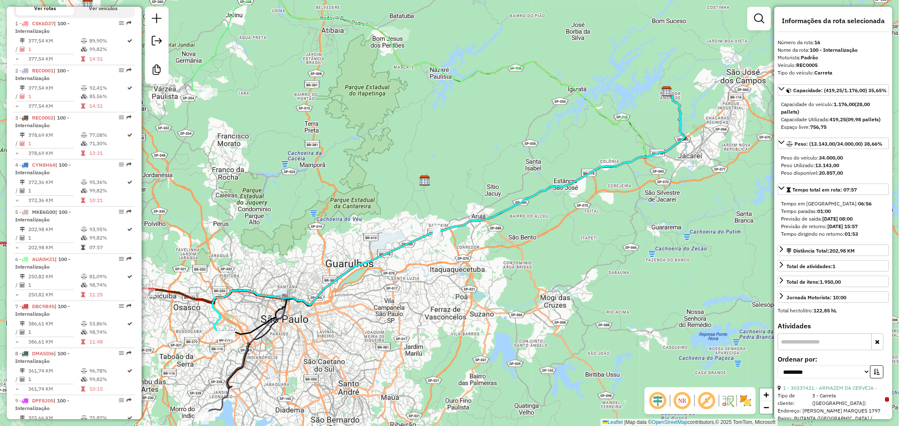
scroll to position [0, 0]
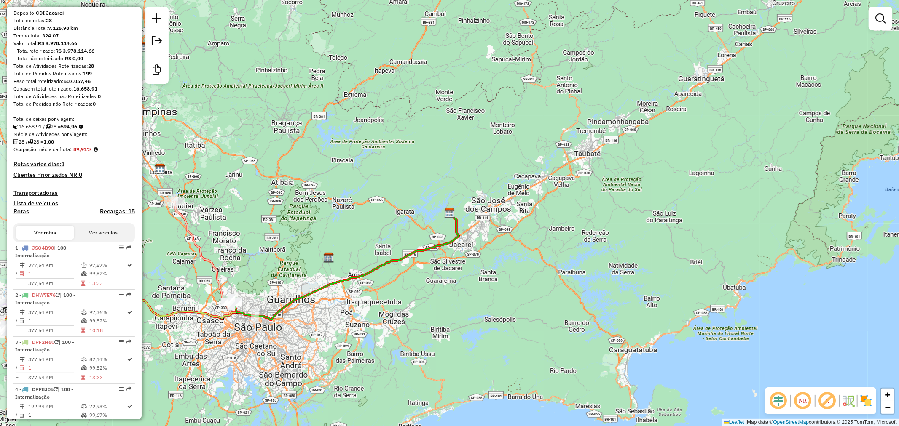
scroll to position [94, 0]
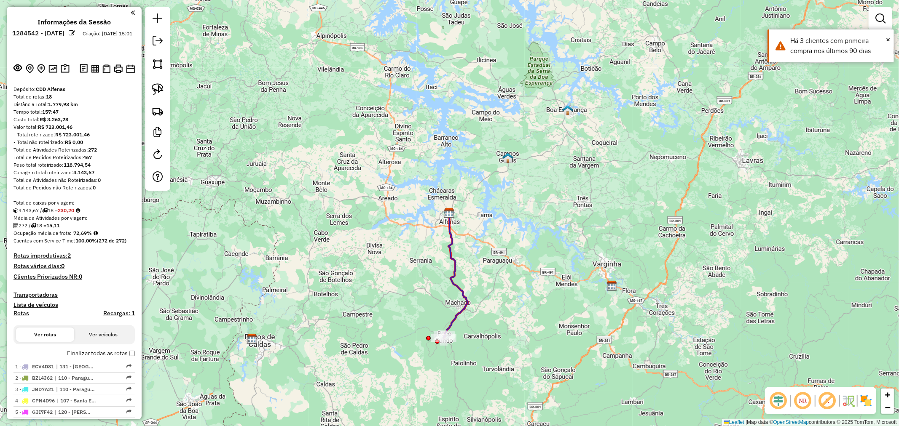
scroll to position [230, 0]
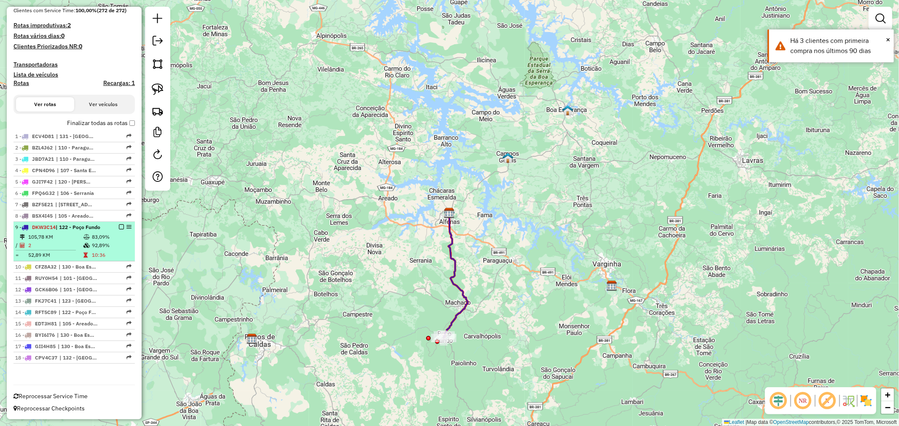
click at [104, 229] on div "9 - DKW3C14 | 122 - Poço Fundo" at bounding box center [74, 228] width 118 height 8
select select "**********"
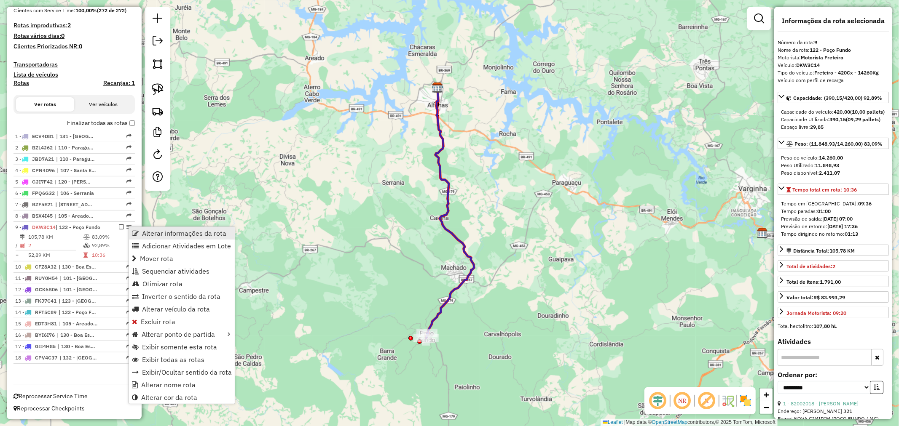
click at [142, 231] on span "Alterar informações da rota" at bounding box center [184, 233] width 84 height 7
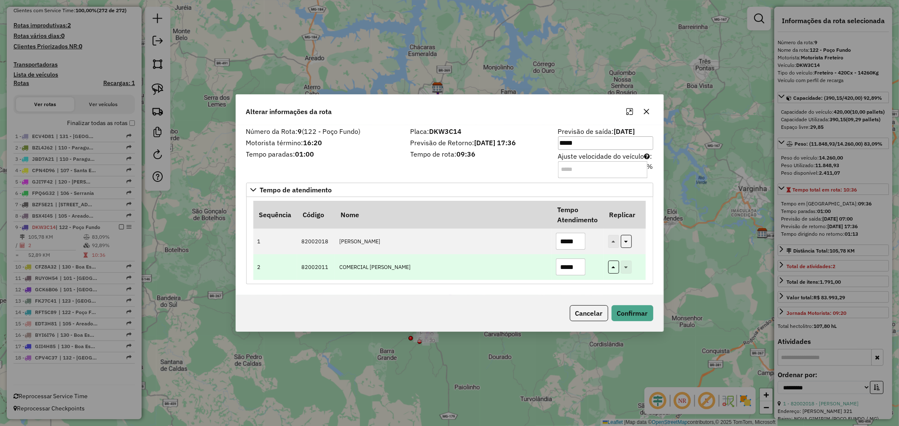
click at [565, 266] on input "*****" at bounding box center [570, 267] width 29 height 17
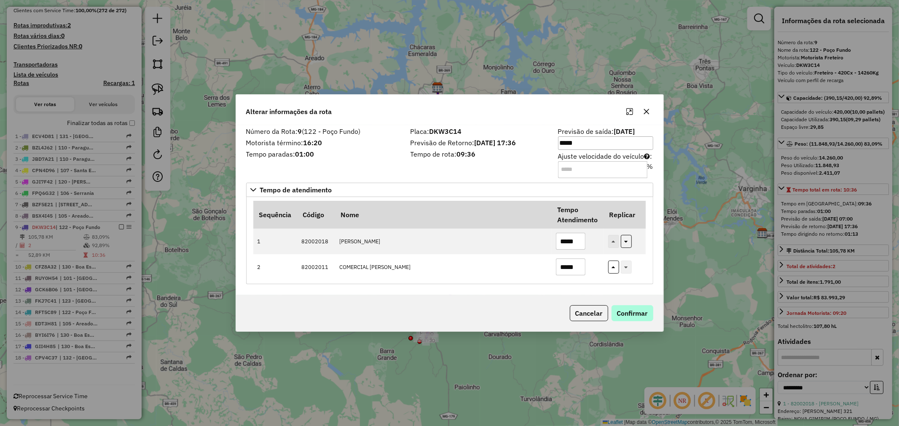
type input "*****"
click at [626, 310] on button "Confirmar" at bounding box center [632, 313] width 42 height 16
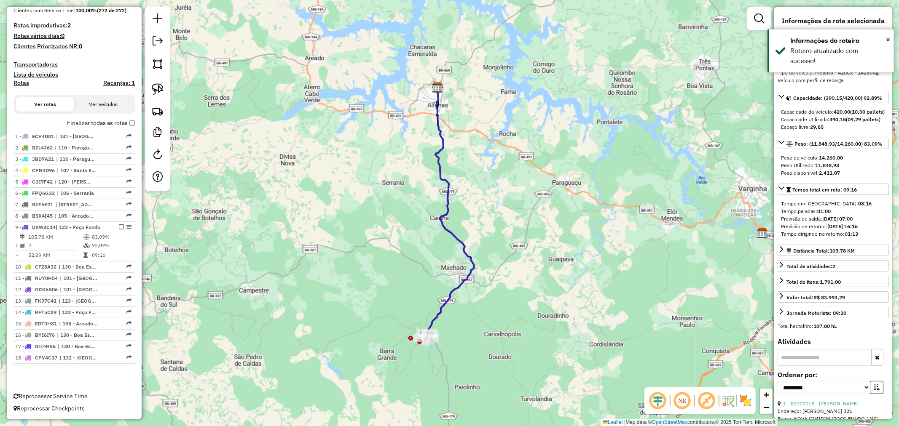
click at [427, 149] on div "Janela de atendimento Grade de atendimento Capacidade Transportadoras Veículos …" at bounding box center [449, 213] width 899 height 426
